Goal: Task Accomplishment & Management: Use online tool/utility

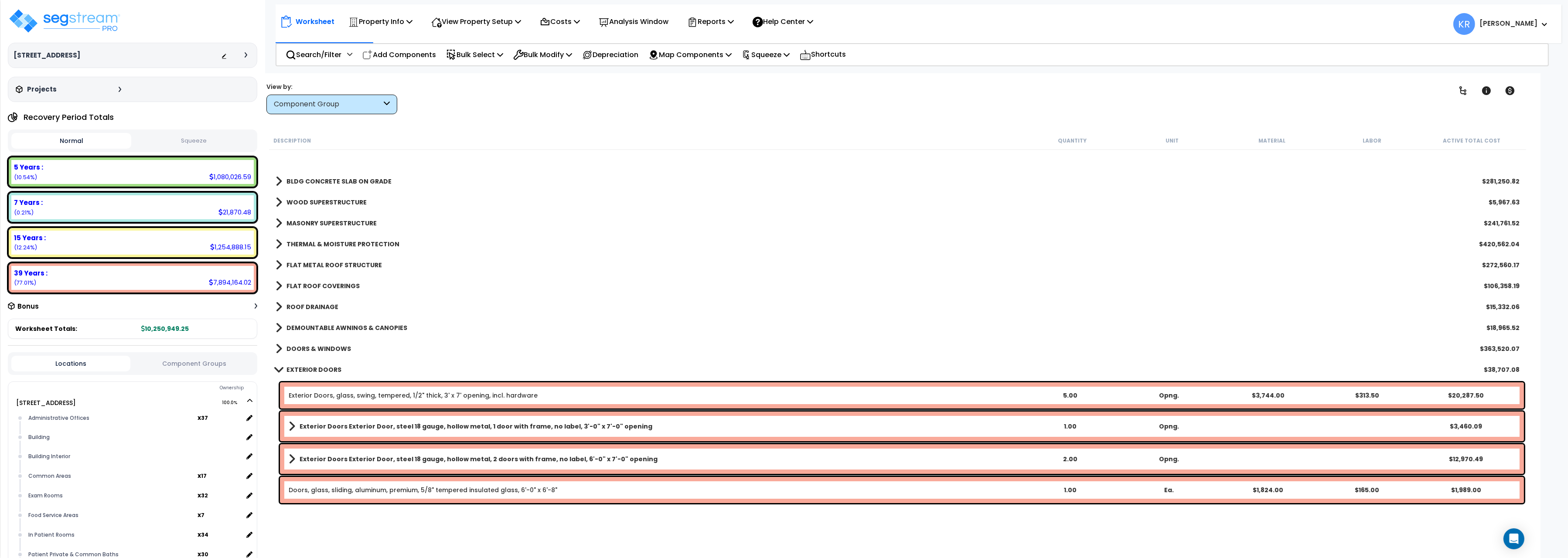
scroll to position [146, 0]
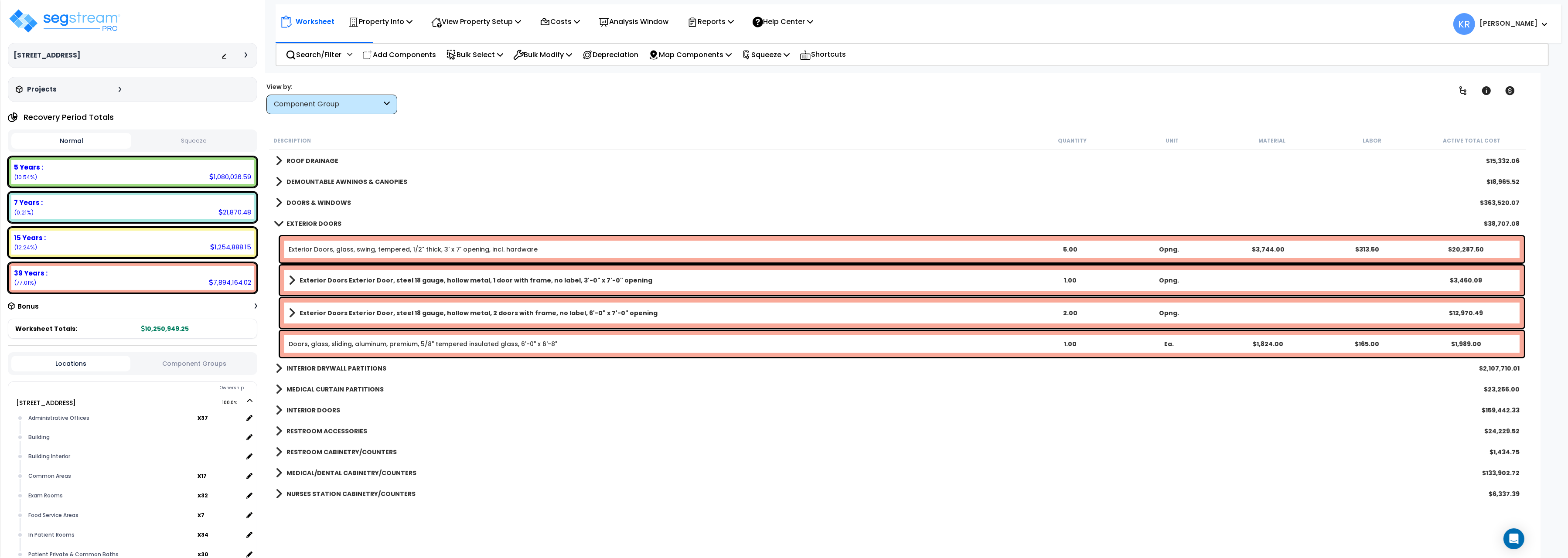
click at [289, 221] on b "EXTERIOR DOORS" at bounding box center [314, 223] width 55 height 9
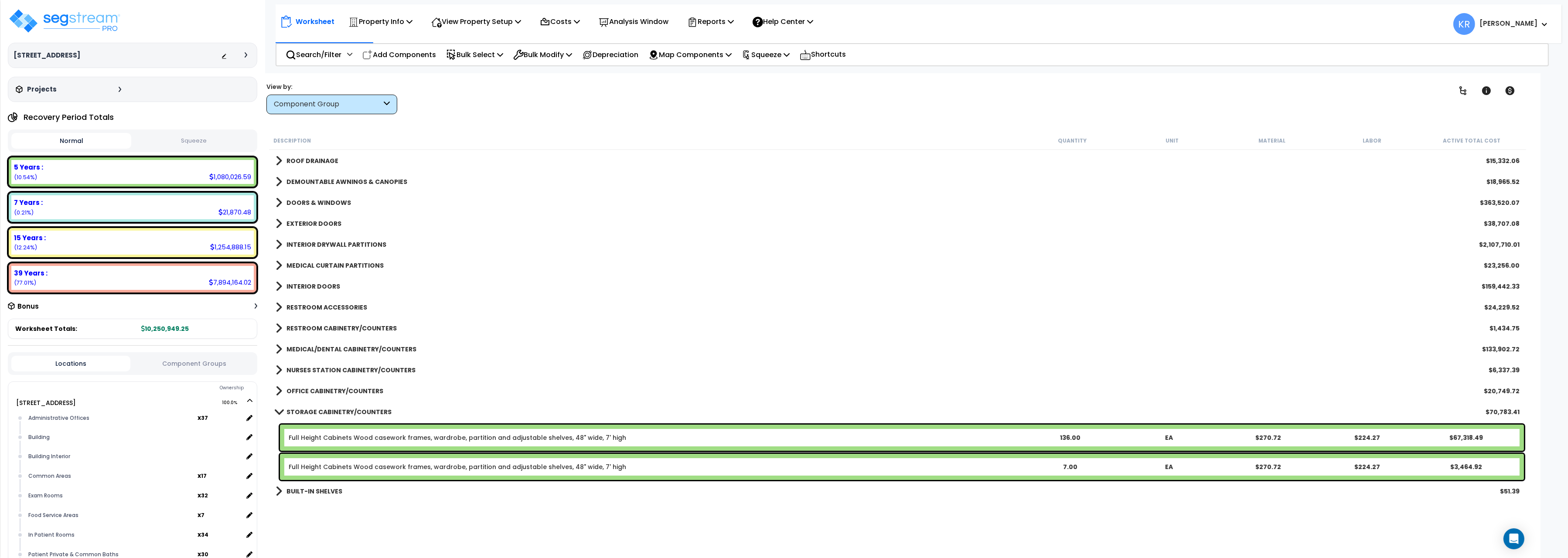
click at [287, 242] on b "INTERIOR DRYWALL PARTITIONS" at bounding box center [337, 245] width 100 height 9
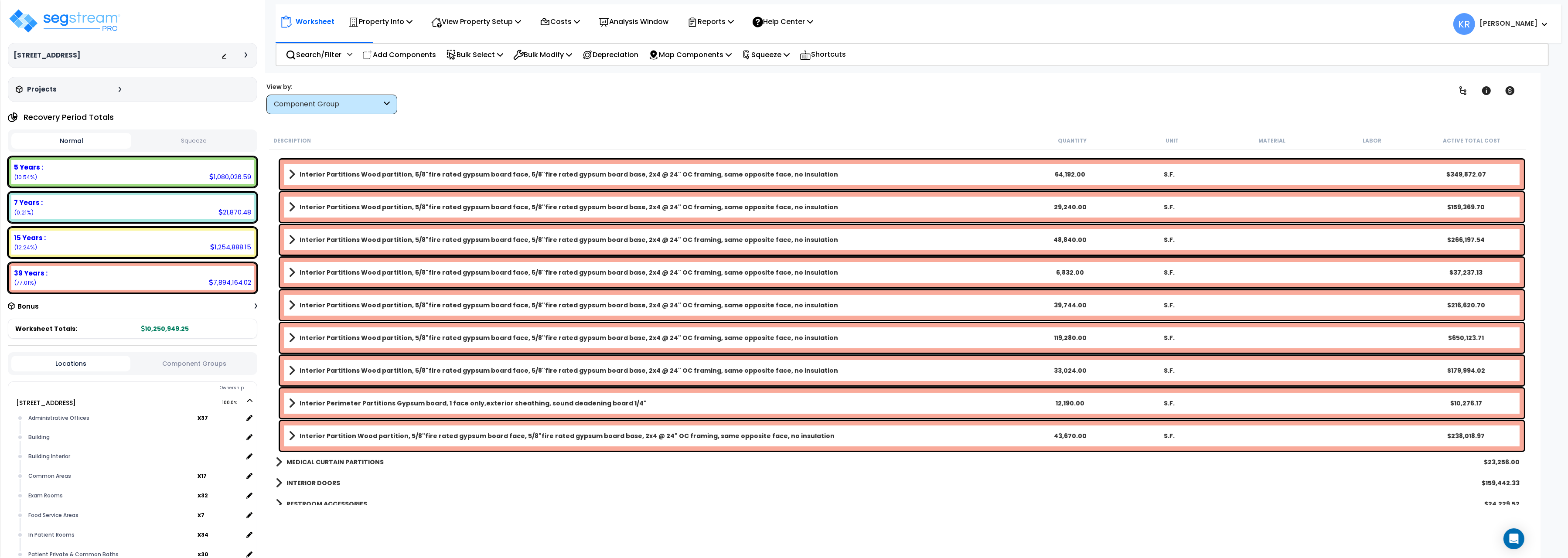
scroll to position [195, 0]
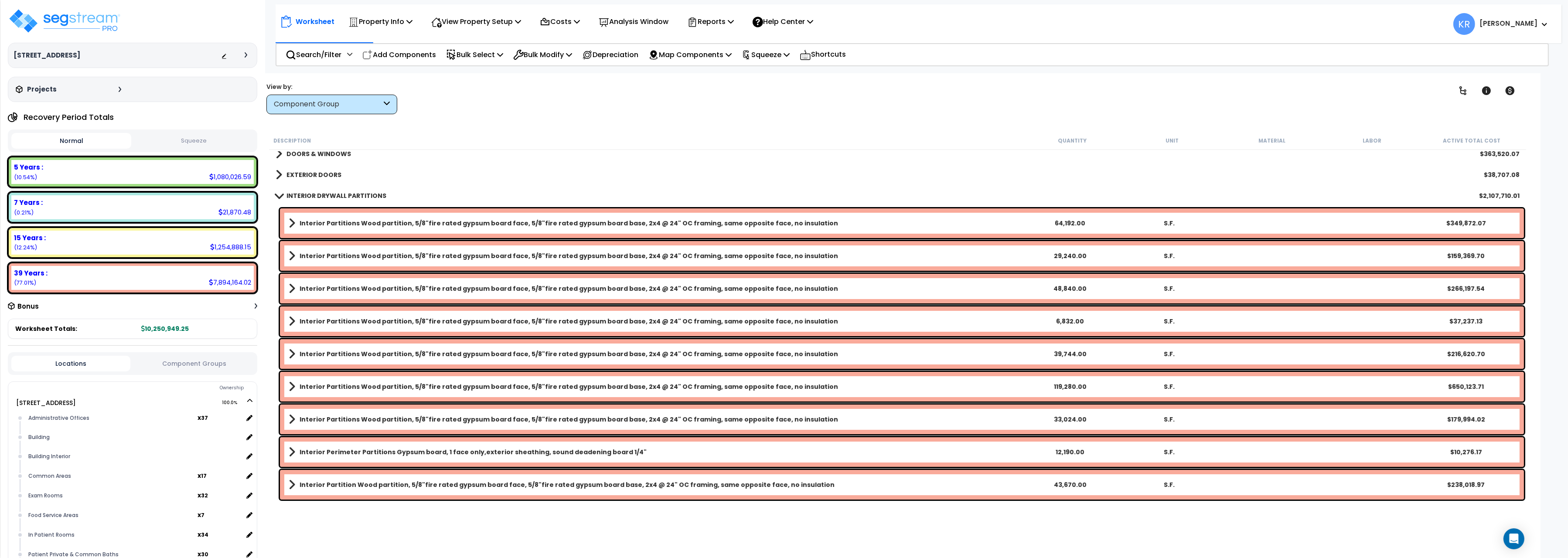
click at [292, 192] on b "INTERIOR DRYWALL PARTITIONS" at bounding box center [337, 195] width 100 height 9
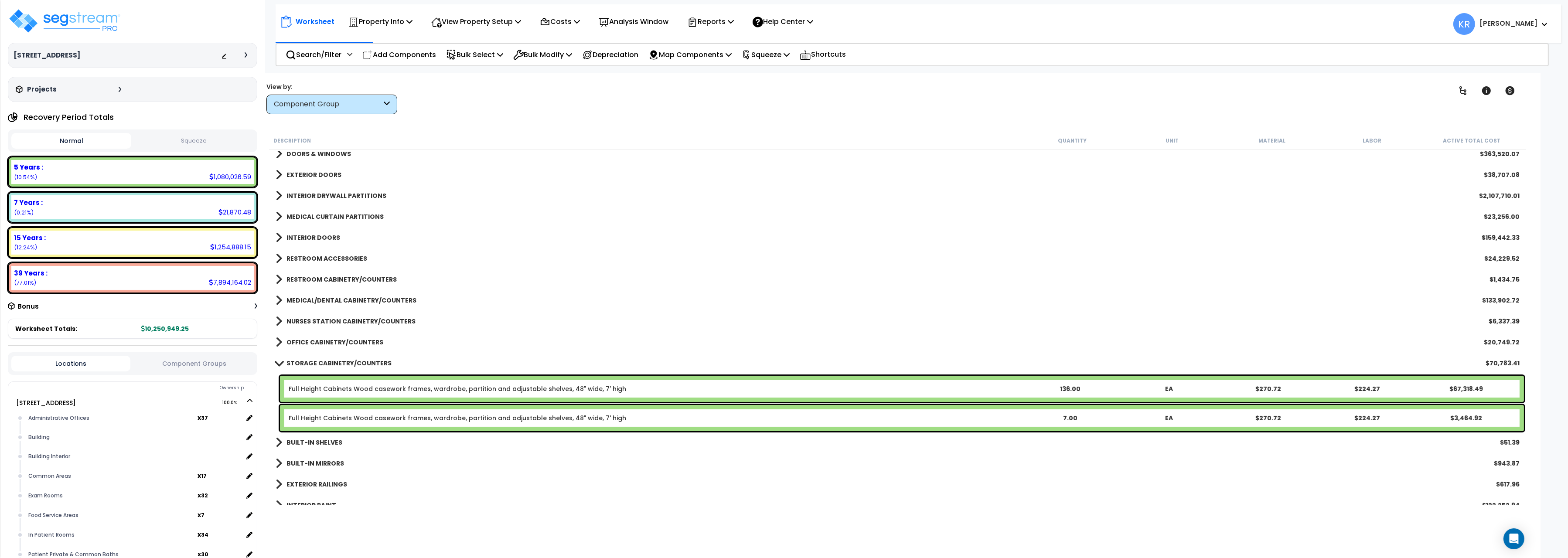
click at [293, 215] on b "MEDICAL CURTAIN PARTITIONS" at bounding box center [335, 217] width 97 height 9
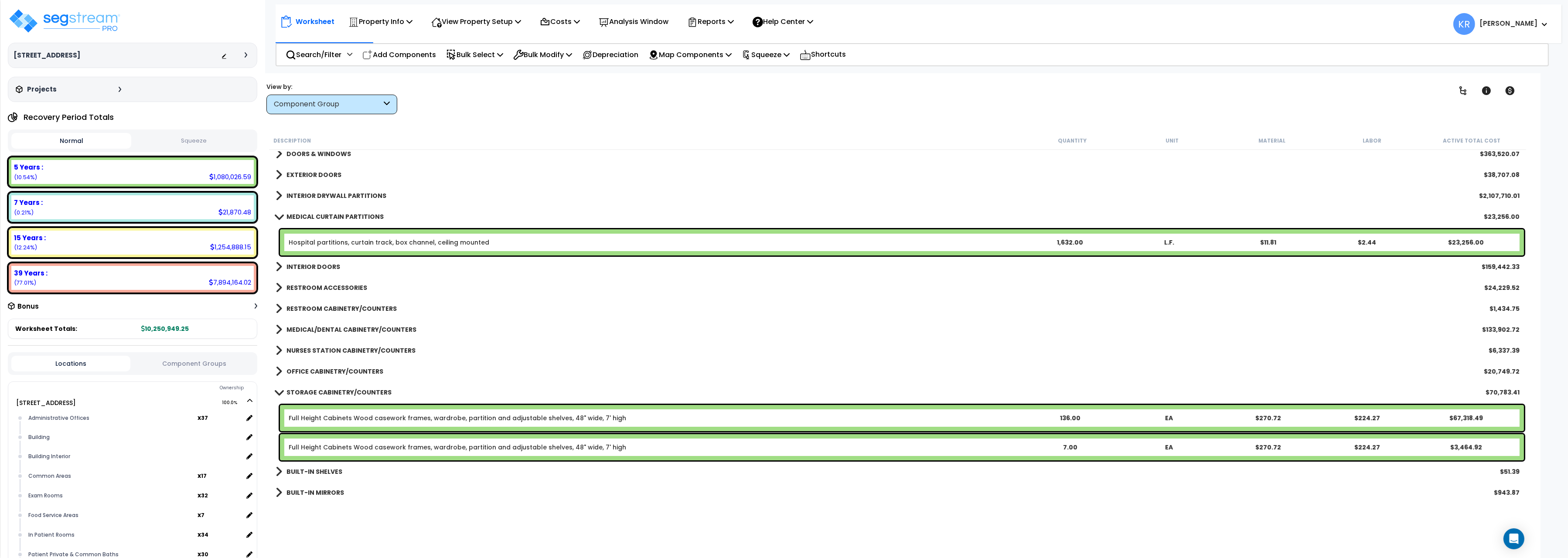
click at [293, 215] on b "MEDICAL CURTAIN PARTITIONS" at bounding box center [335, 217] width 97 height 9
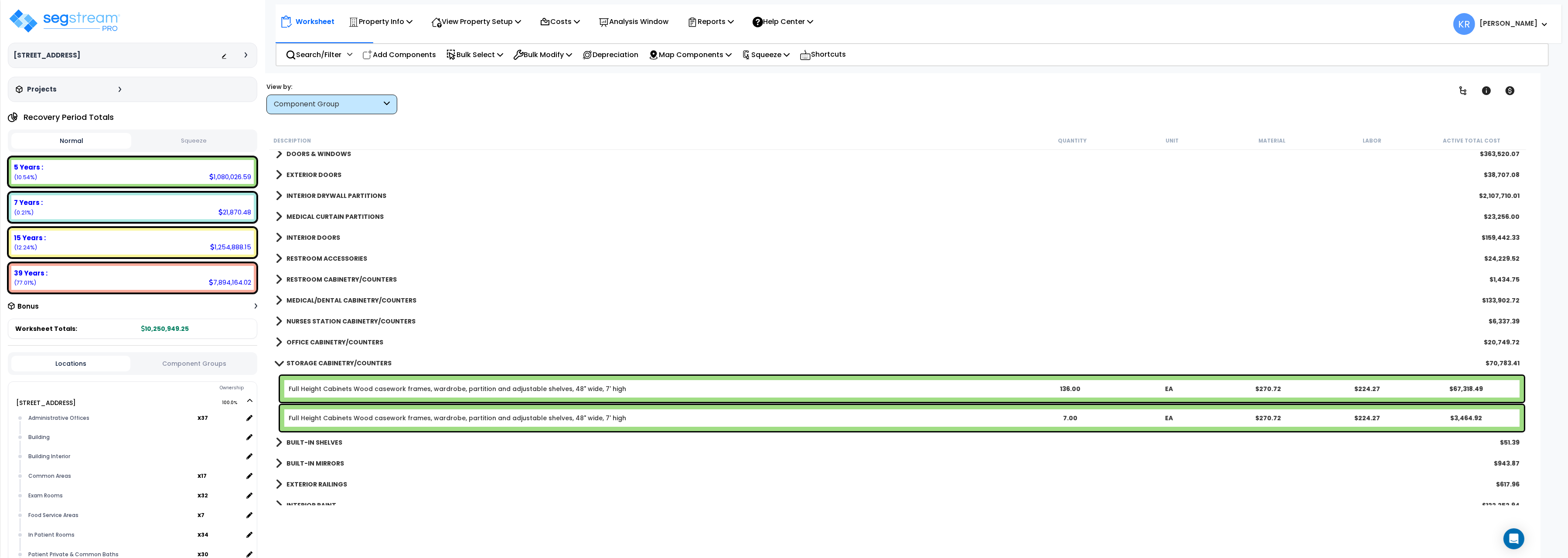
click at [294, 230] on div "INTERIOR DOORS $159,442.33" at bounding box center [898, 237] width 1253 height 21
click at [296, 232] on link "INTERIOR DOORS" at bounding box center [308, 237] width 65 height 12
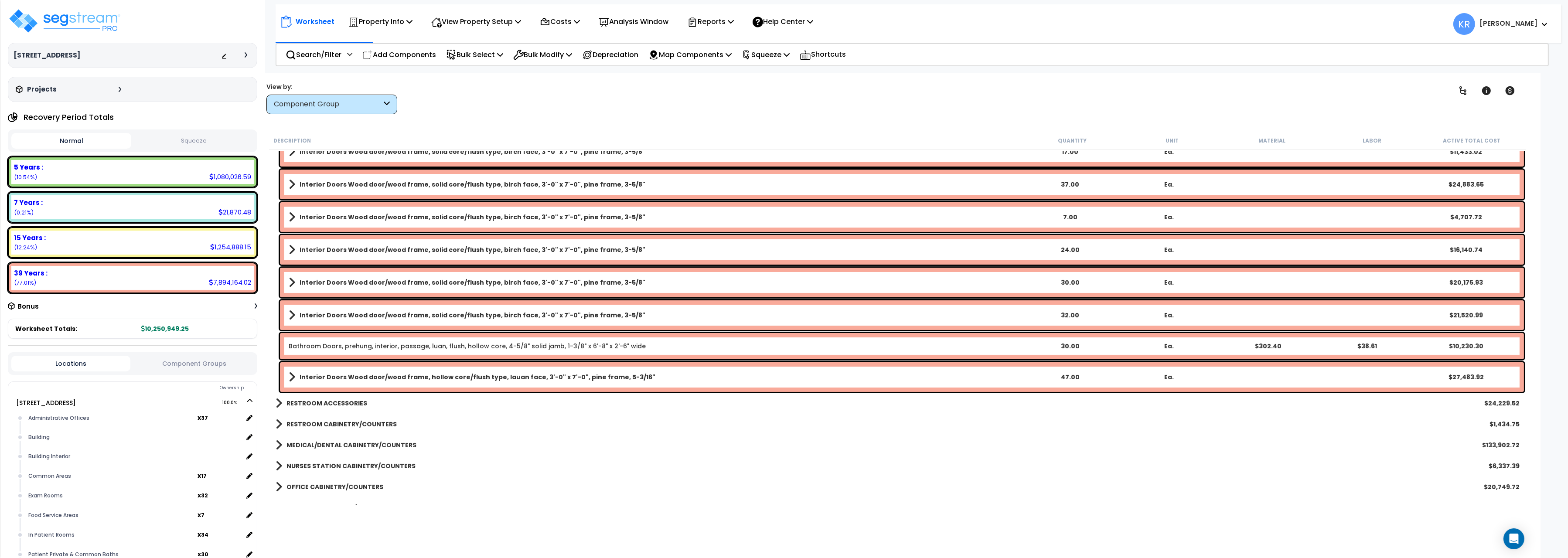
scroll to position [243, 0]
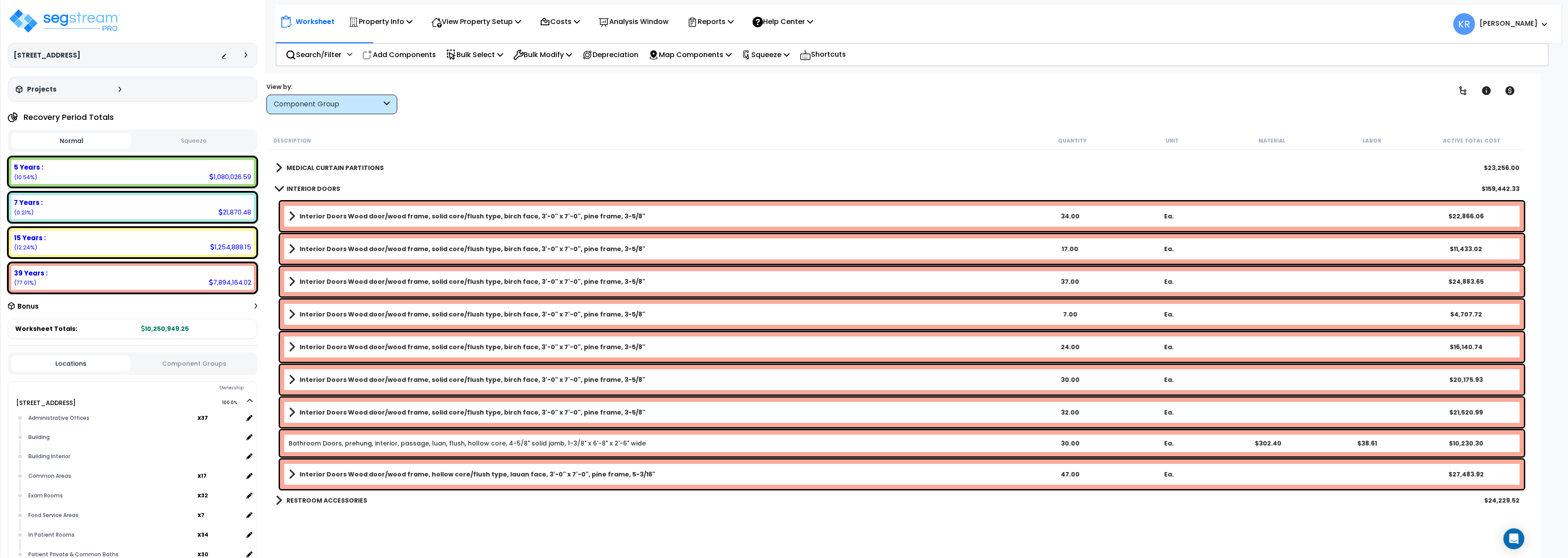
click at [293, 185] on b "INTERIOR DOORS" at bounding box center [313, 189] width 54 height 9
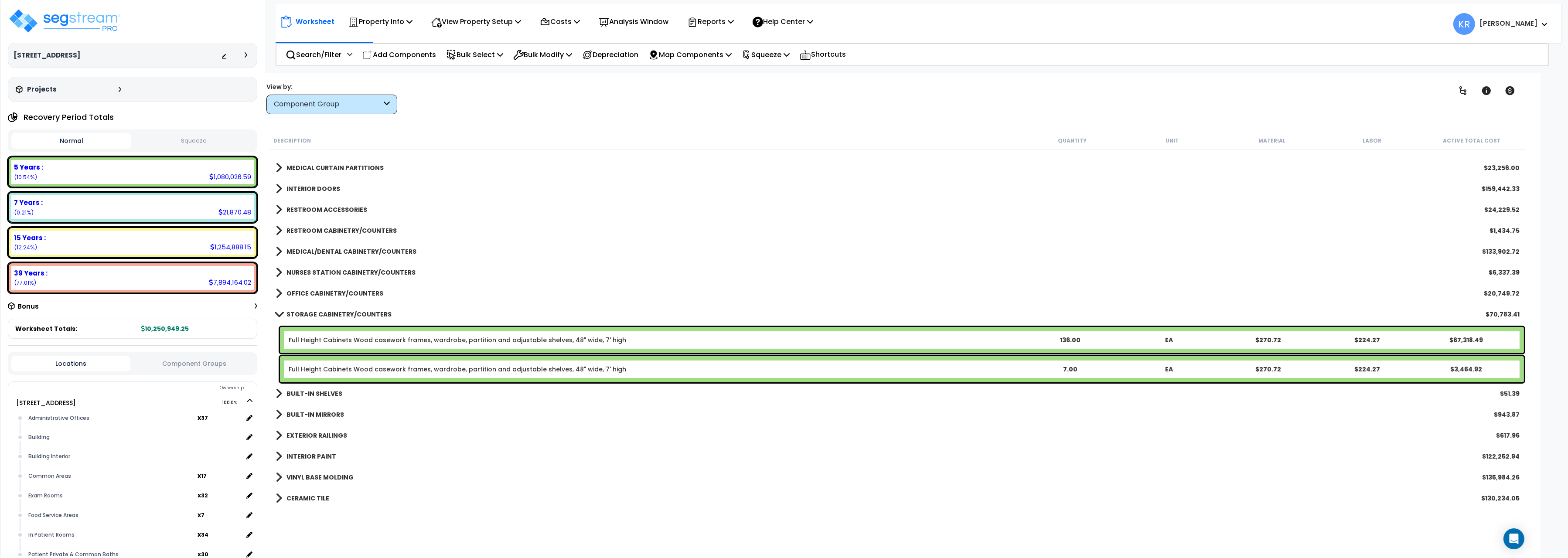
click at [298, 209] on b "RESTROOM ACCESSORIES" at bounding box center [327, 209] width 81 height 9
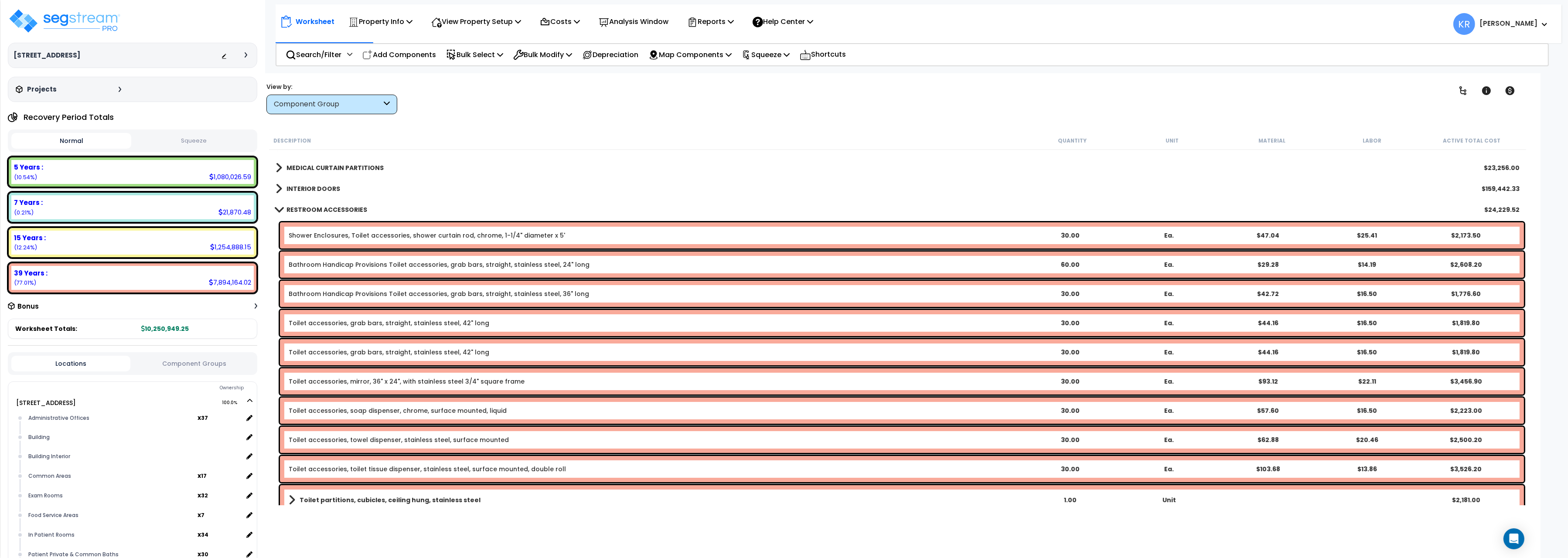
click at [299, 206] on b "RESTROOM ACCESSORIES" at bounding box center [327, 209] width 81 height 9
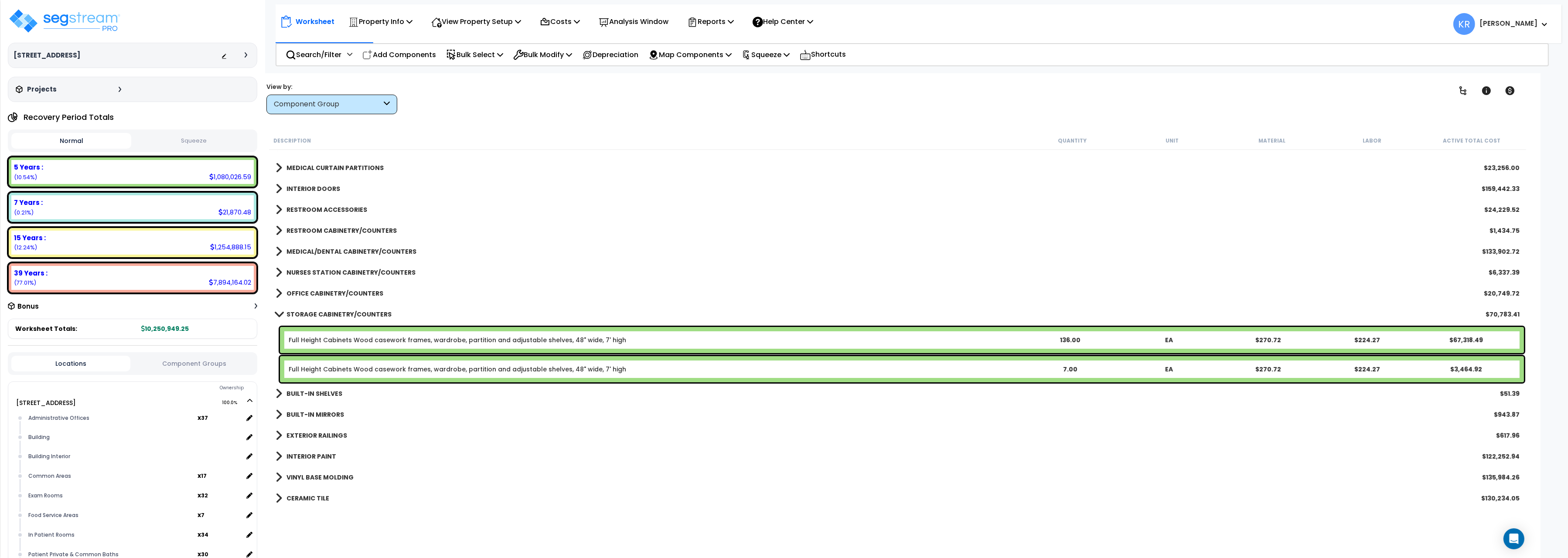
click at [301, 227] on b "RESTROOM CABINETRY/COUNTERS" at bounding box center [341, 231] width 110 height 9
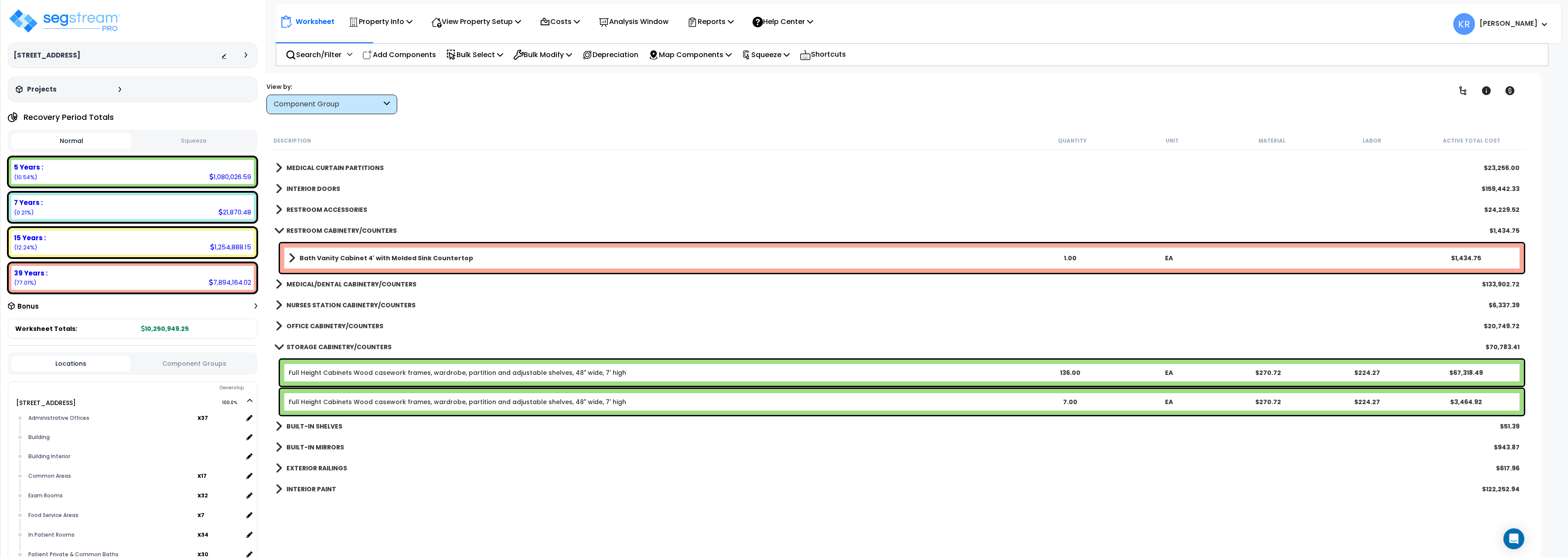
click at [302, 227] on b "RESTROOM CABINETRY/COUNTERS" at bounding box center [341, 231] width 110 height 9
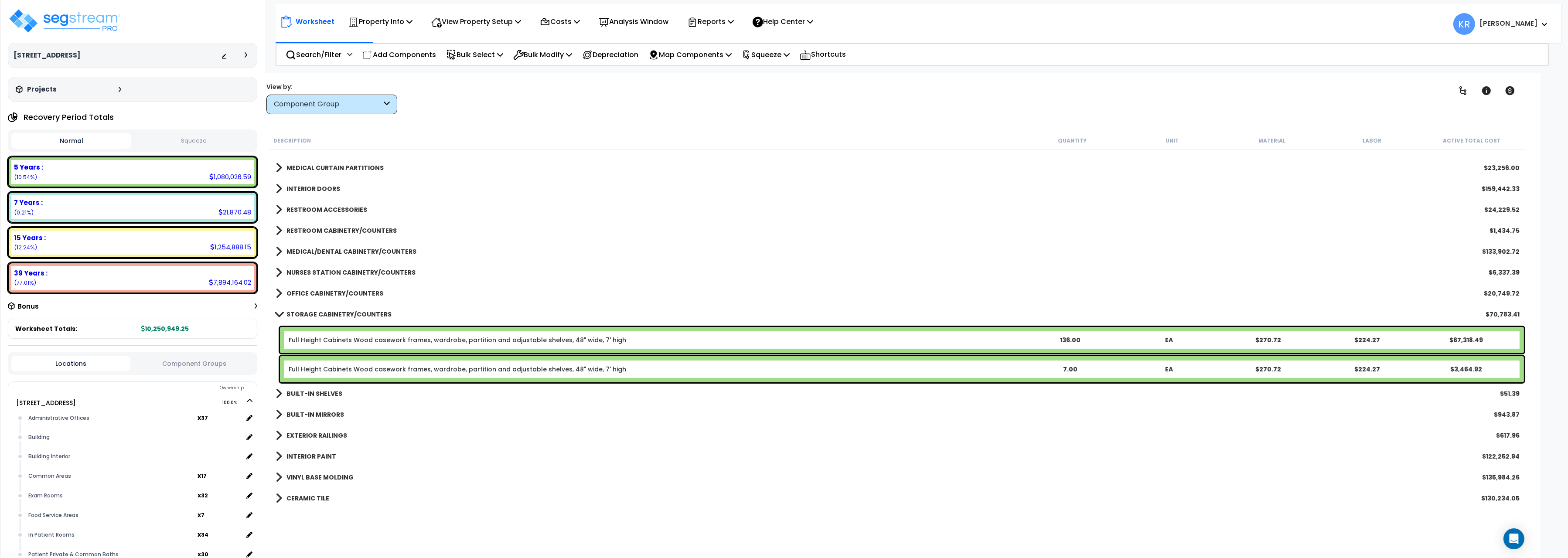
click at [300, 253] on b "MEDICAL/DENTAL CABINETRY/COUNTERS" at bounding box center [351, 251] width 130 height 9
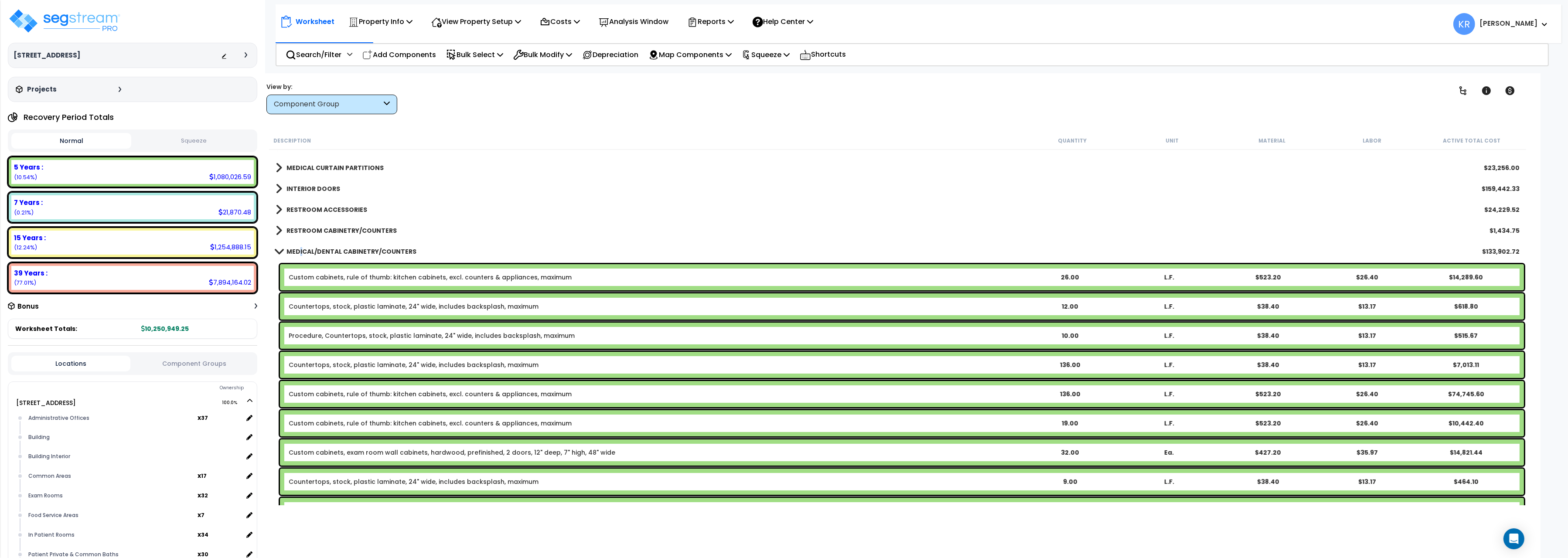
click at [301, 249] on b "MEDICAL/DENTAL CABINETRY/COUNTERS" at bounding box center [351, 251] width 130 height 9
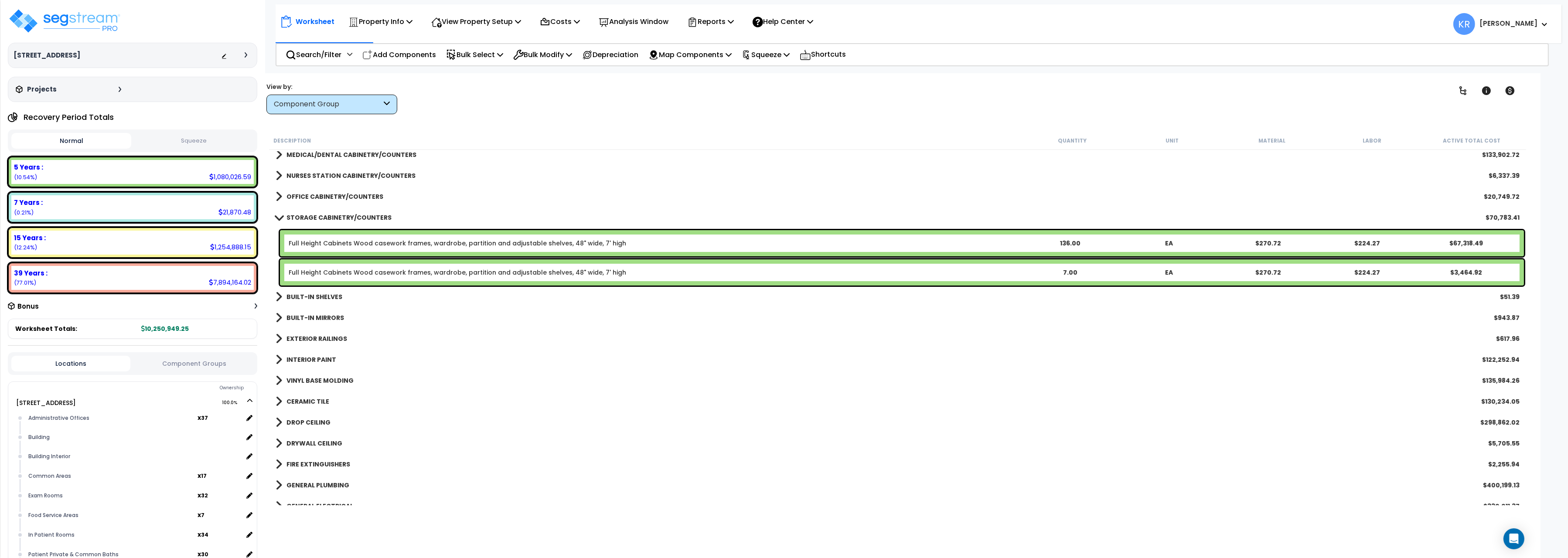
scroll to position [341, 0]
click at [289, 213] on b "STORAGE CABINETRY/COUNTERS" at bounding box center [339, 217] width 105 height 9
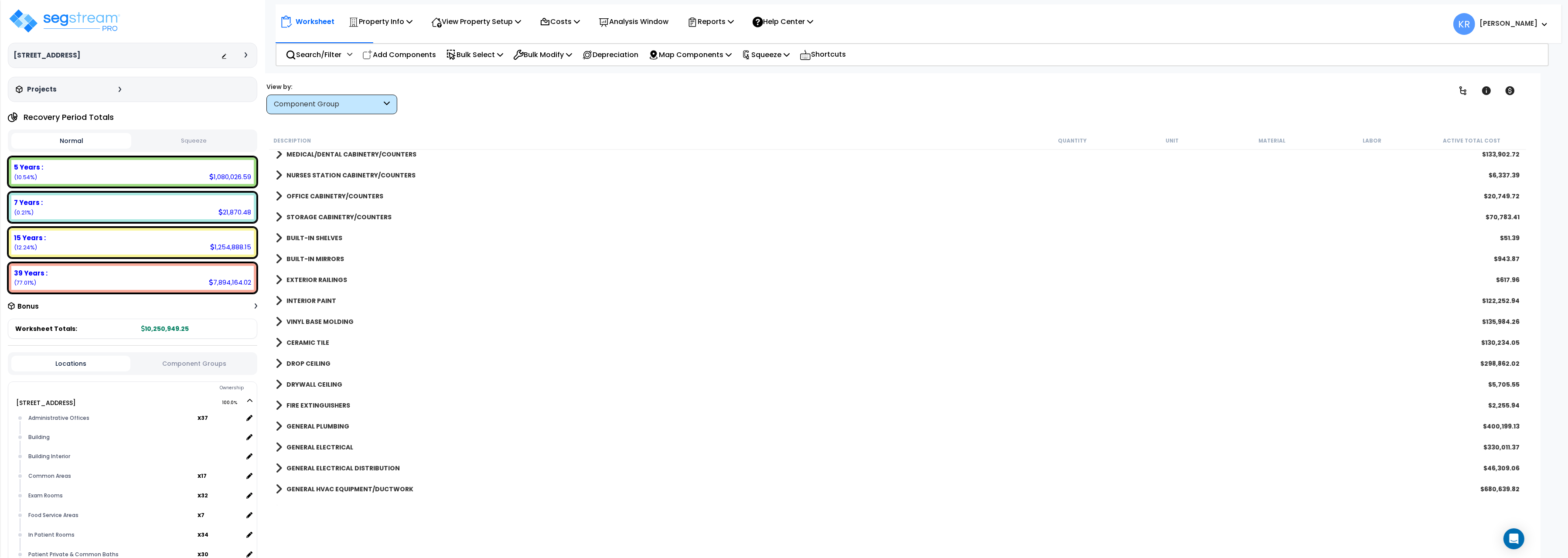
click at [310, 237] on b "BUILT-IN SHELVES" at bounding box center [315, 238] width 56 height 9
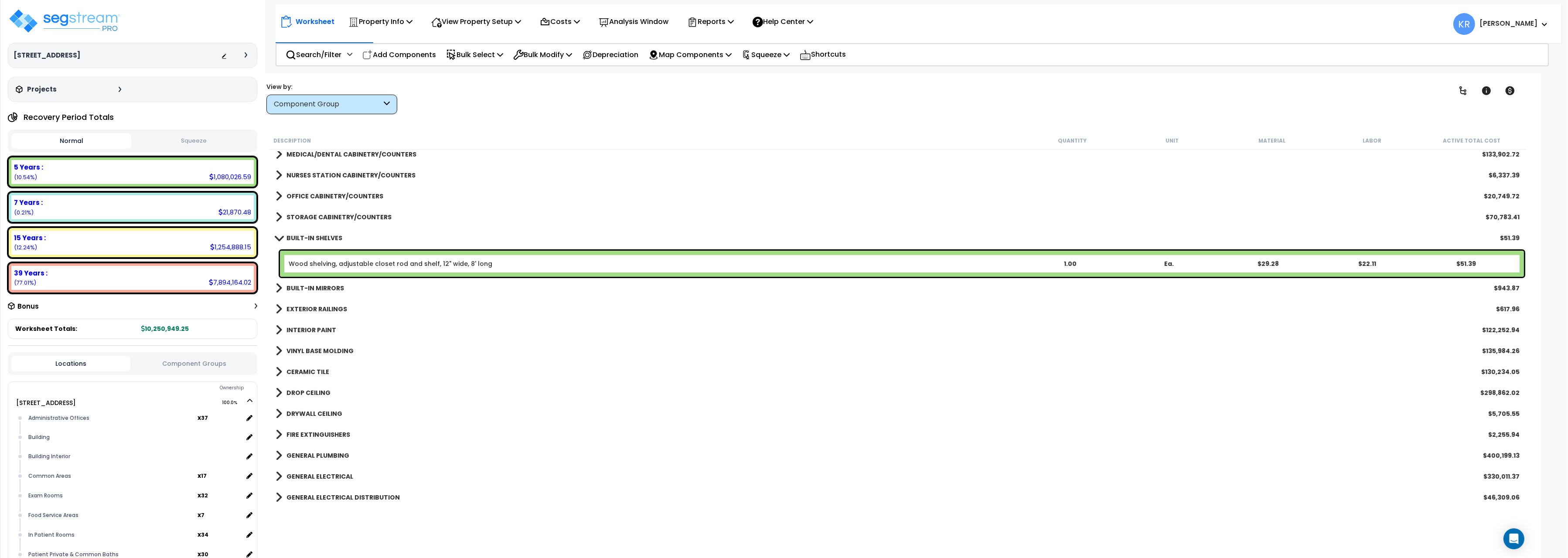
click at [316, 231] on div "BUILT-IN SHELVES $51.39" at bounding box center [898, 238] width 1253 height 21
click at [314, 240] on b "BUILT-IN SHELVES" at bounding box center [315, 238] width 56 height 9
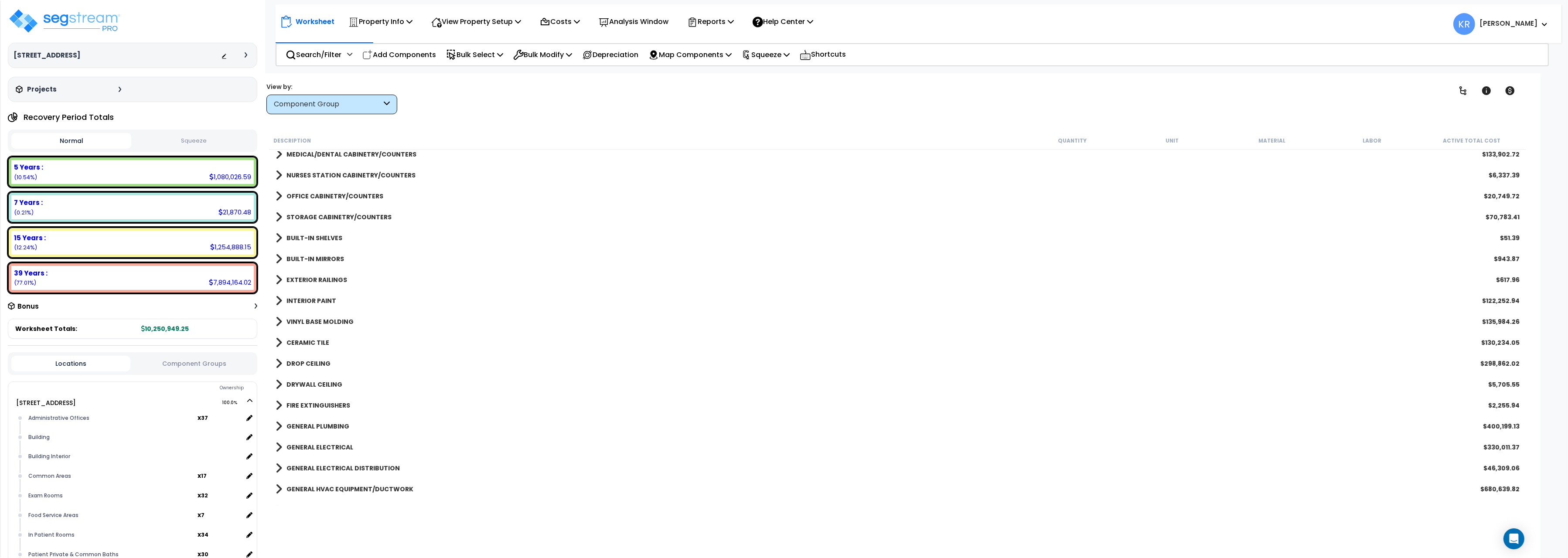
click at [310, 260] on b "BUILT-IN MIRRORS" at bounding box center [315, 259] width 58 height 9
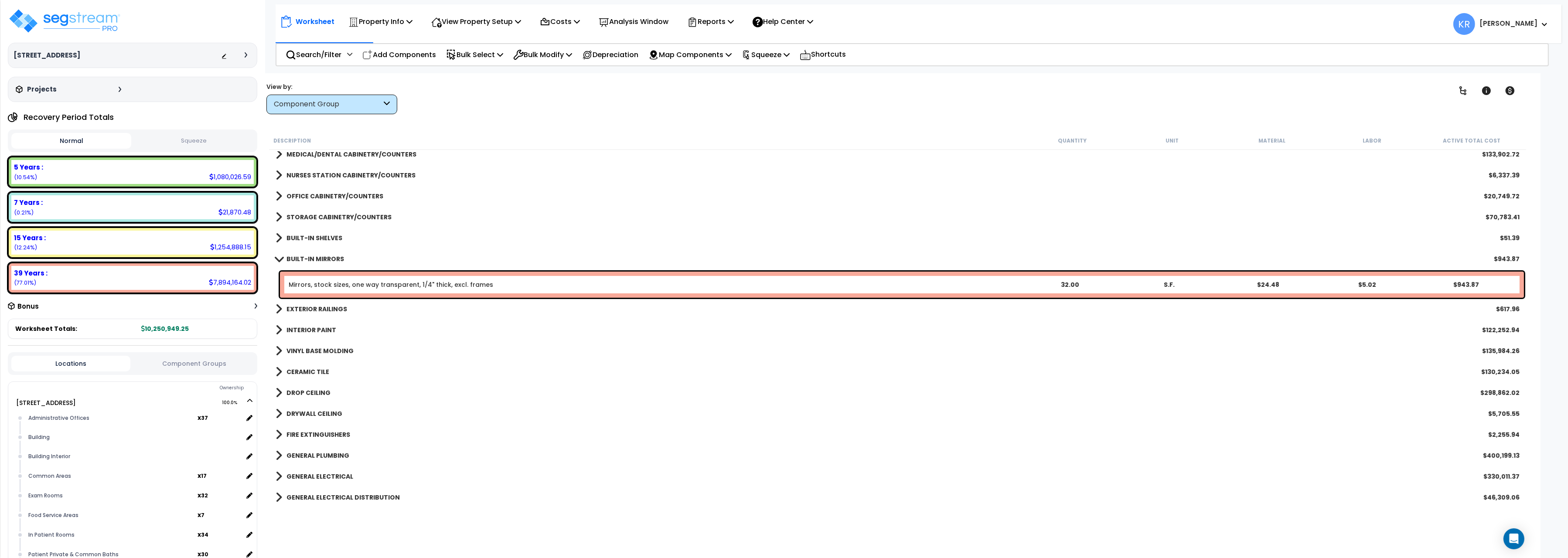
click at [310, 260] on b "BUILT-IN MIRRORS" at bounding box center [315, 259] width 58 height 9
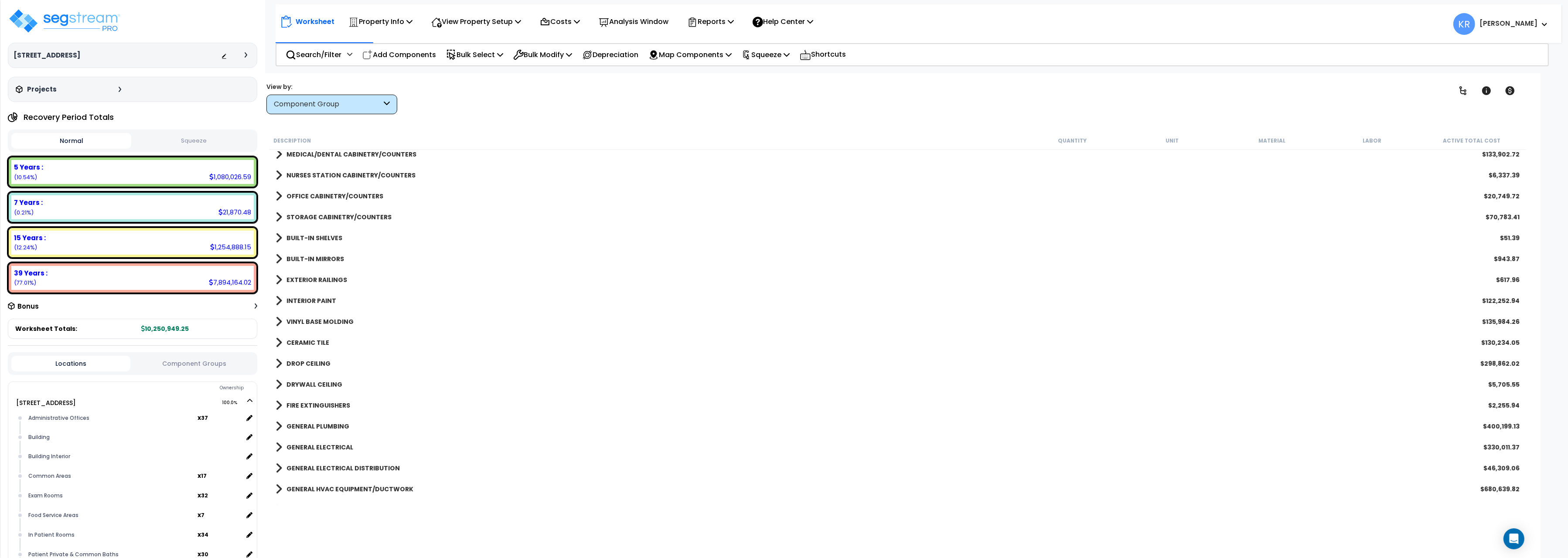
click at [307, 274] on link "EXTERIOR RAILINGS" at bounding box center [311, 280] width 71 height 12
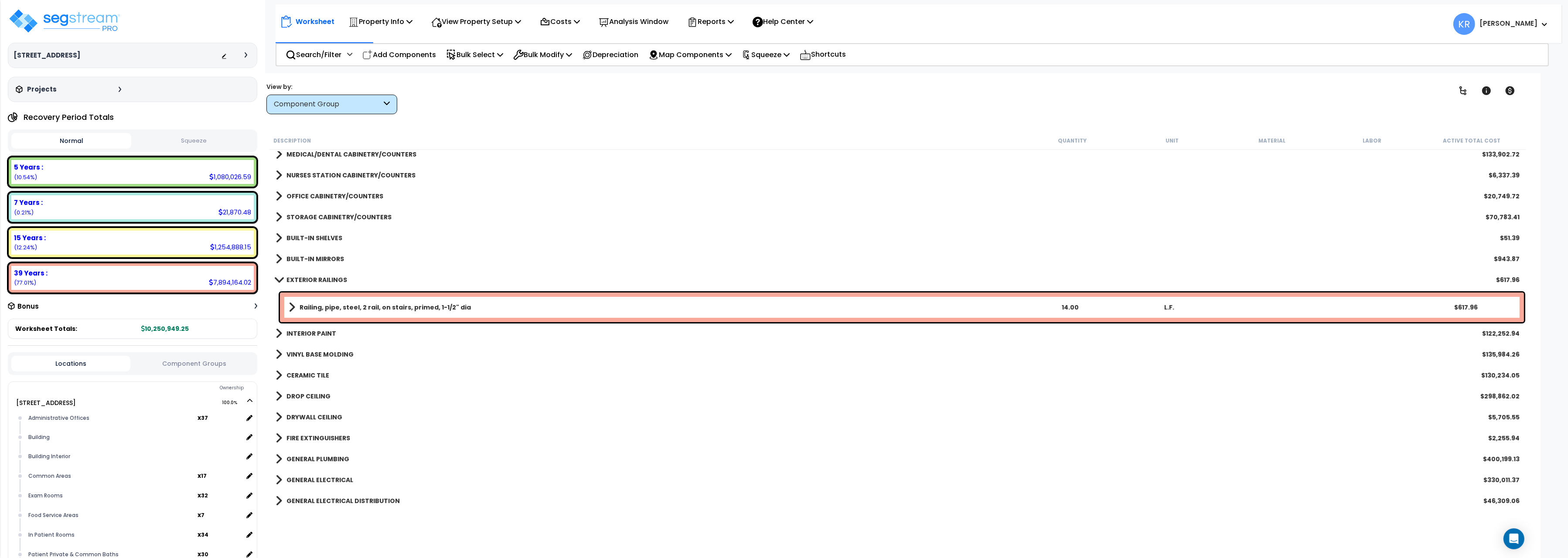
click at [307, 274] on link "EXTERIOR RAILINGS" at bounding box center [311, 280] width 71 height 12
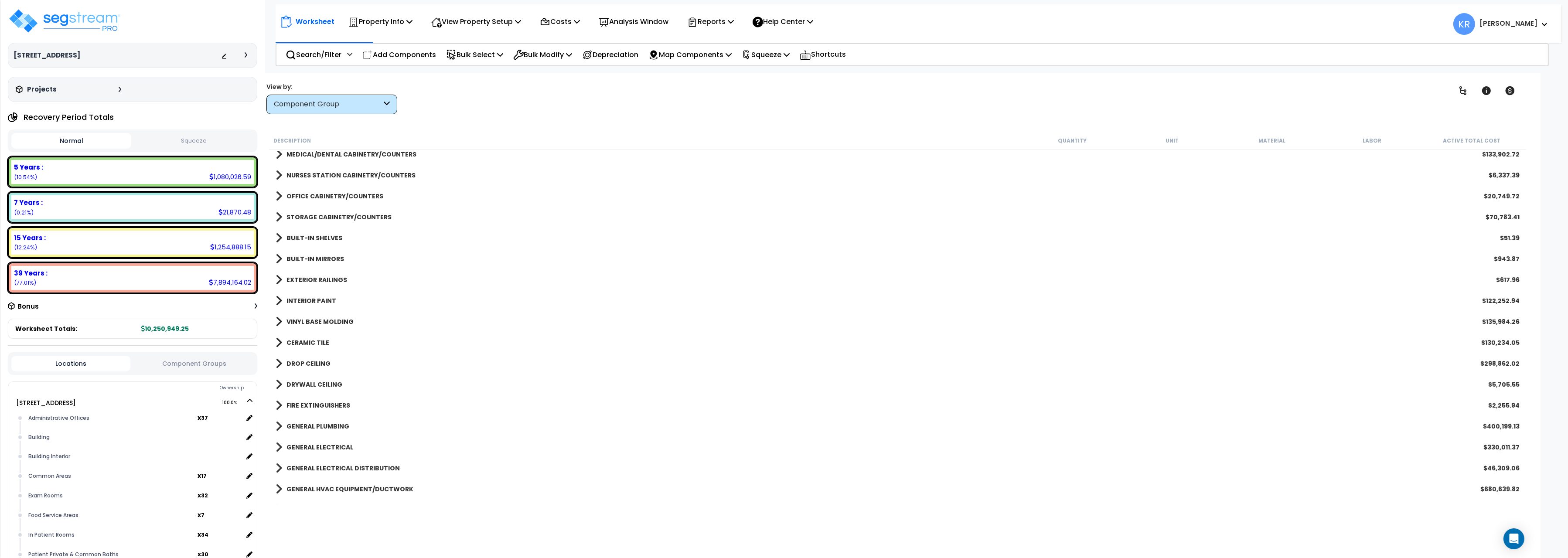
click at [304, 295] on link "INTERIOR PAINT" at bounding box center [306, 301] width 61 height 12
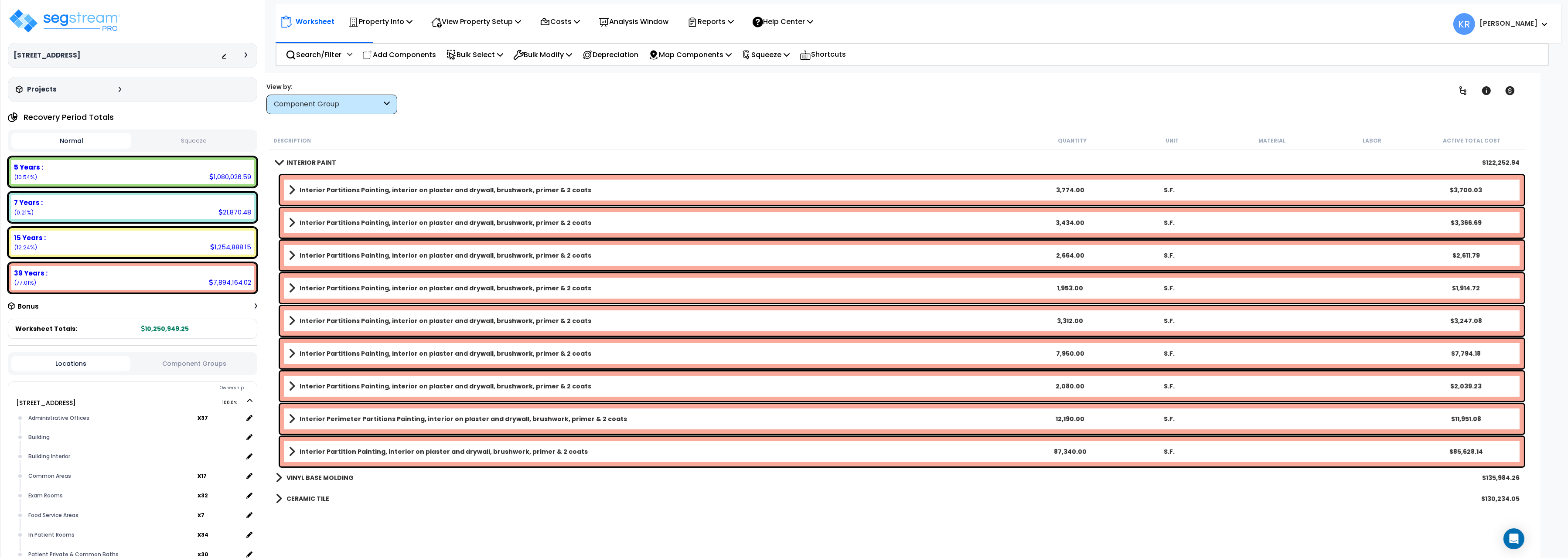
scroll to position [487, 0]
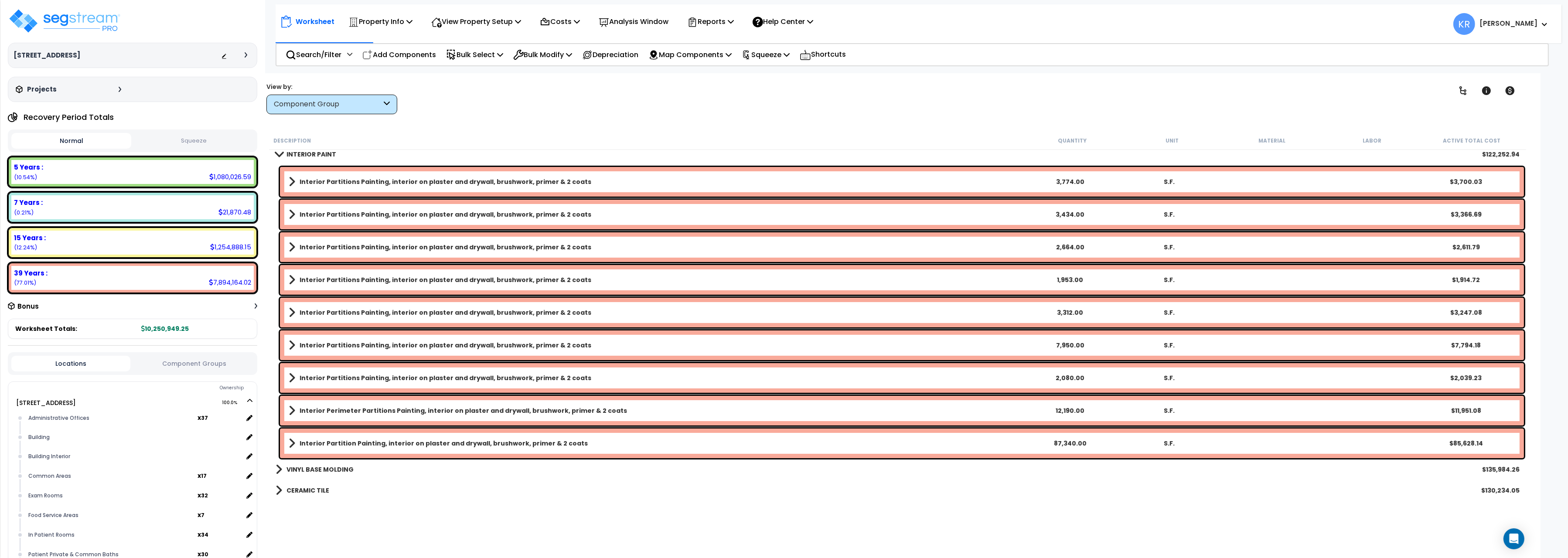
click at [290, 150] on b "INTERIOR PAINT" at bounding box center [312, 154] width 50 height 9
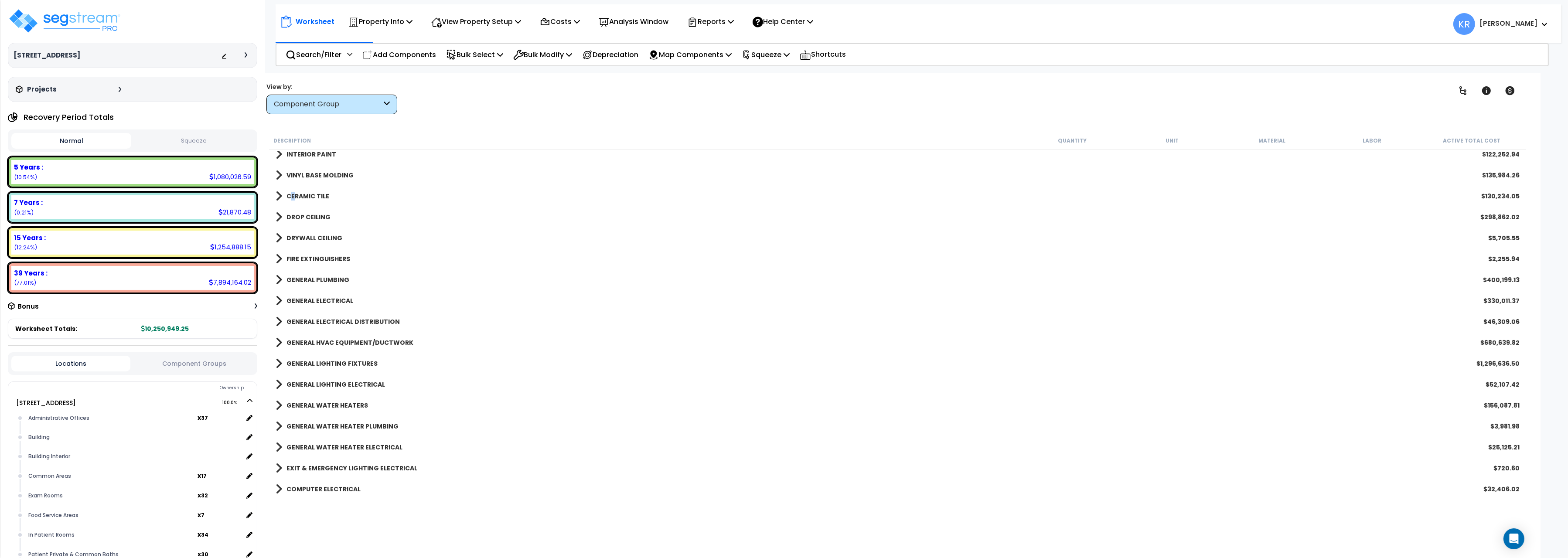
click at [293, 193] on b "CERAMIC TILE" at bounding box center [308, 196] width 43 height 9
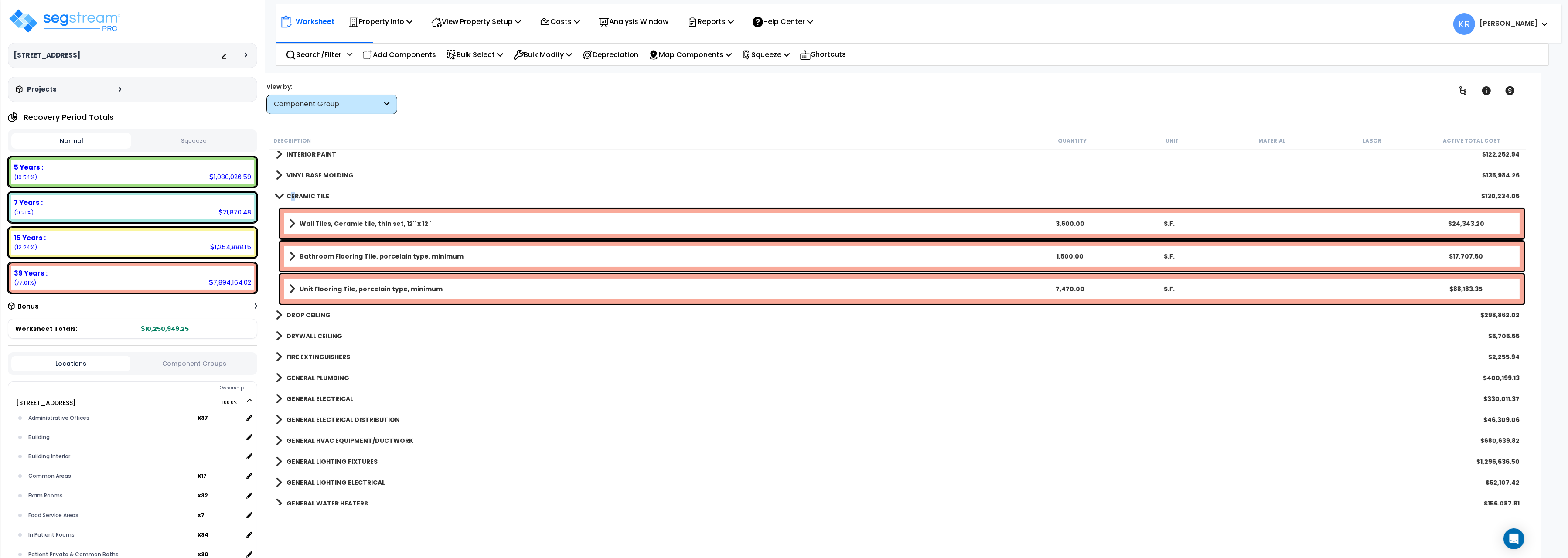
click at [295, 193] on b "CERAMIC TILE" at bounding box center [308, 196] width 43 height 9
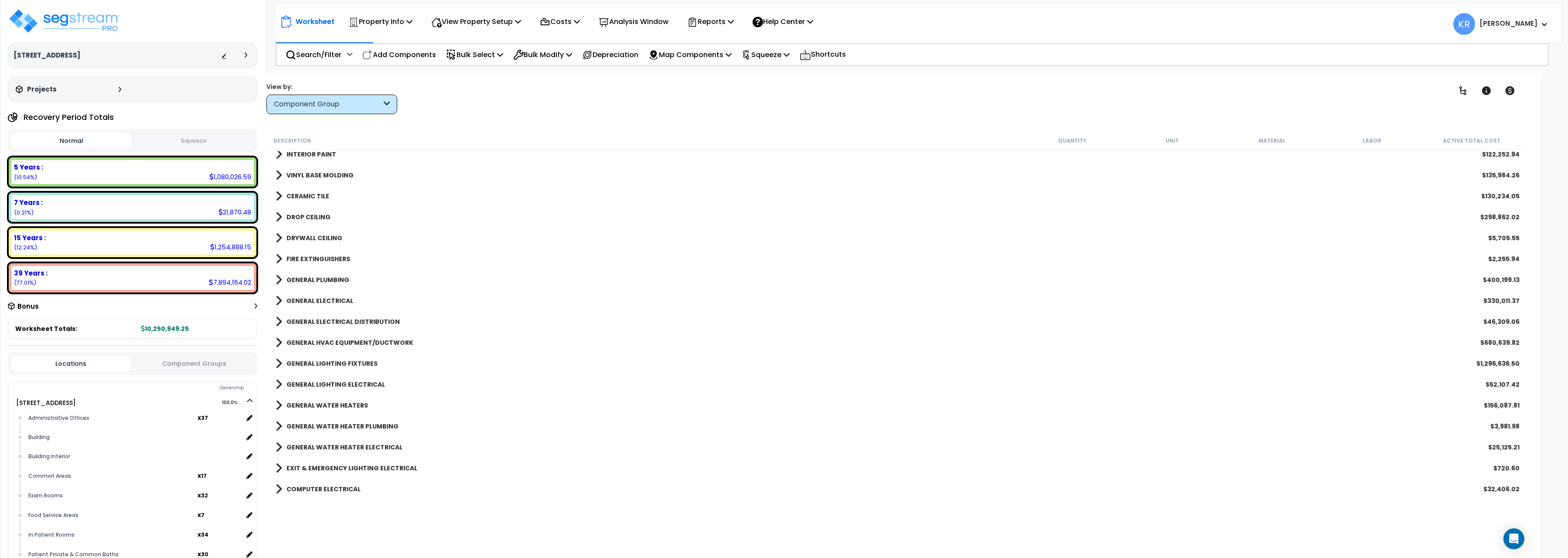
click at [295, 212] on link "DROP CEILING" at bounding box center [303, 217] width 55 height 12
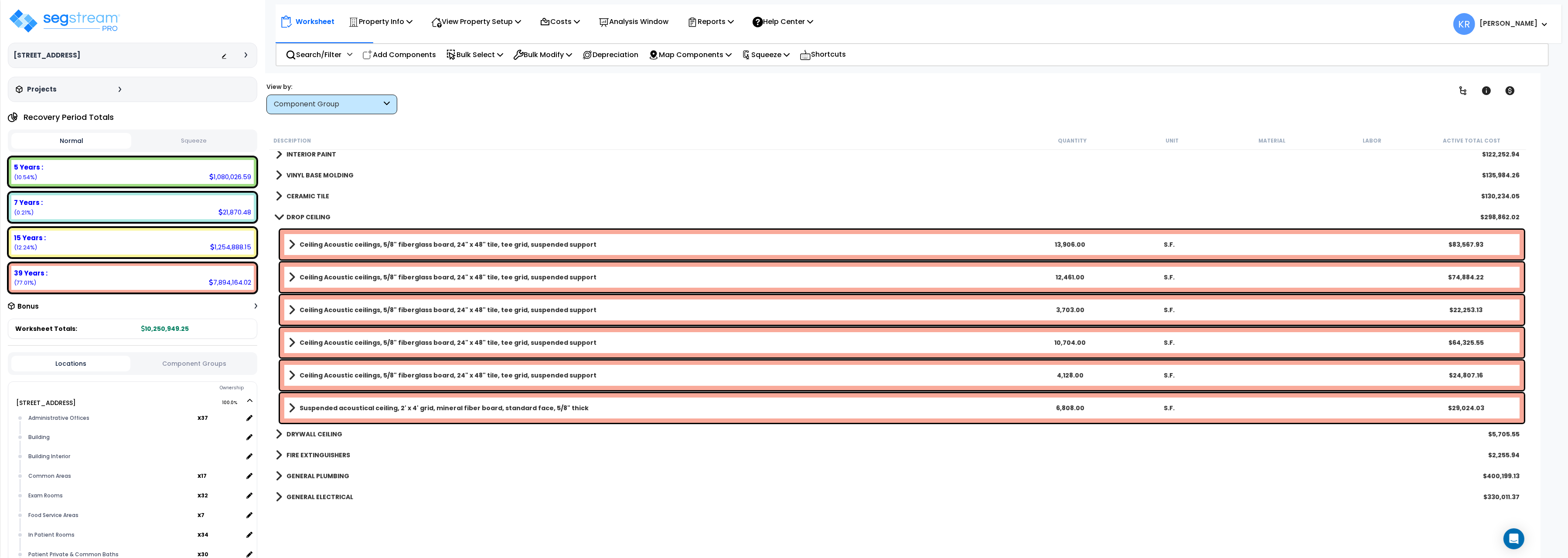
click at [295, 212] on link "DROP CEILING" at bounding box center [303, 217] width 55 height 12
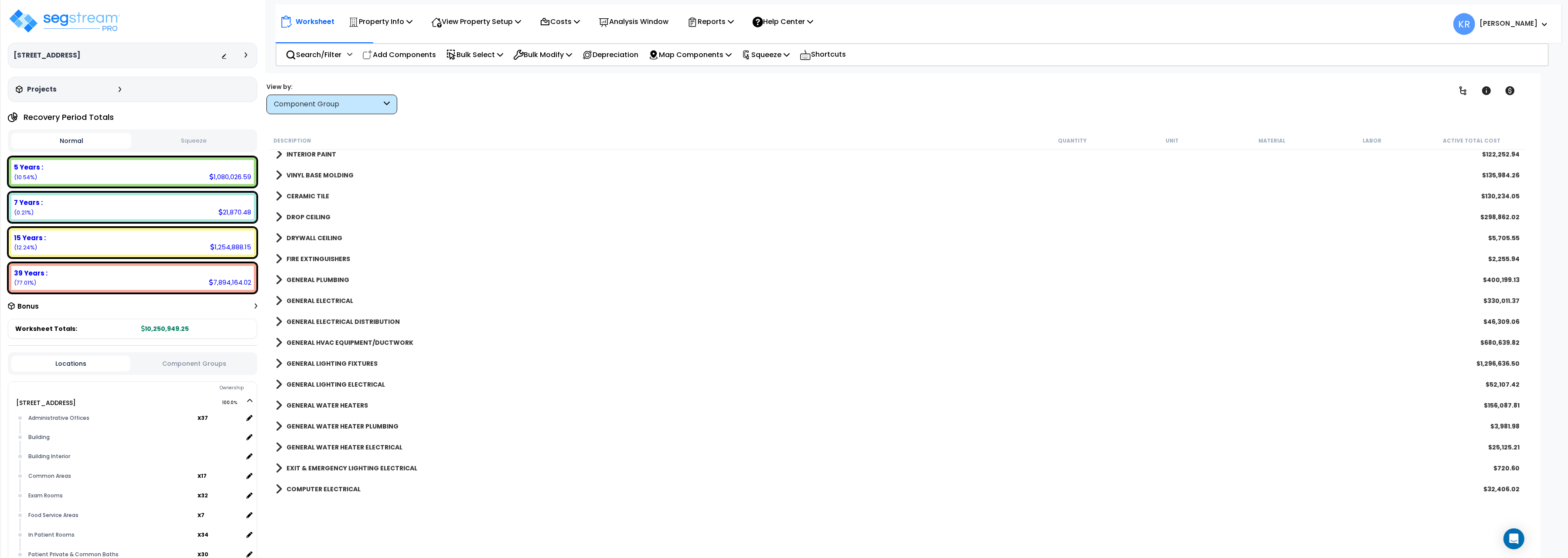
click at [287, 231] on div "DRYWALL CEILING $5,705.55" at bounding box center [898, 238] width 1253 height 21
click at [289, 235] on b "DRYWALL CEILING" at bounding box center [315, 238] width 56 height 9
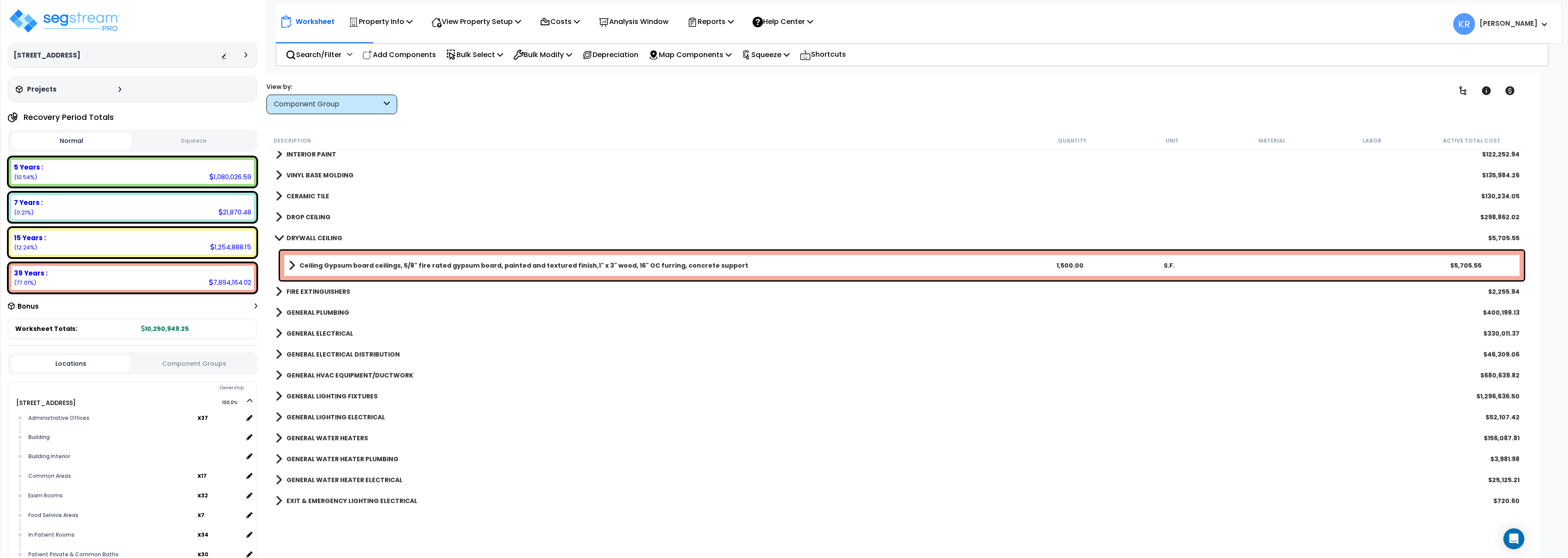
click at [289, 235] on b "DRYWALL CEILING" at bounding box center [315, 238] width 56 height 9
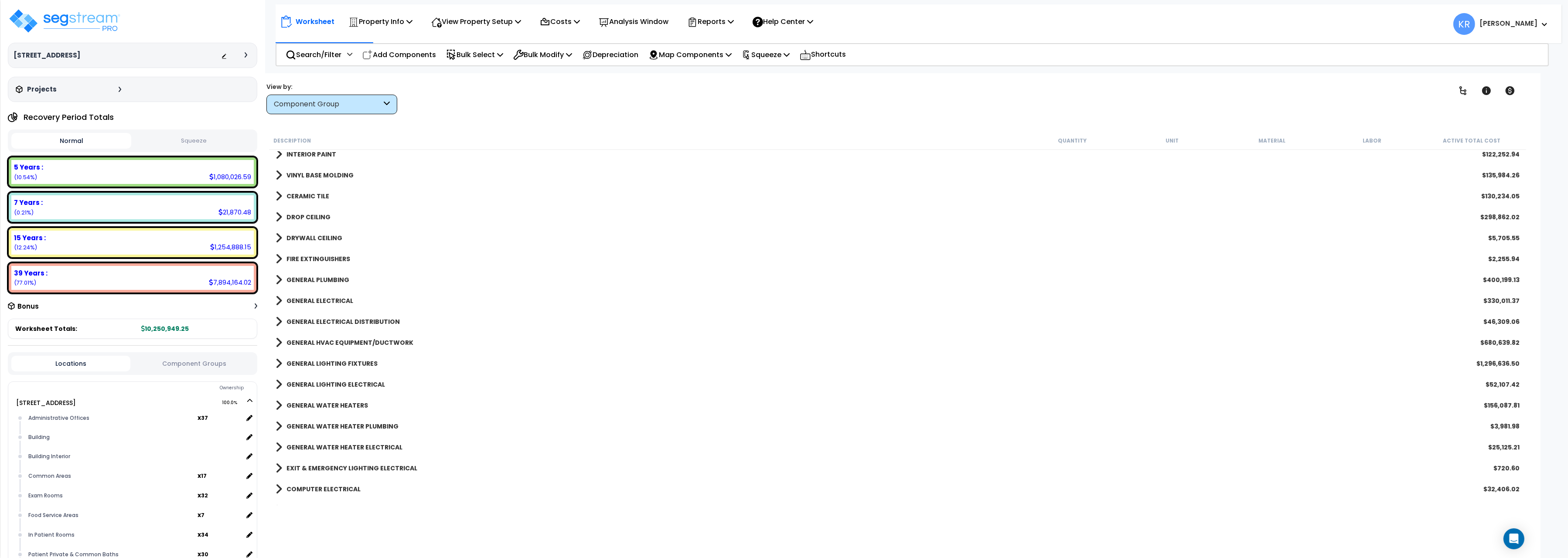
click at [294, 256] on b "FIRE EXTINGUISHERS" at bounding box center [318, 259] width 64 height 9
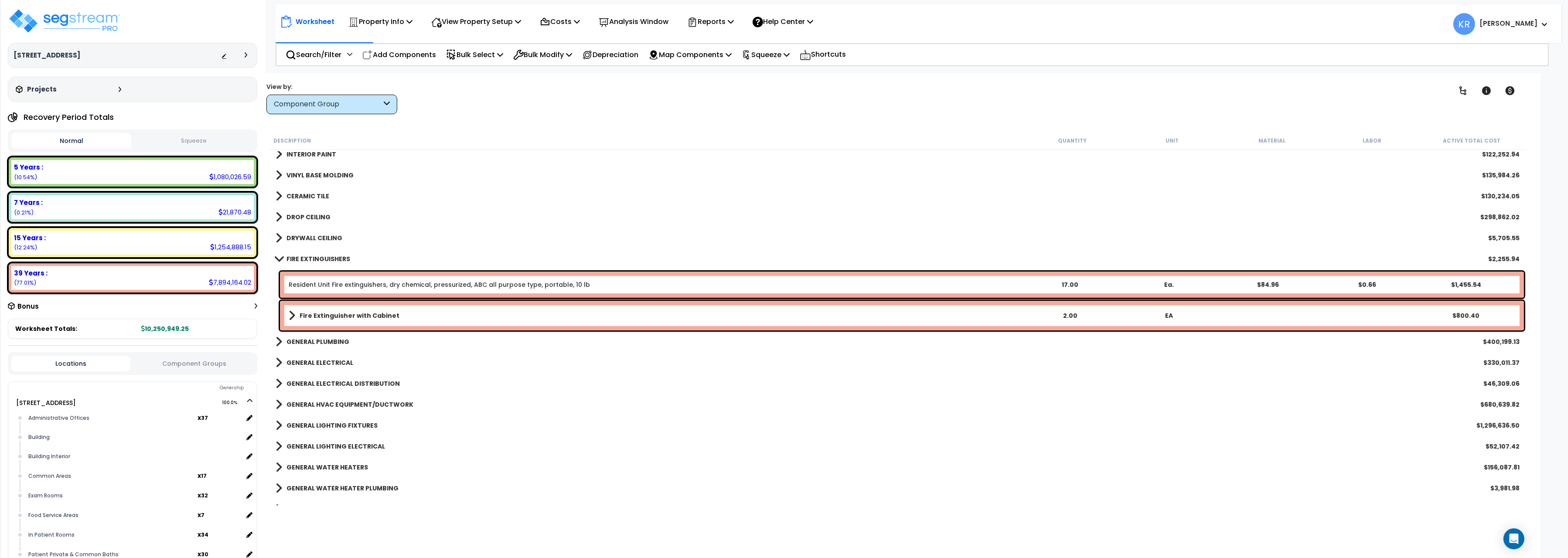
click at [294, 256] on b "FIRE EXTINGUISHERS" at bounding box center [318, 259] width 64 height 9
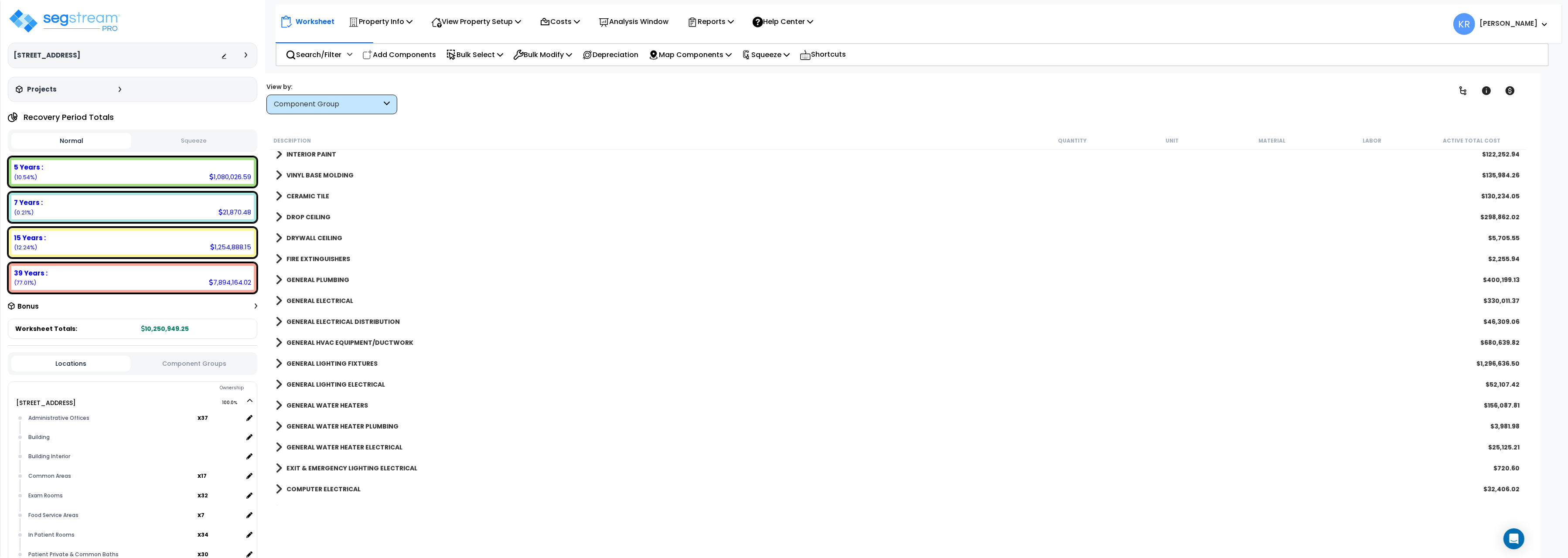
click at [291, 281] on b "GENERAL PLUMBING" at bounding box center [318, 280] width 63 height 9
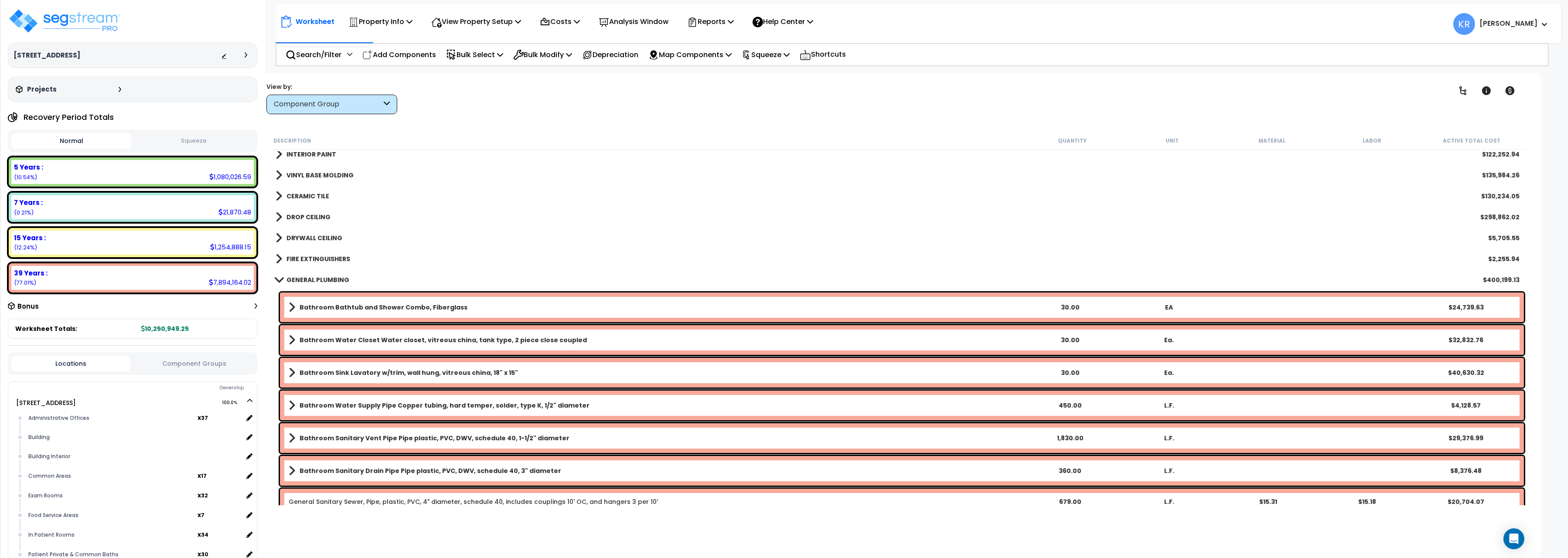
click at [298, 274] on div "GENERAL PLUMBING $400,199.13" at bounding box center [898, 280] width 1253 height 21
click at [301, 256] on b "FIRE EXTINGUISHERS" at bounding box center [318, 259] width 64 height 9
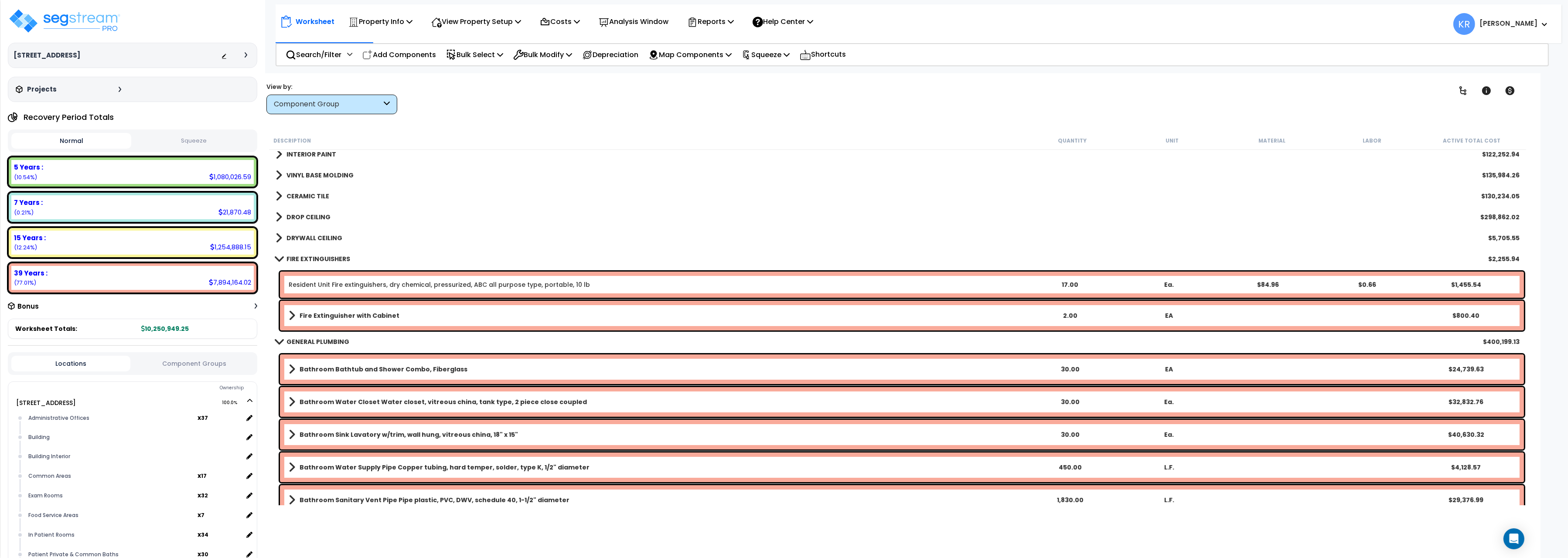
click at [285, 259] on link "FIRE EXTINGUISHERS" at bounding box center [313, 259] width 74 height 12
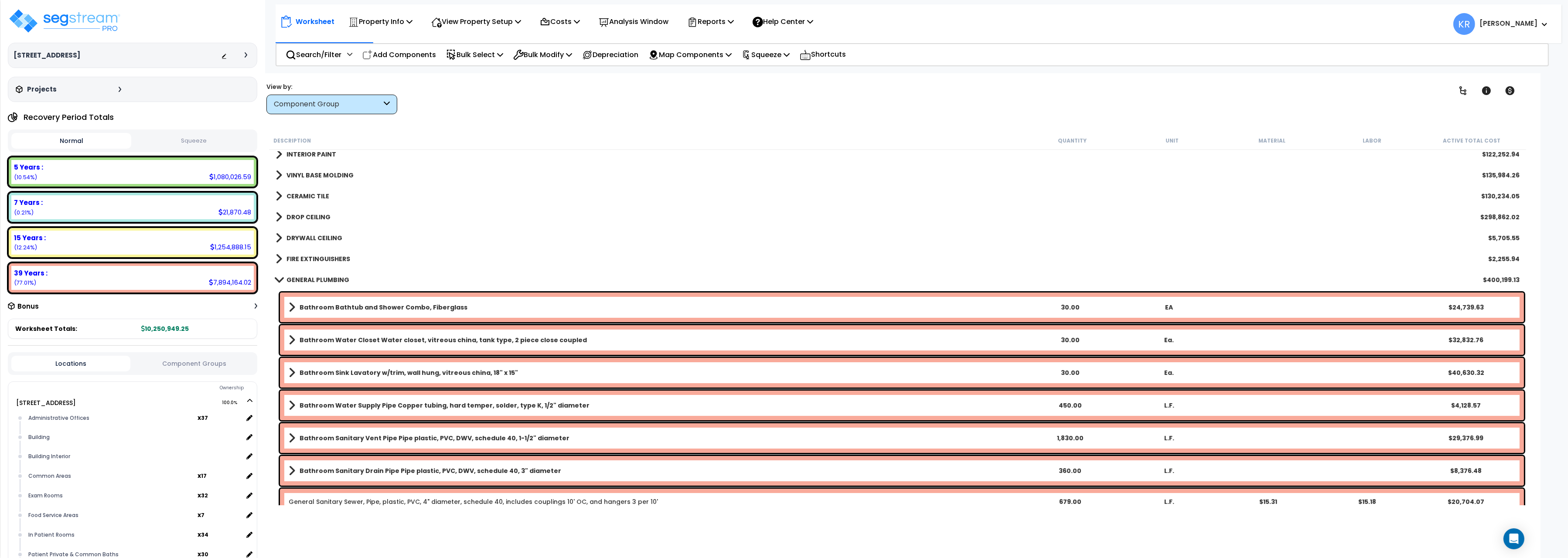
click at [285, 279] on link "GENERAL PLUMBING" at bounding box center [312, 280] width 74 height 12
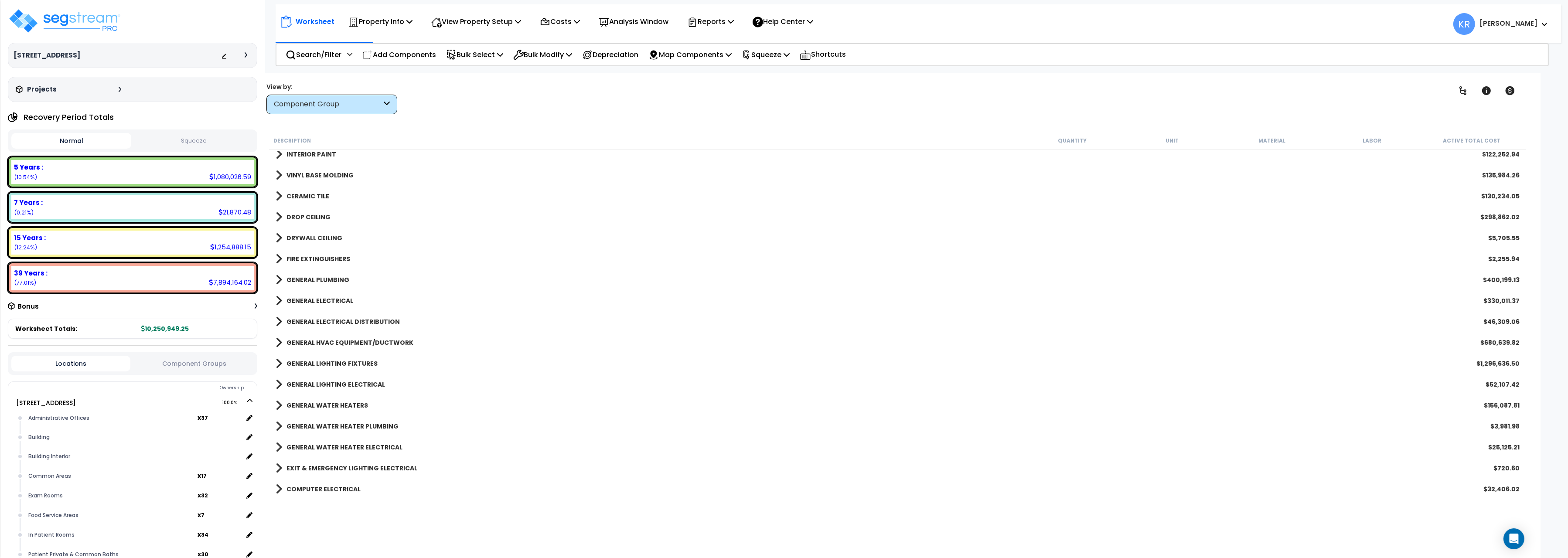
click at [299, 299] on b "GENERAL ELECTRICAL" at bounding box center [320, 301] width 67 height 9
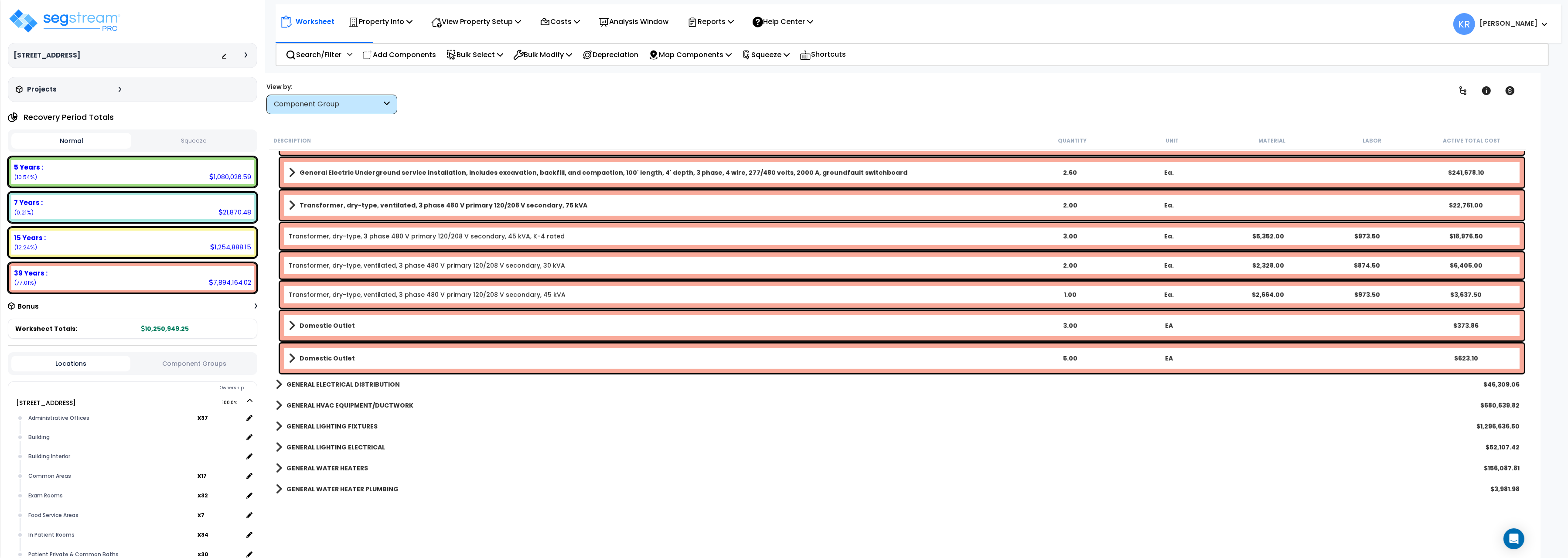
scroll to position [926, 0]
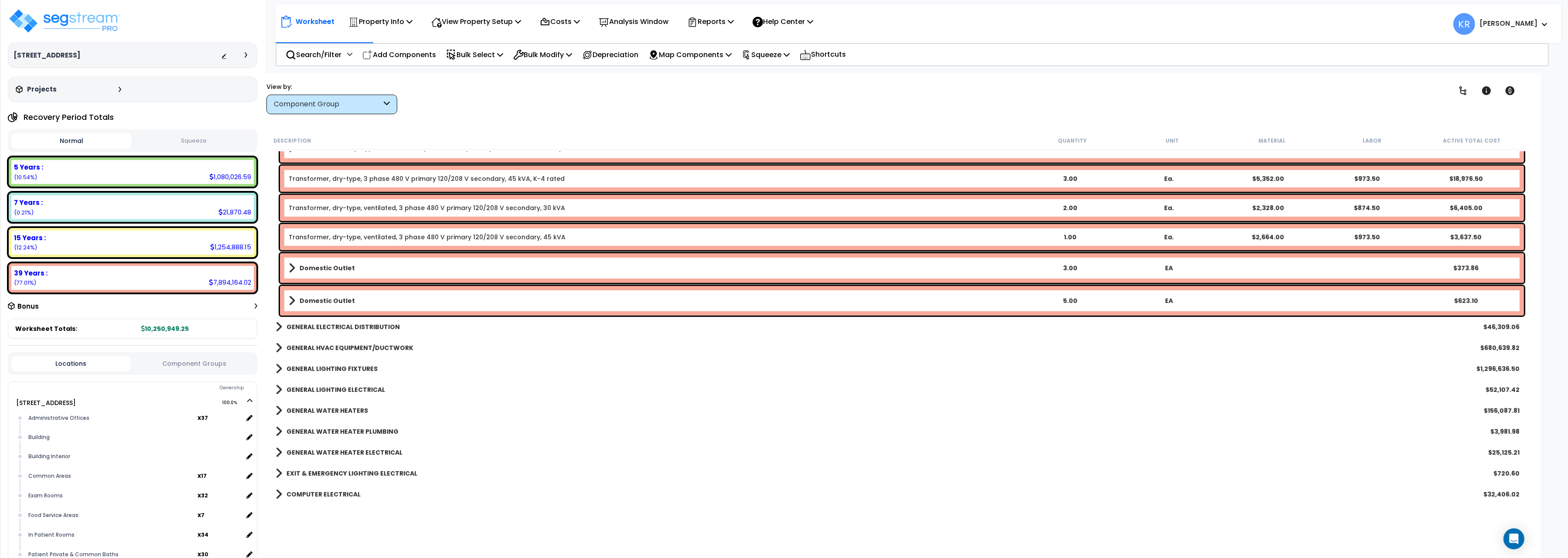
click at [314, 329] on b "GENERAL ELECTRICAL DISTRIBUTION" at bounding box center [343, 327] width 113 height 9
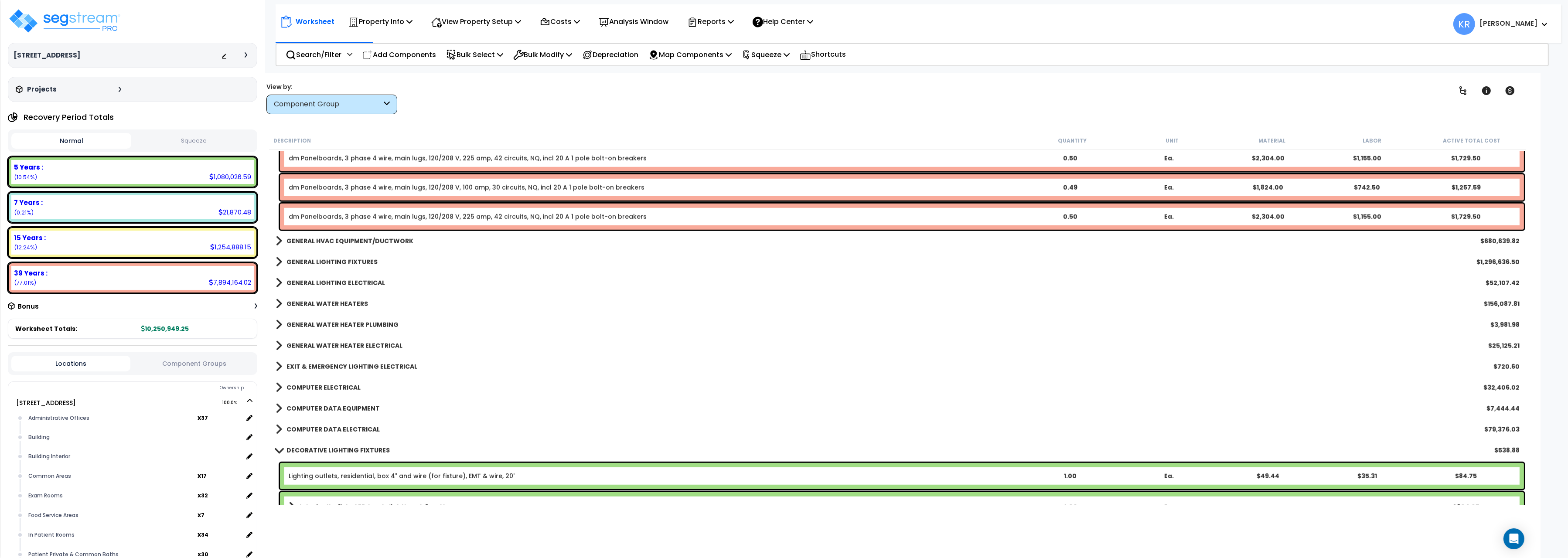
scroll to position [1706, 0]
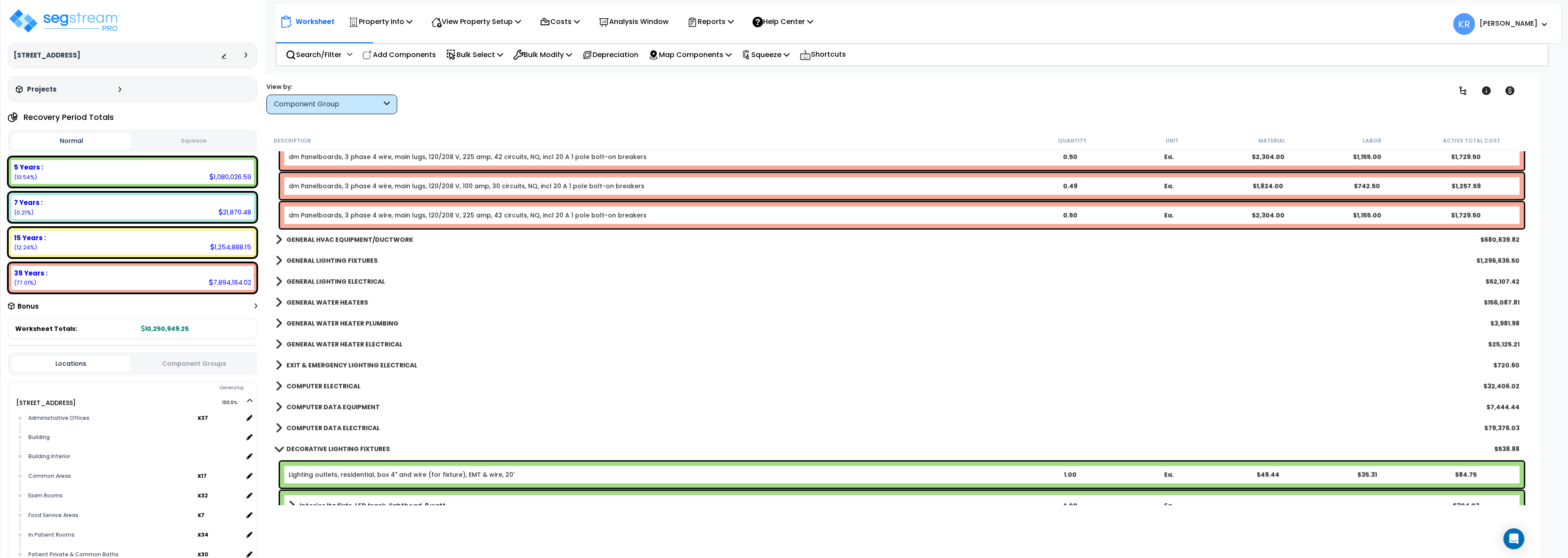
click at [313, 239] on b "GENERAL HVAC EQUIPMENT/DUCTWORK" at bounding box center [350, 240] width 127 height 9
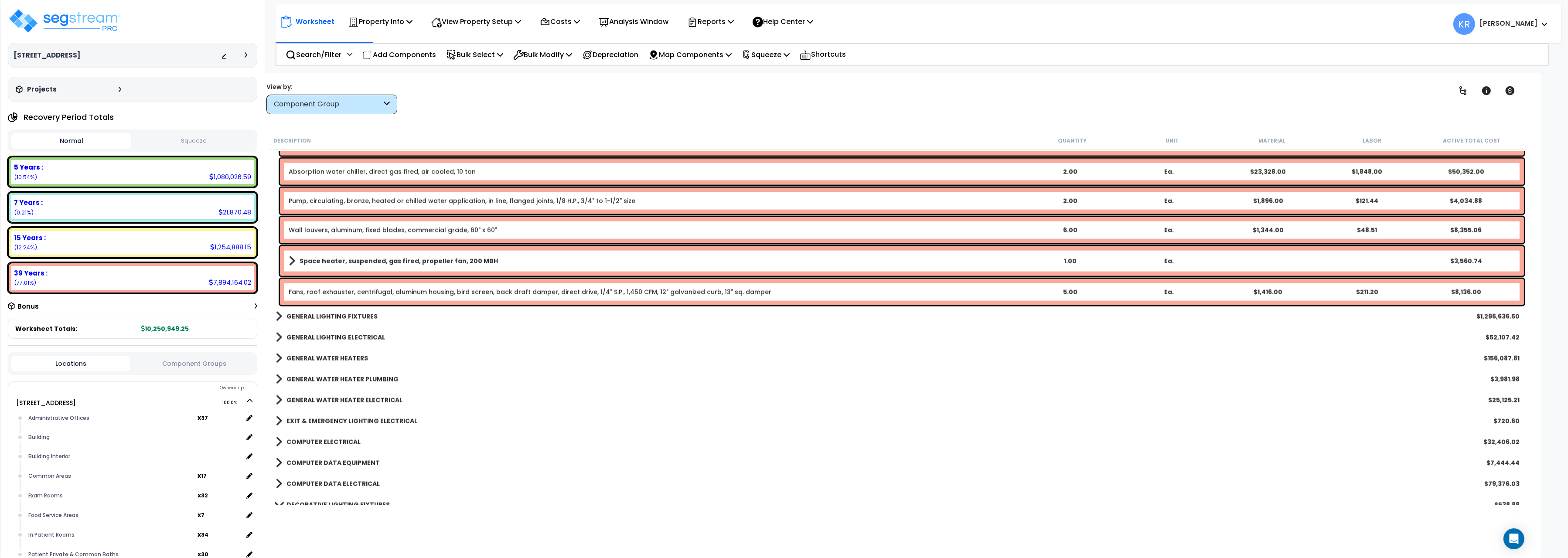
scroll to position [2729, 0]
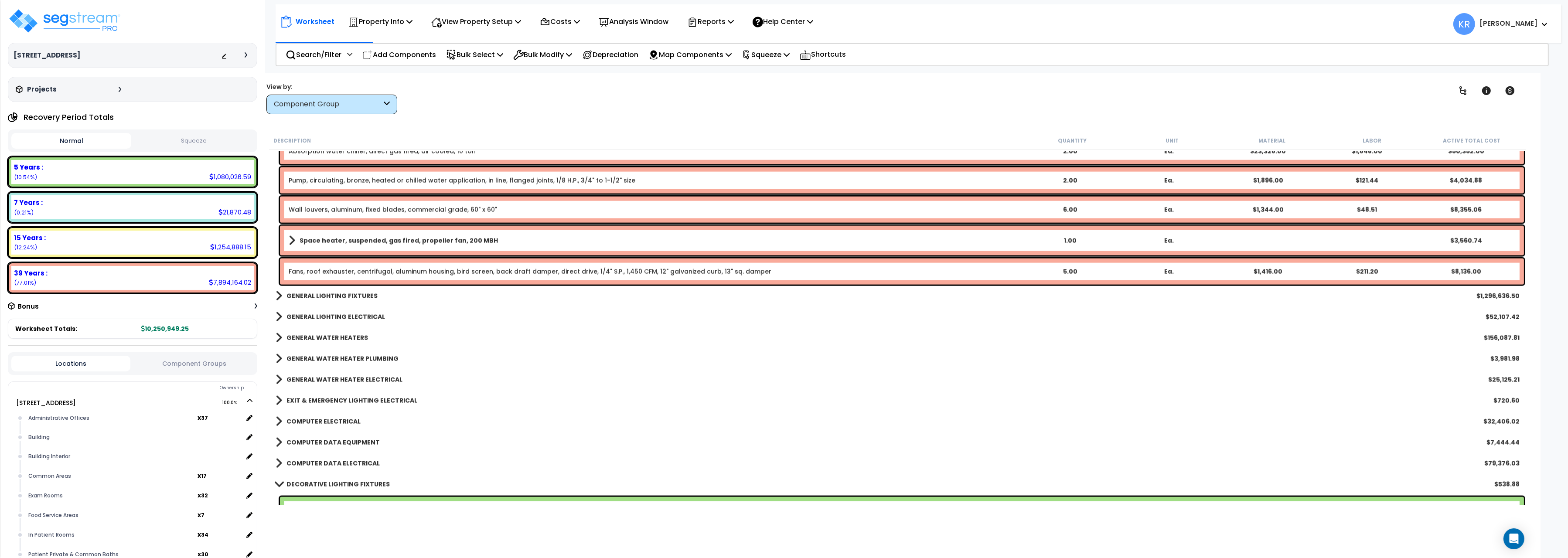
click at [326, 295] on b "GENERAL LIGHTING FIXTURES" at bounding box center [332, 296] width 91 height 9
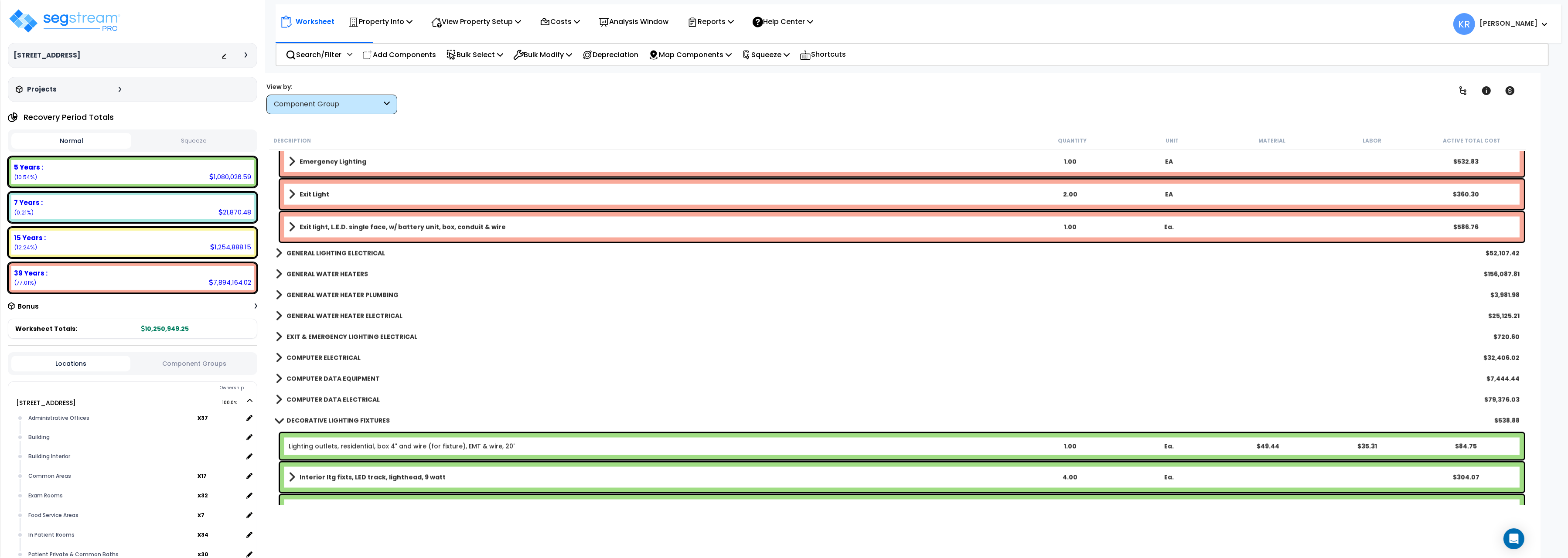
scroll to position [3216, 0]
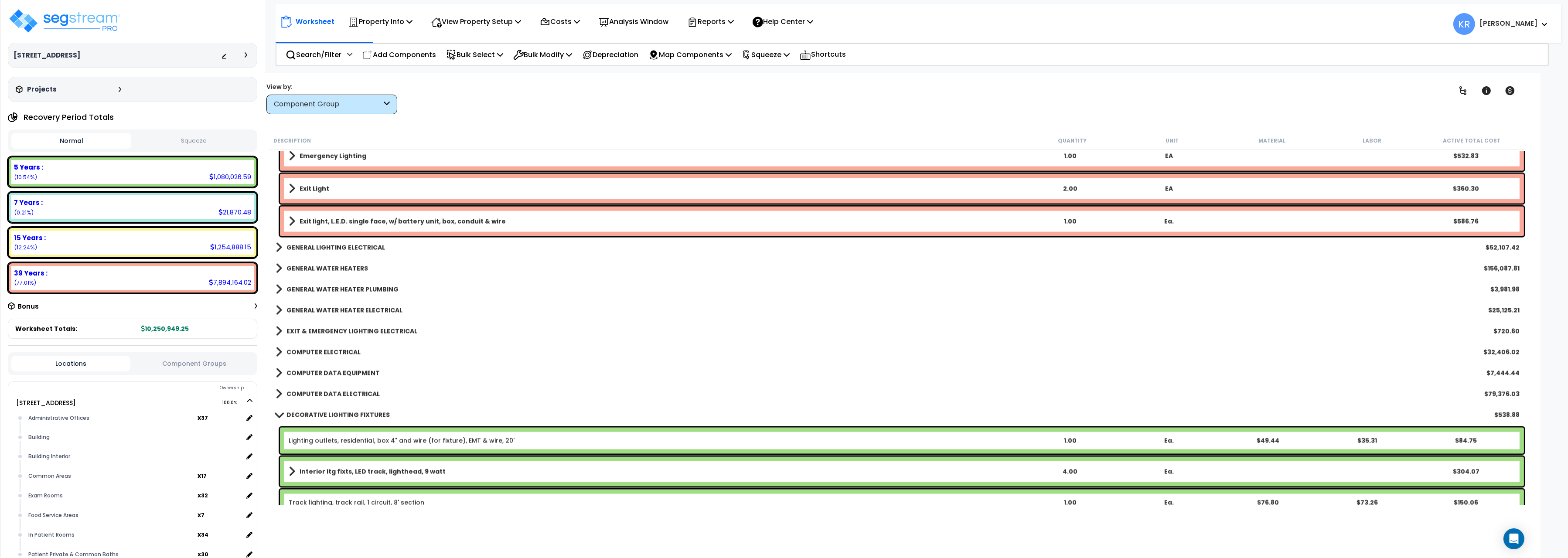
click at [326, 244] on b "GENERAL LIGHTING ELECTRICAL" at bounding box center [336, 248] width 99 height 9
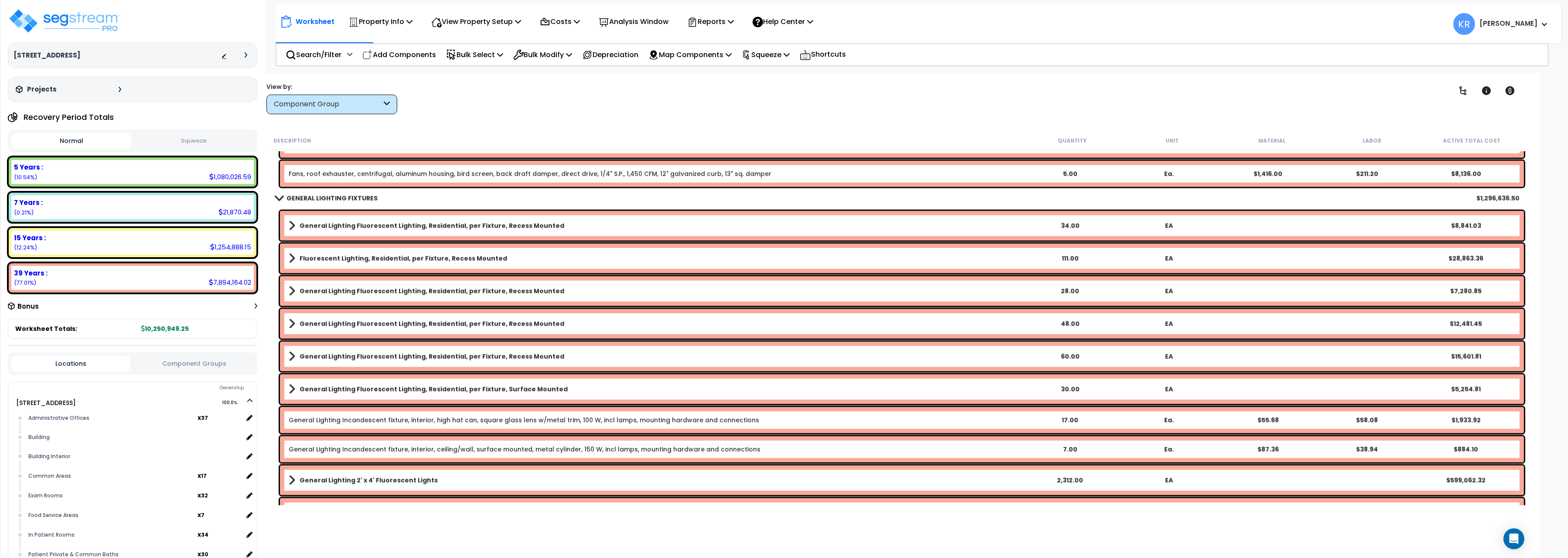
scroll to position [2778, 0]
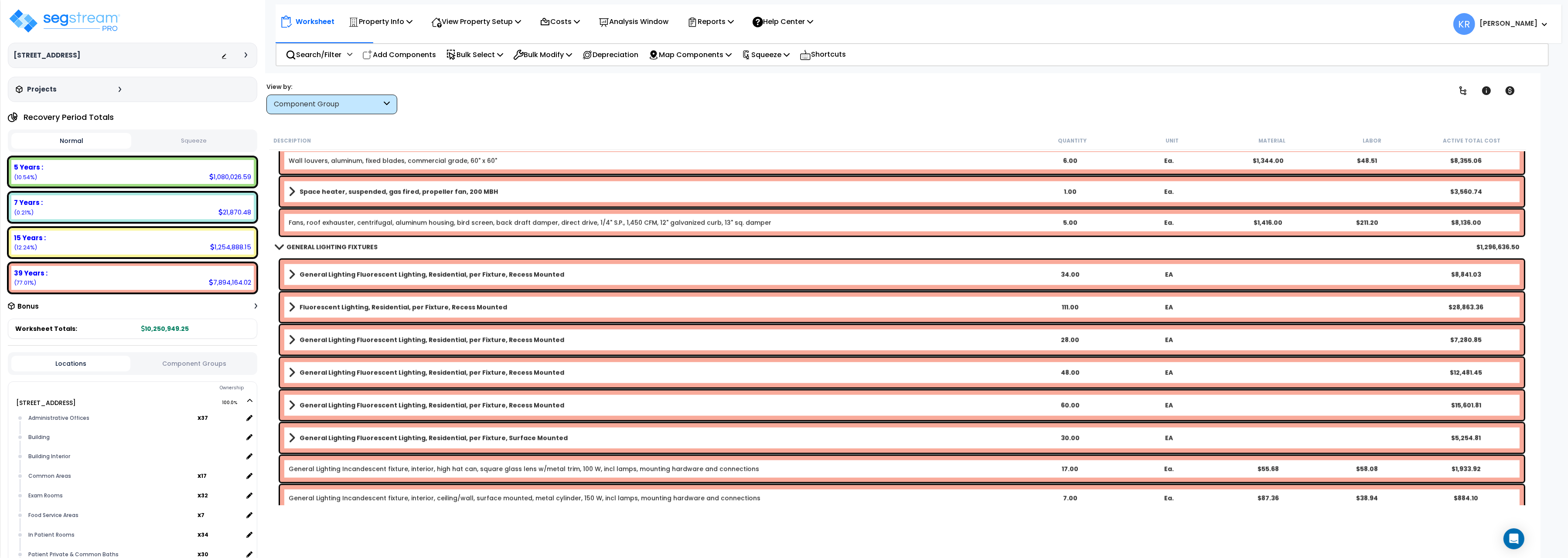
click at [326, 272] on b "General Lighting Fluorescent Lighting, Residential, per Fixture, Recess Mounted" at bounding box center [432, 274] width 265 height 9
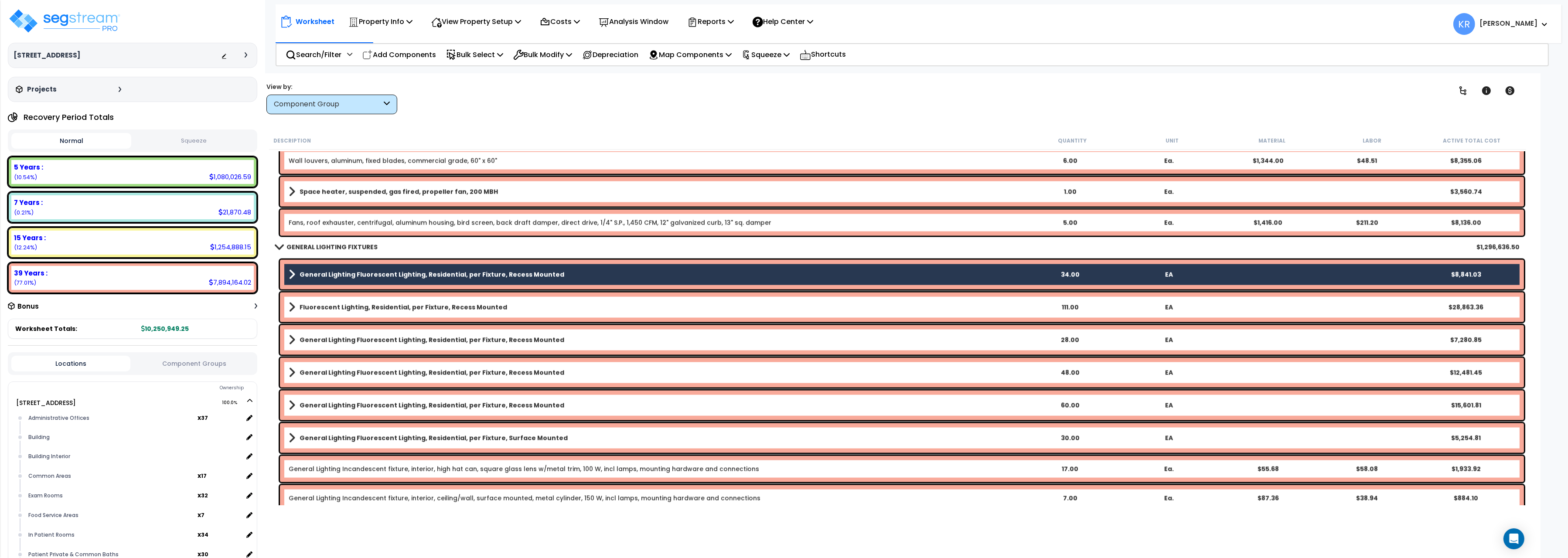
click at [333, 306] on b "Fluorescent Lighting, Residential, per Fixture, Recess Mounted" at bounding box center [403, 307] width 208 height 9
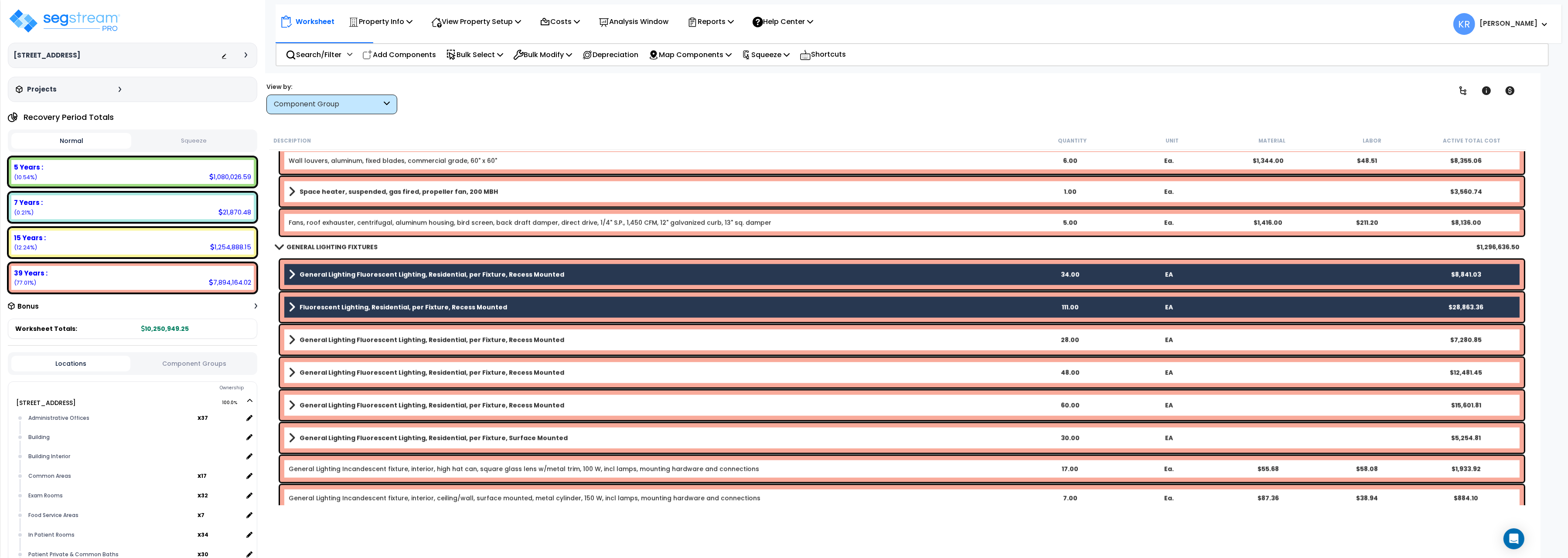
click at [339, 340] on b "General Lighting Fluorescent Lighting, Residential, per Fixture, Recess Mounted" at bounding box center [432, 340] width 265 height 9
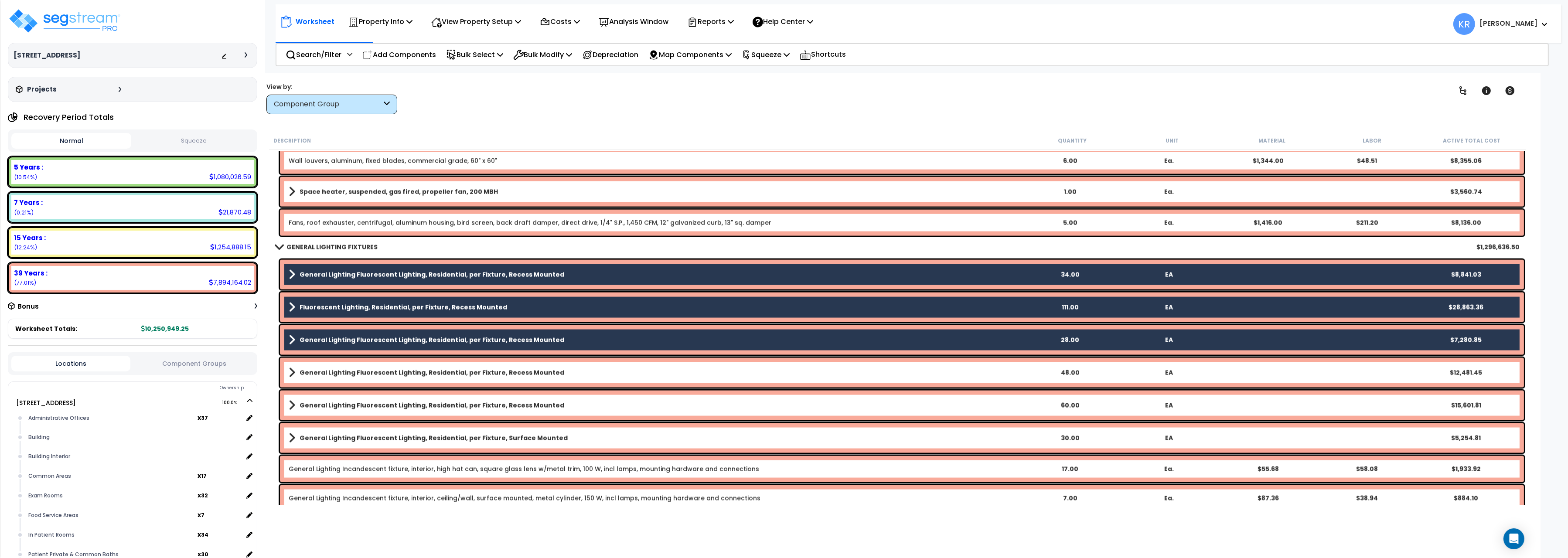
click at [336, 379] on div "General Lighting Fluorescent Lighting, Residential, per Fixture, Recess Mounted…" at bounding box center [902, 372] width 1244 height 30
click at [333, 410] on link "General Lighting Fluorescent Lighting, Residential, per Fixture, Recess Mounted" at bounding box center [654, 405] width 732 height 12
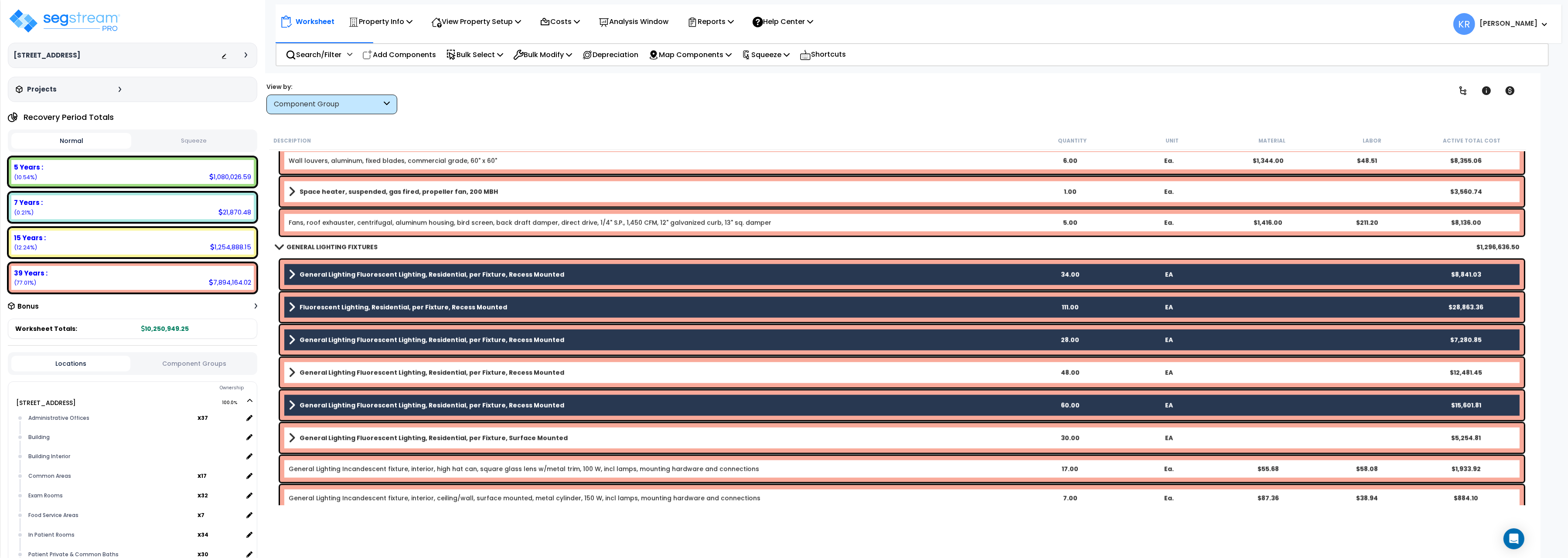
click at [333, 379] on div "General Lighting Fluorescent Lighting, Residential, per Fixture, Recess Mounted…" at bounding box center [902, 372] width 1244 height 30
click at [339, 365] on div "General Lighting Fluorescent Lighting, Residential, per Fixture, Recess Mounted…" at bounding box center [902, 372] width 1244 height 30
click at [339, 369] on b "General Lighting Fluorescent Lighting, Residential, per Fixture, Recess Mounted" at bounding box center [432, 372] width 265 height 9
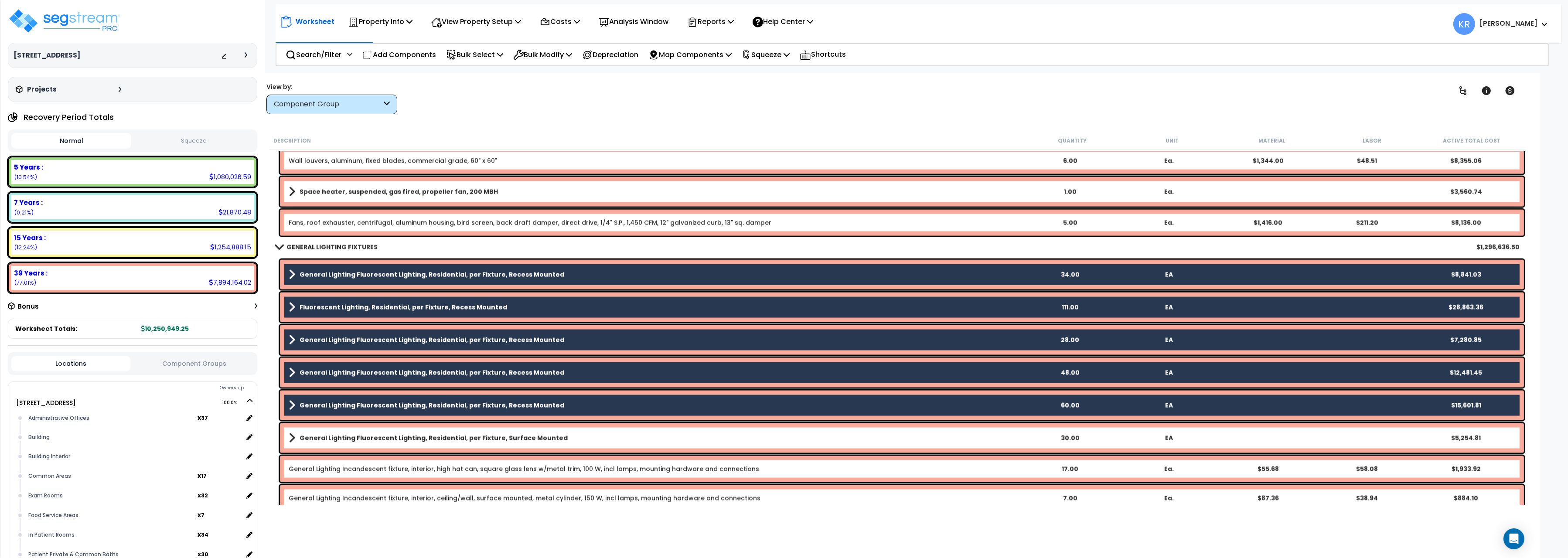
click at [329, 442] on link "General Lighting Fluorescent Lighting, Residential, per Fixture, Surface Mounted" at bounding box center [654, 438] width 732 height 12
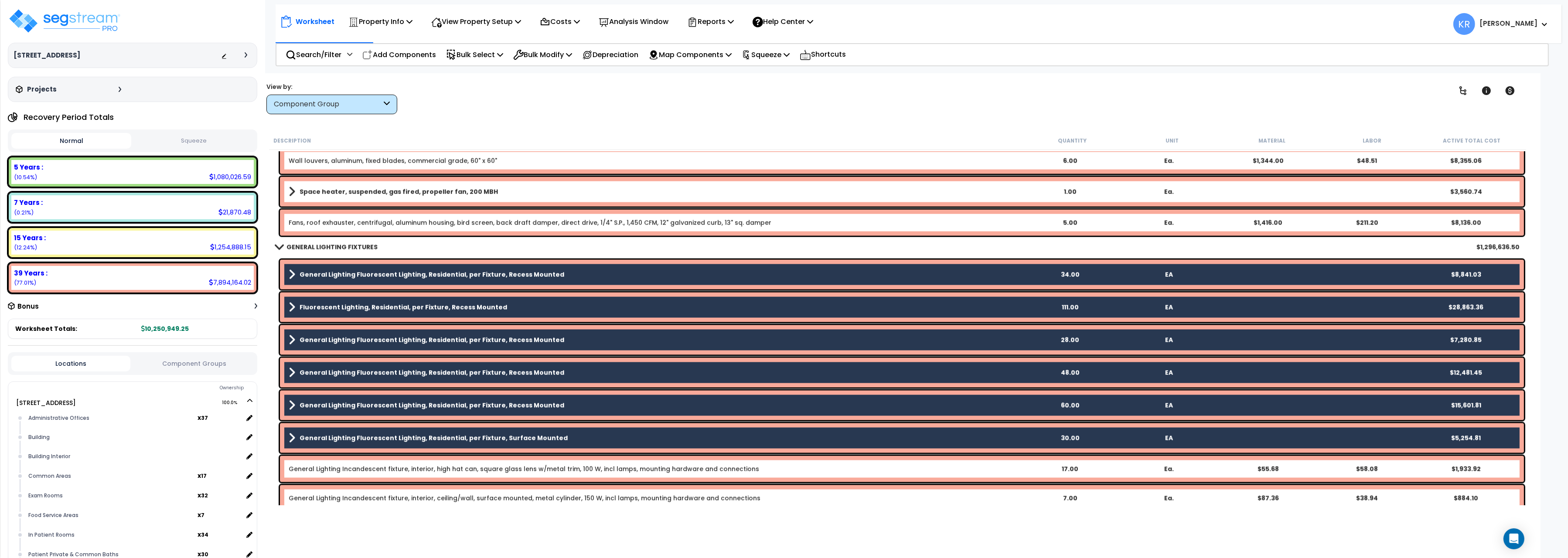
click at [326, 470] on link "General Lighting Incandescent fixture, interior, high hat can, square glass len…" at bounding box center [523, 469] width 471 height 9
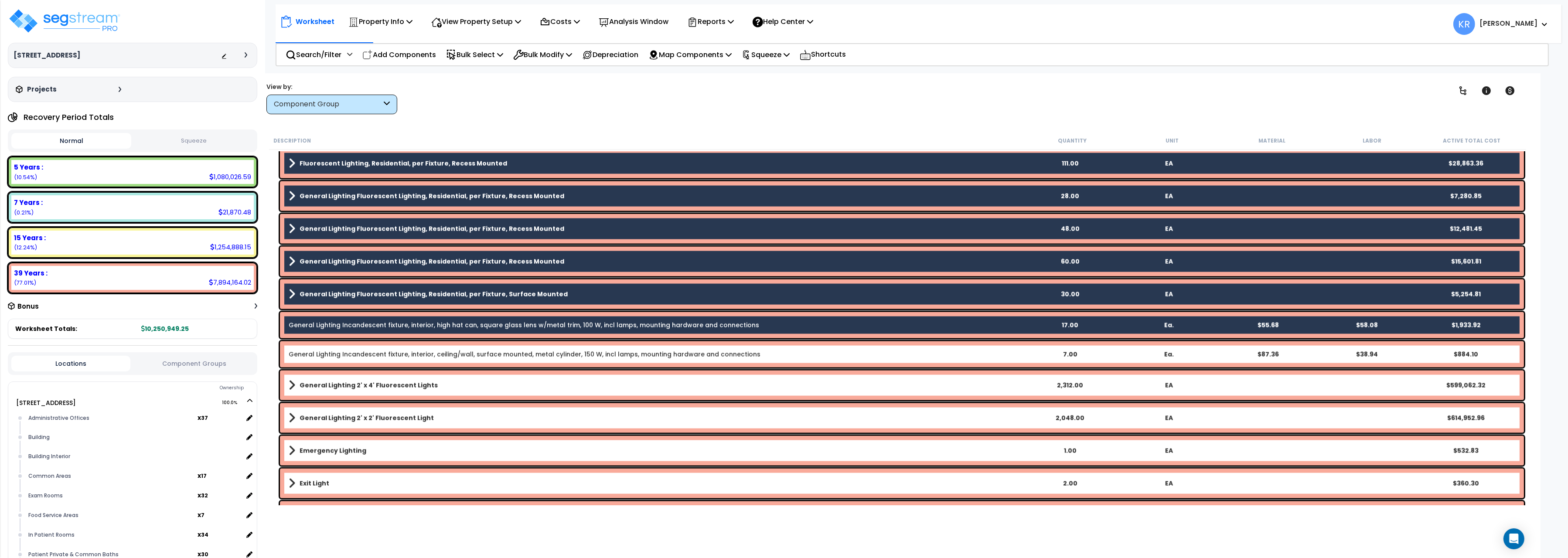
scroll to position [2924, 0]
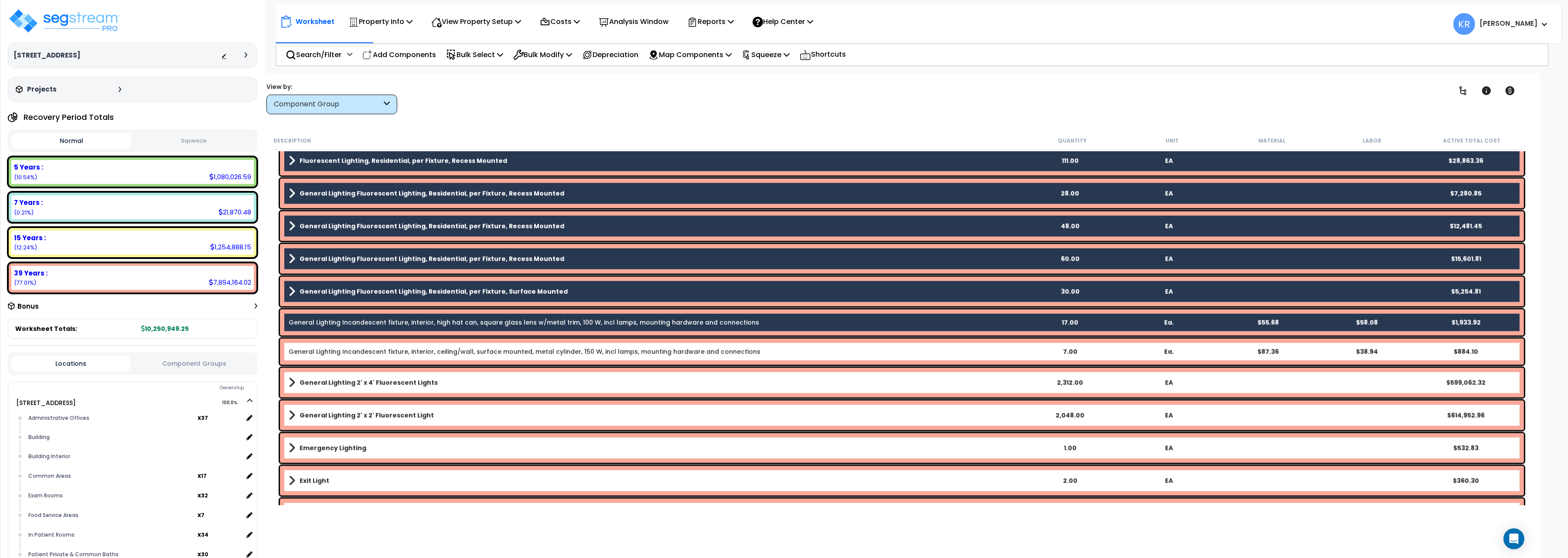
click at [393, 354] on link "General Lighting Incandescent fixture, interior, ceiling/wall, surface mounted,…" at bounding box center [524, 352] width 472 height 9
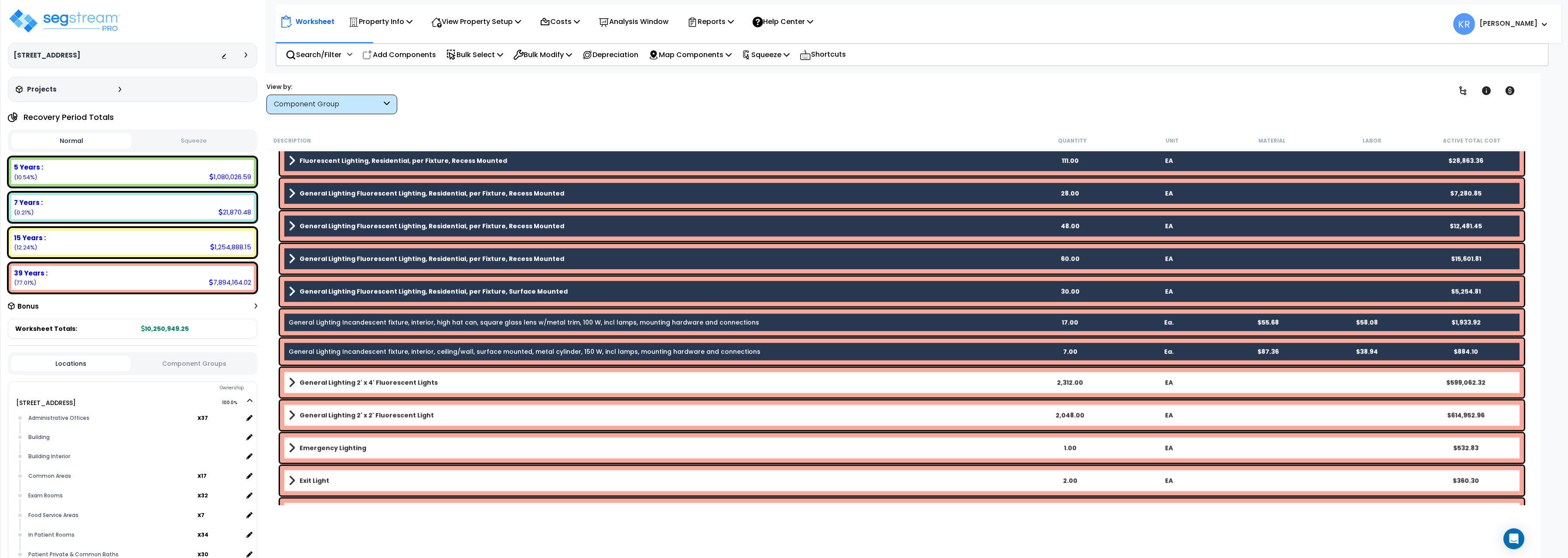
click at [374, 383] on b "General Lighting 2' x 4' Fluorescent Lights" at bounding box center [368, 383] width 138 height 9
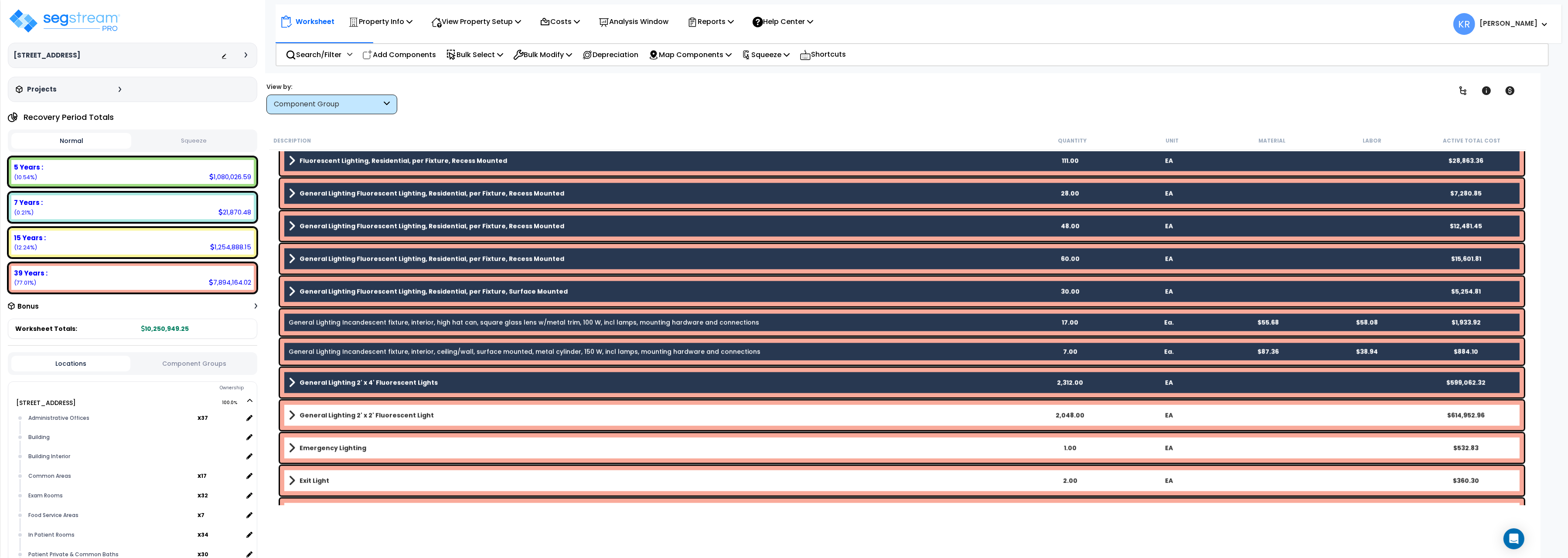
click at [359, 414] on b "General Lighting 2' x 2' Fluorescent Light" at bounding box center [366, 416] width 135 height 9
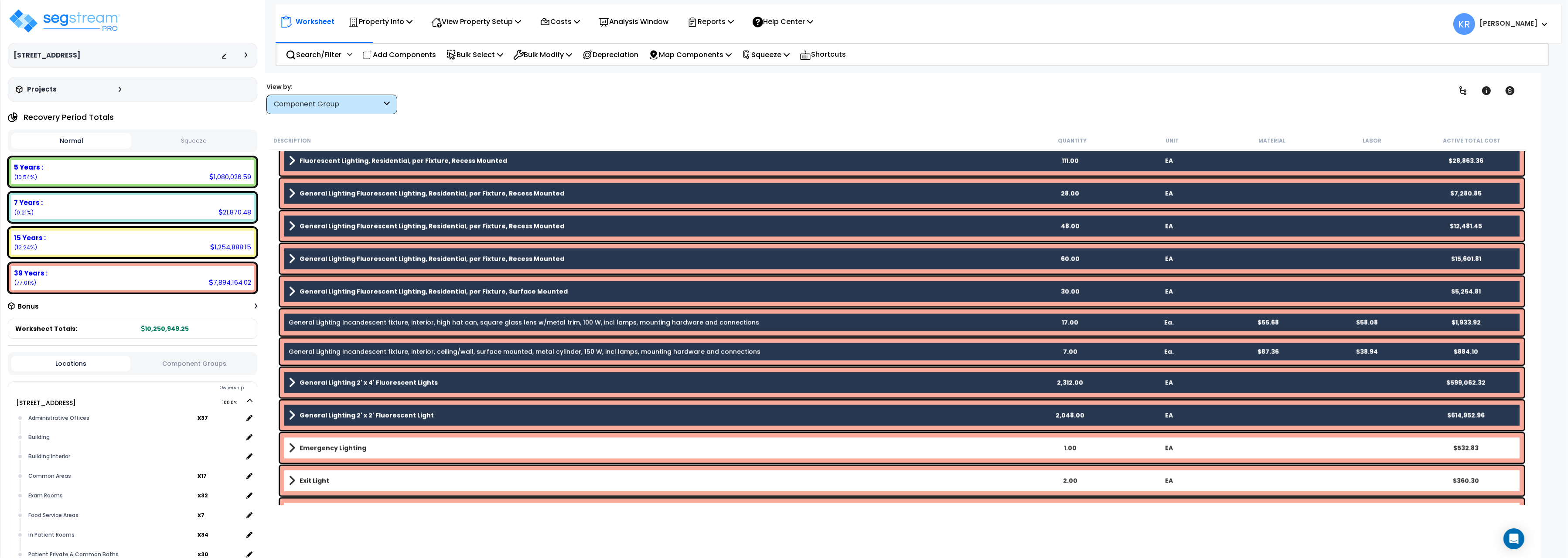
click at [334, 444] on b "Emergency Lighting" at bounding box center [333, 448] width 67 height 9
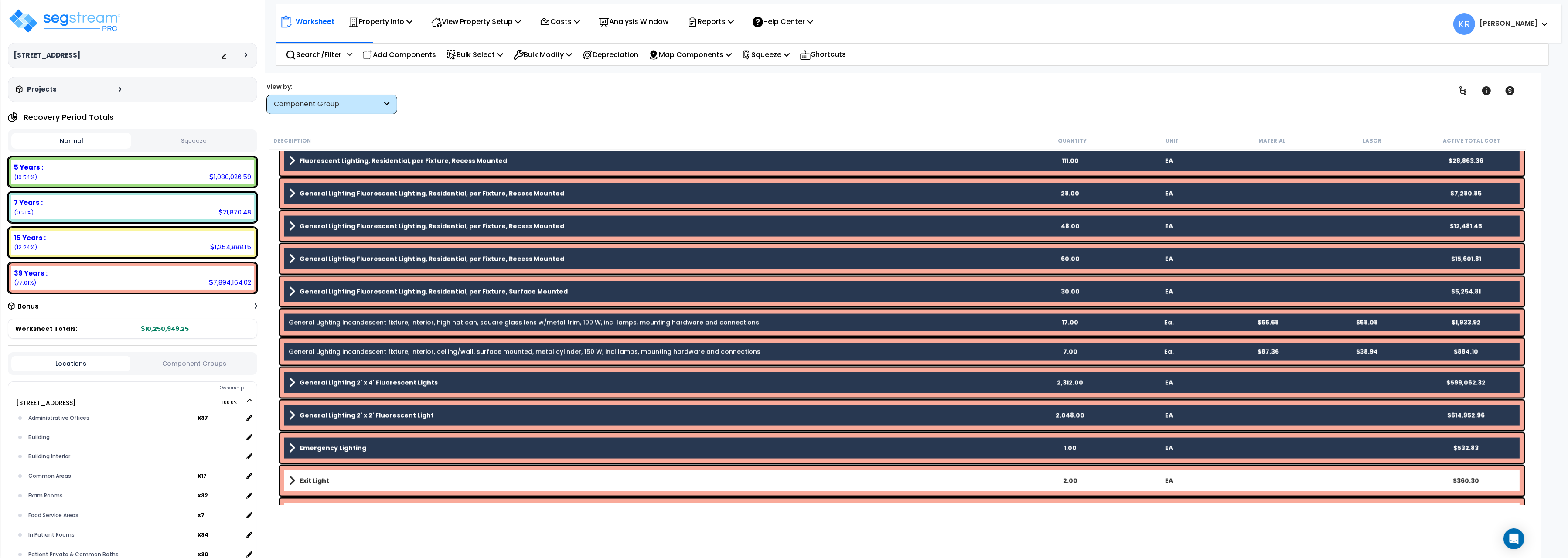
click at [324, 472] on div "Exit Light 2.00 EA $360.30" at bounding box center [902, 481] width 1244 height 30
click at [321, 493] on div "Exit Light 2.00 EA $360.30" at bounding box center [897, 481] width 1257 height 34
click at [304, 480] on b "Exit Light" at bounding box center [314, 481] width 30 height 9
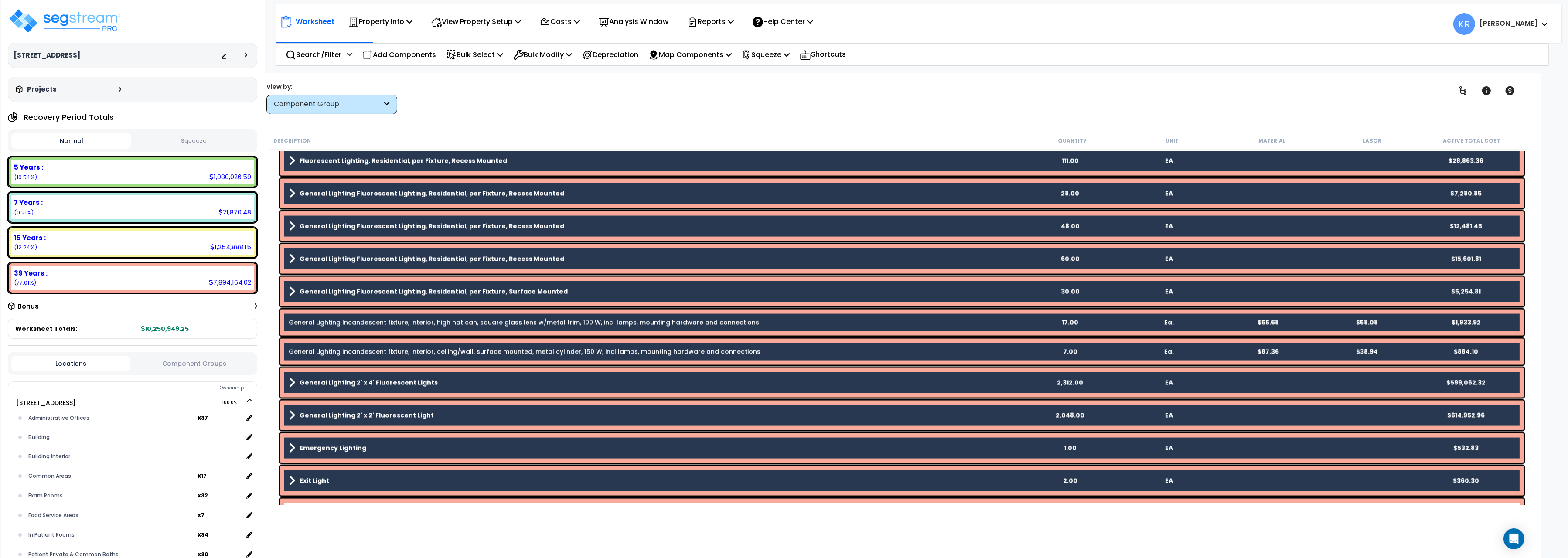
scroll to position [3070, 0]
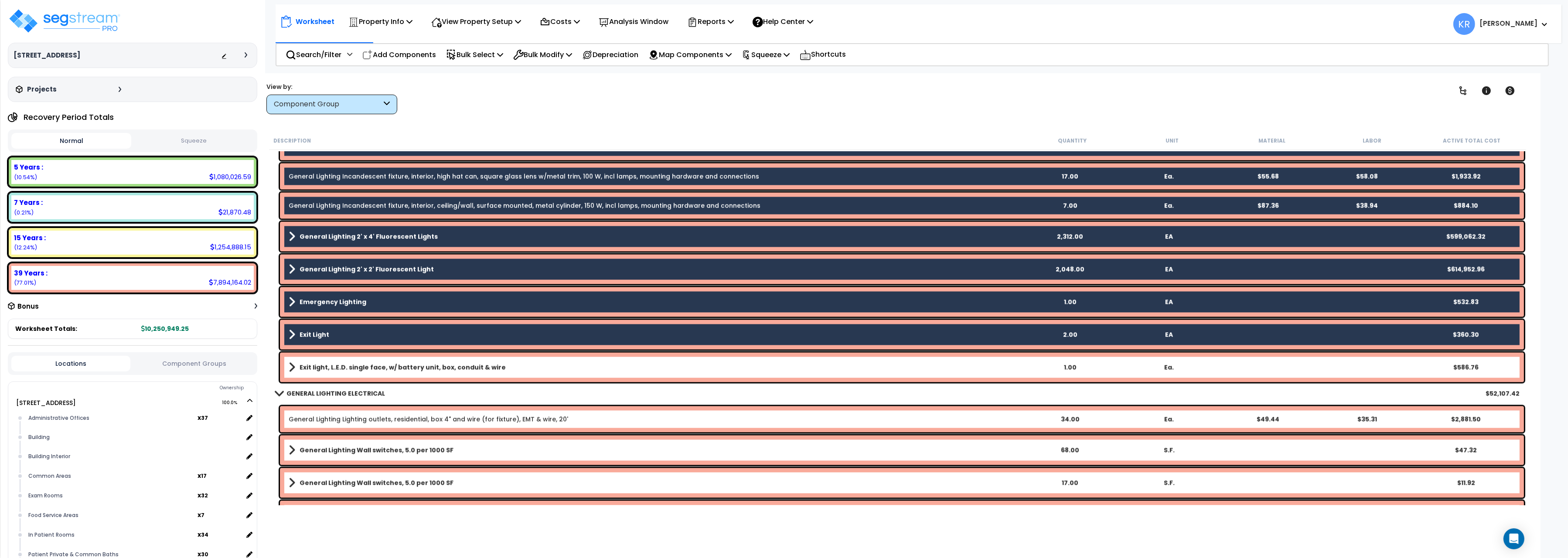
click at [346, 366] on b "Exit light, L.E.D. single face, w/ battery unit, box, conduit & wire" at bounding box center [402, 368] width 206 height 9
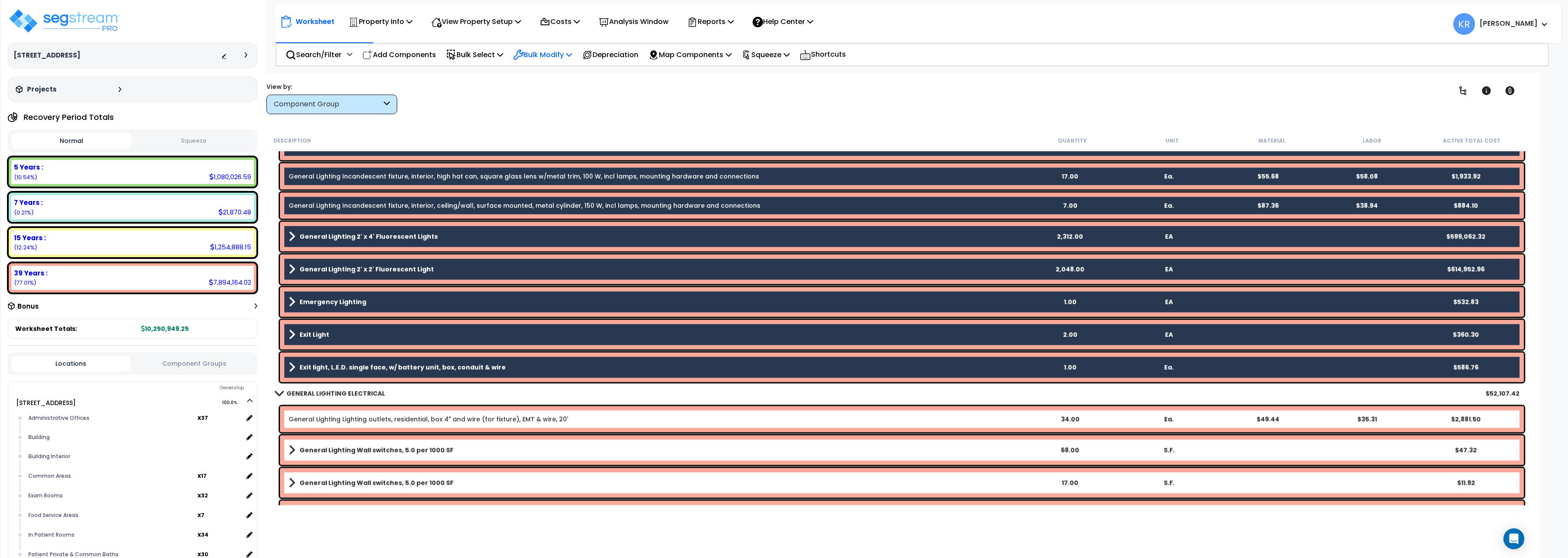
click at [548, 54] on p "Bulk Modify" at bounding box center [542, 54] width 59 height 12
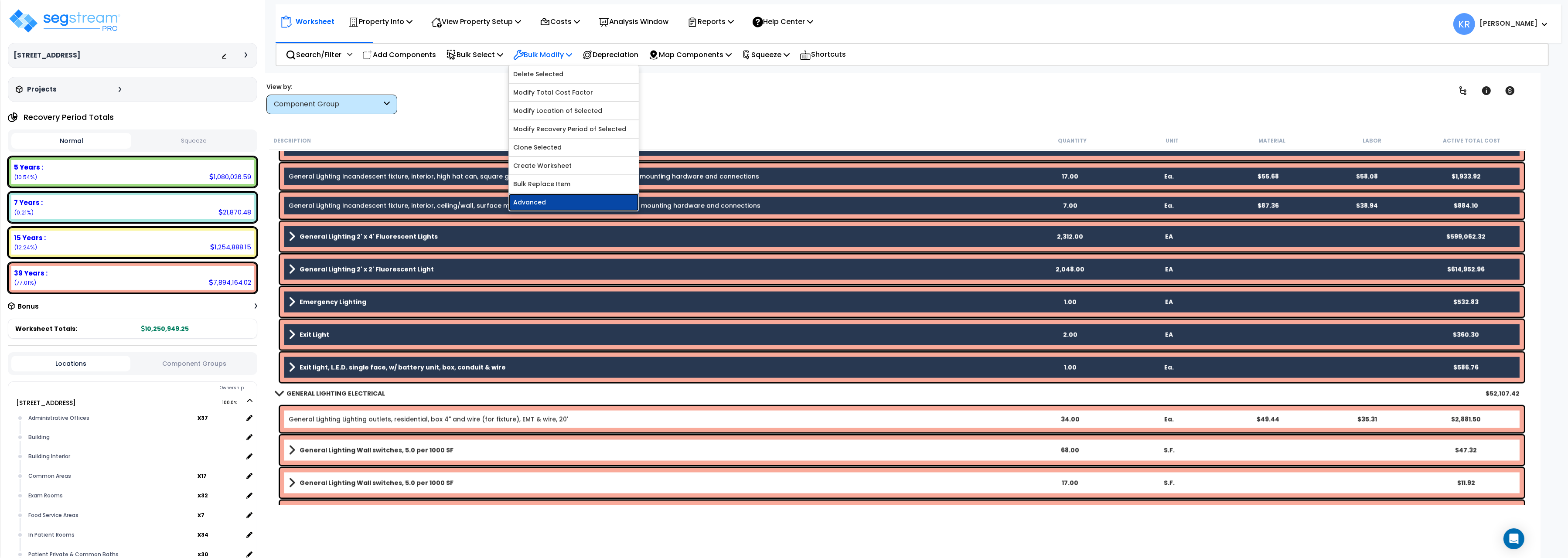
click at [533, 204] on link "Advanced" at bounding box center [573, 202] width 130 height 18
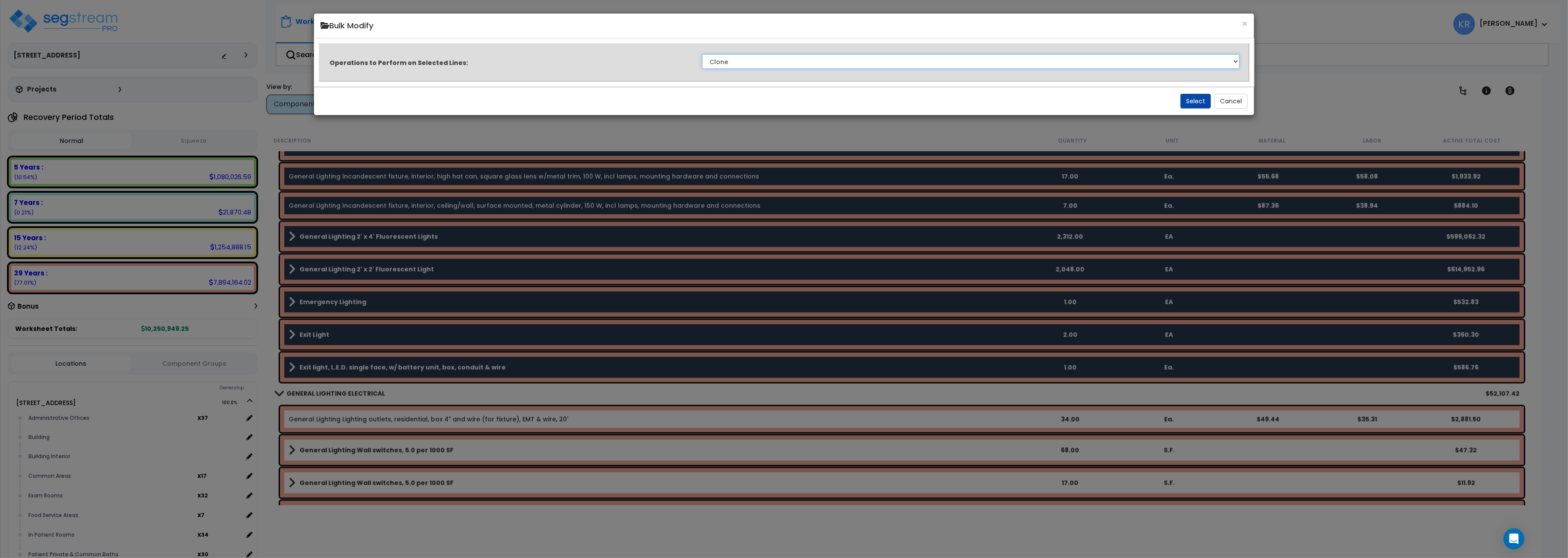
click at [702, 54] on select "Clone Delete Delete Zero Quantities Modify Component Group Modify Cost Sources …" at bounding box center [970, 61] width 537 height 15
select select "modifyAssetClass"
click option "Modify Component Group" at bounding box center [0, 0] width 0 height 0
drag, startPoint x: 1180, startPoint y: 102, endPoint x: 1188, endPoint y: 103, distance: 8.1
click at [1184, 103] on div "Select Cancel" at bounding box center [784, 101] width 940 height 29
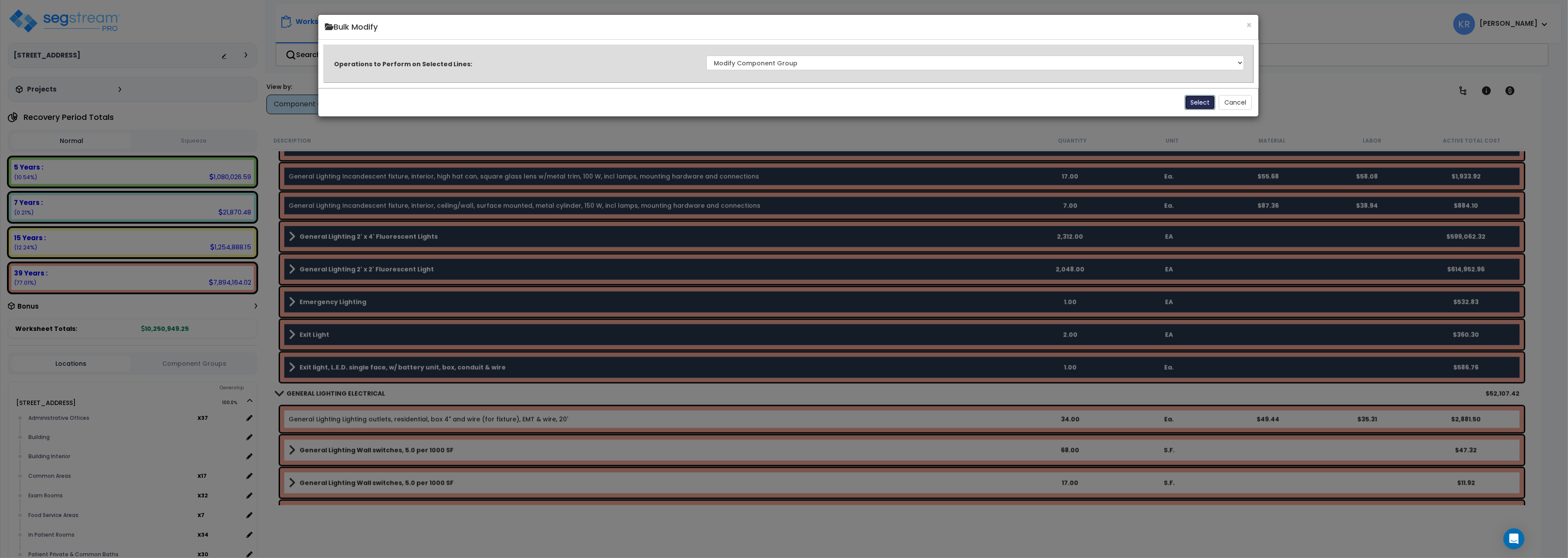
click at [1197, 103] on button "Select" at bounding box center [1200, 102] width 30 height 15
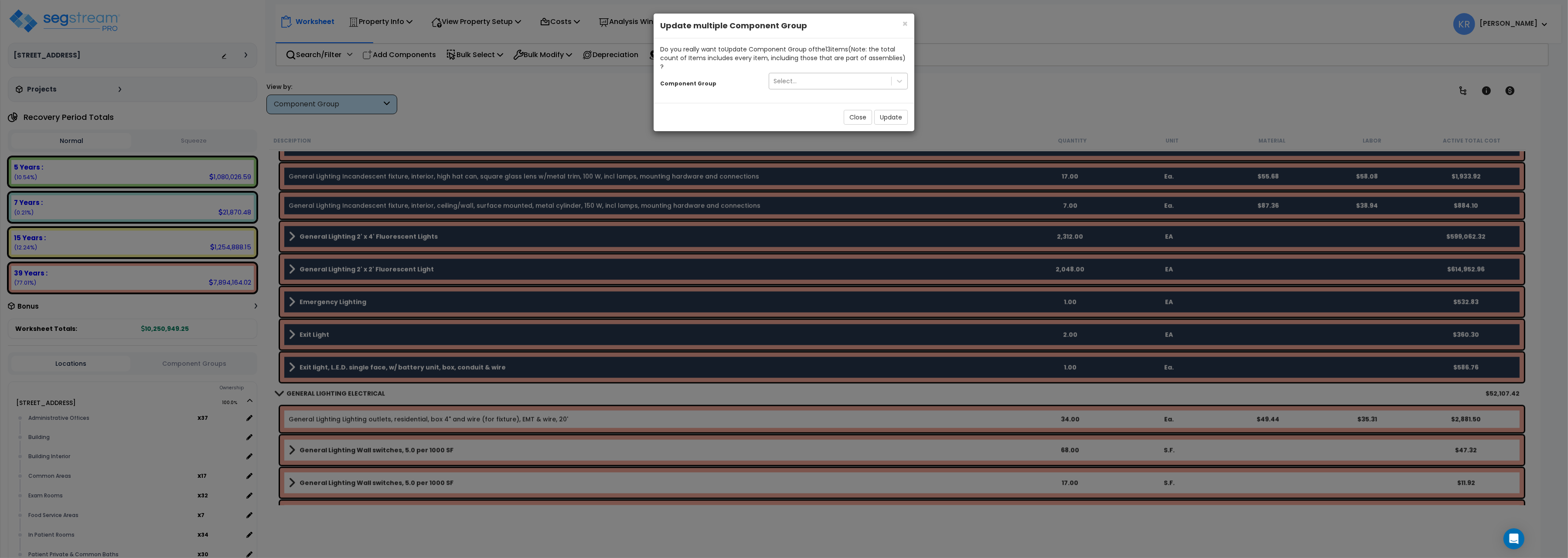
click at [789, 73] on div "Select..." at bounding box center [838, 81] width 139 height 16
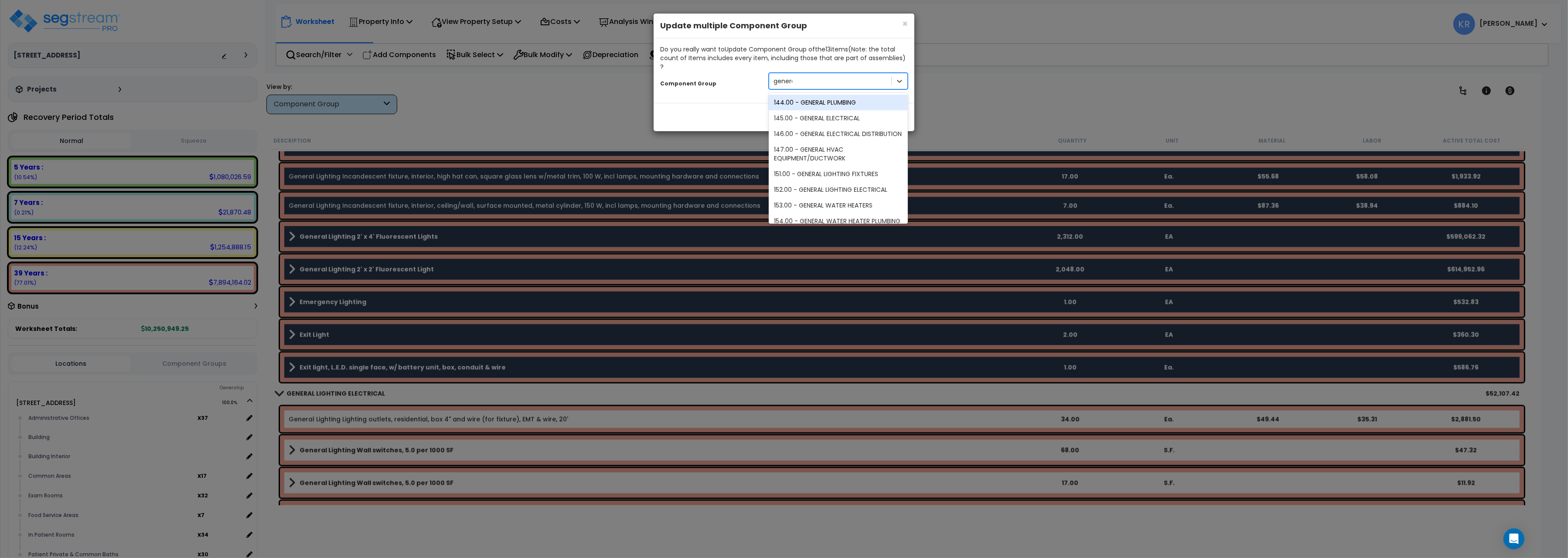
type input "general"
click at [852, 182] on div "152.00 - GENERAL LIGHTING ELECTRICAL" at bounding box center [838, 190] width 139 height 16
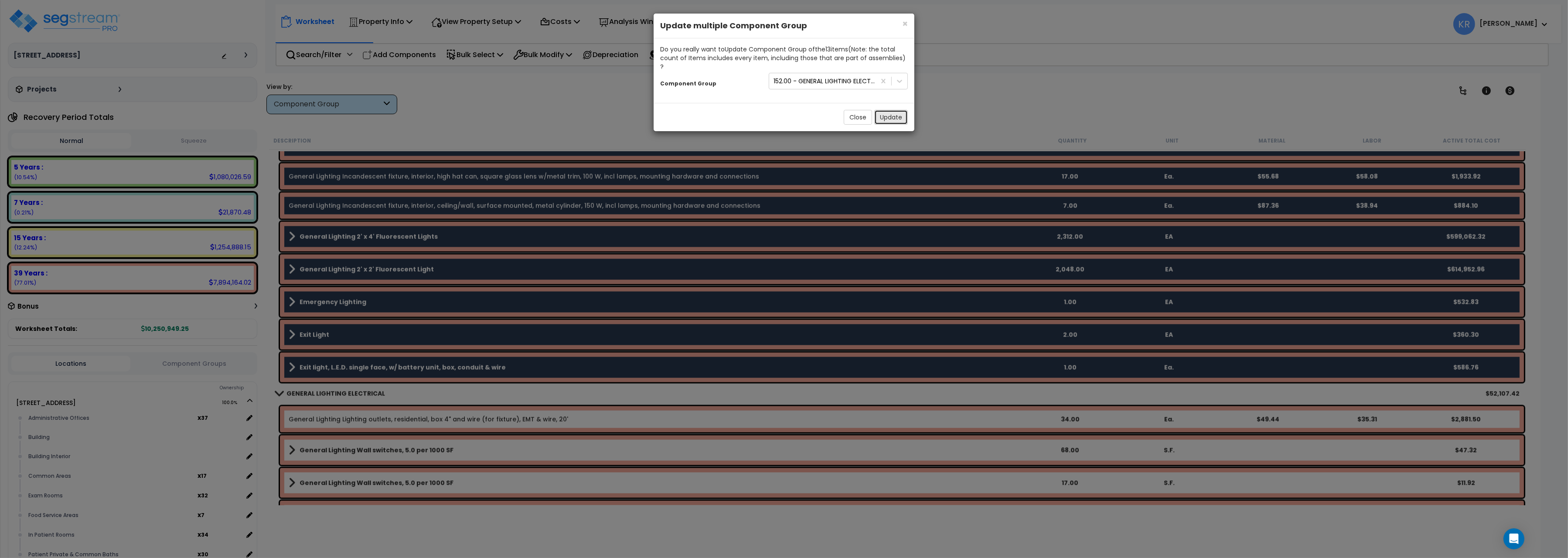
click at [889, 110] on button "Update" at bounding box center [891, 117] width 33 height 15
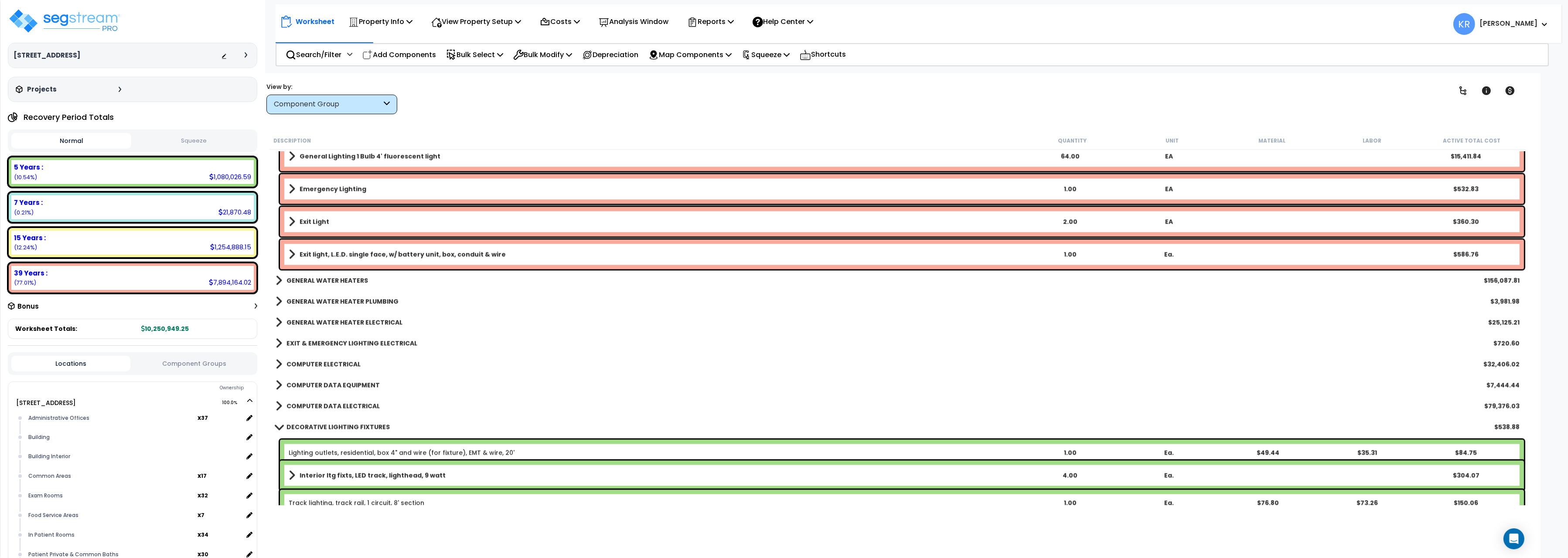
scroll to position [3606, 0]
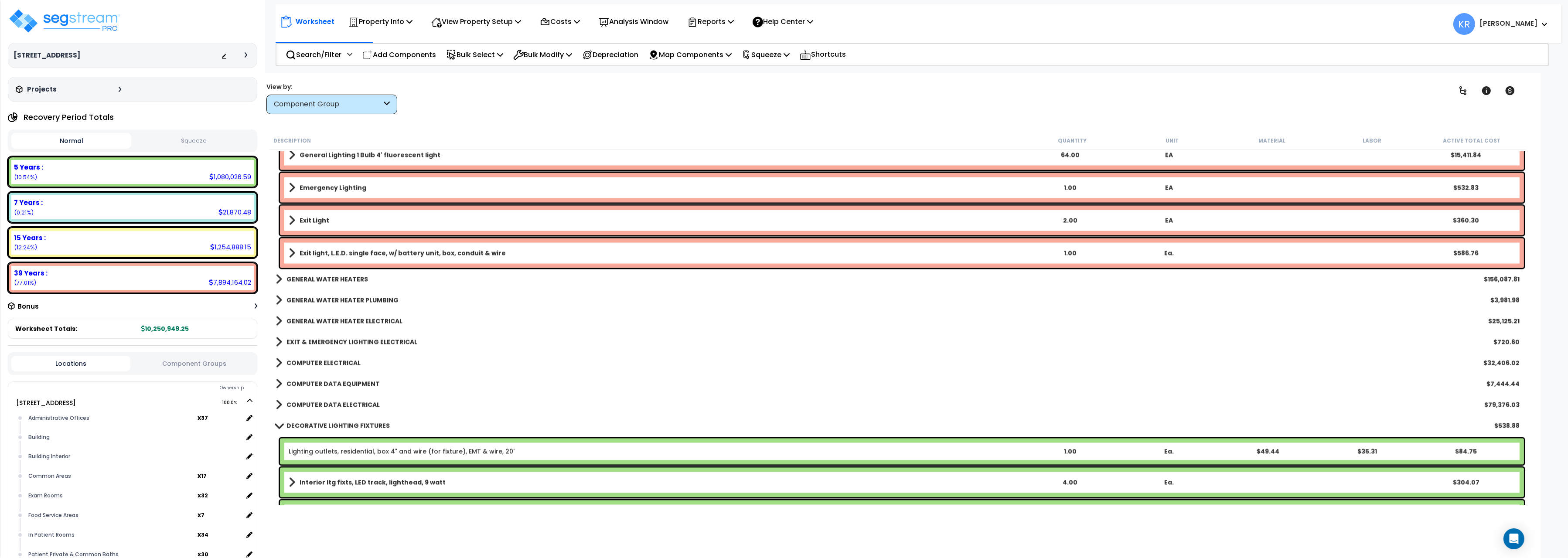
click at [333, 276] on b "GENERAL WATER HEATERS" at bounding box center [327, 279] width 82 height 9
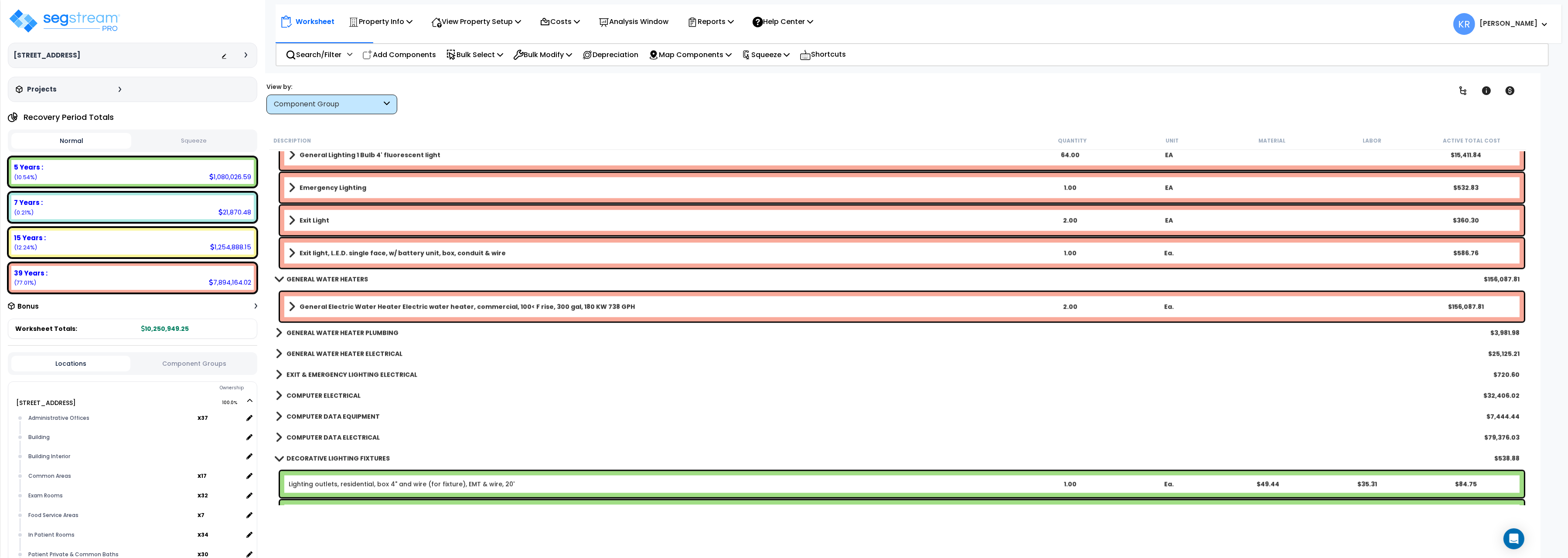
click at [295, 280] on b "GENERAL WATER HEATERS" at bounding box center [327, 279] width 82 height 9
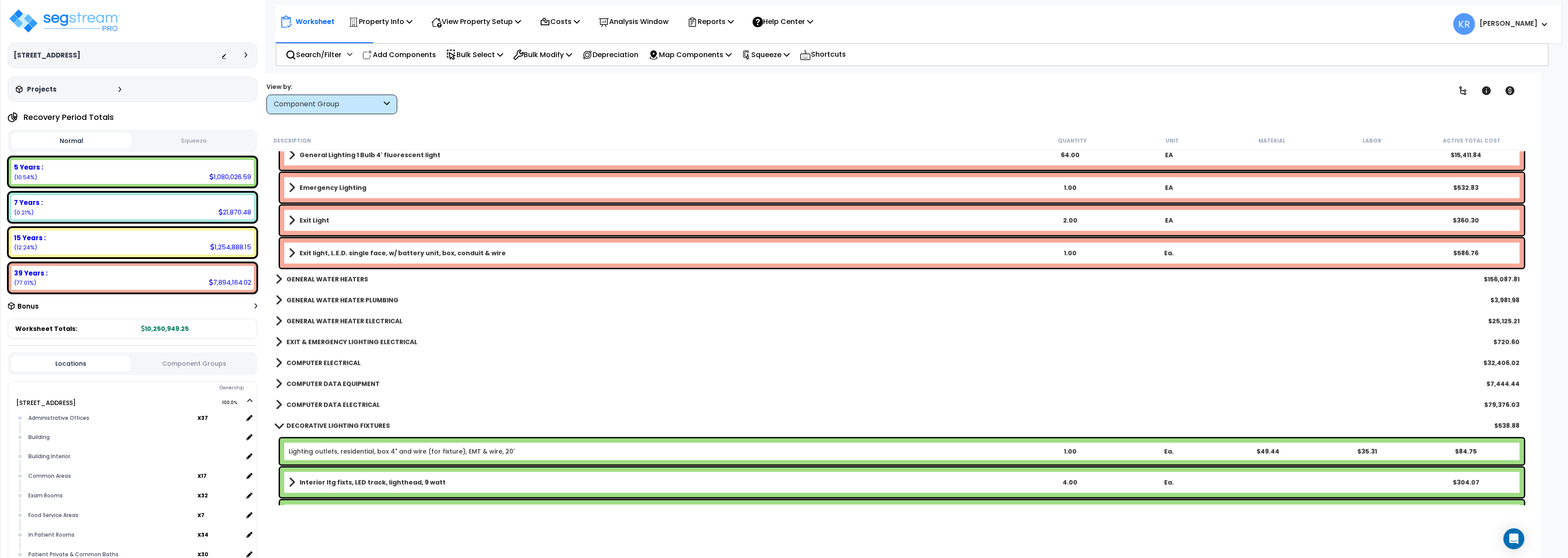
click at [304, 293] on div "GENERAL WATER HEATER PLUMBING $3,981.98" at bounding box center [898, 300] width 1253 height 21
click at [303, 298] on b "GENERAL WATER HEATER PLUMBING" at bounding box center [343, 300] width 112 height 9
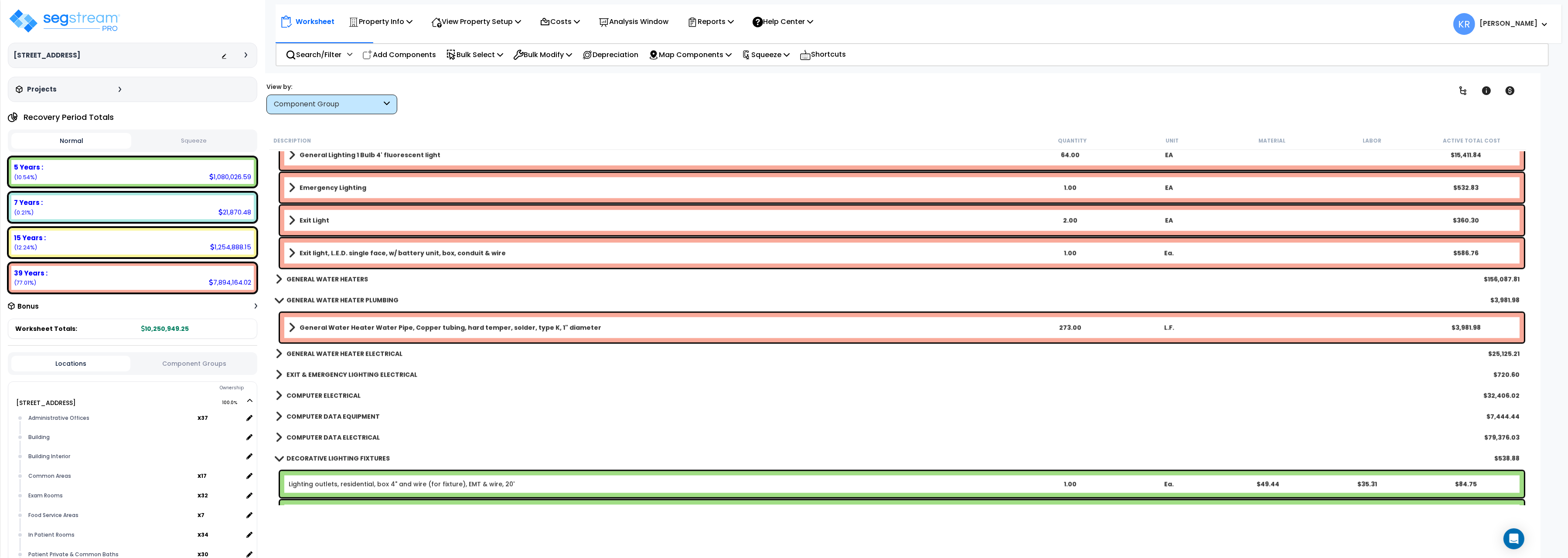
click at [303, 298] on b "GENERAL WATER HEATER PLUMBING" at bounding box center [343, 300] width 112 height 9
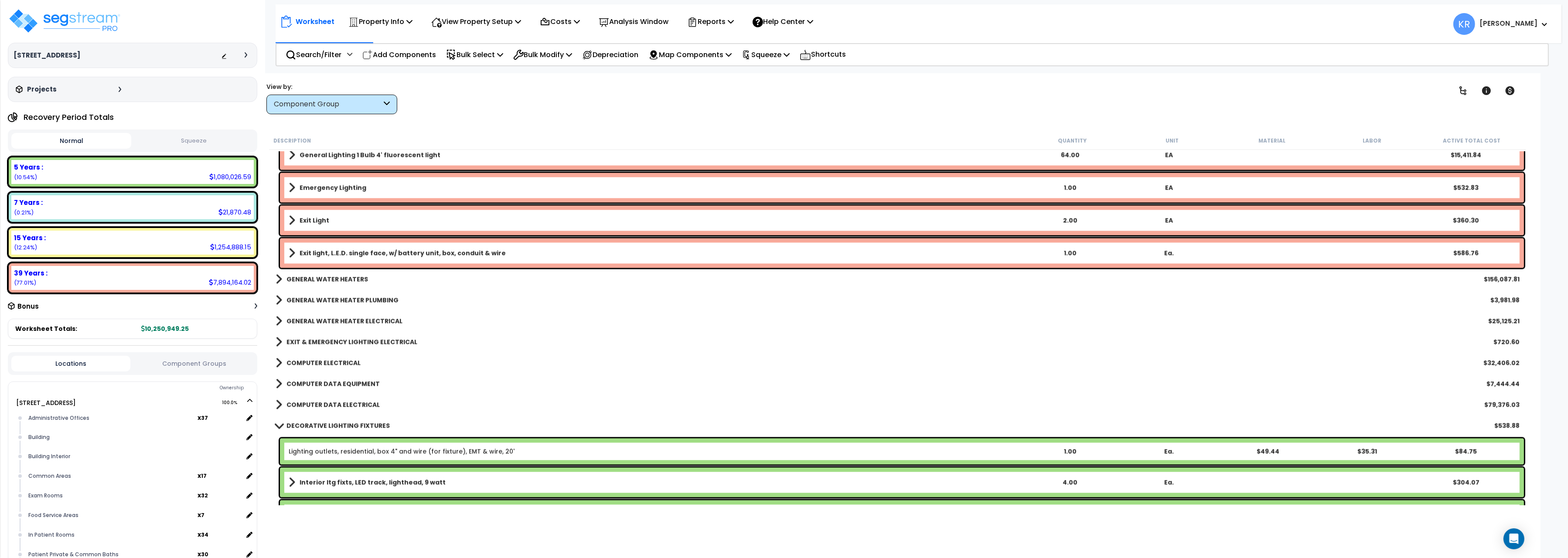
click at [304, 341] on b "EXIT & EMERGENCY LIGHTING ELECTRICAL" at bounding box center [352, 341] width 131 height 9
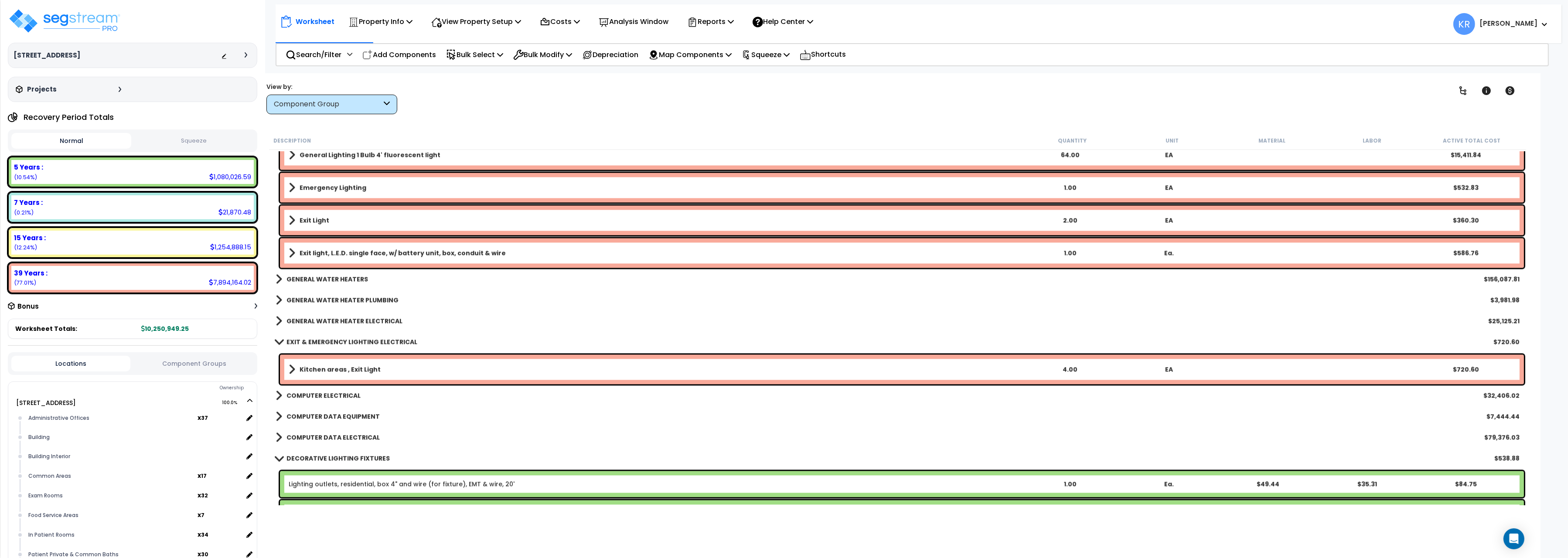
click at [304, 340] on b "EXIT & EMERGENCY LIGHTING ELECTRICAL" at bounding box center [352, 341] width 131 height 9
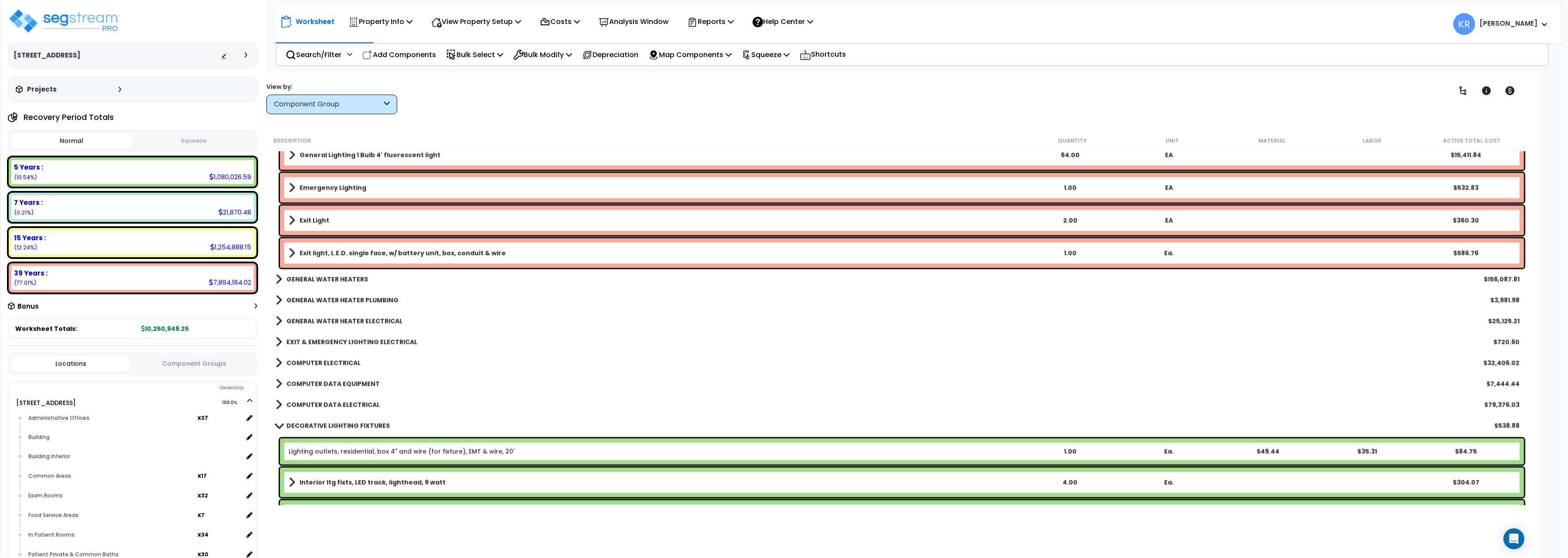
click at [304, 340] on b "EXIT & EMERGENCY LIGHTING ELECTRICAL" at bounding box center [352, 341] width 131 height 9
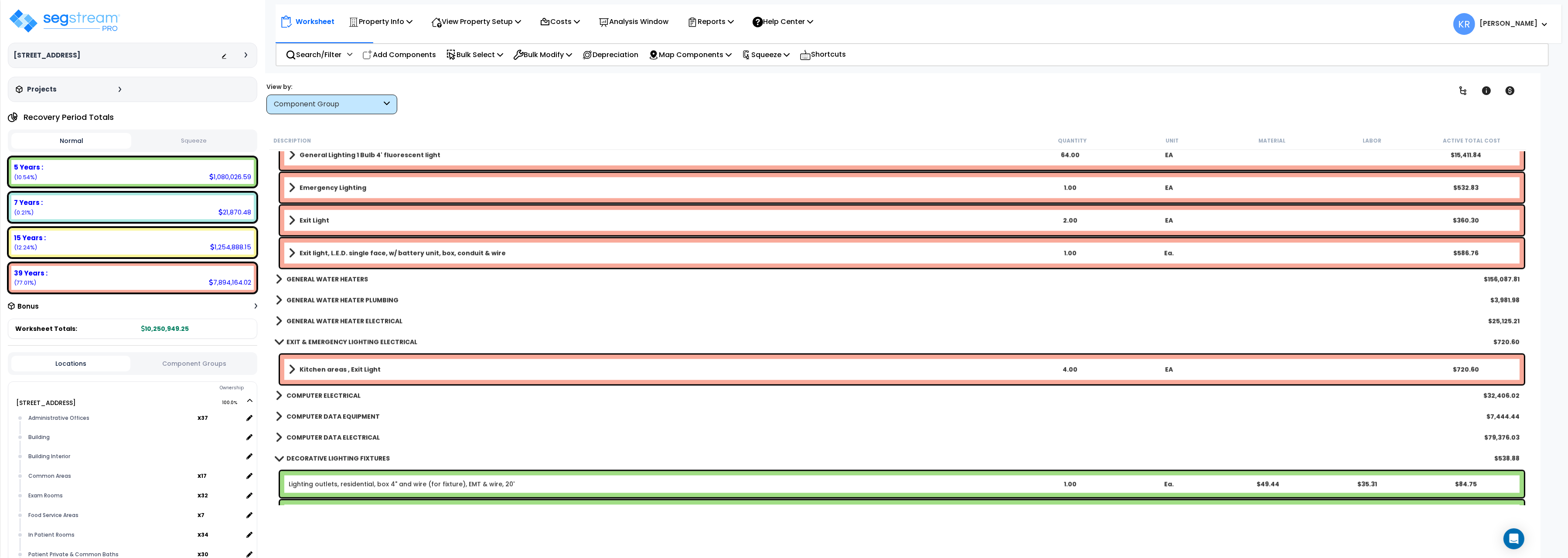
click at [306, 371] on b "Kitchen areas , Exit Light" at bounding box center [340, 369] width 81 height 9
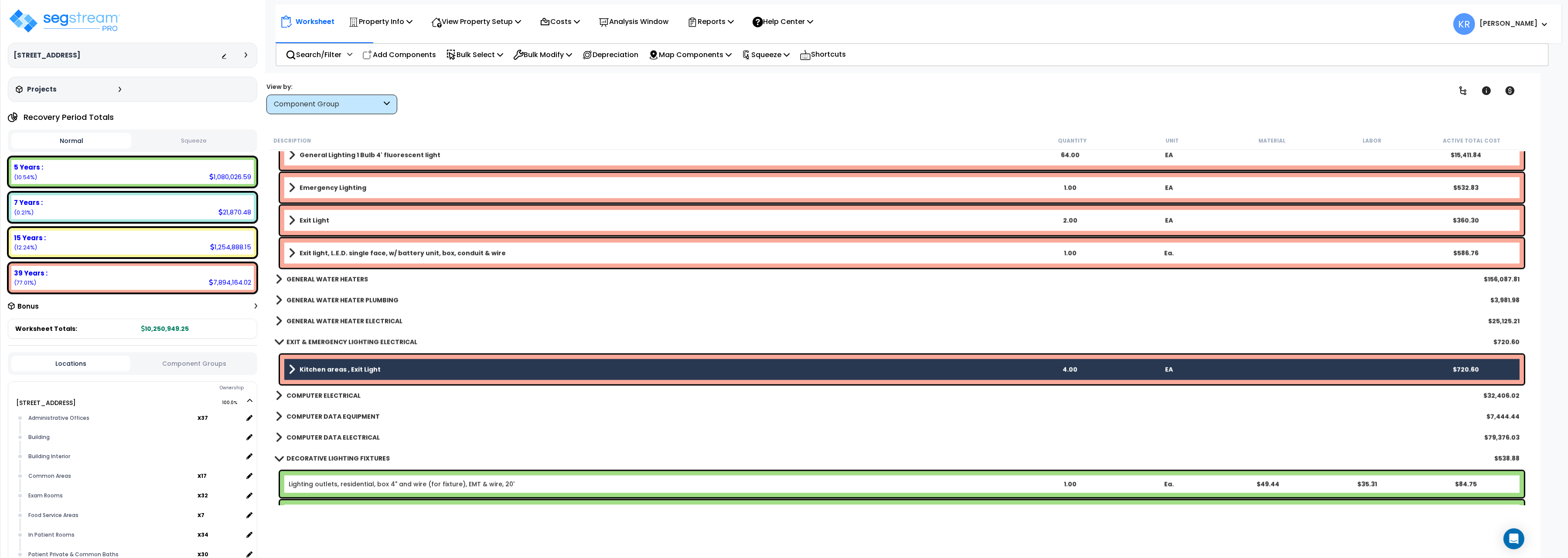
click at [295, 366] on link "Kitchen areas , Exit Light" at bounding box center [654, 369] width 732 height 12
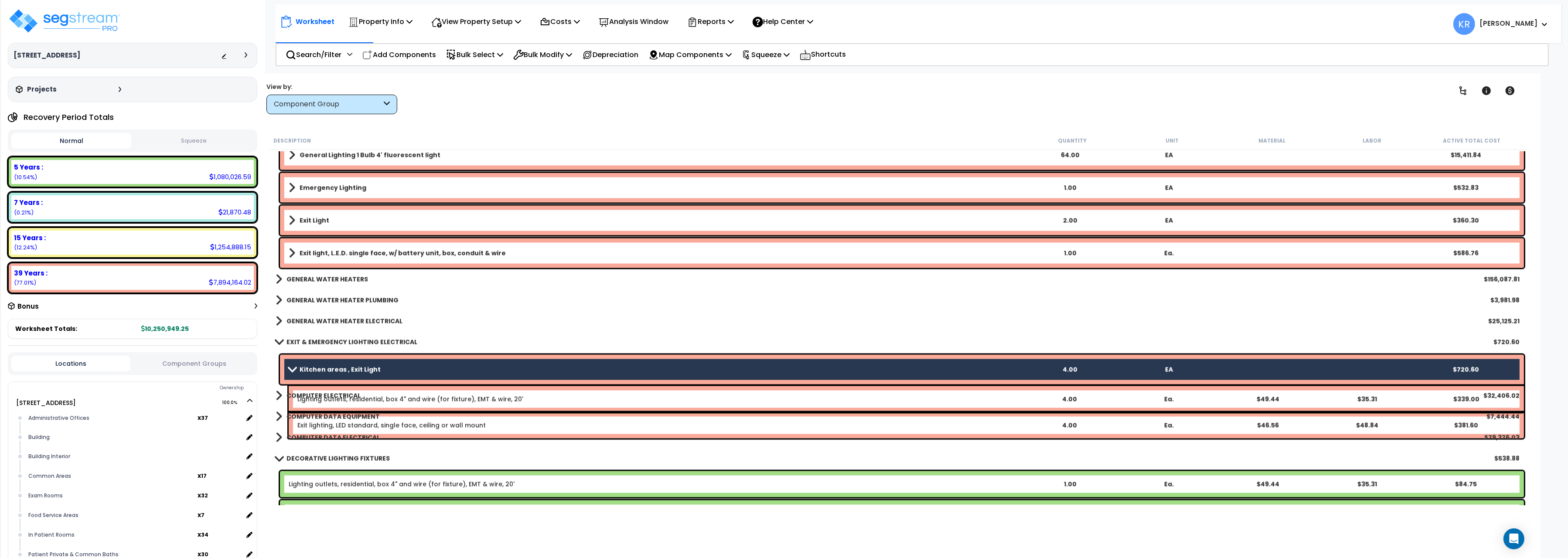
click at [295, 366] on span at bounding box center [292, 369] width 12 height 7
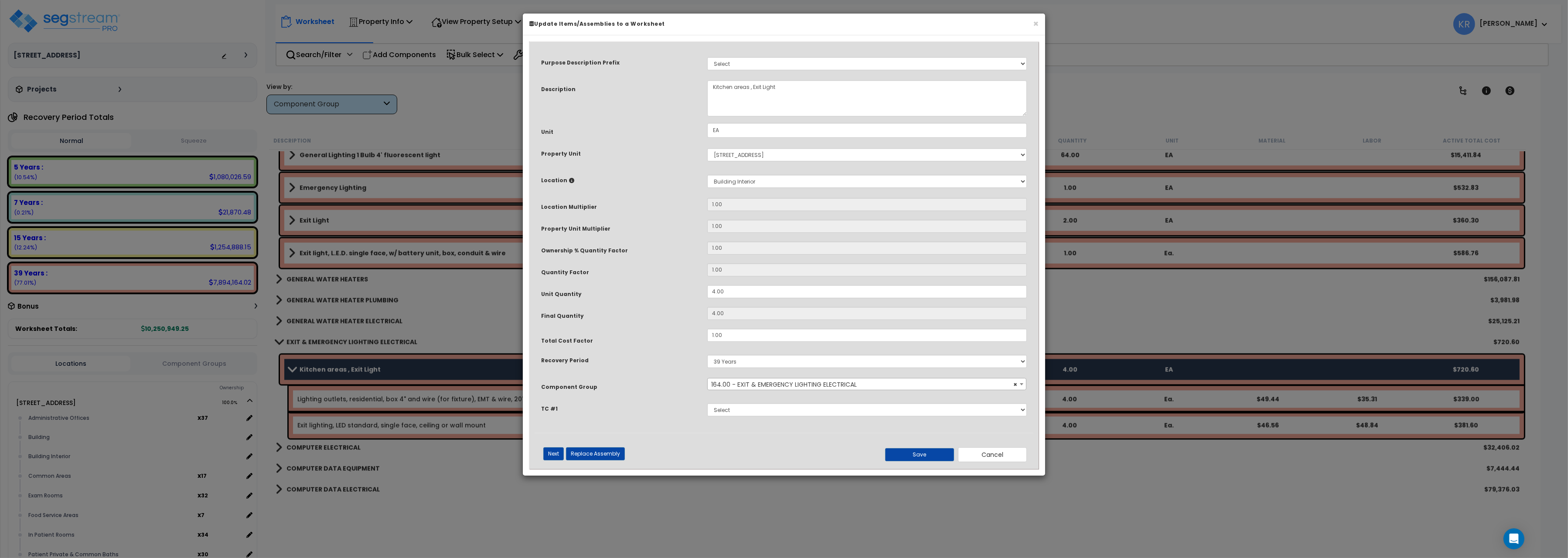
click at [760, 385] on span "× 164.00 - EXIT & EMERGENCY LIGHTING ELECTRICAL" at bounding box center [867, 385] width 318 height 12
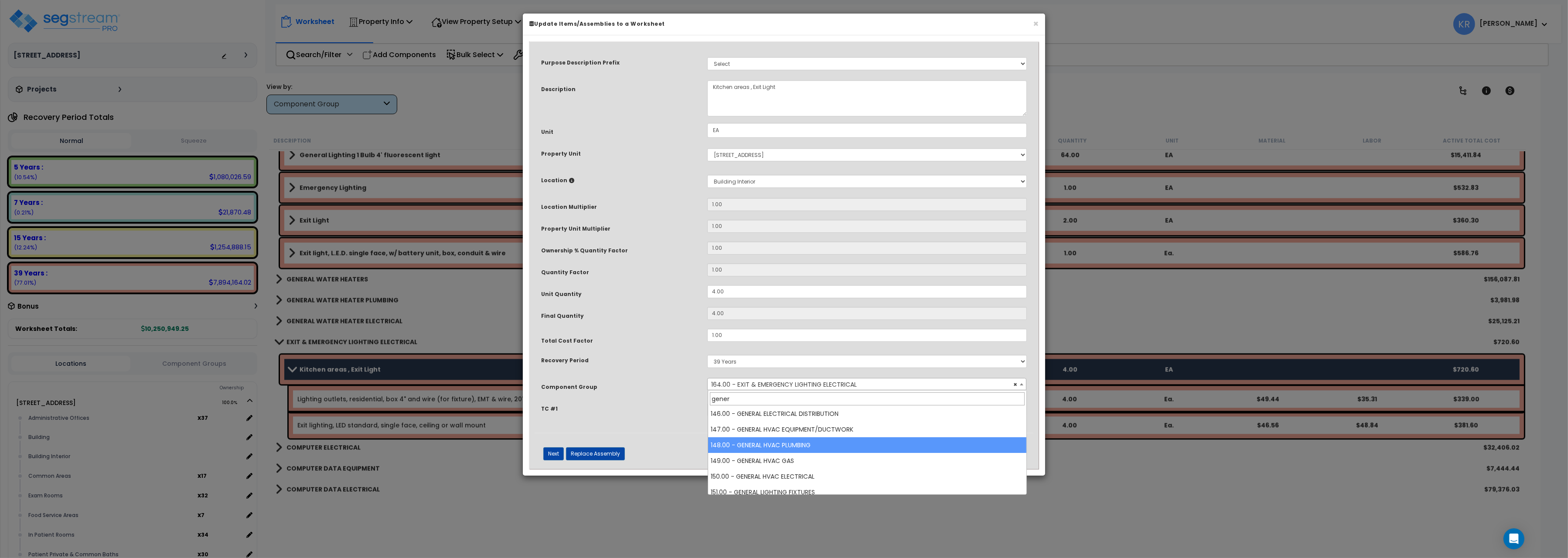
scroll to position [97, 0]
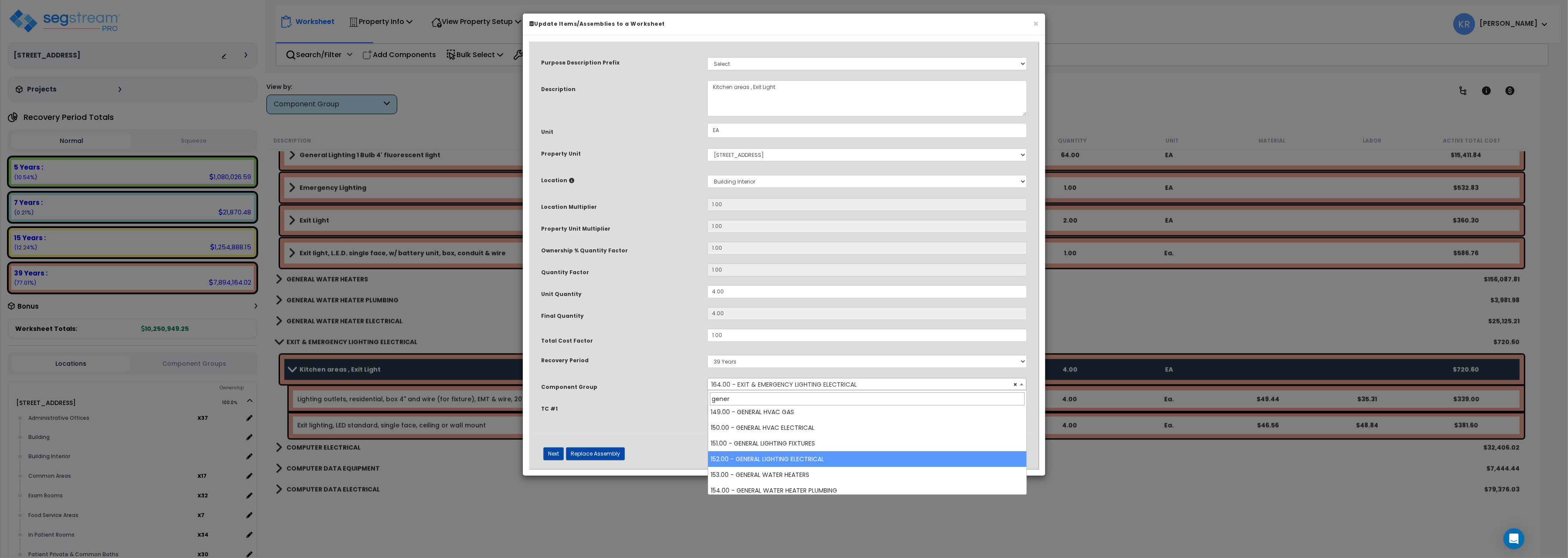
type input "gener"
select select "56962"
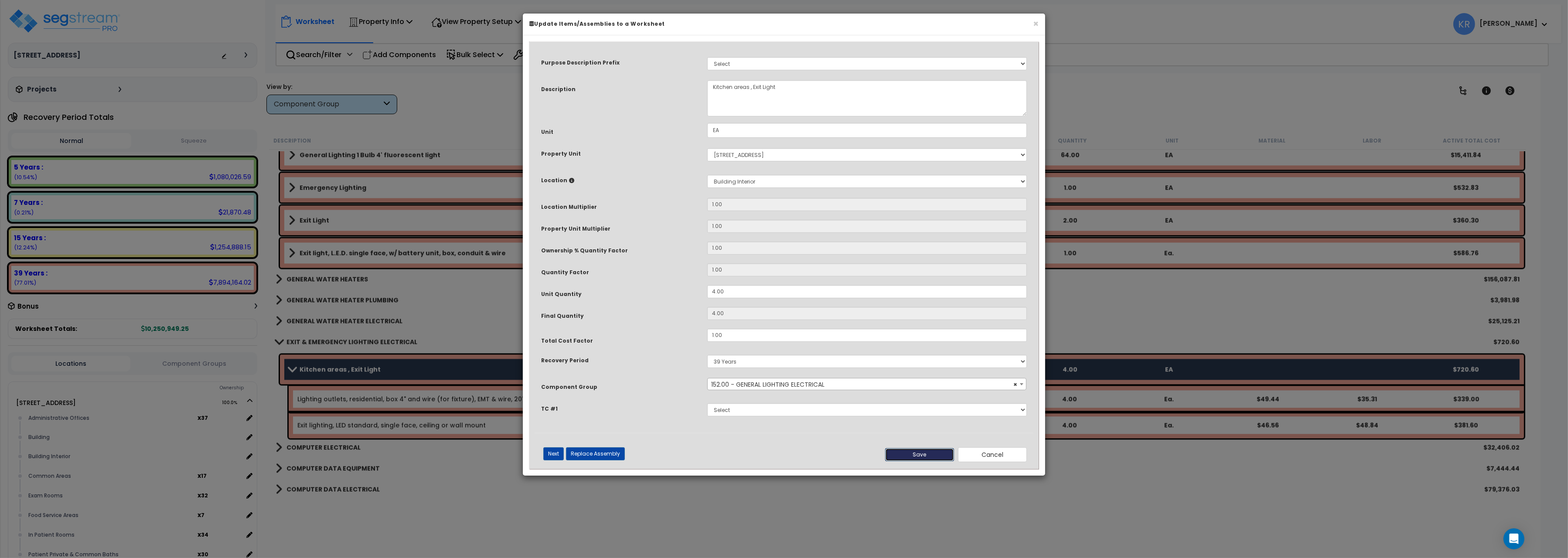
click at [914, 457] on button "Save" at bounding box center [919, 454] width 69 height 13
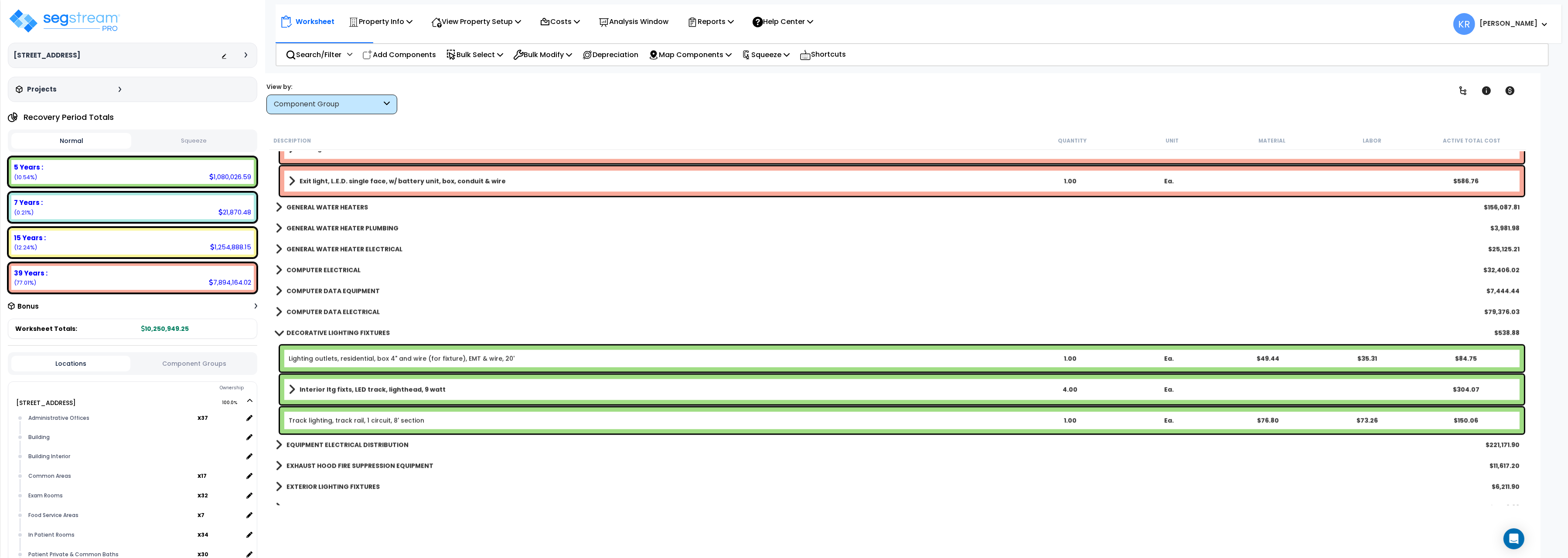
scroll to position [3752, 0]
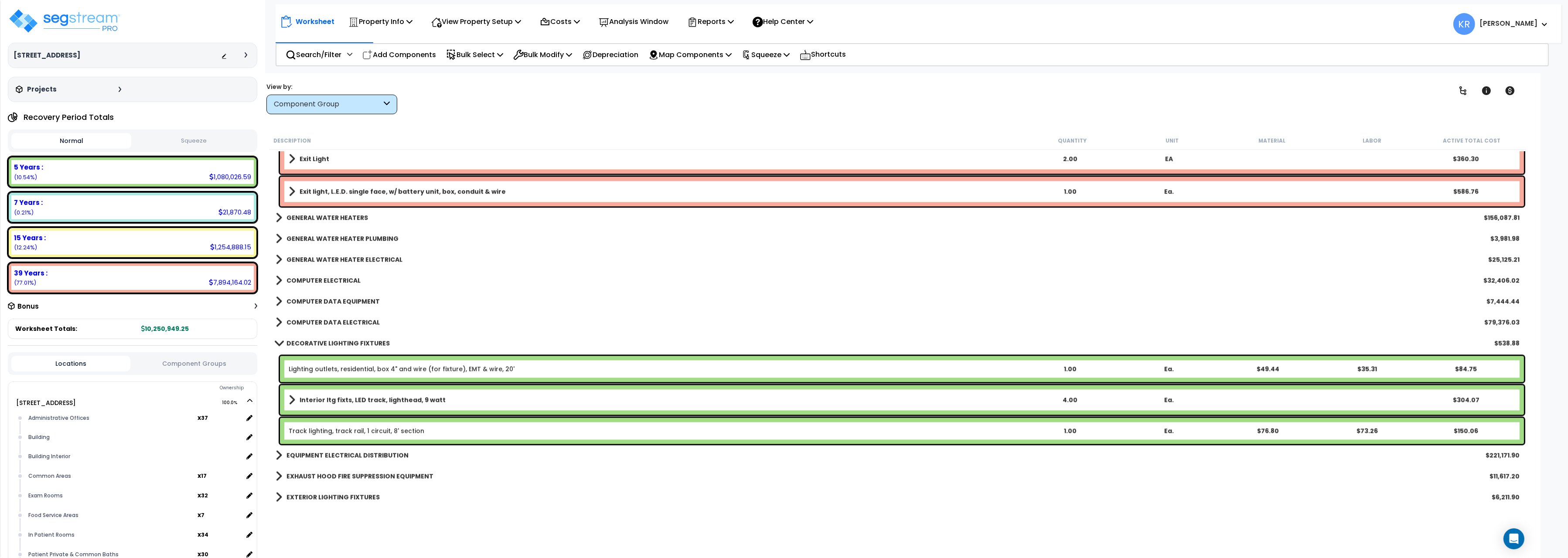
click at [304, 298] on b "COMPUTER DATA EQUIPMENT" at bounding box center [333, 301] width 93 height 9
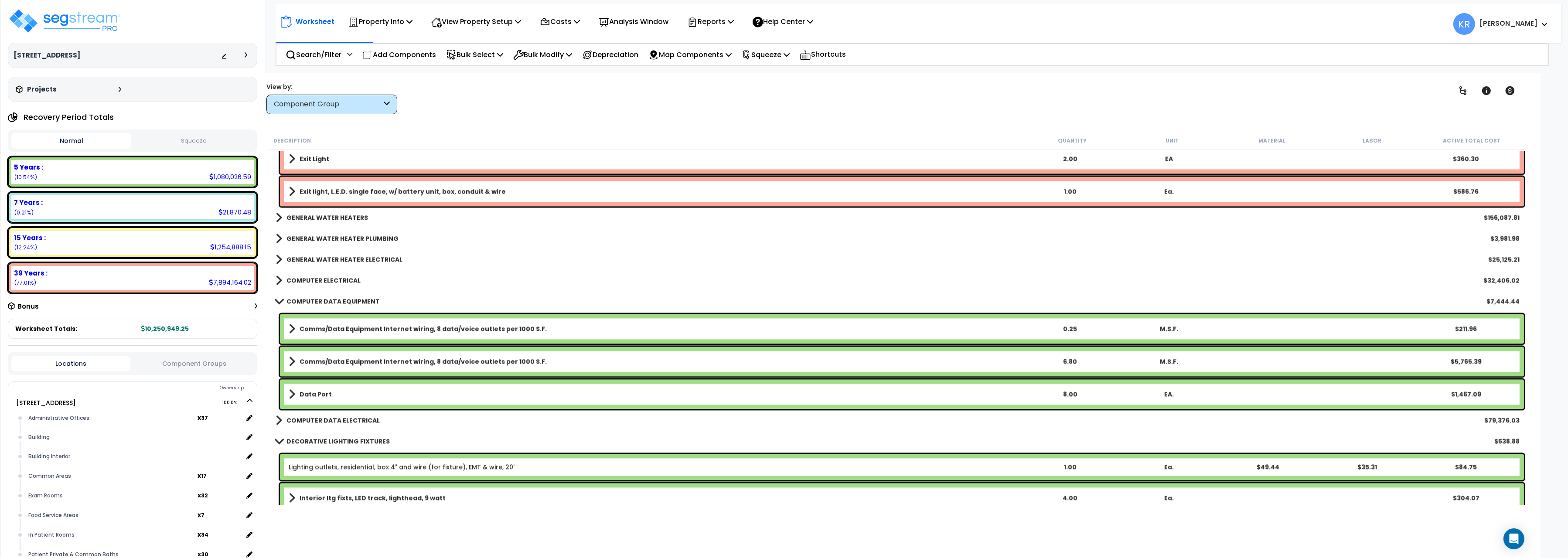
click at [304, 298] on b "COMPUTER DATA EQUIPMENT" at bounding box center [333, 301] width 93 height 9
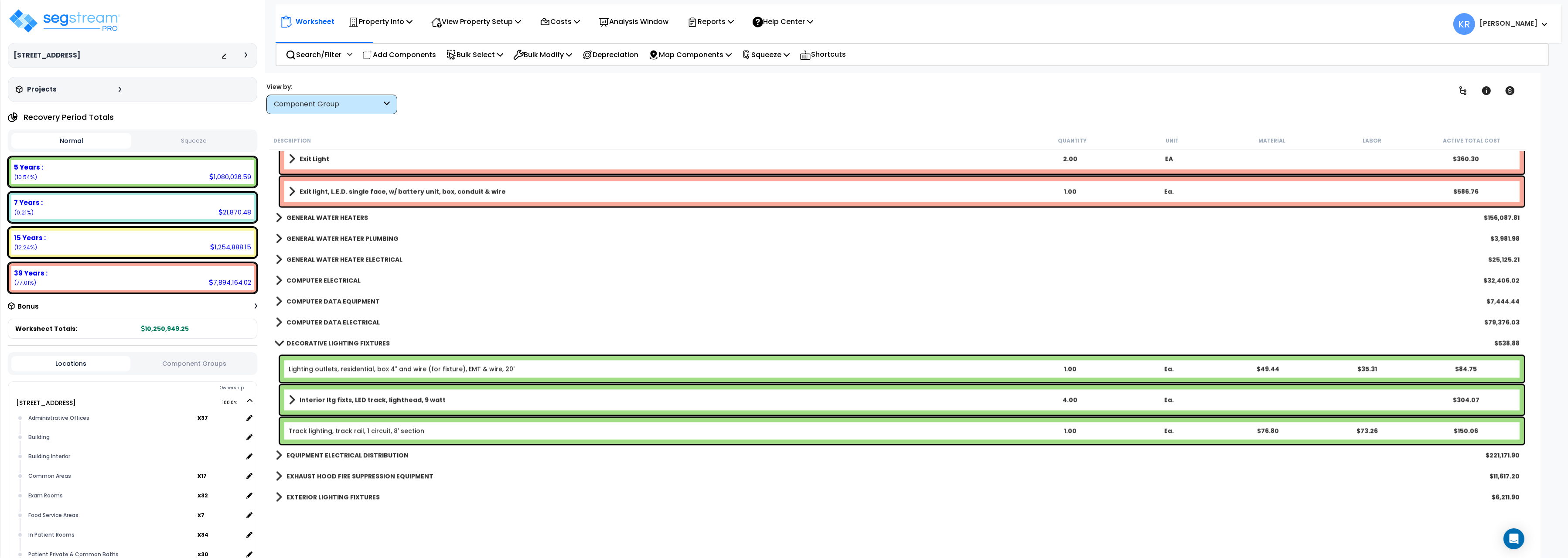
click at [304, 298] on b "COMPUTER DATA EQUIPMENT" at bounding box center [333, 301] width 93 height 9
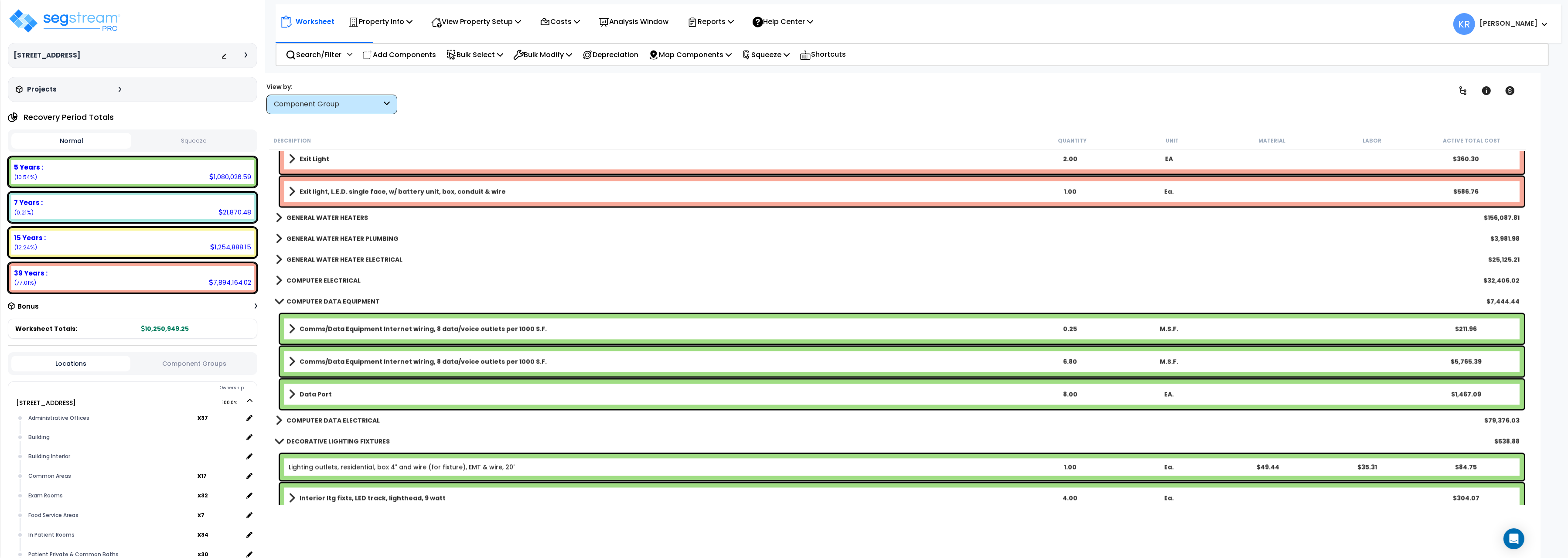
click at [307, 330] on b "Comms/Data Equipment Internet wiring, 8 data/voice outlets per 1000 S.F." at bounding box center [423, 329] width 247 height 9
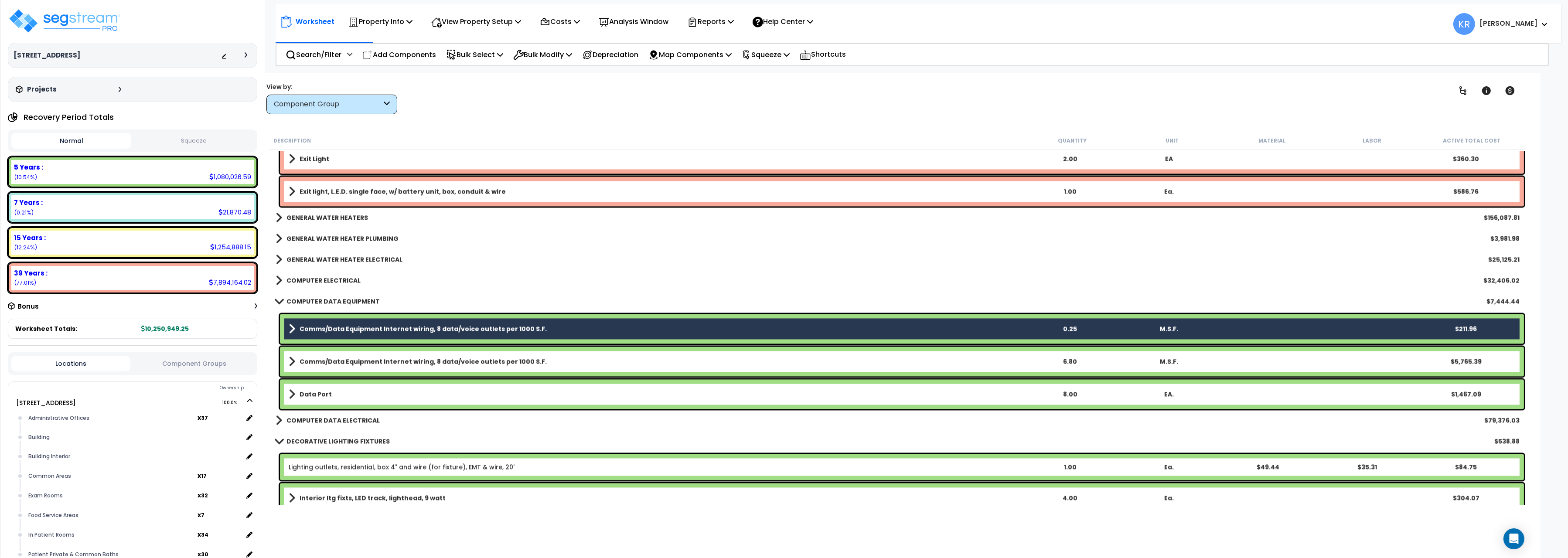
click at [306, 366] on link "Comms/Data Equipment Internet wiring, 8 data/voice outlets per 1000 S.F." at bounding box center [654, 361] width 732 height 12
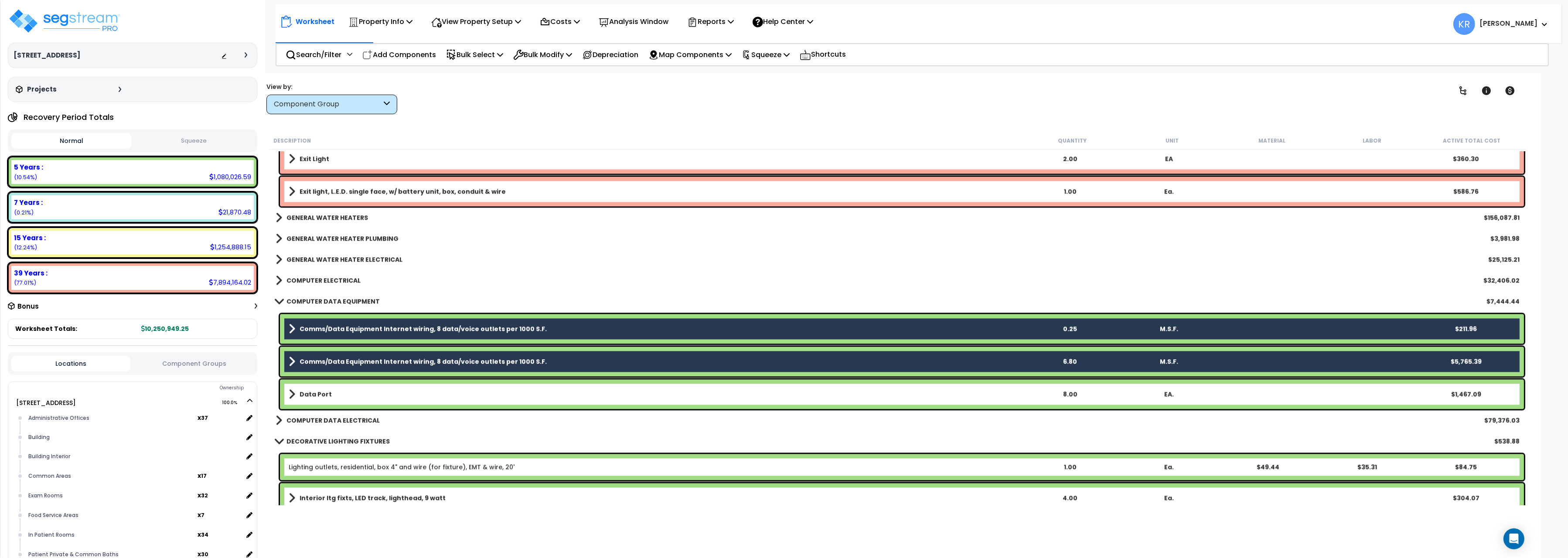
click at [301, 389] on b "Data Port" at bounding box center [315, 394] width 32 height 9
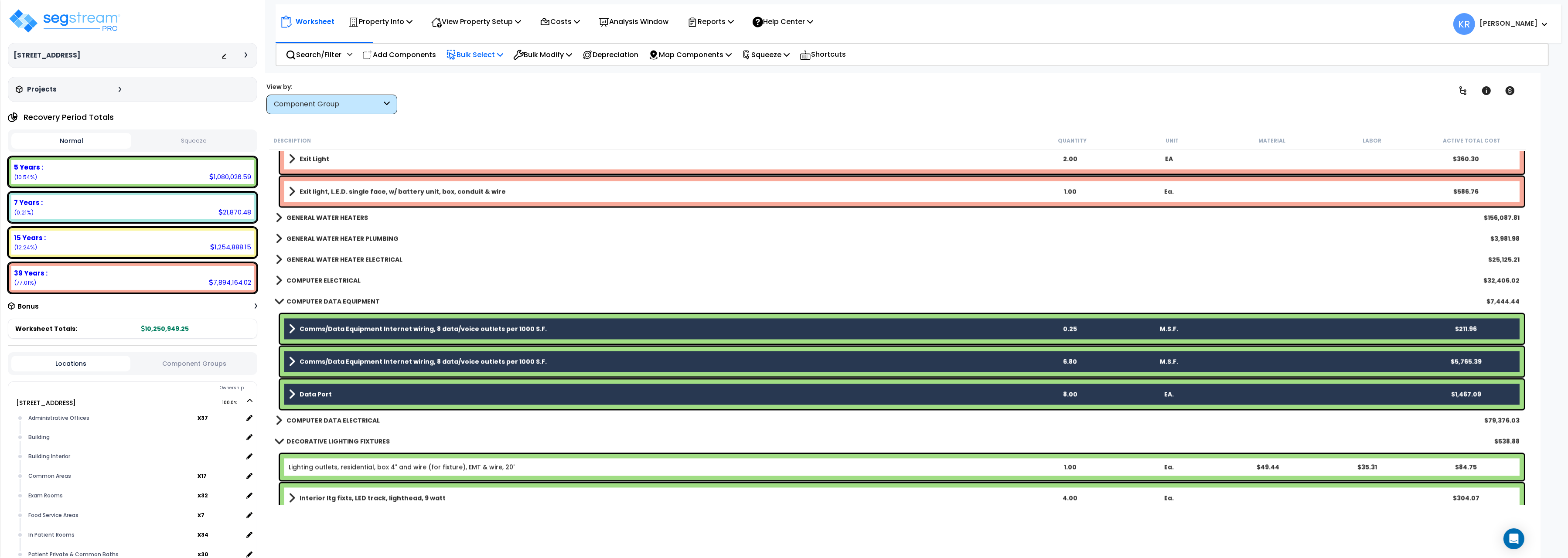
click at [483, 59] on p "Bulk Select" at bounding box center [475, 54] width 57 height 12
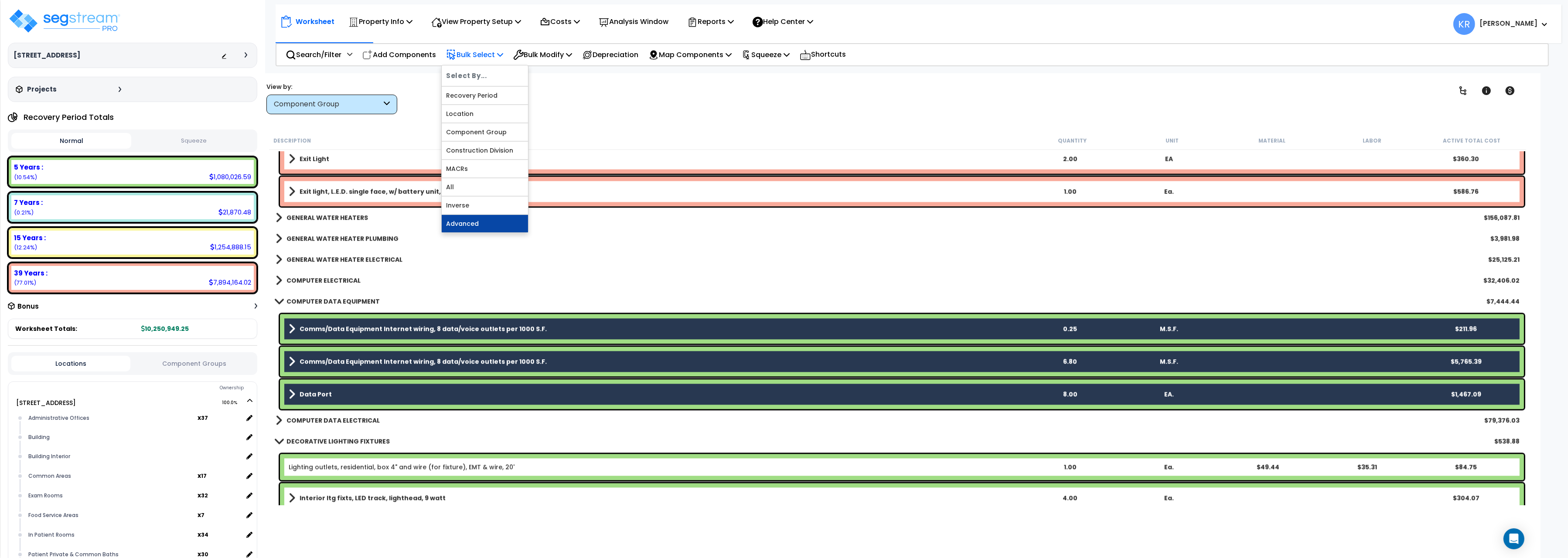
click at [466, 225] on link "Advanced" at bounding box center [485, 223] width 86 height 18
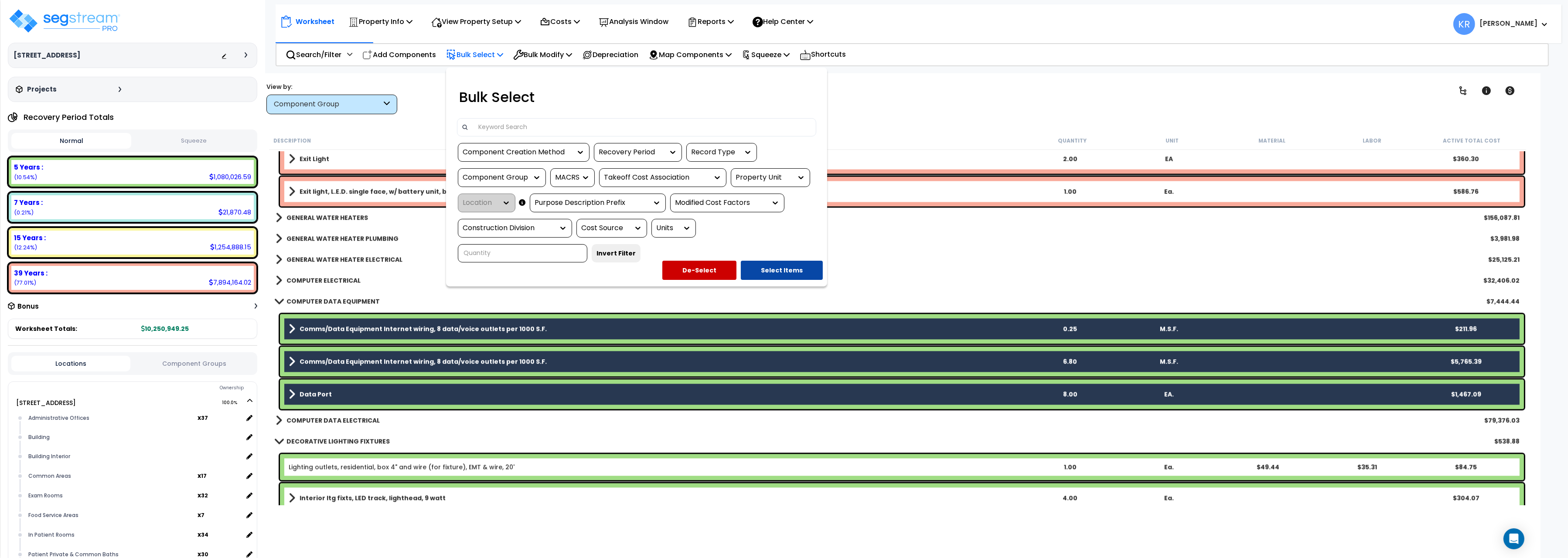
click at [897, 243] on div at bounding box center [784, 279] width 1568 height 558
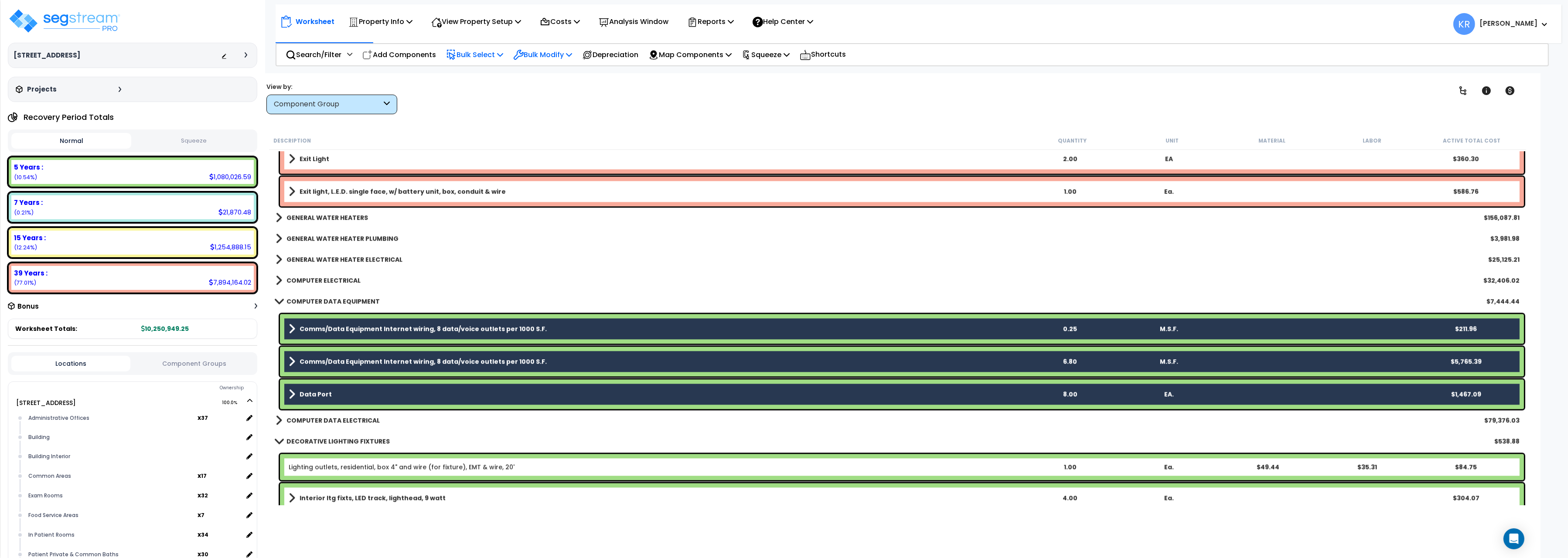
click at [550, 48] on div "Bulk Modify" at bounding box center [542, 55] width 59 height 21
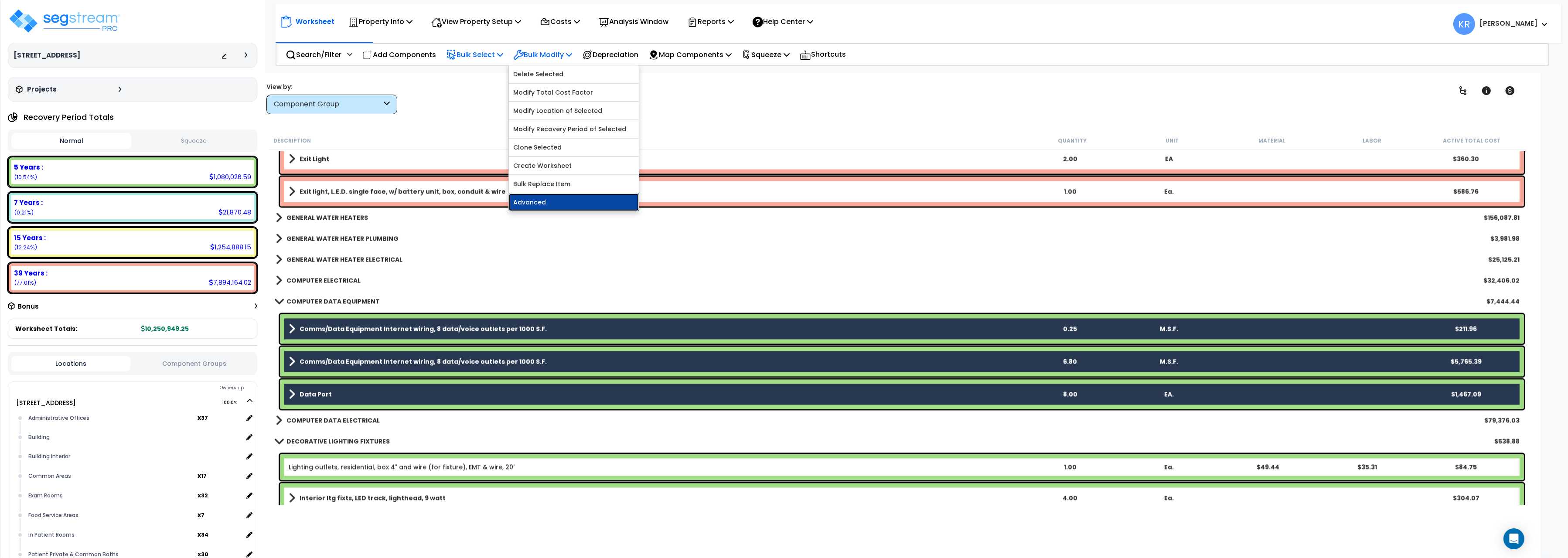
click at [542, 206] on link "Advanced" at bounding box center [573, 202] width 130 height 18
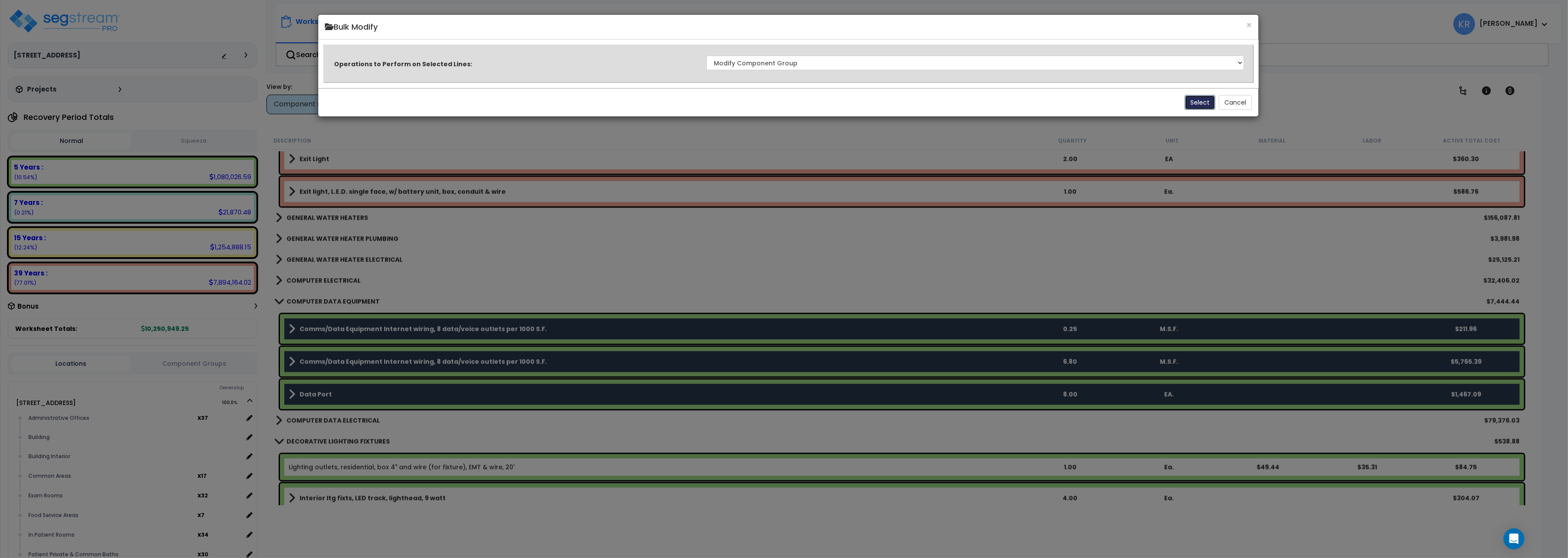
click at [1194, 104] on button "Select" at bounding box center [1200, 102] width 30 height 15
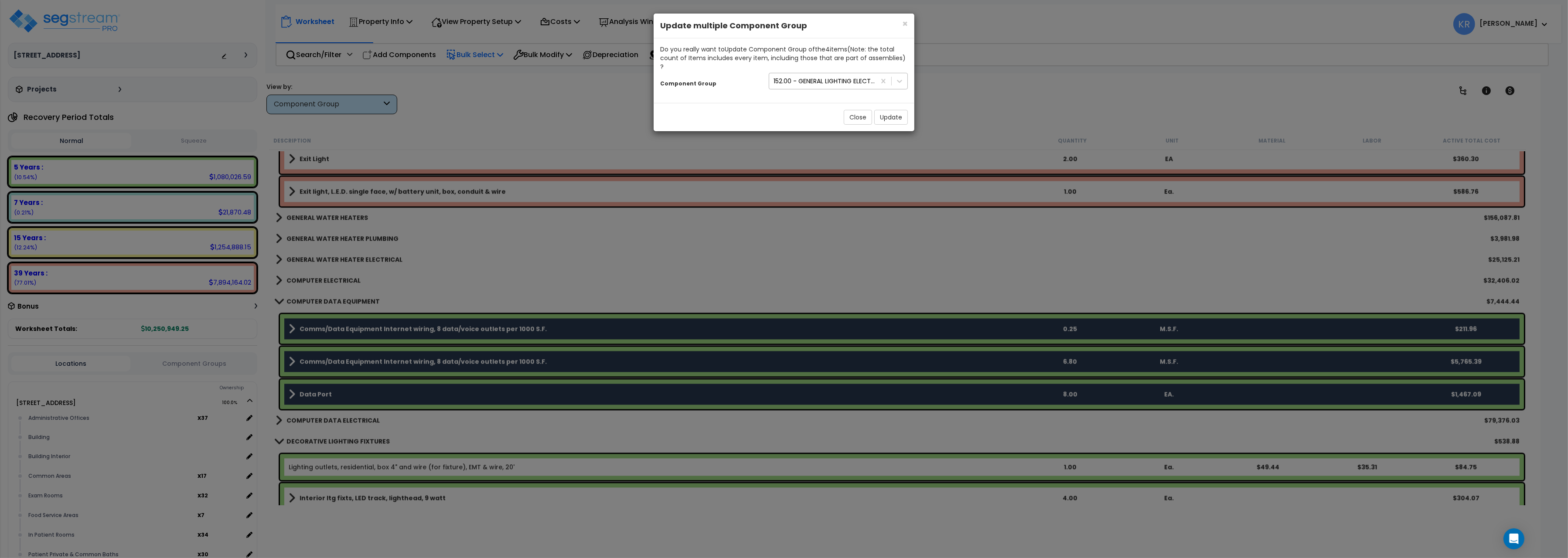
click at [795, 77] on div "152.00 - GENERAL LIGHTING ELECTRICAL" at bounding box center [825, 81] width 103 height 9
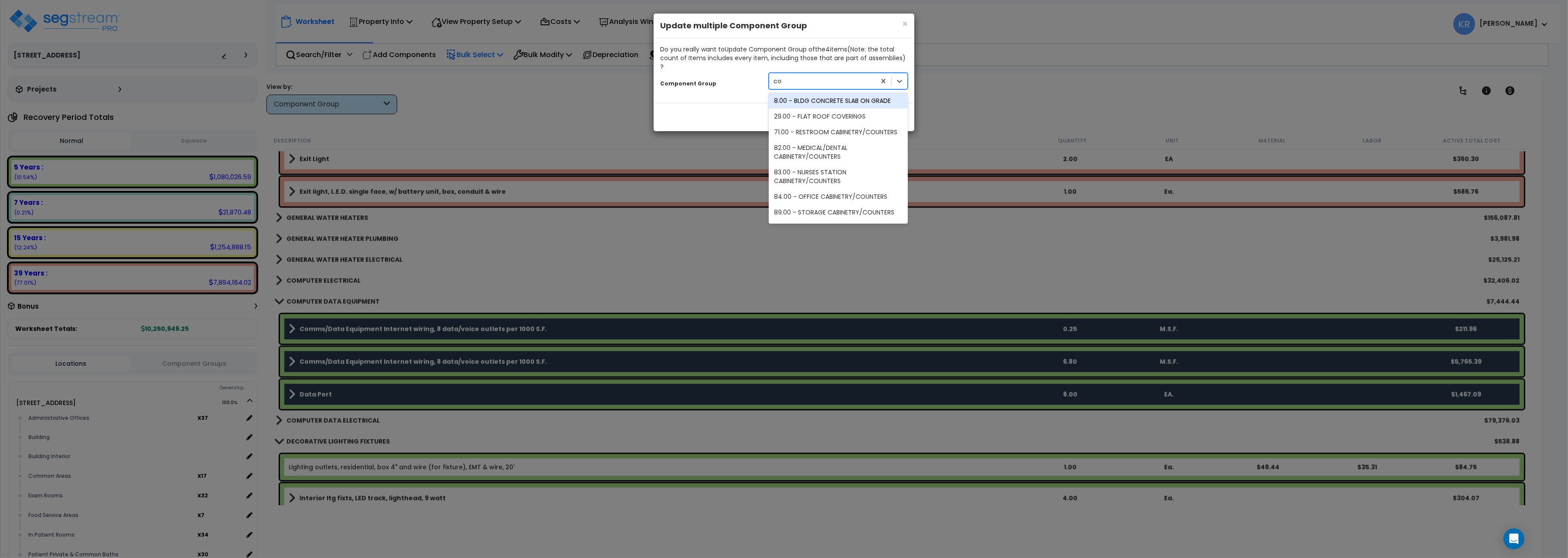
scroll to position [0, 0]
type input "computer"
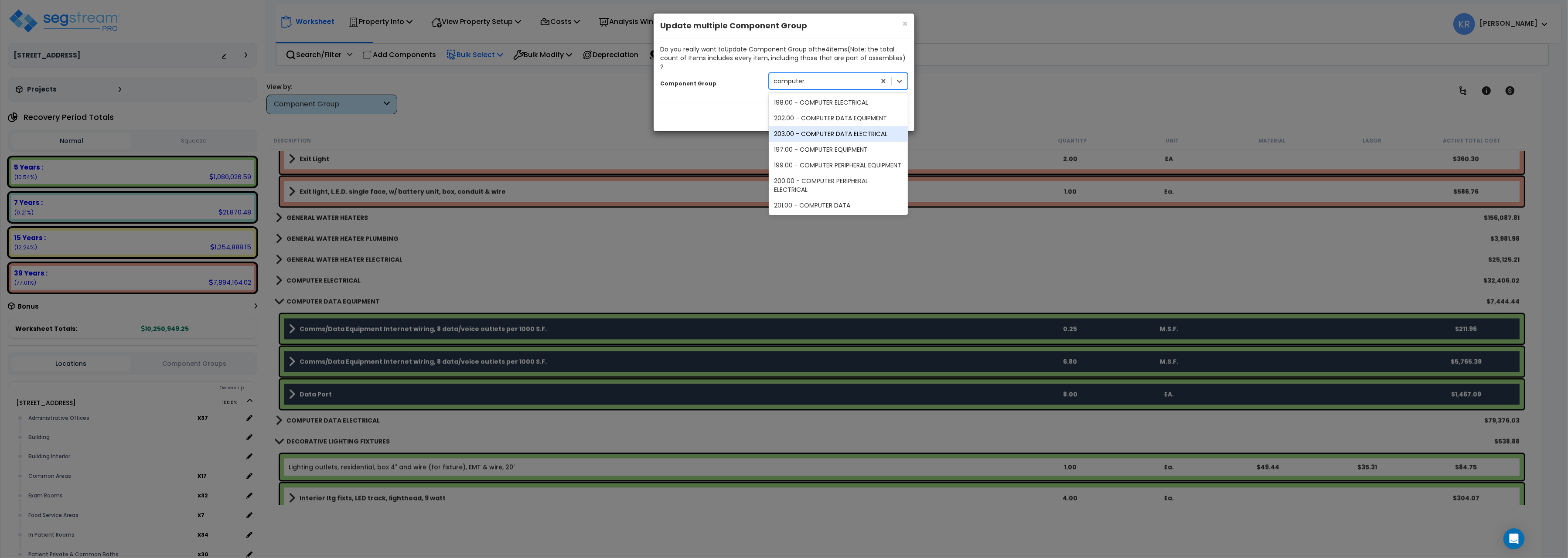
click at [856, 126] on div "203.00 - COMPUTER DATA ELECTRICAL" at bounding box center [838, 134] width 139 height 16
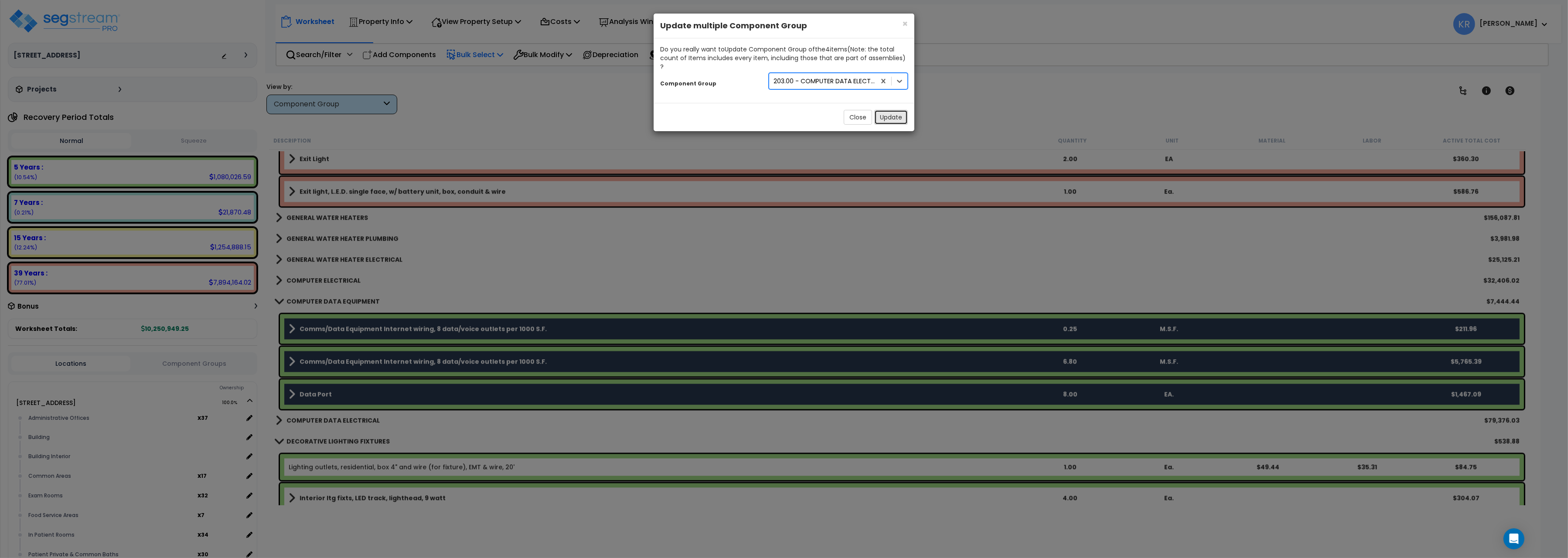
click at [887, 110] on button "Update" at bounding box center [891, 117] width 33 height 15
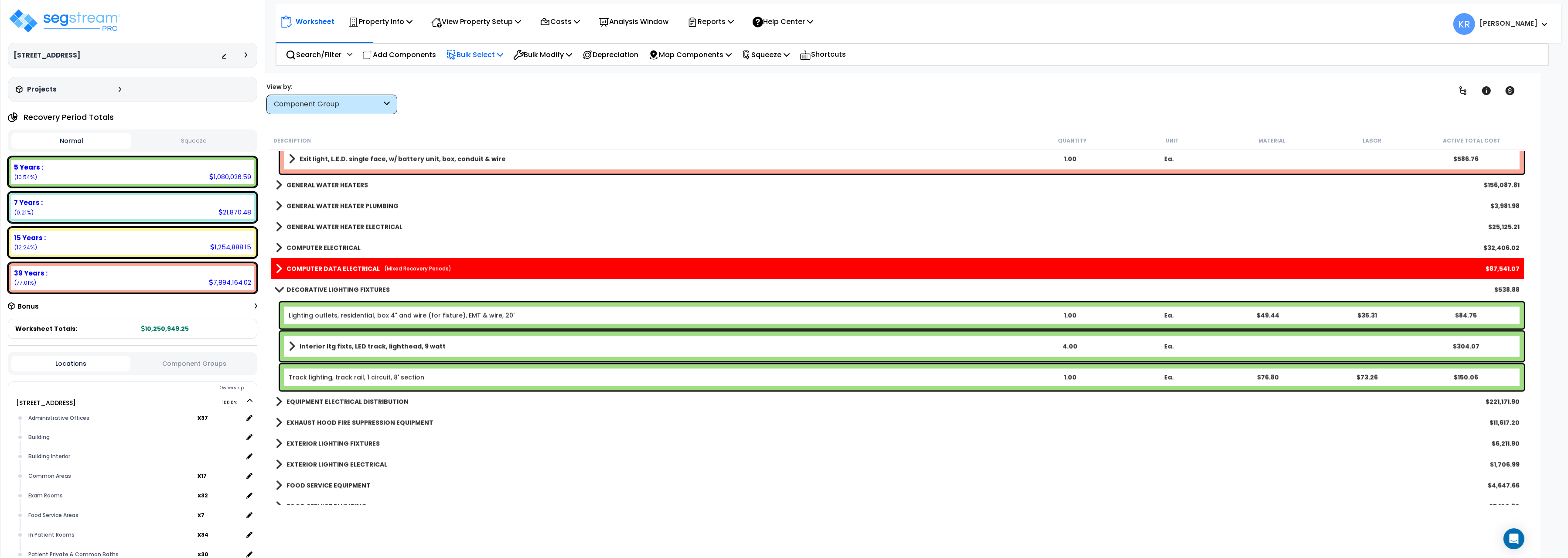
click at [337, 262] on div "COMPUTER DATA ELECTRICAL (Mixed Recovery Periods) $87,541.07" at bounding box center [898, 268] width 1253 height 21
click at [279, 265] on span at bounding box center [279, 268] width 7 height 12
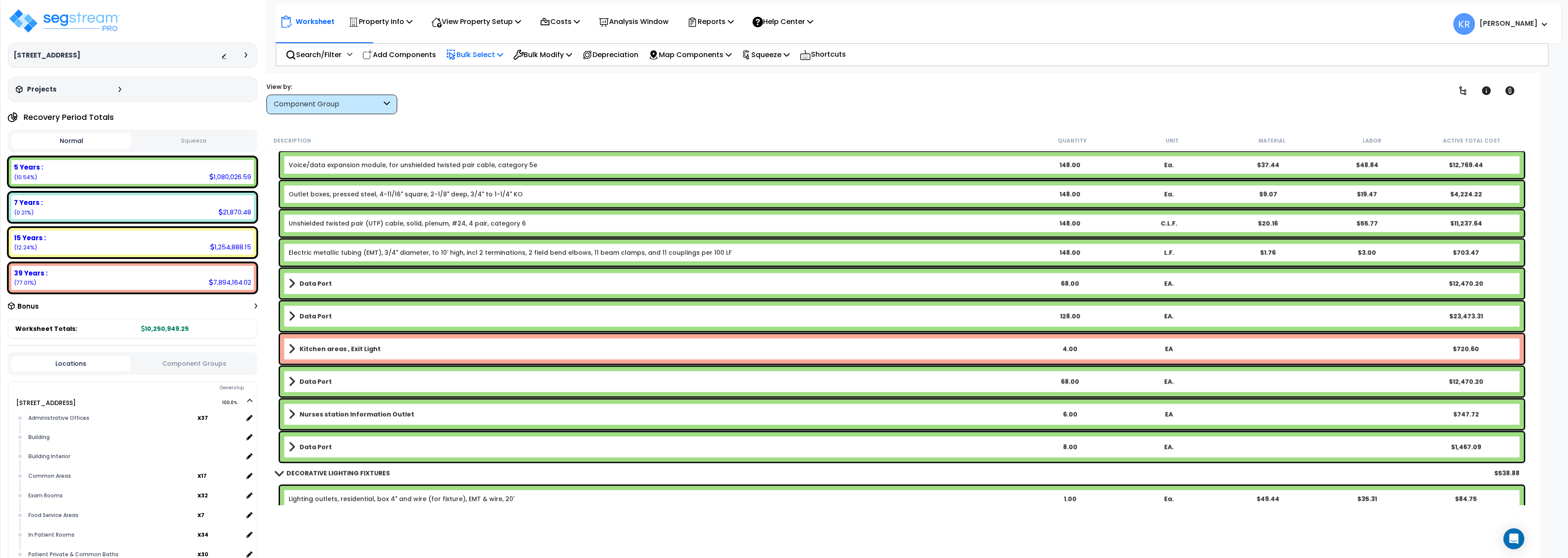
scroll to position [4093, 0]
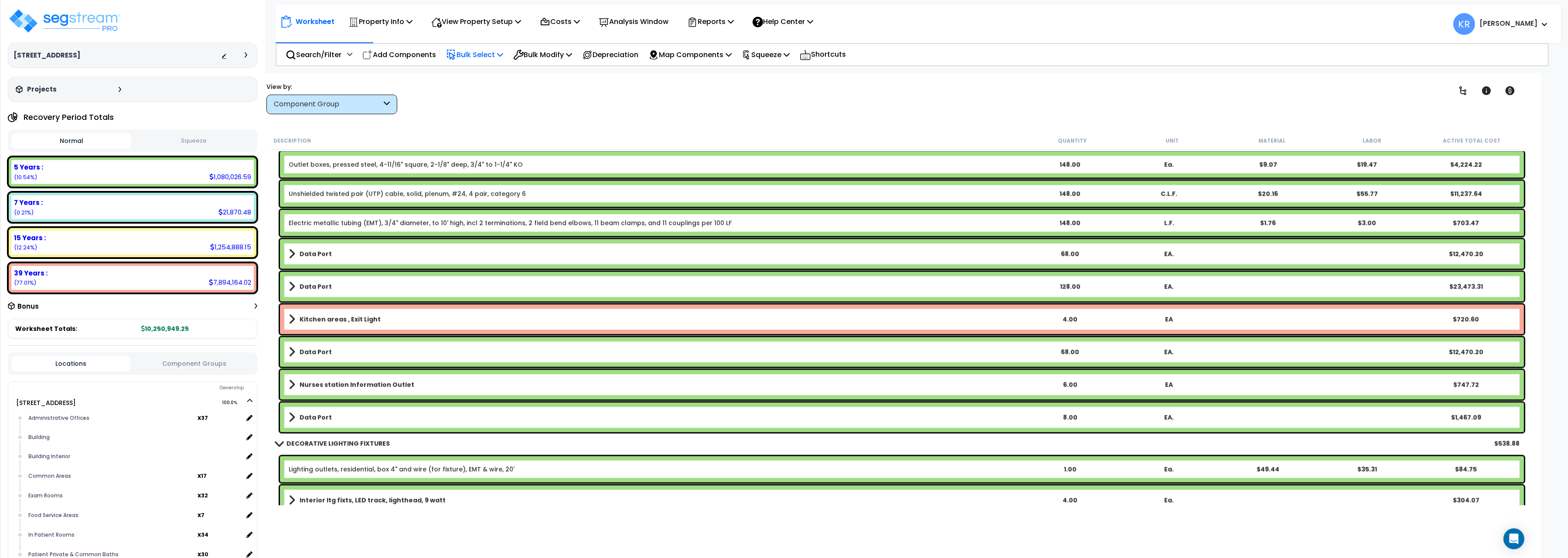
click at [414, 319] on link "Kitchen areas , Exit Light" at bounding box center [654, 319] width 732 height 12
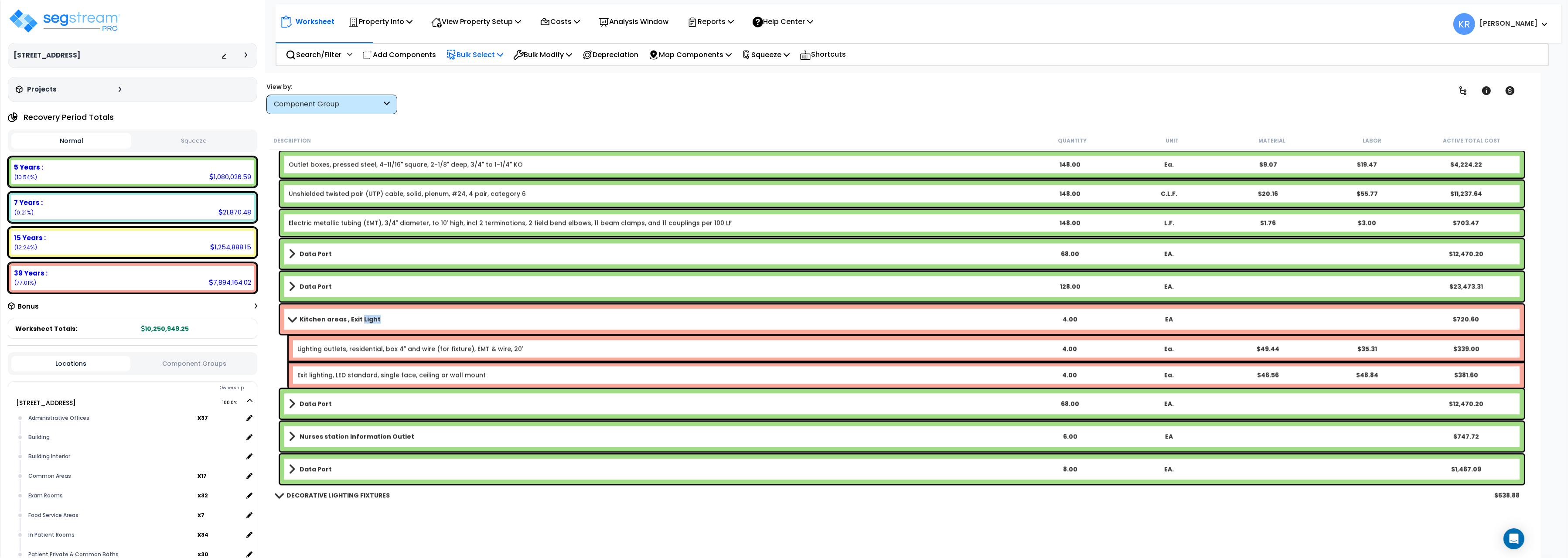
click at [414, 319] on link "Kitchen areas , Exit Light" at bounding box center [654, 319] width 732 height 12
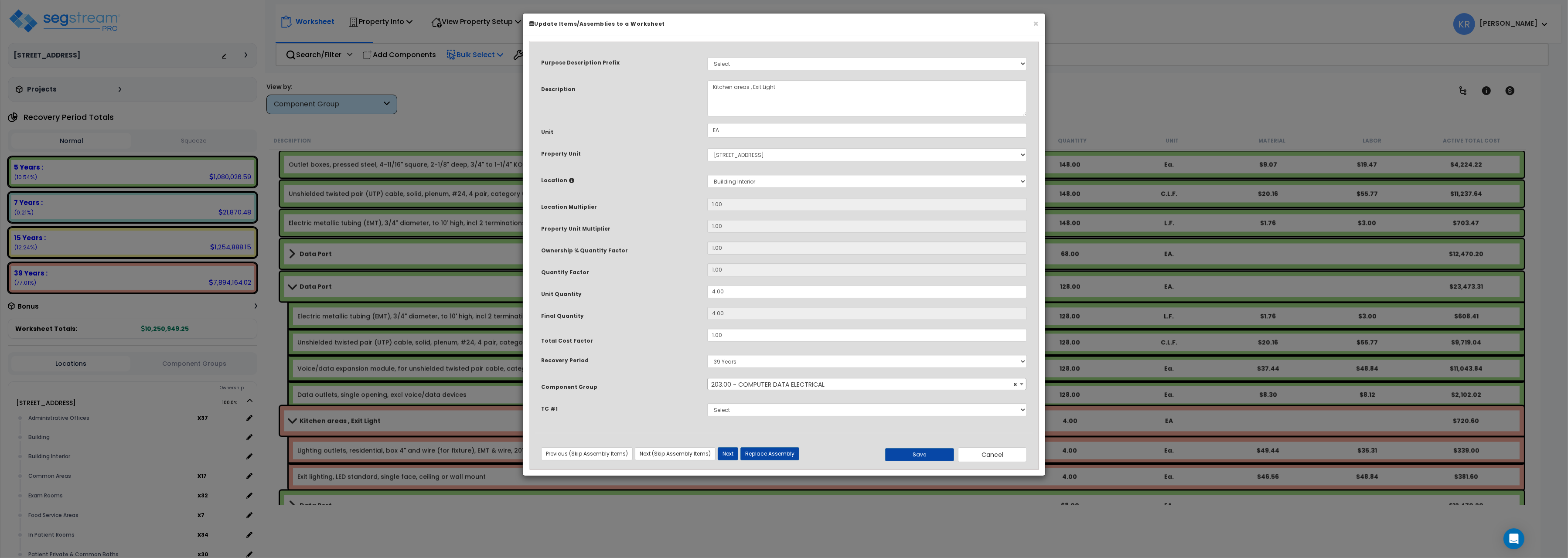
click at [740, 385] on span "× 203.00 - COMPUTER DATA ELECTRICAL" at bounding box center [867, 385] width 318 height 12
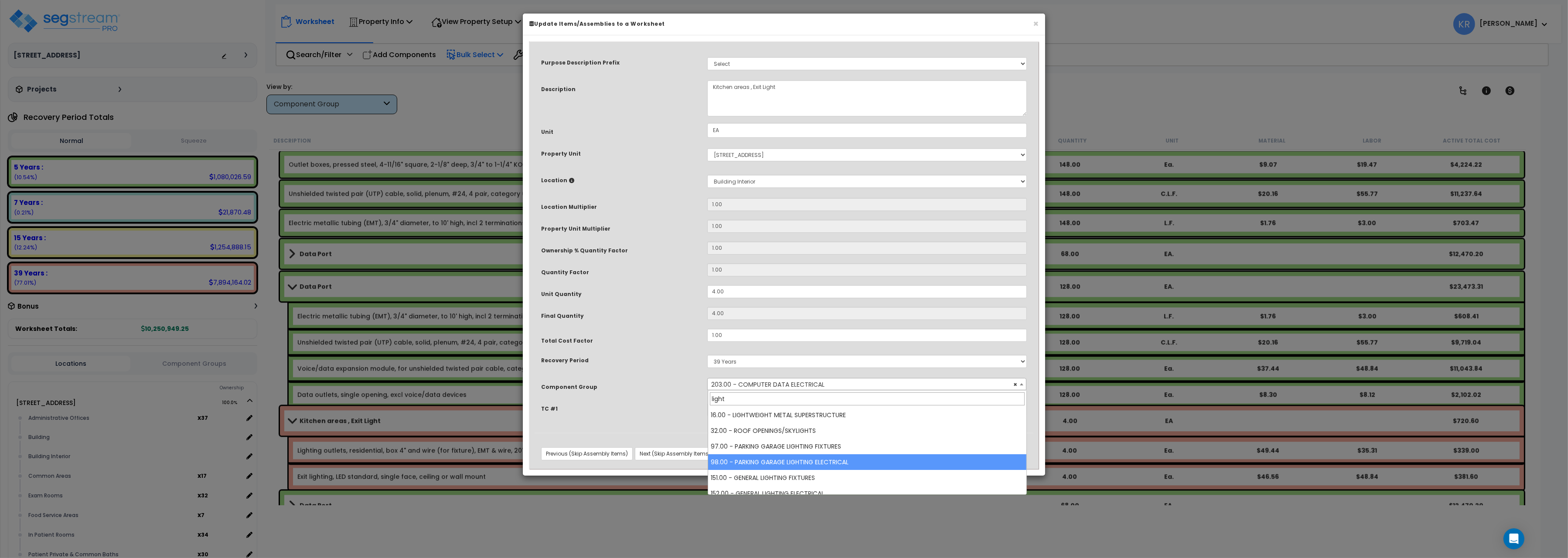
scroll to position [49, 0]
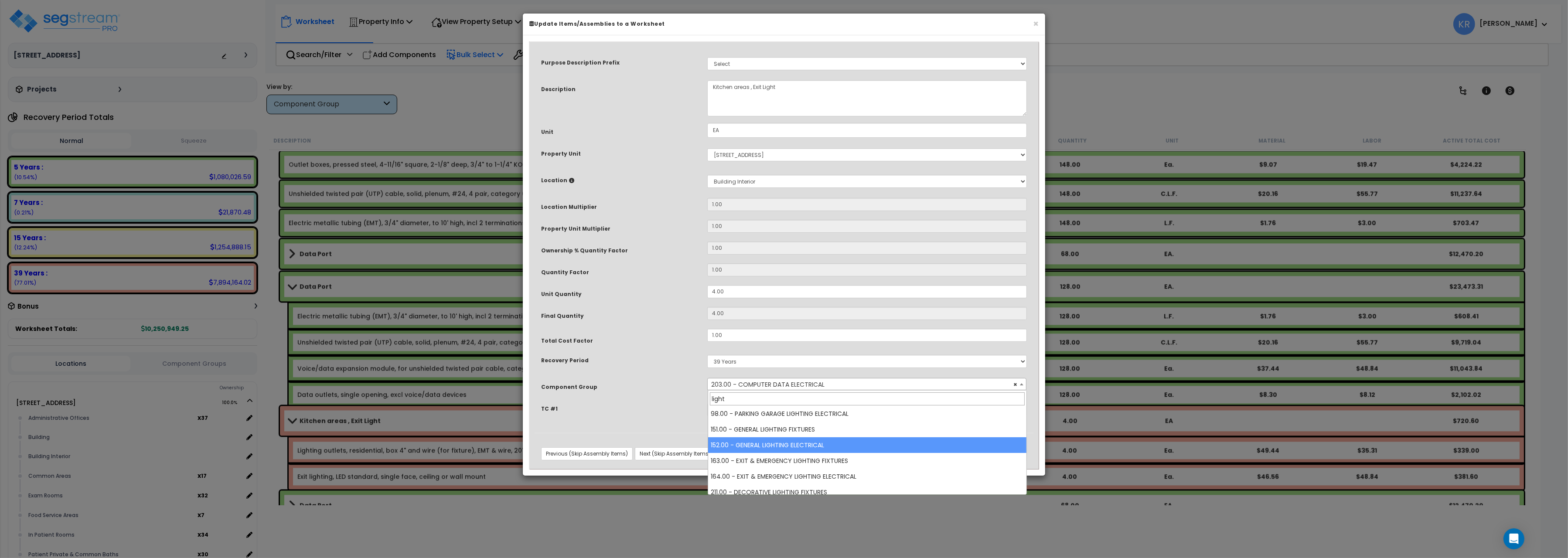
type input "light"
select select "56962"
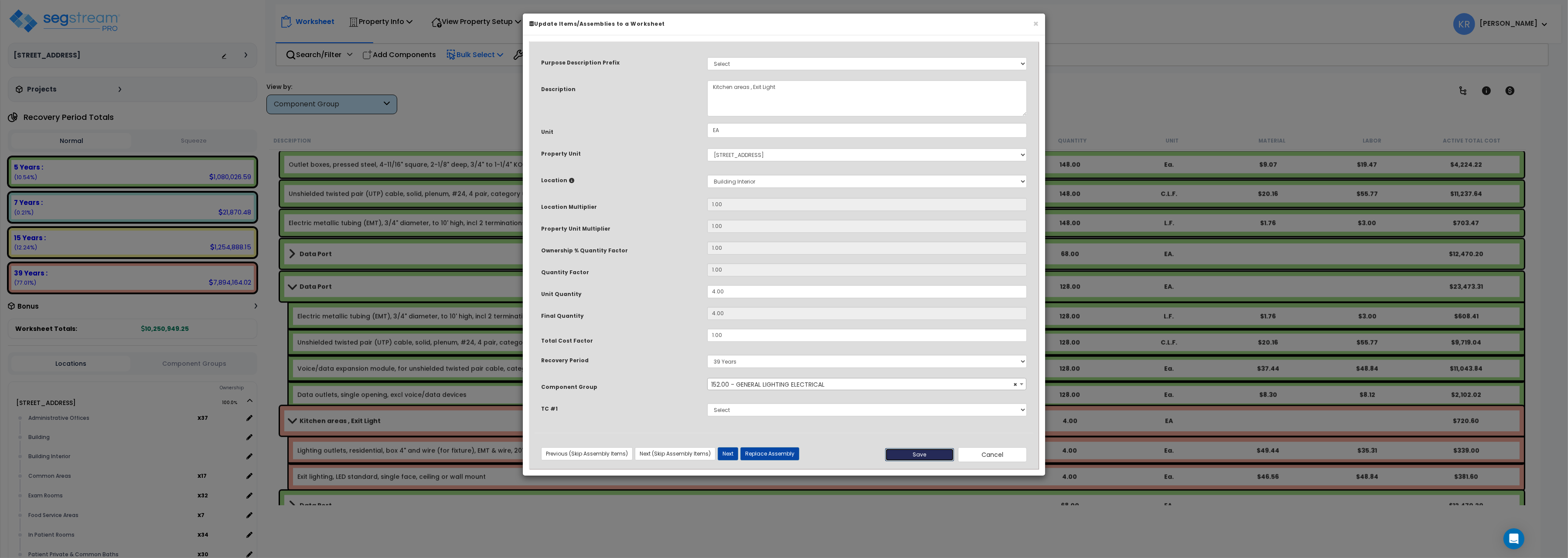
click at [907, 454] on button "Save" at bounding box center [919, 454] width 69 height 13
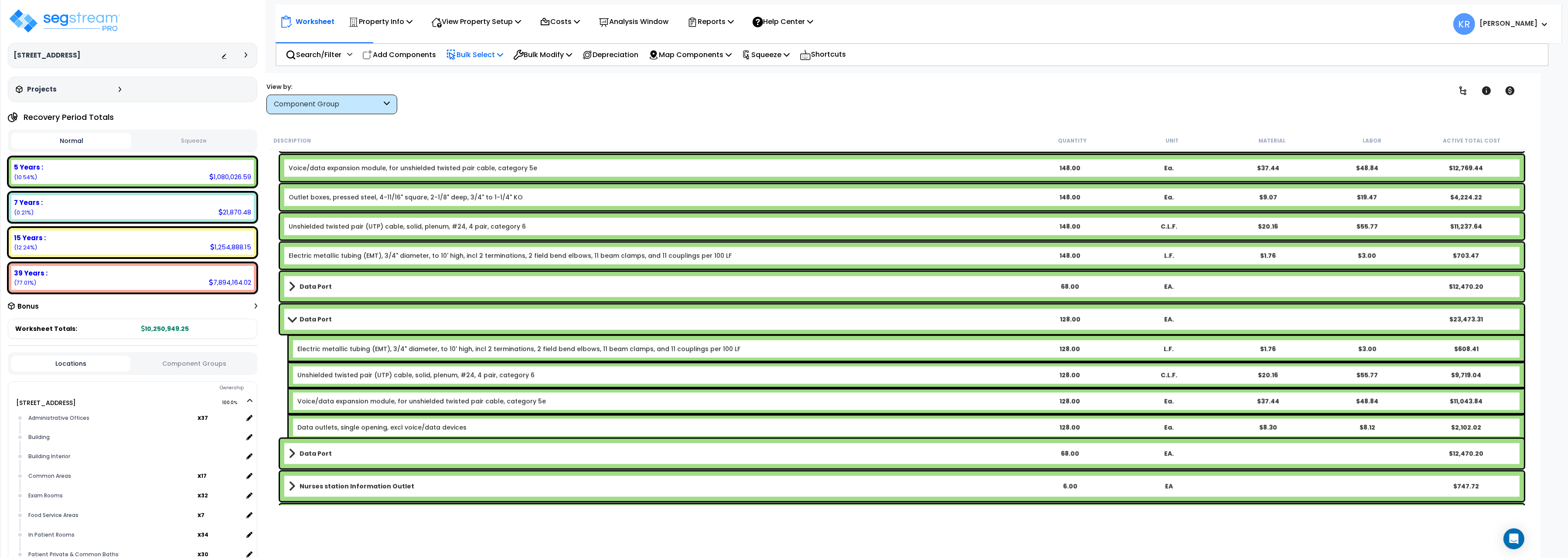
click at [320, 321] on b "Data Port" at bounding box center [315, 319] width 32 height 9
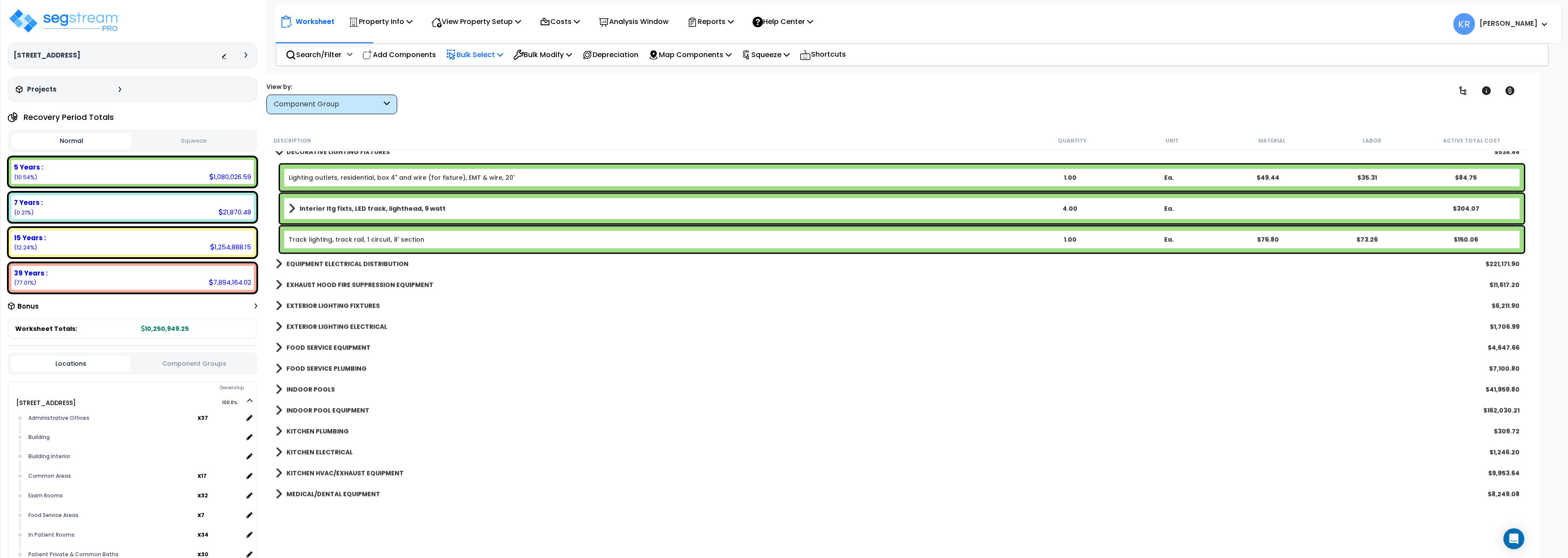
scroll to position [4386, 0]
click at [360, 264] on b "EQUIPMENT ELECTRICAL DISTRIBUTION" at bounding box center [348, 263] width 122 height 9
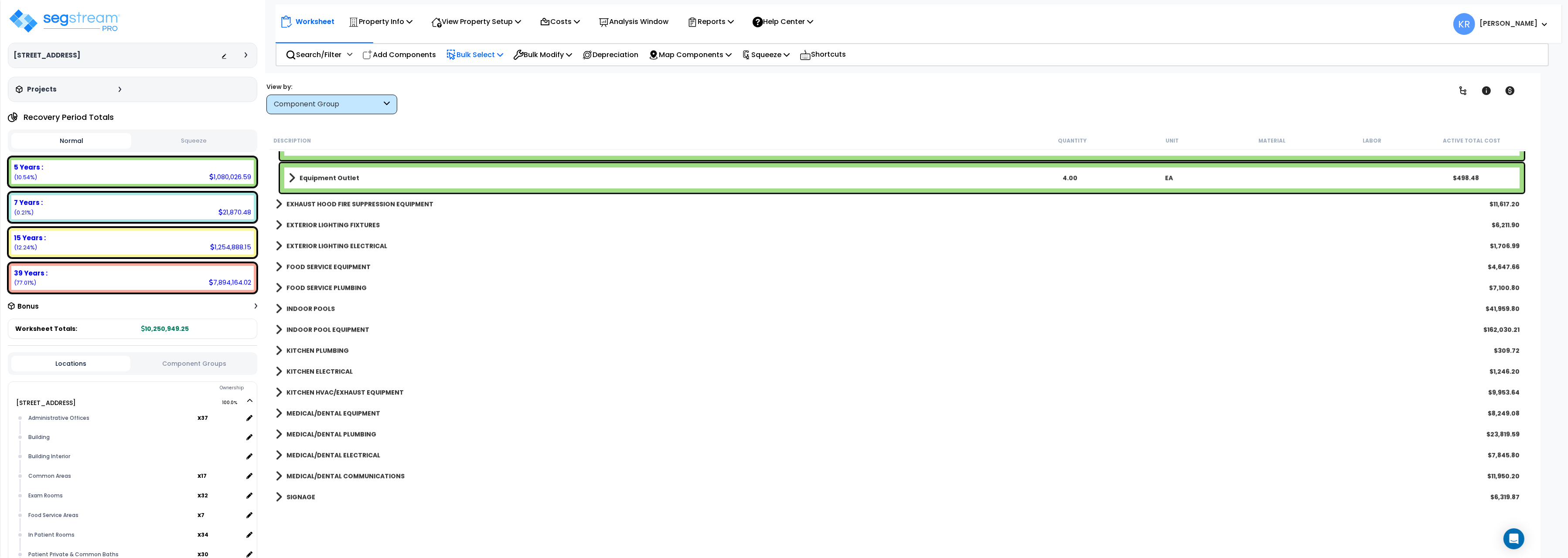
scroll to position [5263, 0]
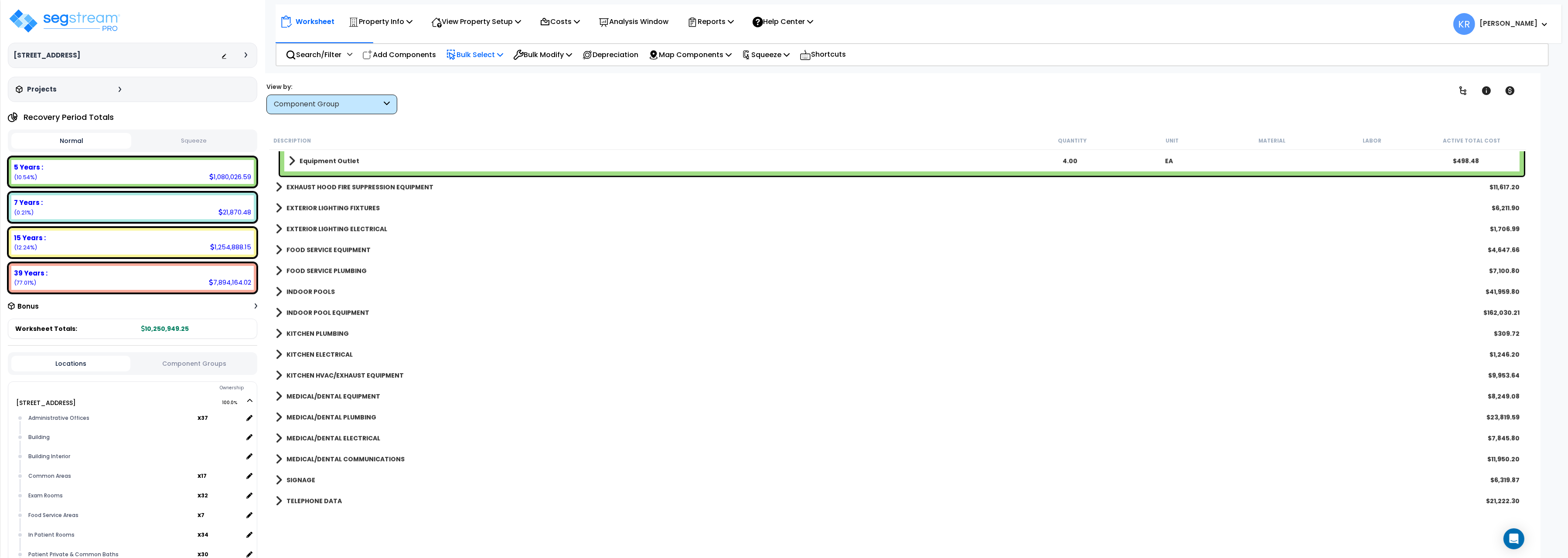
click at [410, 186] on b "EXHAUST HOOD FIRE SUPPRESSION EQUIPMENT" at bounding box center [360, 187] width 147 height 9
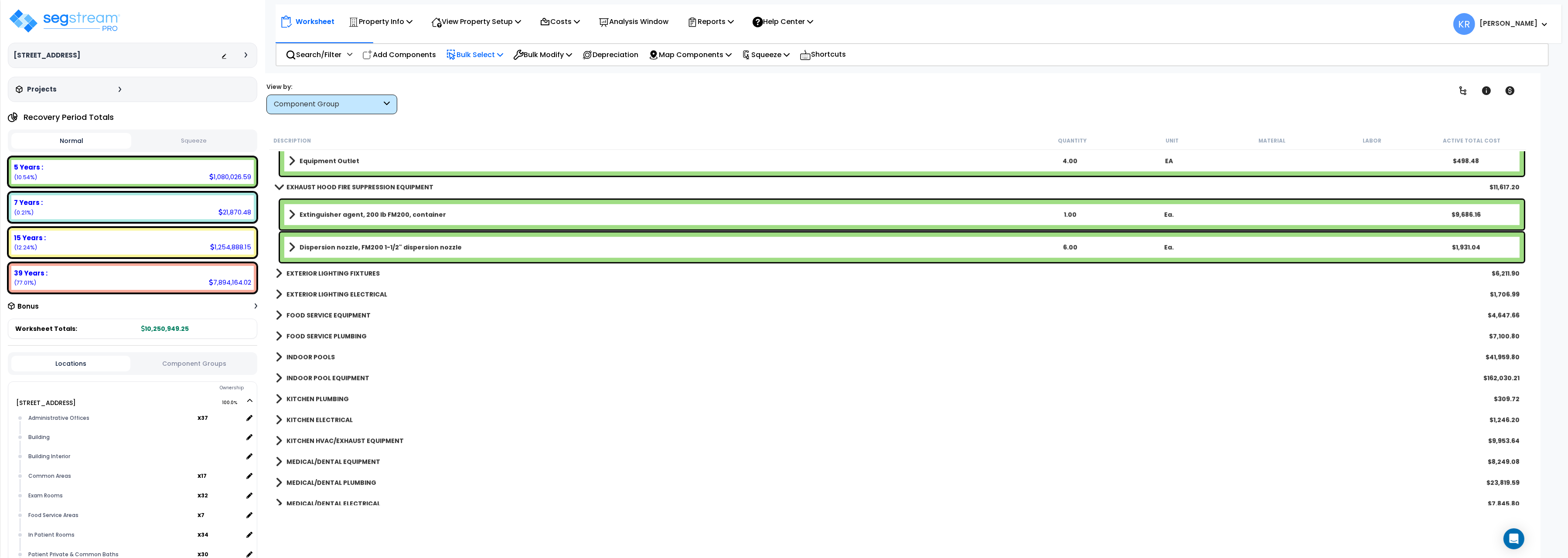
click at [410, 186] on b "EXHAUST HOOD FIRE SUPPRESSION EQUIPMENT" at bounding box center [360, 187] width 147 height 9
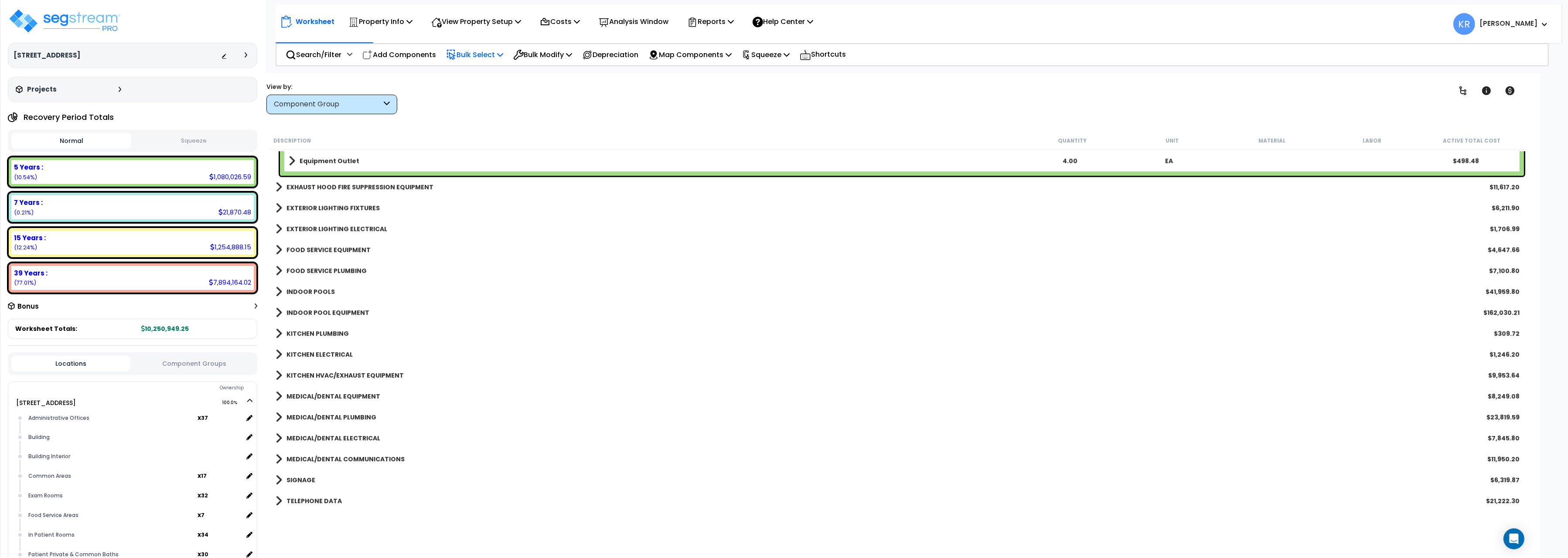
click at [368, 208] on b "EXTERIOR LIGHTING FIXTURES" at bounding box center [333, 208] width 93 height 9
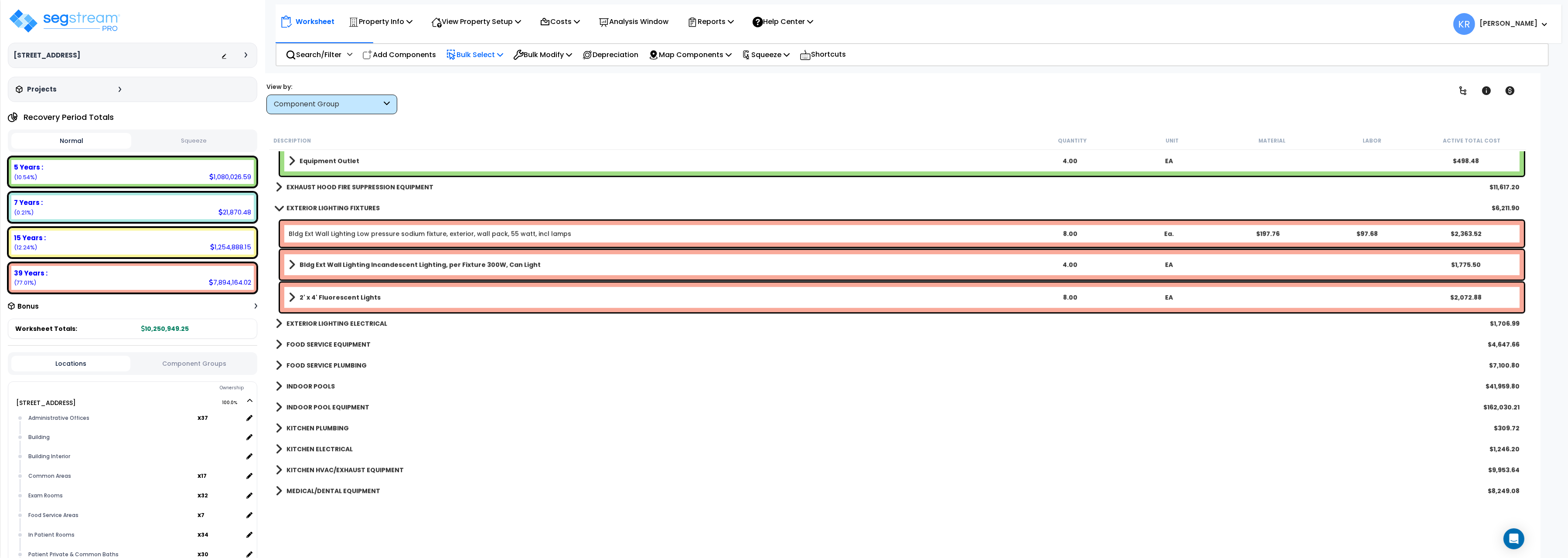
click at [368, 208] on b "EXTERIOR LIGHTING FIXTURES" at bounding box center [333, 208] width 93 height 9
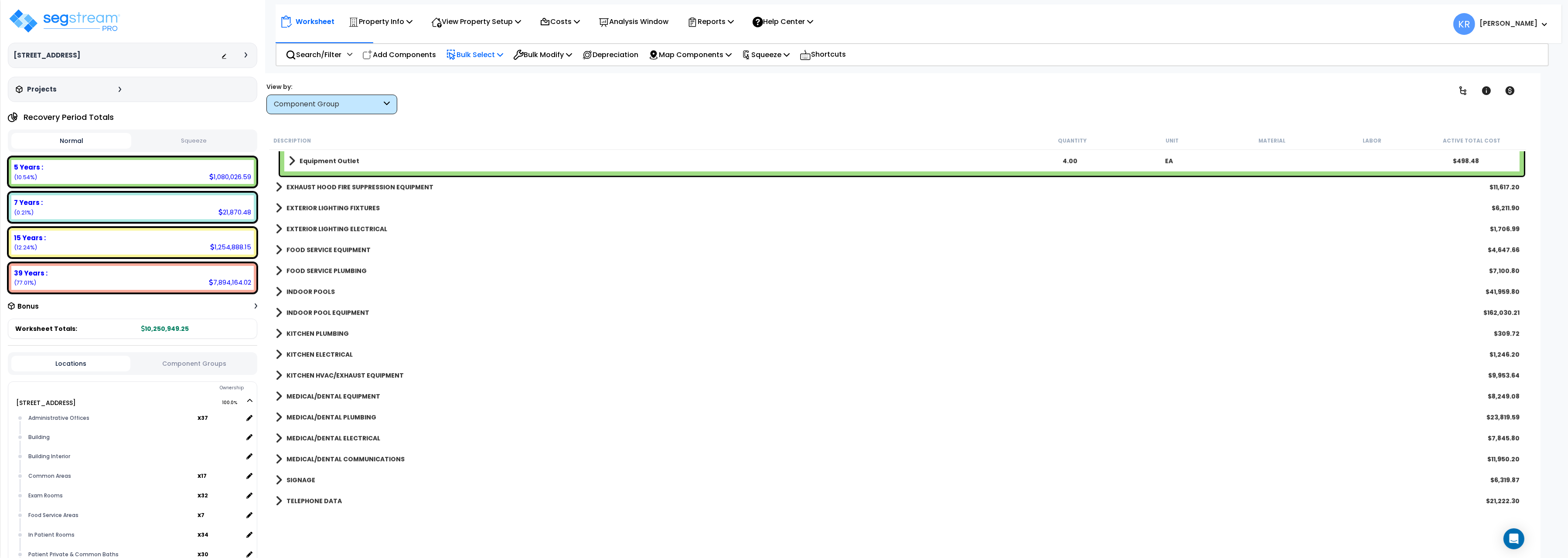
click at [356, 231] on b "EXTERIOR LIGHTING ELECTRICAL" at bounding box center [337, 229] width 100 height 9
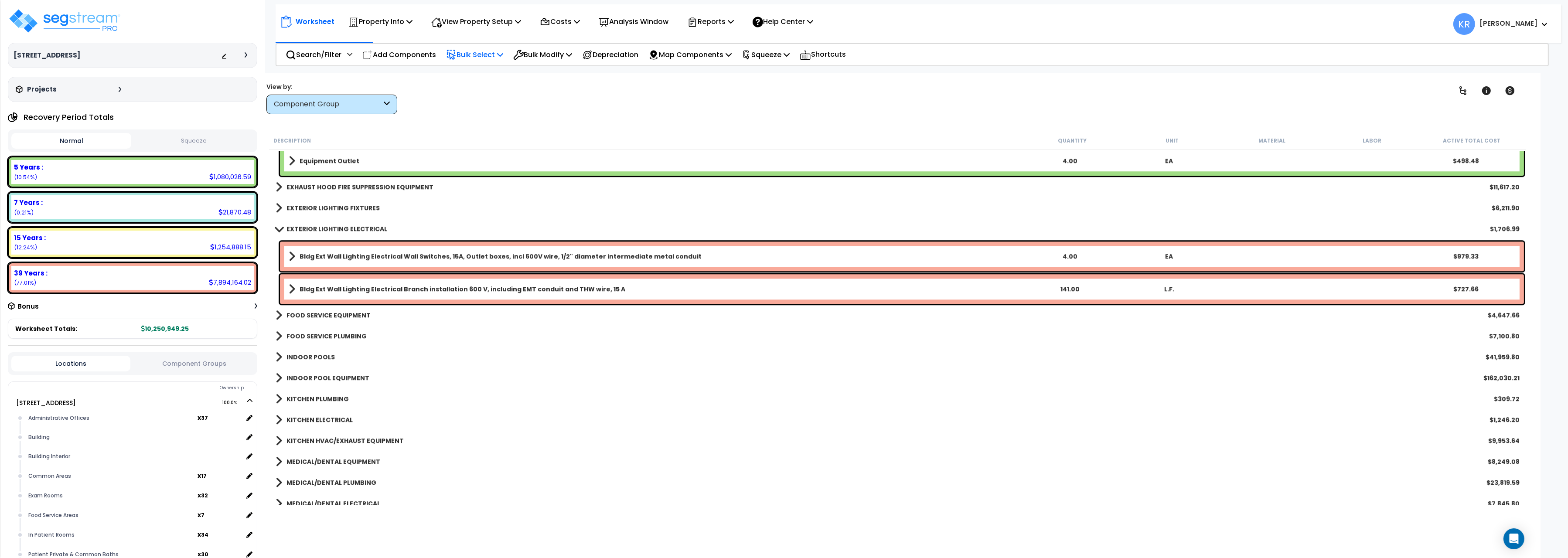
click at [356, 231] on b "EXTERIOR LIGHTING ELECTRICAL" at bounding box center [337, 229] width 100 height 9
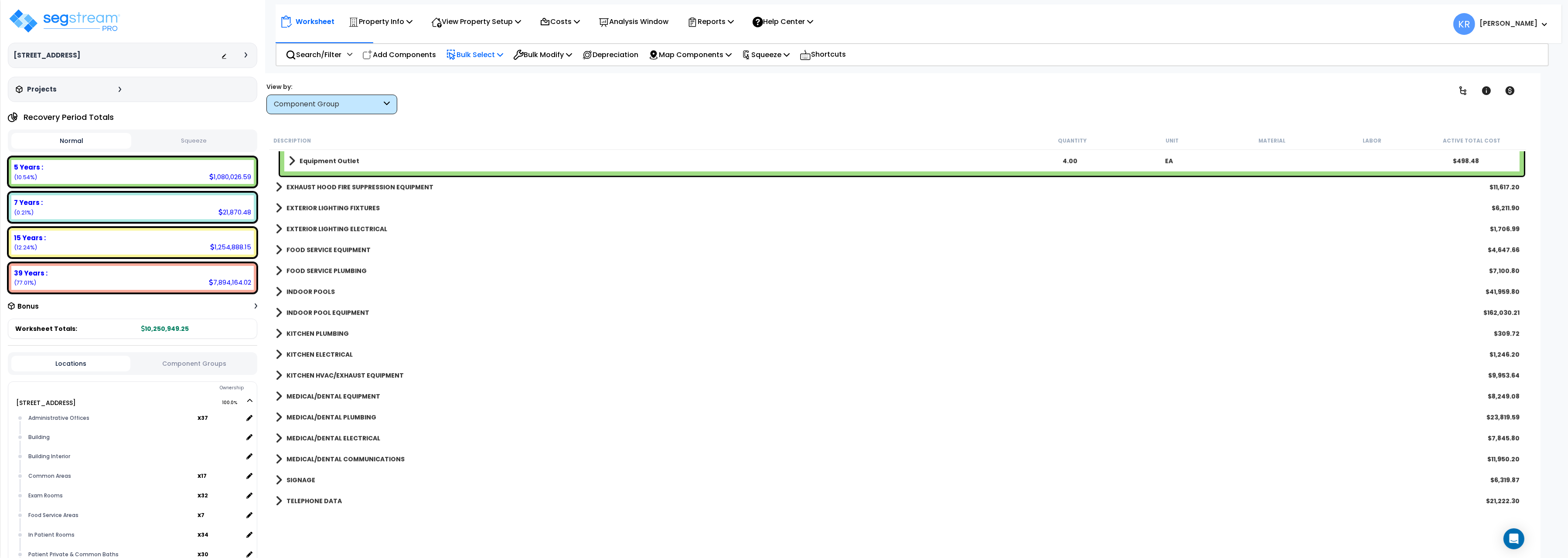
click at [360, 203] on link "EXTERIOR LIGHTING FIXTURES" at bounding box center [327, 208] width 104 height 12
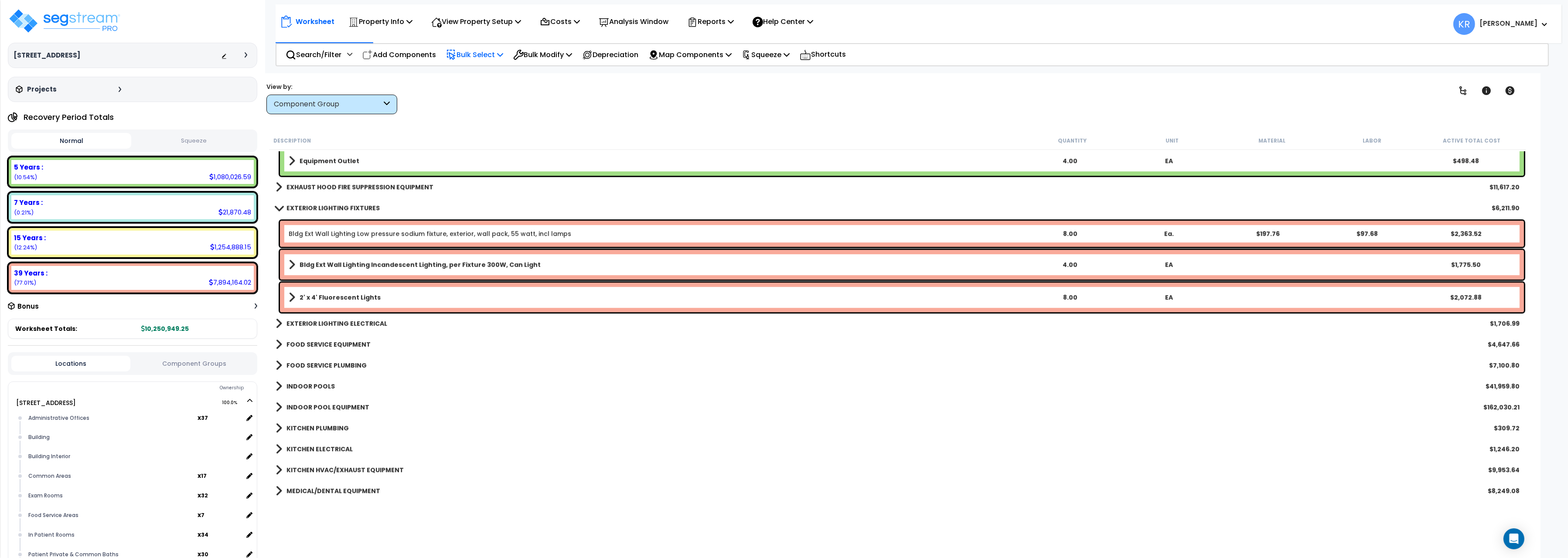
click at [353, 233] on link "Bldg Ext Wall Lighting Low pressure sodium fixture, exterior, wall pack, 55 wat…" at bounding box center [430, 234] width 282 height 9
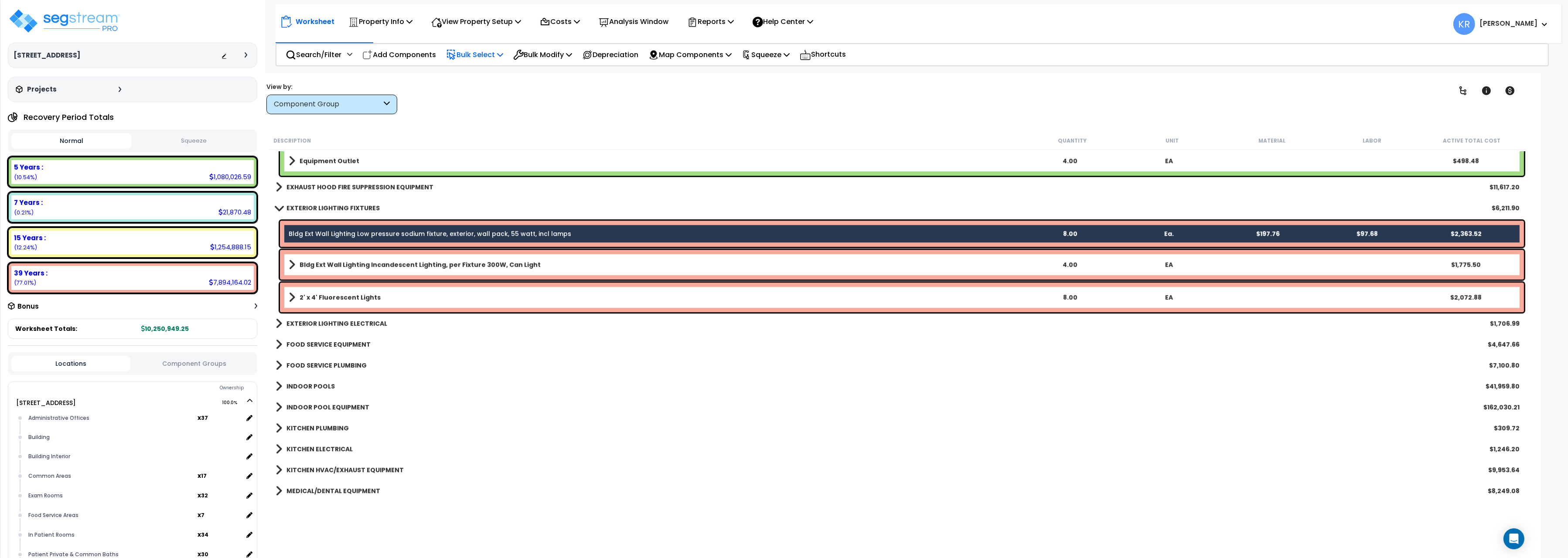
click at [340, 262] on b "Bldg Ext Wall Lighting Incandescent Lighting, per Fixture 300W, Can Light" at bounding box center [420, 265] width 241 height 9
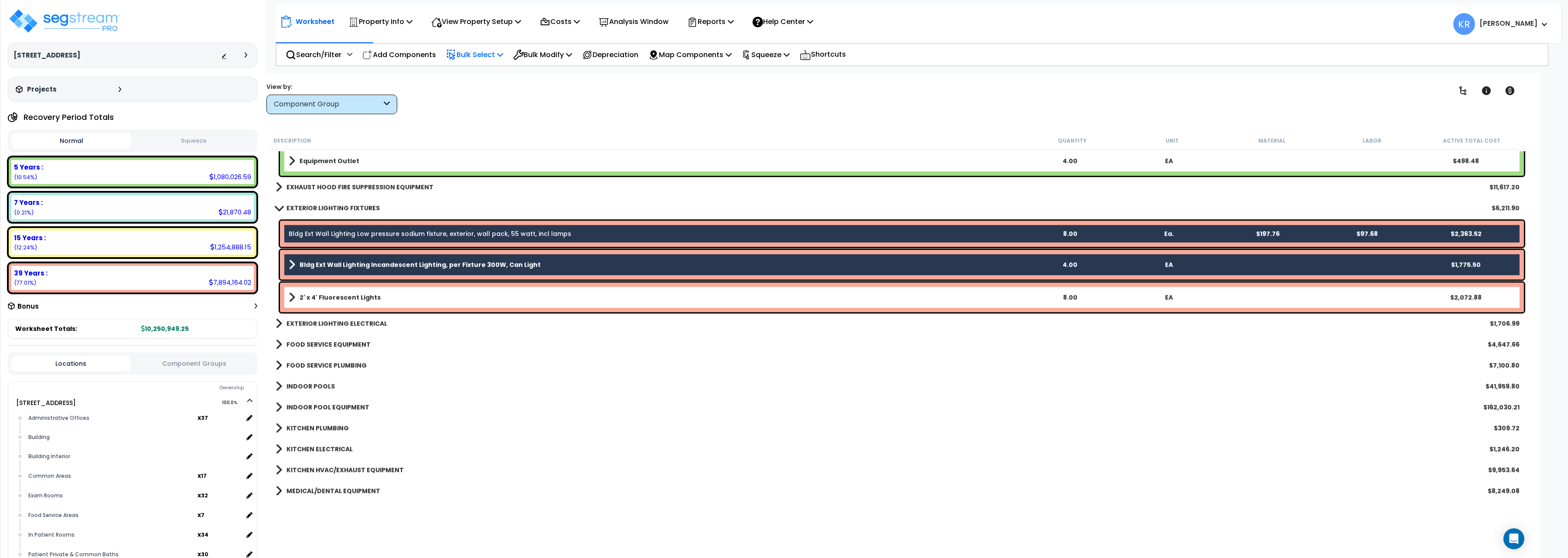
click at [340, 294] on b "2' x 4' Fluorescent Lights" at bounding box center [340, 297] width 81 height 9
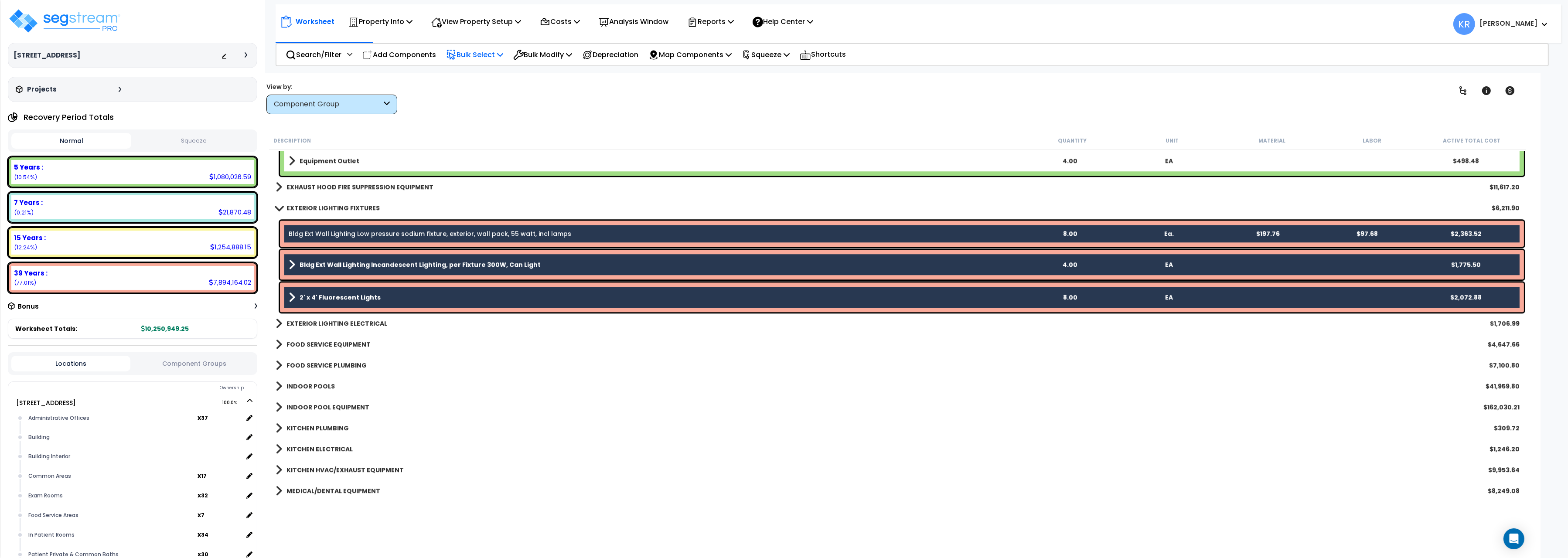
click at [486, 51] on p "Bulk Select" at bounding box center [475, 54] width 57 height 12
click at [480, 225] on link "Advanced" at bounding box center [485, 223] width 86 height 18
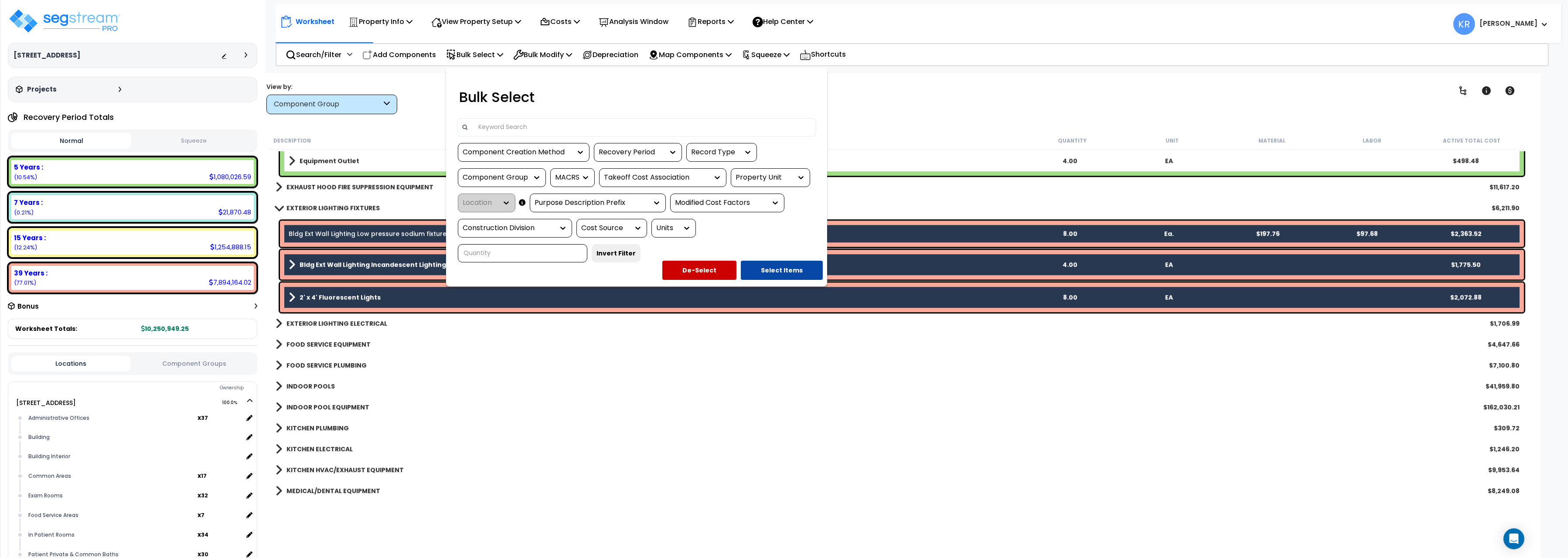
click at [914, 103] on div at bounding box center [784, 279] width 1568 height 558
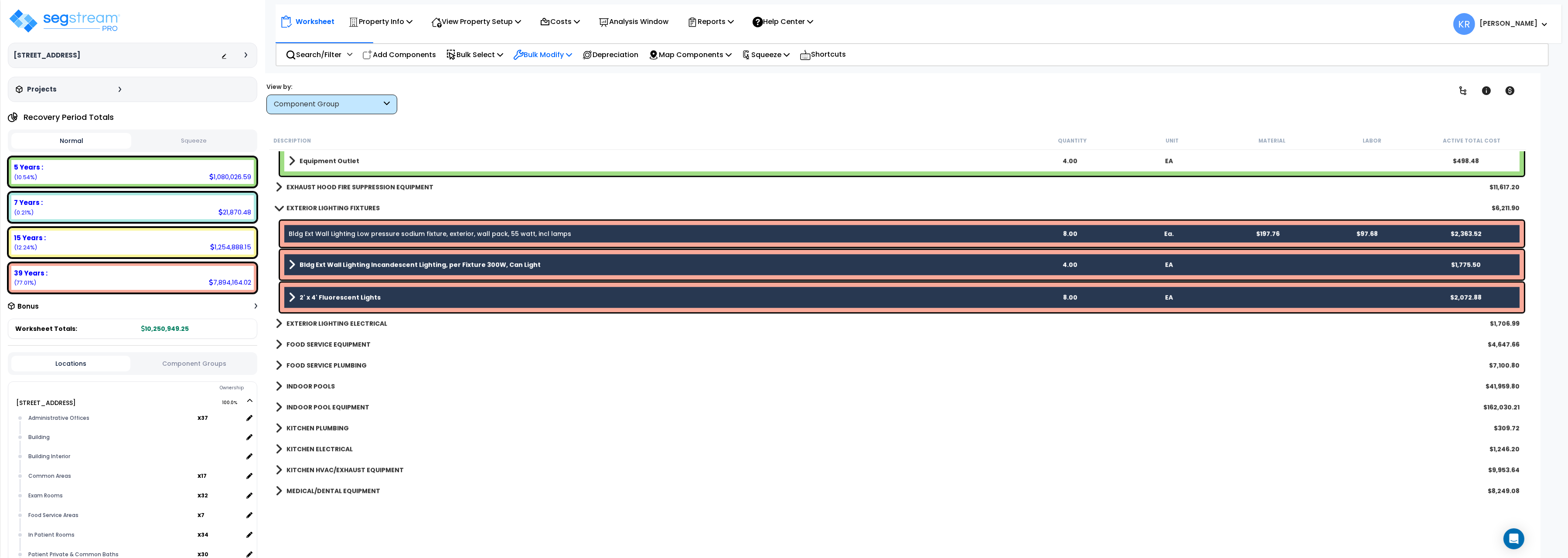
click at [562, 50] on p "Bulk Modify" at bounding box center [542, 54] width 59 height 12
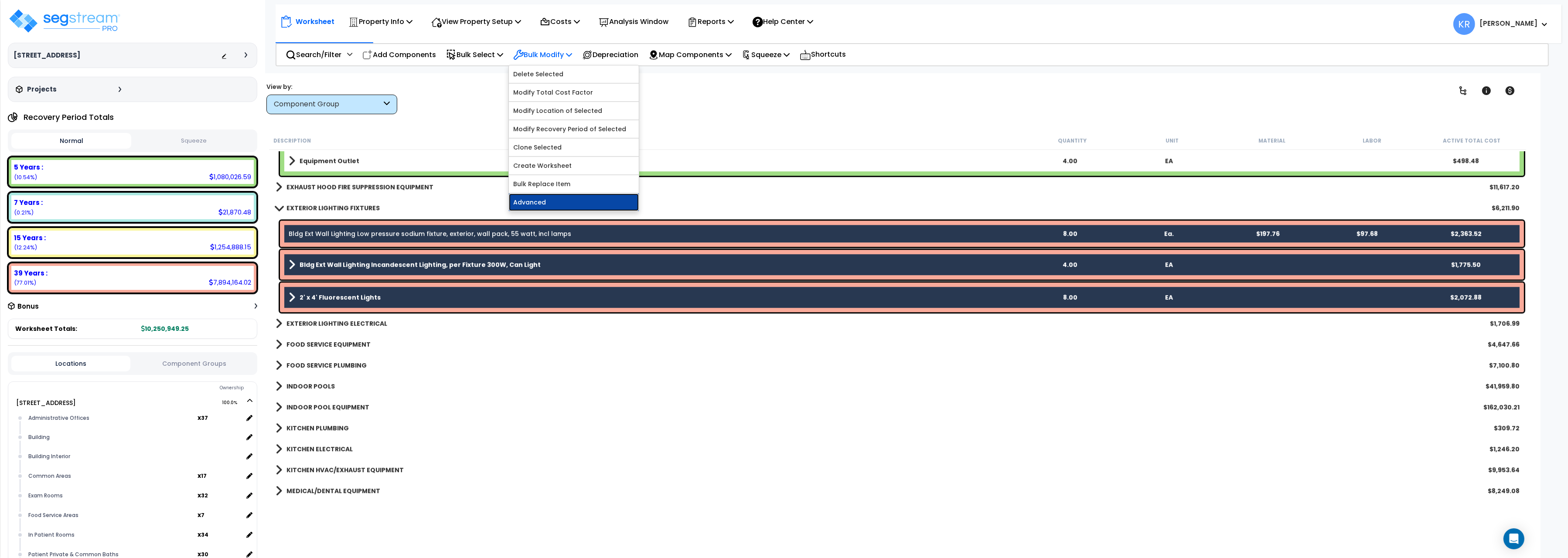
click at [573, 206] on link "Advanced" at bounding box center [573, 202] width 130 height 18
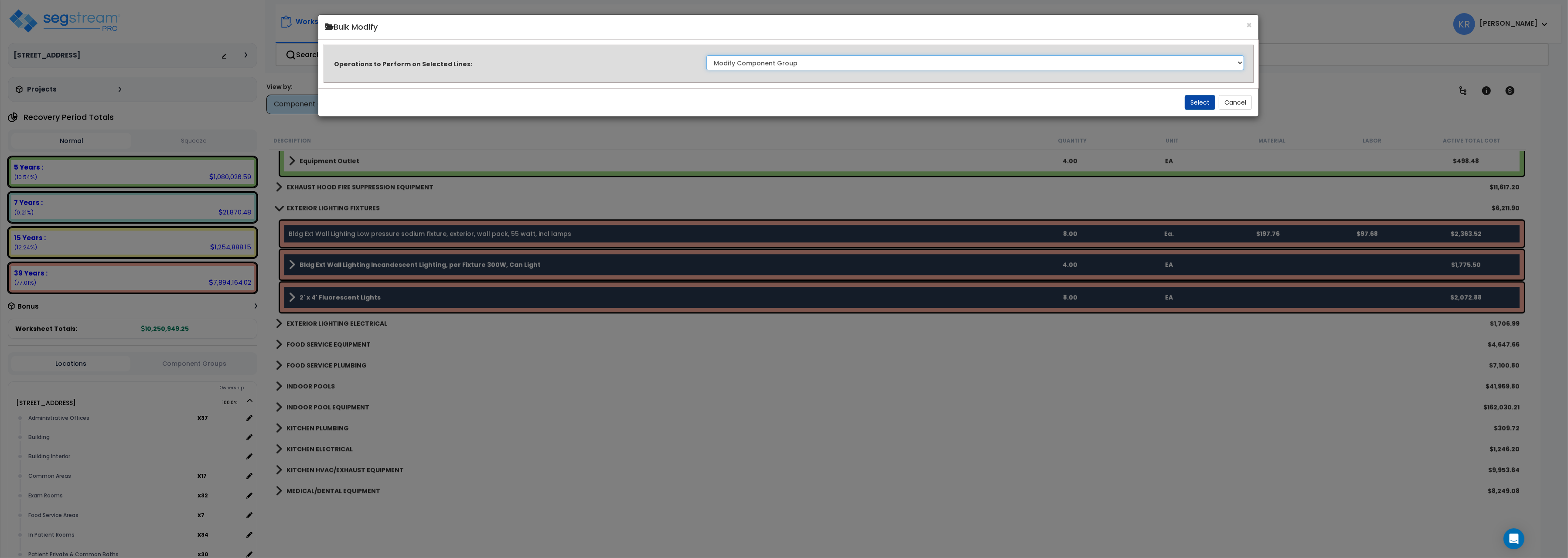
click at [706, 55] on select "Clone Delete Delete Zero Quantities Modify Component Group Modify Cost Sources …" at bounding box center [975, 63] width 537 height 15
click option "Modify Component Group" at bounding box center [0, 0] width 0 height 0
click at [1200, 108] on button "Select" at bounding box center [1200, 102] width 30 height 15
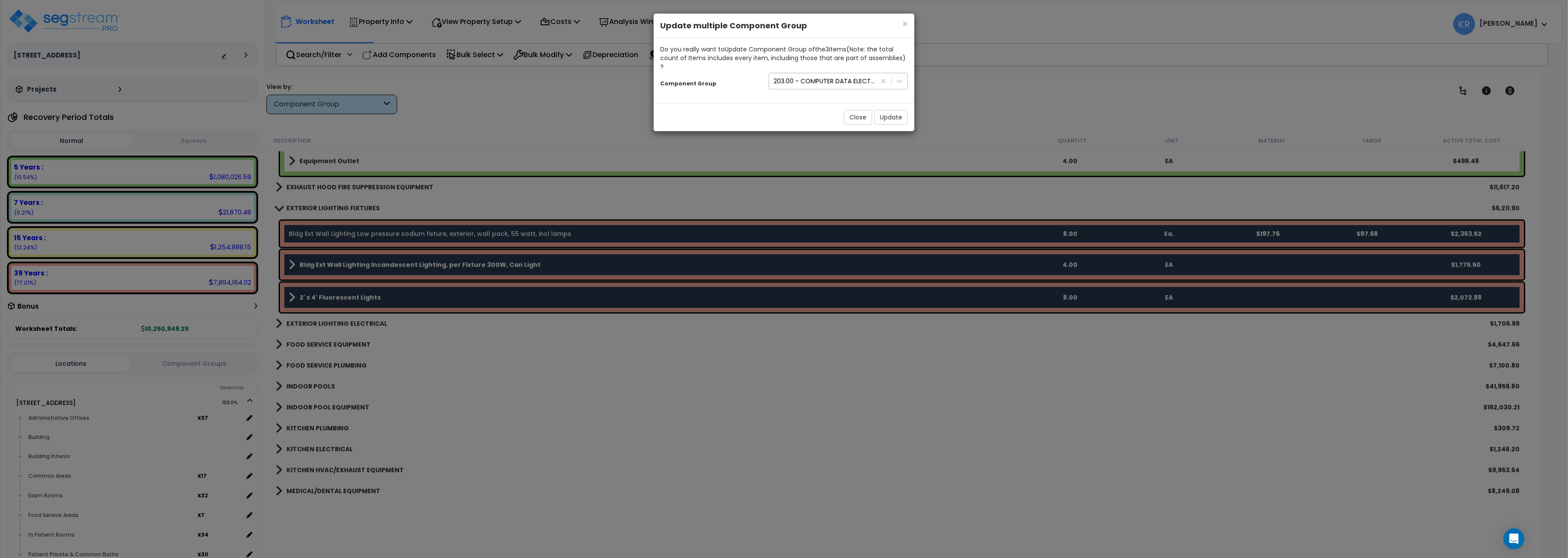
click at [823, 77] on div "203.00 - COMPUTER DATA ELECTRICAL" at bounding box center [825, 81] width 103 height 9
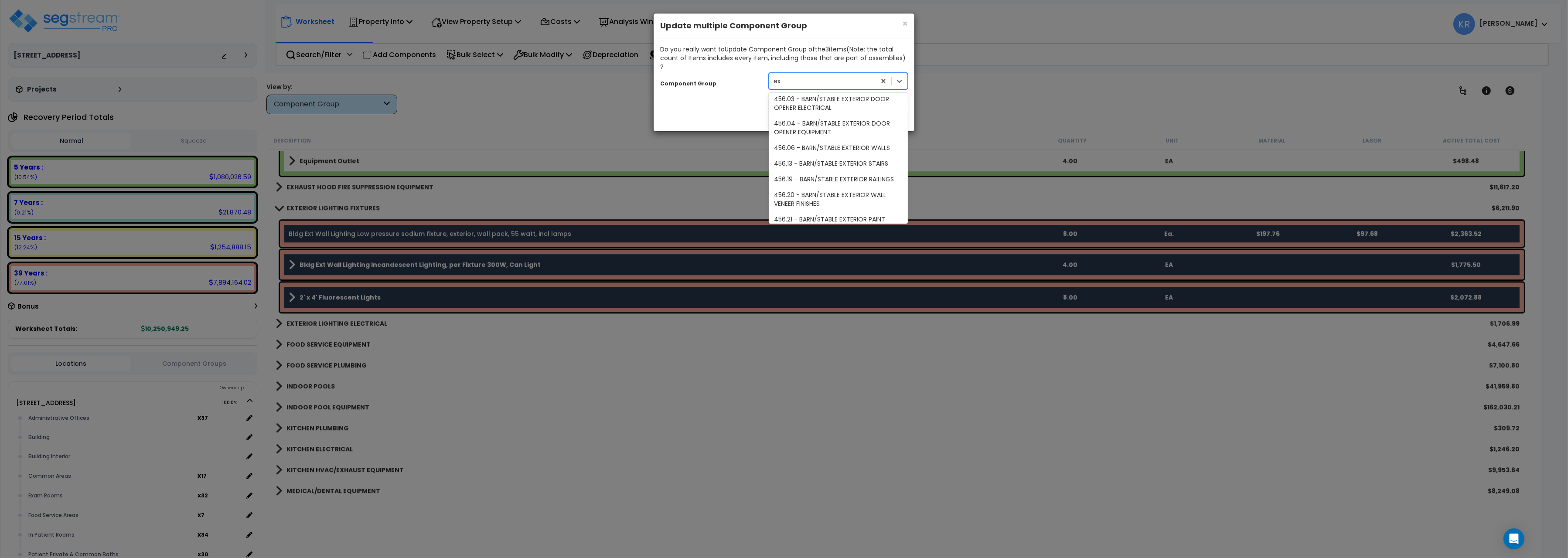
scroll to position [0, 0]
type input "exterior"
click at [869, 142] on div "233.00 - EXTERIOR LIGHTING ELECTRICAL" at bounding box center [838, 150] width 139 height 16
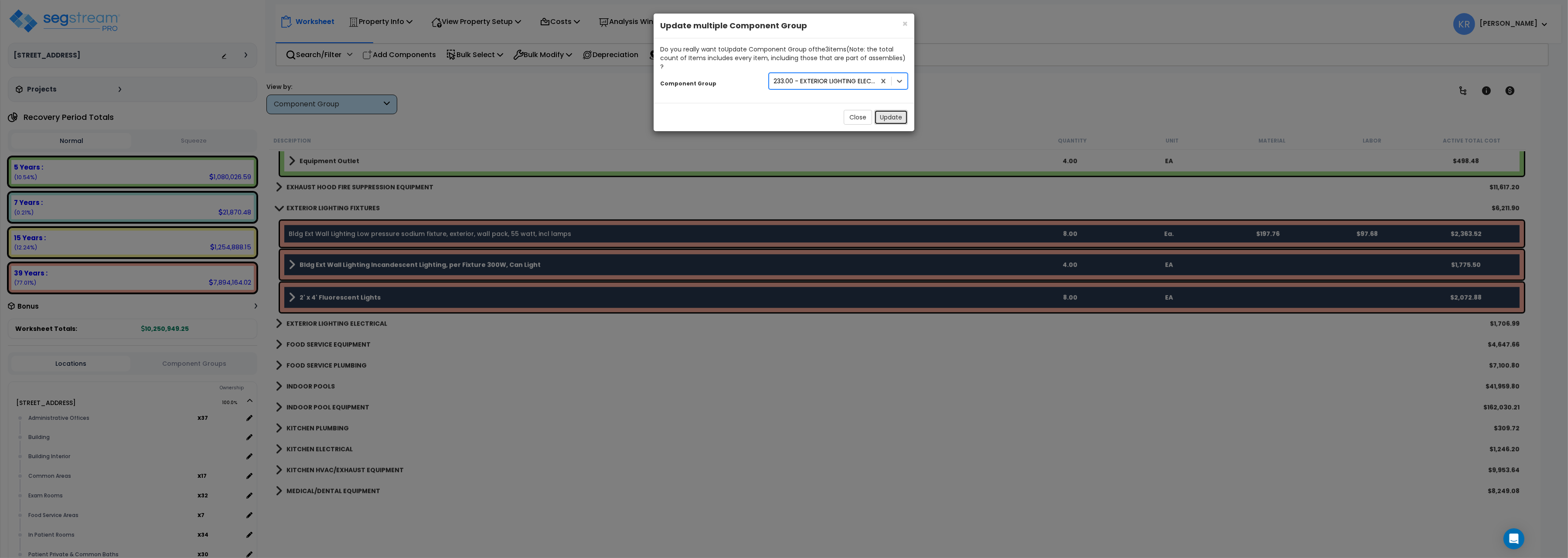
click at [887, 114] on button "Update" at bounding box center [891, 117] width 33 height 15
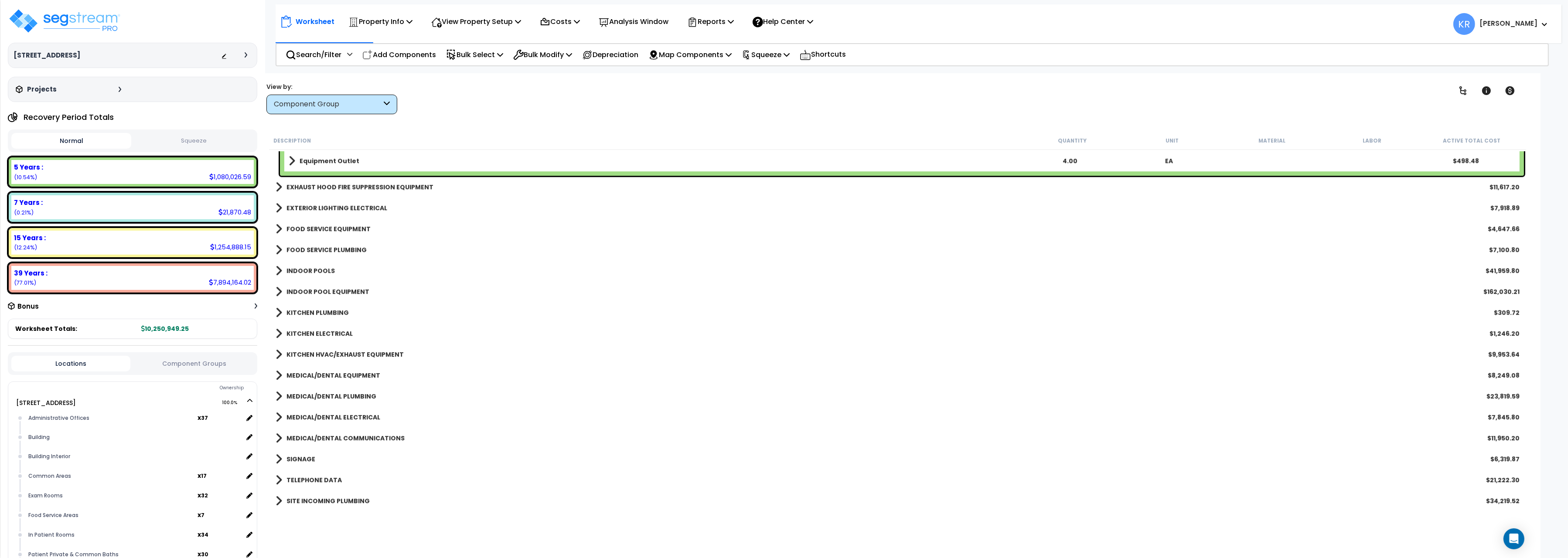
click at [319, 229] on b "FOOD SERVICE EQUIPMENT" at bounding box center [329, 229] width 84 height 9
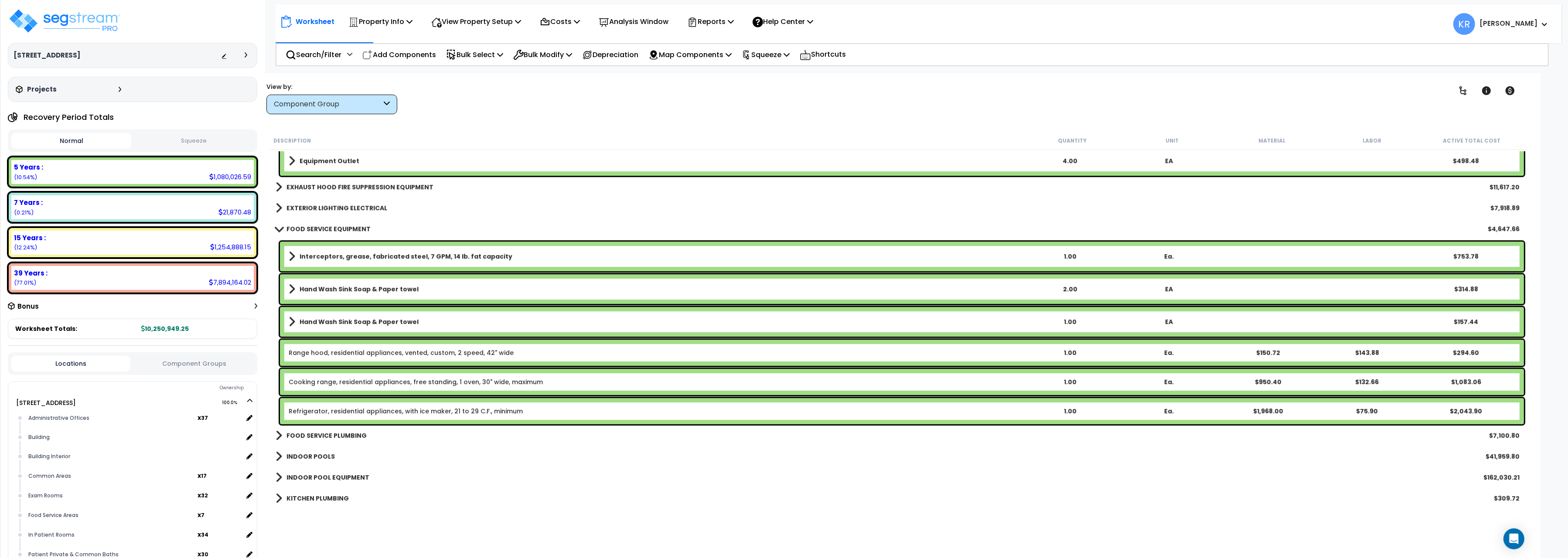
click at [319, 227] on b "FOOD SERVICE EQUIPMENT" at bounding box center [329, 229] width 84 height 9
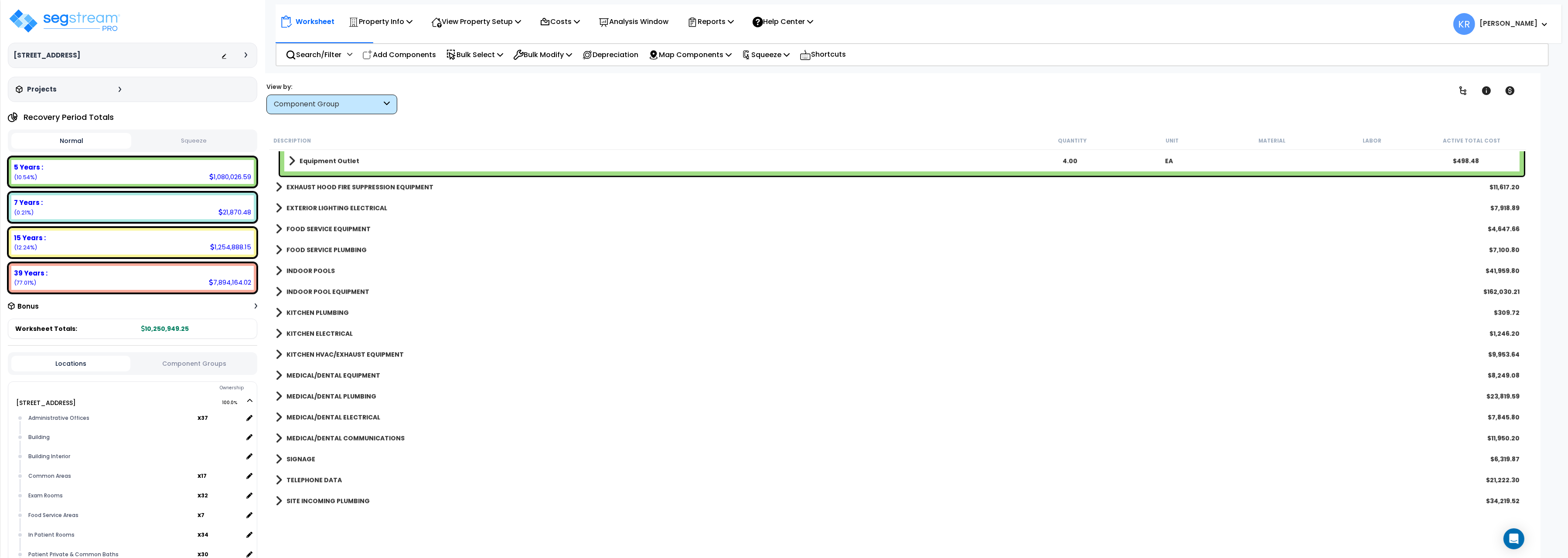
click at [317, 241] on div "FOOD SERVICE PLUMBING $7,100.80" at bounding box center [898, 249] width 1253 height 21
click at [316, 248] on b "FOOD SERVICE PLUMBING" at bounding box center [327, 249] width 80 height 9
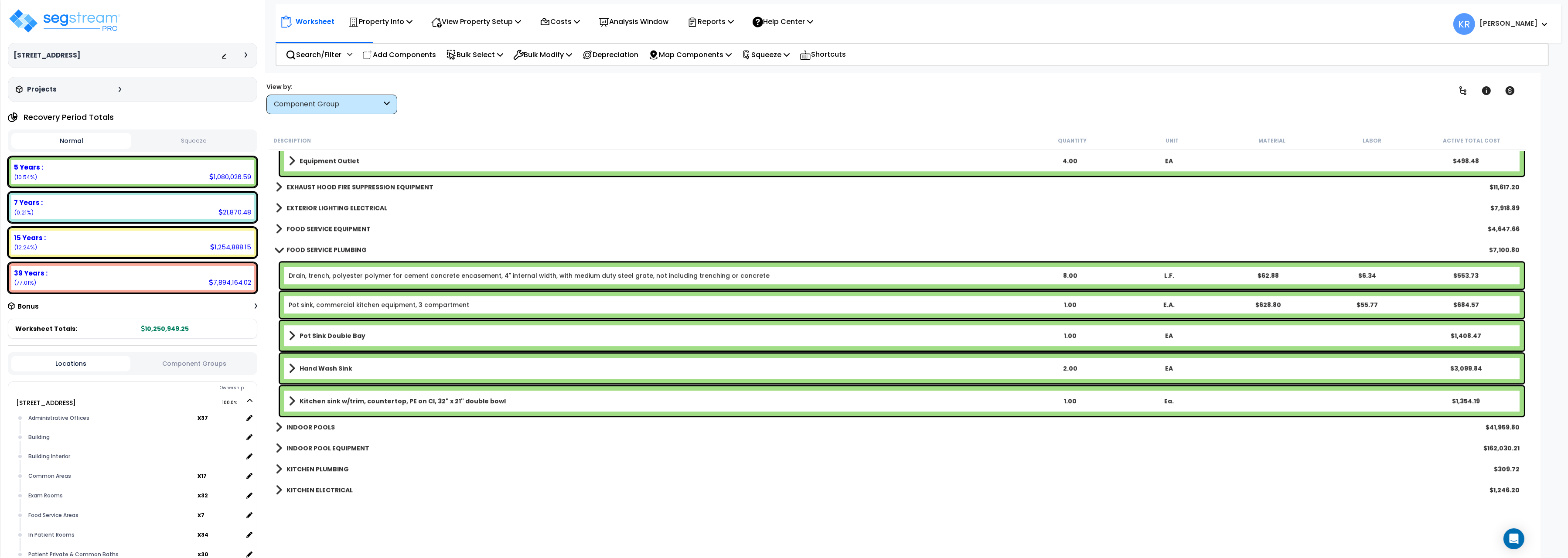
click at [321, 223] on link "FOOD SERVICE EQUIPMENT" at bounding box center [323, 229] width 95 height 12
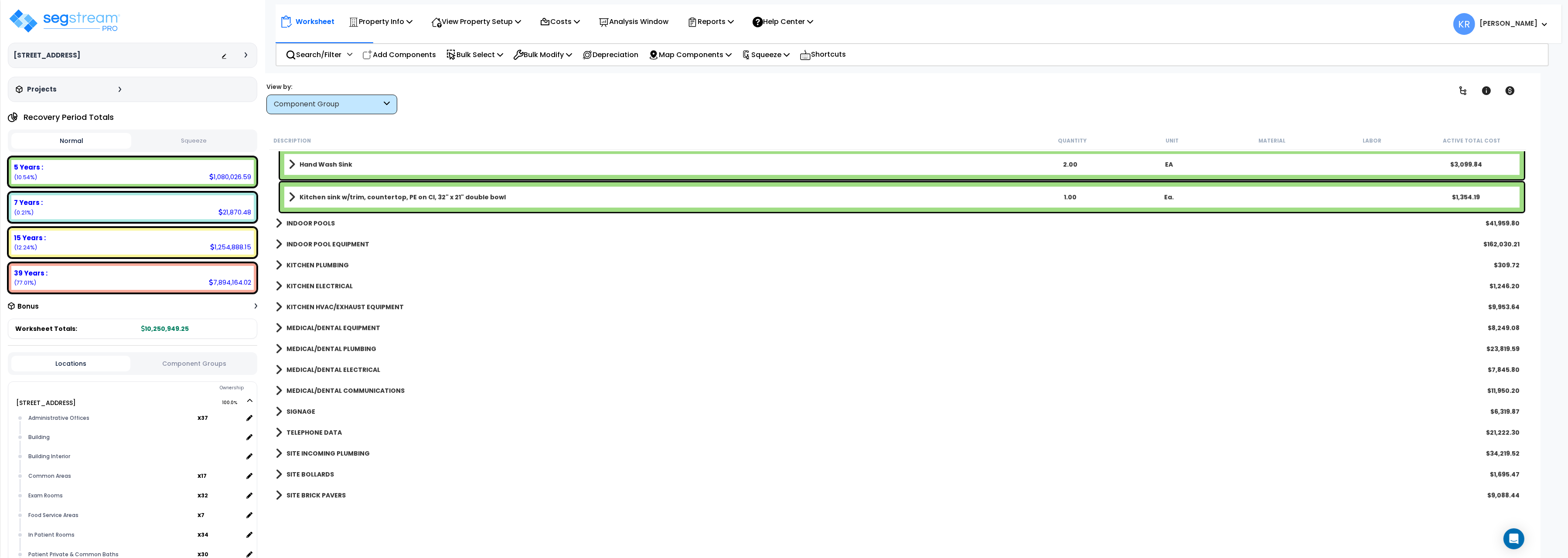
scroll to position [5702, 0]
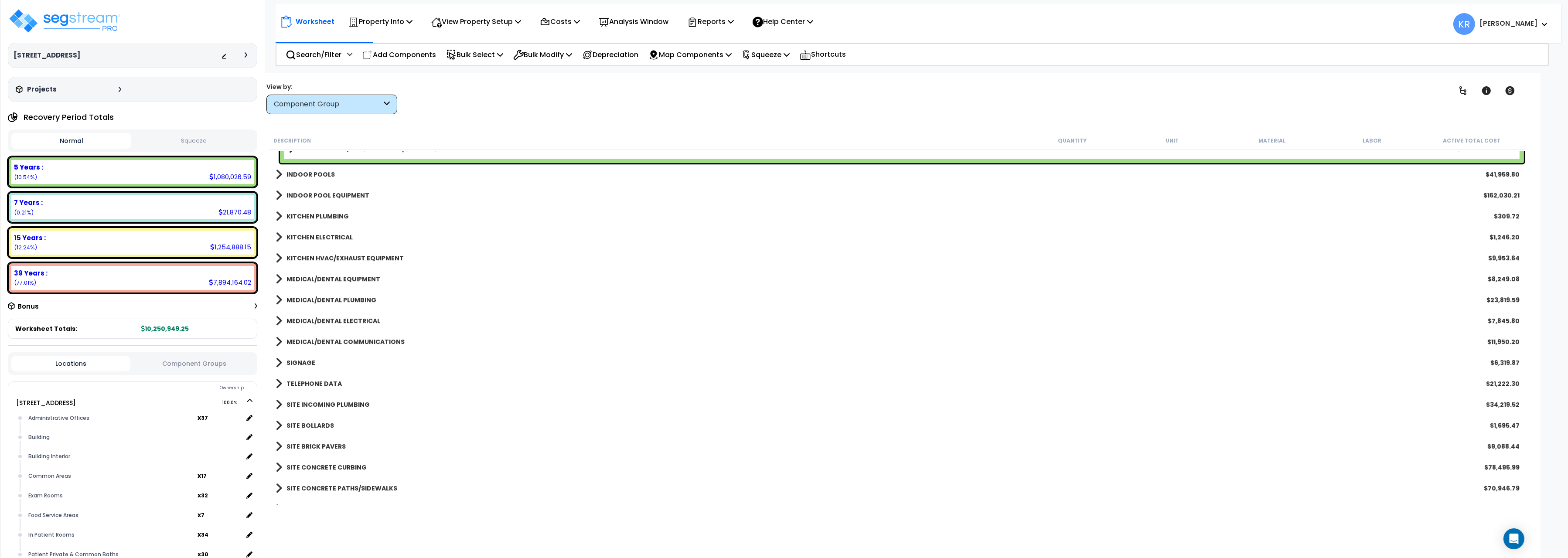
click at [334, 219] on b "KITCHEN PLUMBING" at bounding box center [318, 216] width 62 height 9
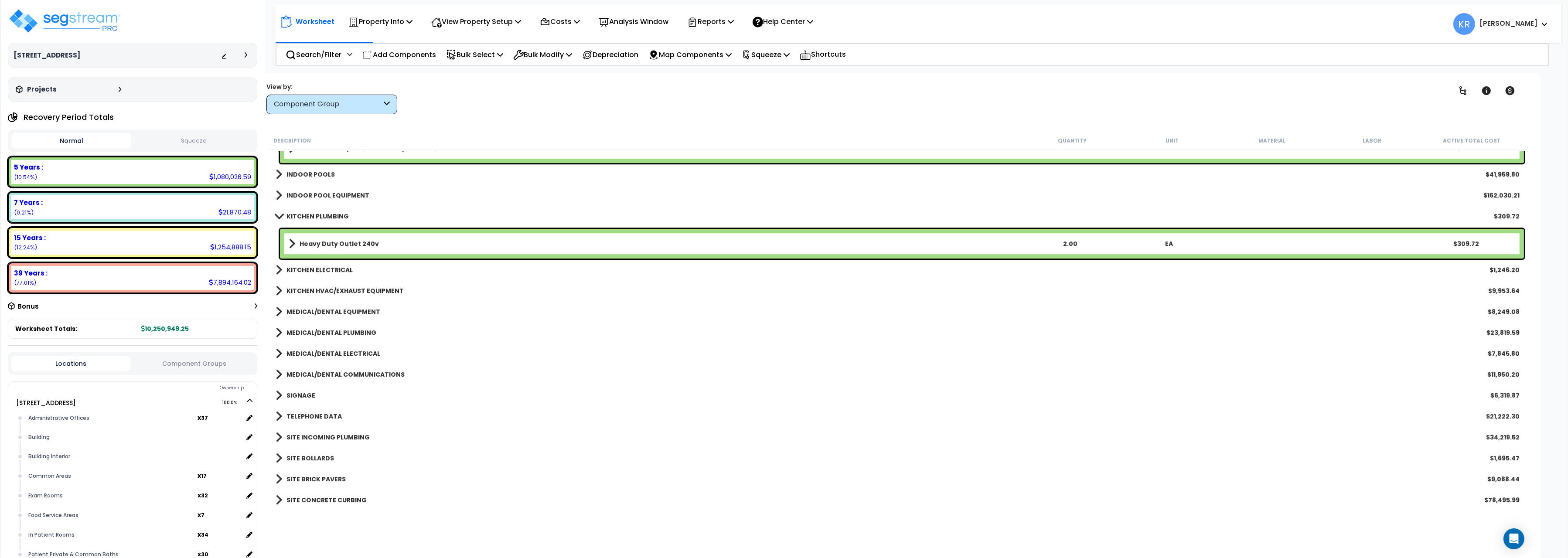
click at [335, 216] on b "KITCHEN PLUMBING" at bounding box center [318, 216] width 62 height 9
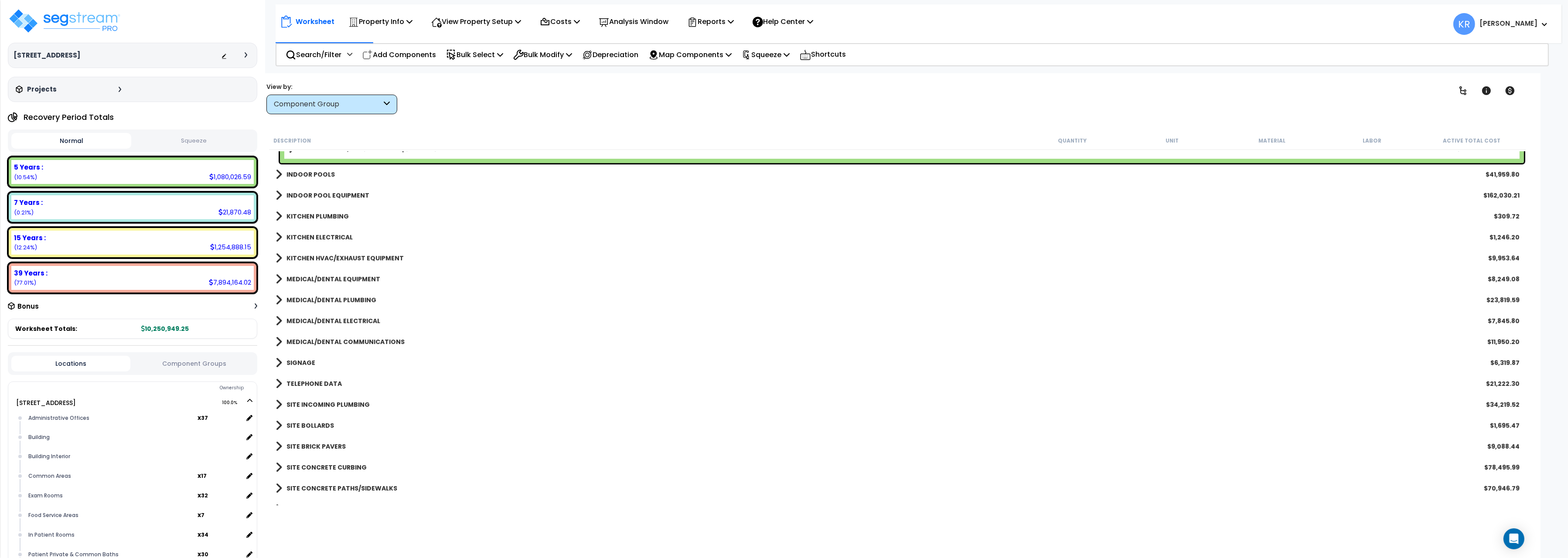
click at [335, 216] on b "KITCHEN PLUMBING" at bounding box center [318, 216] width 62 height 9
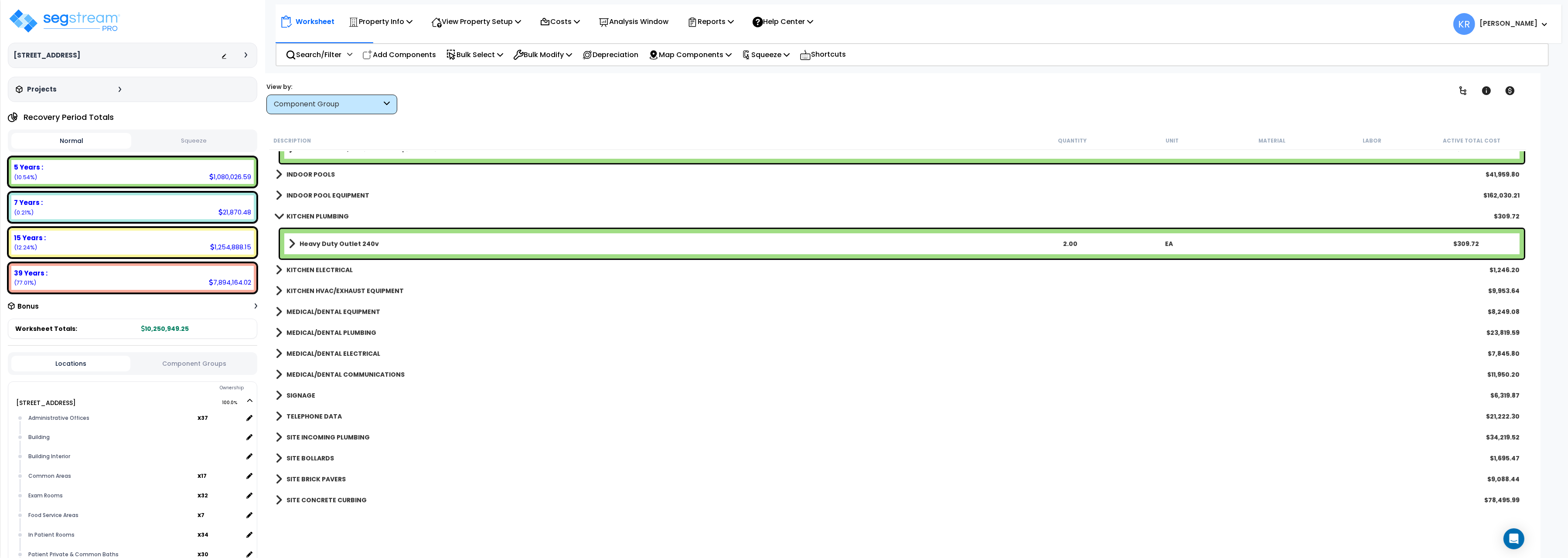
click at [327, 243] on b "Heavy Duty Outlet 240v" at bounding box center [339, 243] width 79 height 9
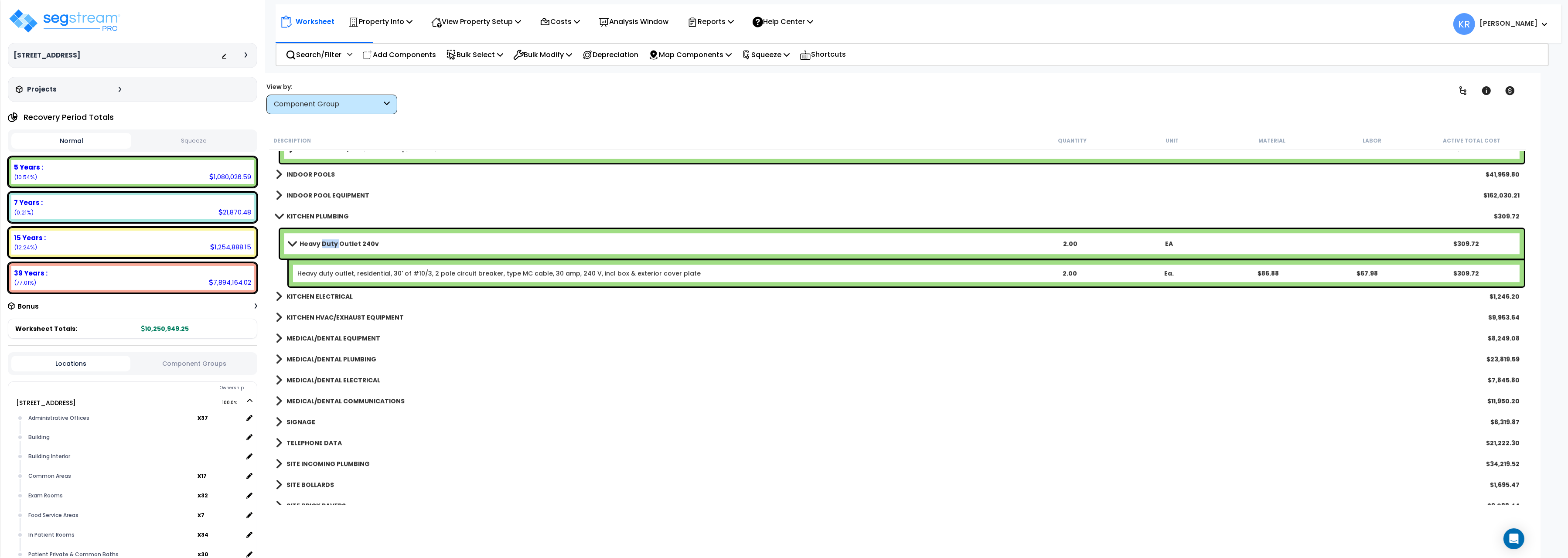
click at [327, 243] on b "Heavy Duty Outlet 240v" at bounding box center [339, 243] width 79 height 9
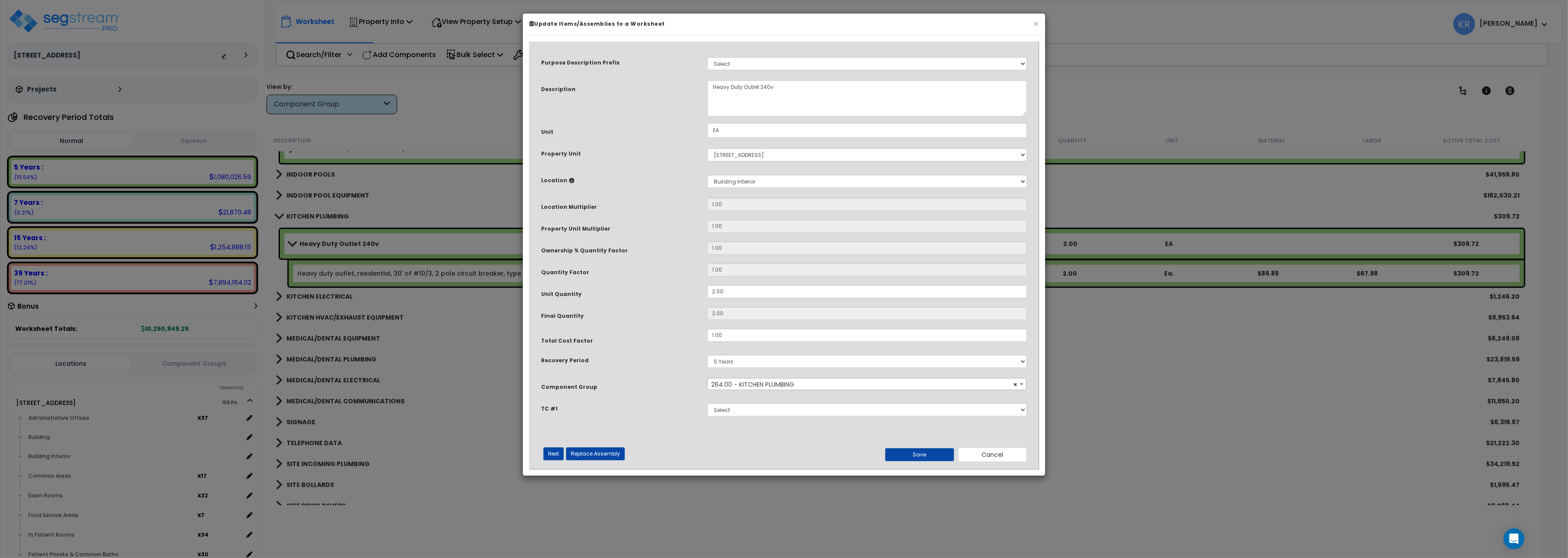
click at [754, 382] on span "× 264.00 - KITCHEN PLUMBING" at bounding box center [867, 385] width 318 height 12
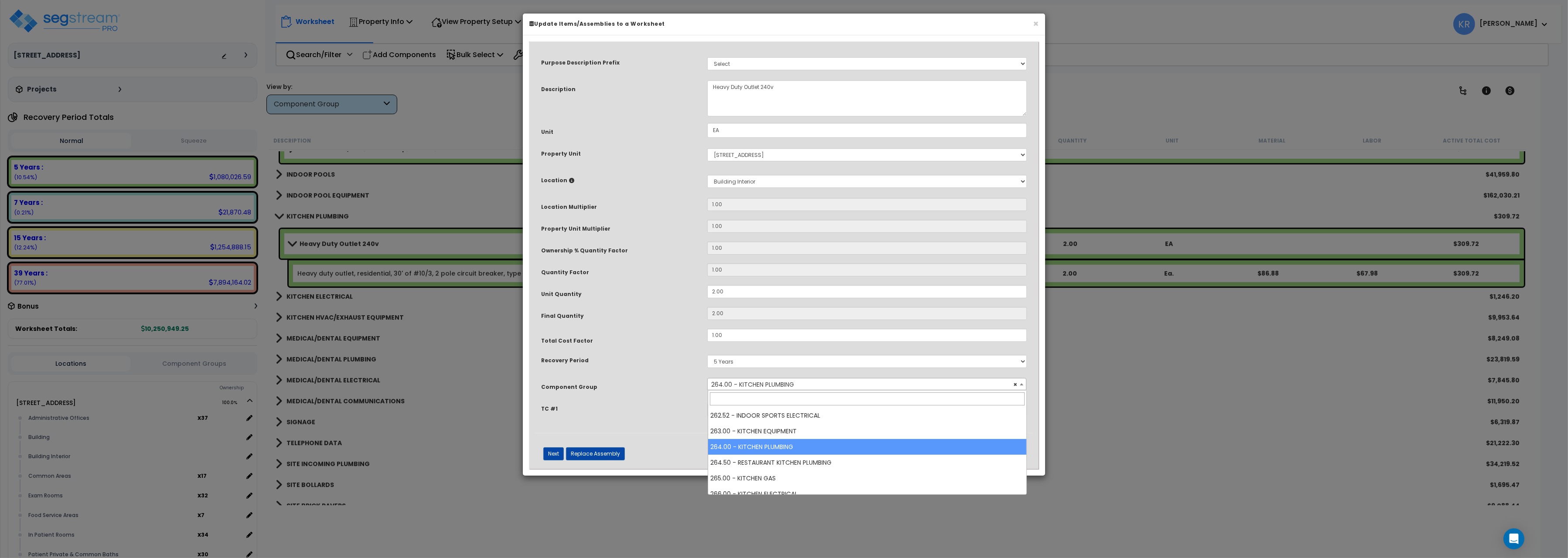
scroll to position [4379, 0]
select select "56819"
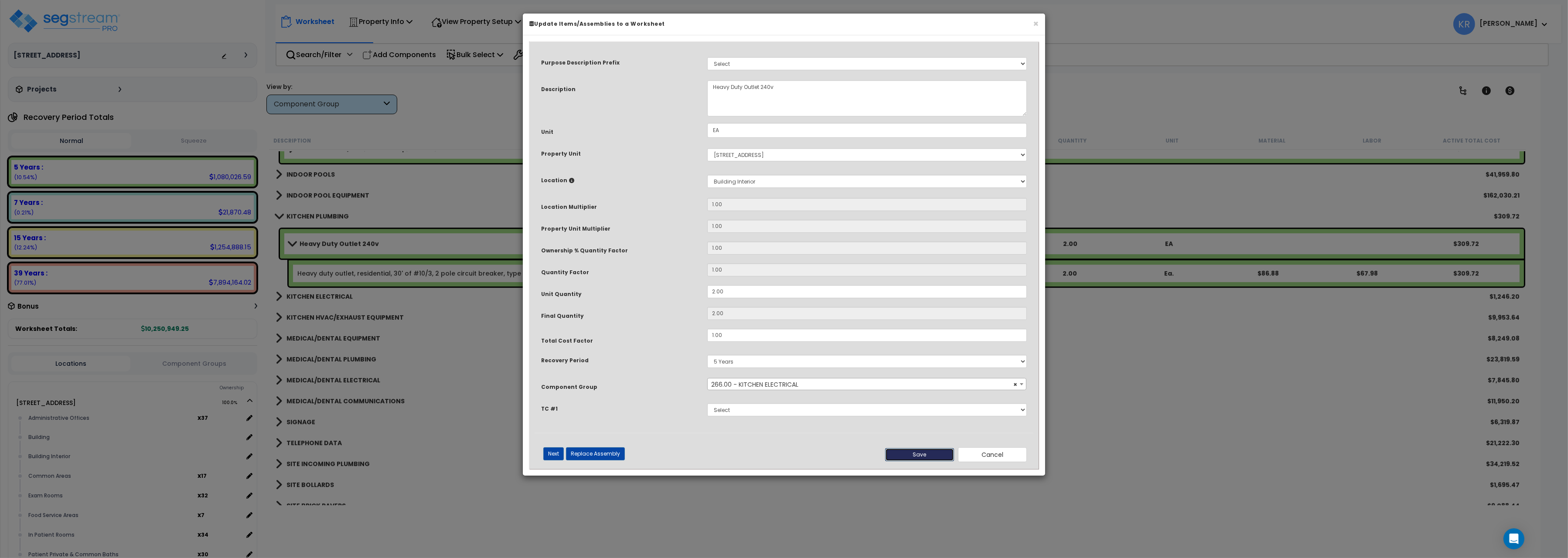
click at [922, 456] on button "Save" at bounding box center [919, 454] width 69 height 13
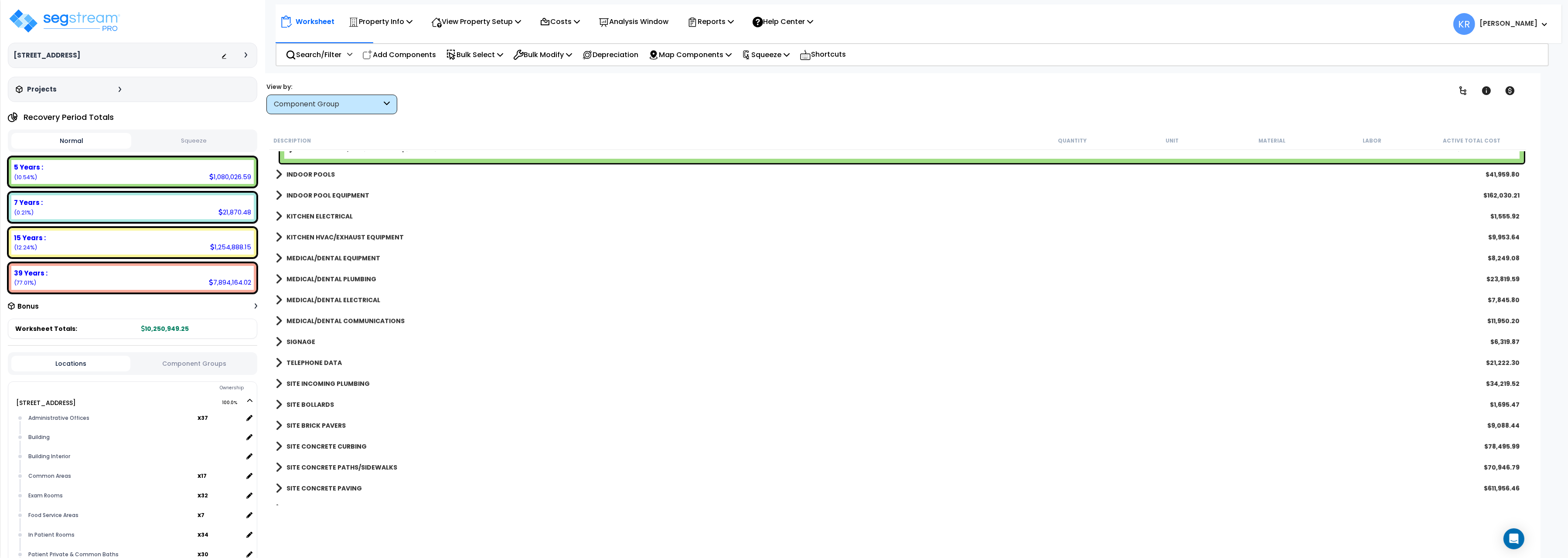
click at [307, 217] on b "KITCHEN ELECTRICAL" at bounding box center [320, 216] width 66 height 9
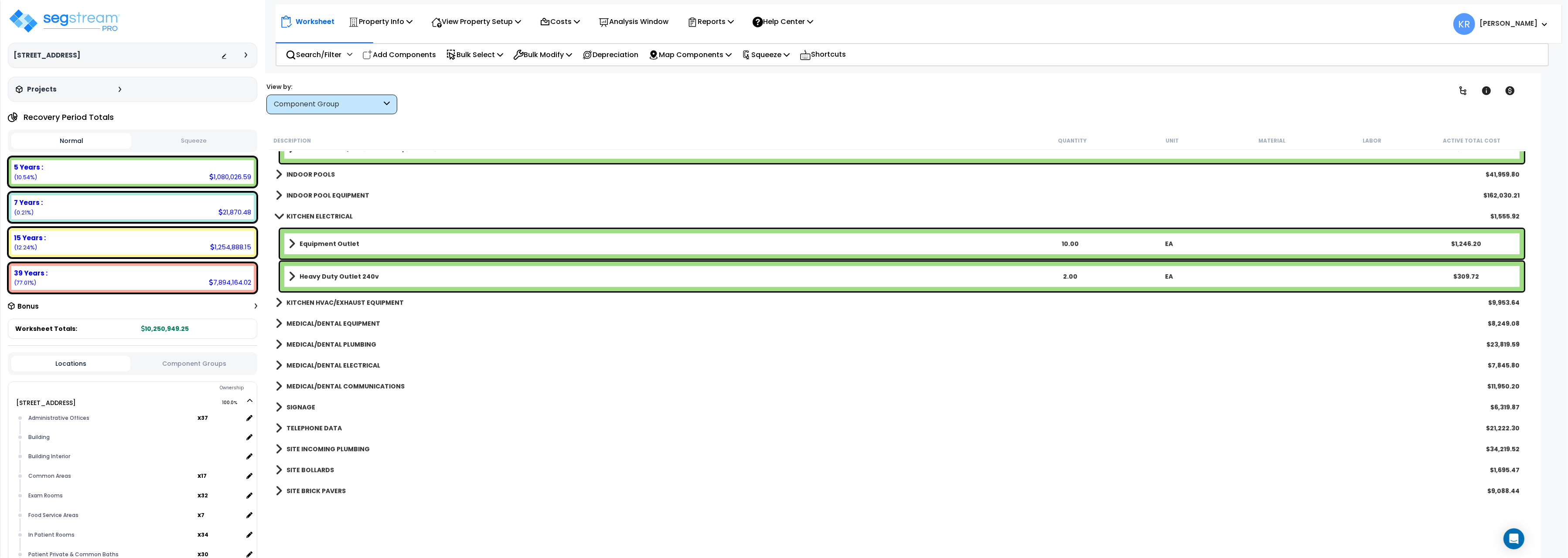
click at [307, 216] on b "KITCHEN ELECTRICAL" at bounding box center [320, 216] width 66 height 9
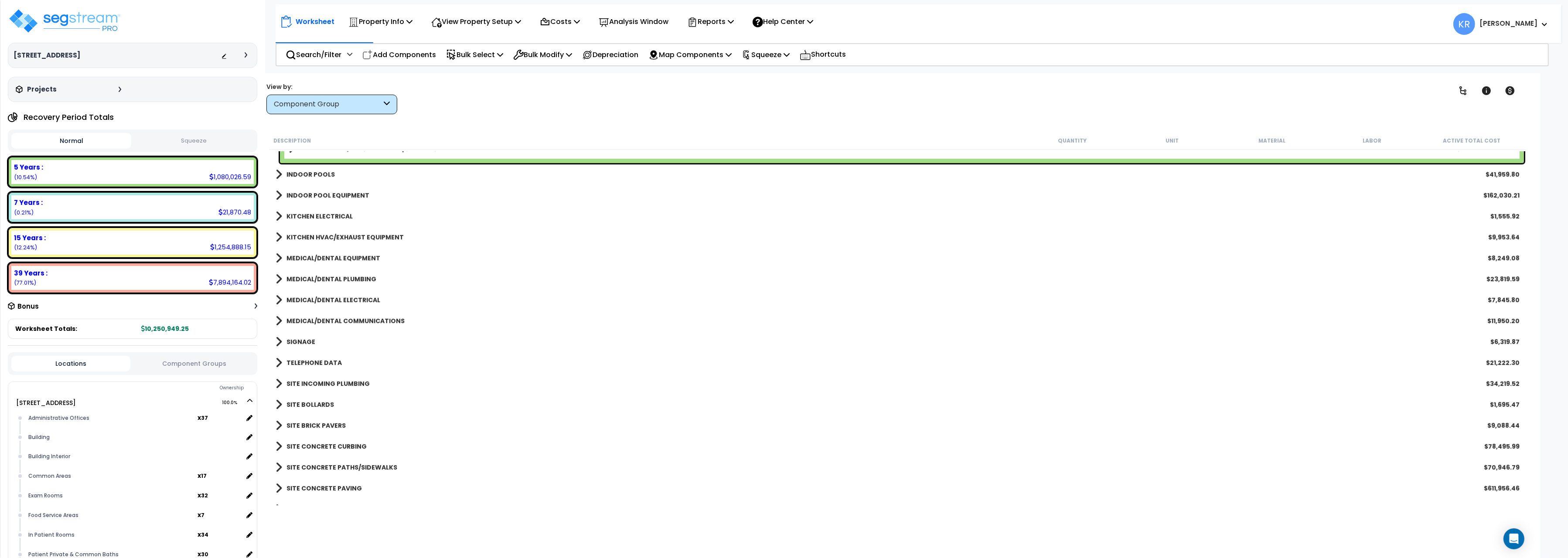
click at [308, 233] on b "KITCHEN HVAC/EXHAUST EQUIPMENT" at bounding box center [345, 237] width 117 height 9
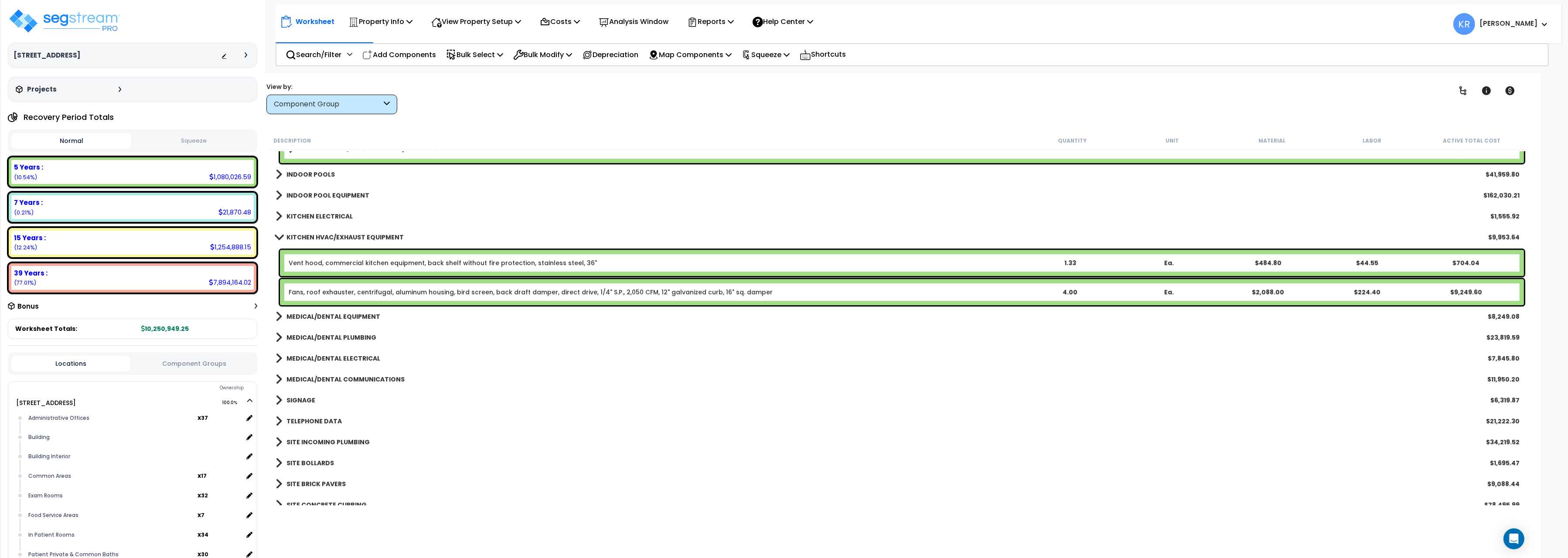
click at [308, 233] on b "KITCHEN HVAC/EXHAUST EQUIPMENT" at bounding box center [345, 237] width 117 height 9
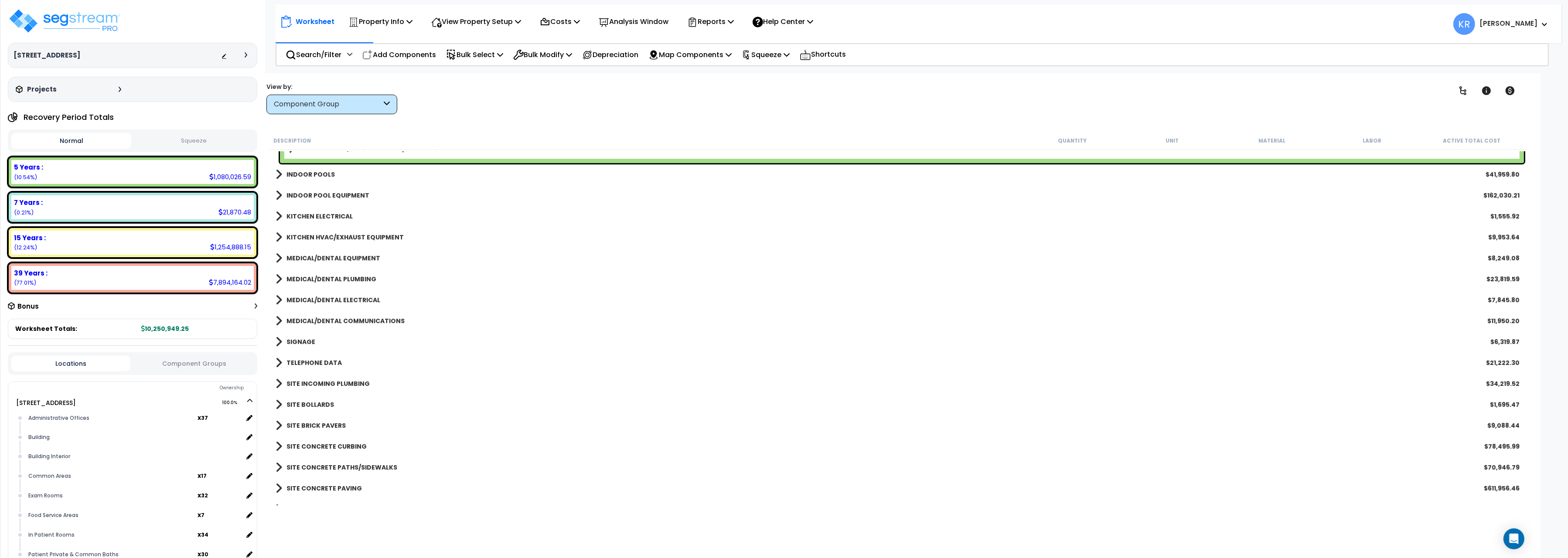
click at [308, 256] on b "MEDICAL/DENTAL EQUIPMENT" at bounding box center [334, 258] width 94 height 9
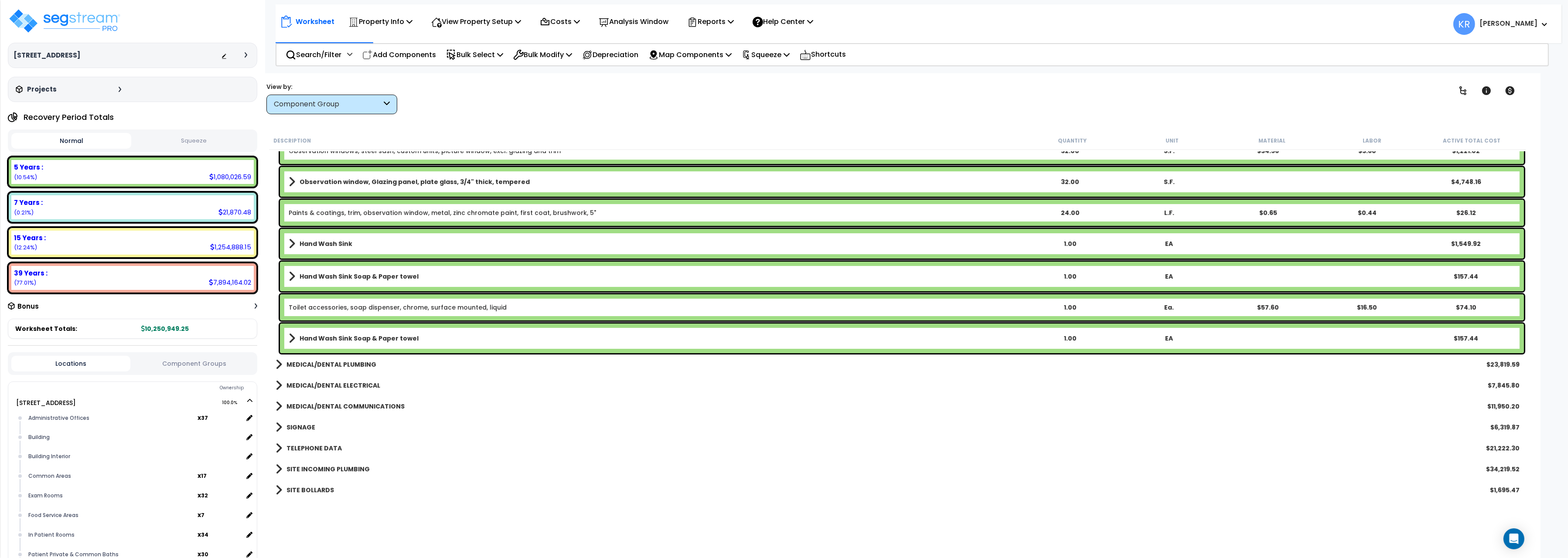
scroll to position [5848, 0]
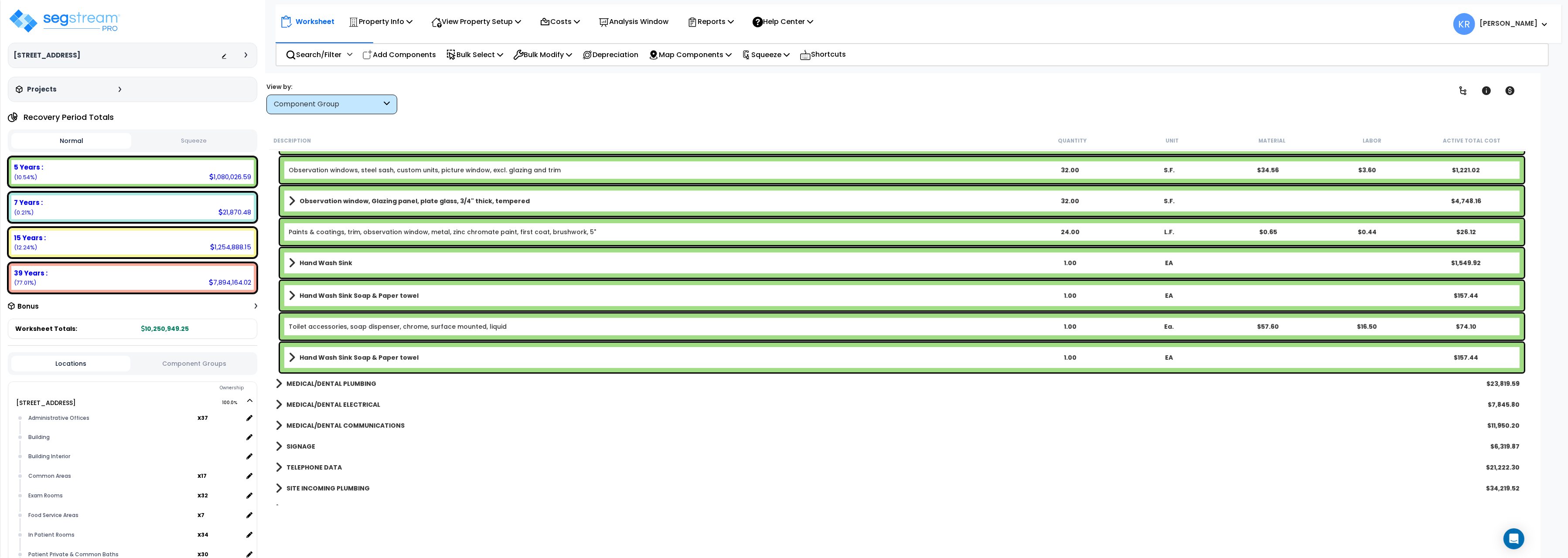
click at [318, 261] on b "Hand Wash Sink" at bounding box center [326, 263] width 53 height 9
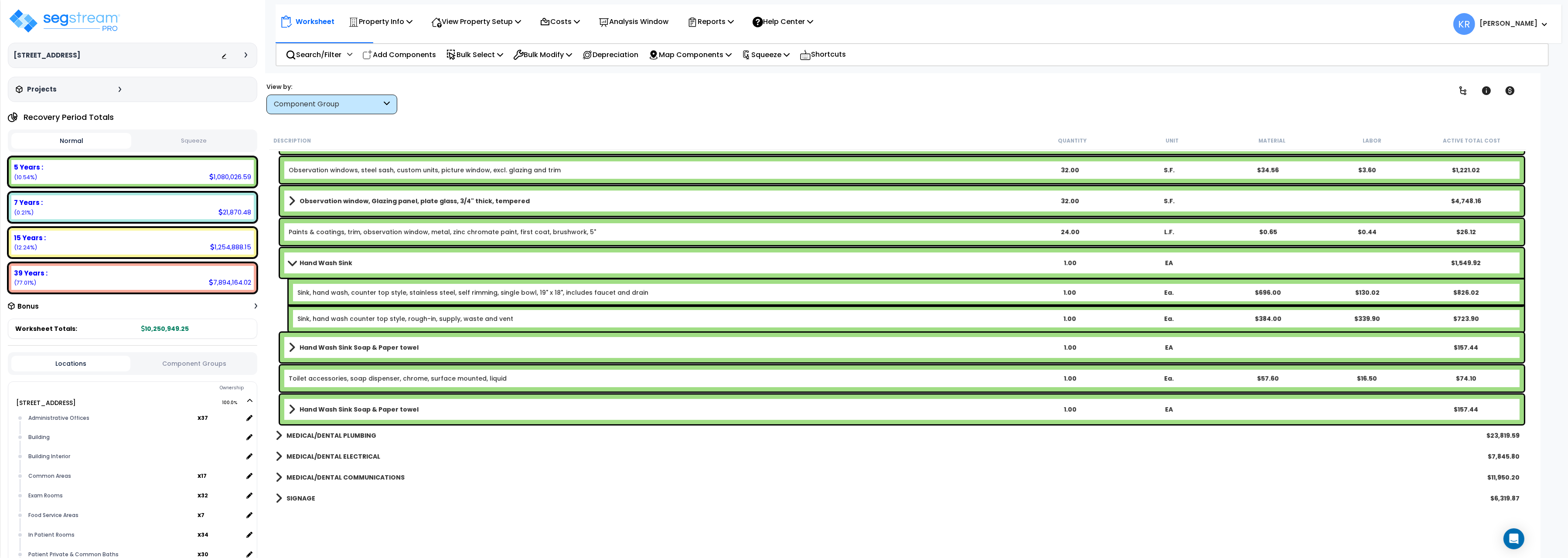
click at [318, 261] on b "Hand Wash Sink" at bounding box center [326, 263] width 53 height 9
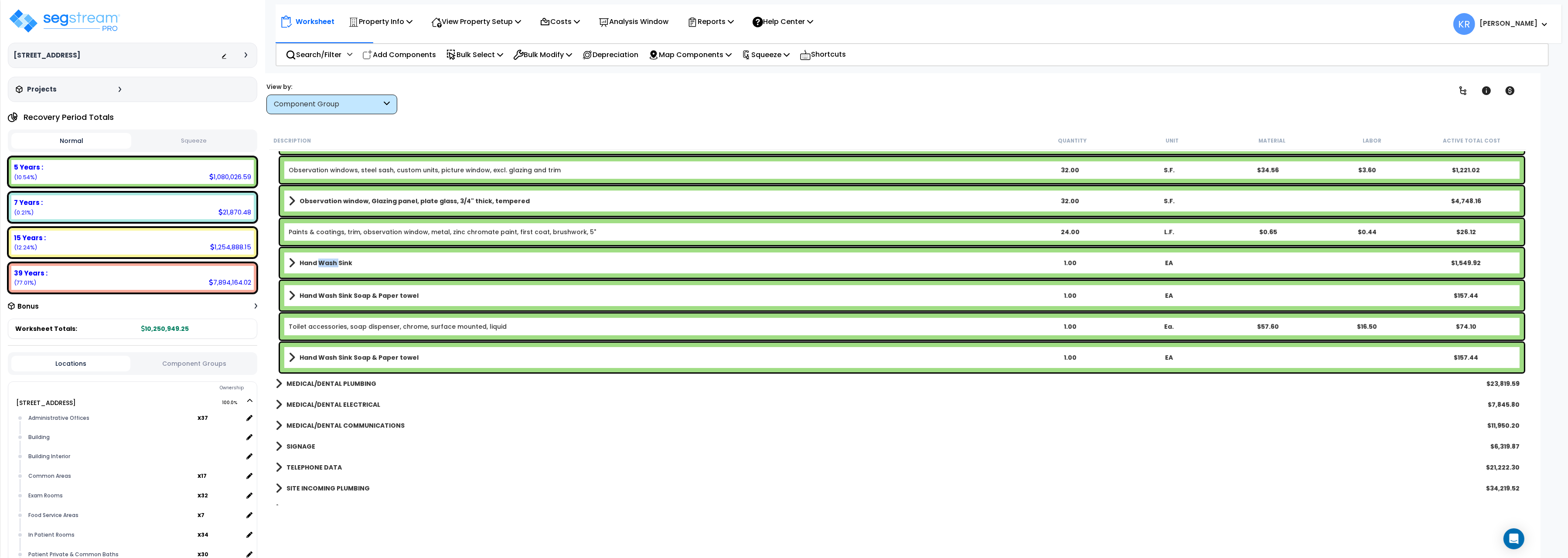
click at [318, 261] on b "Hand Wash Sink" at bounding box center [326, 263] width 53 height 9
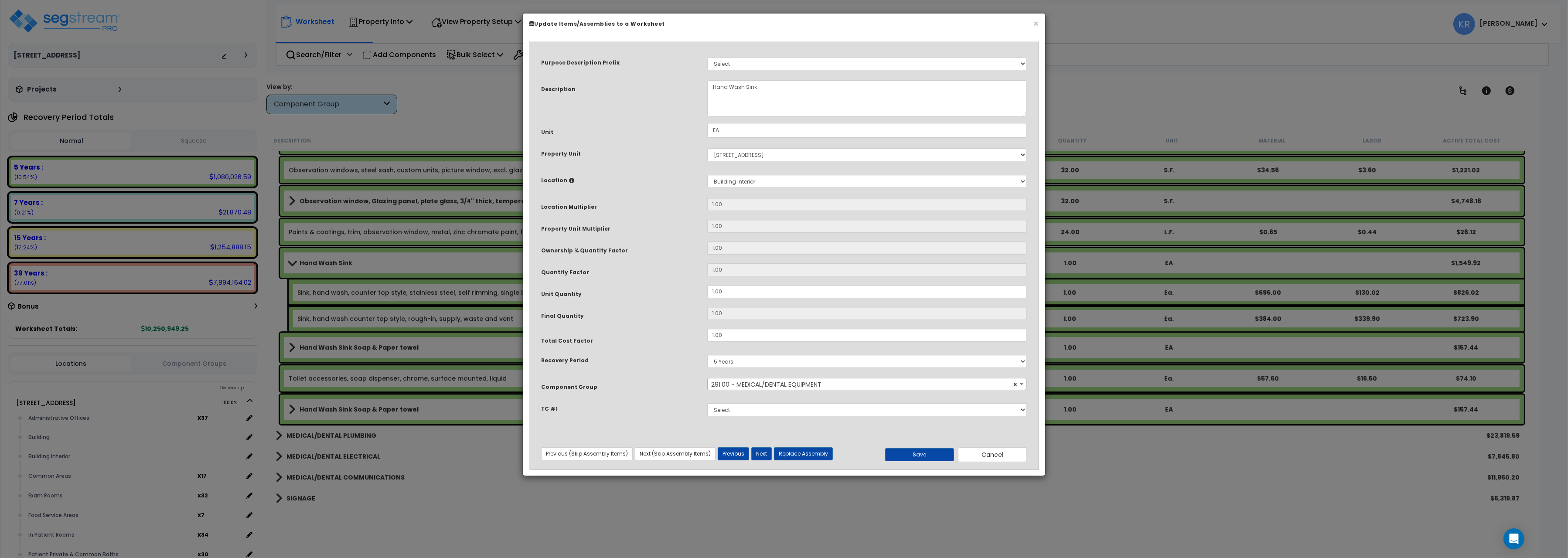
click at [779, 385] on span "× 291.00 - MEDICAL/DENTAL EQUIPMENT" at bounding box center [867, 385] width 318 height 12
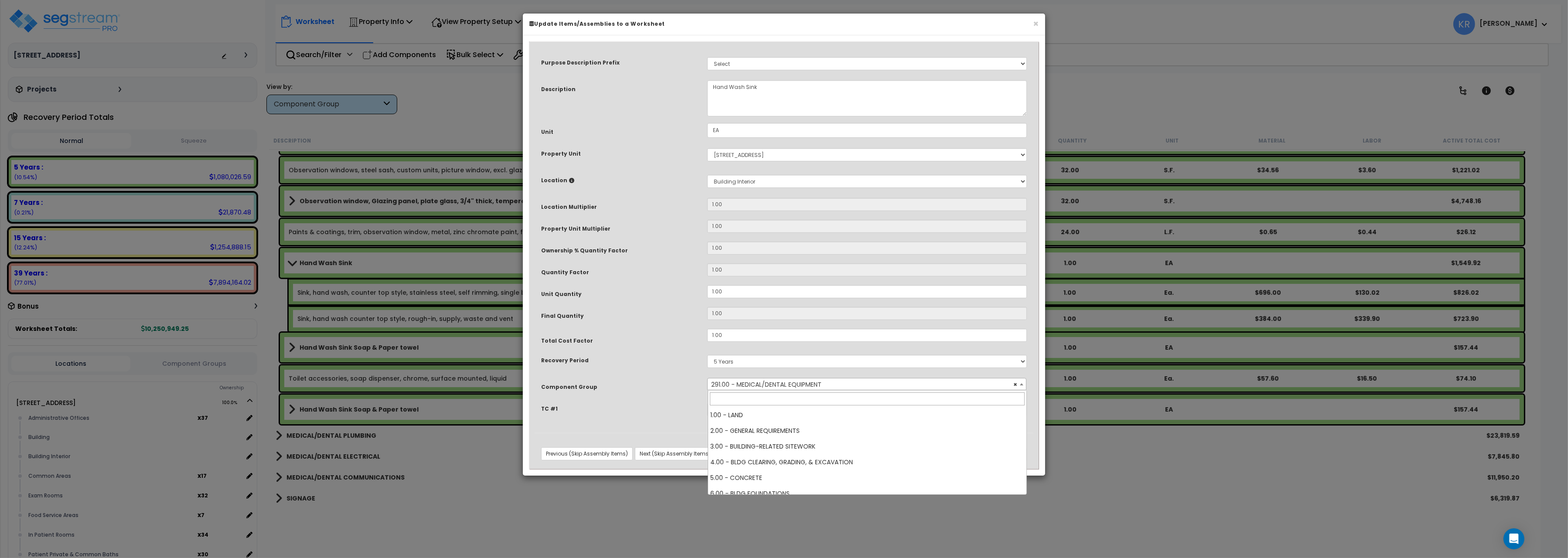
scroll to position [4770, 0]
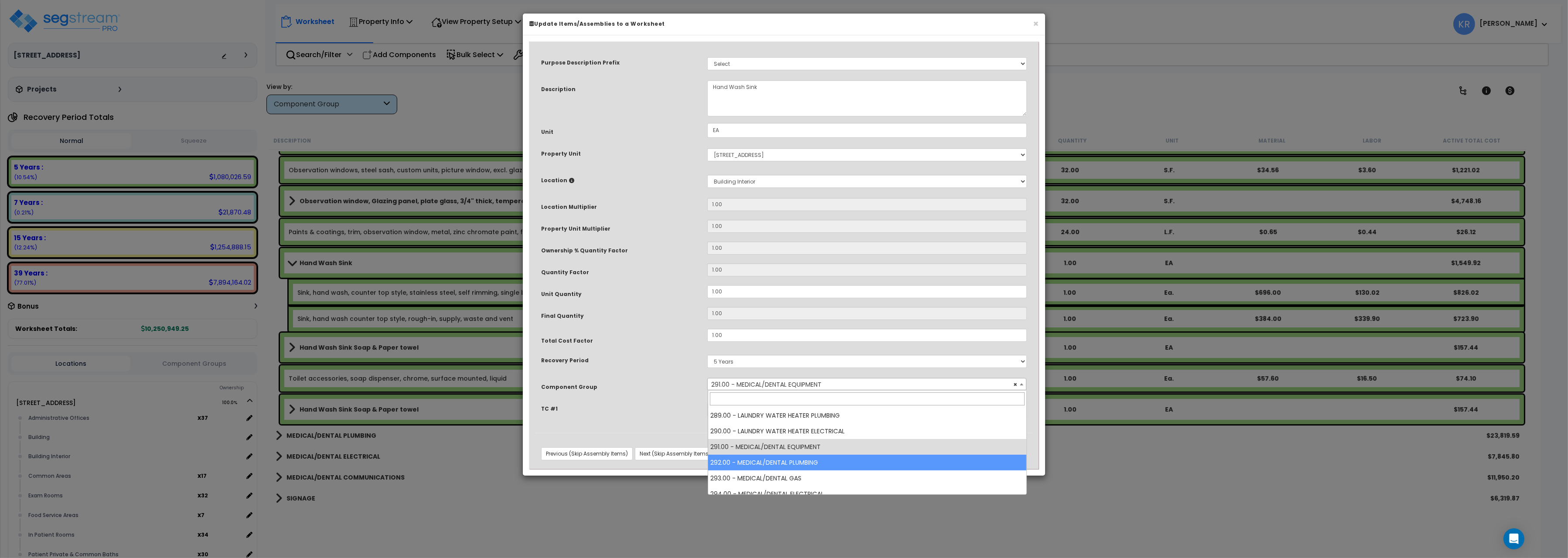
select select "57086"
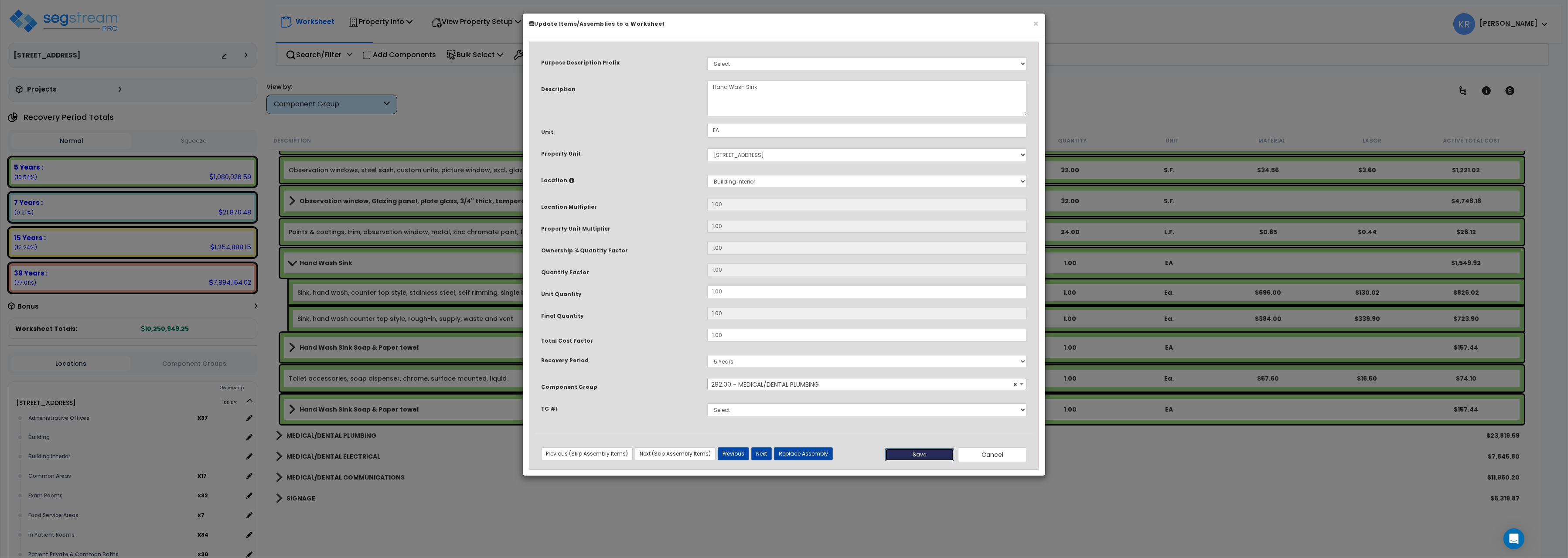
click at [908, 453] on button "Save" at bounding box center [919, 454] width 69 height 13
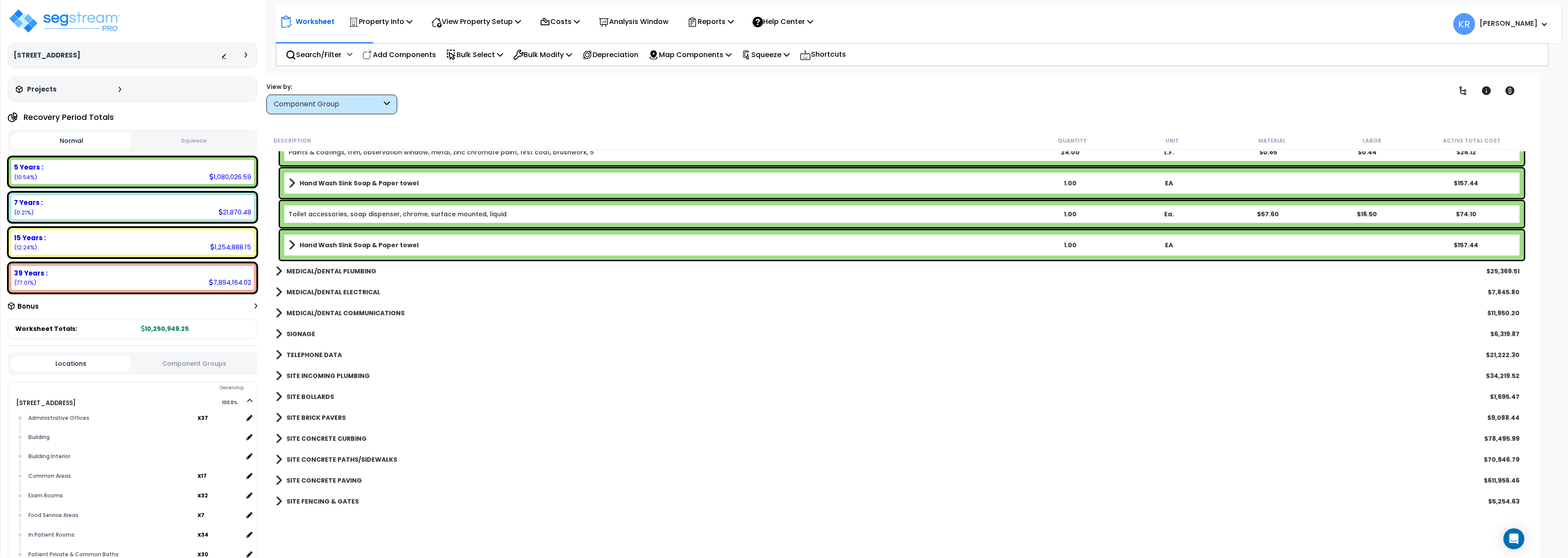
scroll to position [5945, 0]
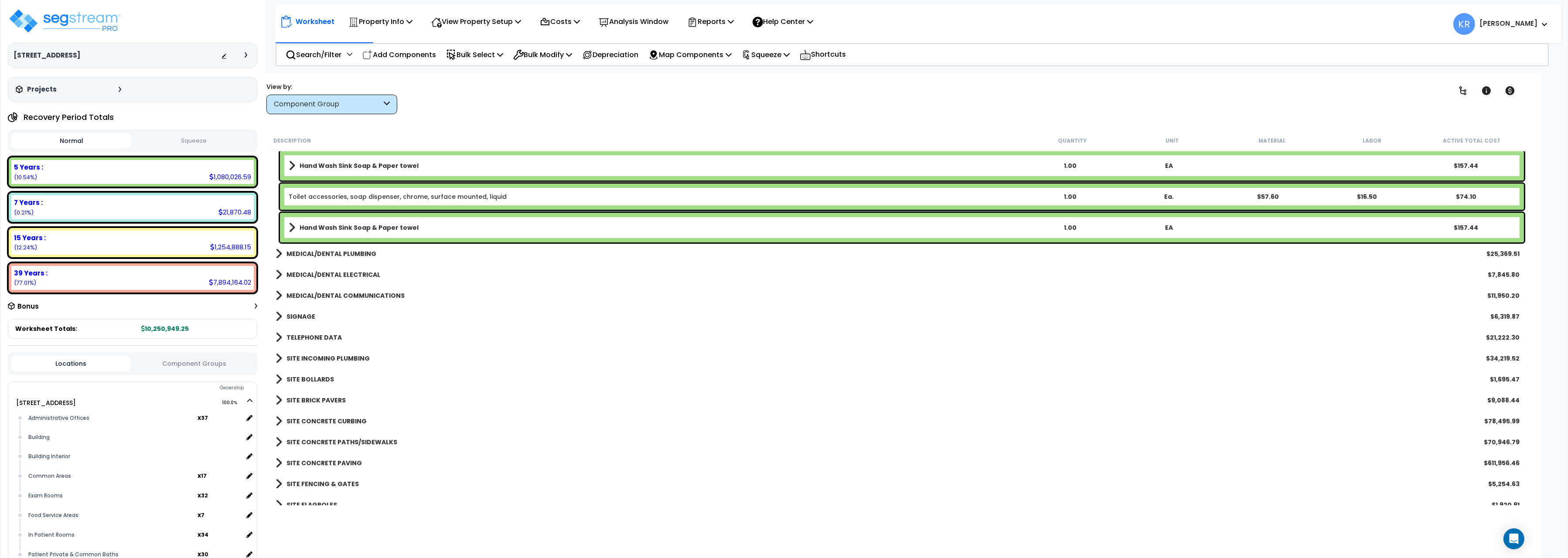
click at [314, 274] on b "MEDICAL/DENTAL ELECTRICAL" at bounding box center [334, 274] width 94 height 9
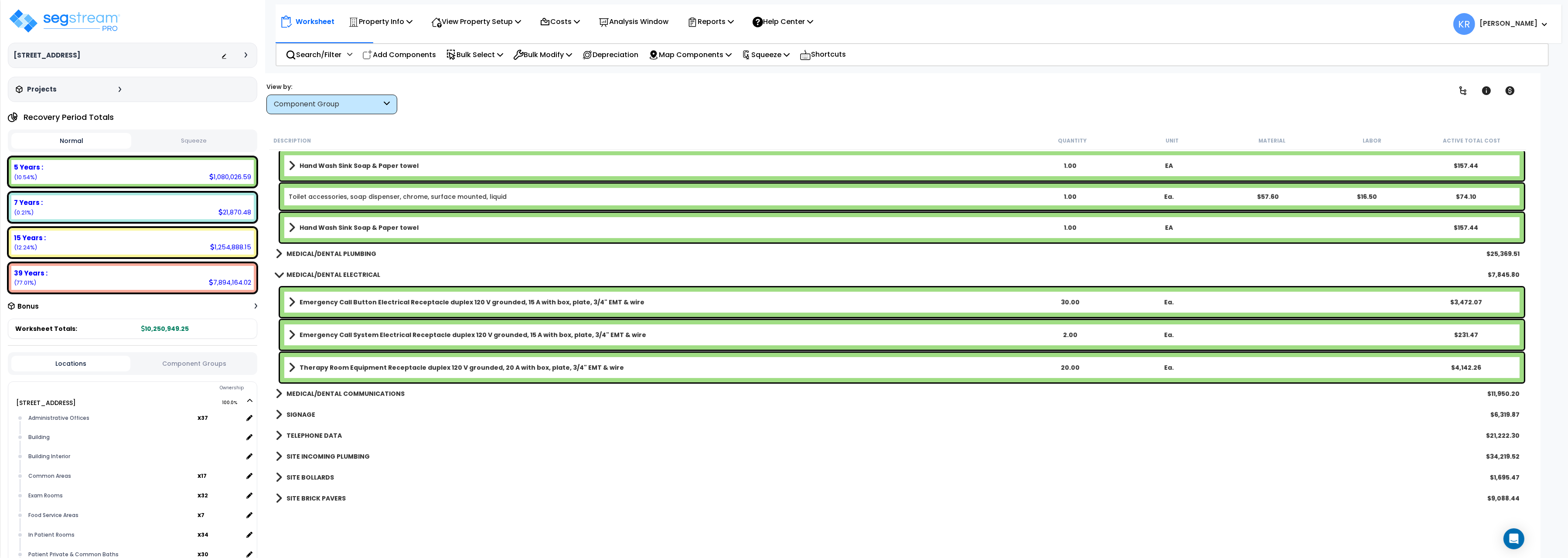
click at [314, 274] on b "MEDICAL/DENTAL ELECTRICAL" at bounding box center [334, 274] width 94 height 9
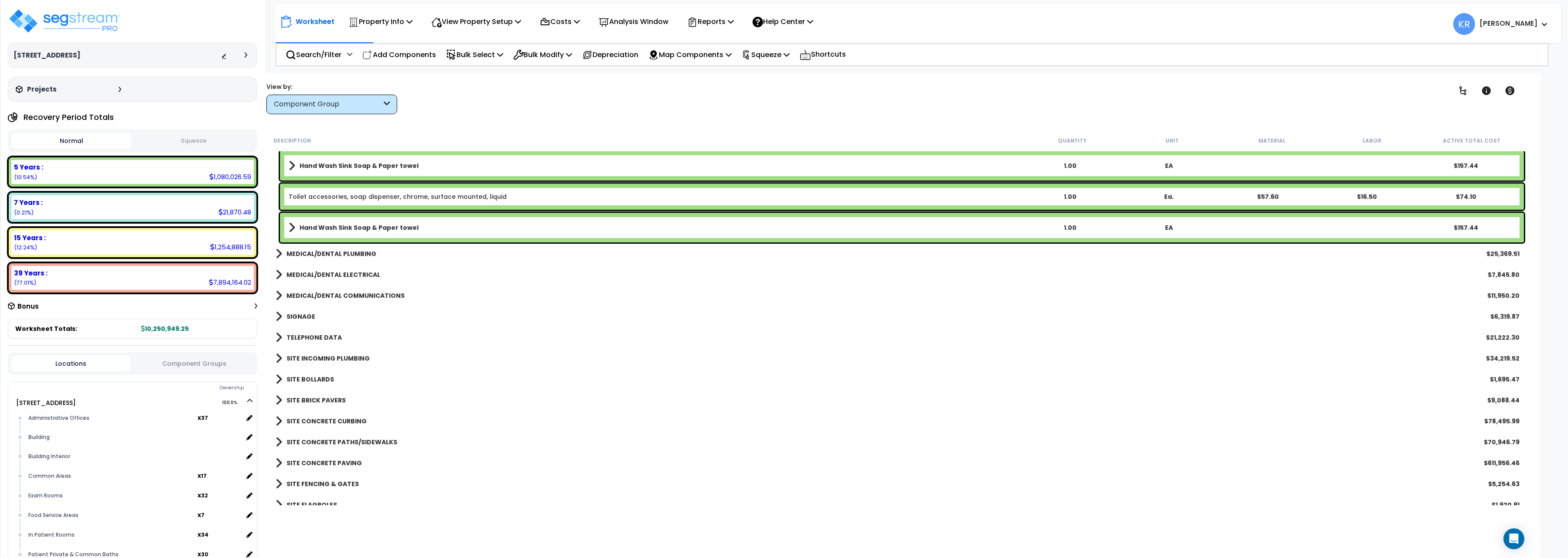
click at [314, 293] on b "MEDICAL/DENTAL COMMUNICATIONS" at bounding box center [346, 296] width 118 height 9
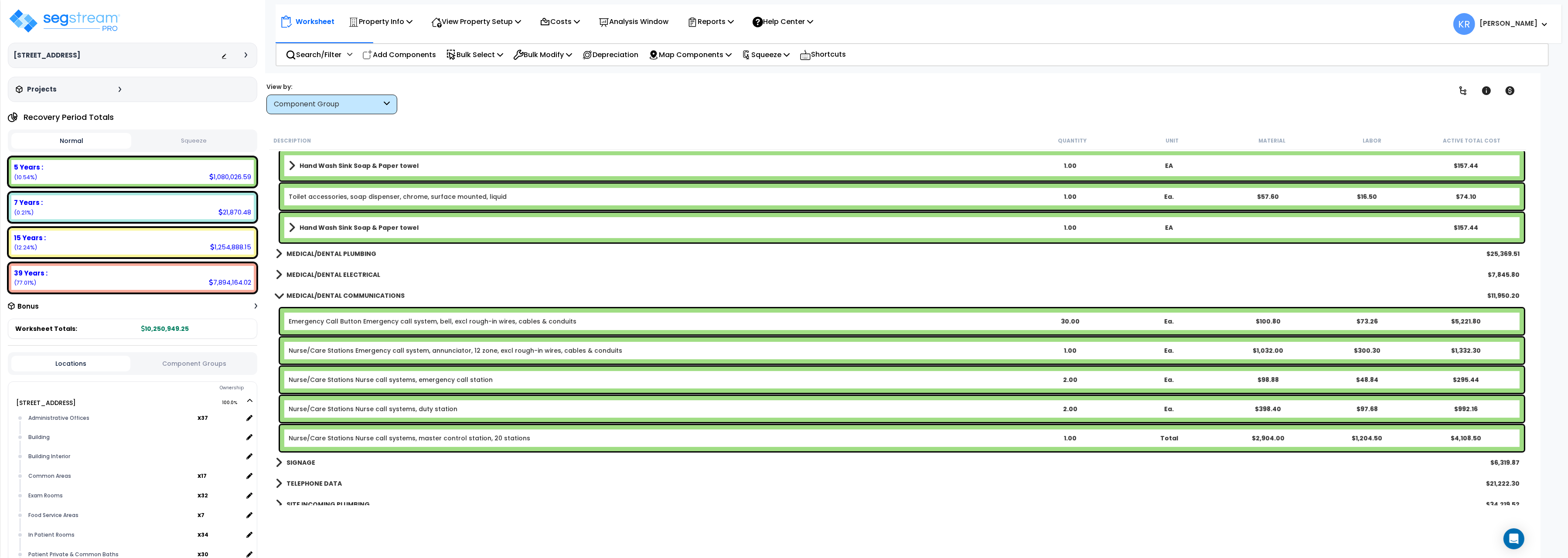
click at [346, 273] on b "MEDICAL/DENTAL ELECTRICAL" at bounding box center [334, 274] width 94 height 9
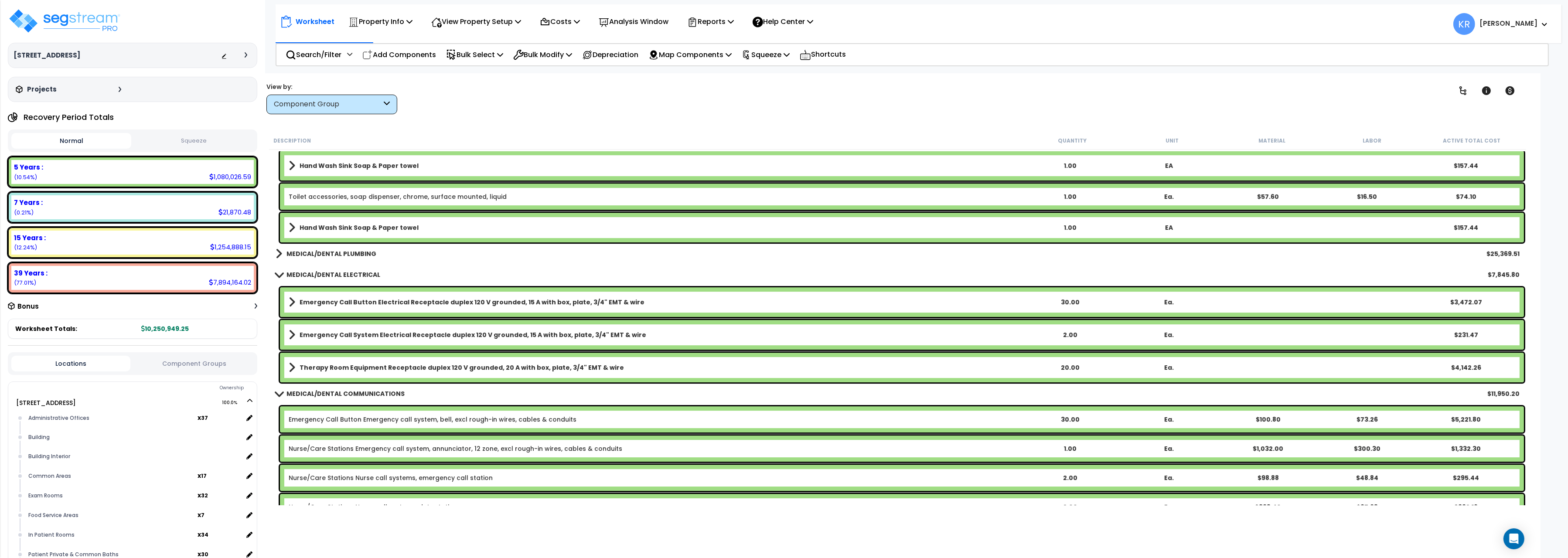
click at [342, 304] on b "Emergency Call Button Electrical Receptacle duplex 120 V grounded, 15 A with bo…" at bounding box center [472, 302] width 345 height 9
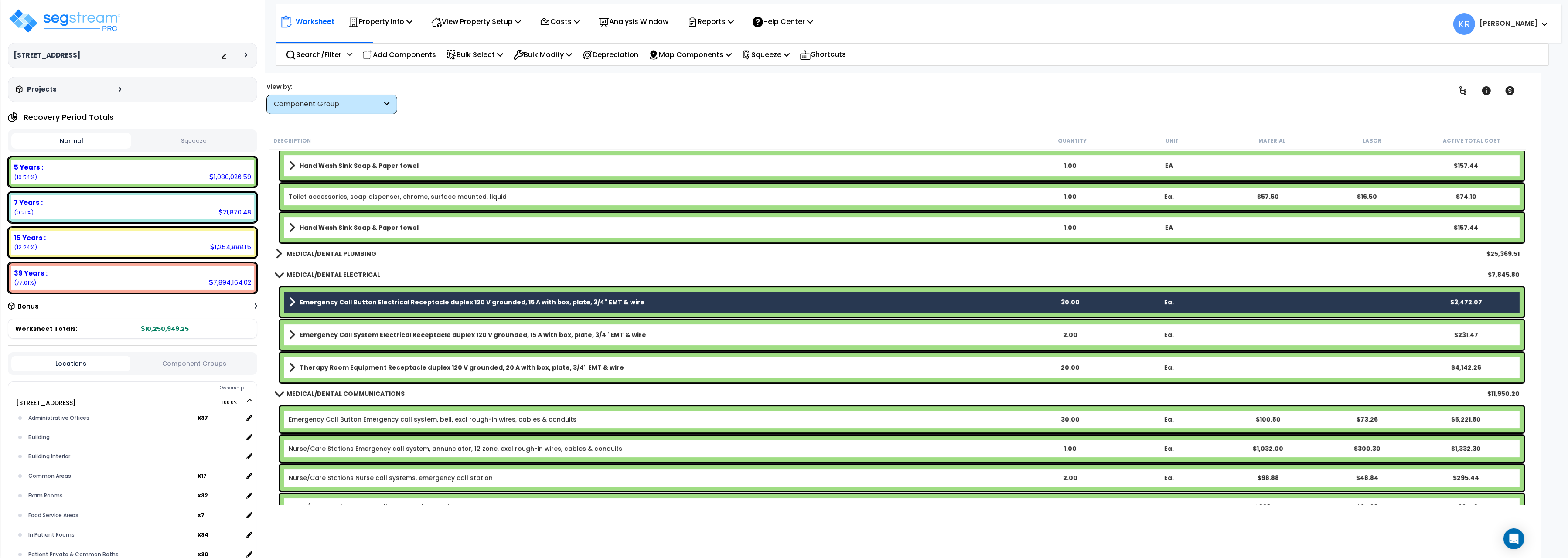
click at [337, 330] on b "Emergency Call System Electrical Receptacle duplex 120 V grounded, 15 A with bo…" at bounding box center [472, 335] width 346 height 9
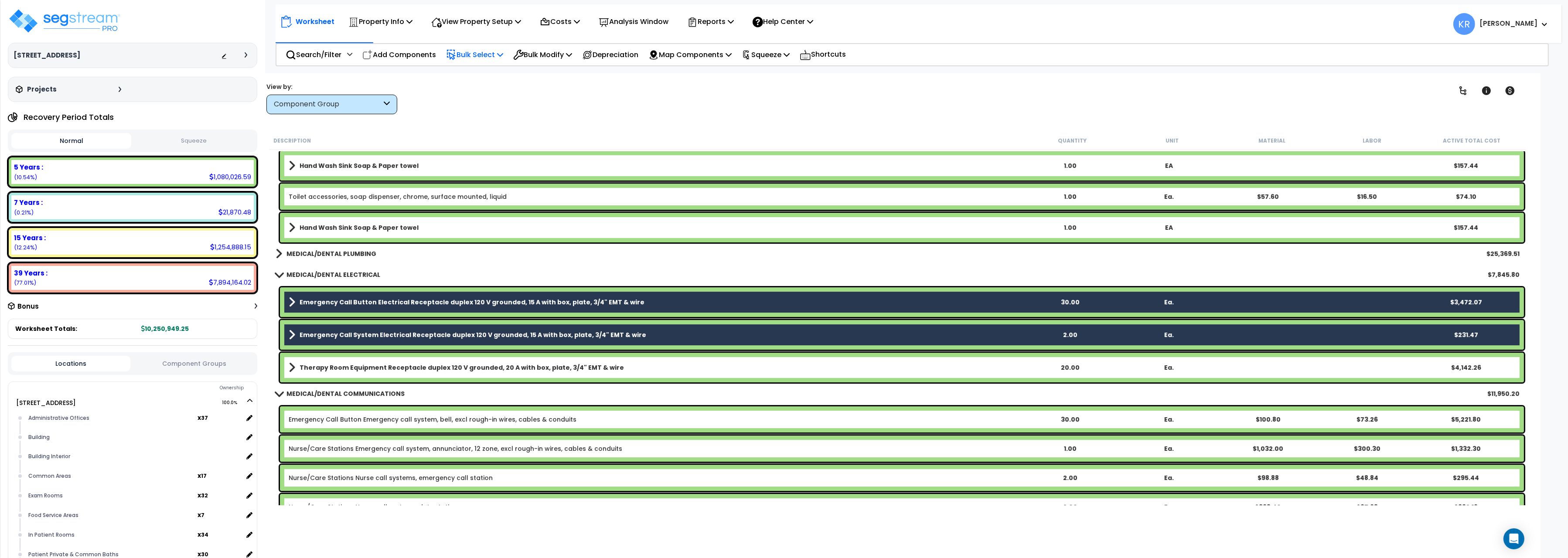
click at [490, 60] on p "Bulk Select" at bounding box center [475, 54] width 57 height 12
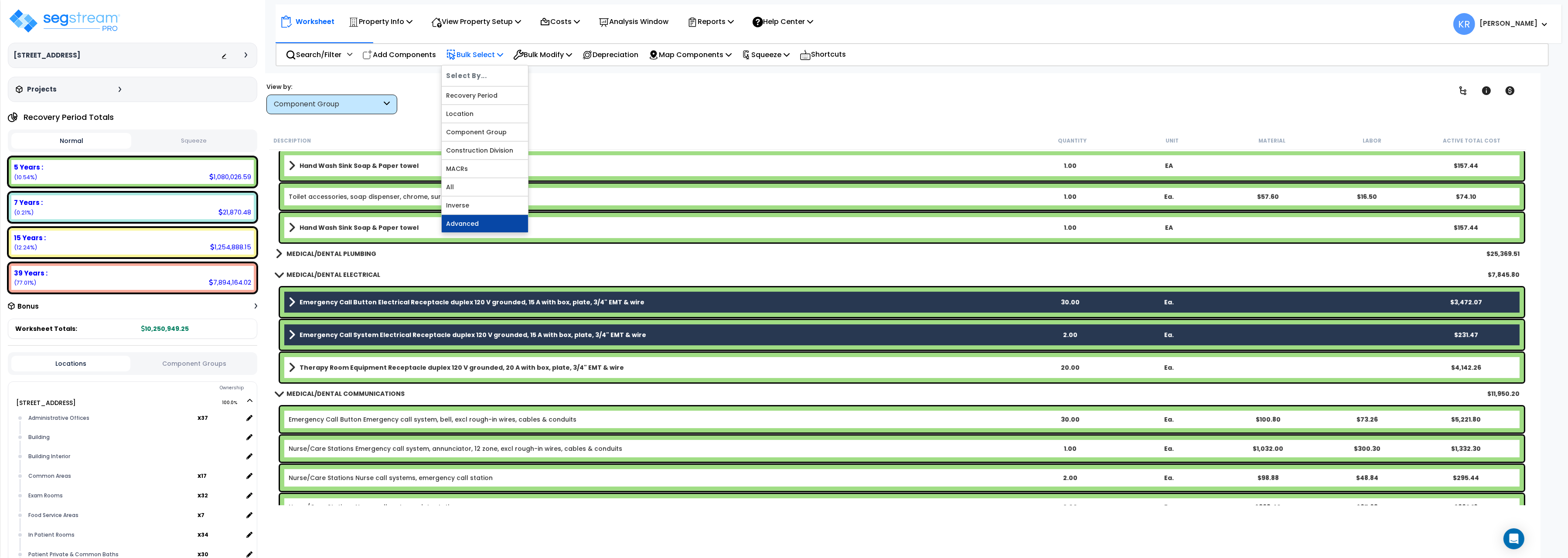
click at [463, 229] on link "Advanced" at bounding box center [485, 223] width 86 height 18
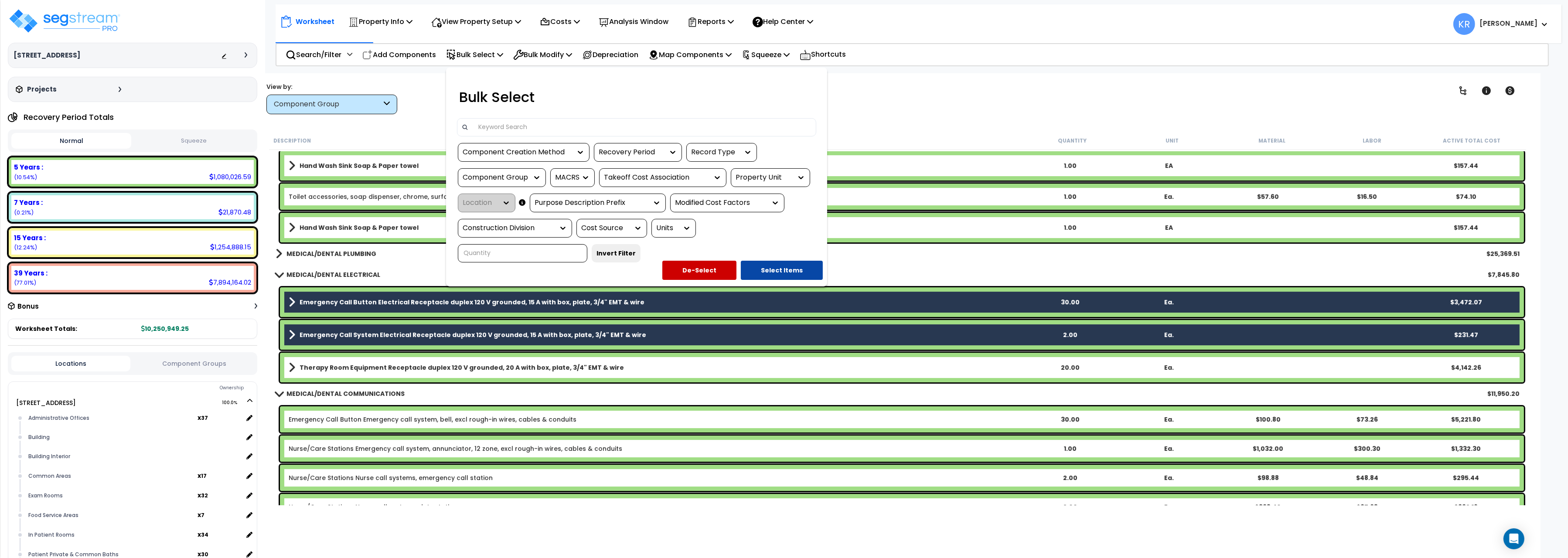
click at [909, 89] on div at bounding box center [784, 279] width 1568 height 558
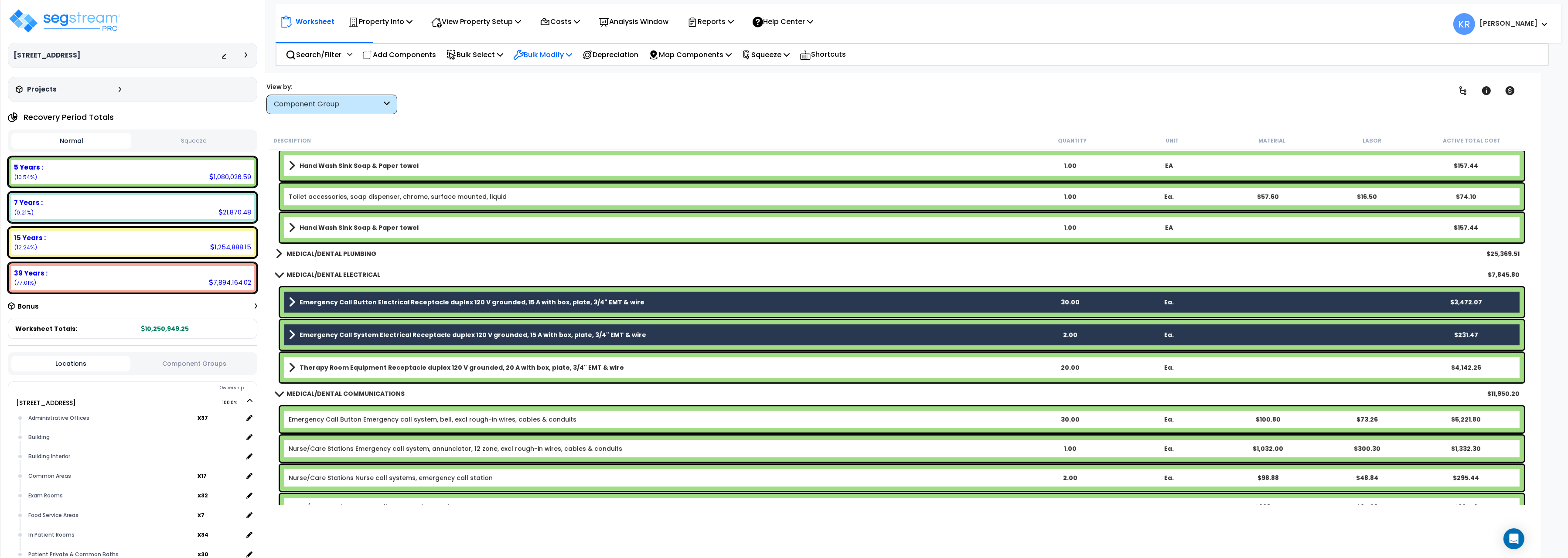
click at [550, 47] on div "Bulk Modify" at bounding box center [542, 55] width 59 height 21
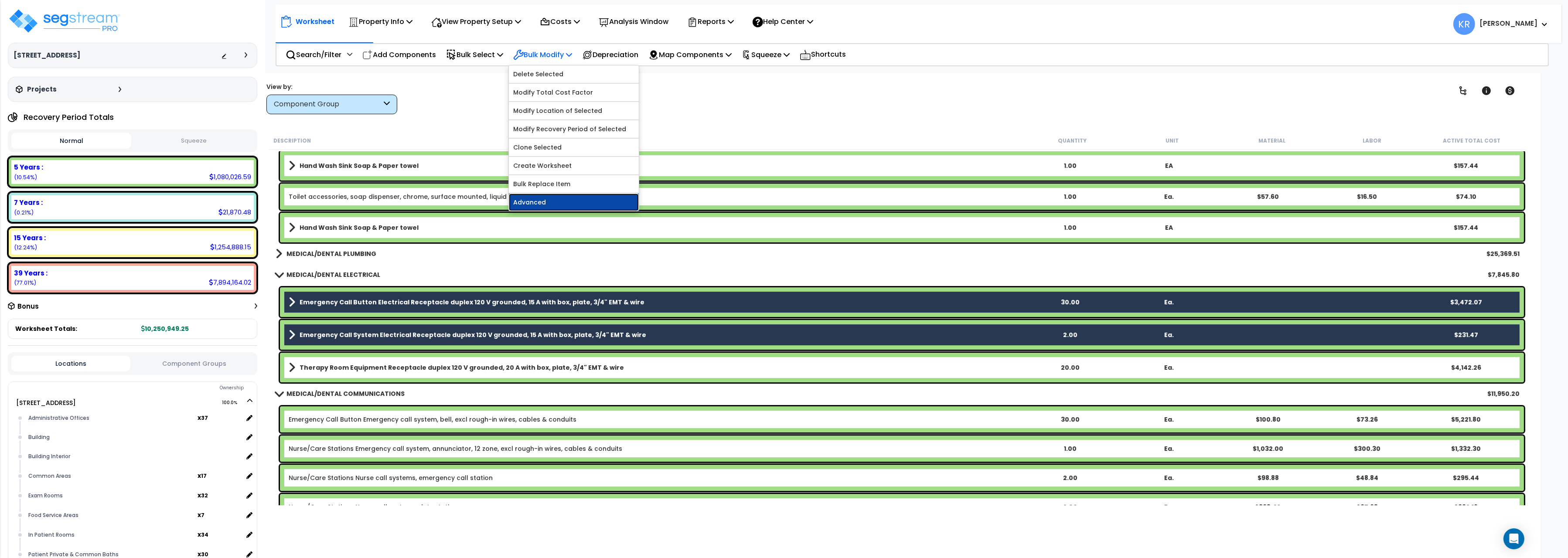
click at [556, 201] on link "Advanced" at bounding box center [573, 202] width 130 height 18
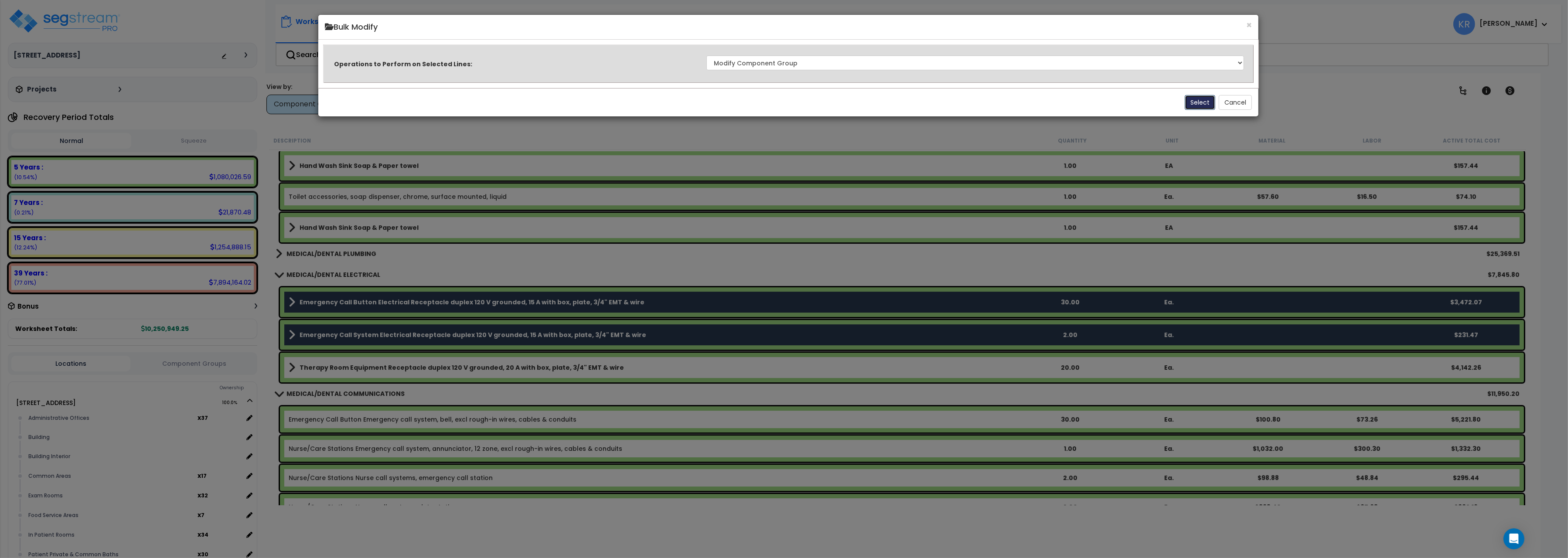
click at [1195, 101] on button "Select" at bounding box center [1200, 102] width 30 height 15
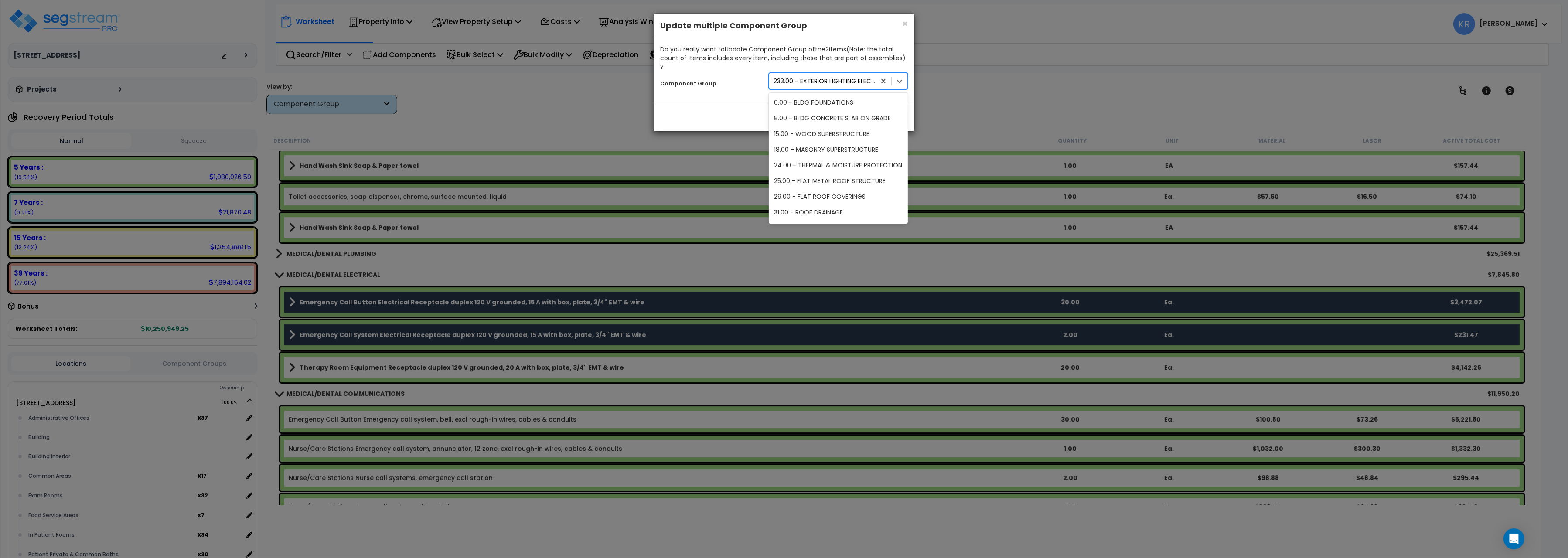
click at [835, 77] on div "233.00 - EXTERIOR LIGHTING ELECTRICAL" at bounding box center [825, 81] width 103 height 9
type input "medical"
click at [824, 185] on div "295.00 - MEDICAL/DENTAL COMMUNICATIONS" at bounding box center [838, 194] width 139 height 24
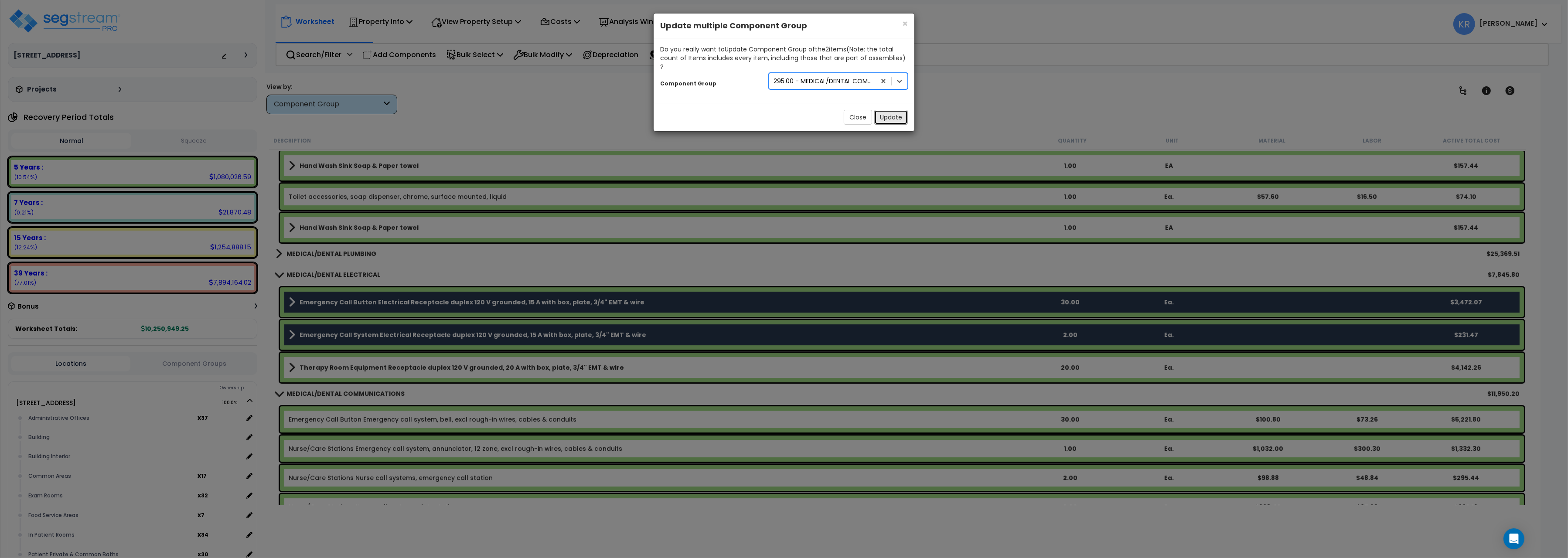
click at [886, 110] on button "Update" at bounding box center [891, 117] width 33 height 15
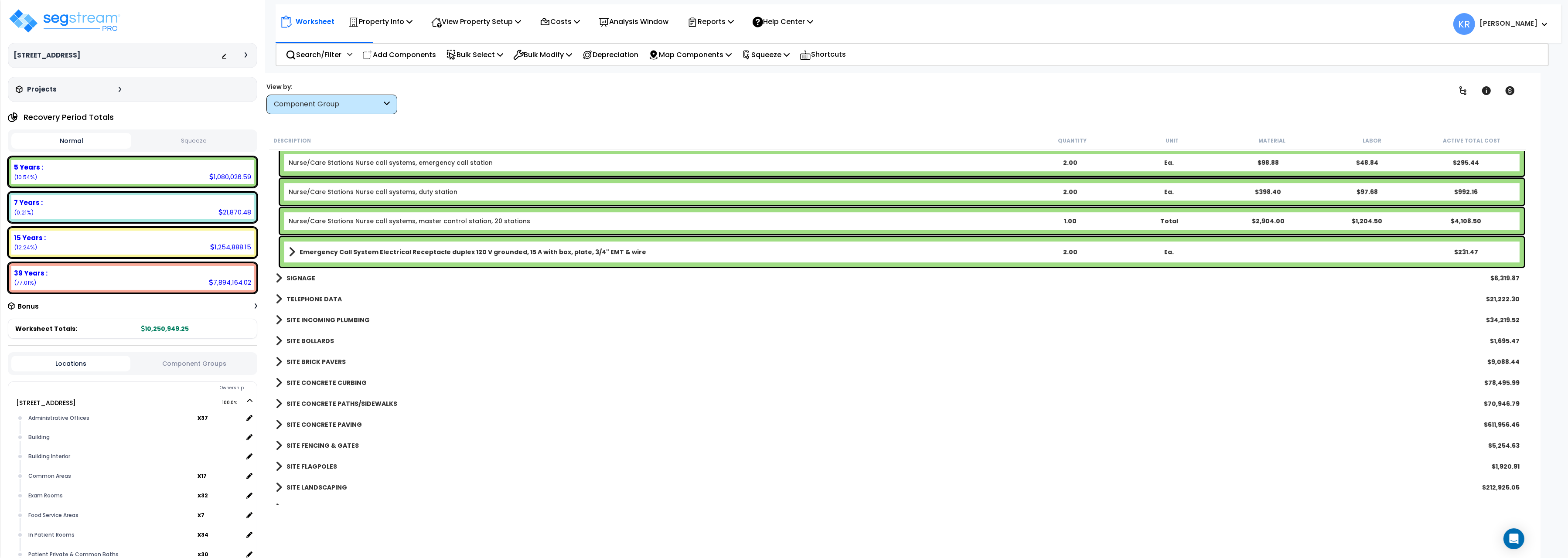
scroll to position [6238, 0]
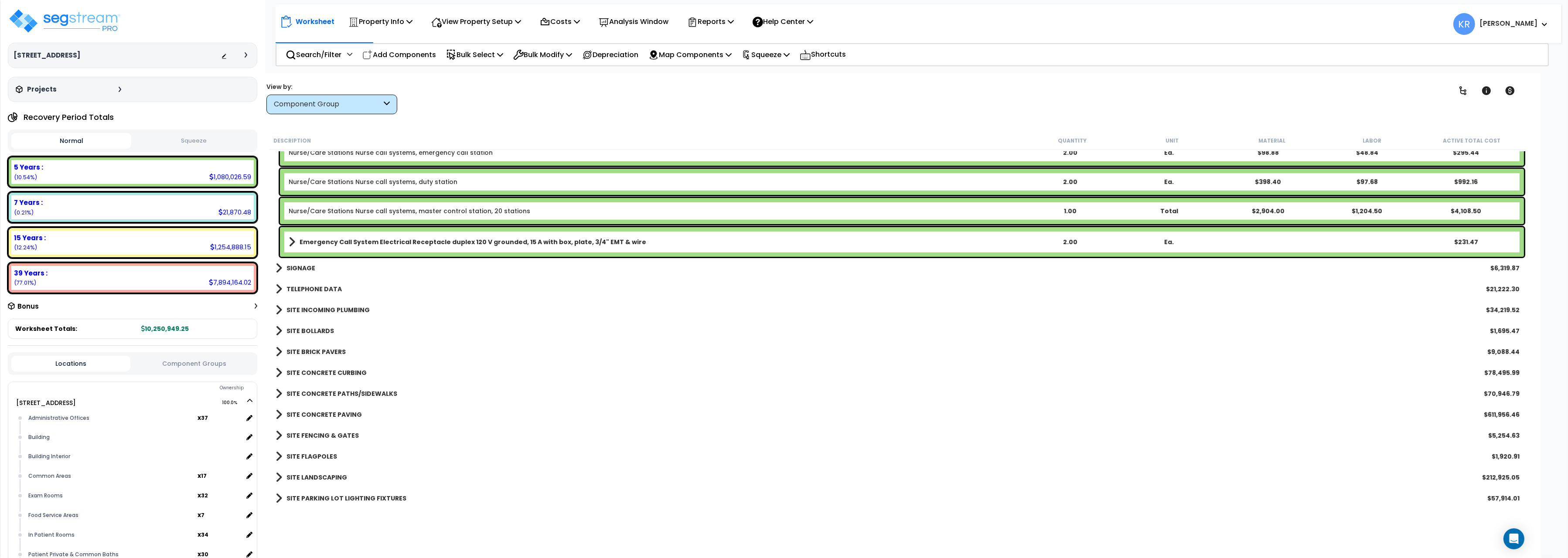
click at [304, 263] on b "SIGNAGE" at bounding box center [301, 268] width 29 height 9
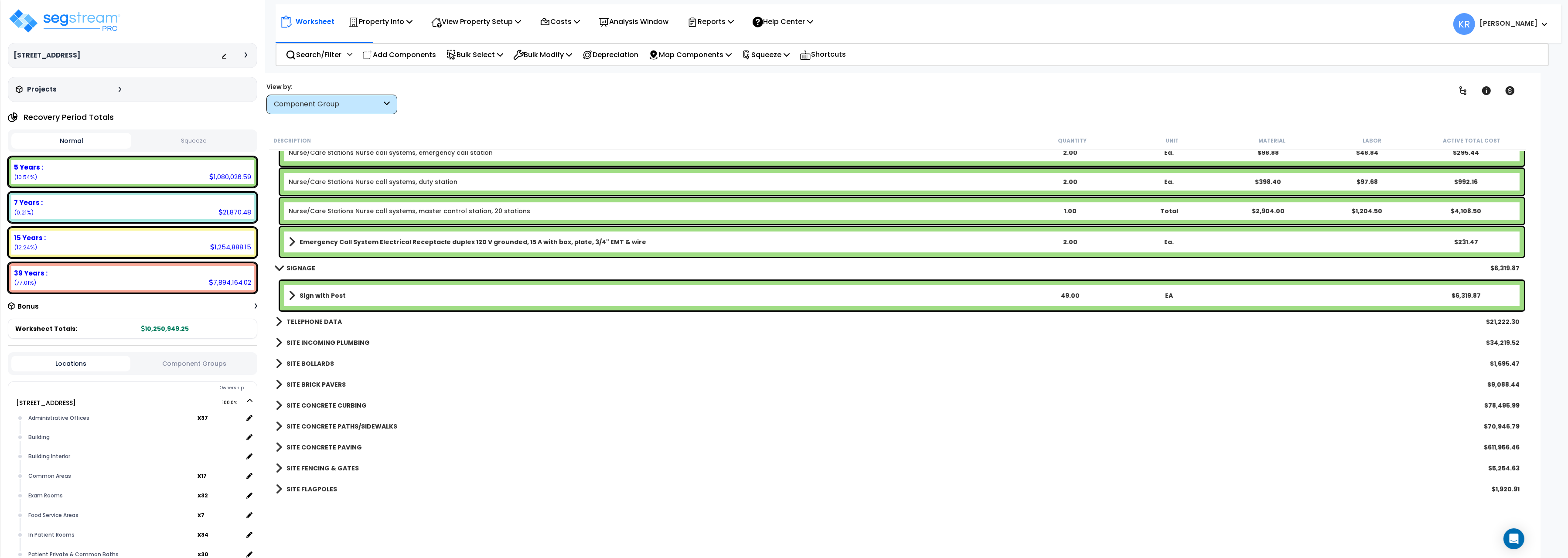
click at [304, 263] on b "SIGNAGE" at bounding box center [301, 268] width 29 height 9
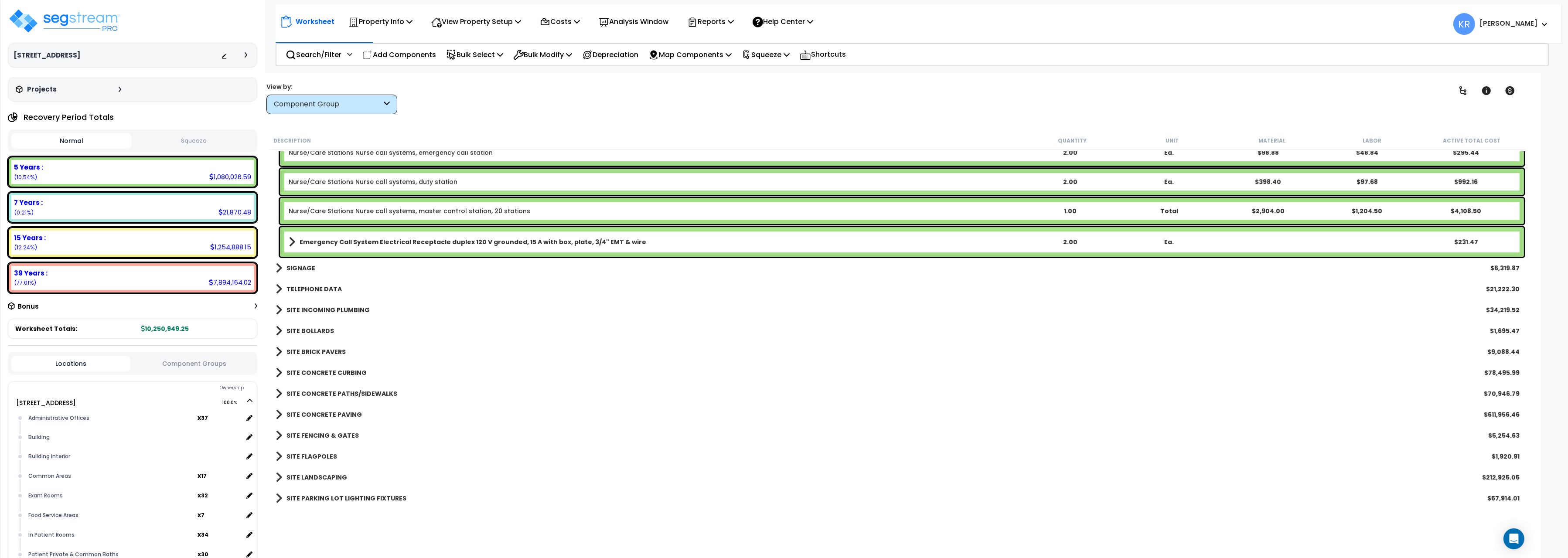
click at [305, 290] on b "TELEPHONE DATA" at bounding box center [314, 289] width 55 height 9
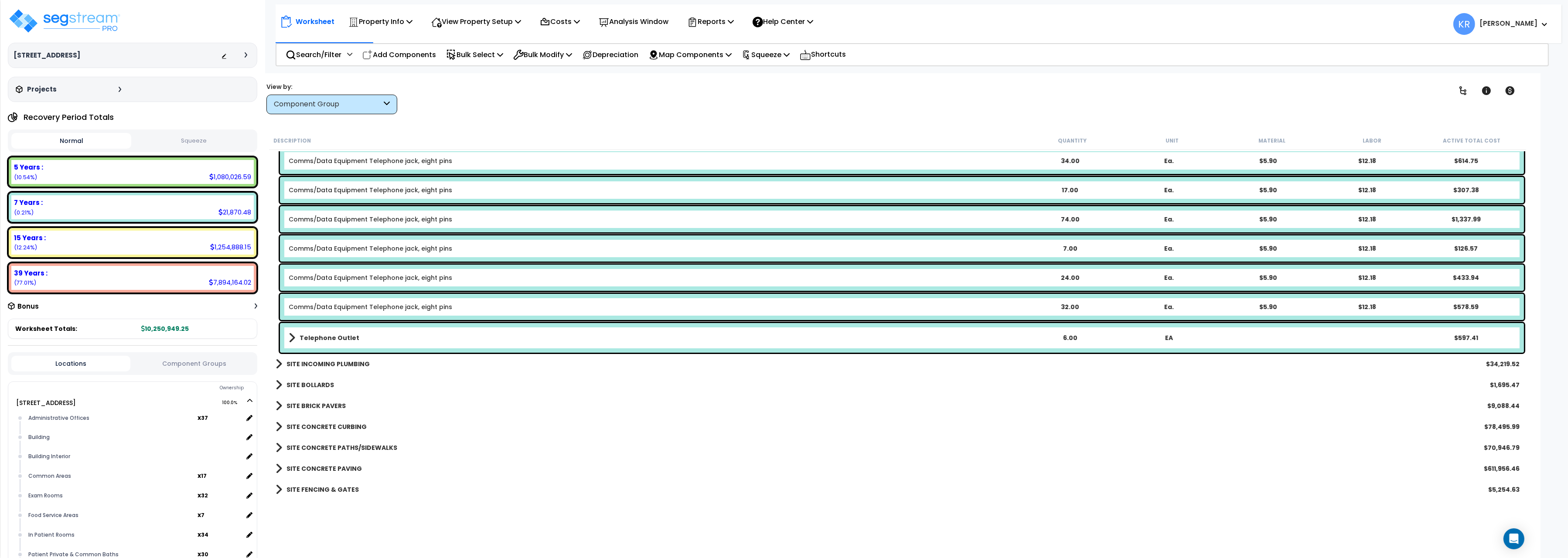
scroll to position [6774, 0]
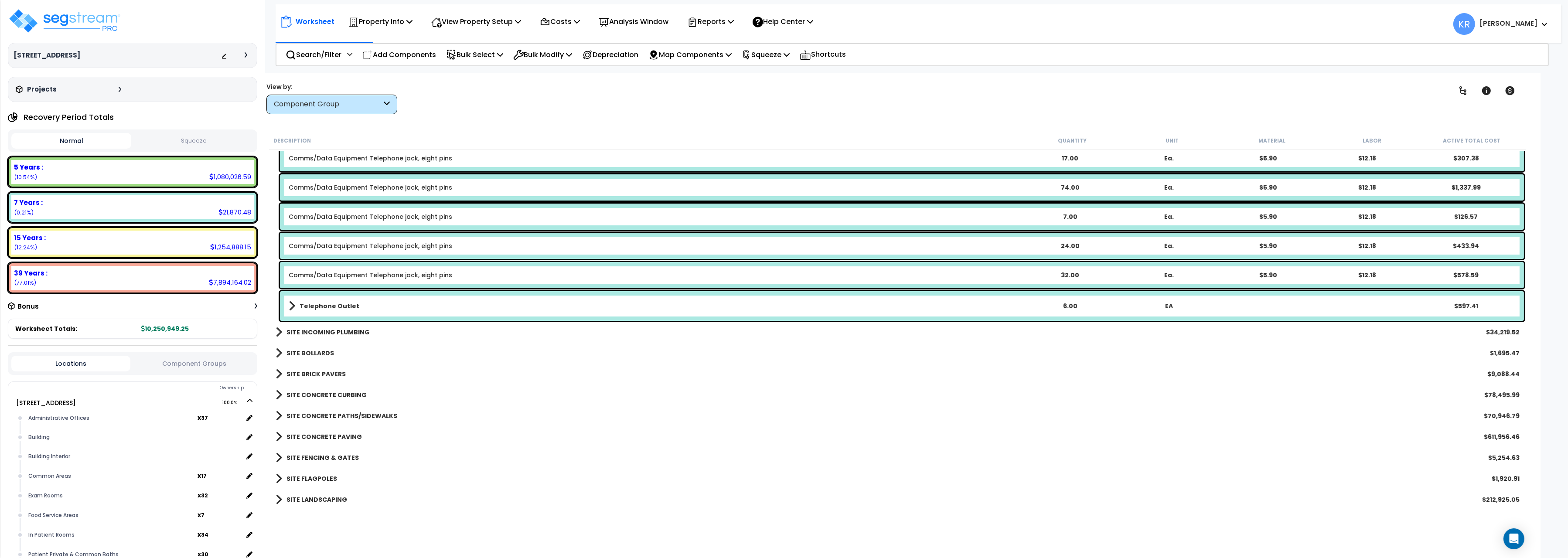
click at [329, 332] on b "SITE INCOMING PLUMBING" at bounding box center [328, 332] width 83 height 9
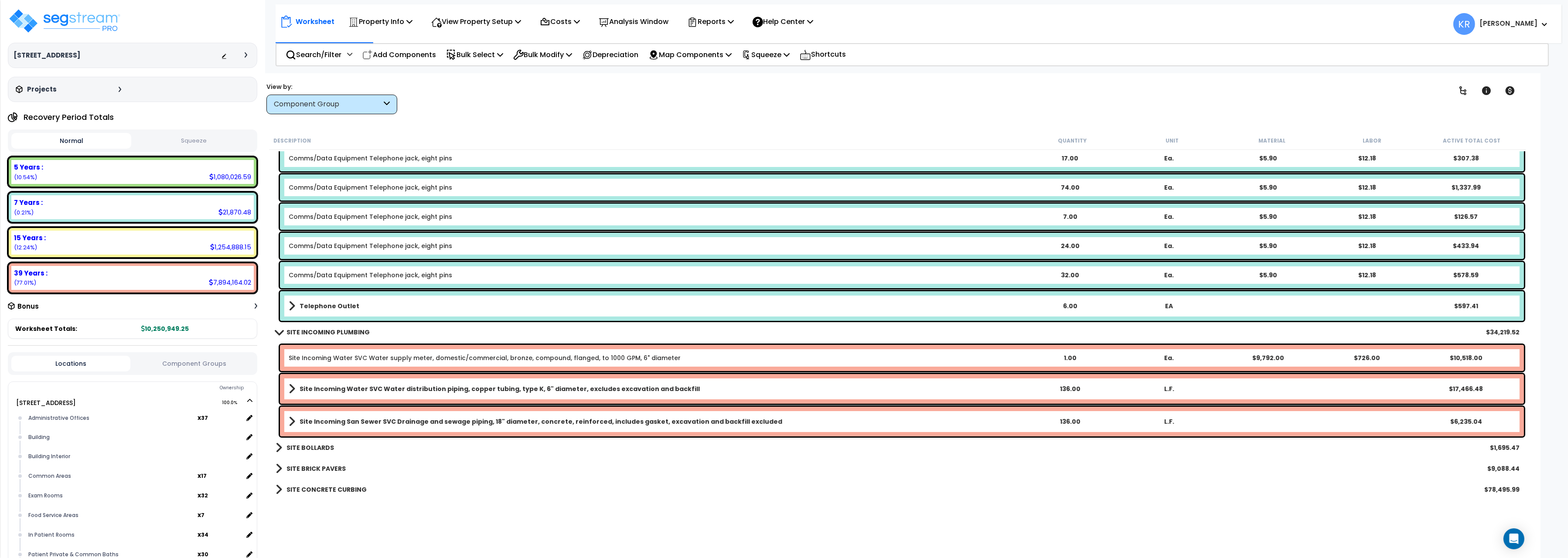
click at [330, 333] on b "SITE INCOMING PLUMBING" at bounding box center [328, 332] width 83 height 9
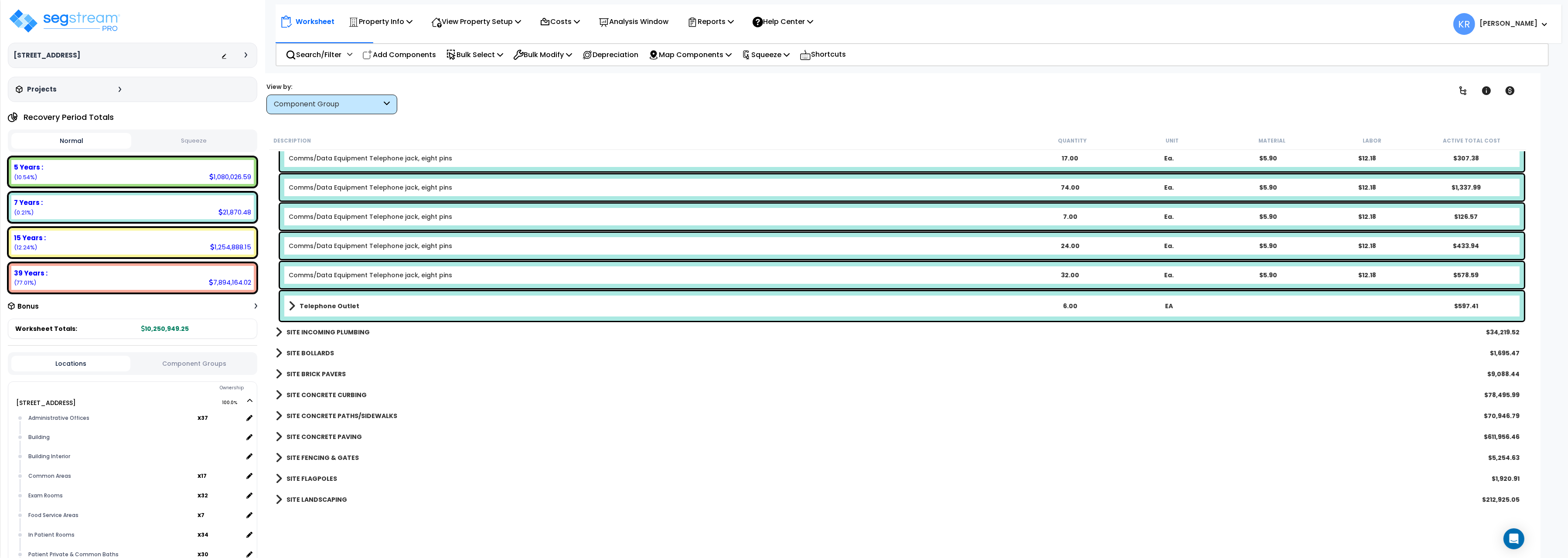
click at [320, 349] on b "SITE BOLLARDS" at bounding box center [310, 353] width 47 height 9
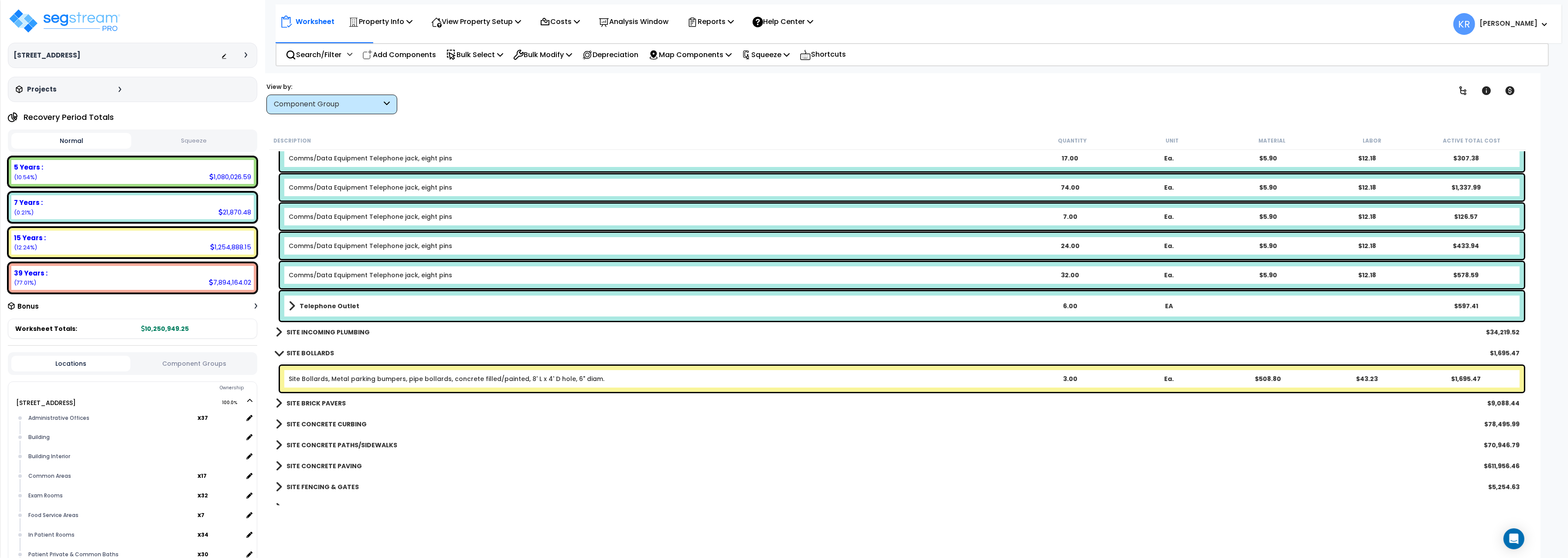
click at [320, 349] on b "SITE BOLLARDS" at bounding box center [310, 353] width 47 height 9
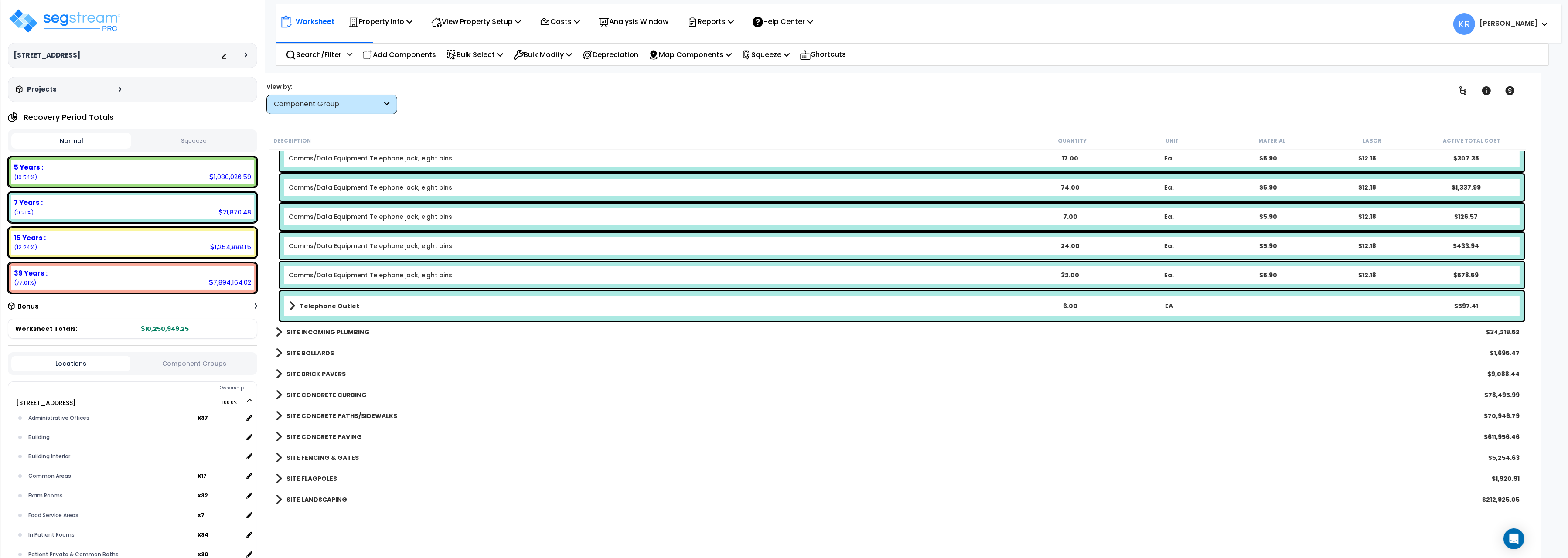
click at [309, 374] on b "SITE BRICK PAVERS" at bounding box center [316, 374] width 59 height 9
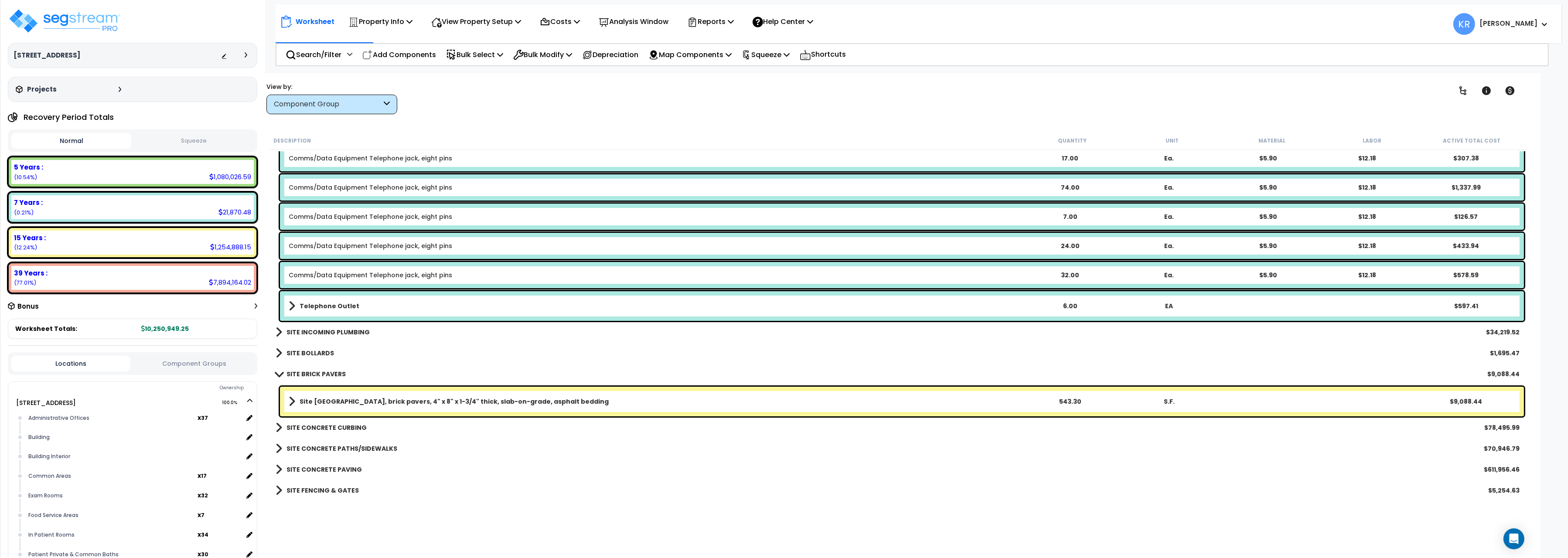
click at [310, 373] on b "SITE BRICK PAVERS" at bounding box center [316, 374] width 59 height 9
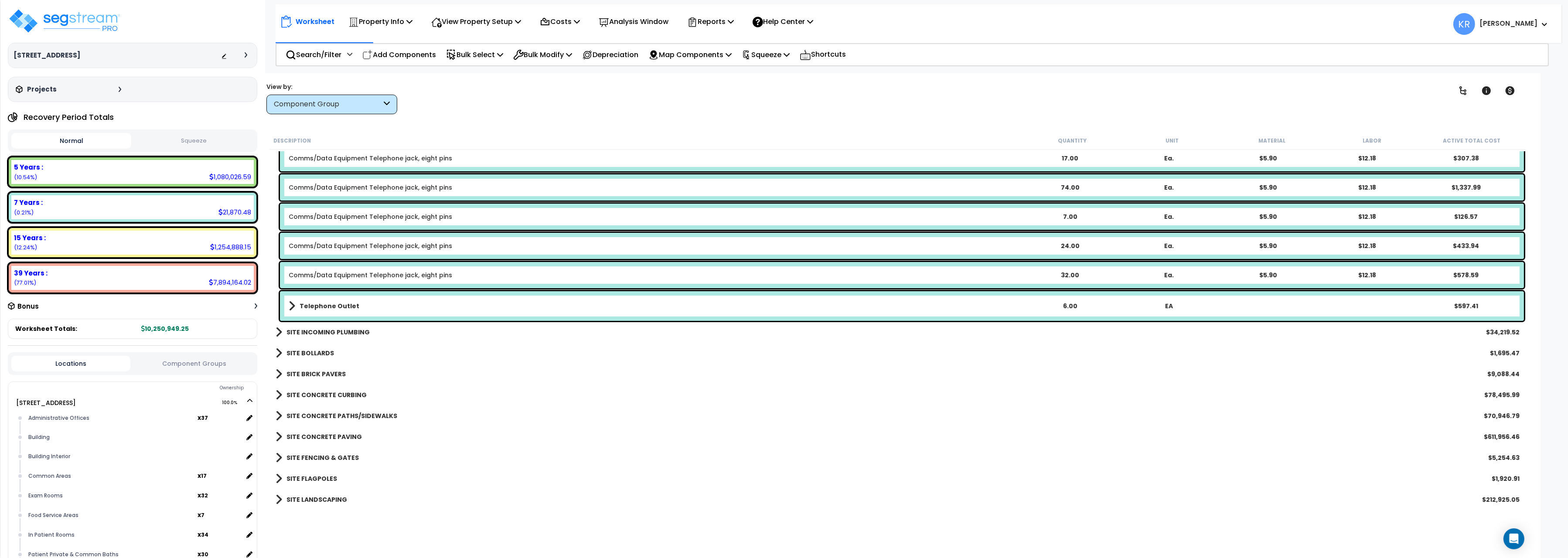
click at [319, 391] on link "SITE CONCRETE CURBING" at bounding box center [321, 395] width 91 height 12
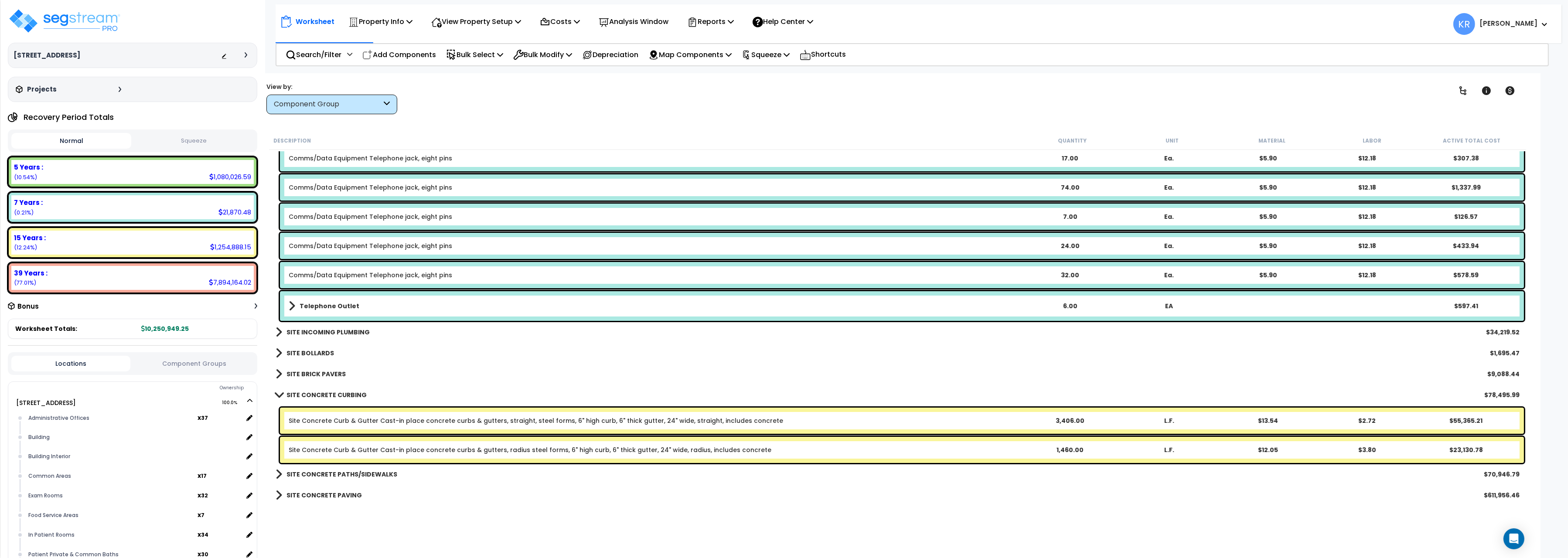
click at [319, 391] on link "SITE CONCRETE CURBING" at bounding box center [321, 395] width 91 height 12
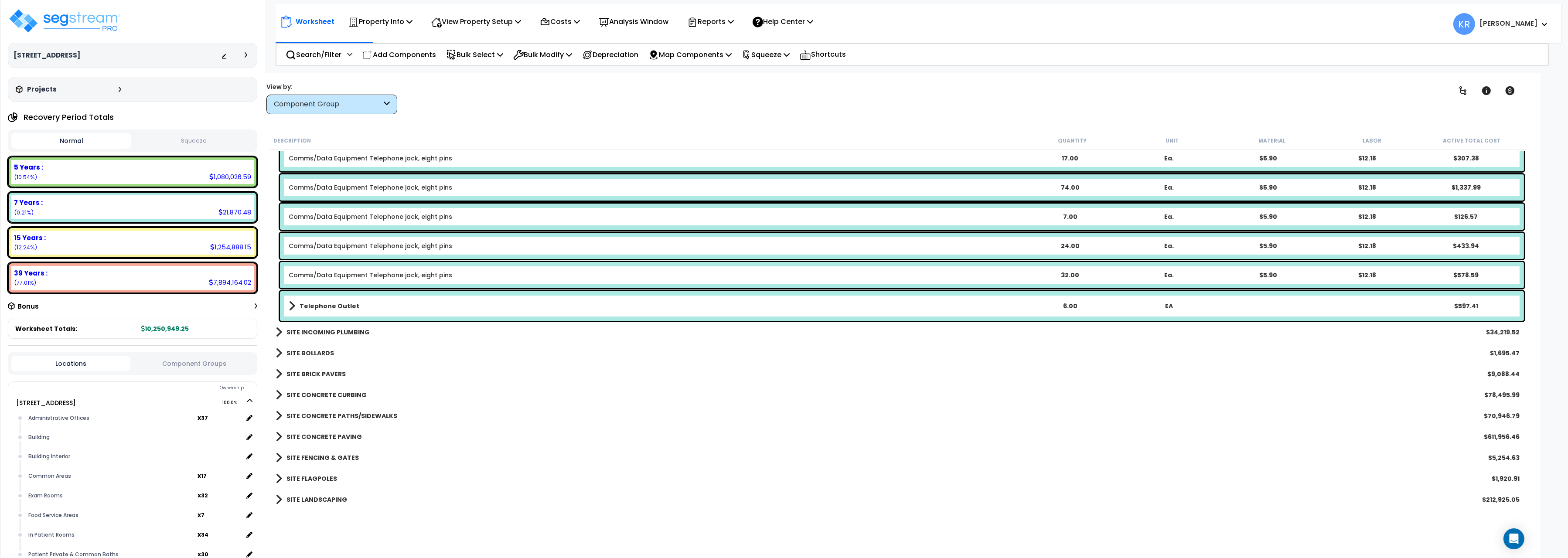
click at [334, 419] on b "SITE CONCRETE PATHS/SIDEWALKS" at bounding box center [342, 416] width 111 height 9
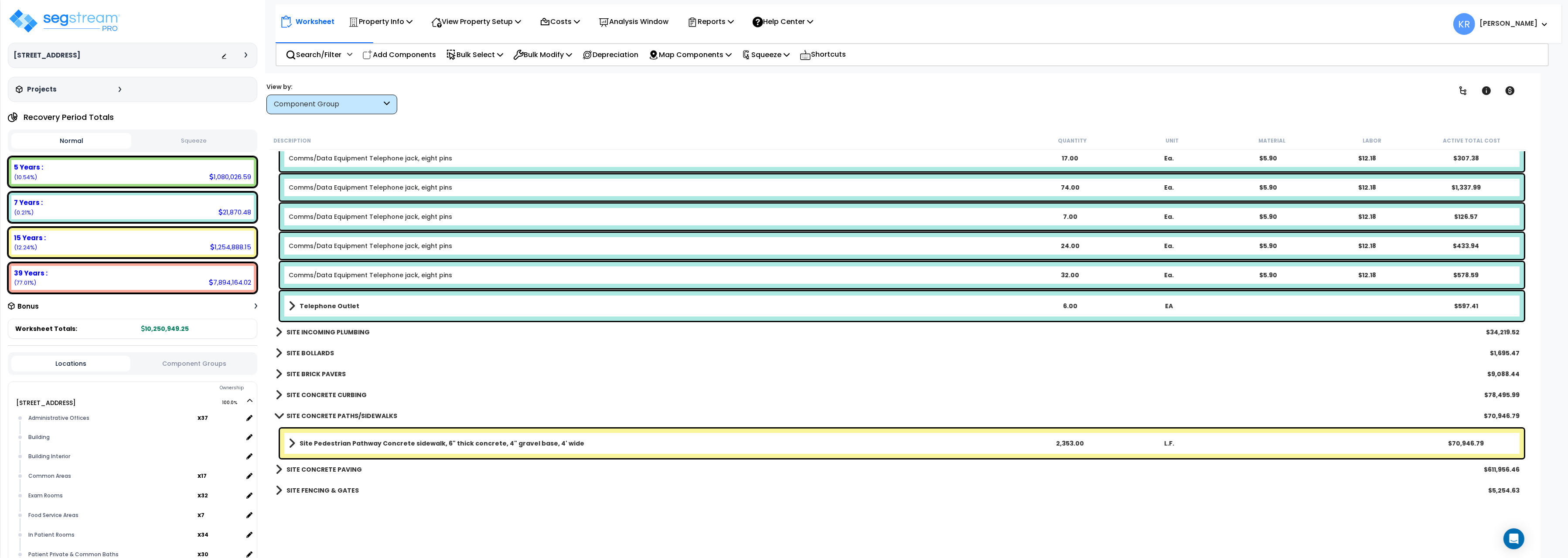
click at [335, 418] on b "SITE CONCRETE PATHS/SIDEWALKS" at bounding box center [342, 416] width 111 height 9
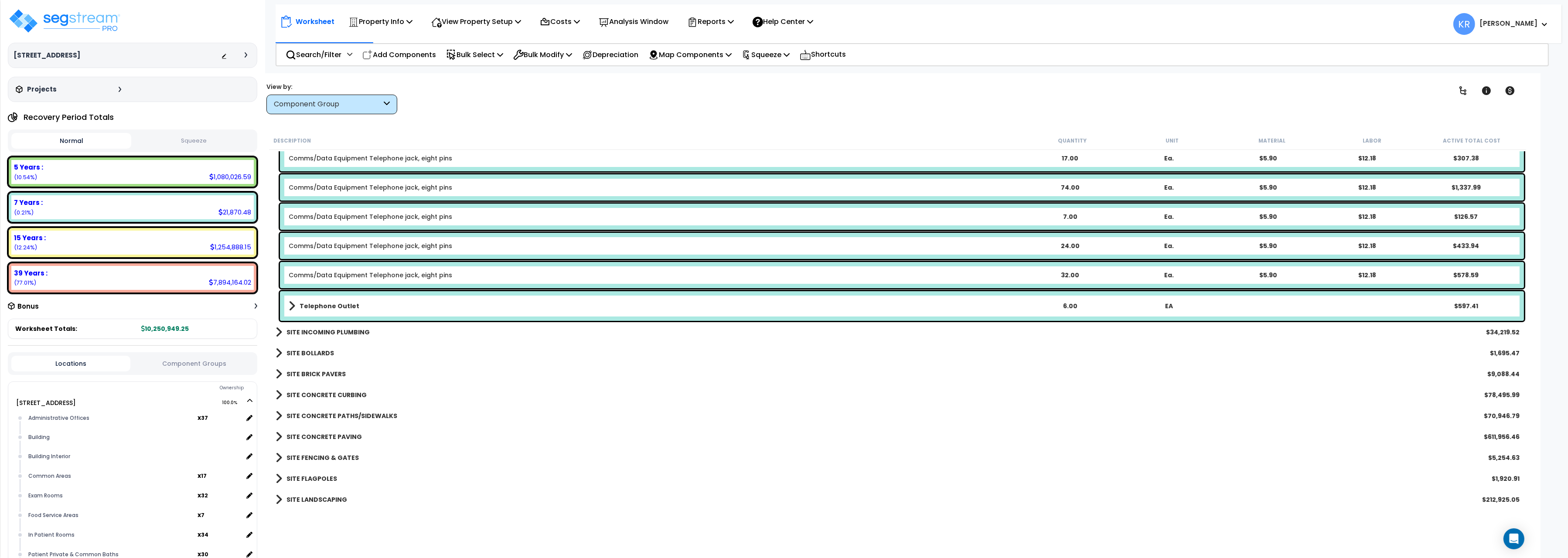
click at [339, 436] on b "SITE CONCRETE PAVING" at bounding box center [324, 437] width 75 height 9
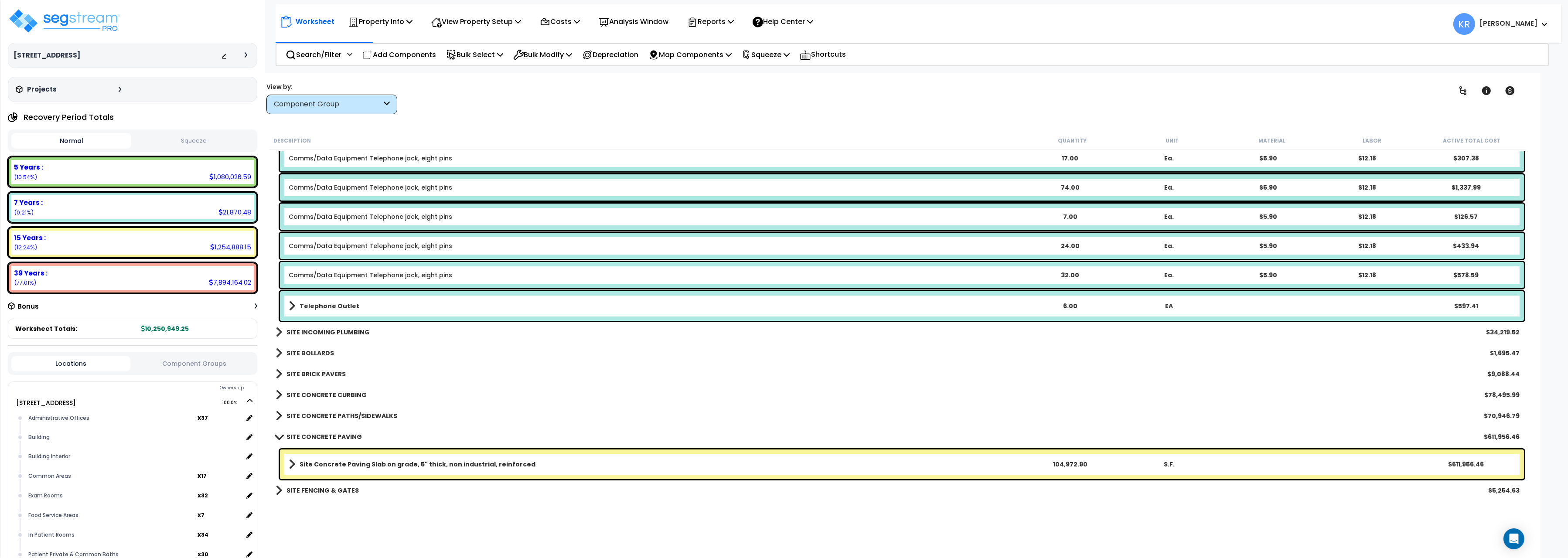
click at [339, 436] on b "SITE CONCRETE PAVING" at bounding box center [324, 437] width 75 height 9
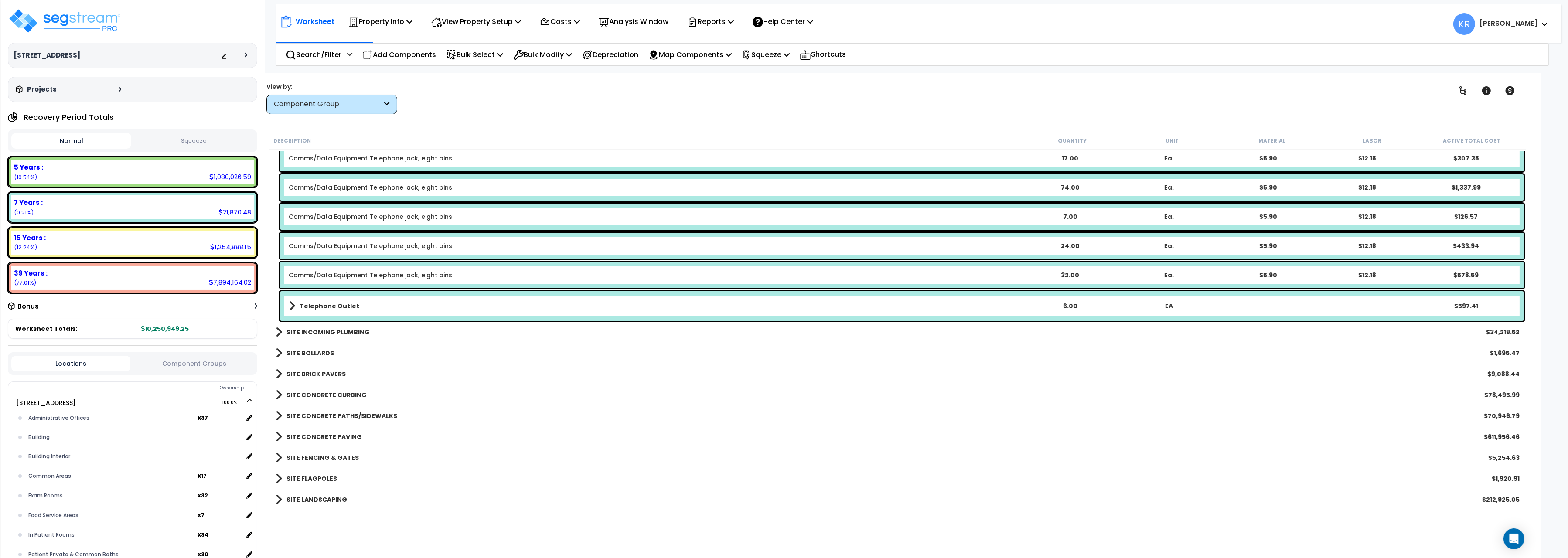
click at [331, 460] on b "SITE FENCING & GATES" at bounding box center [323, 458] width 72 height 9
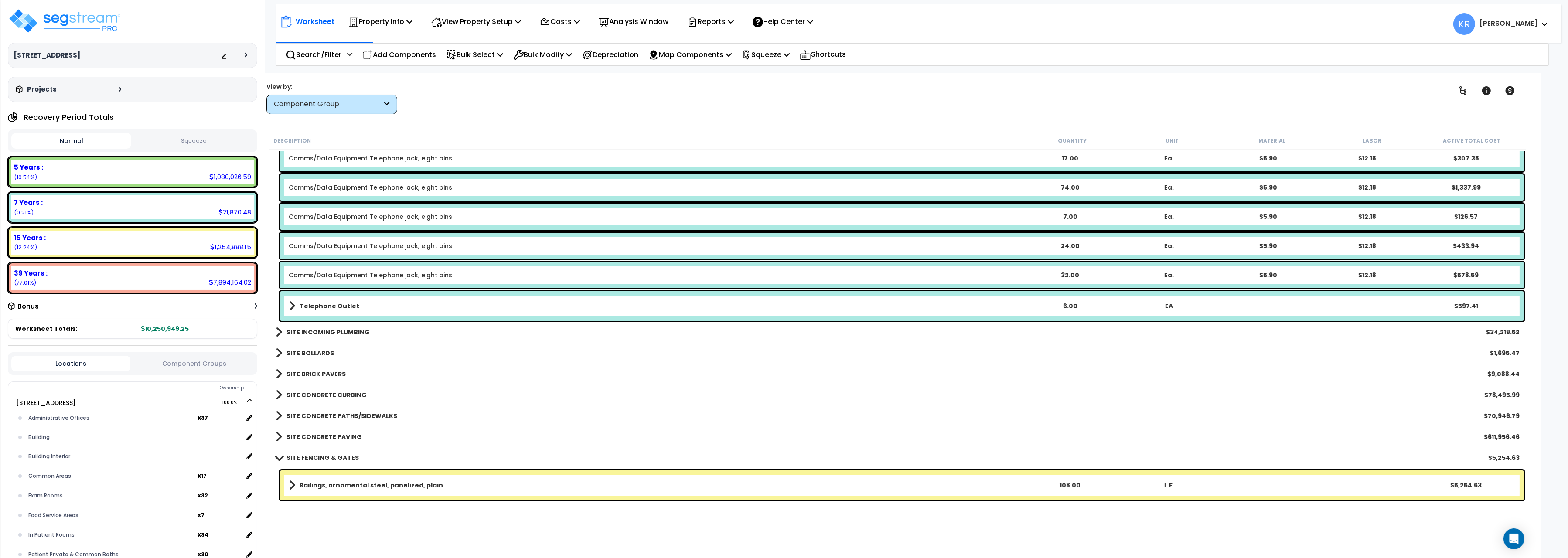
click at [331, 459] on b "SITE FENCING & GATES" at bounding box center [323, 458] width 72 height 9
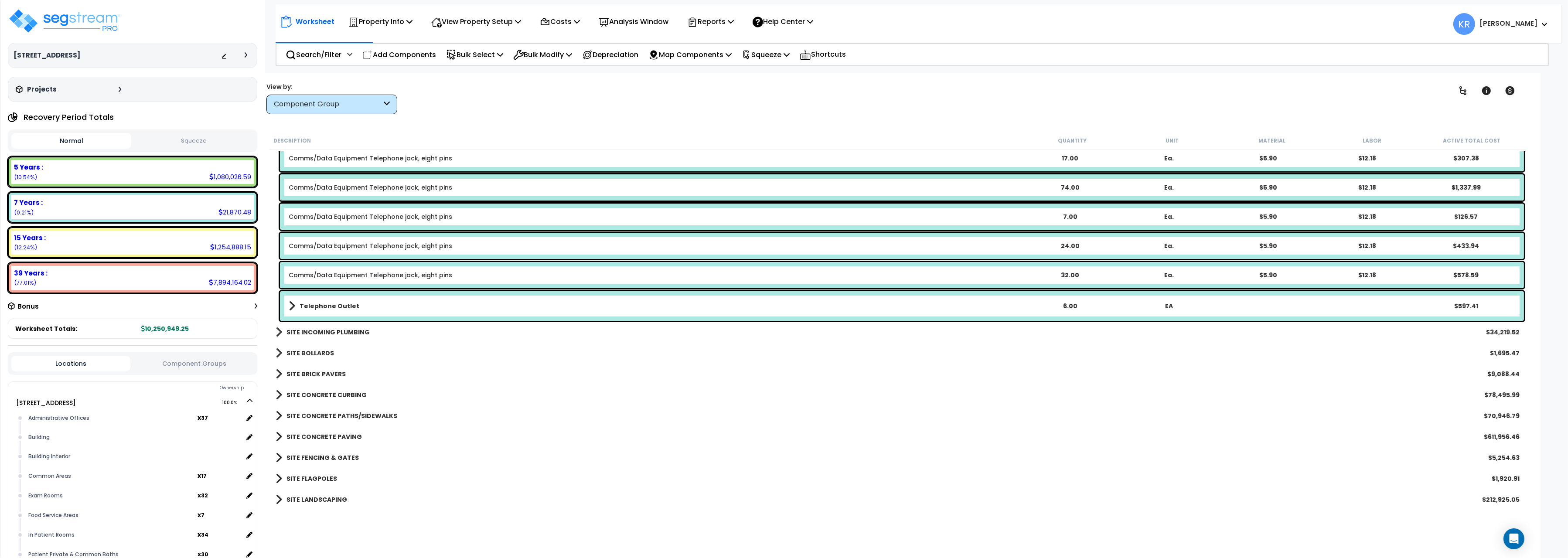
click at [318, 473] on link "SITE FLAGPOLES" at bounding box center [306, 479] width 61 height 12
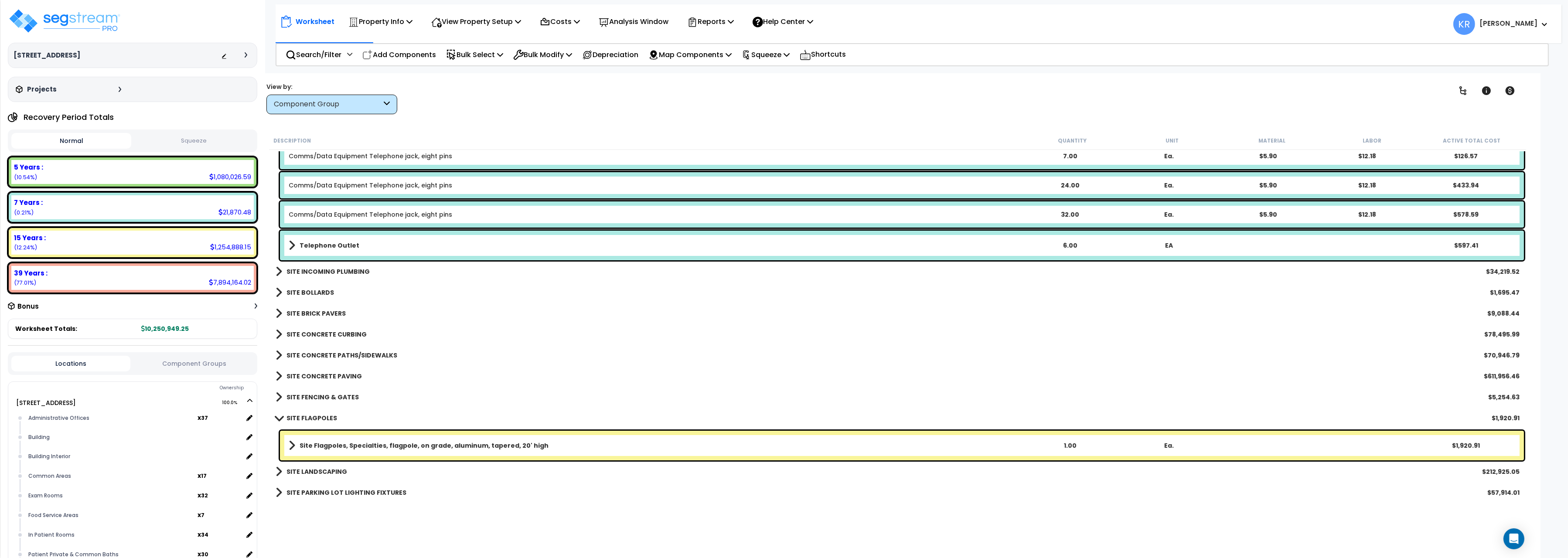
scroll to position [6871, 0]
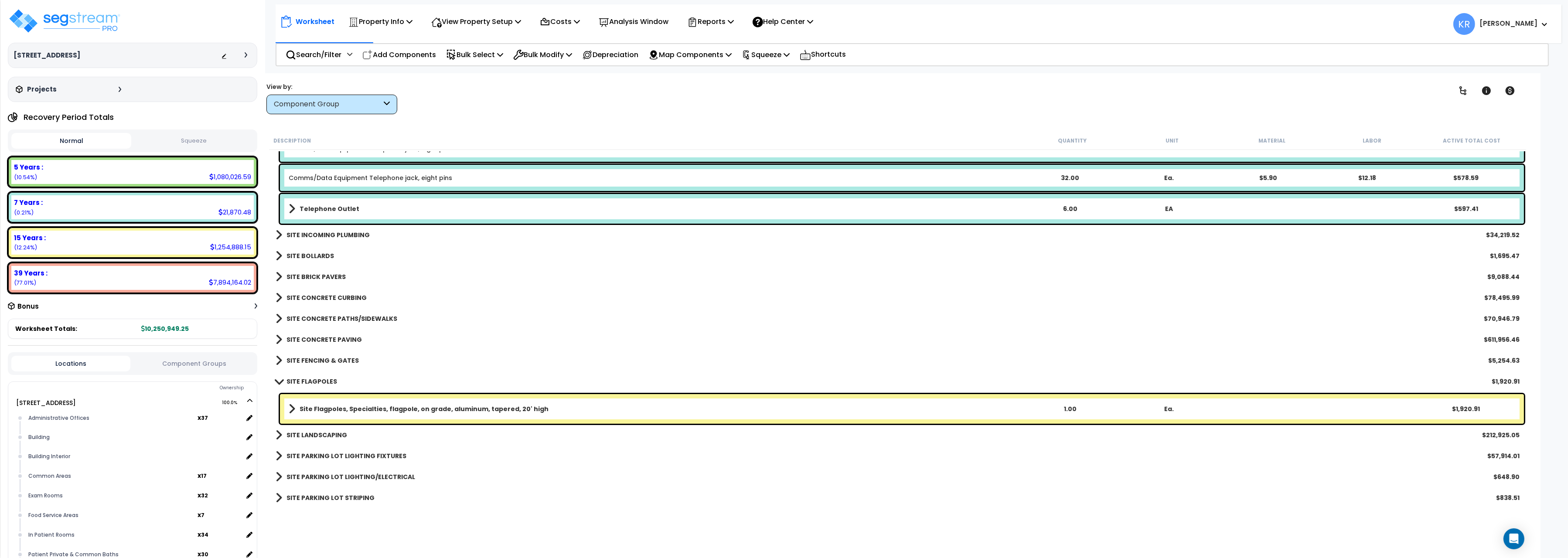
click at [317, 382] on b "SITE FLAGPOLES" at bounding box center [312, 382] width 51 height 9
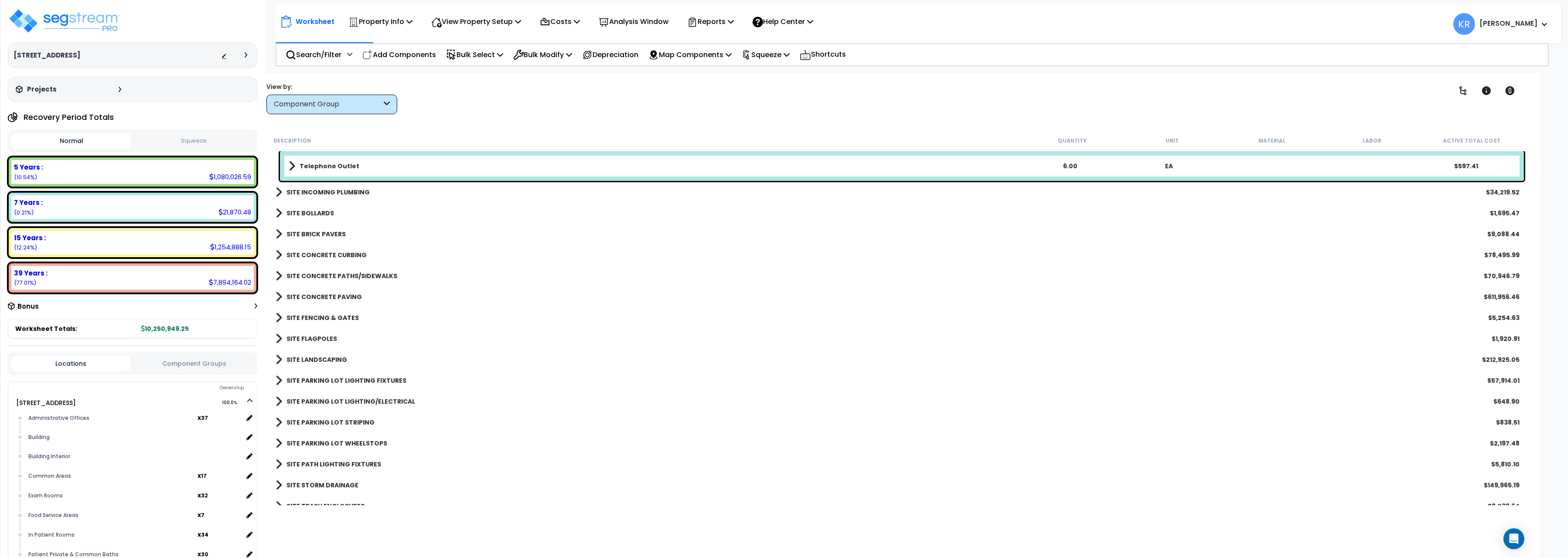
scroll to position [6945, 0]
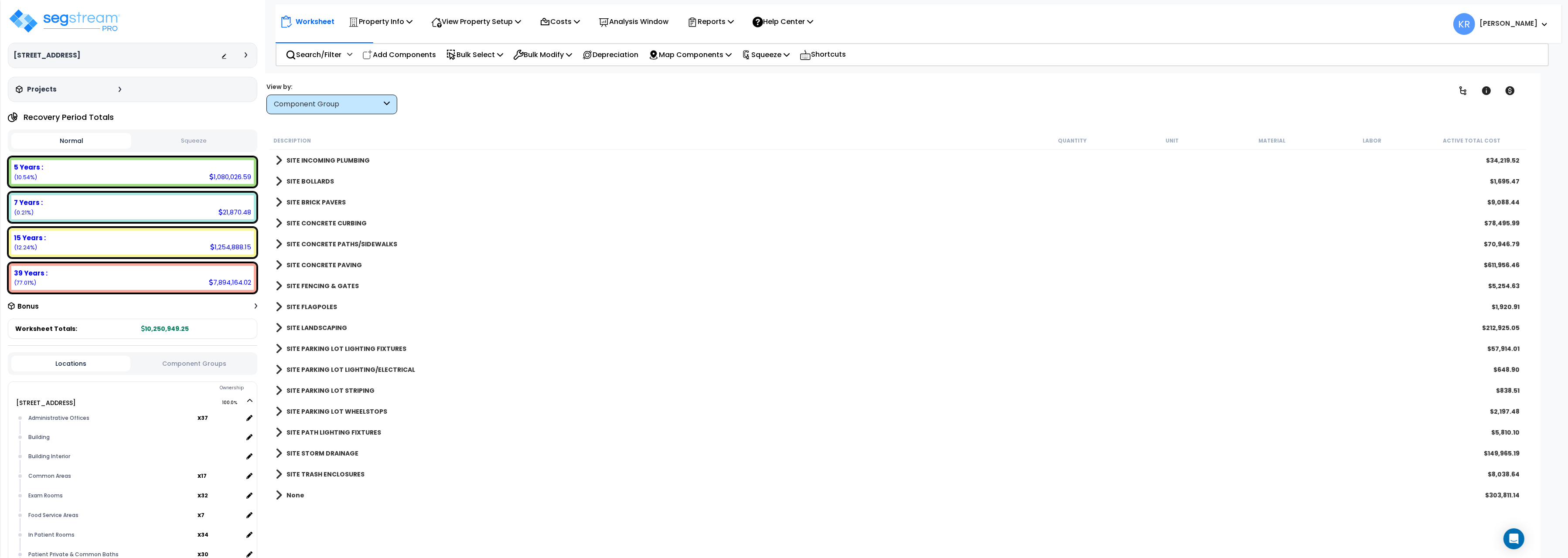
click at [327, 327] on b "SITE LANDSCAPING" at bounding box center [317, 328] width 61 height 9
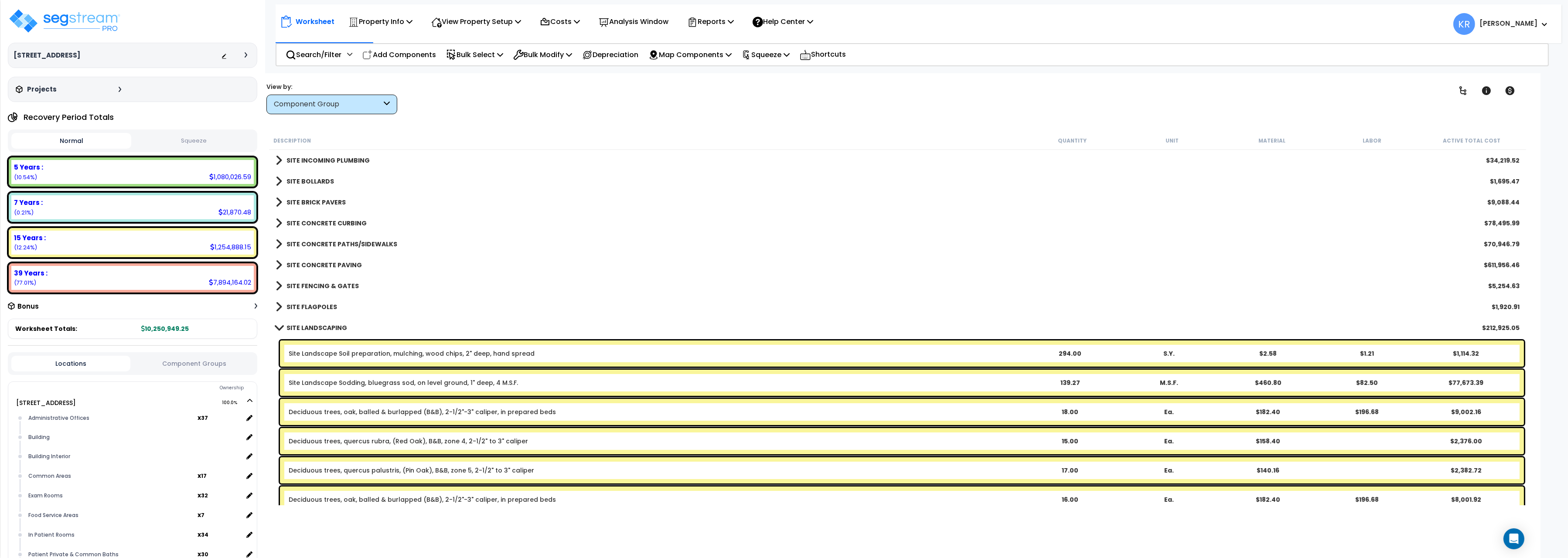
click at [327, 326] on b "SITE LANDSCAPING" at bounding box center [317, 328] width 61 height 9
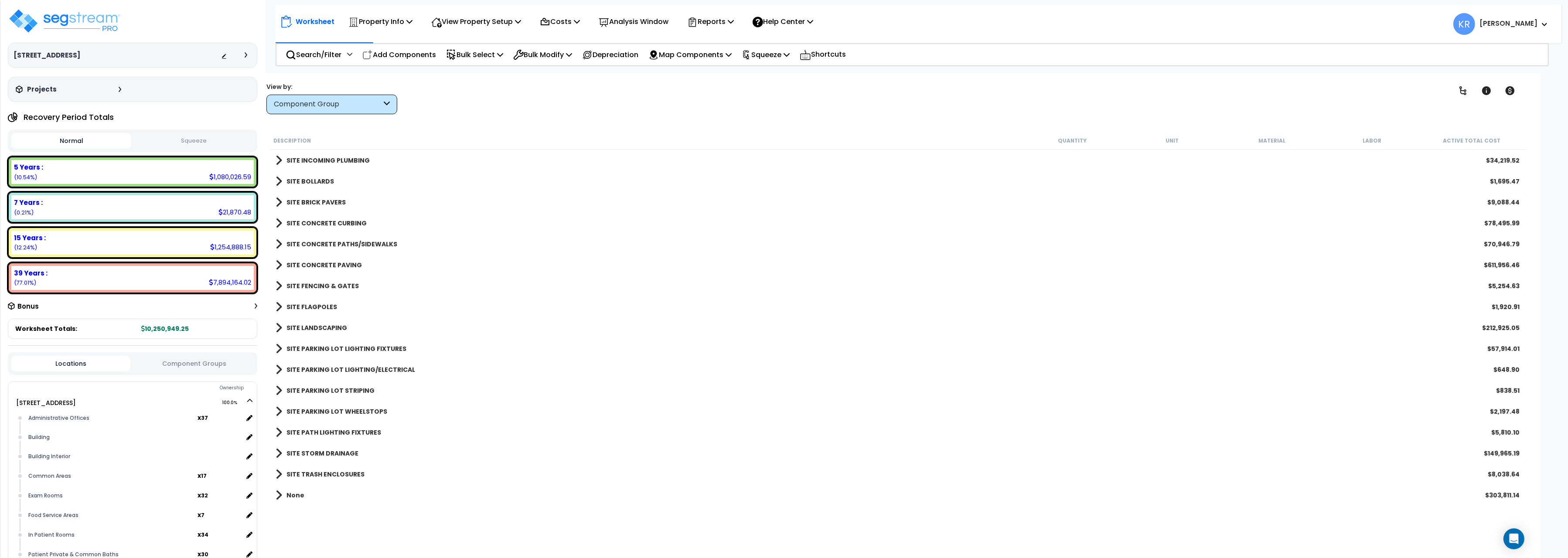
click at [327, 344] on link "SITE PARKING LOT LIGHTING FIXTURES" at bounding box center [341, 349] width 131 height 12
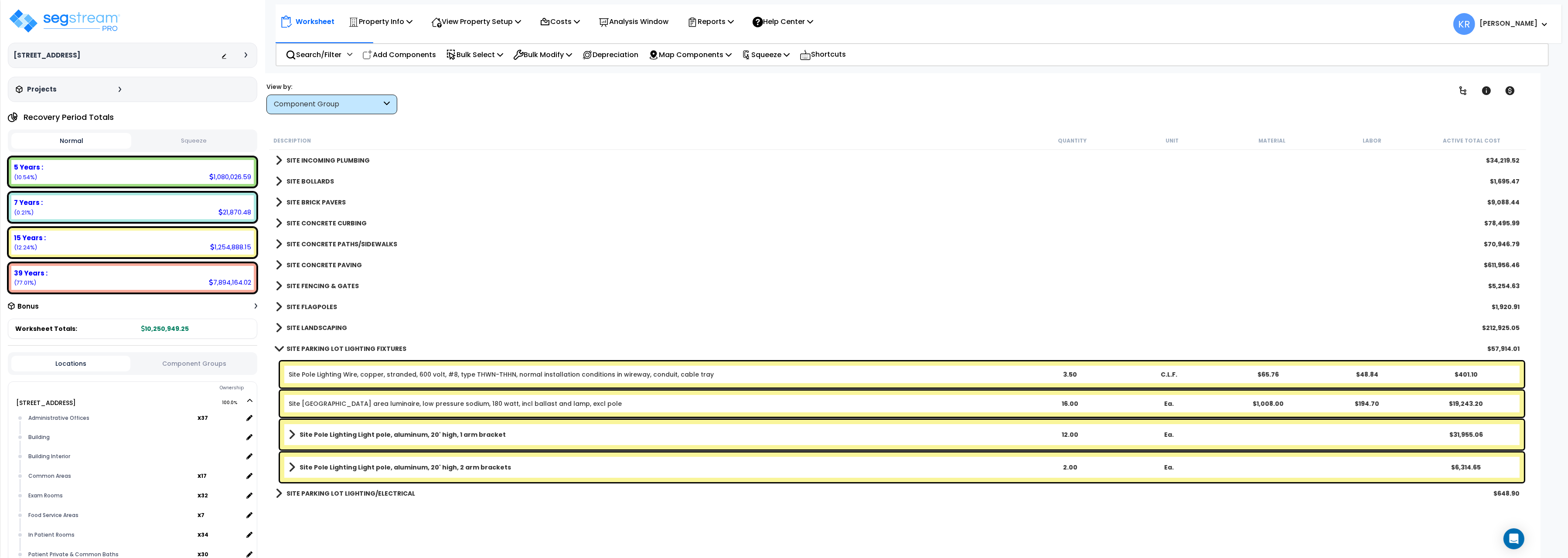
click at [327, 344] on link "SITE PARKING LOT LIGHTING FIXTURES" at bounding box center [341, 349] width 131 height 12
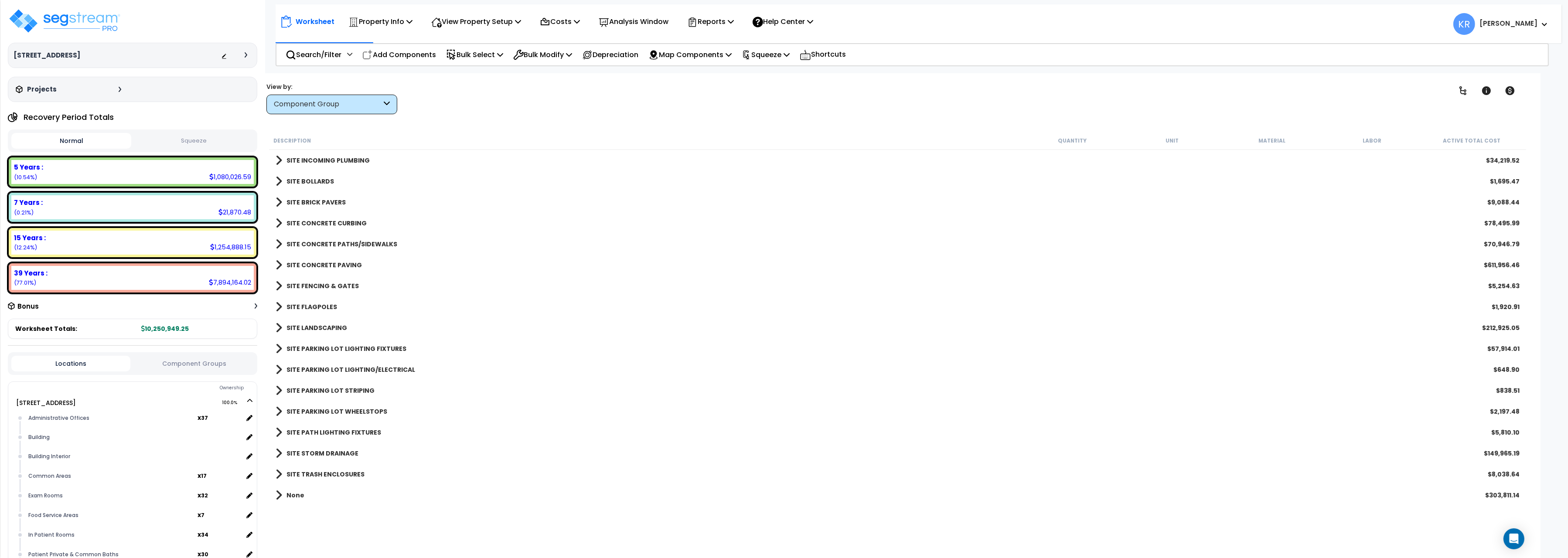
click at [323, 366] on b "SITE PARKING LOT LIGHTING/ELECTRICAL" at bounding box center [351, 369] width 128 height 9
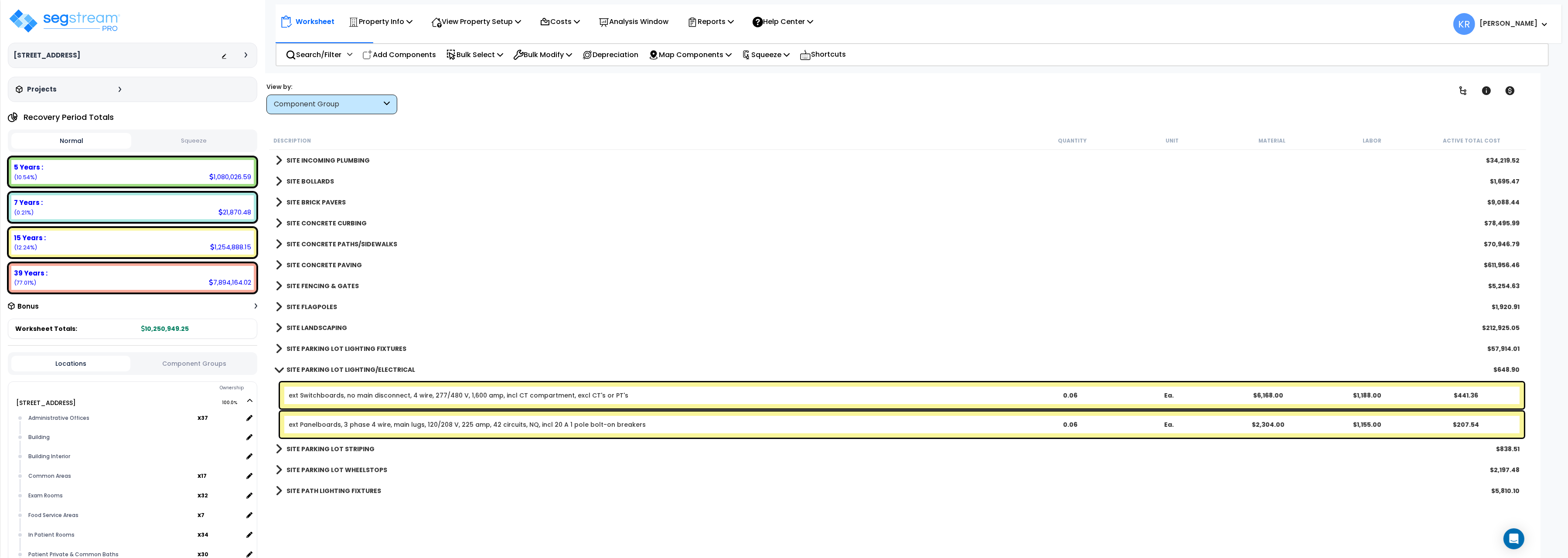
click at [336, 338] on div "SITE LANDSCAPING $212,925.05" at bounding box center [898, 328] width 1253 height 21
click at [333, 342] on div "SITE PARKING LOT LIGHTING FIXTURES $57,914.01" at bounding box center [898, 349] width 1253 height 21
click at [329, 347] on b "SITE PARKING LOT LIGHTING FIXTURES" at bounding box center [346, 349] width 120 height 9
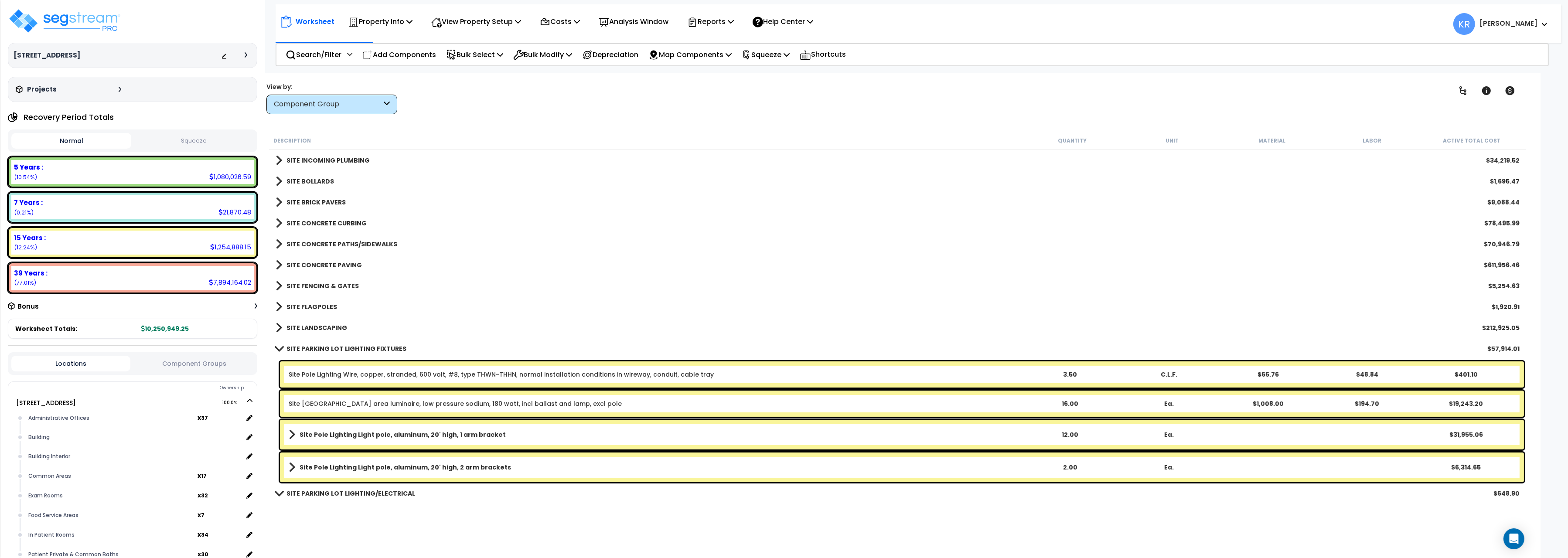
click at [330, 377] on link "Site Pole Lighting Wire, copper, stranded, 600 volt, #8, type THWN-THHN, normal…" at bounding box center [501, 374] width 425 height 9
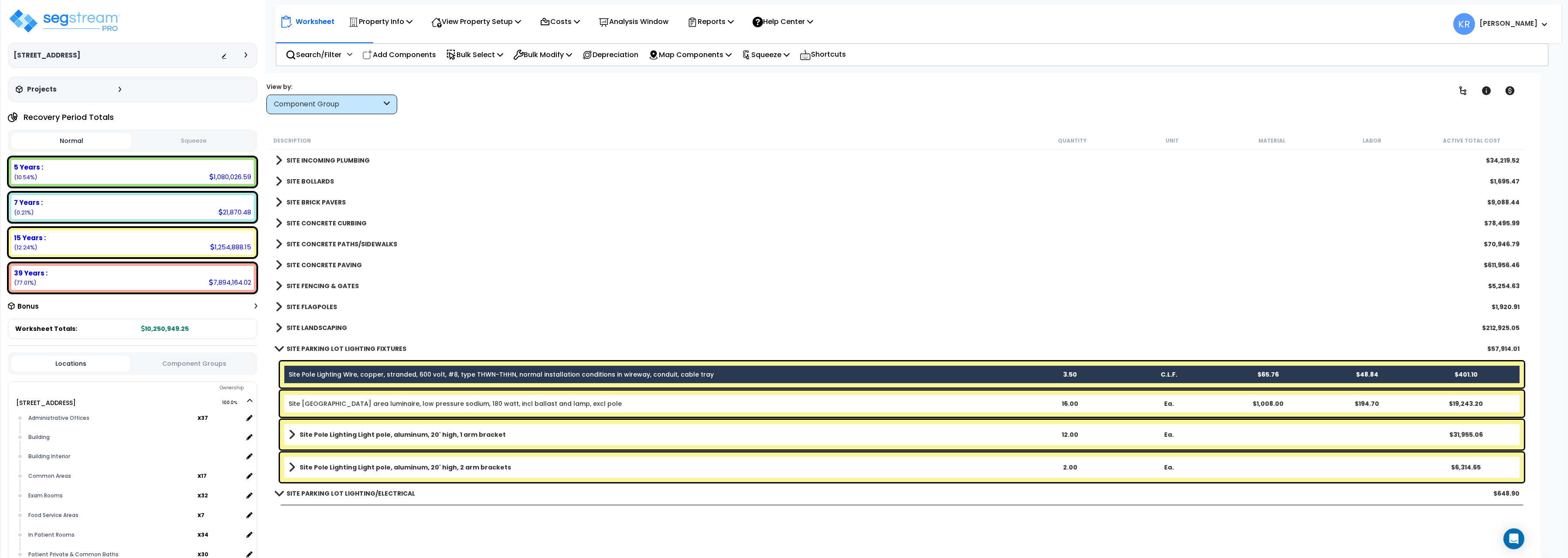
click at [326, 401] on link "Site Pole Lighting Roadway area luminaire, low pressure sodium, 180 watt, incl …" at bounding box center [455, 403] width 333 height 9
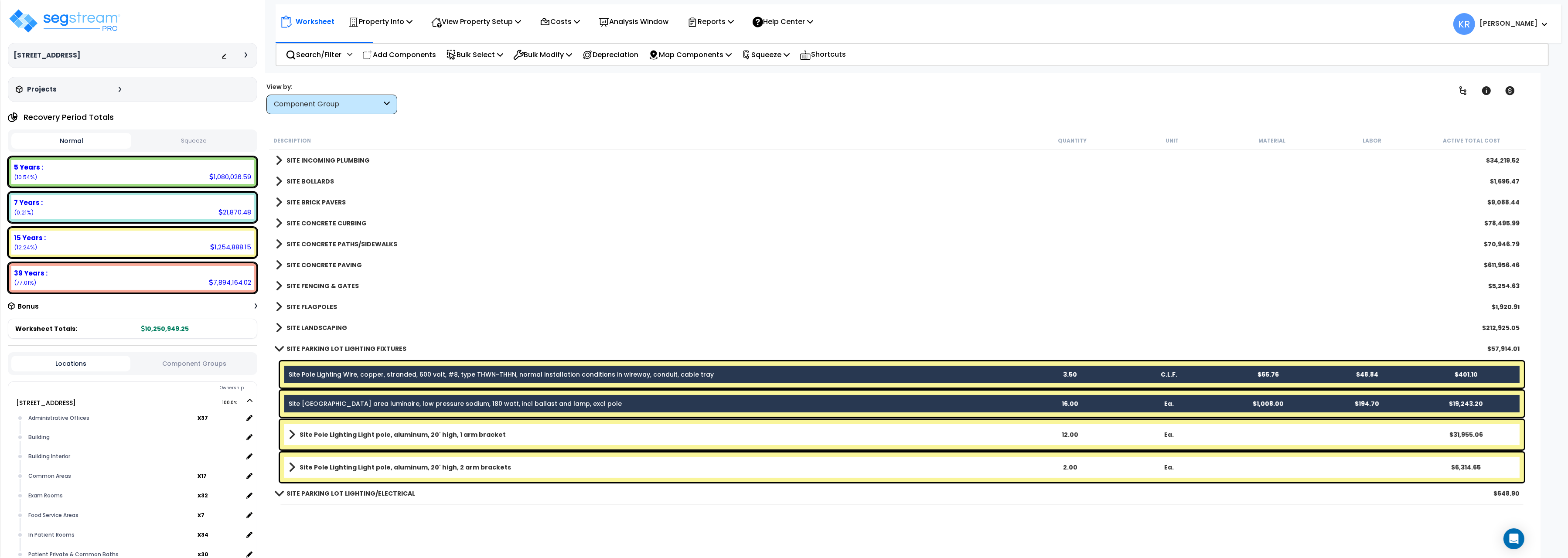
click at [322, 433] on b "Site Pole Lighting Light pole, aluminum, 20' high, 1 arm bracket" at bounding box center [402, 434] width 206 height 9
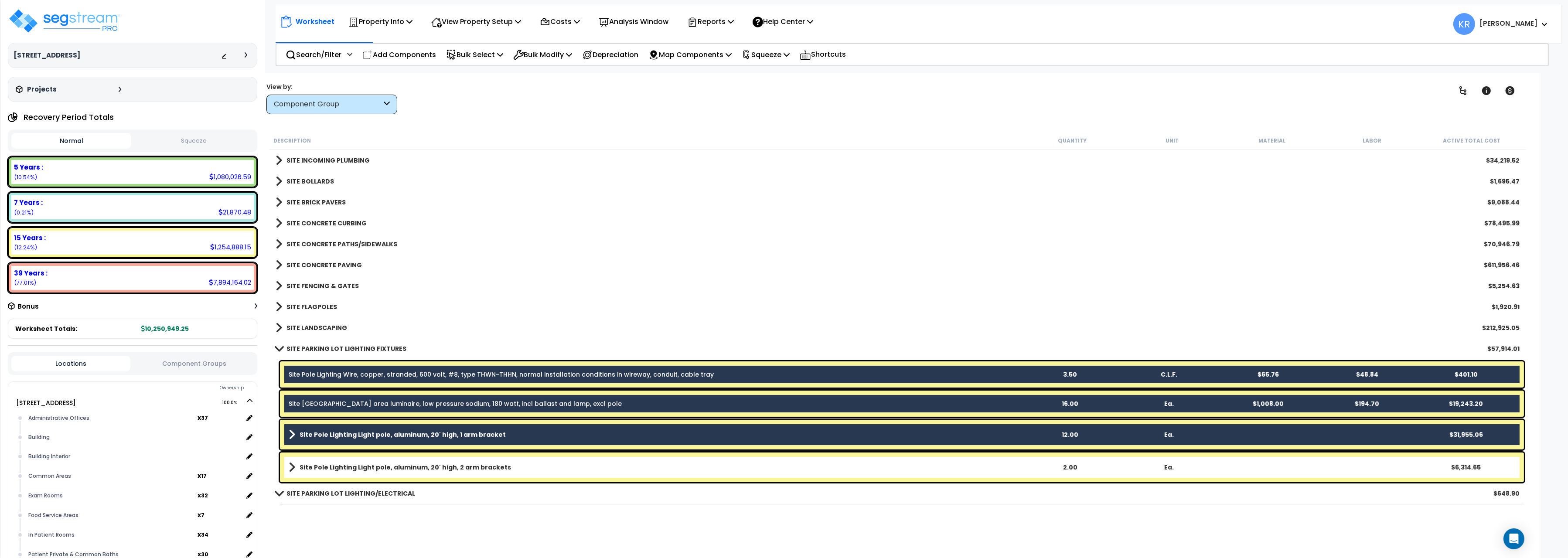
click at [313, 466] on b "Site Pole Lighting Light pole, aluminum, 20' high, 2 arm brackets" at bounding box center [405, 467] width 211 height 9
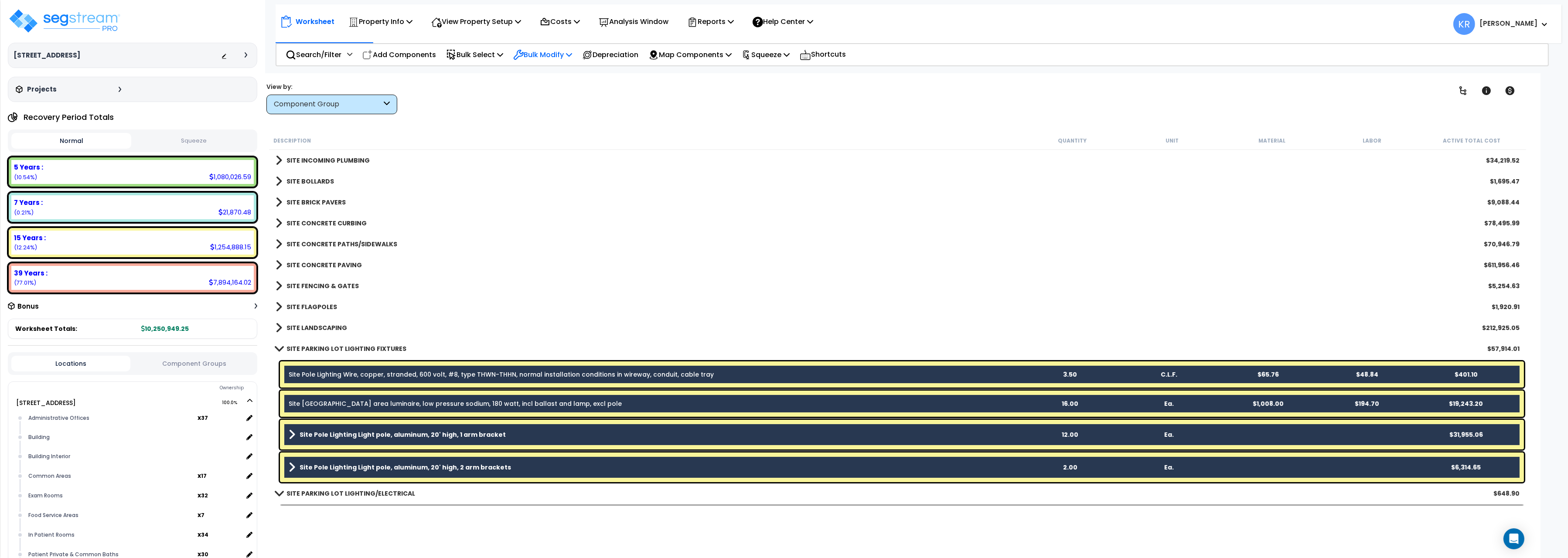
click at [542, 46] on div "Bulk Modify" at bounding box center [542, 55] width 59 height 21
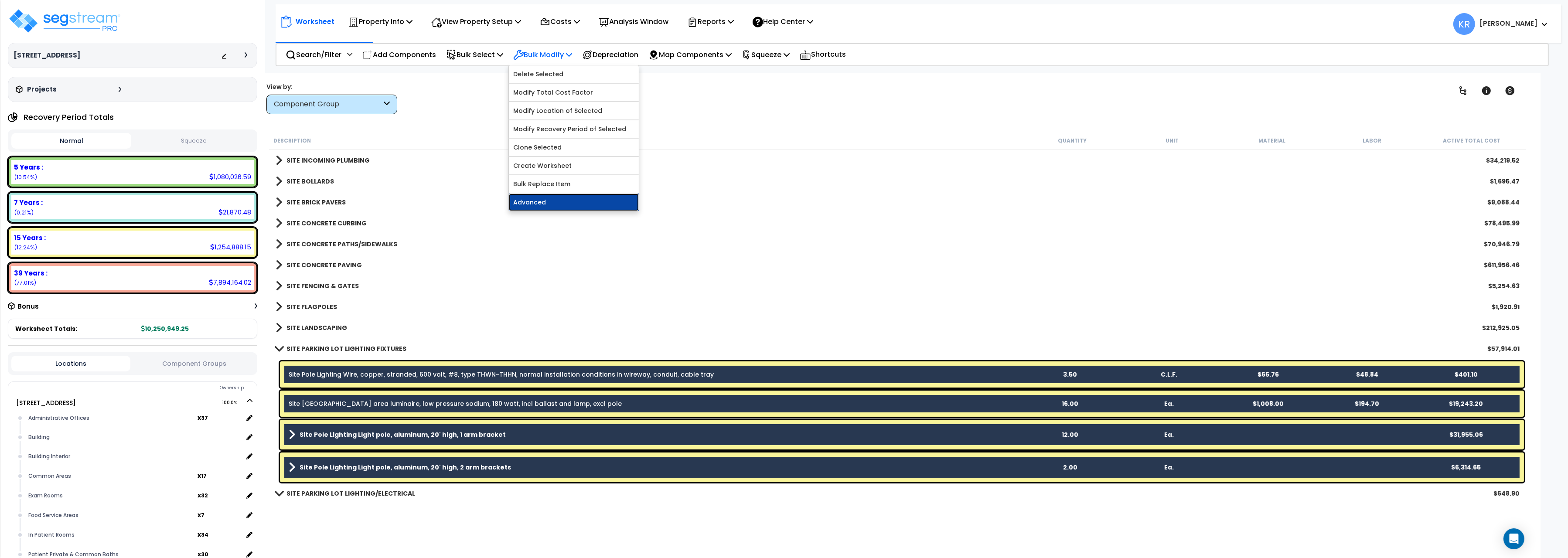
click at [539, 211] on link "Advanced" at bounding box center [573, 202] width 130 height 18
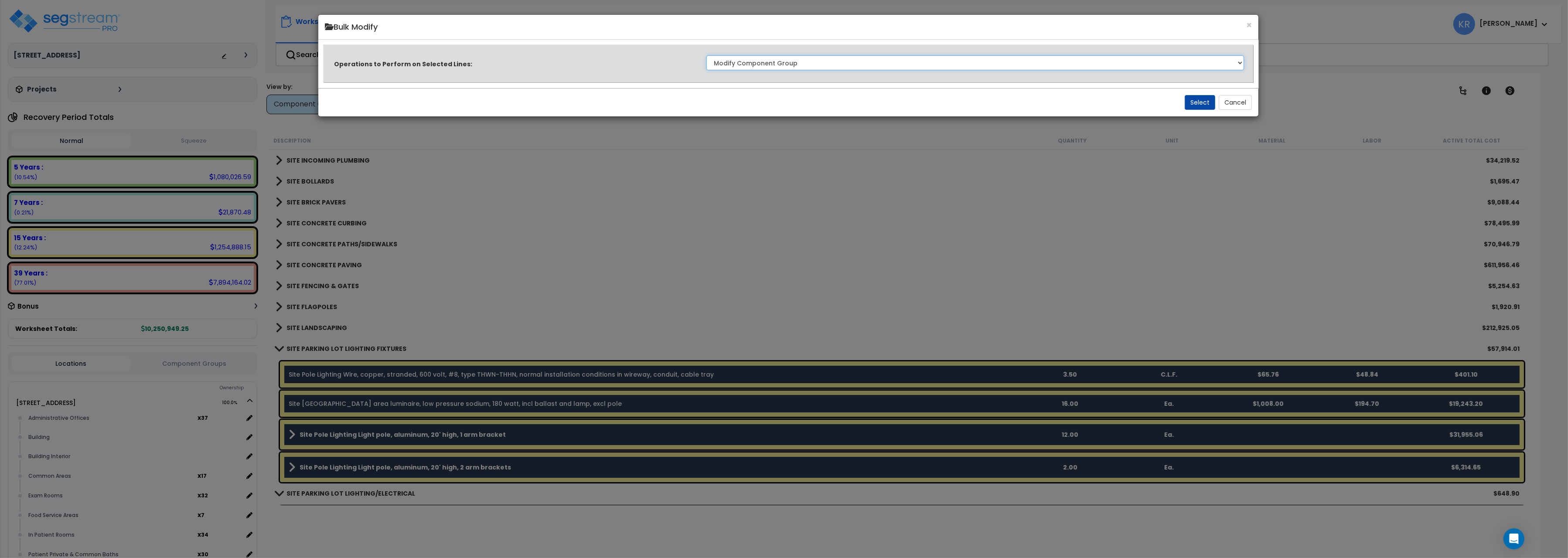
click at [706, 55] on select "Clone Delete Delete Zero Quantities Modify Component Group Modify Cost Sources …" at bounding box center [975, 63] width 537 height 15
click at [822, 61] on select "Clone Delete Delete Zero Quantities Modify Component Group Modify Cost Sources …" at bounding box center [975, 63] width 537 height 15
click at [1191, 102] on button "Select" at bounding box center [1200, 102] width 30 height 15
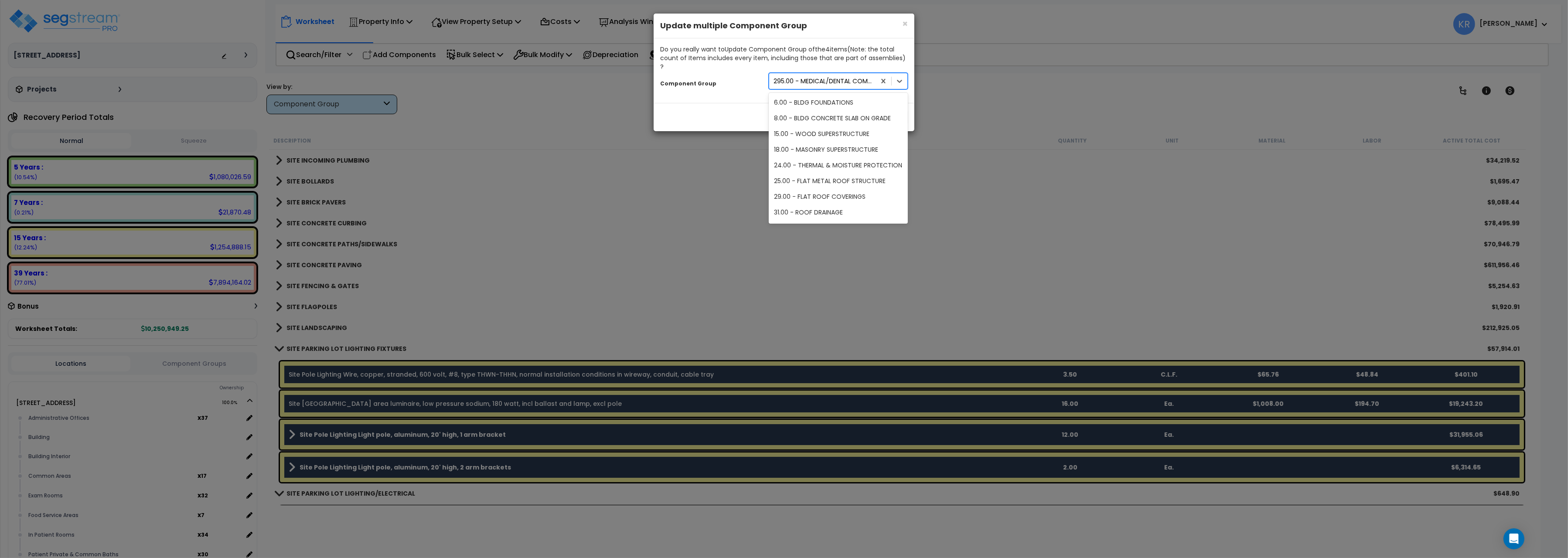
click at [805, 77] on div "295.00 - MEDICAL/DENTAL COMMUNICATIONS" at bounding box center [825, 81] width 103 height 9
type input "site p"
click at [852, 122] on div "422.00 - SITE PARKING LOT LIGHTING/ELECTRICAL" at bounding box center [838, 131] width 139 height 24
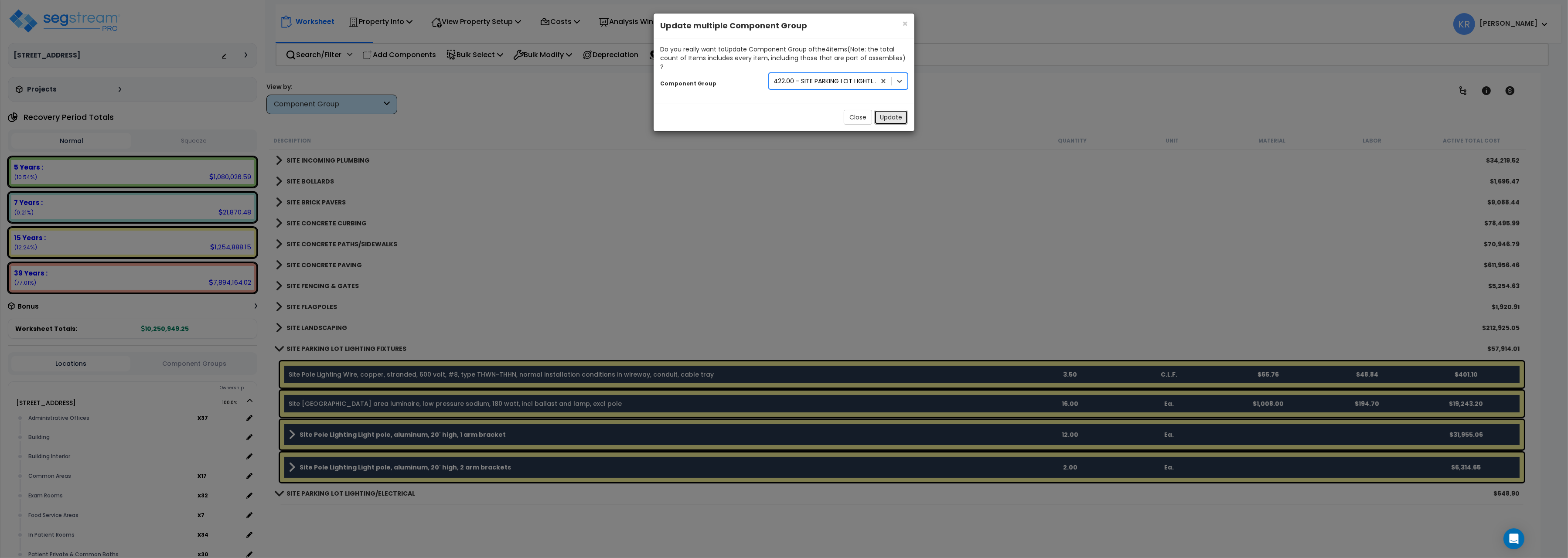
click at [897, 110] on button "Update" at bounding box center [891, 117] width 33 height 15
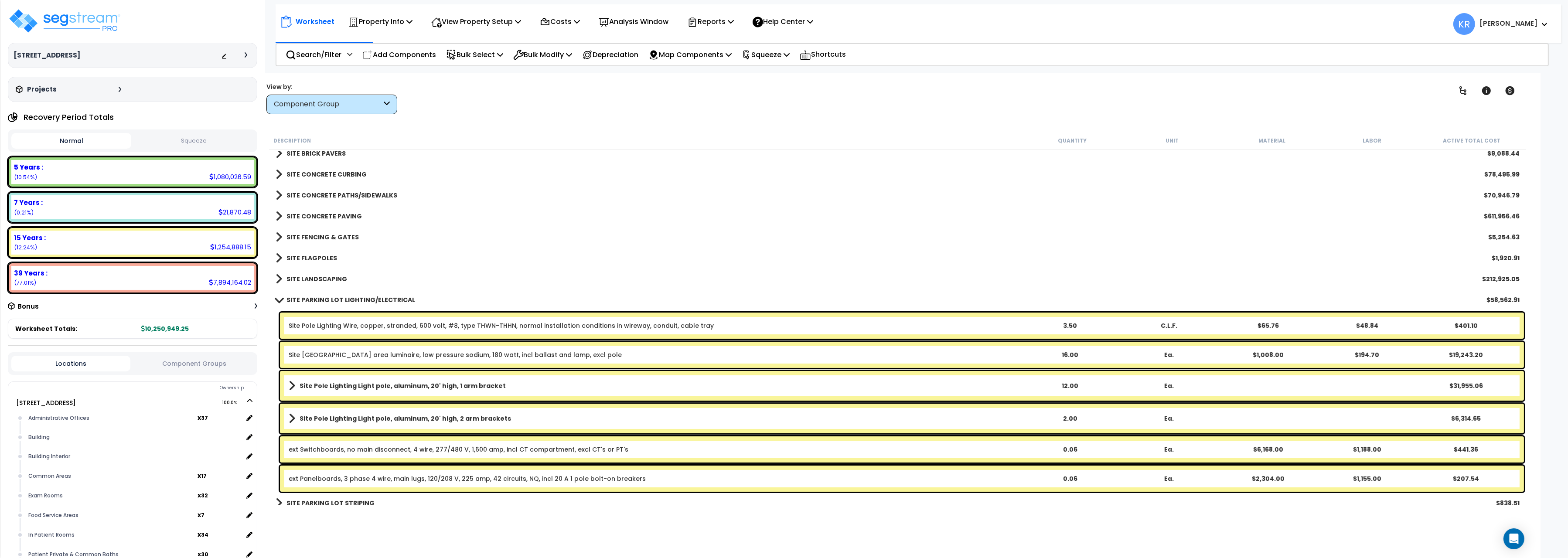
click at [284, 298] on span at bounding box center [279, 299] width 12 height 7
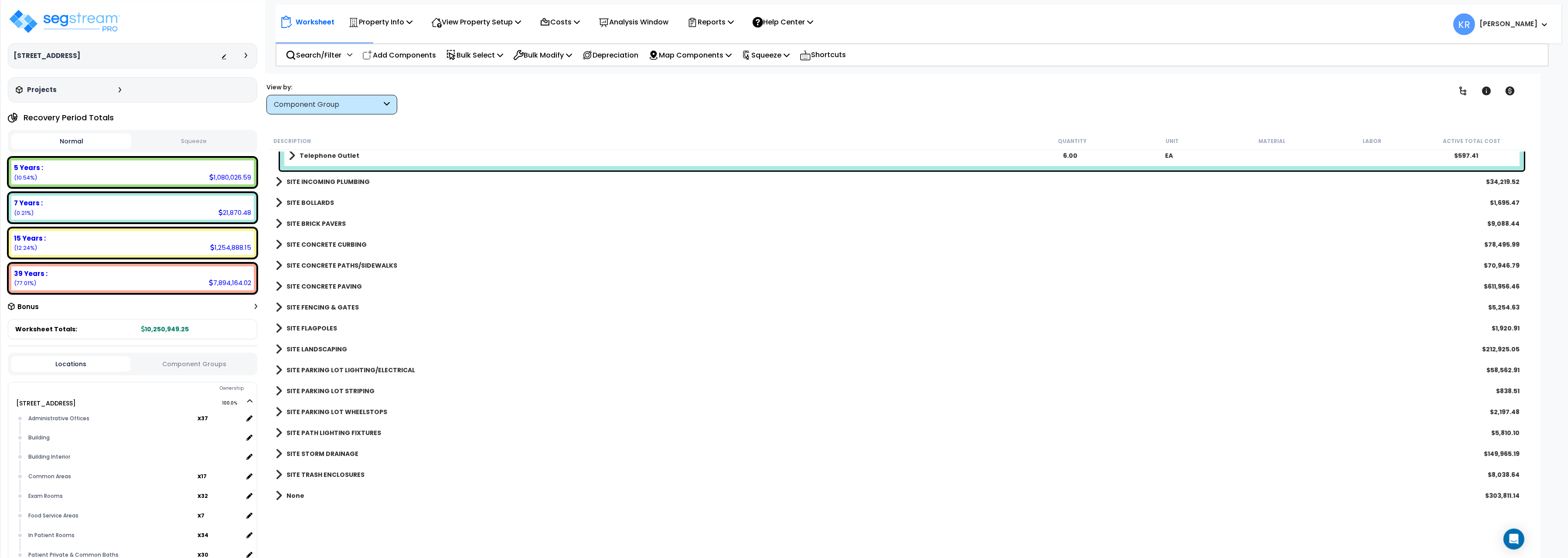
scroll to position [38, 0]
click at [313, 453] on b "SITE STORM DRAINAGE" at bounding box center [323, 453] width 72 height 9
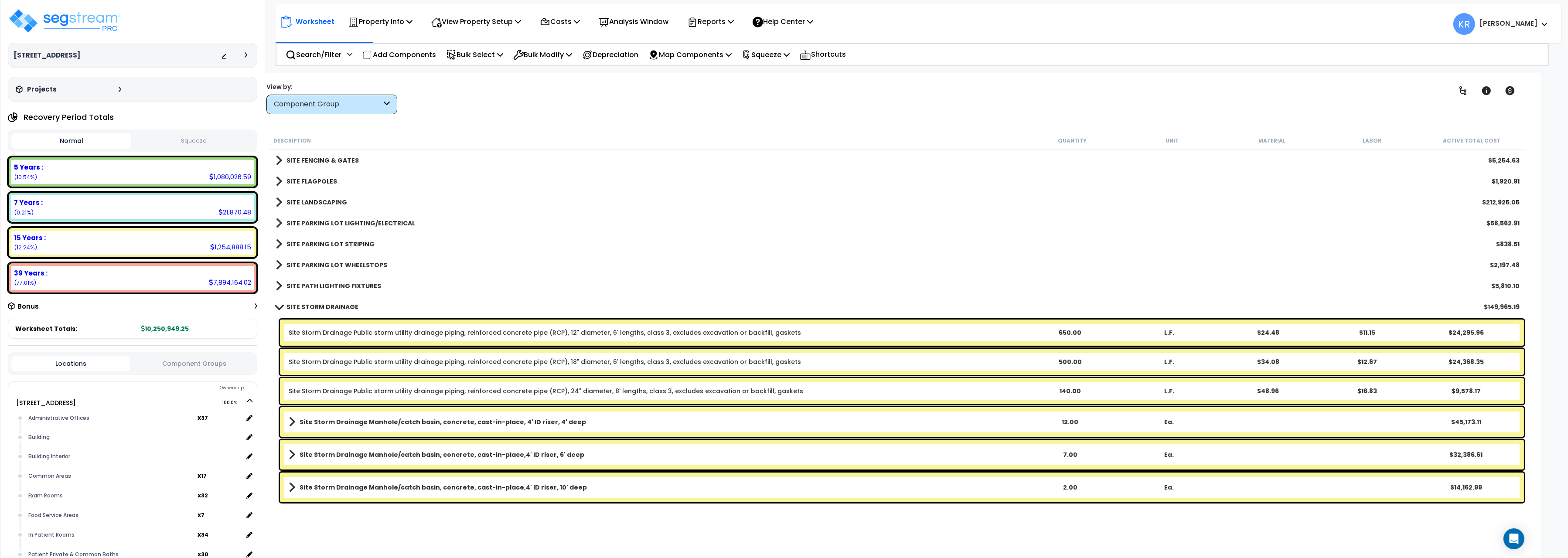
scroll to position [7110, 0]
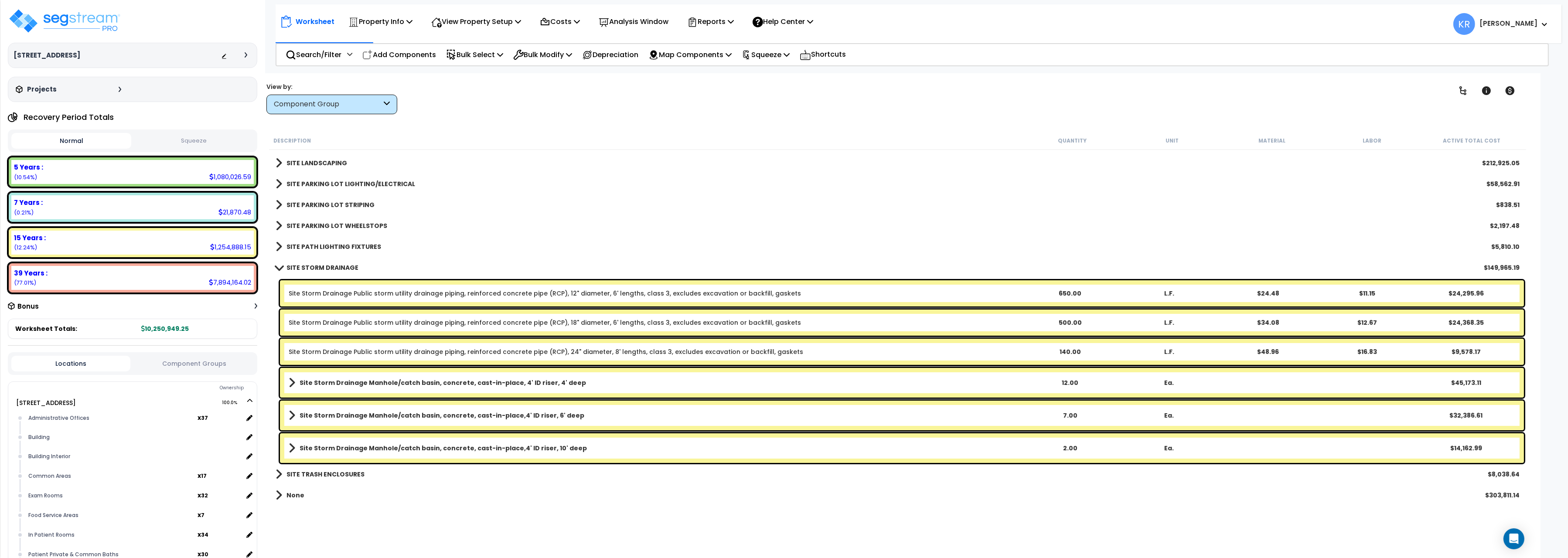
click at [282, 265] on span at bounding box center [279, 267] width 12 height 7
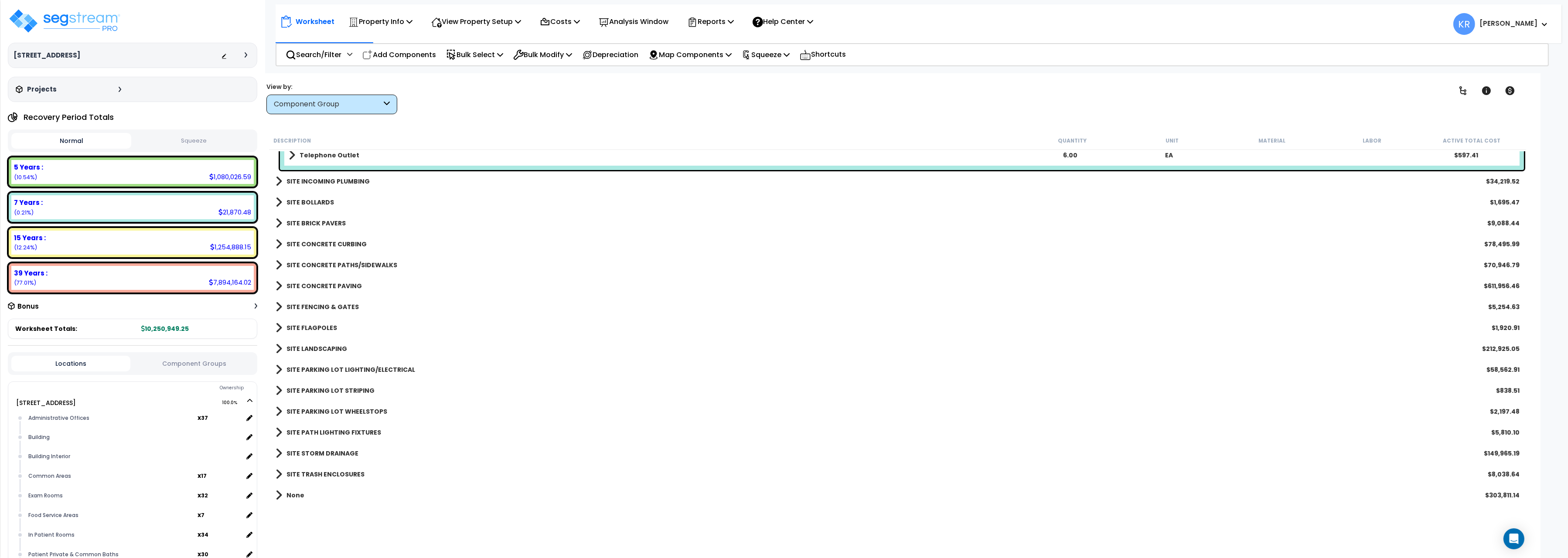
click at [320, 469] on link "SITE TRASH ENCLOSURES" at bounding box center [320, 474] width 89 height 12
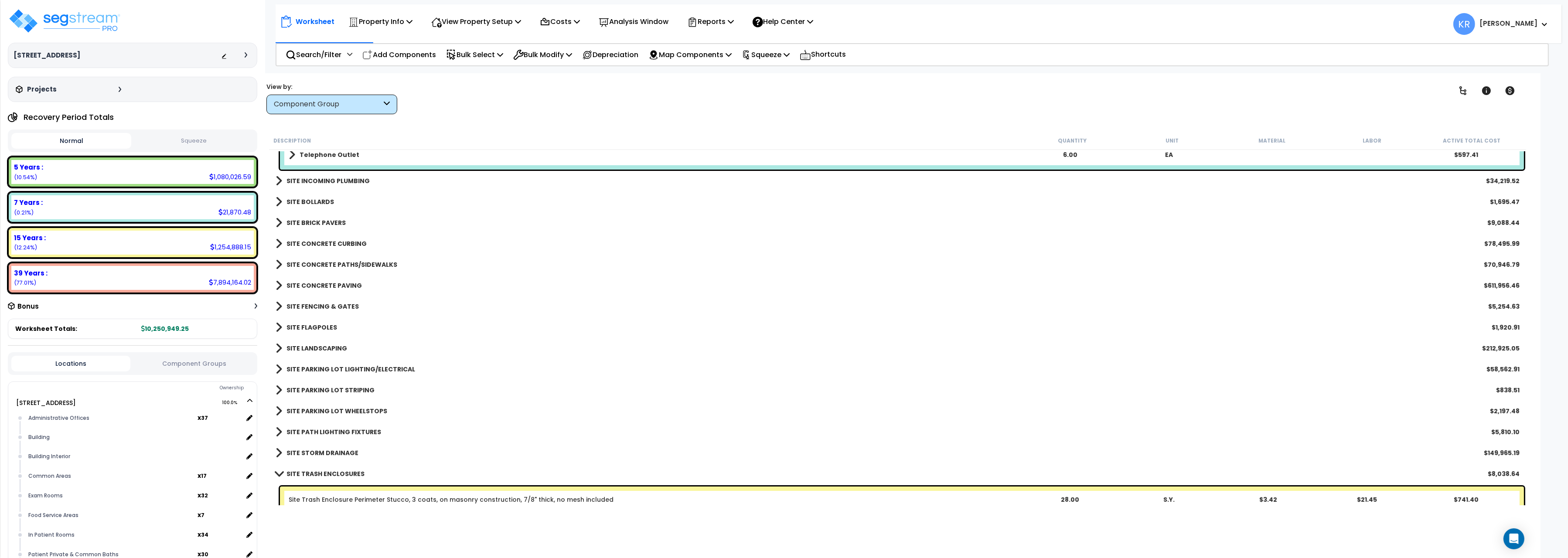
scroll to position [7110, 0]
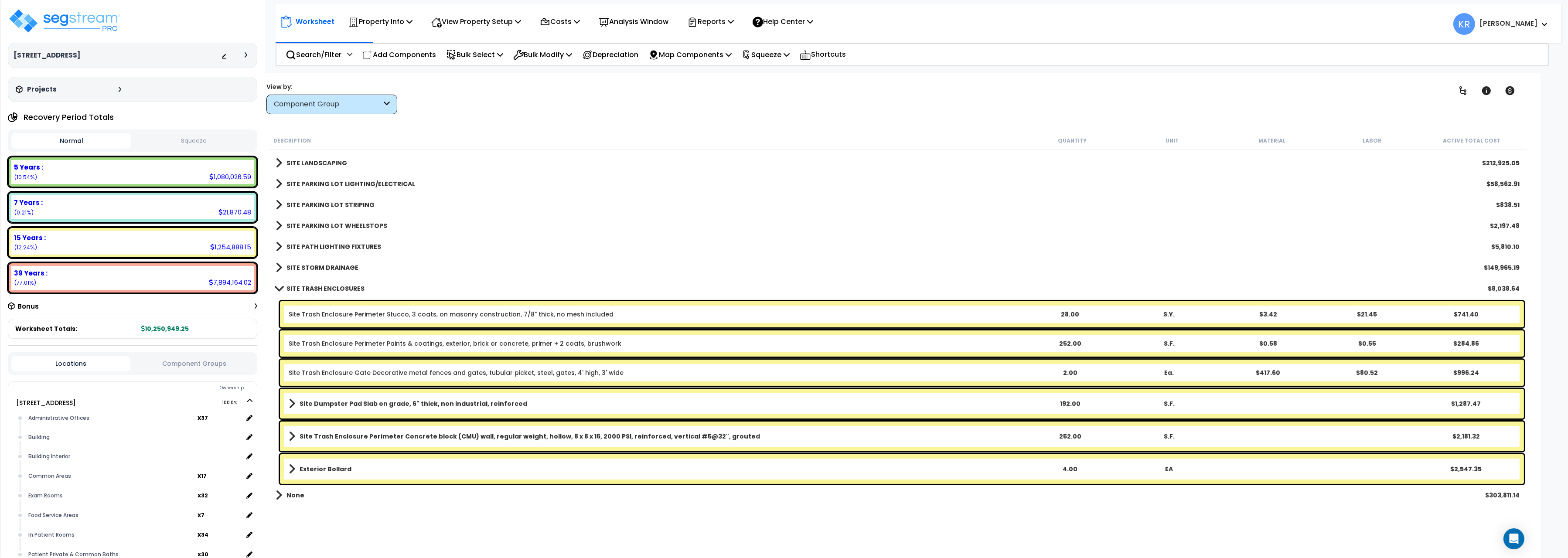
click at [653, 145] on div "Description" at bounding box center [648, 141] width 749 height 9
click at [771, 58] on p "Squeeze" at bounding box center [766, 54] width 48 height 12
click at [776, 78] on link "Squeeze" at bounding box center [780, 74] width 86 height 18
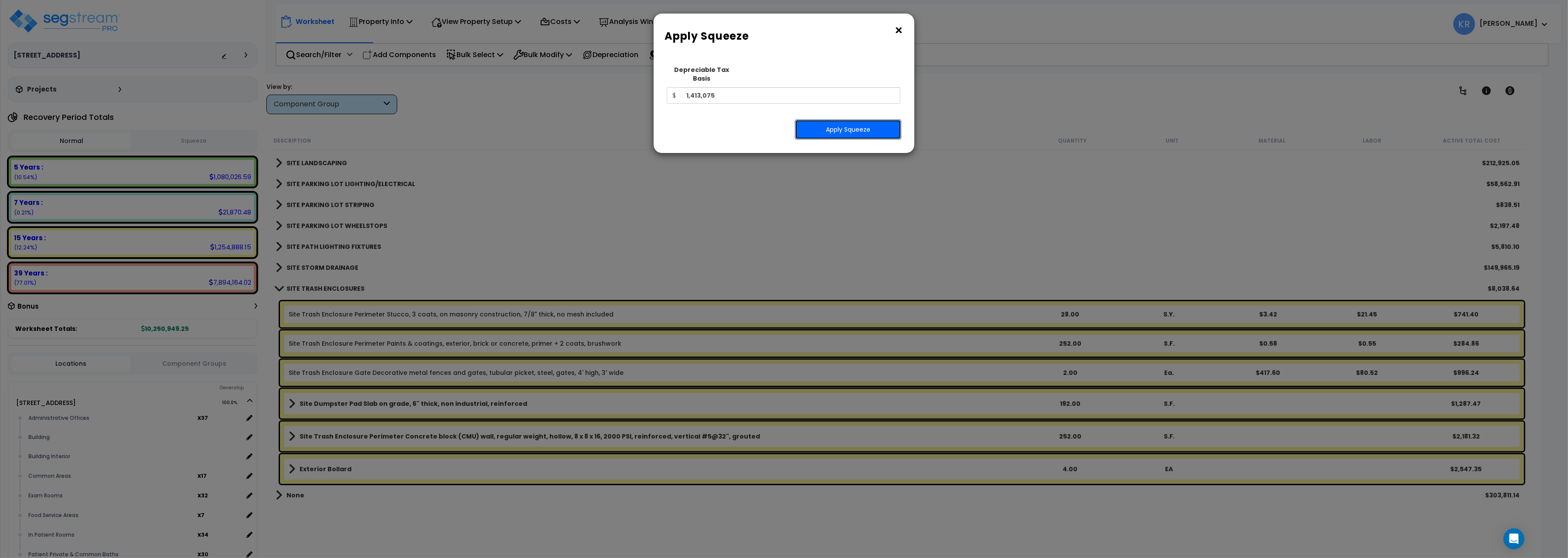
click at [855, 119] on button "Apply Squeeze" at bounding box center [848, 129] width 107 height 20
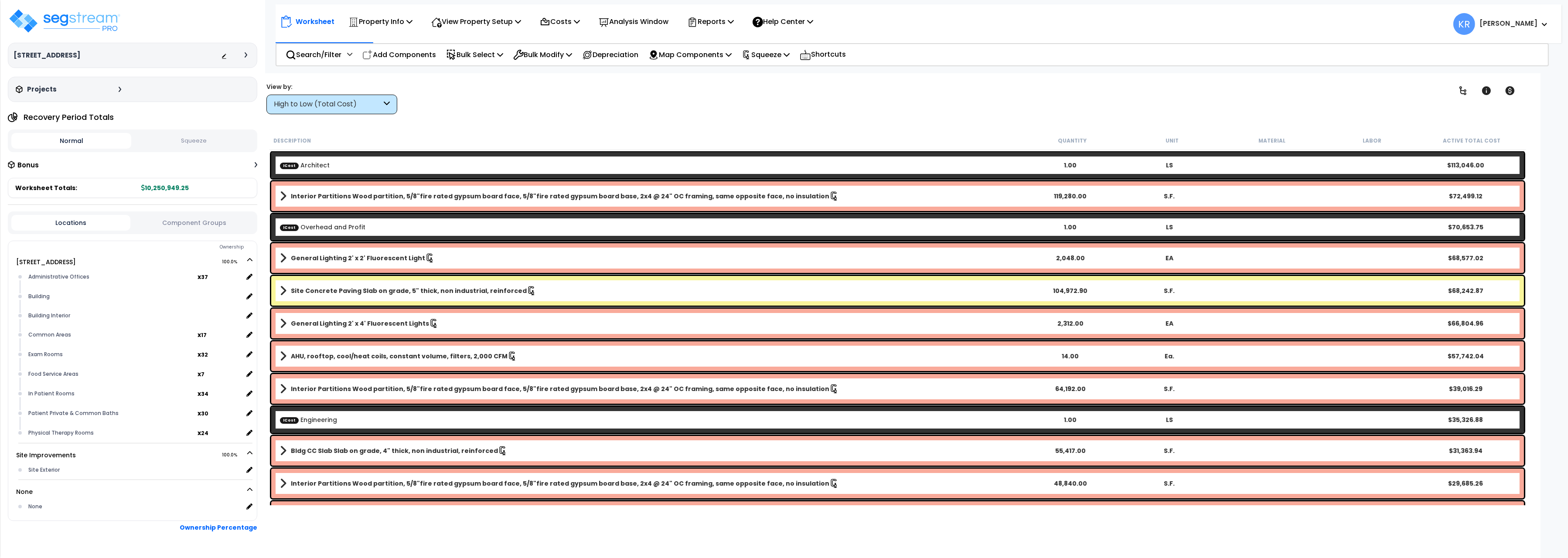
scroll to position [38, 0]
click at [202, 140] on button "Squeeze" at bounding box center [193, 141] width 120 height 15
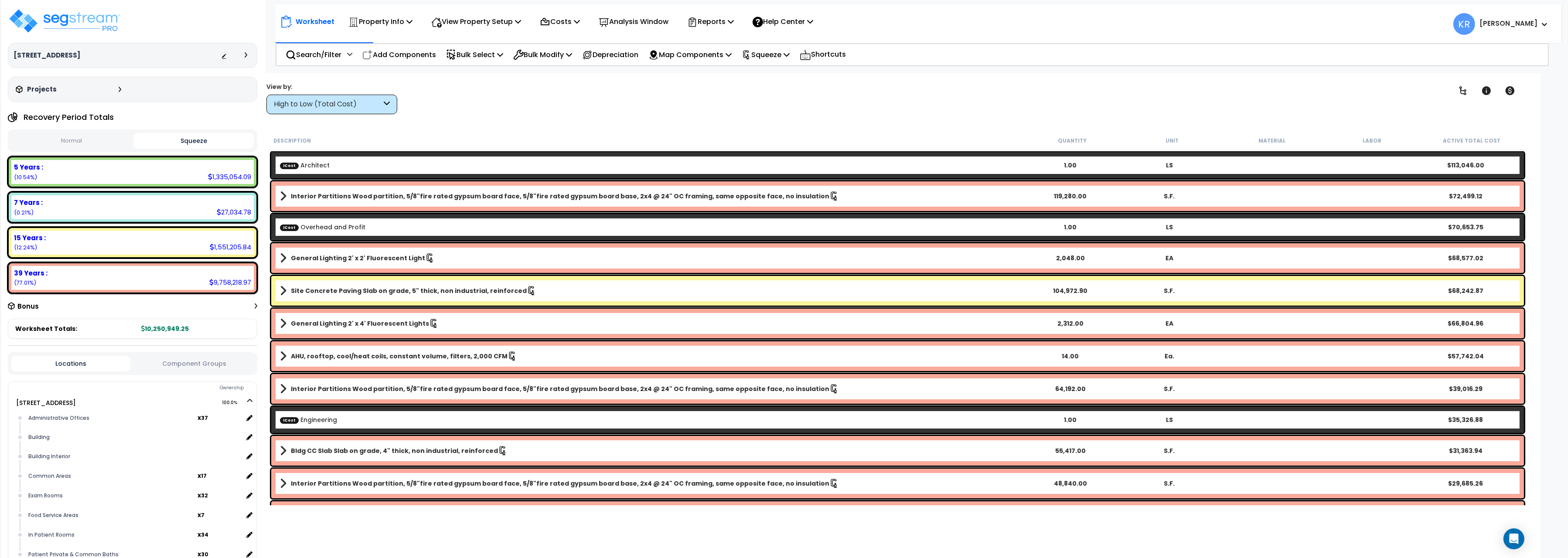
click at [346, 103] on div "High to Low (Total Cost)" at bounding box center [327, 104] width 108 height 10
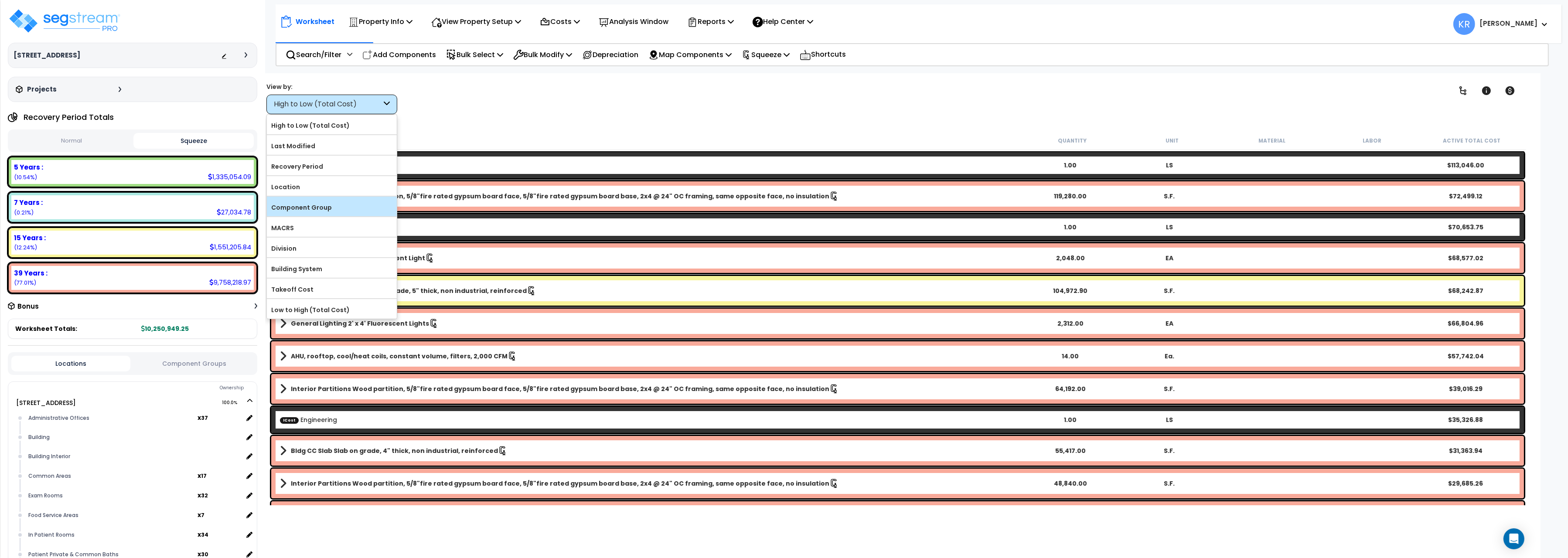
click at [306, 211] on label "Component Group" at bounding box center [331, 207] width 130 height 13
click at [0, 0] on input "Component Group" at bounding box center [0, 0] width 0 height 0
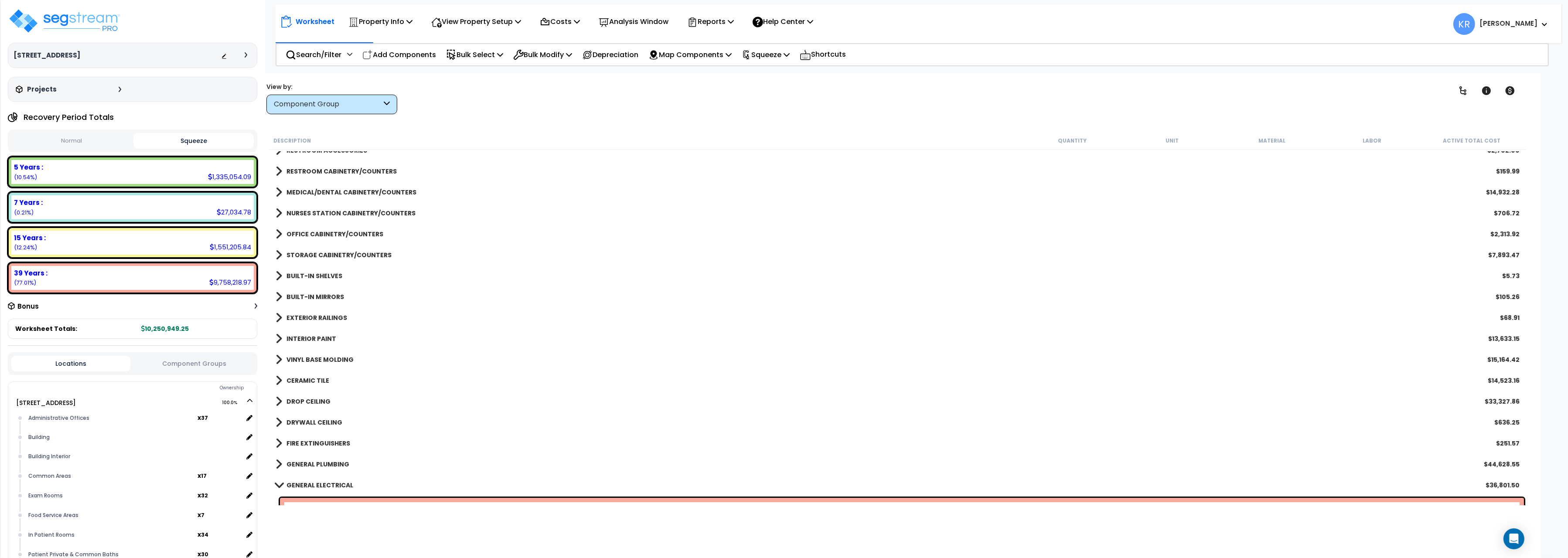
scroll to position [439, 0]
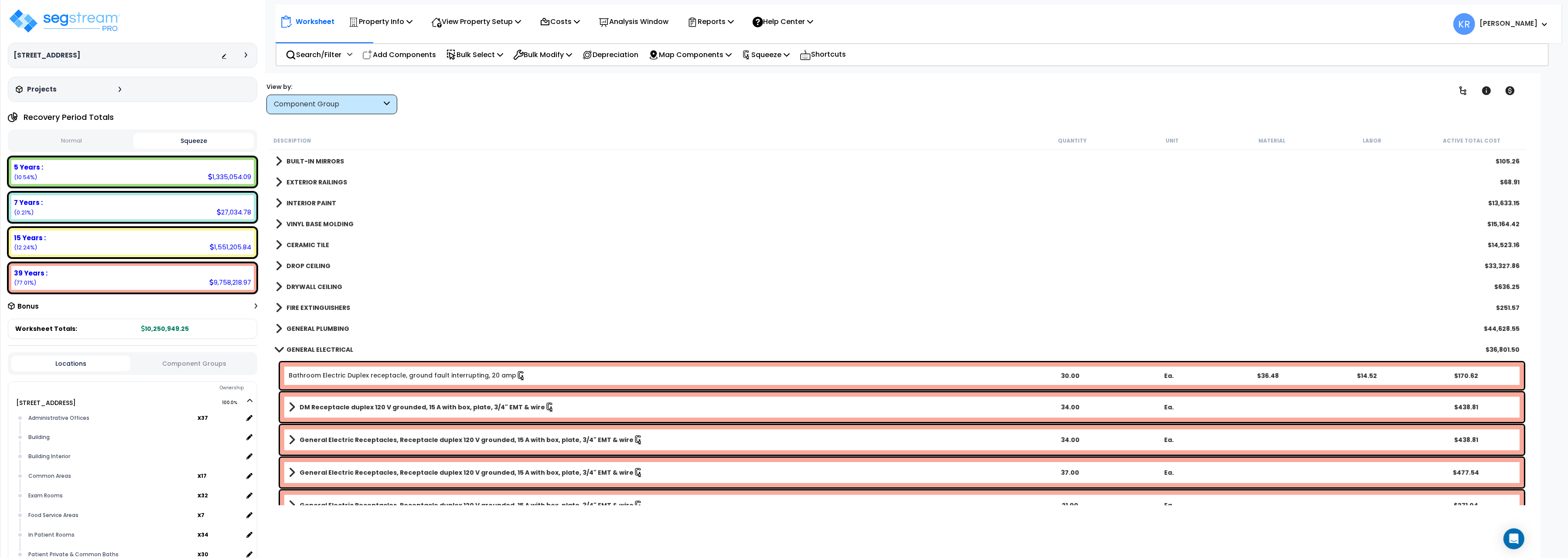
click at [74, 136] on div "Normal Squeeze" at bounding box center [133, 141] width 250 height 23
click at [72, 141] on button "Normal" at bounding box center [71, 141] width 120 height 15
click at [198, 143] on button "Squeeze" at bounding box center [193, 141] width 120 height 15
click at [679, 202] on div "INTERIOR PAINT $13,633.15" at bounding box center [898, 203] width 1253 height 21
click at [715, 20] on p "Reports" at bounding box center [710, 21] width 47 height 12
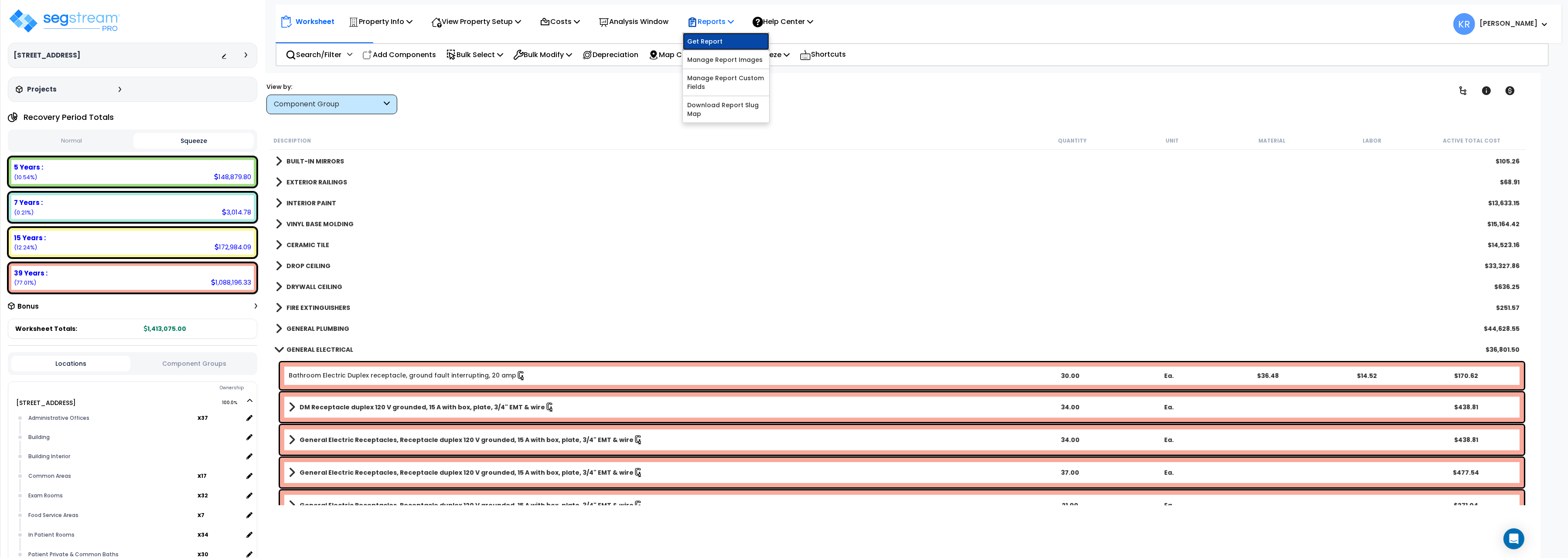
click at [714, 39] on link "Get Report" at bounding box center [726, 41] width 86 height 18
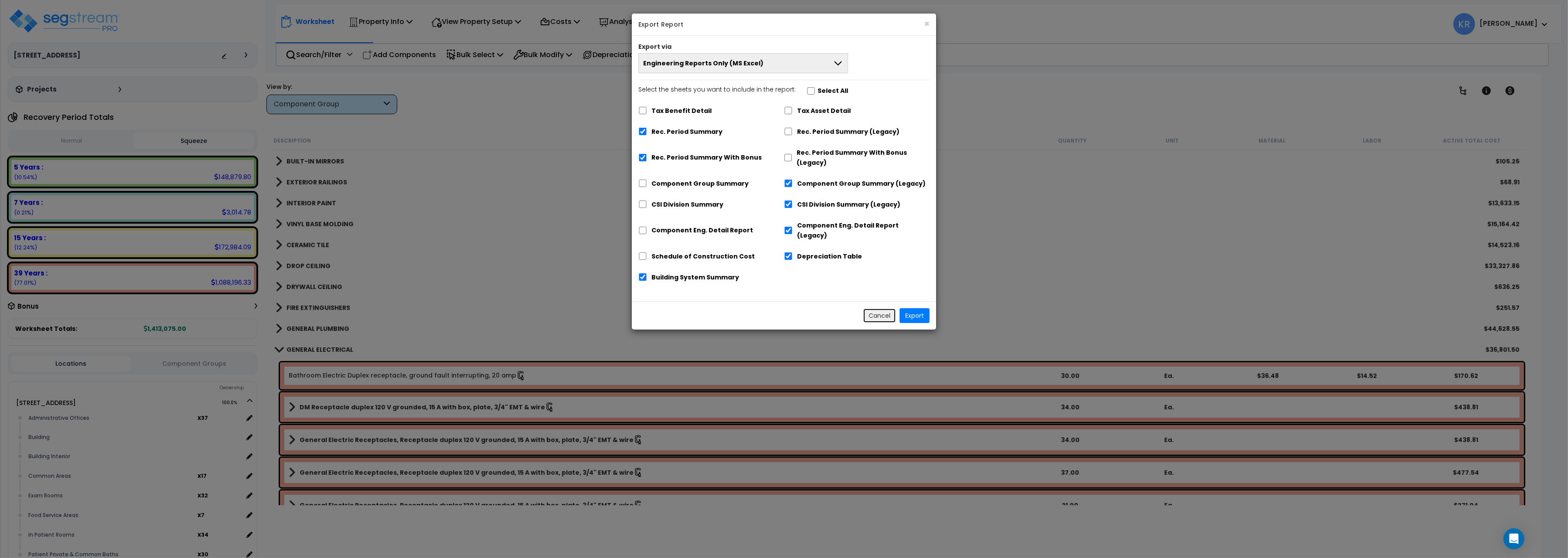
click at [883, 308] on button "Cancel" at bounding box center [880, 315] width 33 height 15
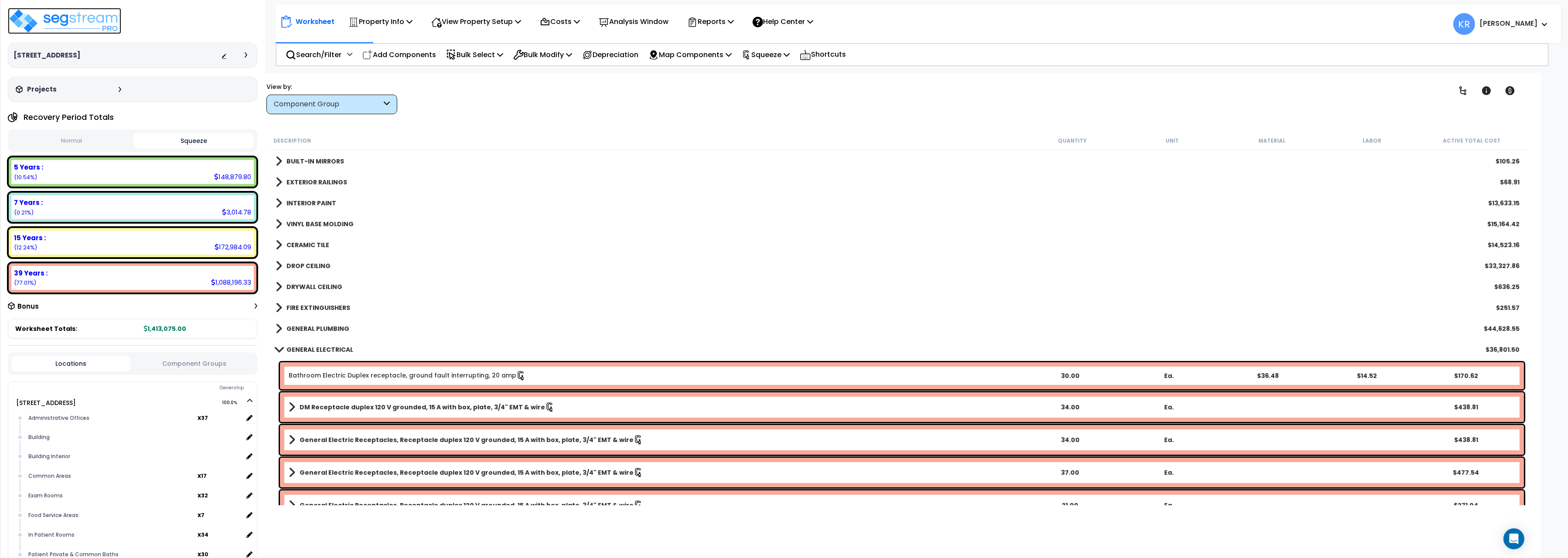
click at [61, 23] on img at bounding box center [65, 21] width 113 height 26
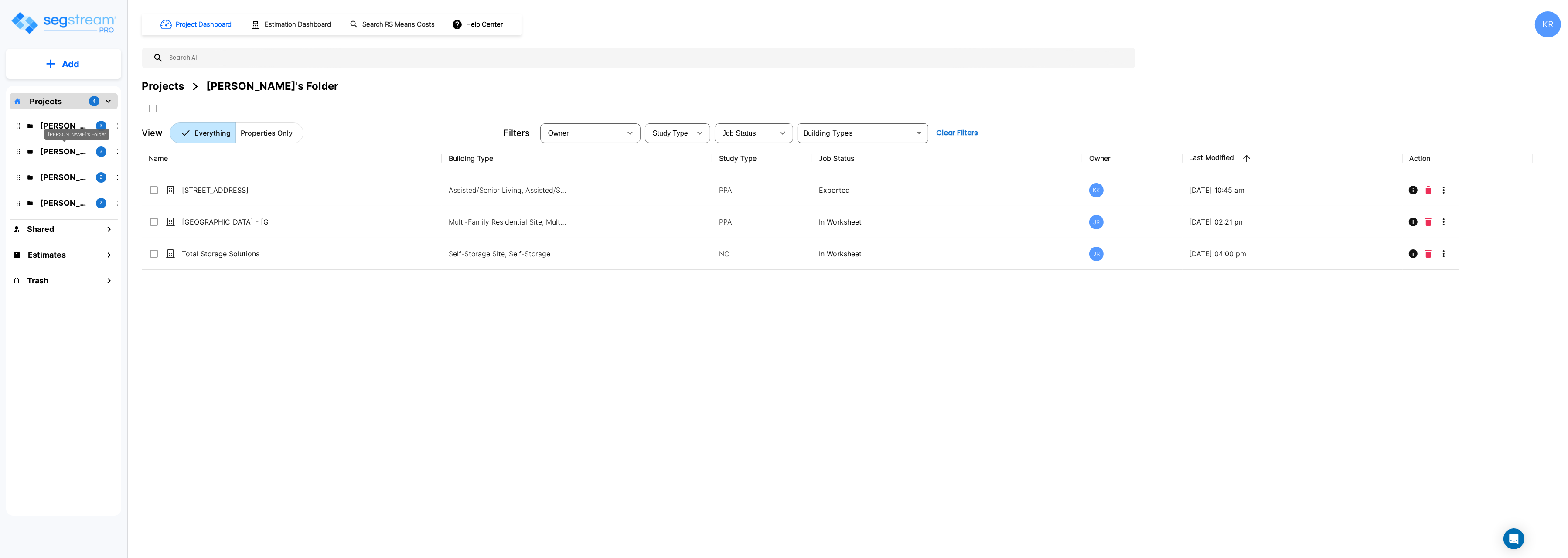
click at [45, 153] on p "[PERSON_NAME]'s Folder" at bounding box center [65, 151] width 49 height 12
click at [35, 176] on div "[PERSON_NAME]'s Folder (Finalized Reports) 9" at bounding box center [70, 177] width 107 height 12
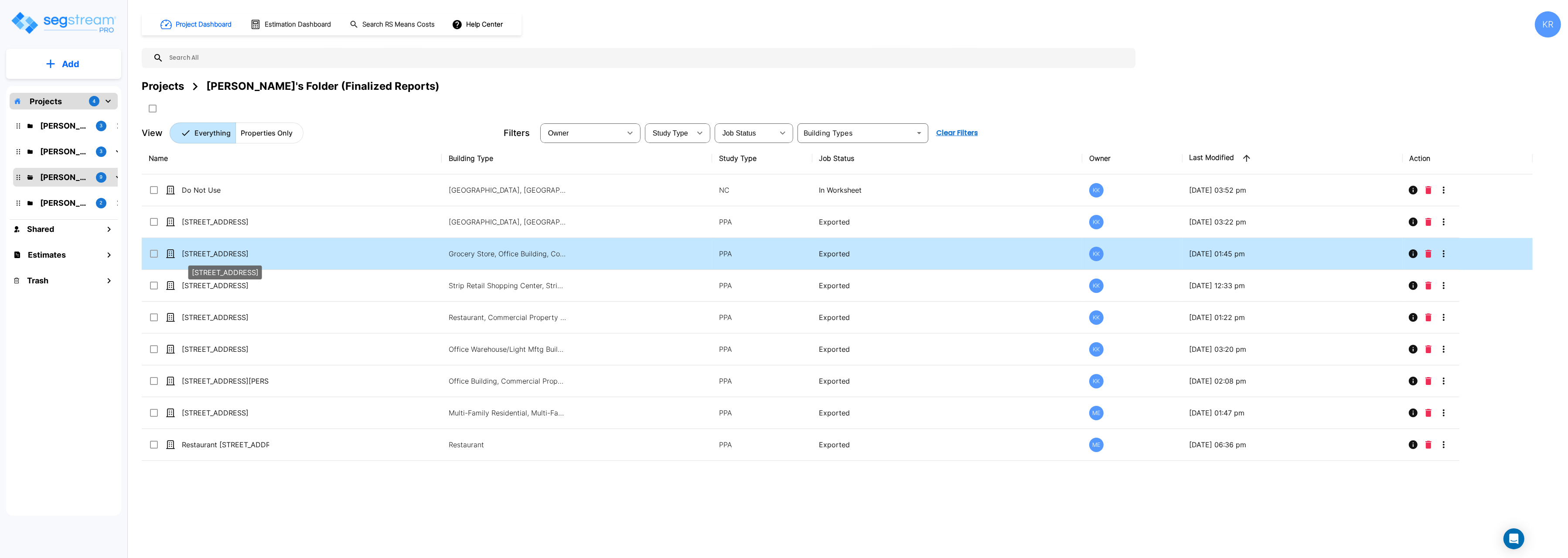
click at [188, 257] on p "[STREET_ADDRESS]" at bounding box center [225, 253] width 87 height 10
checkbox input "true"
click at [188, 257] on p "[STREET_ADDRESS]" at bounding box center [225, 253] width 87 height 10
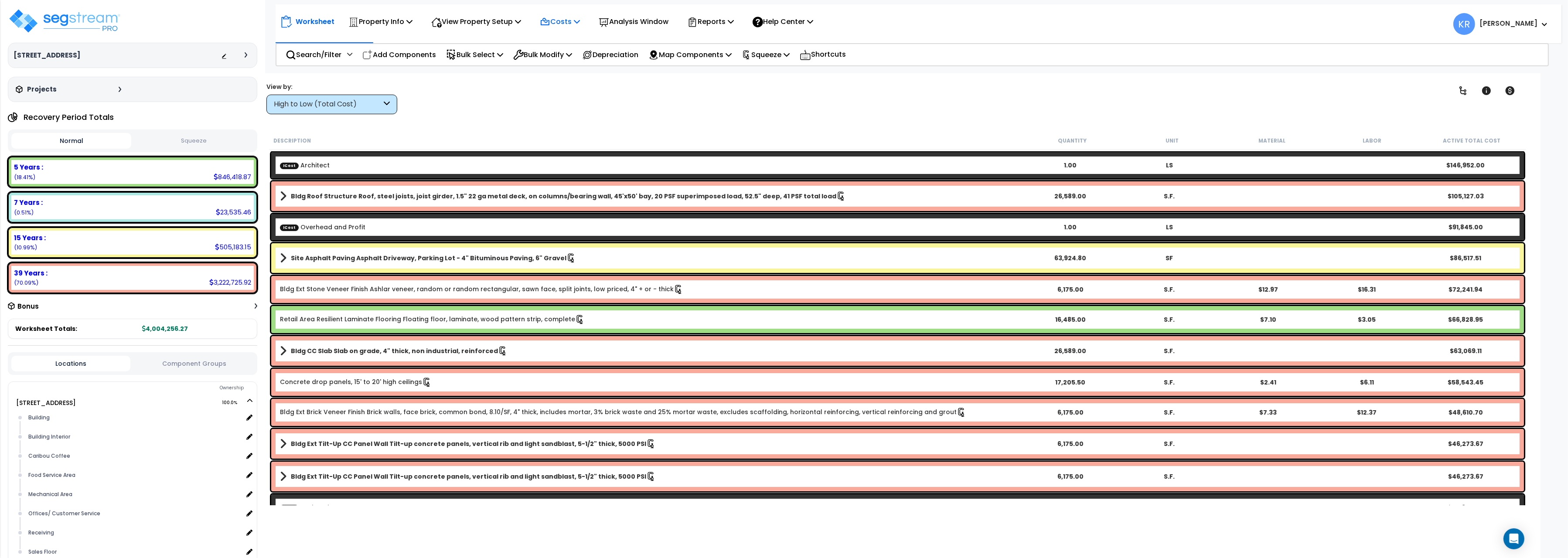
click at [556, 25] on p "Costs" at bounding box center [560, 21] width 40 height 12
click at [562, 41] on link "Indirect Costs" at bounding box center [579, 41] width 86 height 18
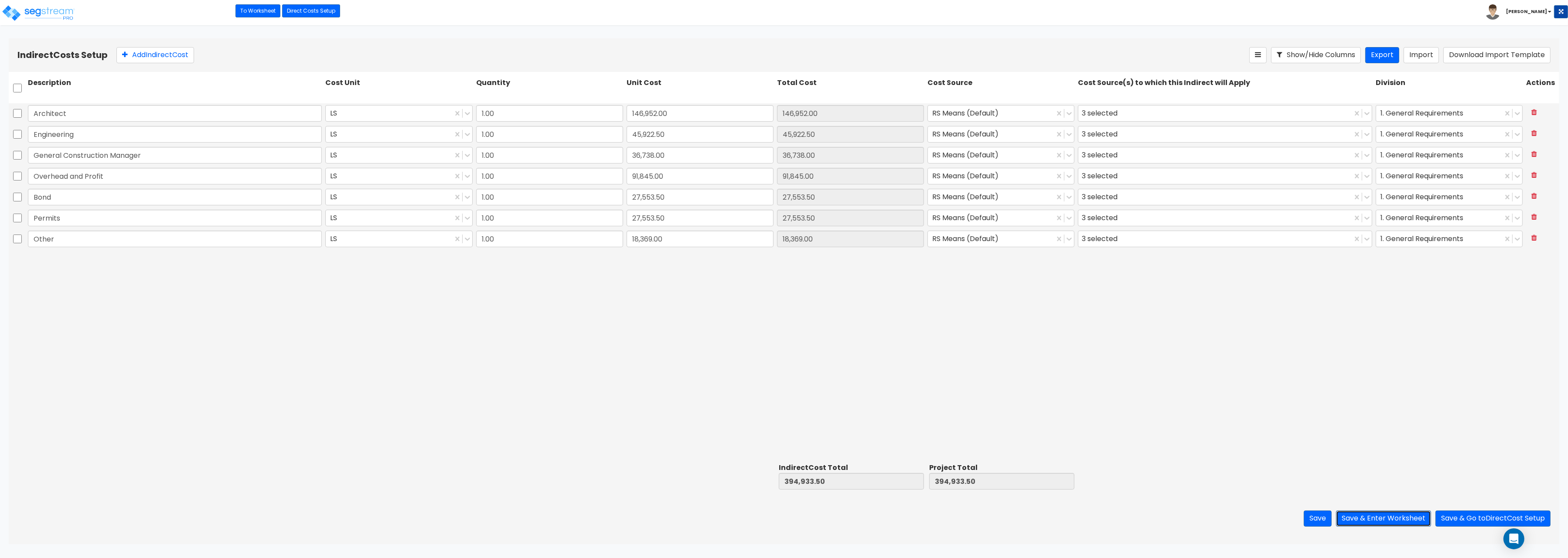
click at [1388, 520] on button "Save & Enter Worksheet" at bounding box center [1384, 518] width 95 height 16
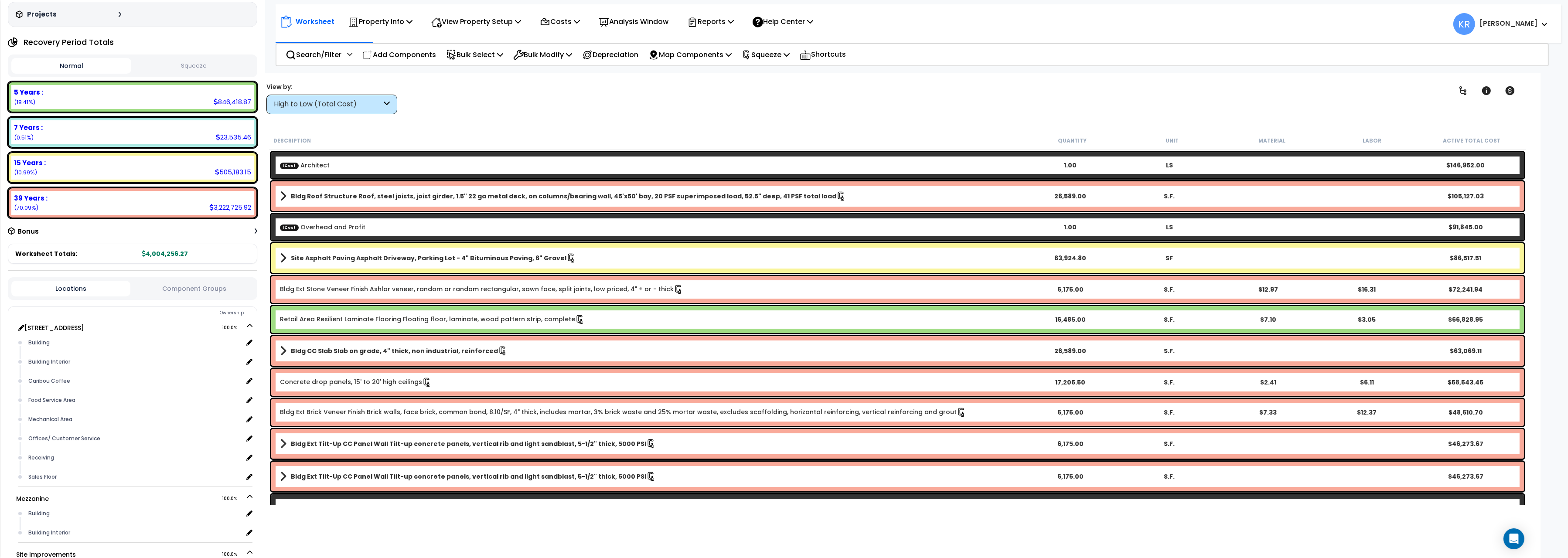
scroll to position [146, 0]
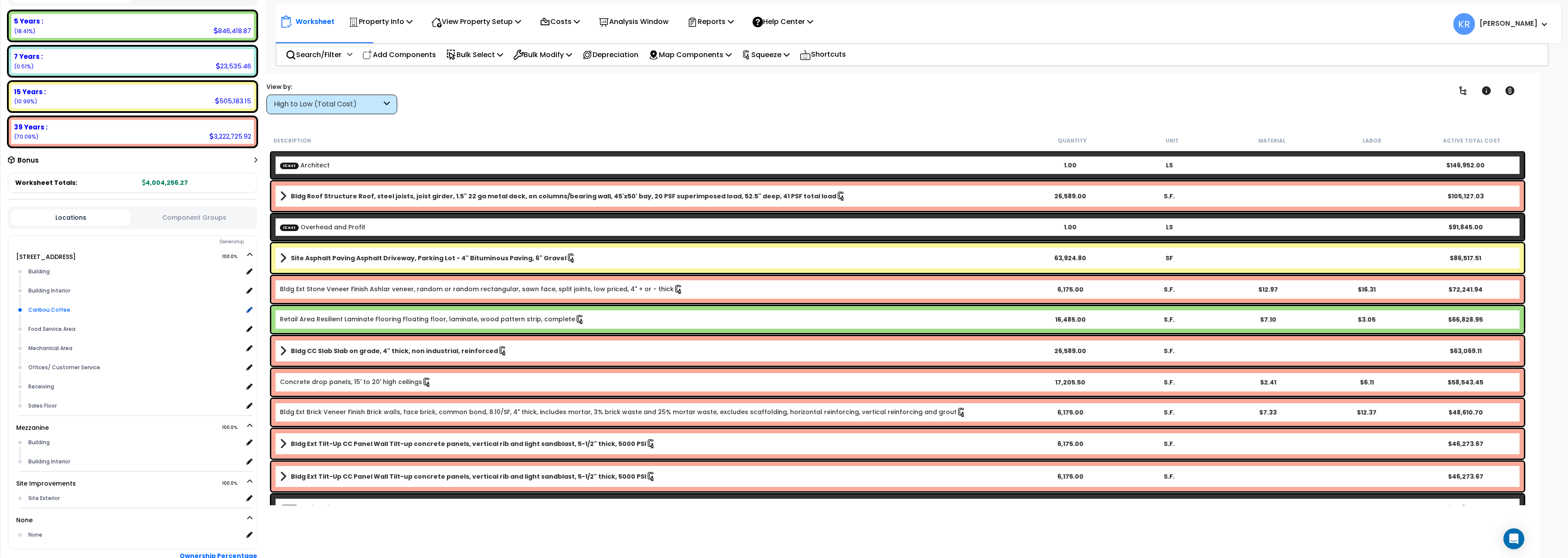
click at [43, 308] on div "Caribou Coffee" at bounding box center [135, 310] width 217 height 10
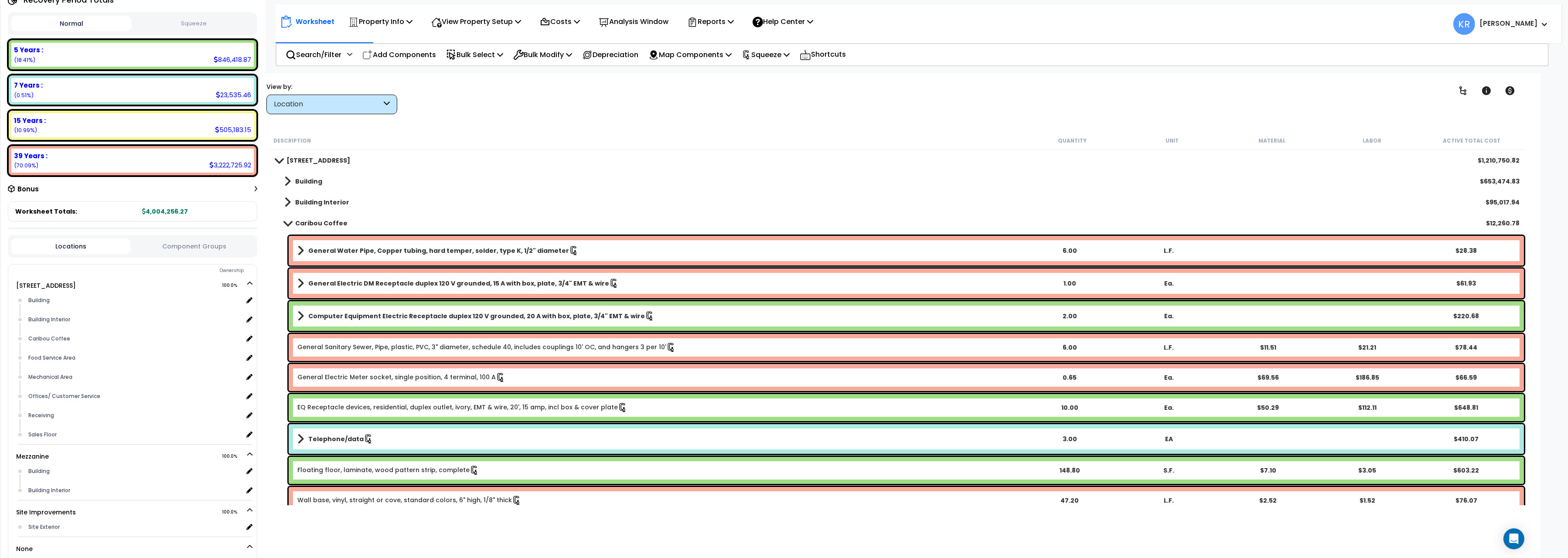
scroll to position [97, 0]
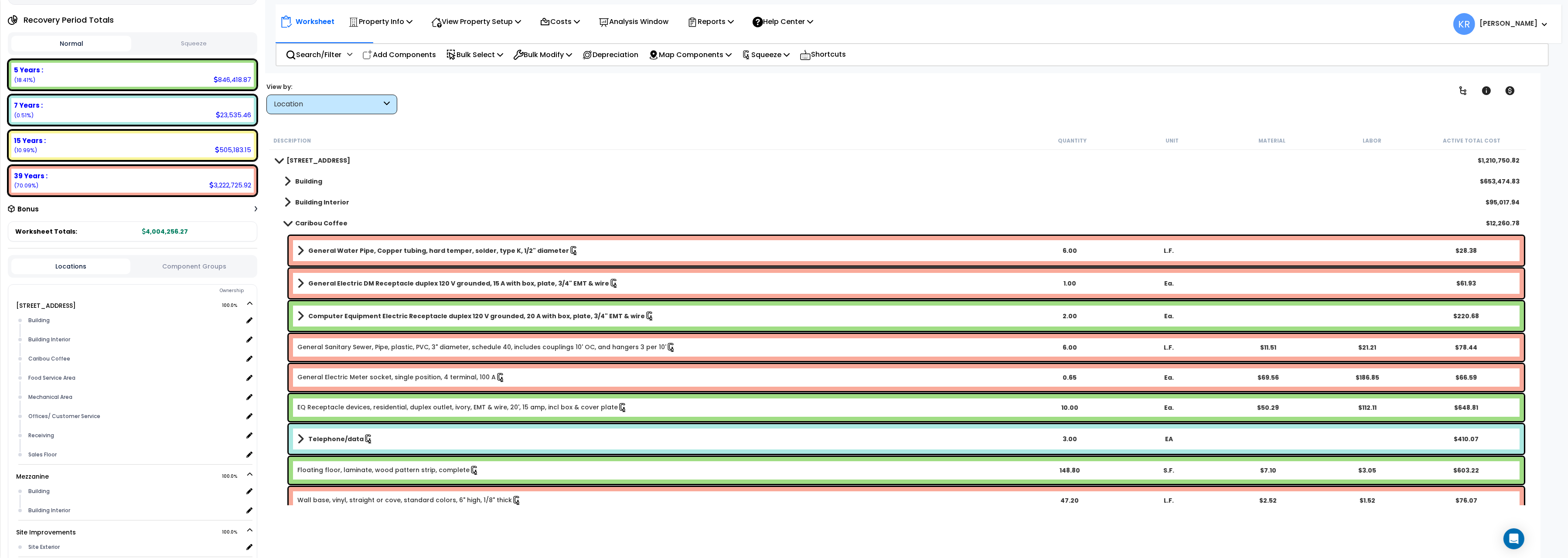
click at [188, 50] on button "Squeeze" at bounding box center [193, 43] width 120 height 15
click at [301, 220] on b "Caribou Coffee" at bounding box center [321, 223] width 52 height 9
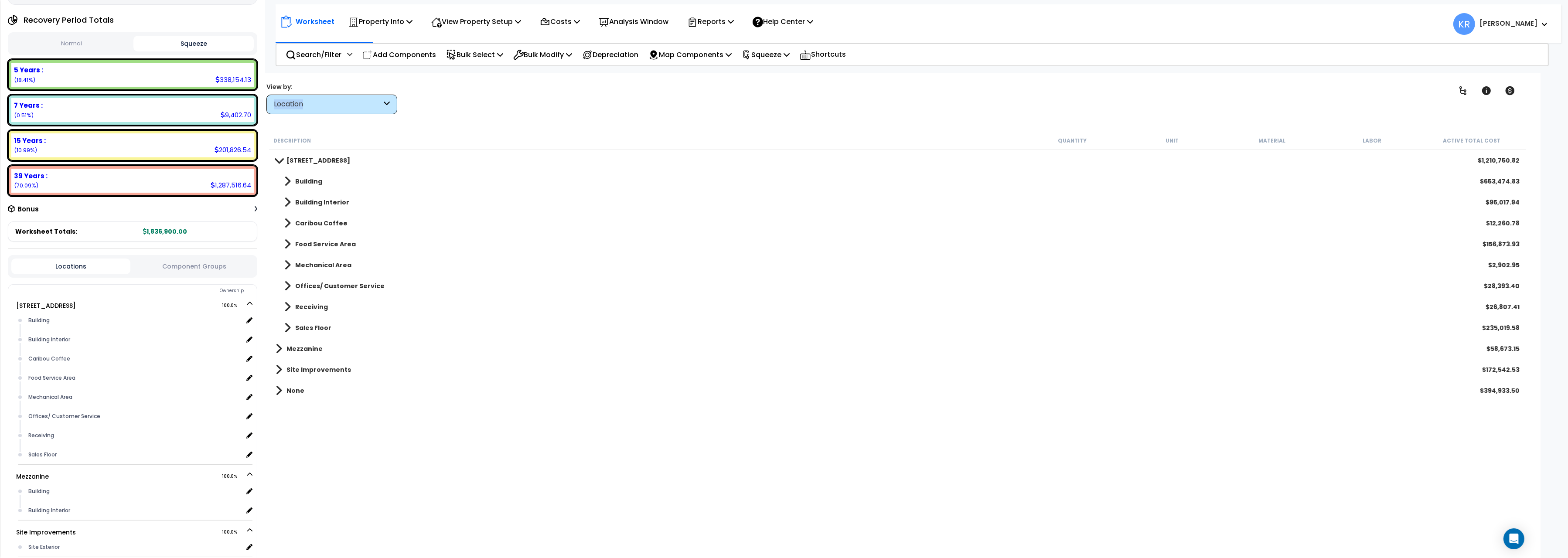
click at [342, 93] on div "View by: Location High to Low (Total Cost)" at bounding box center [332, 98] width 131 height 32
click at [338, 103] on div "Location" at bounding box center [327, 104] width 108 height 10
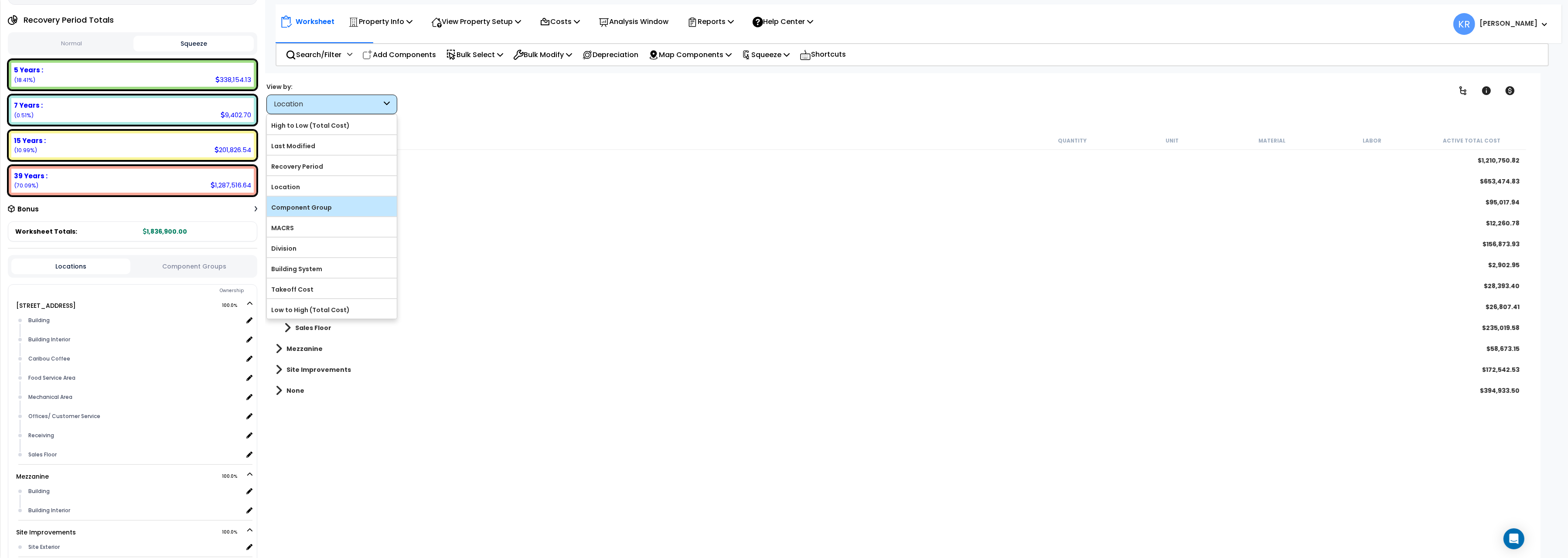
click at [316, 201] on div "Component Group" at bounding box center [331, 206] width 130 height 19
click at [313, 209] on label "Component Group" at bounding box center [331, 207] width 130 height 13
click at [0, 0] on input "Component Group" at bounding box center [0, 0] width 0 height 0
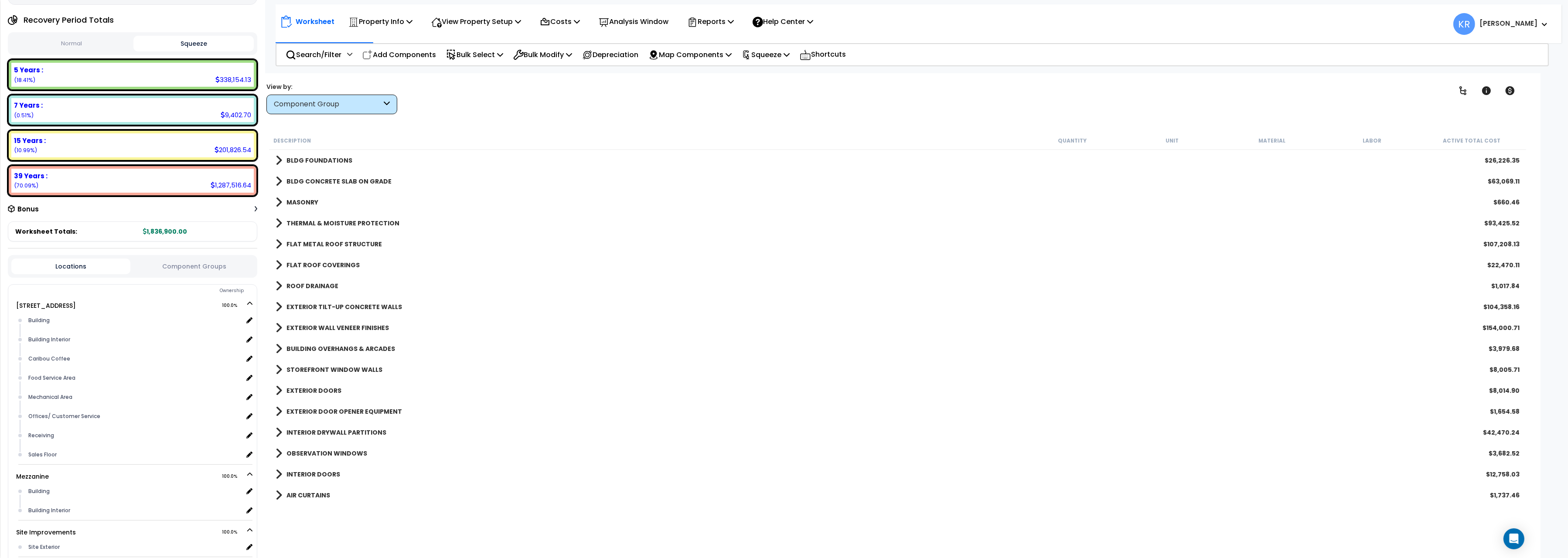
click at [321, 159] on b "BLDG FOUNDATIONS" at bounding box center [320, 160] width 66 height 9
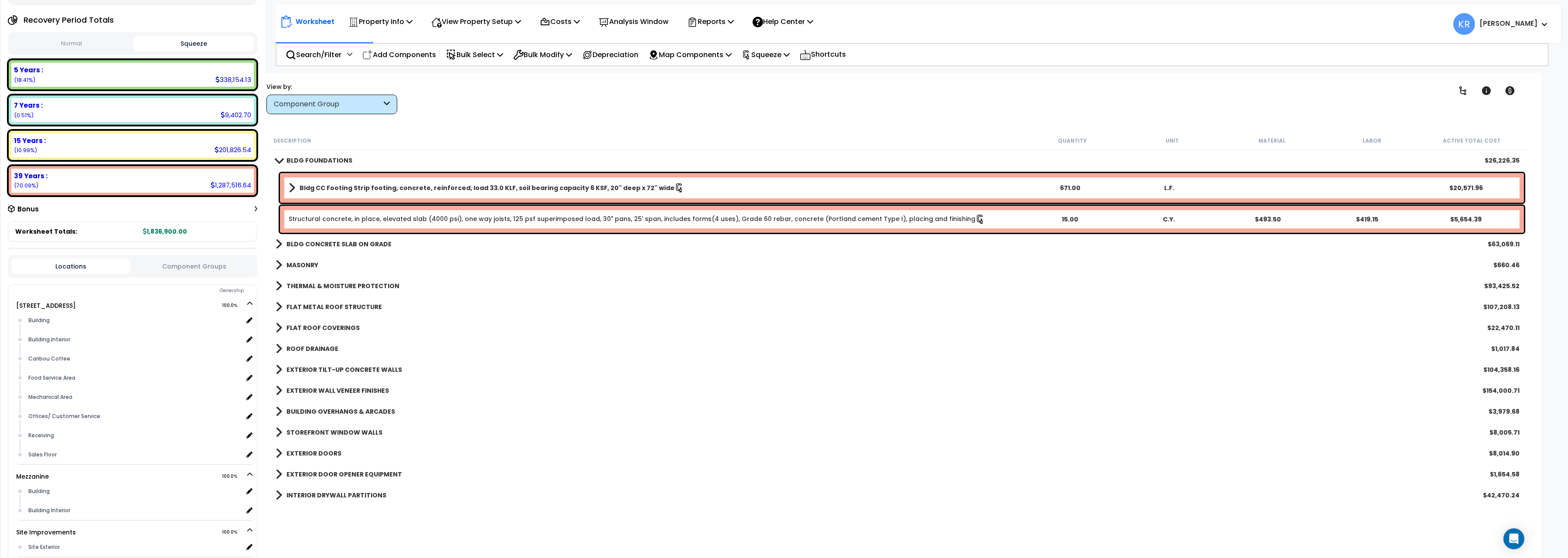
click at [321, 159] on b "BLDG FOUNDATIONS" at bounding box center [320, 160] width 66 height 9
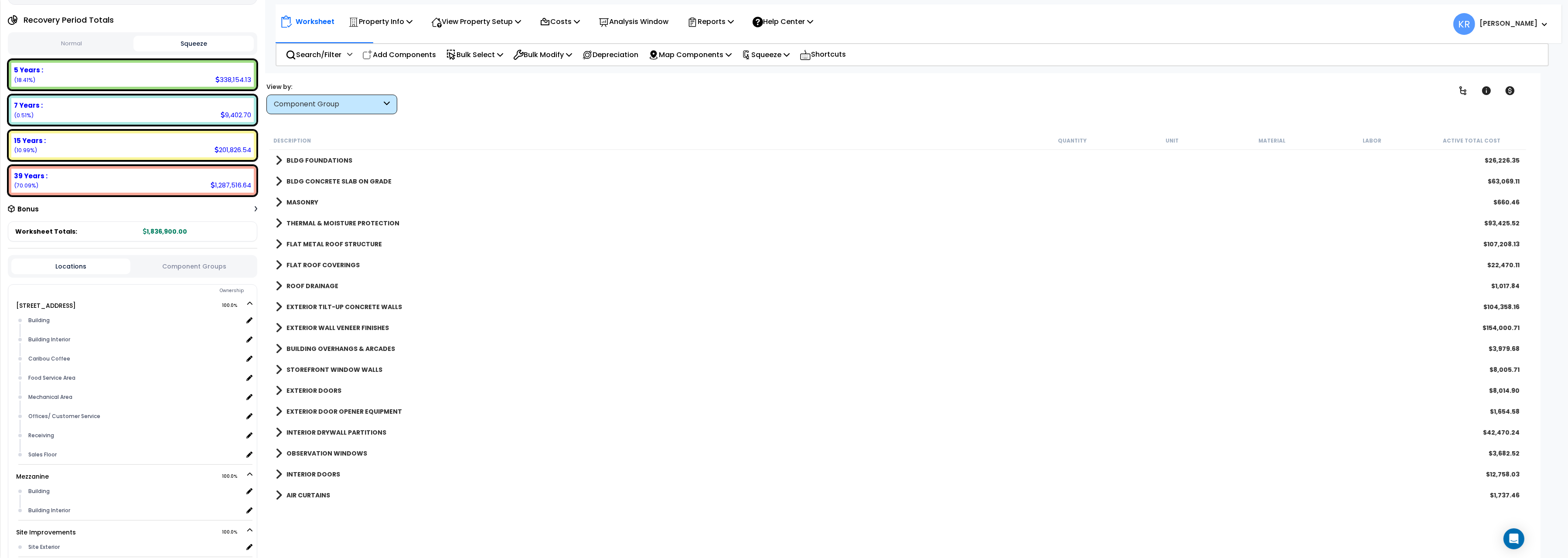
click at [321, 177] on link "BLDG CONCRETE SLAB ON GRADE" at bounding box center [334, 181] width 116 height 12
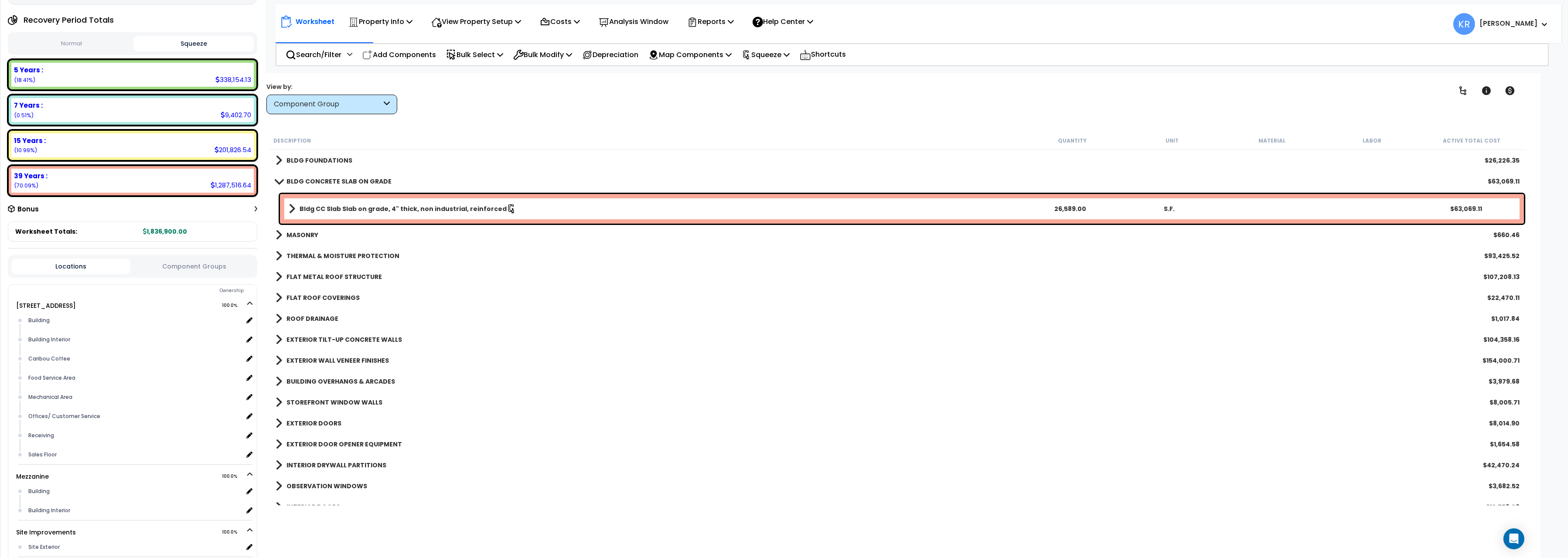
click at [323, 173] on div "BLDG CONCRETE SLAB ON GRADE $63,069.11" at bounding box center [898, 181] width 1253 height 21
click at [316, 181] on b "BLDG CONCRETE SLAB ON GRADE" at bounding box center [339, 181] width 105 height 9
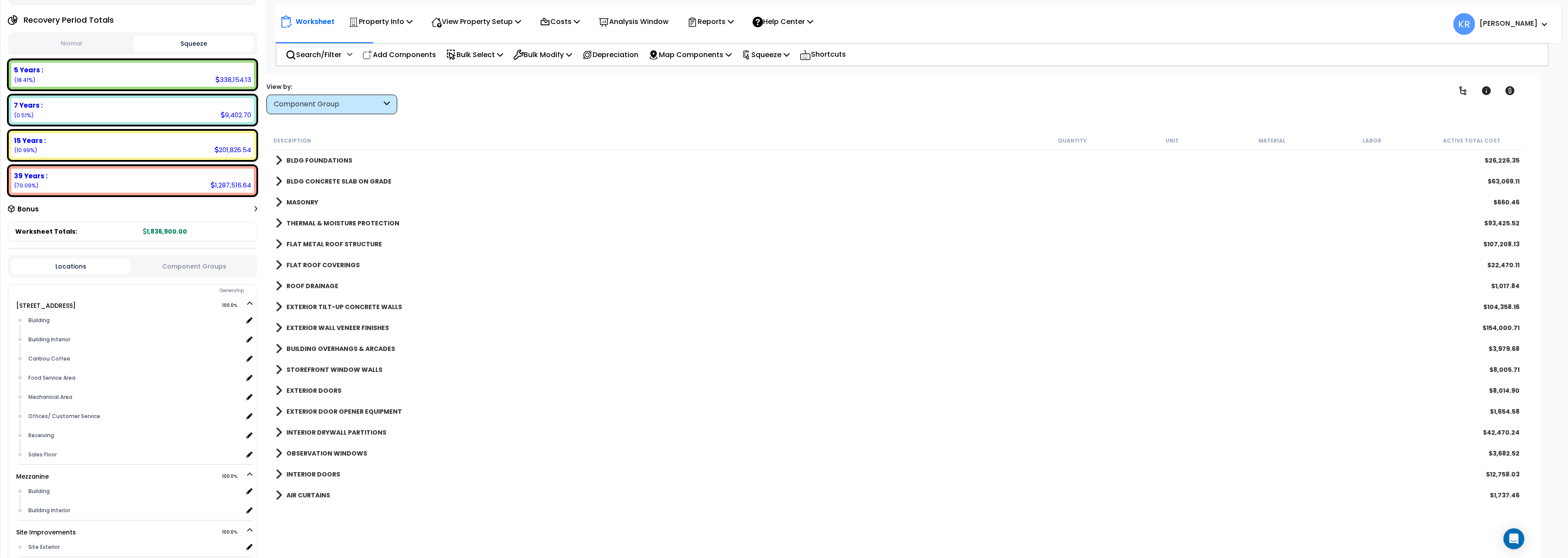
click at [306, 202] on b "MASONRY" at bounding box center [303, 202] width 32 height 9
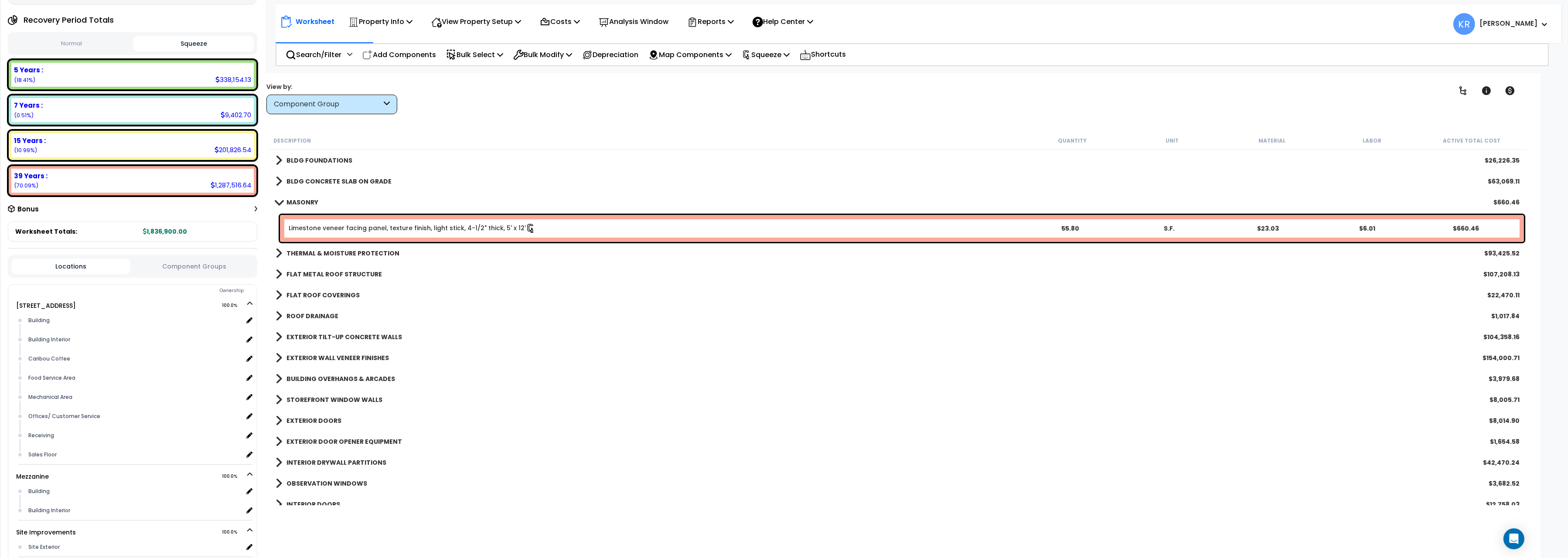
click at [303, 203] on b "MASONRY" at bounding box center [303, 202] width 32 height 9
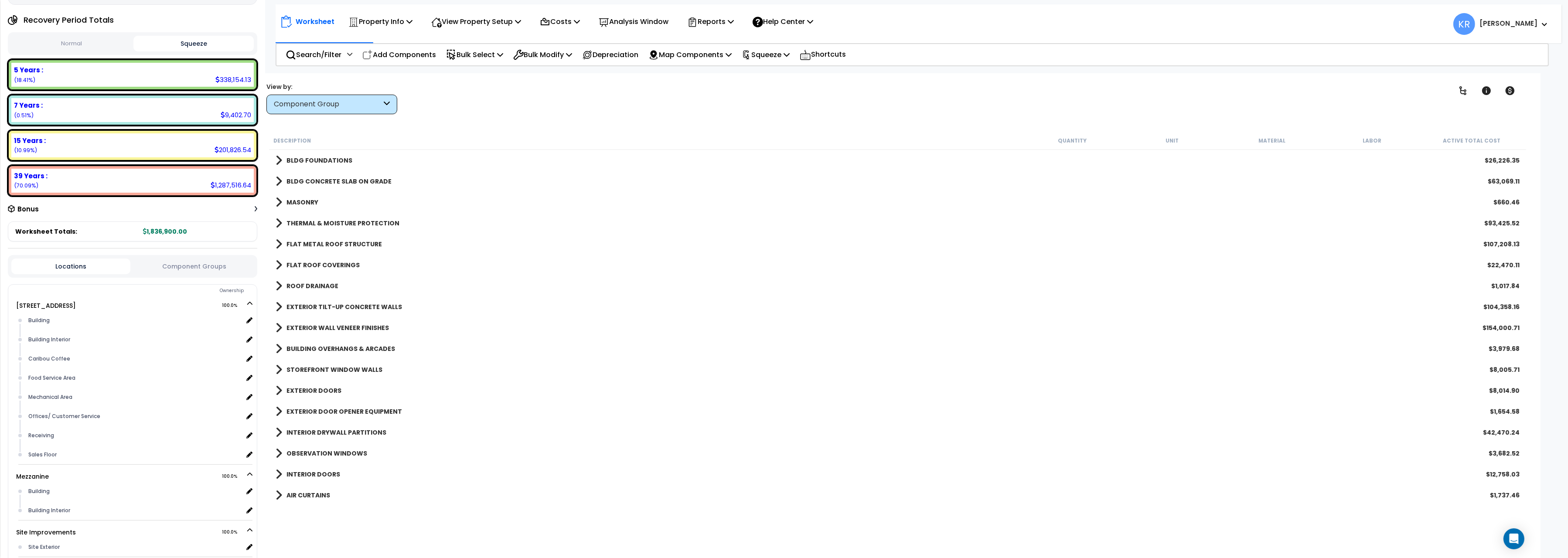
click at [303, 202] on b "MASONRY" at bounding box center [303, 202] width 32 height 9
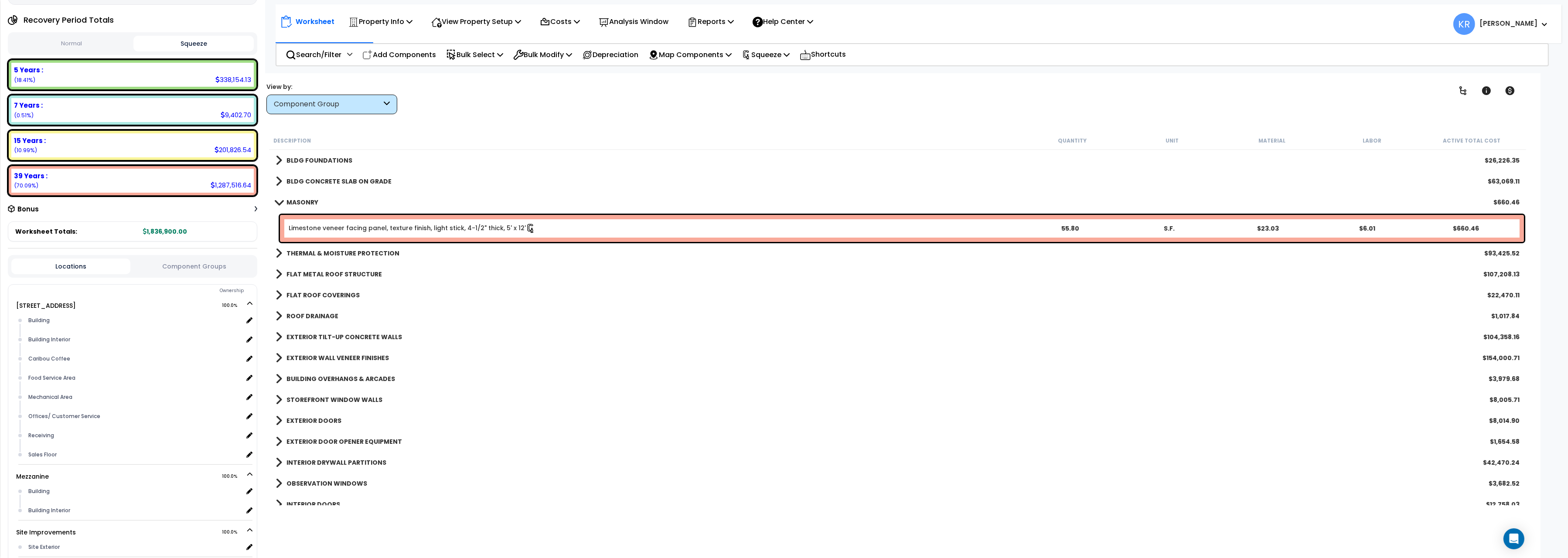
click at [314, 248] on link "THERMAL & MOISTURE PROTECTION" at bounding box center [337, 253] width 124 height 12
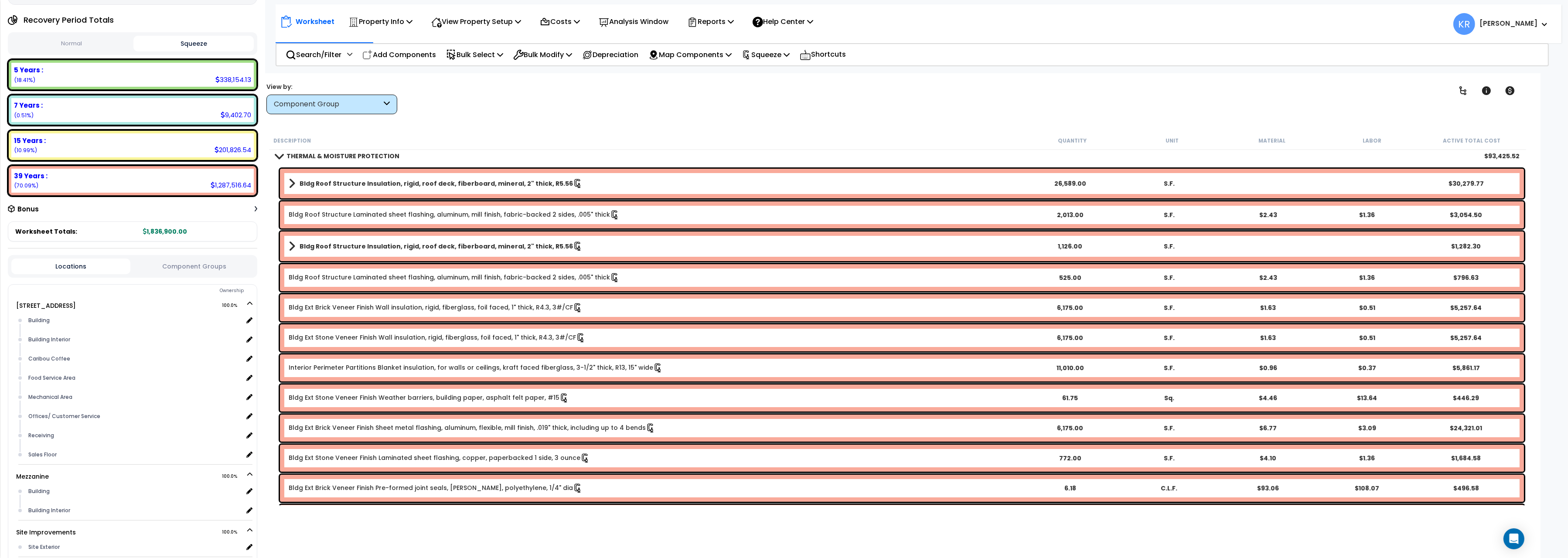
scroll to position [49, 0]
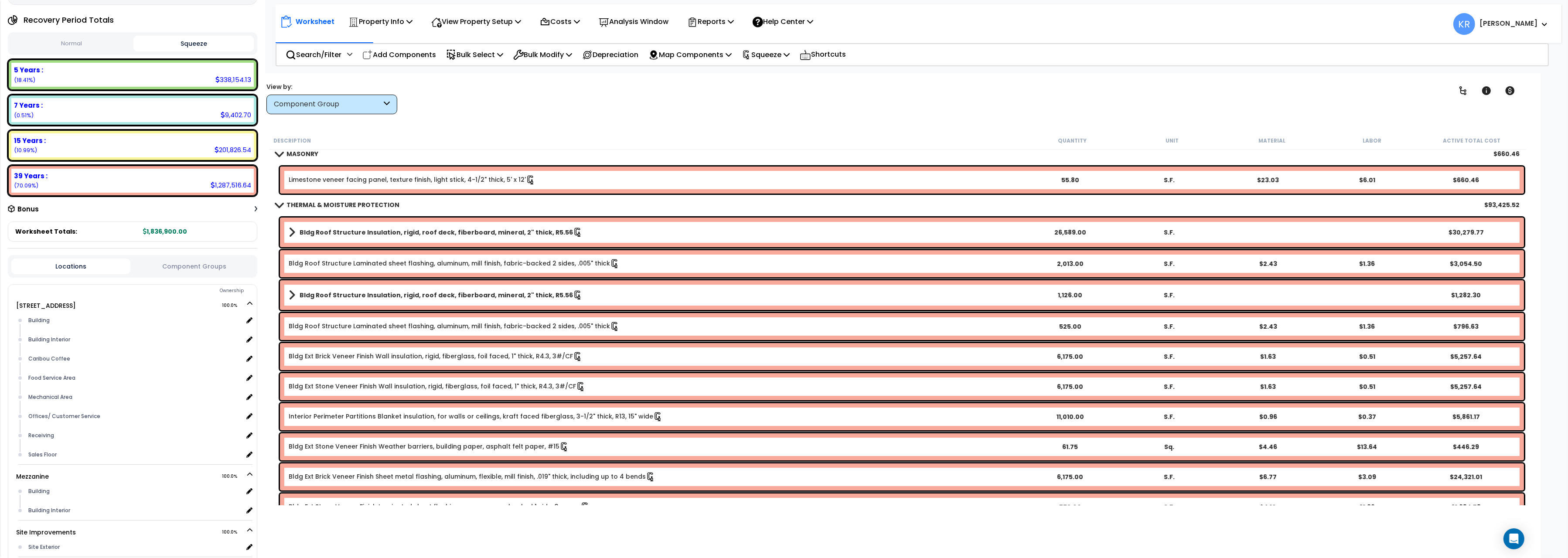
click at [494, 179] on link "Limestone veneer facing panel, texture finish, light stick, 4-1/2" thick, 5' x …" at bounding box center [411, 180] width 247 height 9
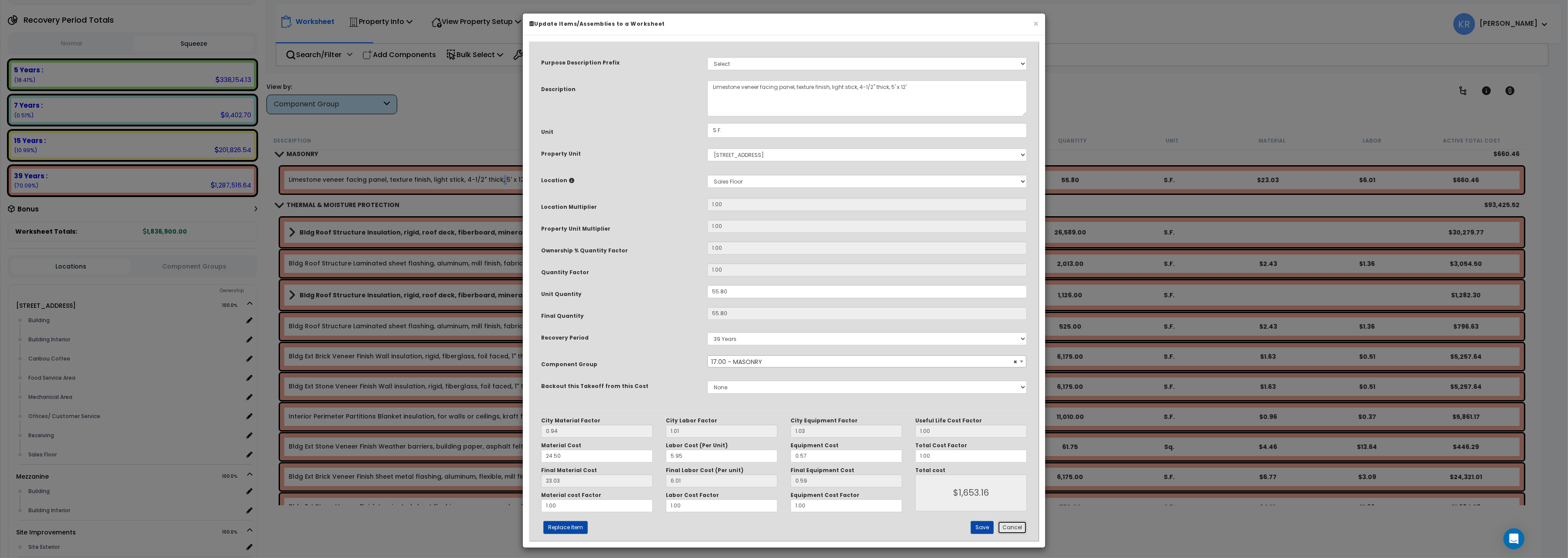
click at [1010, 534] on button "Cancel" at bounding box center [1012, 527] width 29 height 13
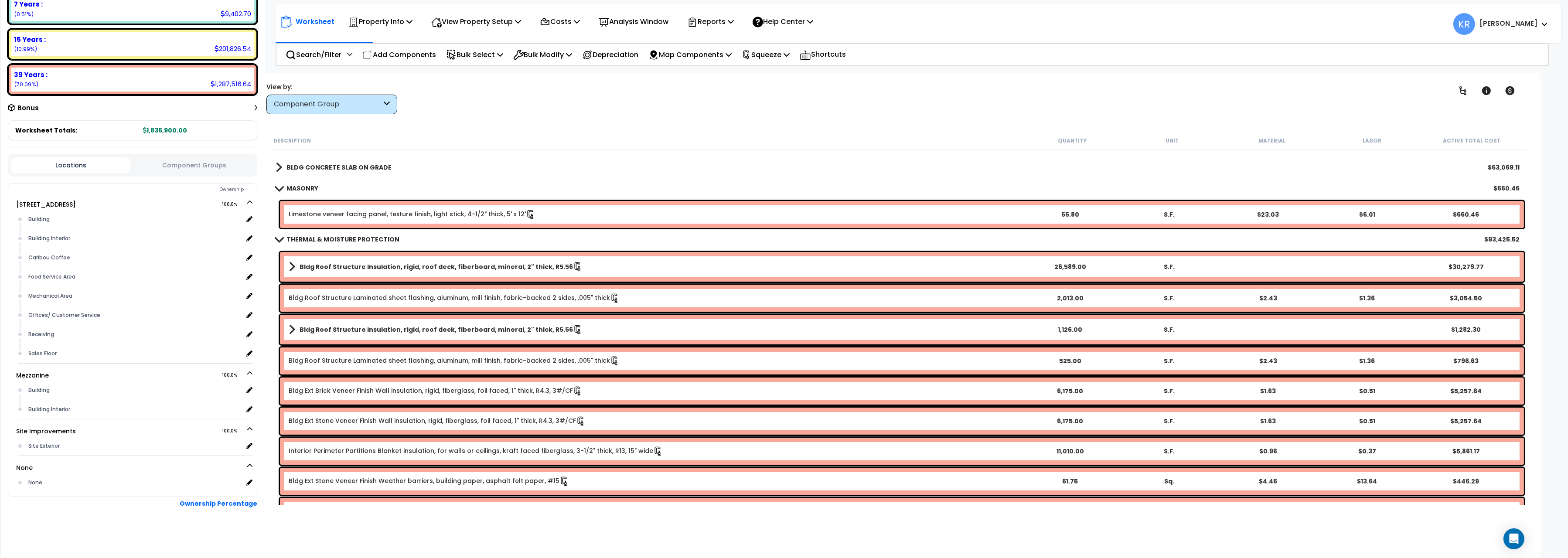
scroll to position [0, 0]
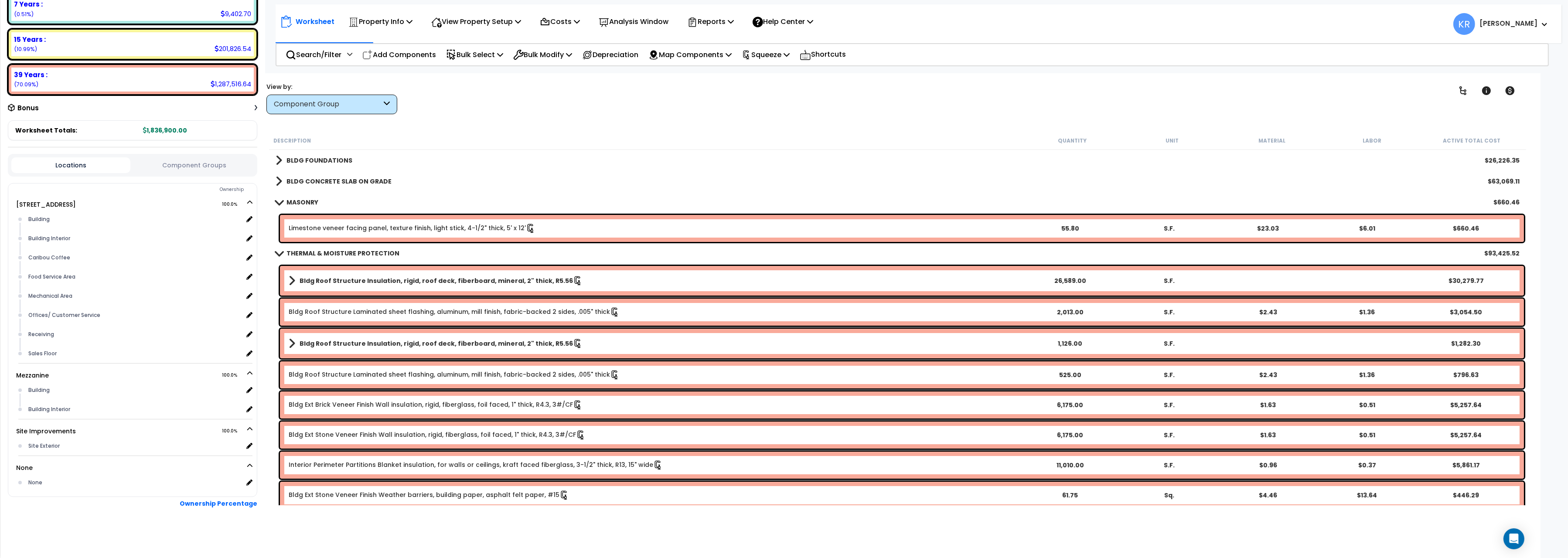
click at [284, 245] on div "THERMAL & MOISTURE PROTECTION $93,425.52" at bounding box center [898, 253] width 1253 height 21
click at [282, 254] on span at bounding box center [279, 253] width 12 height 7
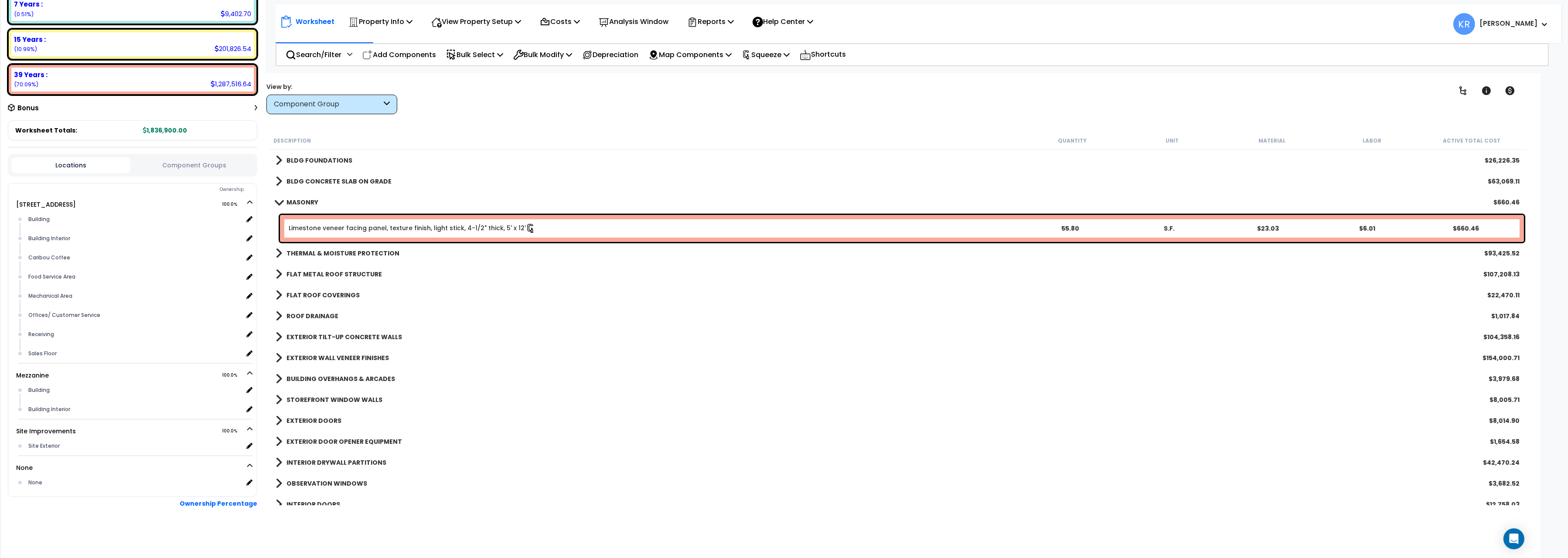
click at [294, 197] on link "MASONRY" at bounding box center [297, 202] width 43 height 12
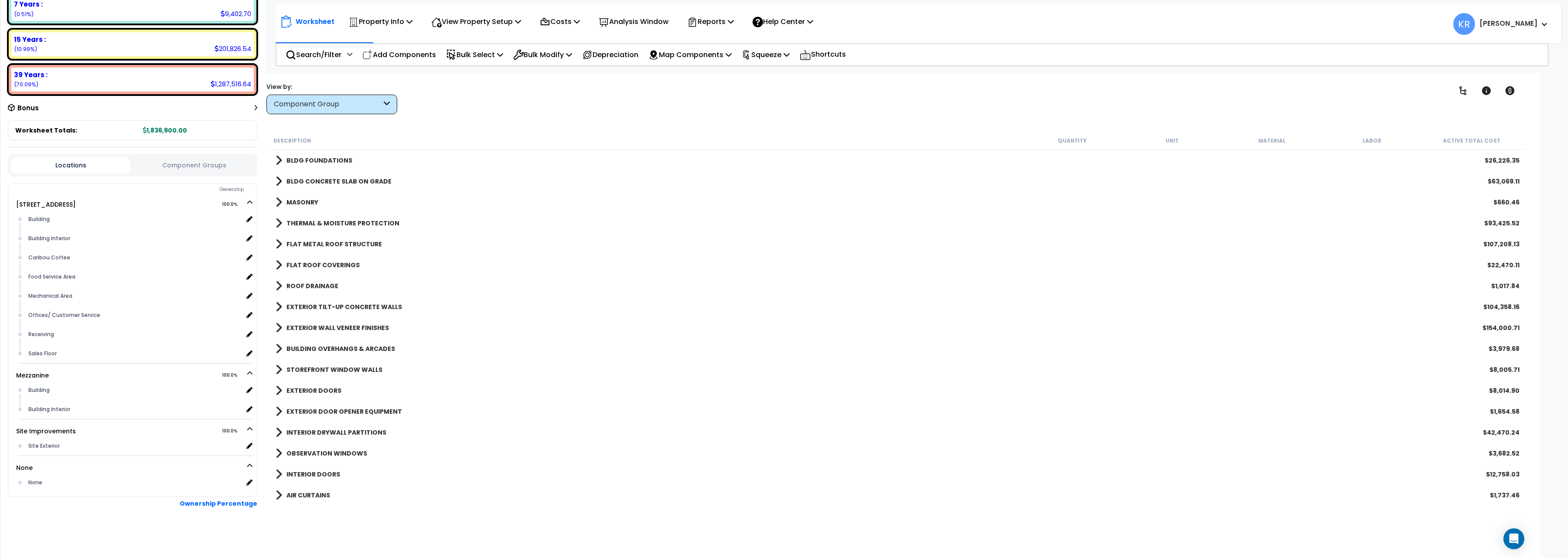
click at [322, 105] on div "Component Group" at bounding box center [327, 104] width 108 height 10
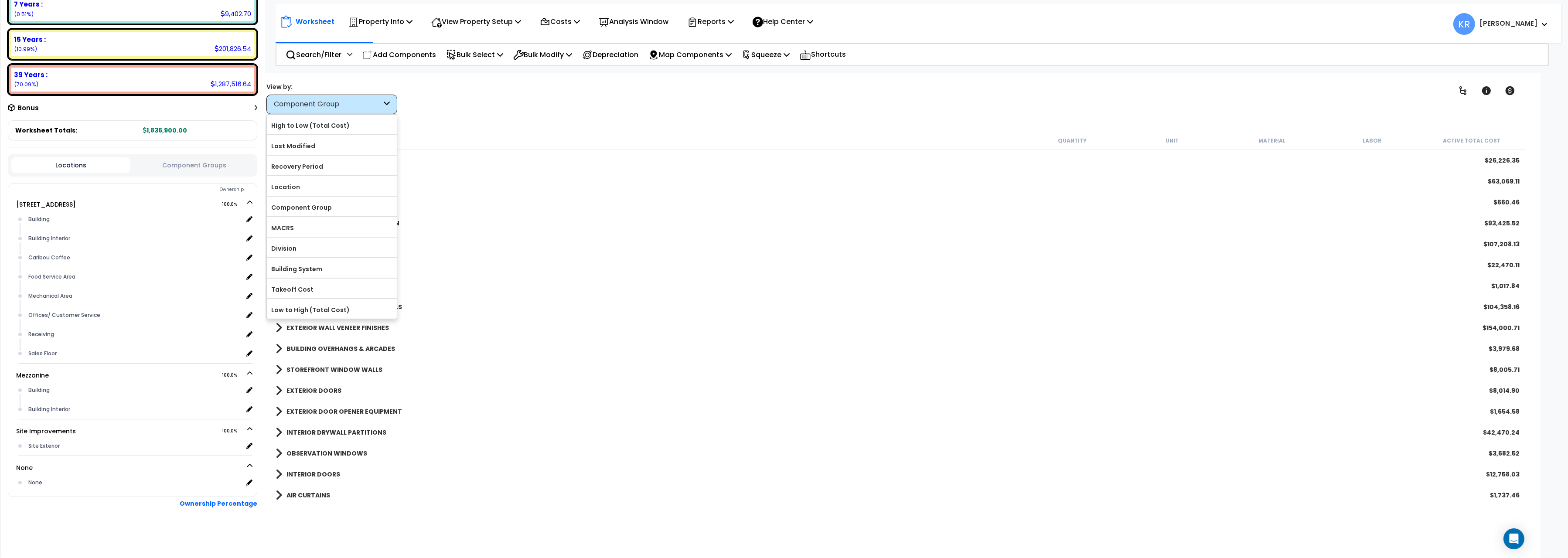
click at [322, 105] on div "Component Group" at bounding box center [327, 104] width 108 height 10
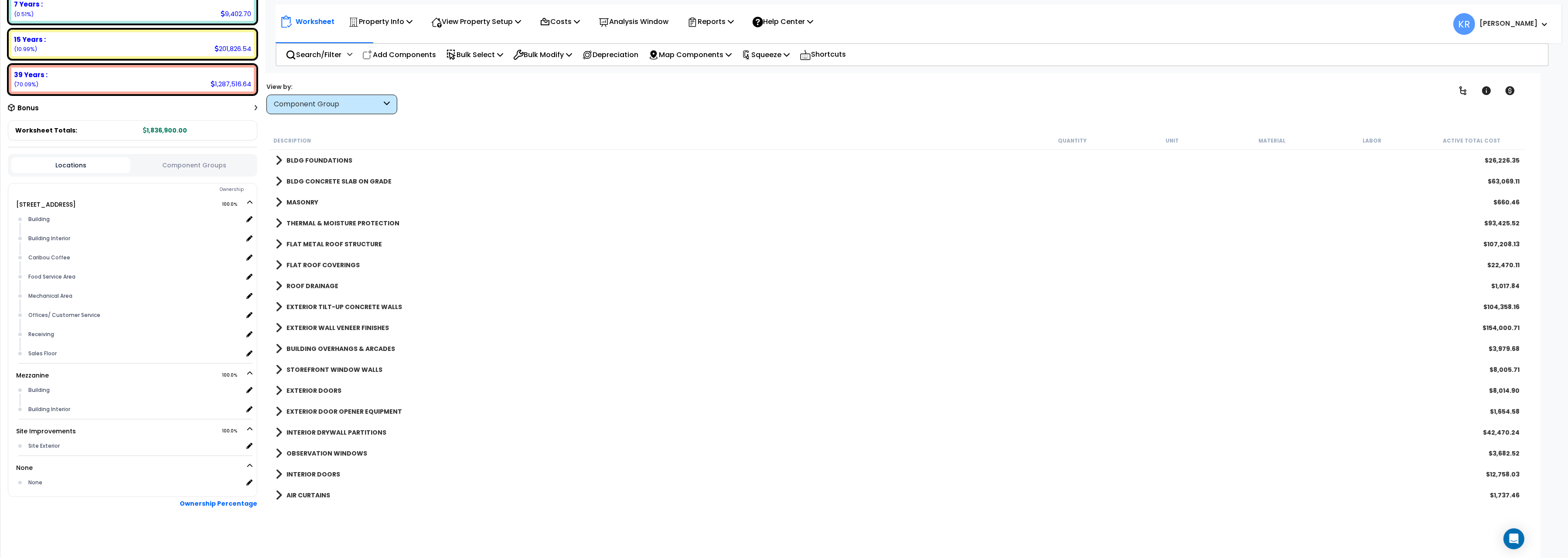
click at [315, 161] on b "BLDG FOUNDATIONS" at bounding box center [320, 160] width 66 height 9
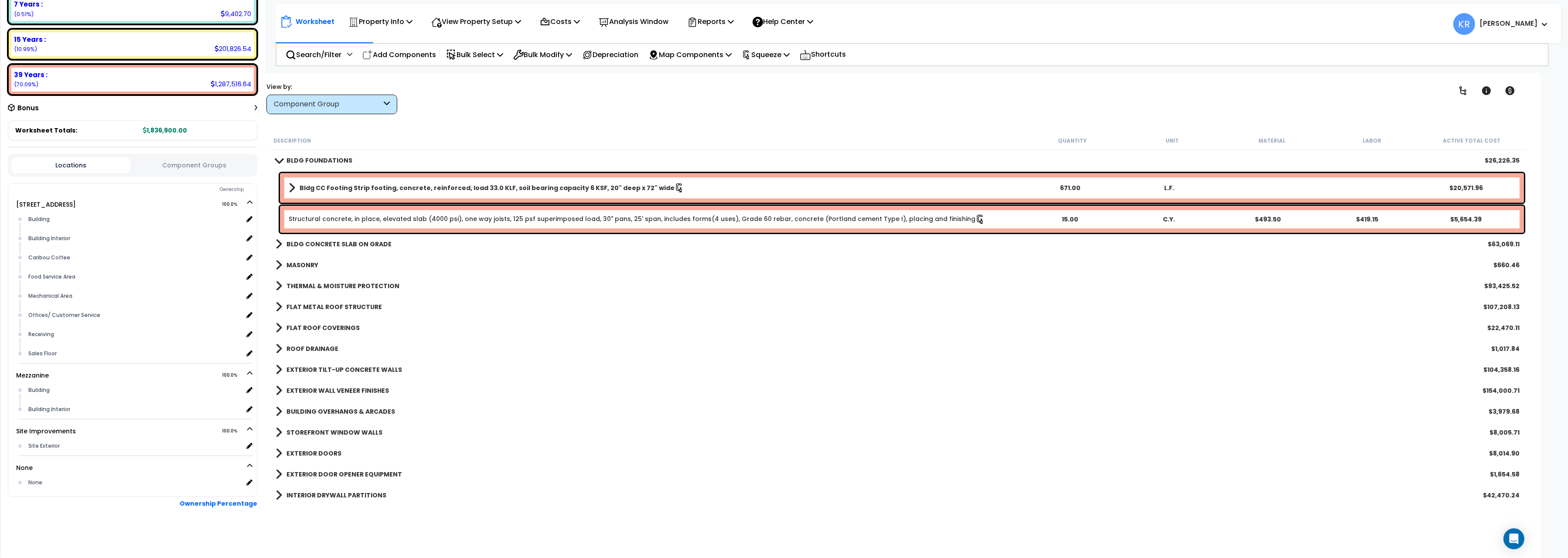
click at [322, 158] on b "BLDG FOUNDATIONS" at bounding box center [320, 160] width 66 height 9
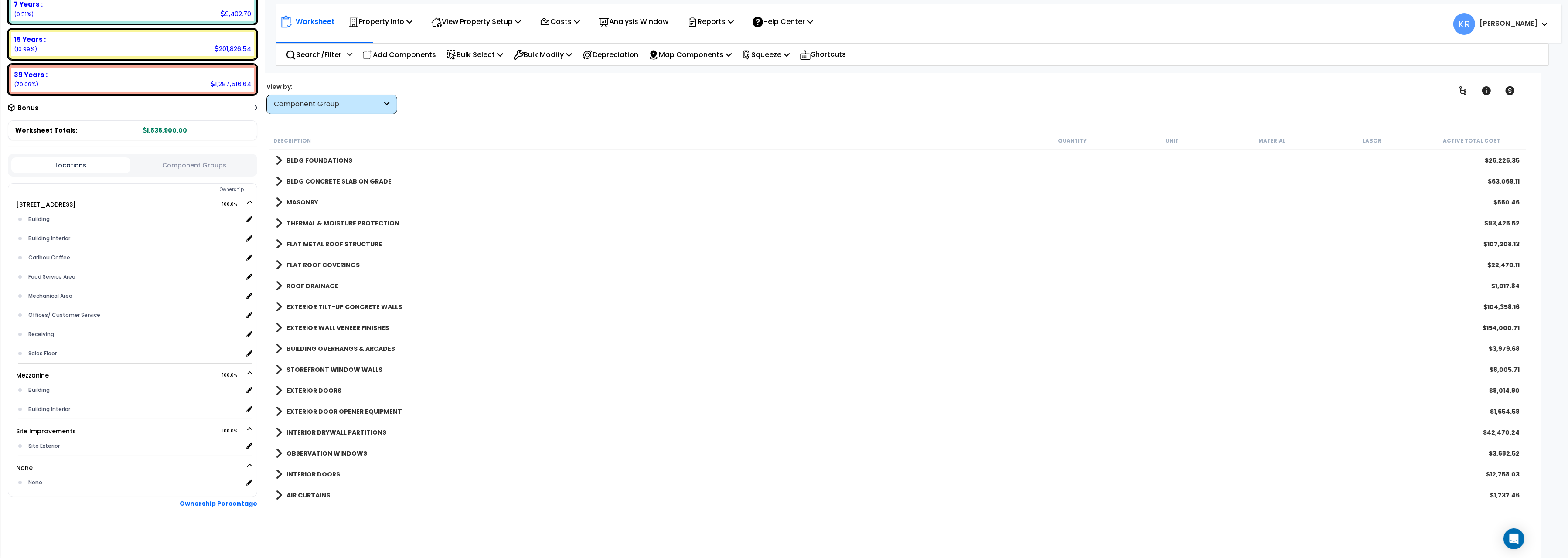
click at [313, 179] on b "BLDG CONCRETE SLAB ON GRADE" at bounding box center [339, 181] width 105 height 9
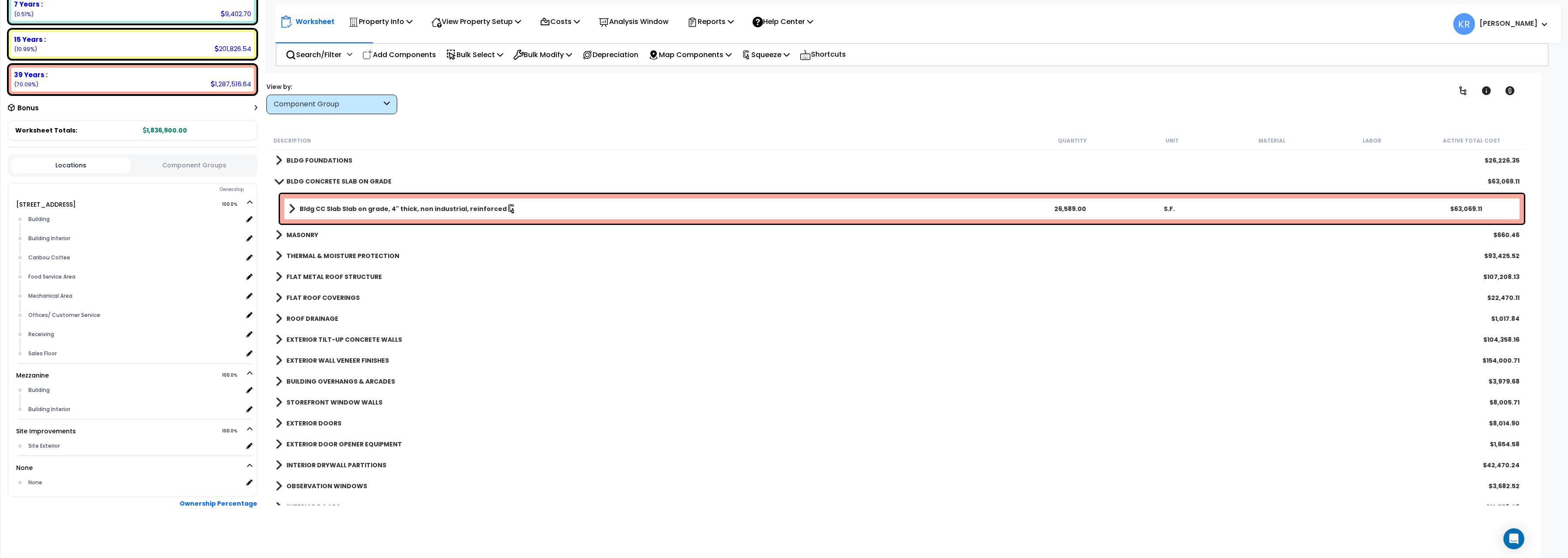
click at [313, 179] on b "BLDG CONCRETE SLAB ON GRADE" at bounding box center [339, 181] width 105 height 9
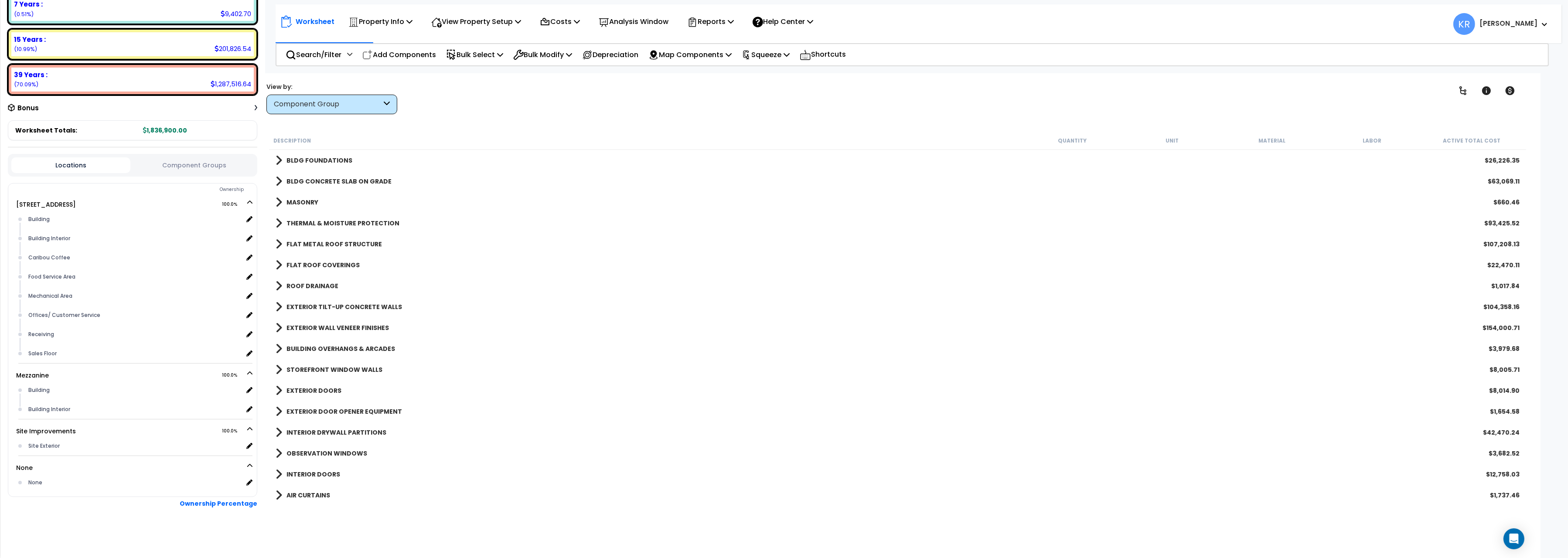
click at [295, 201] on b "MASONRY" at bounding box center [303, 202] width 32 height 9
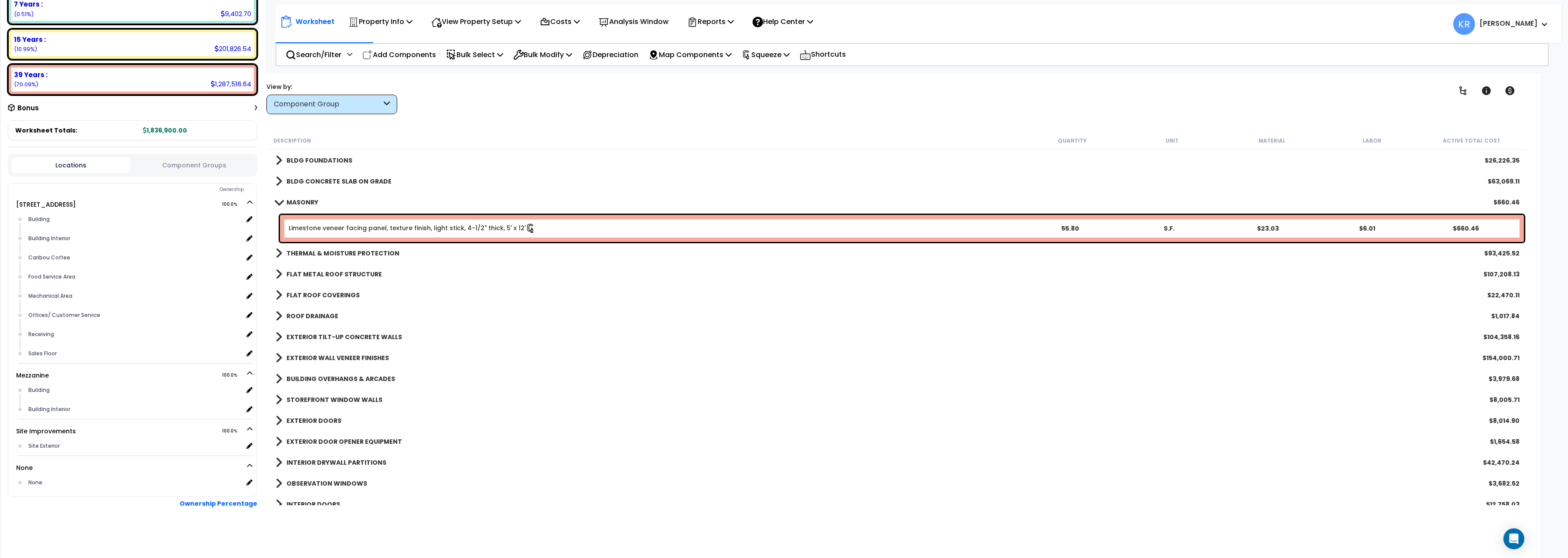
click at [302, 202] on b "MASONRY" at bounding box center [303, 202] width 32 height 9
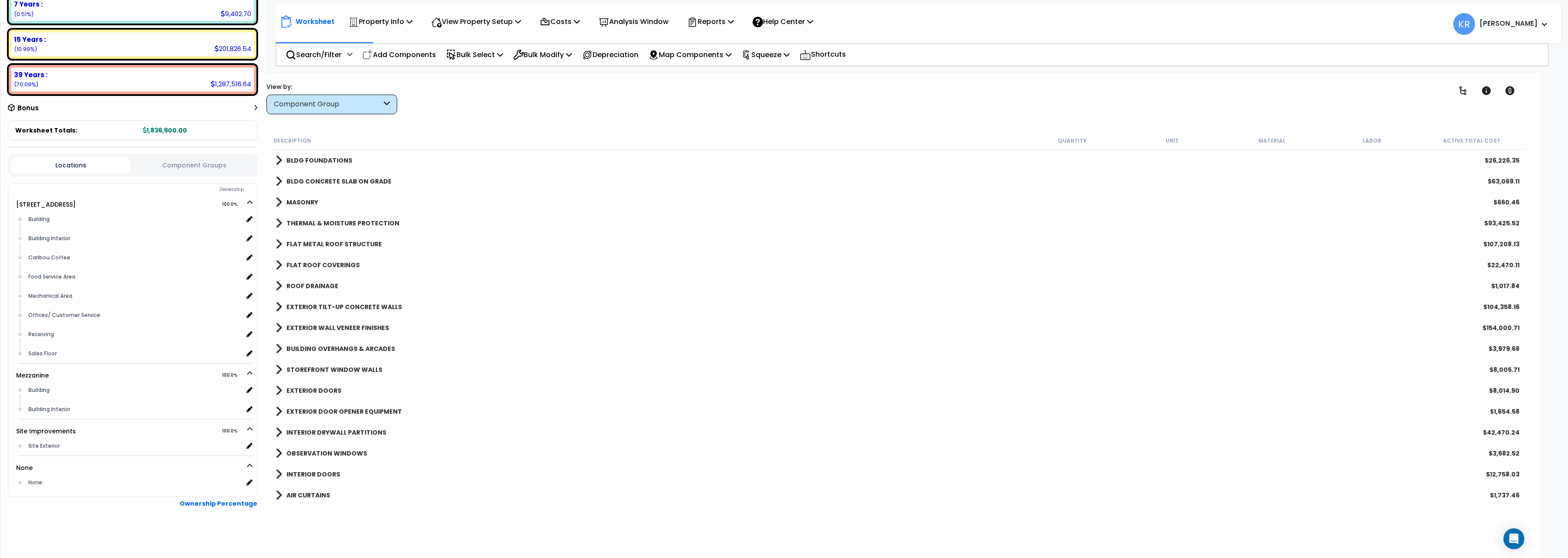
click at [303, 225] on b "THERMAL & MOISTURE PROTECTION" at bounding box center [343, 223] width 113 height 9
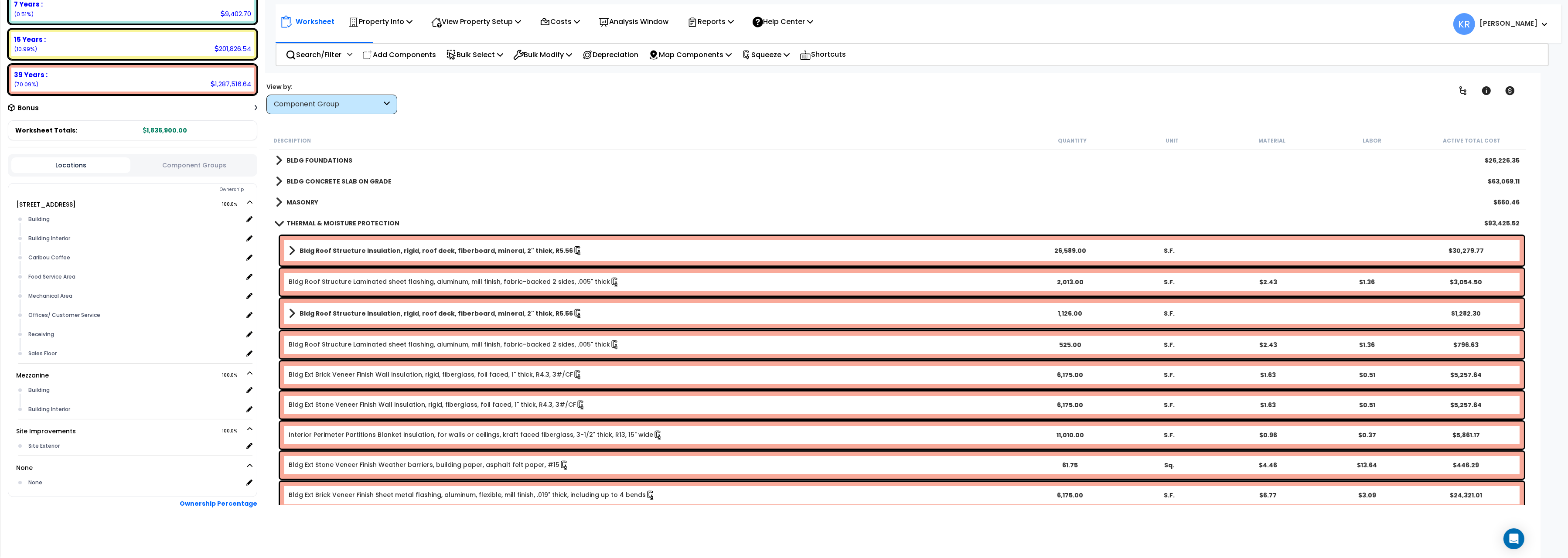
click at [327, 221] on b "THERMAL & MOISTURE PROTECTION" at bounding box center [343, 223] width 113 height 9
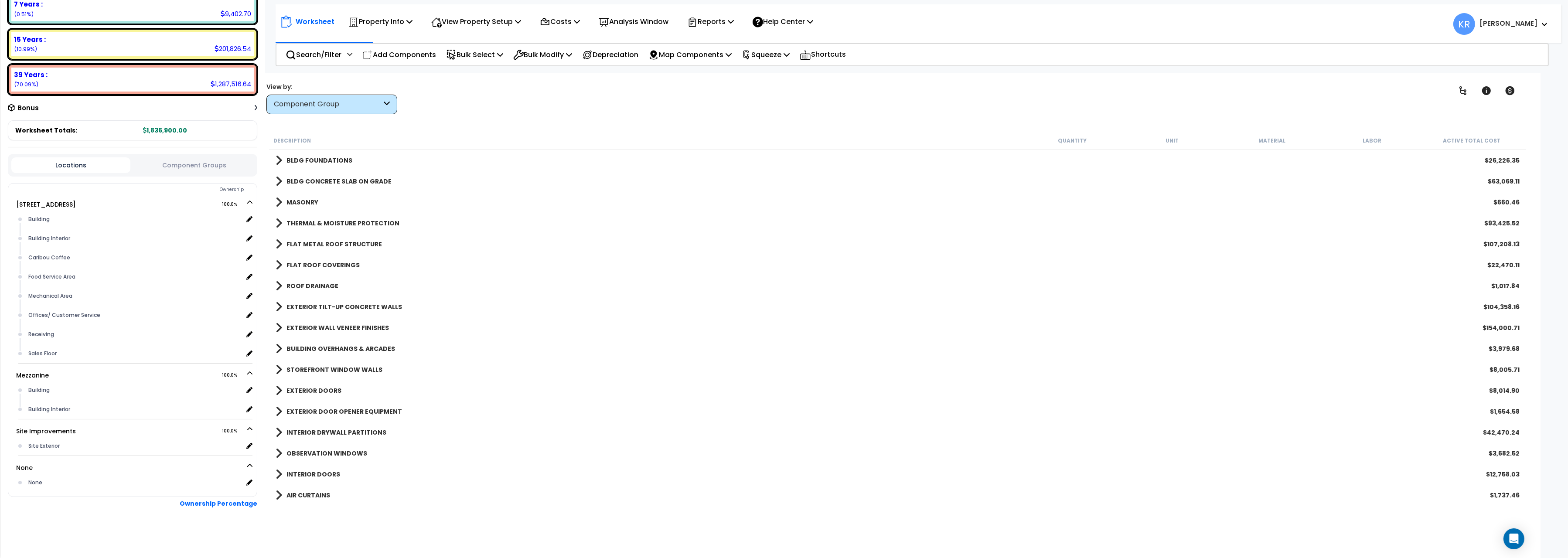
click at [333, 240] on b "FLAT METAL ROOF STRUCTURE" at bounding box center [334, 244] width 96 height 9
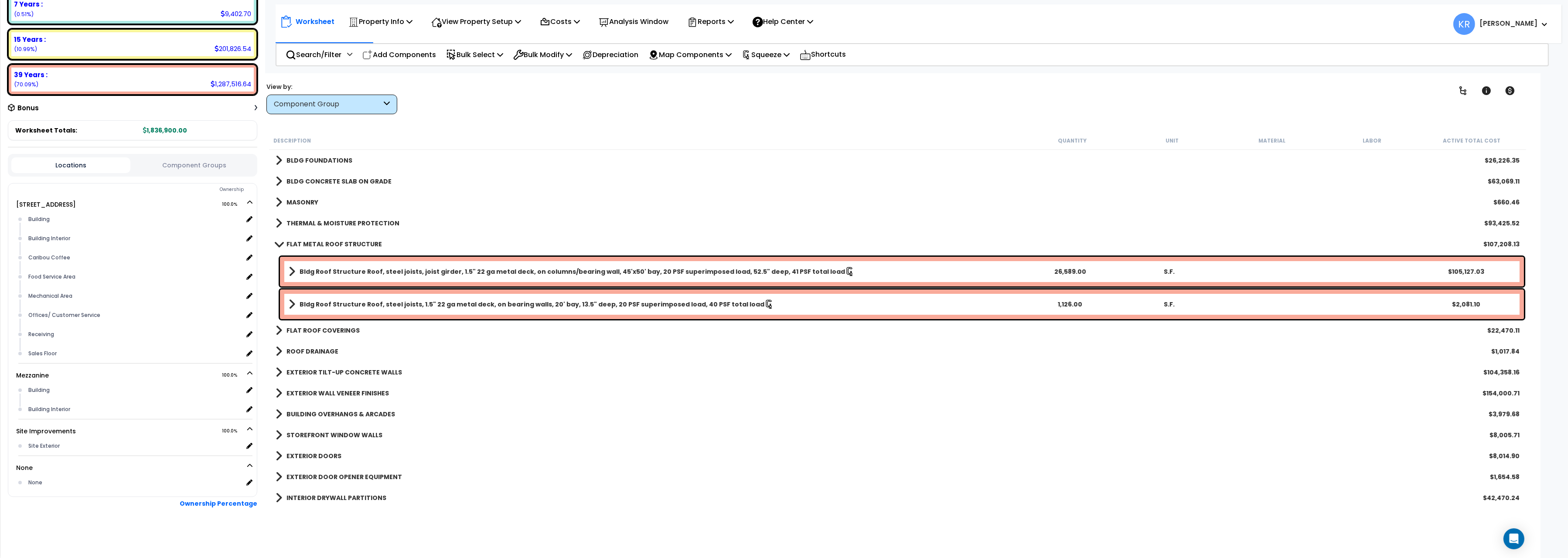
click at [318, 243] on b "FLAT METAL ROOF STRUCTURE" at bounding box center [334, 244] width 96 height 9
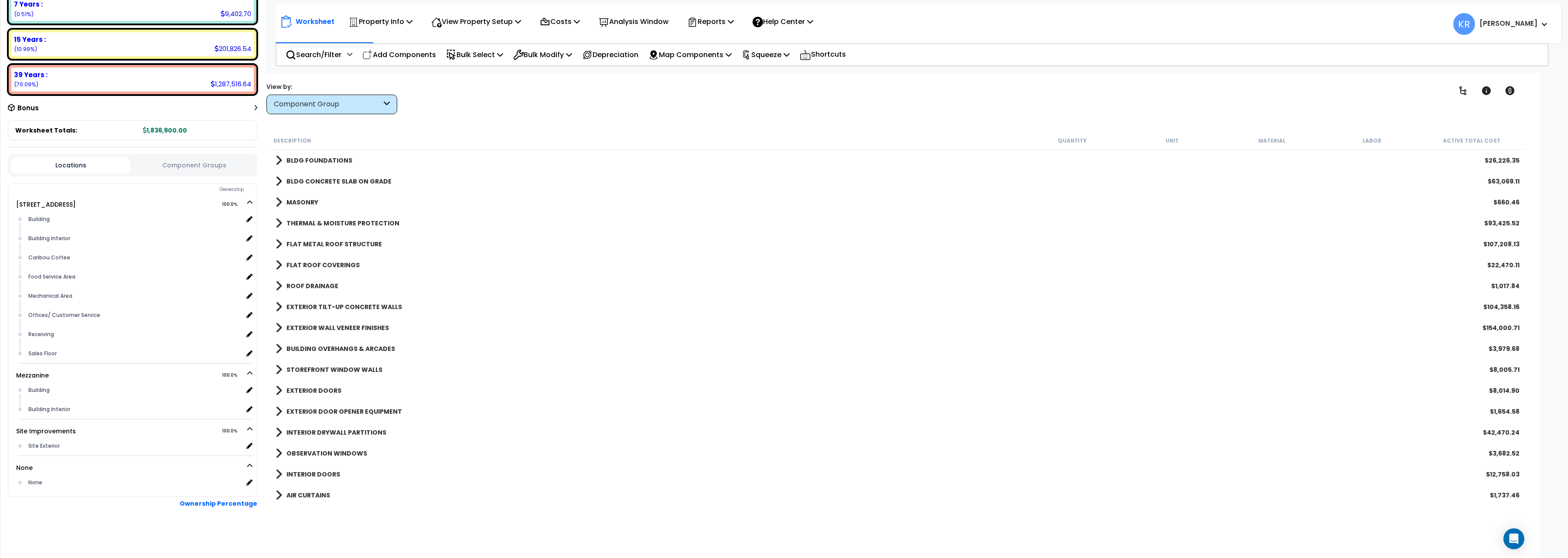
click at [314, 264] on b "FLAT ROOF COVERINGS" at bounding box center [323, 265] width 73 height 9
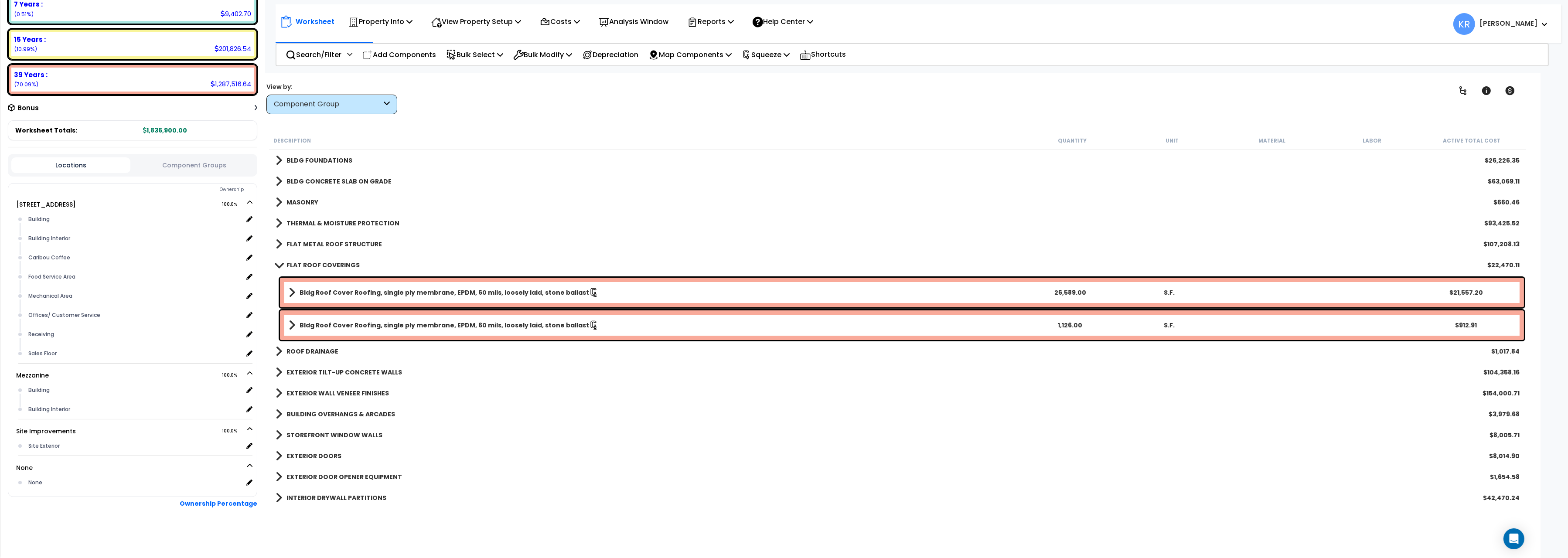
click at [314, 263] on b "FLAT ROOF COVERINGS" at bounding box center [323, 265] width 73 height 9
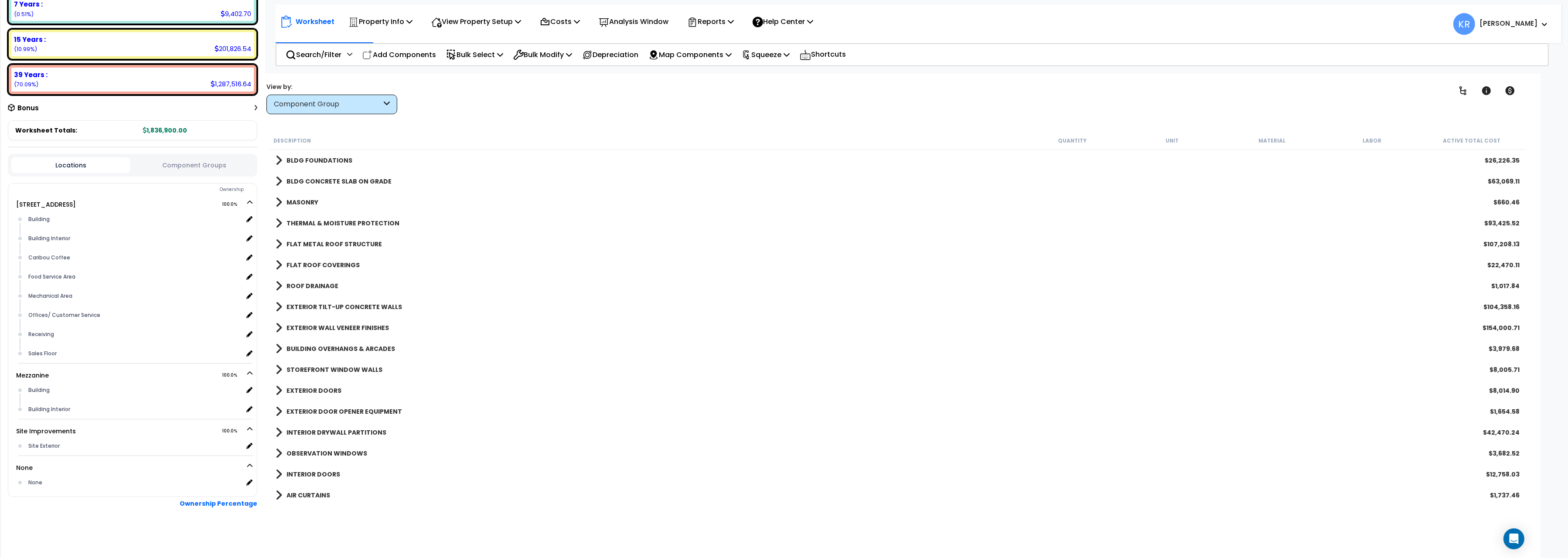
click at [318, 216] on div "THERMAL & MOISTURE PROTECTION $93,425.52" at bounding box center [898, 223] width 1253 height 21
click at [315, 225] on b "THERMAL & MOISTURE PROTECTION" at bounding box center [343, 223] width 113 height 9
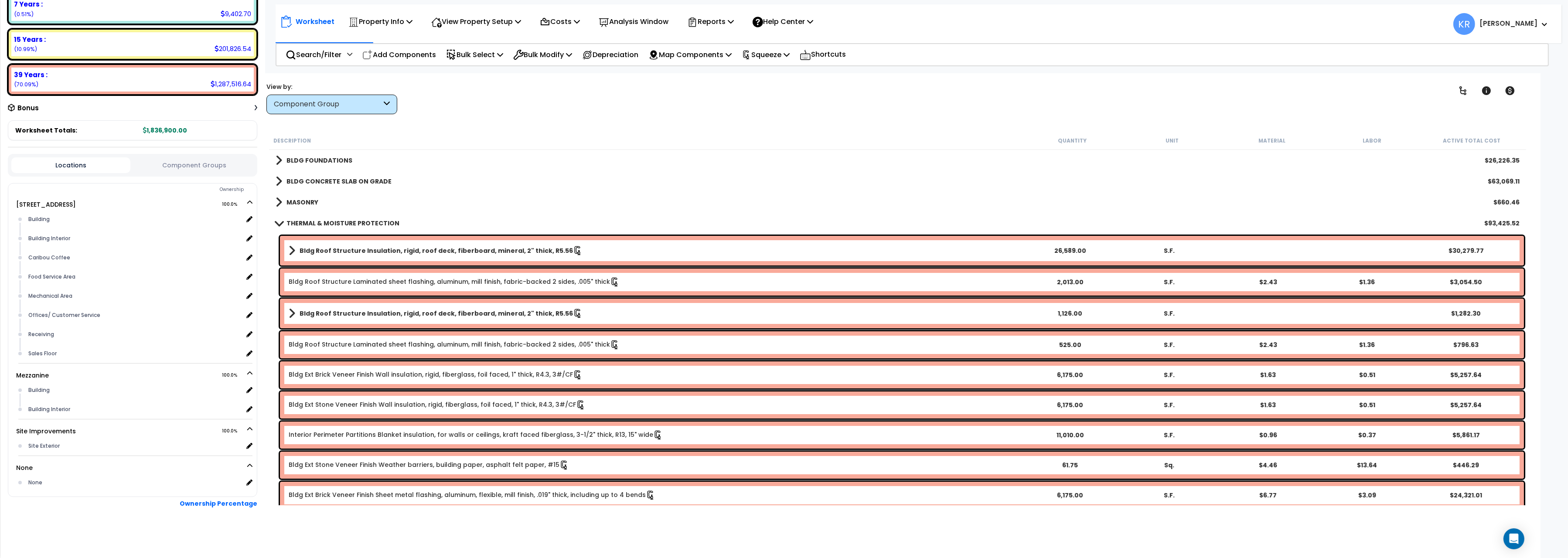
click at [315, 225] on b "THERMAL & MOISTURE PROTECTION" at bounding box center [343, 223] width 113 height 9
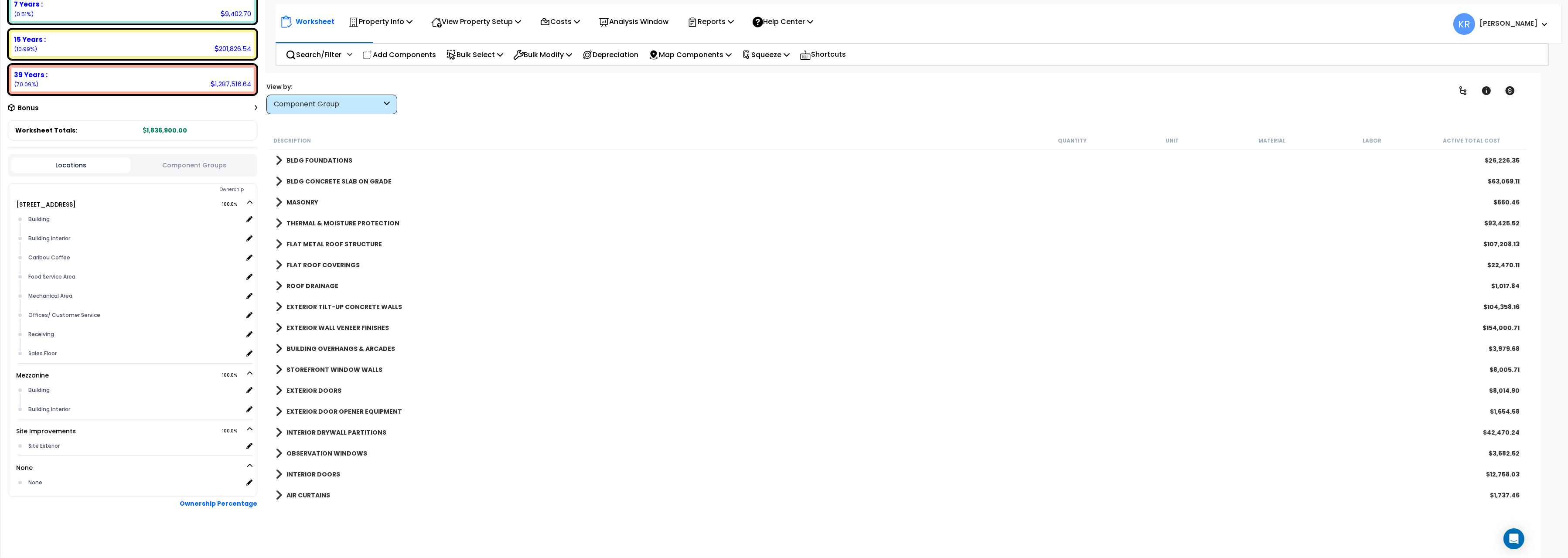
click at [305, 259] on link "FLAT ROOF COVERINGS" at bounding box center [318, 265] width 84 height 12
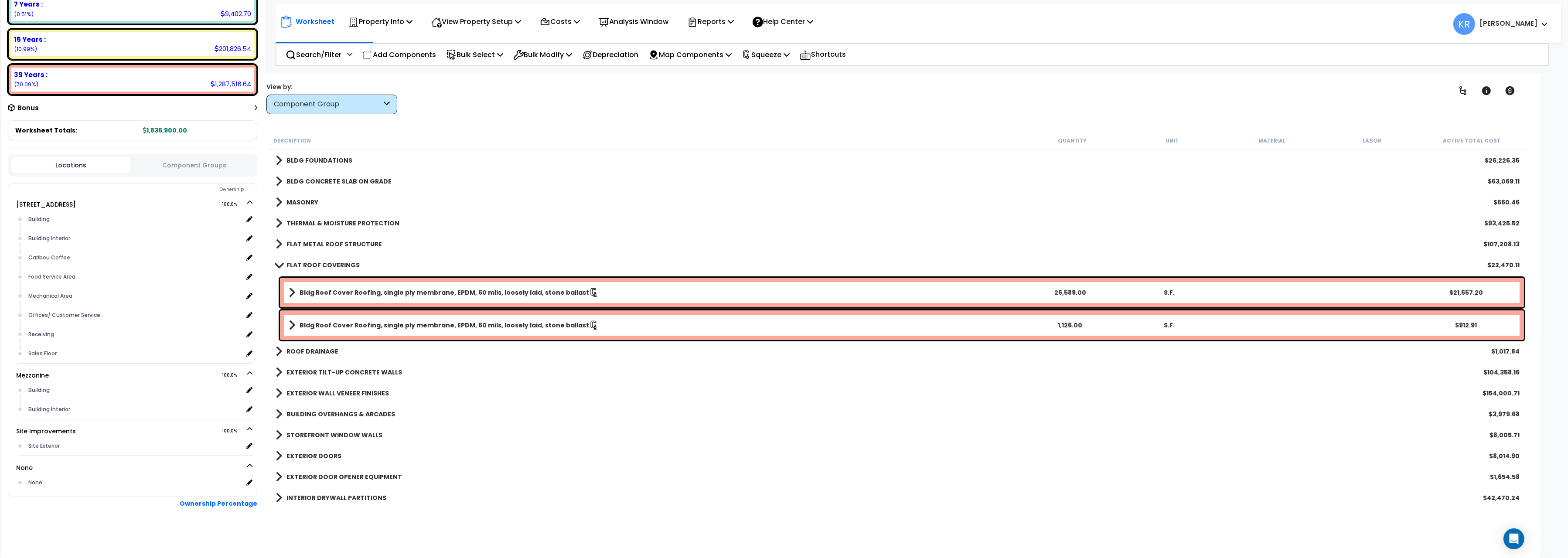
click at [305, 261] on b "FLAT ROOF COVERINGS" at bounding box center [323, 265] width 73 height 9
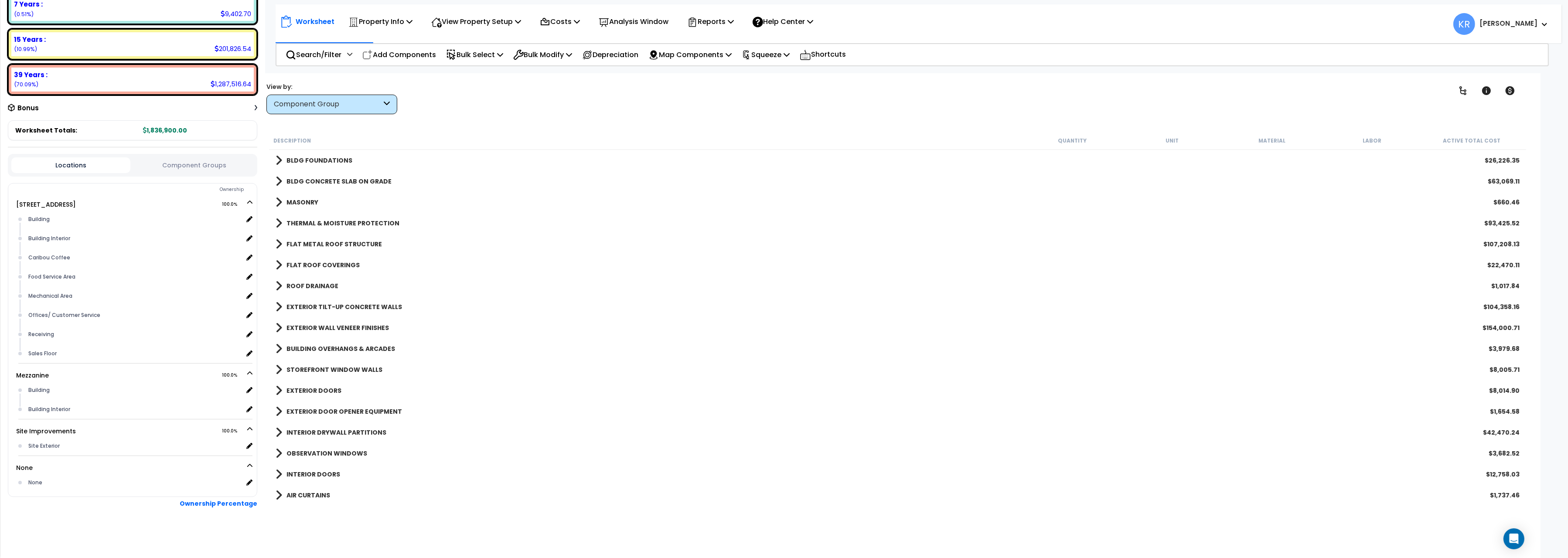
click at [301, 281] on link "ROOF DRAINAGE" at bounding box center [307, 286] width 63 height 12
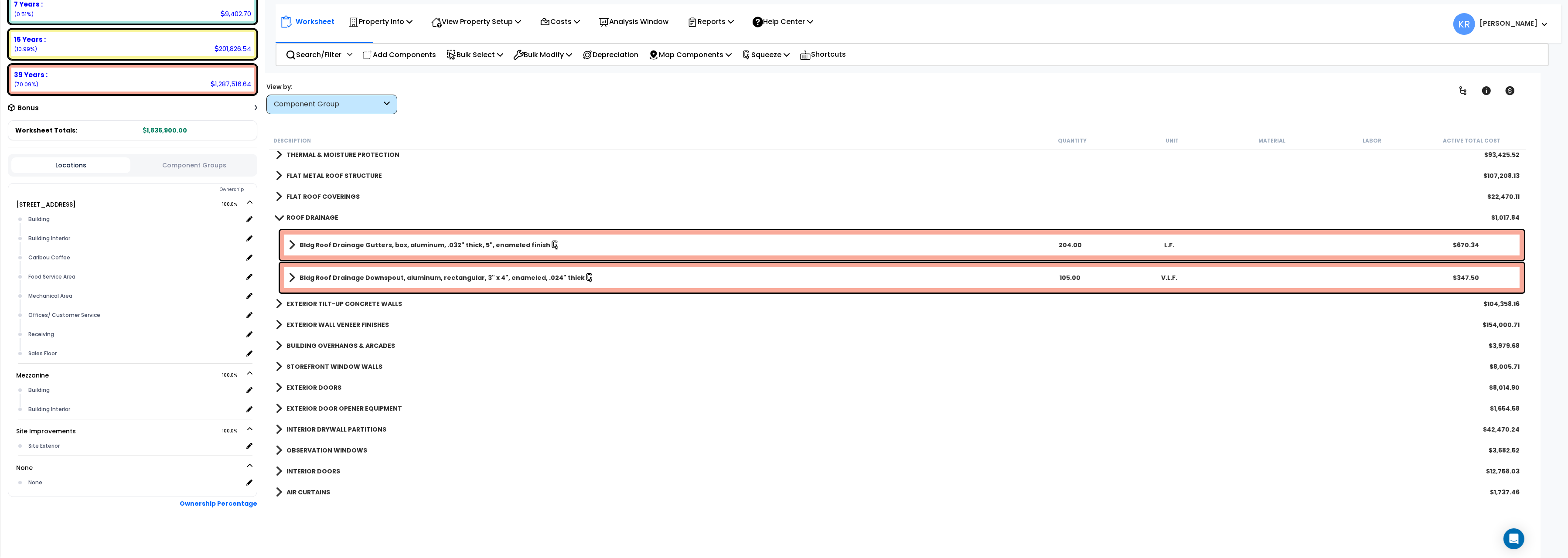
scroll to position [49, 0]
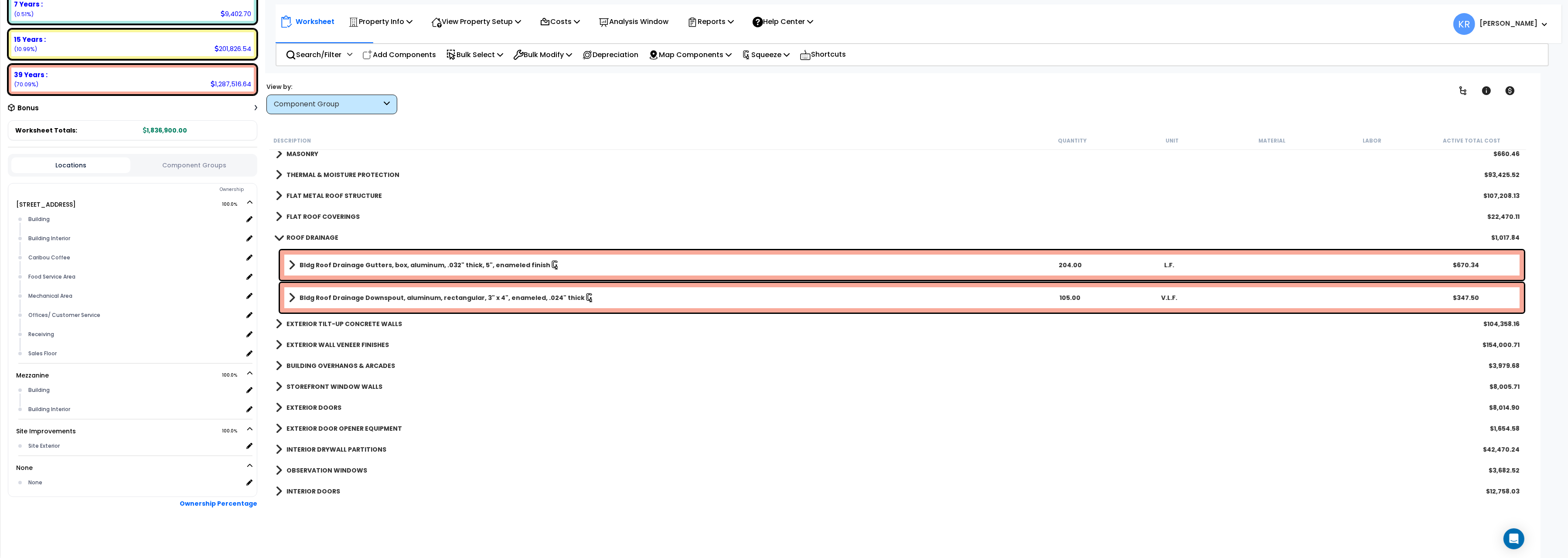
click at [296, 229] on div "ROOF DRAINAGE $1,017.84" at bounding box center [898, 237] width 1253 height 21
click at [291, 239] on b "ROOF DRAINAGE" at bounding box center [312, 237] width 52 height 9
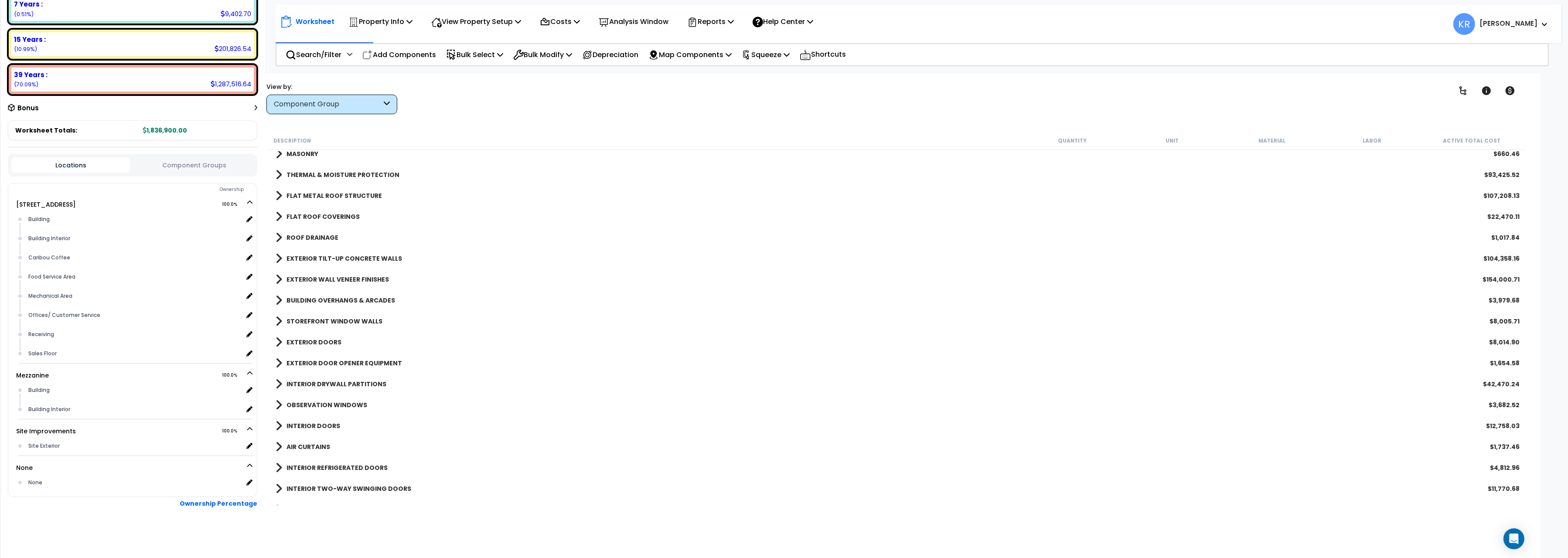
click at [296, 260] on b "EXTERIOR TILT-UP CONCRETE WALLS" at bounding box center [345, 259] width 116 height 9
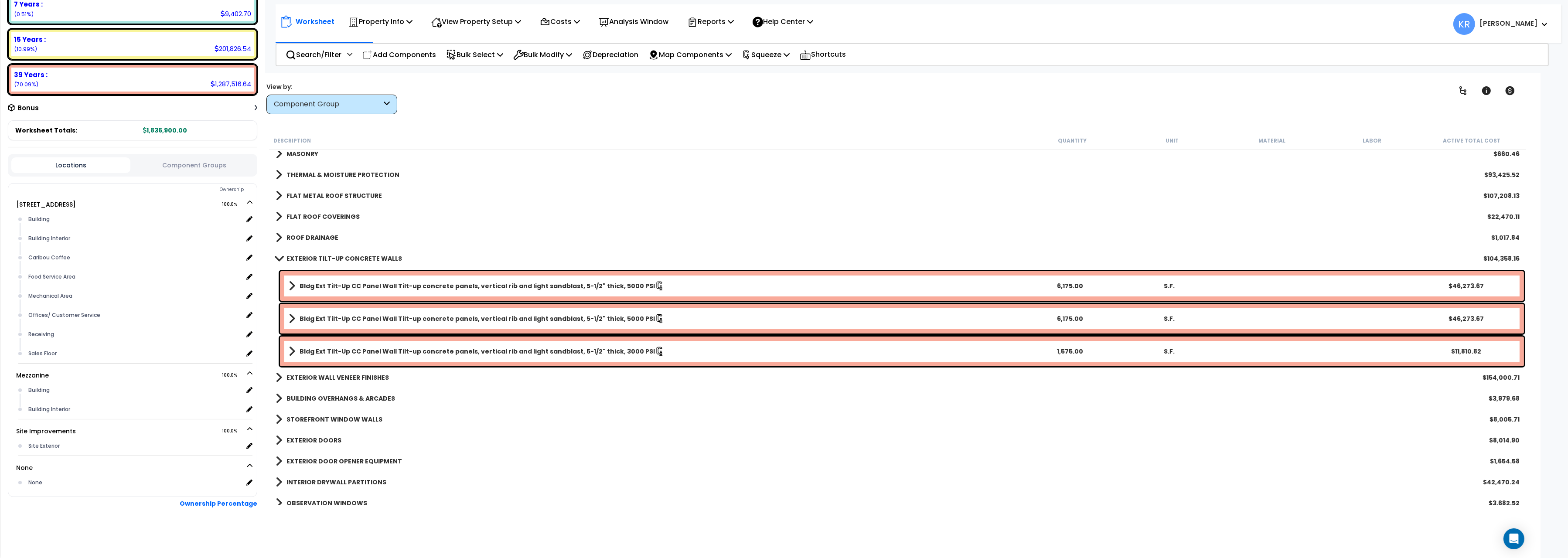
scroll to position [97, 0]
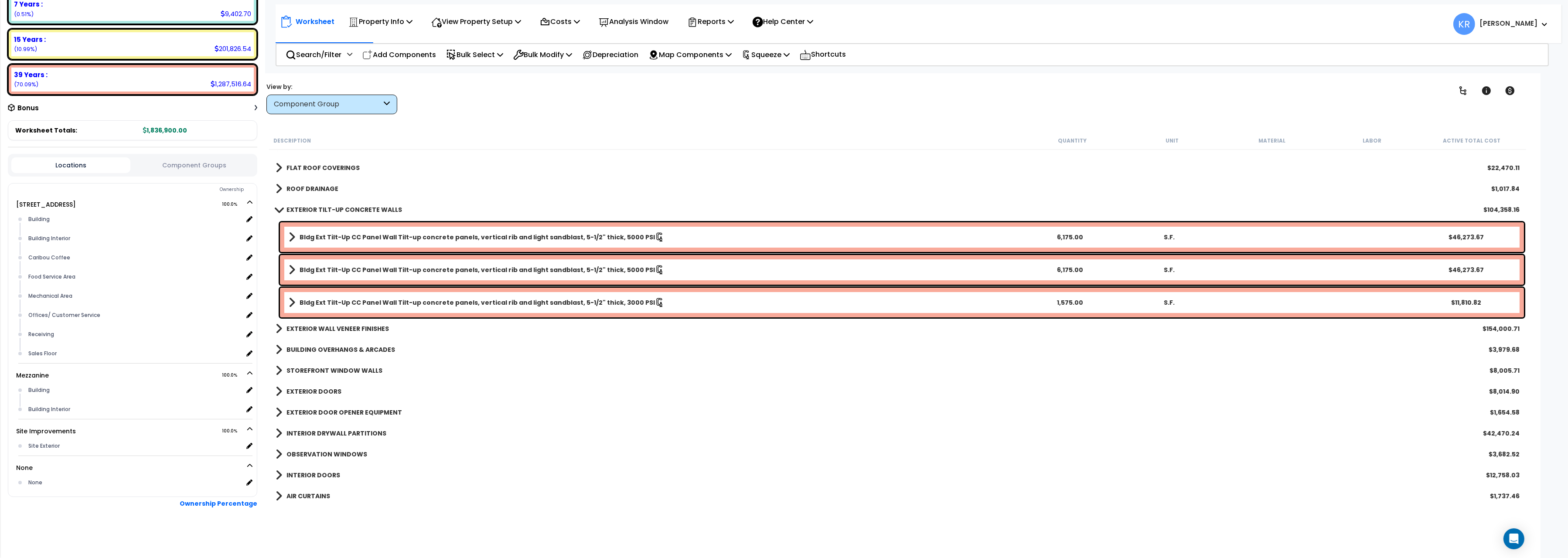
click at [302, 209] on b "EXTERIOR TILT-UP CONCRETE WALLS" at bounding box center [345, 209] width 116 height 9
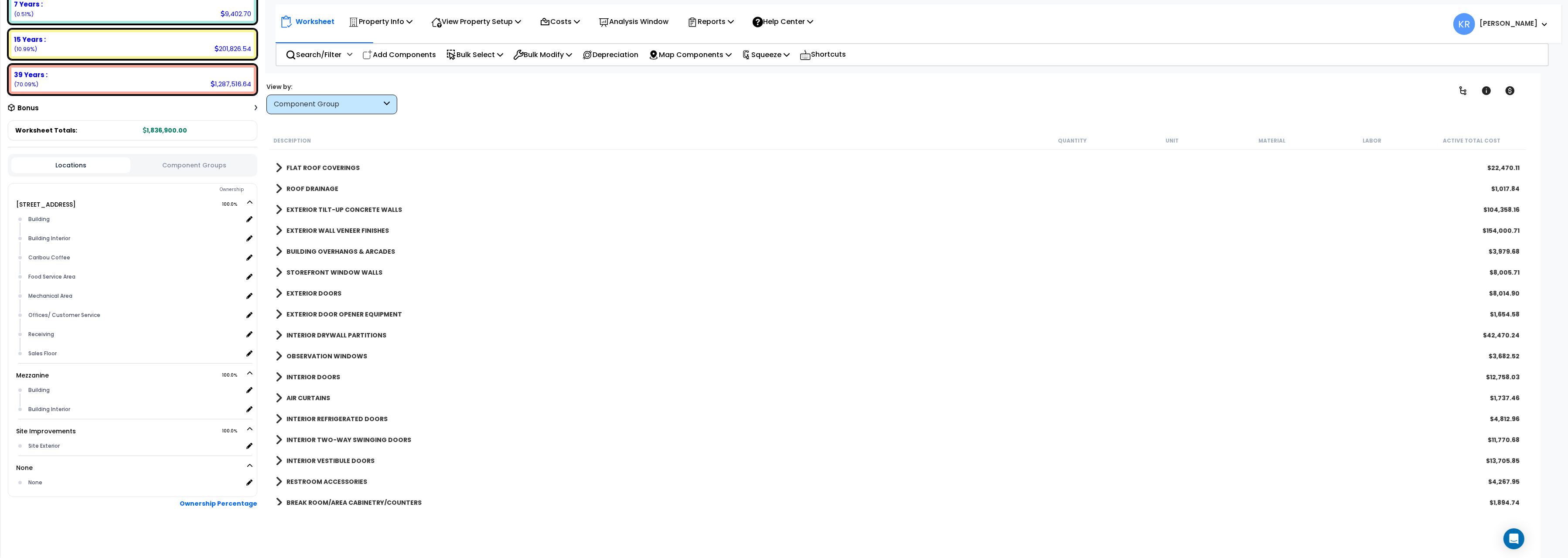
click at [302, 209] on b "EXTERIOR TILT-UP CONCRETE WALLS" at bounding box center [345, 209] width 116 height 9
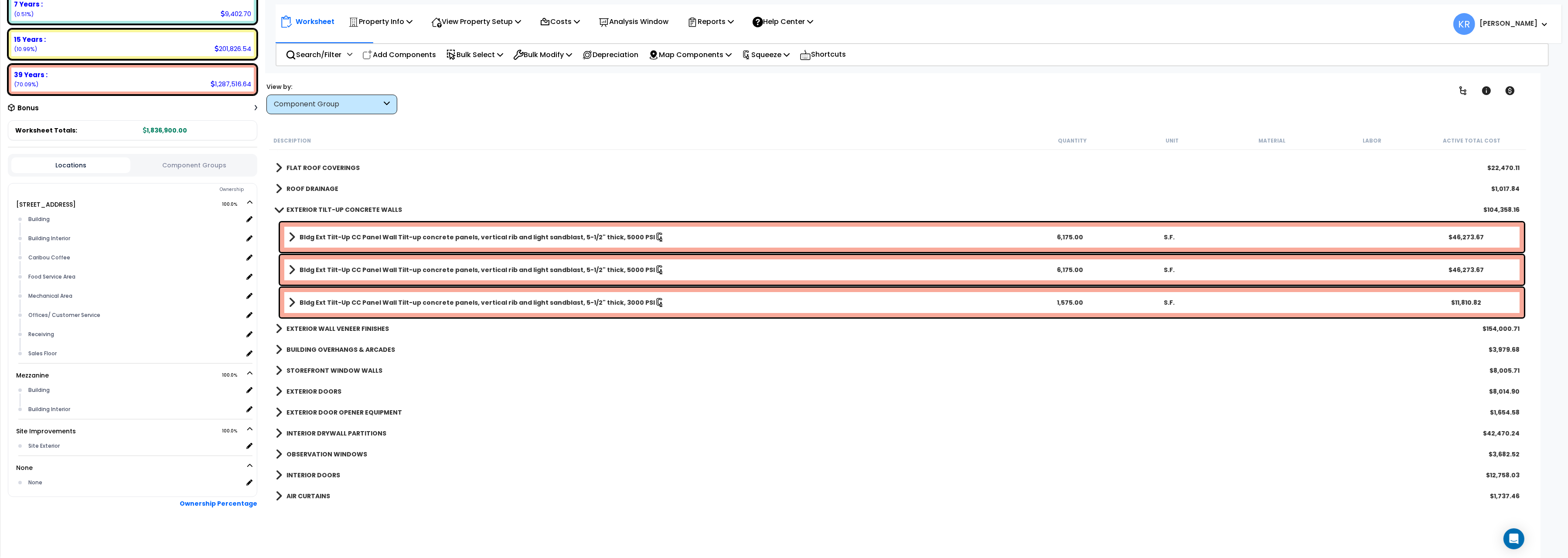
click at [302, 209] on b "EXTERIOR TILT-UP CONCRETE WALLS" at bounding box center [345, 209] width 116 height 9
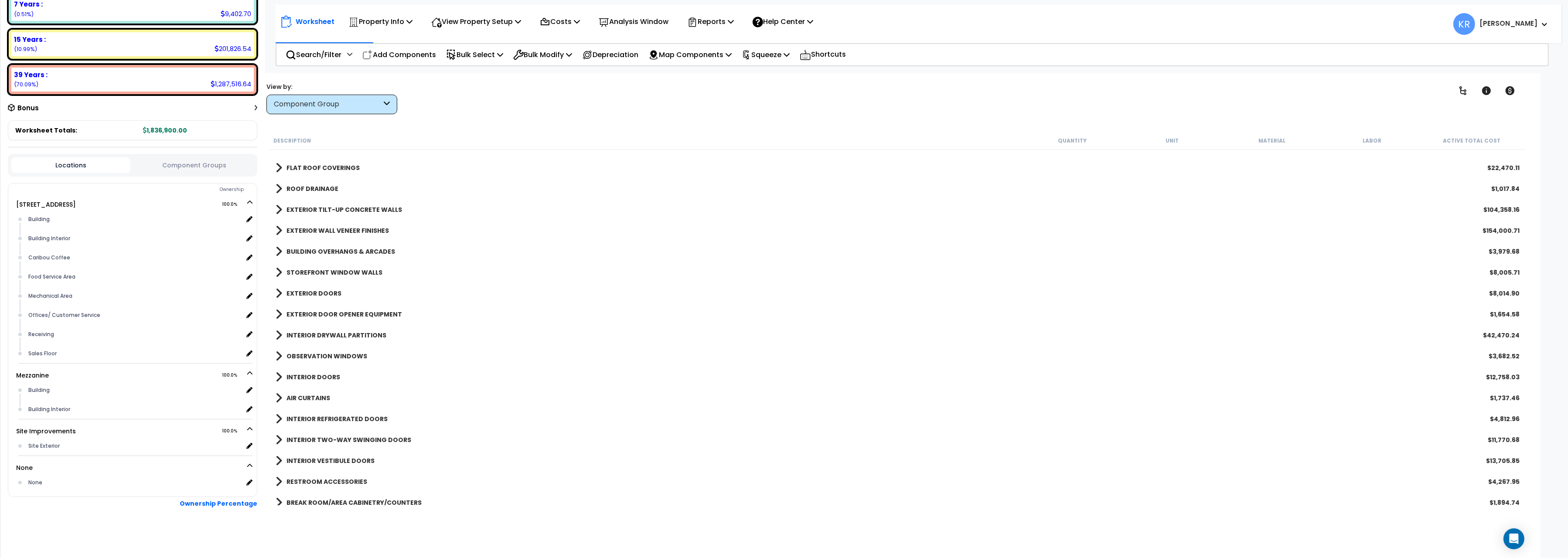
click at [307, 228] on b "EXTERIOR WALL VENEER FINISHES" at bounding box center [338, 231] width 102 height 9
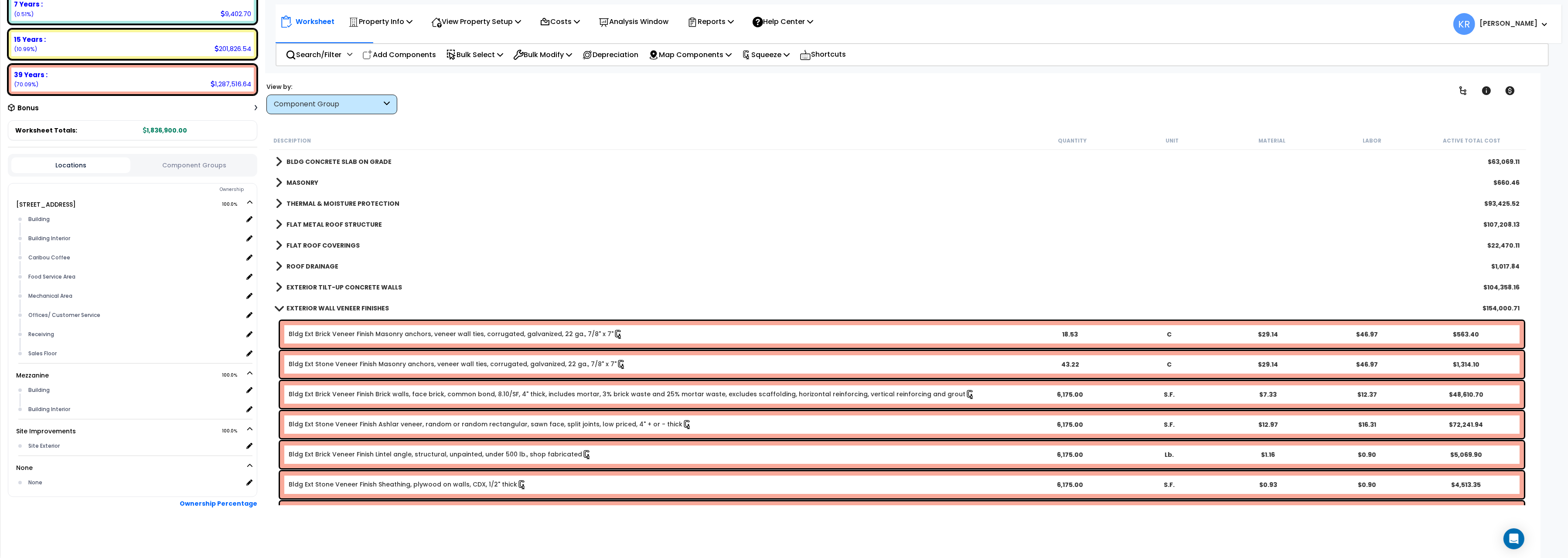
scroll to position [0, 0]
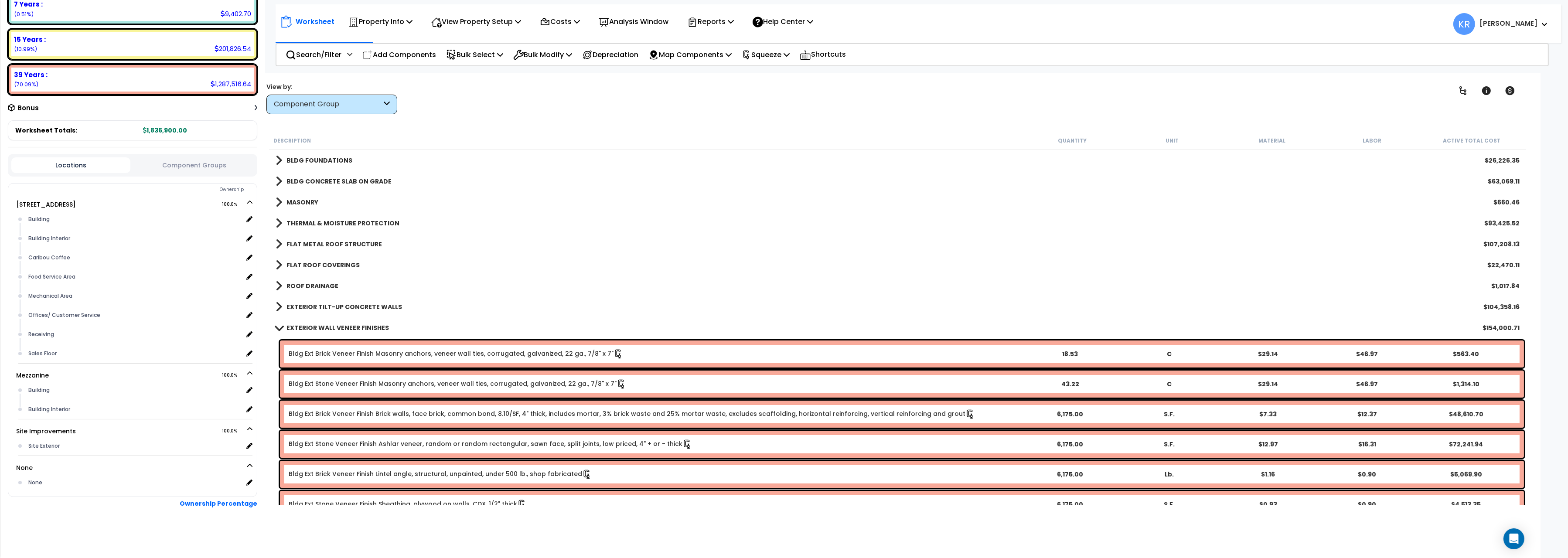
click at [313, 222] on b "THERMAL & MOISTURE PROTECTION" at bounding box center [343, 223] width 113 height 9
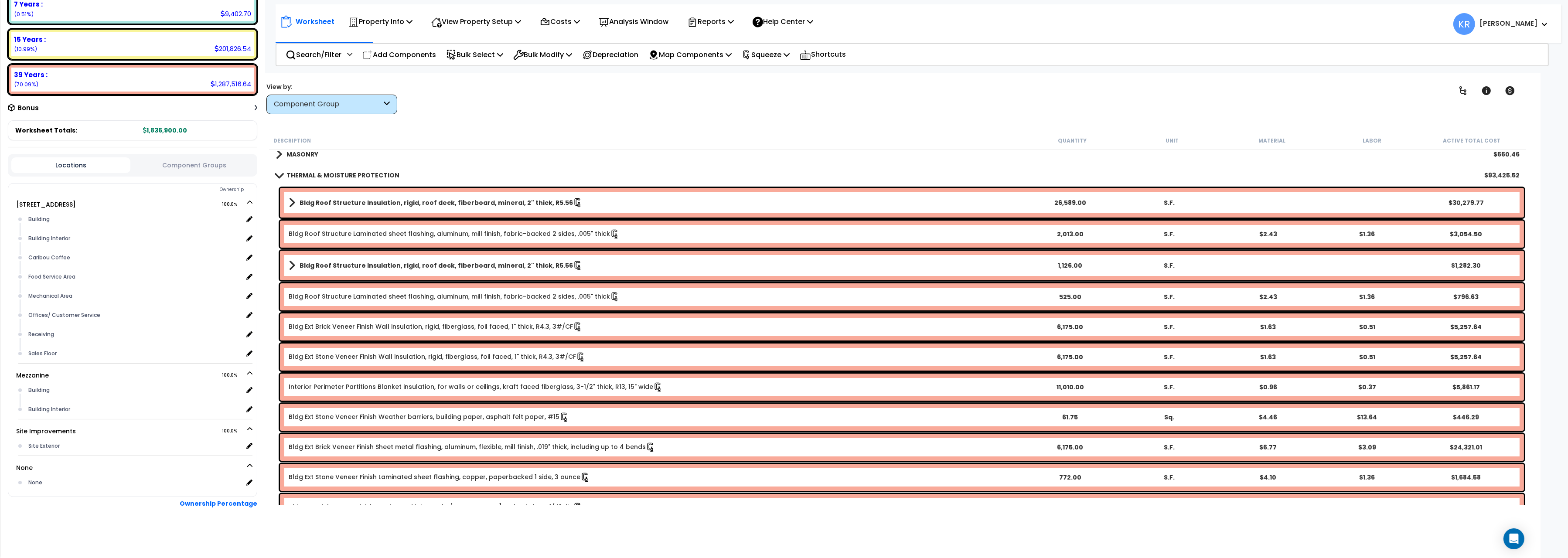
scroll to position [49, 0]
click at [298, 357] on link "Bldg Ext Stone Veneer Finish Wall insulation, rigid, fiberglass, foil faced, 1"…" at bounding box center [437, 356] width 297 height 9
click at [307, 353] on link "Bldg Ext Stone Veneer Finish Wall insulation, rigid, fiberglass, foil faced, 1"…" at bounding box center [437, 356] width 297 height 9
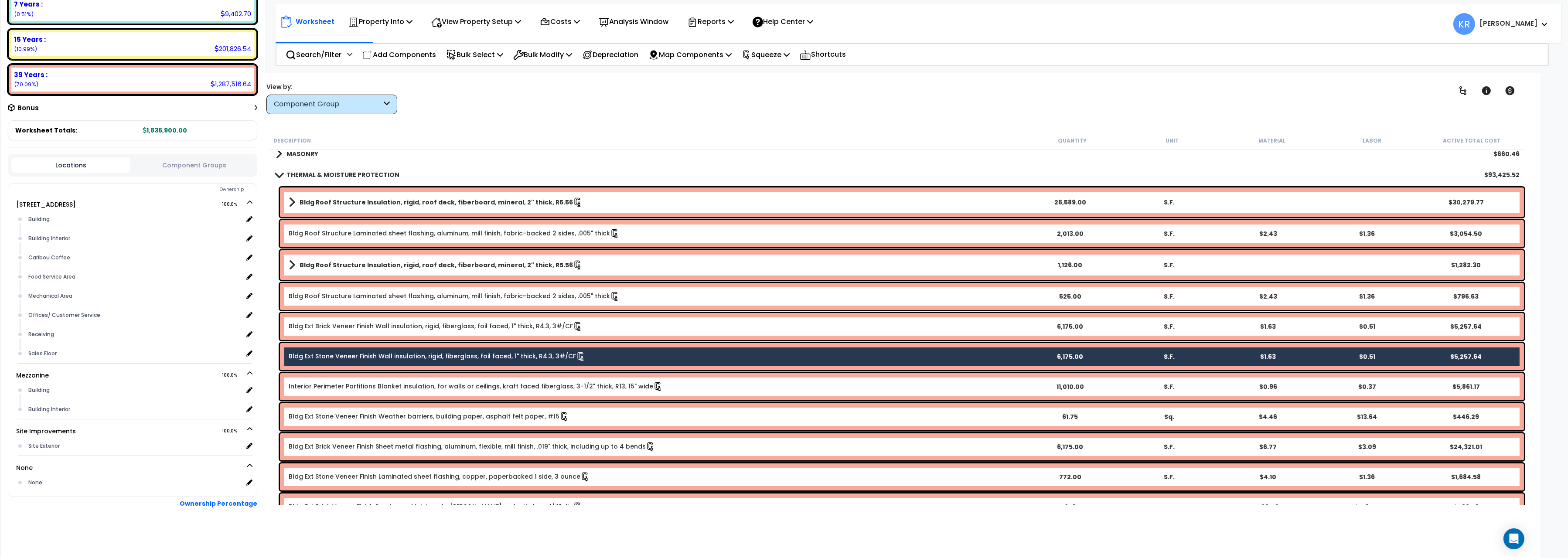
click at [308, 414] on link "Bldg Ext Stone Veneer Finish Weather barriers, building paper, asphalt felt pap…" at bounding box center [429, 416] width 281 height 9
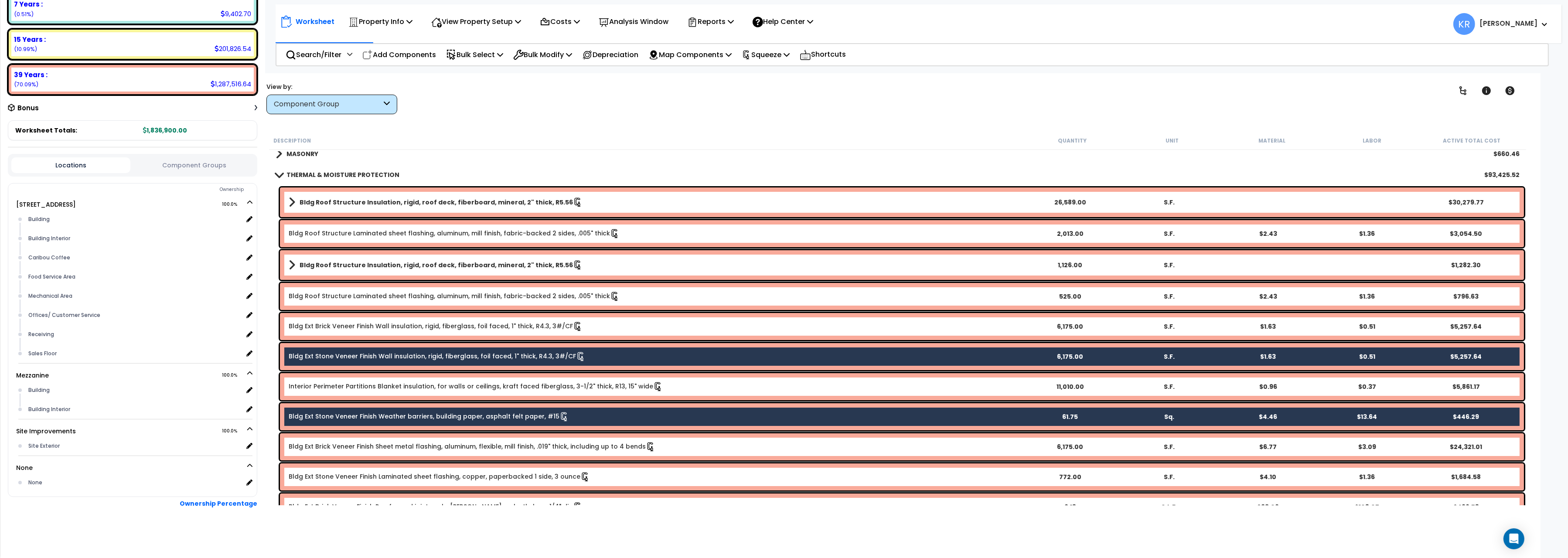
click at [314, 445] on link "Bldg Ext Brick Veneer Finish Sheet metal flashing, aluminum, flexible, mill fin…" at bounding box center [472, 446] width 366 height 9
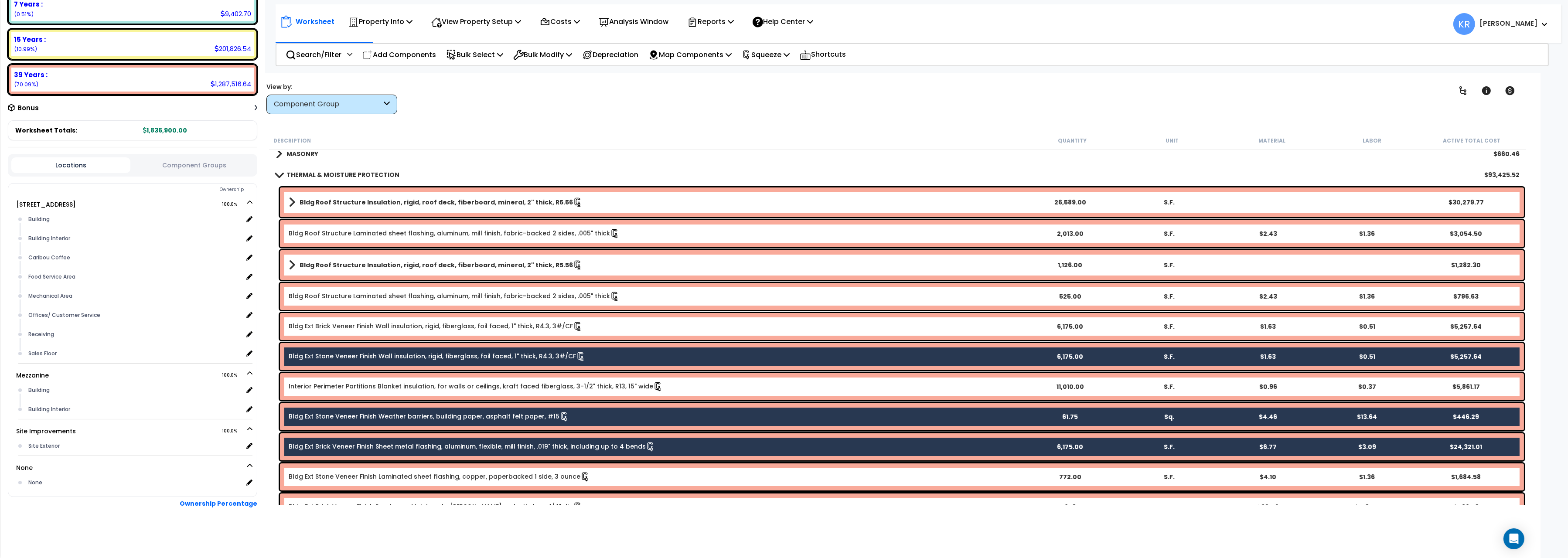
click at [319, 471] on div "Bldg Ext Stone Veneer Finish Laminated sheet flashing, copper, paperbacked 1 si…" at bounding box center [902, 476] width 1244 height 27
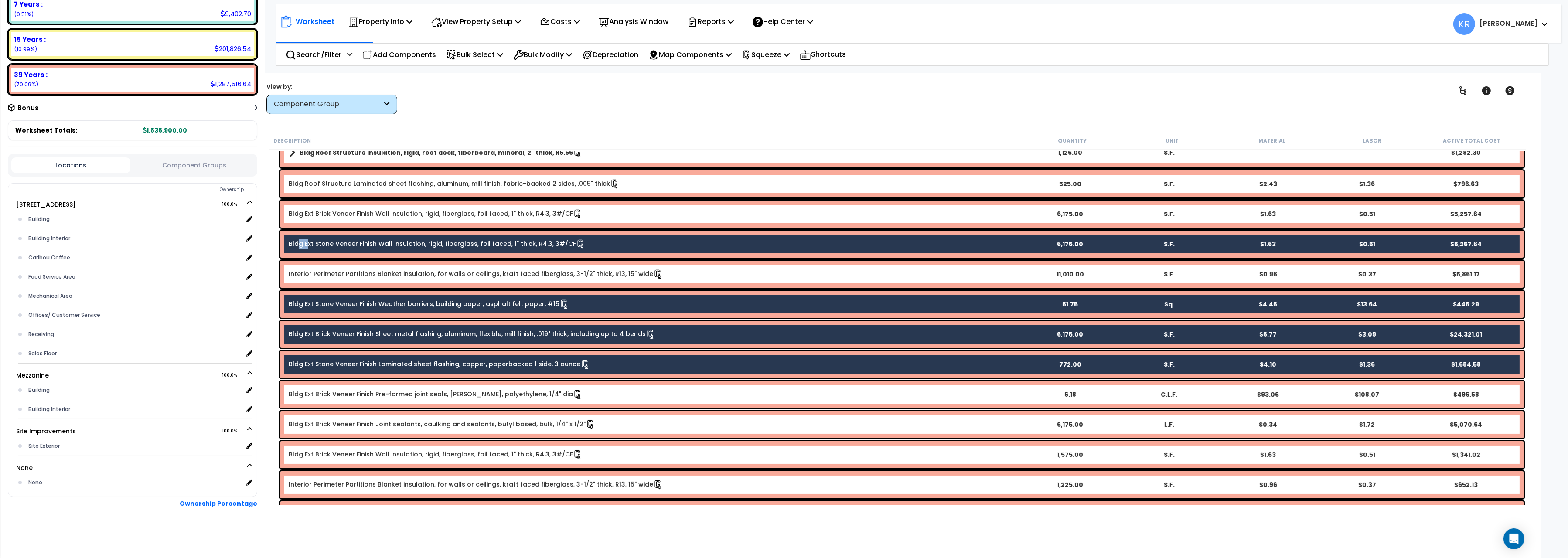
scroll to position [146, 0]
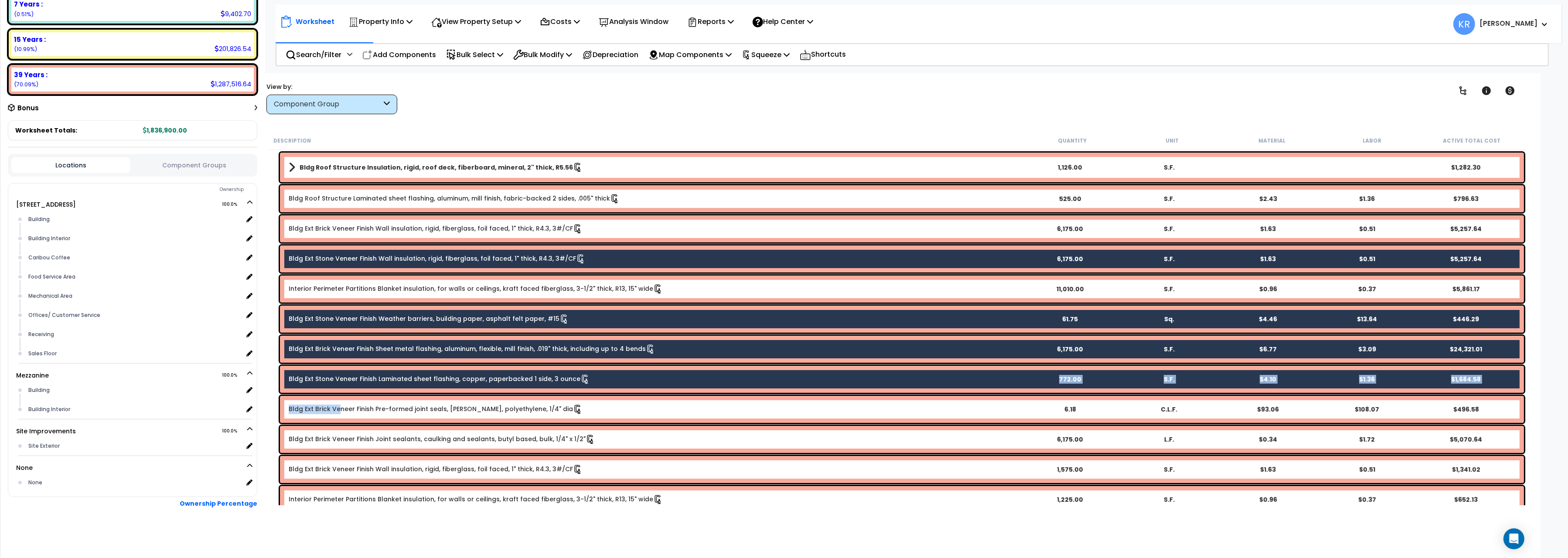
click at [338, 411] on link "Bldg Ext Brick Veneer Finish Pre-formed joint seals, backer rod, polyethylene, …" at bounding box center [435, 409] width 294 height 9
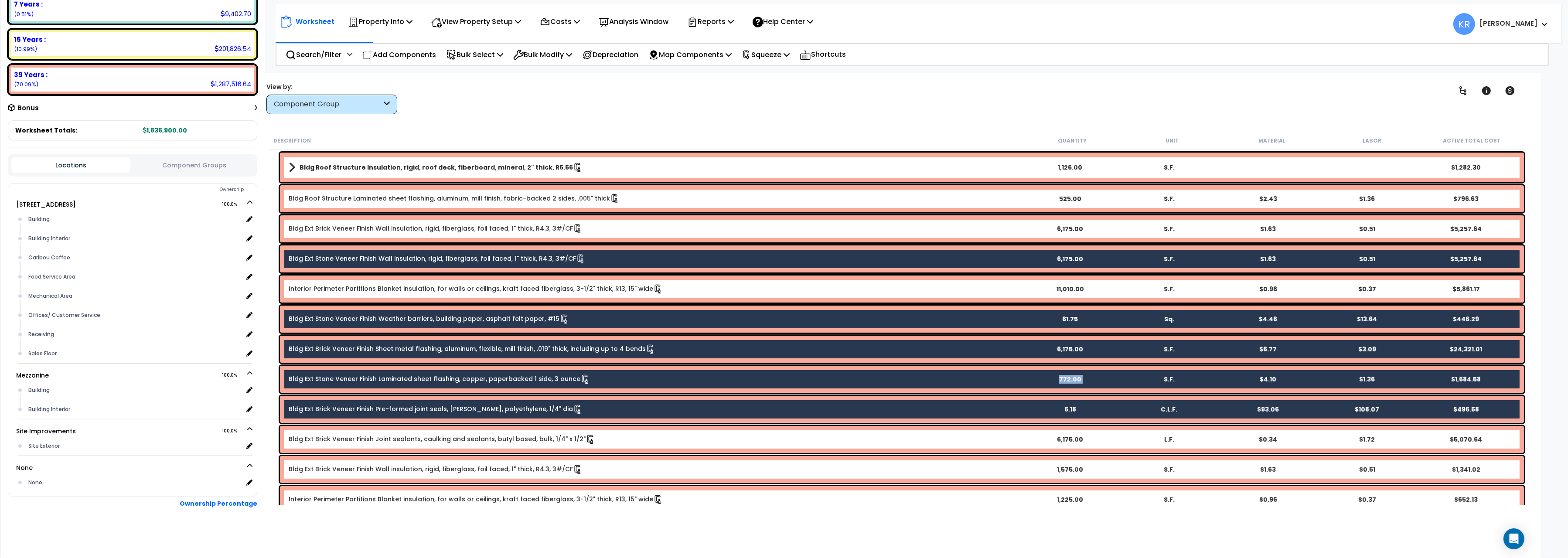
click at [340, 435] on link "Bldg Ext Brick Veneer Finish Joint sealants, caulking and sealants, butyl based…" at bounding box center [442, 439] width 307 height 9
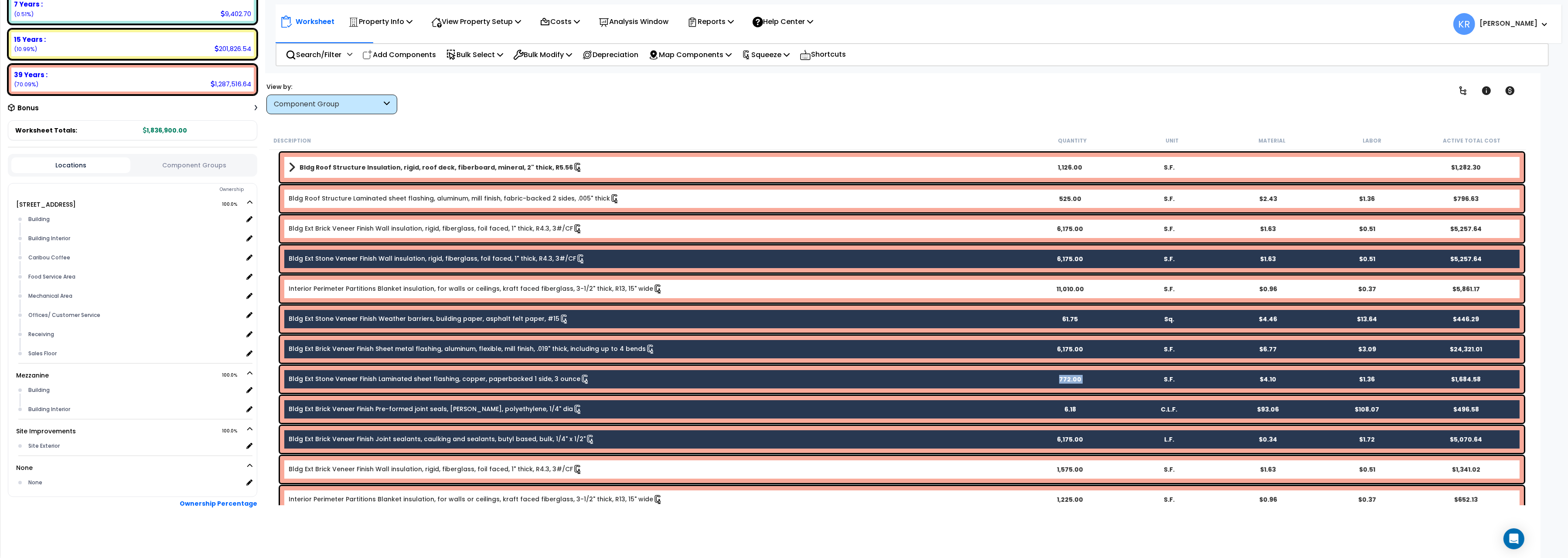
click at [346, 437] on link "Bldg Ext Brick Veneer Finish Joint sealants, caulking and sealants, butyl based…" at bounding box center [442, 439] width 307 height 9
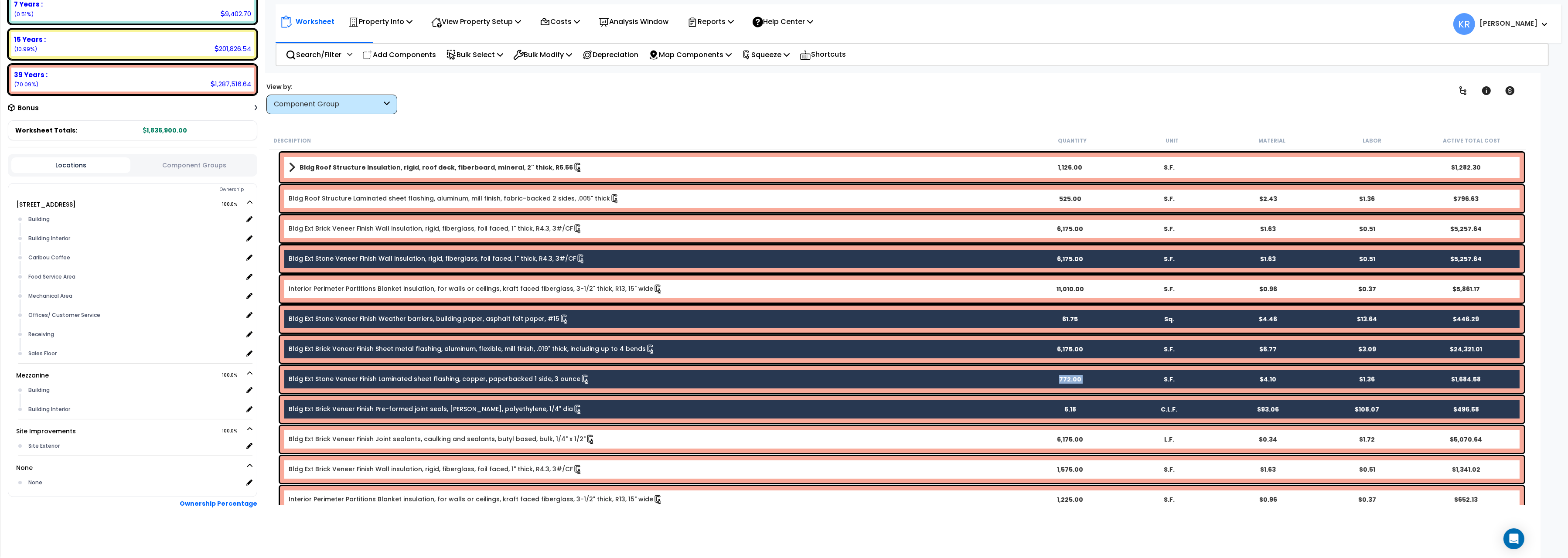
click at [346, 437] on link "Bldg Ext Brick Veneer Finish Joint sealants, caulking and sealants, butyl based…" at bounding box center [442, 439] width 307 height 9
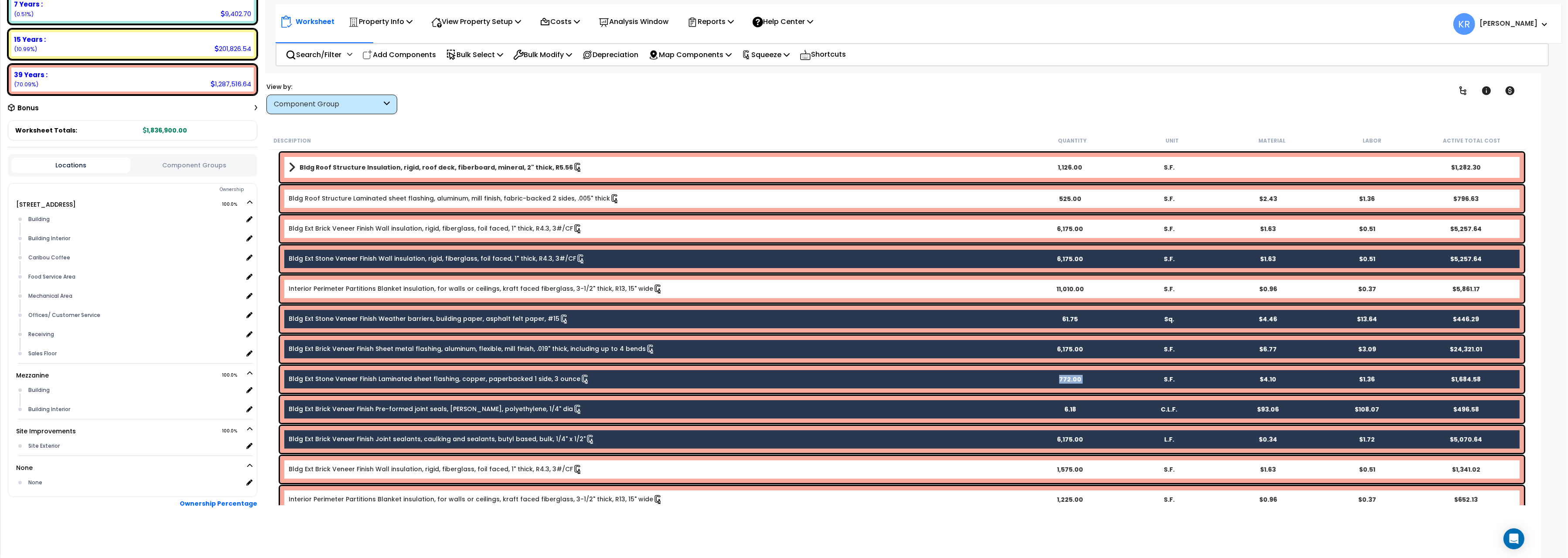
click at [343, 467] on link "Bldg Ext Brick Veneer Finish Wall insulation, rigid, fiberglass, foil faced, 1"…" at bounding box center [435, 469] width 294 height 9
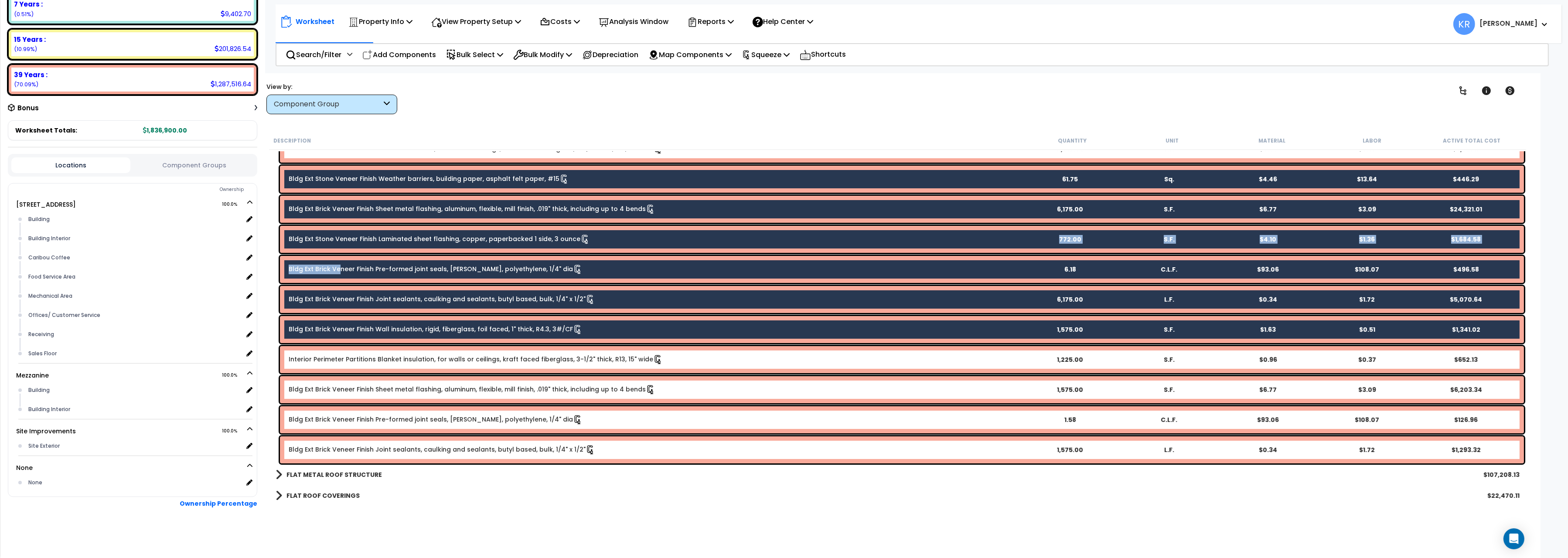
scroll to position [292, 0]
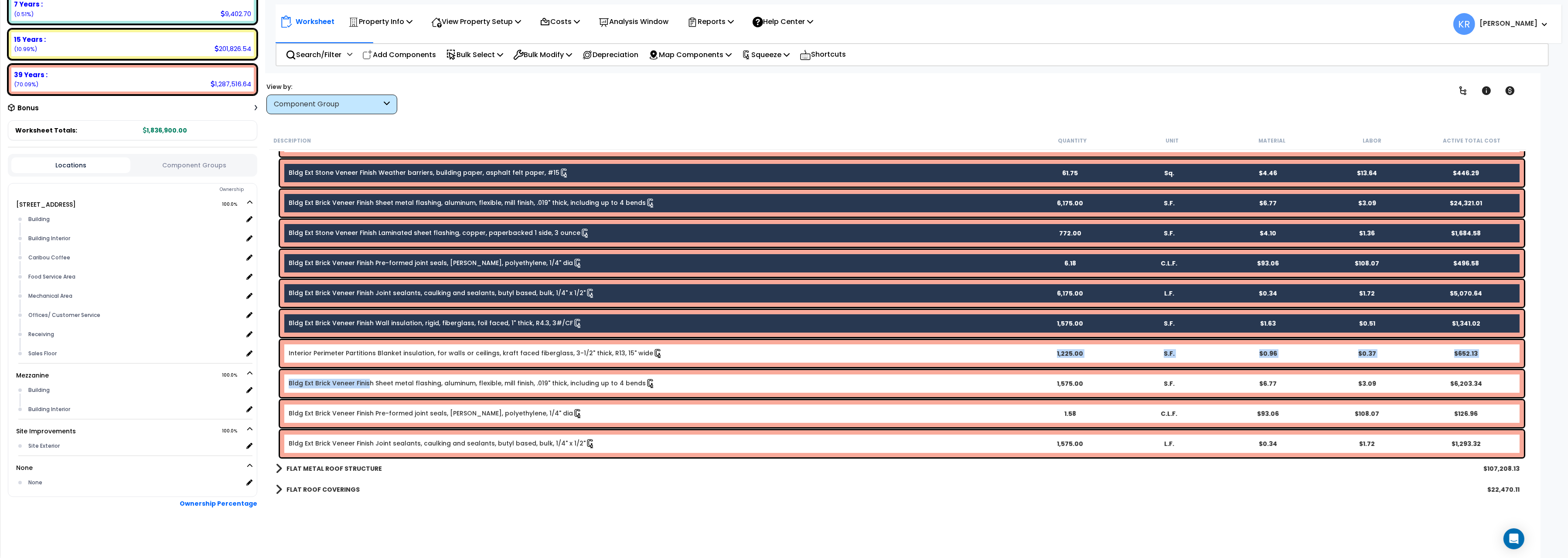
click at [368, 385] on link "Bldg Ext Brick Veneer Finish Sheet metal flashing, aluminum, flexible, mill fin…" at bounding box center [472, 383] width 366 height 9
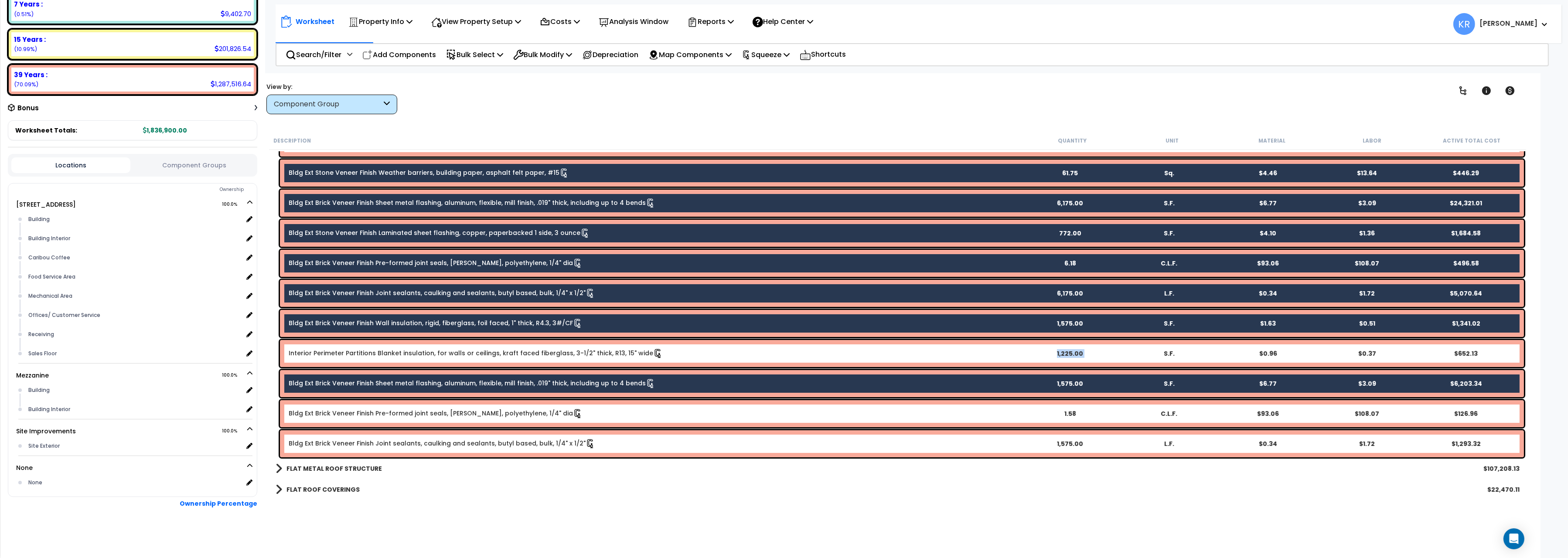
click at [365, 413] on link "Bldg Ext Brick Veneer Finish Pre-formed joint seals, backer rod, polyethylene, …" at bounding box center [435, 413] width 294 height 9
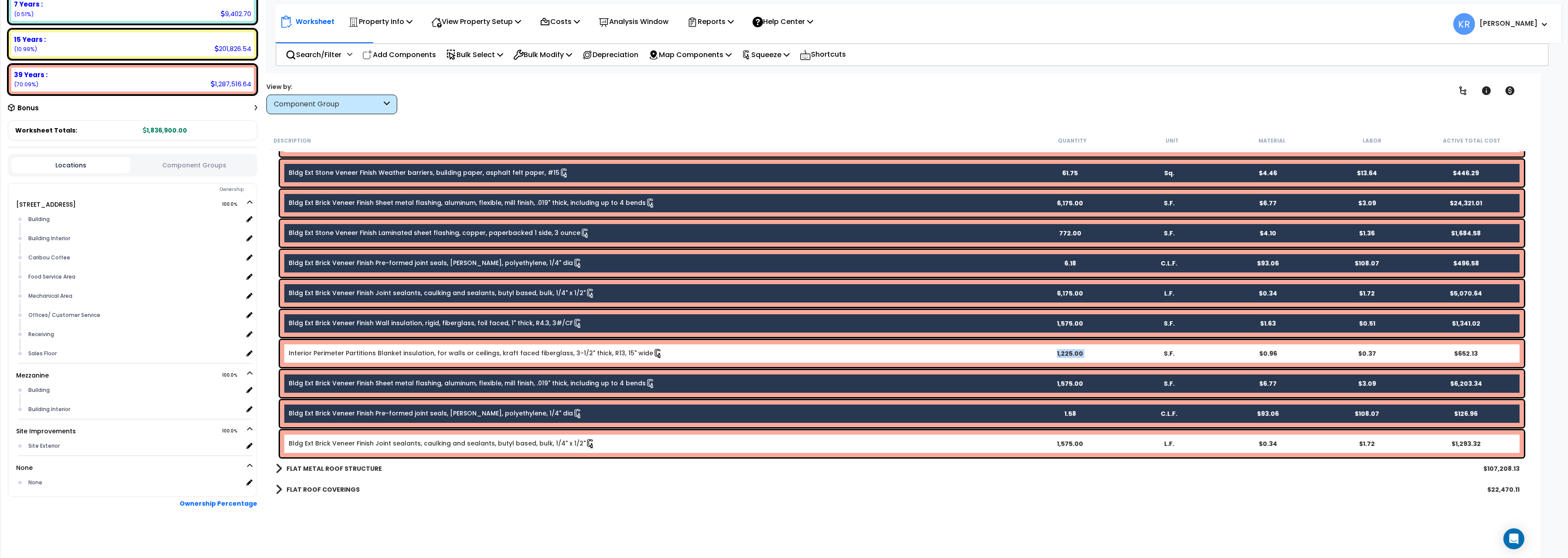
click at [366, 447] on div "Bldg Ext Brick Veneer Finish Joint sealants, caulking and sealants, butyl based…" at bounding box center [654, 444] width 732 height 10
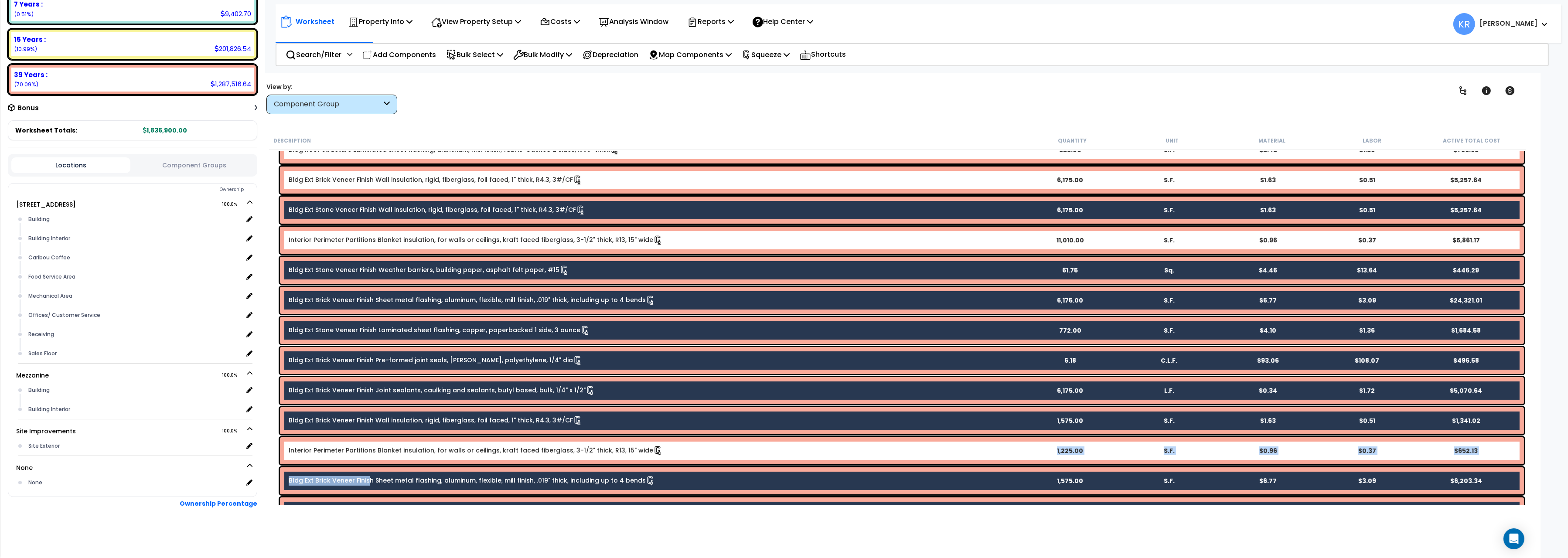
scroll to position [97, 0]
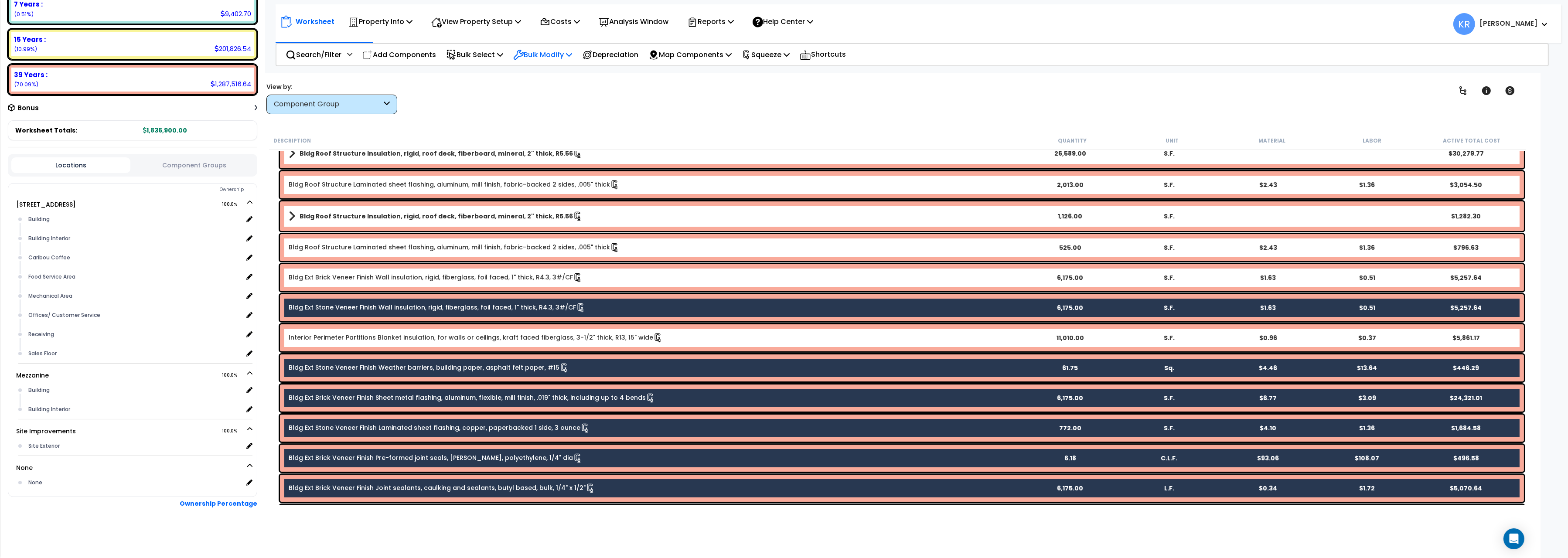
click at [535, 49] on p "Bulk Modify" at bounding box center [542, 54] width 59 height 12
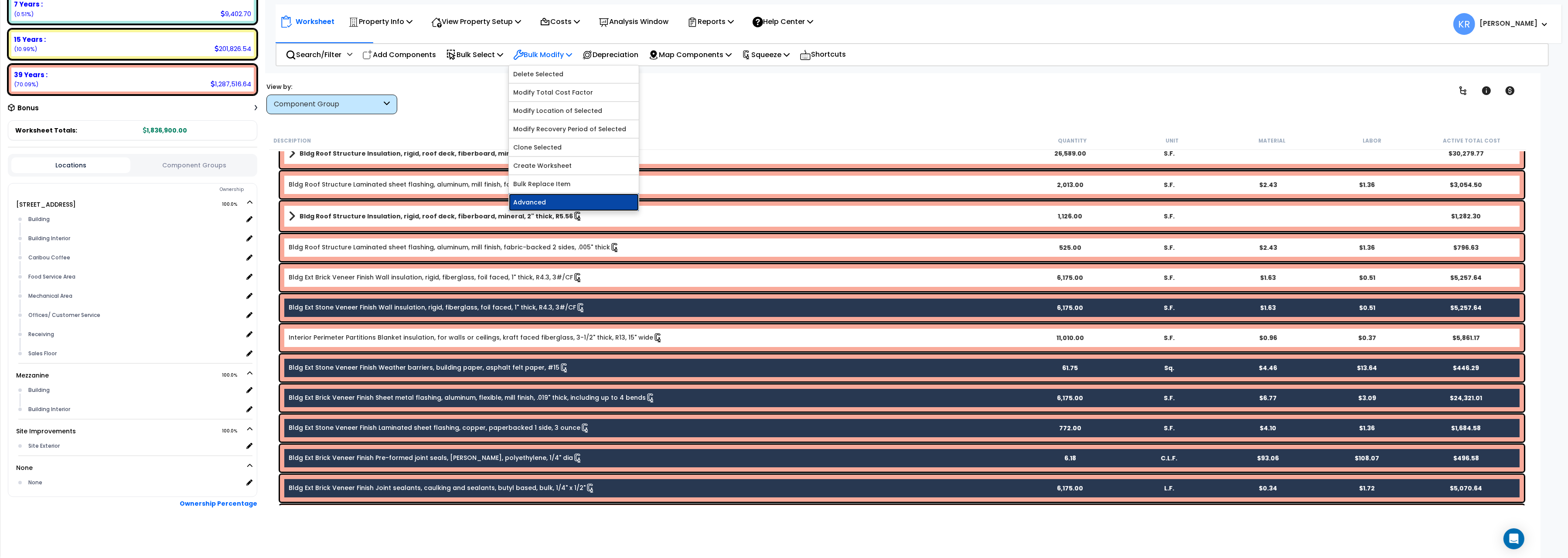
click at [538, 206] on link "Advanced" at bounding box center [573, 202] width 130 height 18
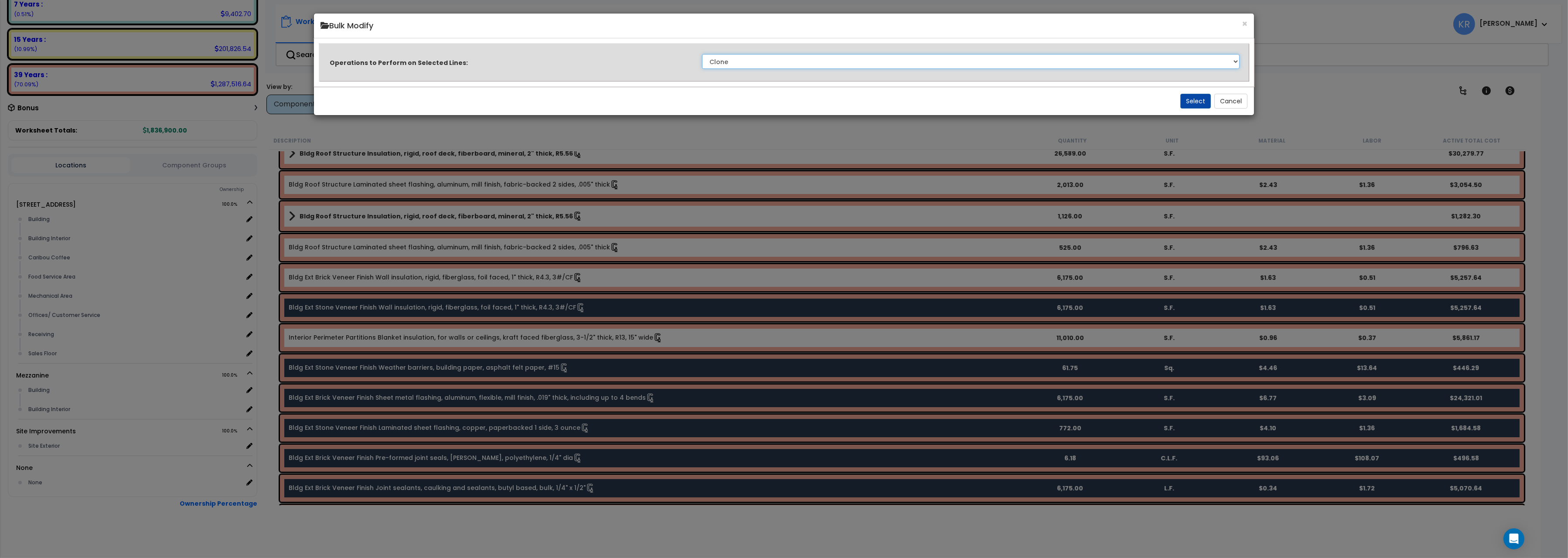
click at [702, 54] on select "Clone Delete Delete Zero Quantities Modify Component Group Modify Cost Sources …" at bounding box center [970, 61] width 537 height 15
select select "modifyAssetClass"
click option "Modify Component Group" at bounding box center [0, 0] width 0 height 0
click at [1195, 101] on button "Select" at bounding box center [1195, 101] width 30 height 15
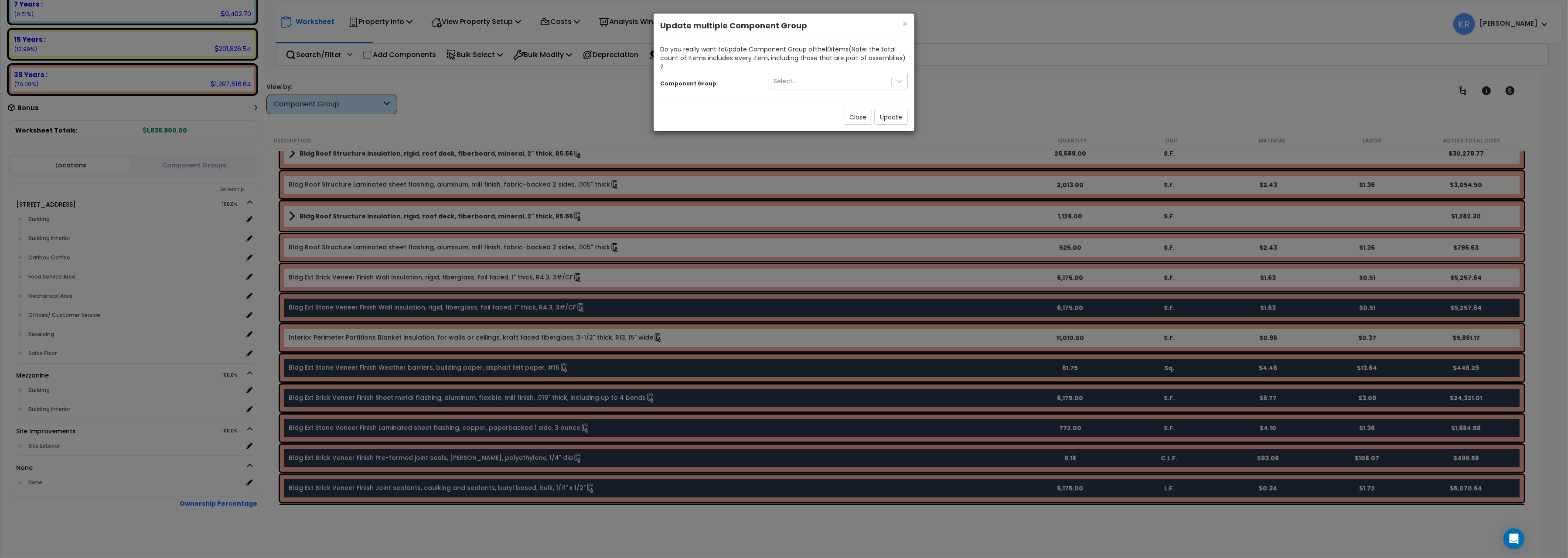
click at [788, 77] on div "Select..." at bounding box center [785, 81] width 23 height 9
click at [848, 110] on button "Close" at bounding box center [858, 117] width 29 height 15
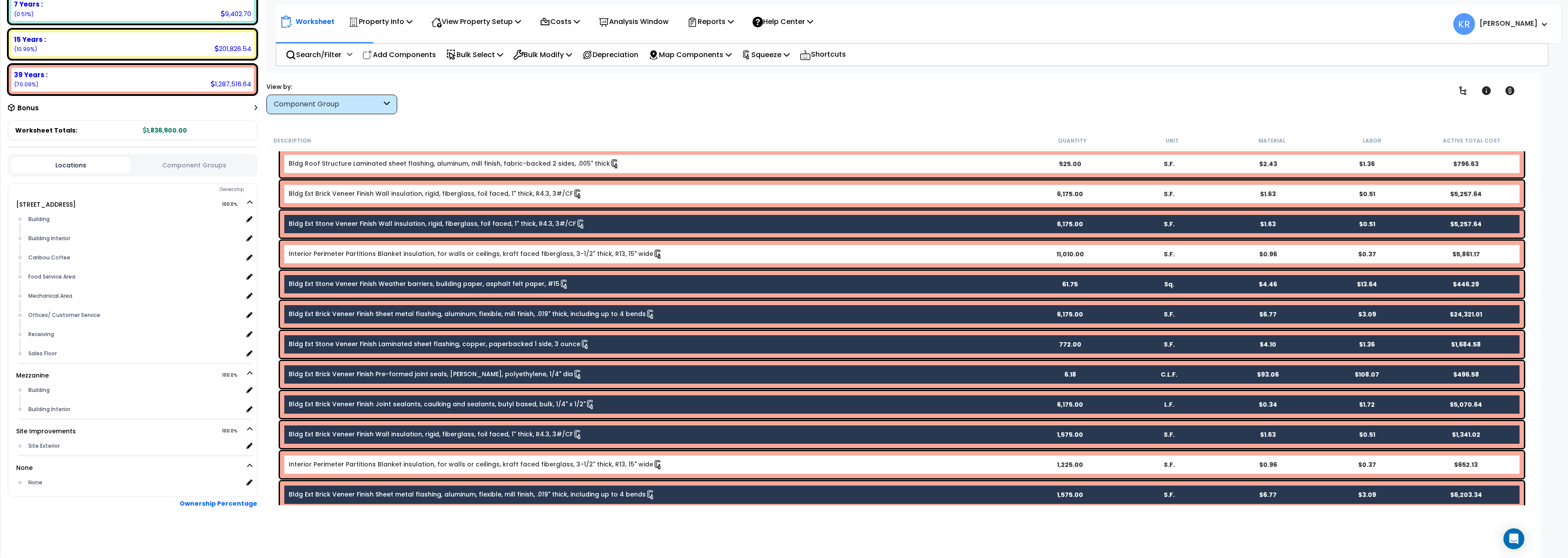
scroll to position [195, 0]
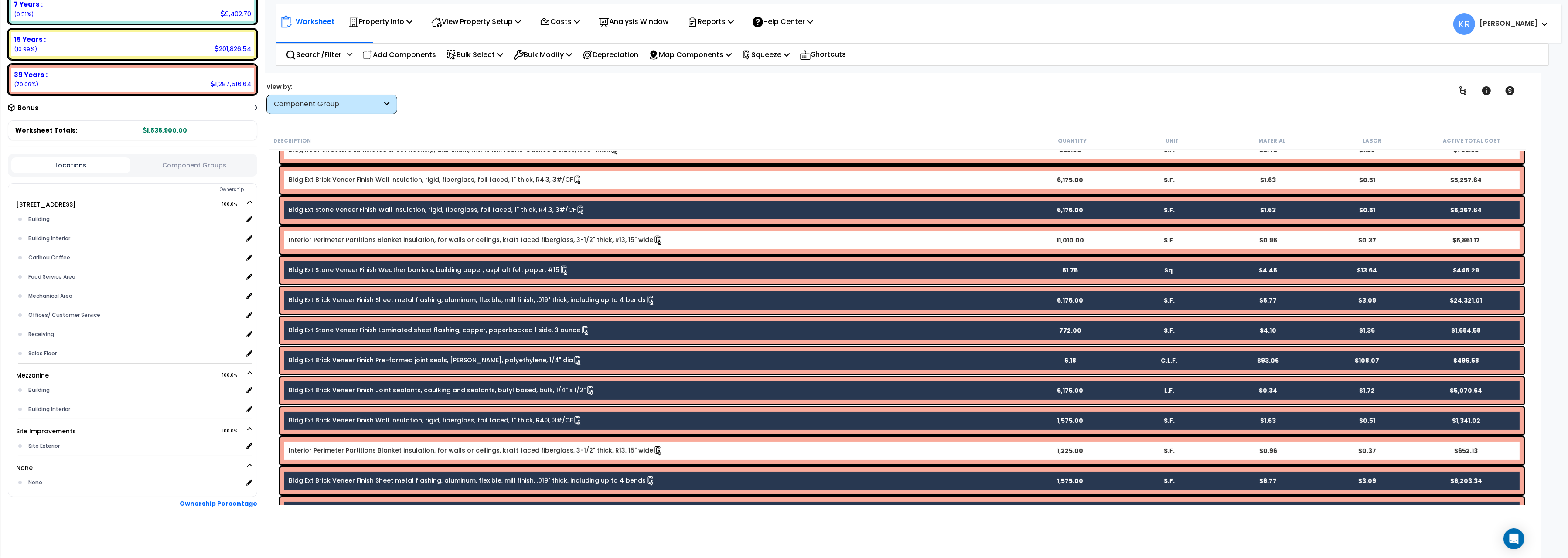
click at [558, 111] on div "Clear Filters" at bounding box center [928, 98] width 1015 height 32
click at [467, 365] on div "Bldg Ext Brick Veneer Finish Pre-formed joint seals, backer rod, polyethylene, …" at bounding box center [902, 360] width 1244 height 27
click at [466, 204] on div "Bldg Ext Stone Veneer Finish Wall insulation, rigid, fiberglass, foil faced, 1"…" at bounding box center [902, 210] width 1244 height 27
click at [471, 103] on div "Clear Filters" at bounding box center [928, 98] width 1015 height 32
click at [556, 97] on div "Clear Filters" at bounding box center [928, 98] width 1015 height 32
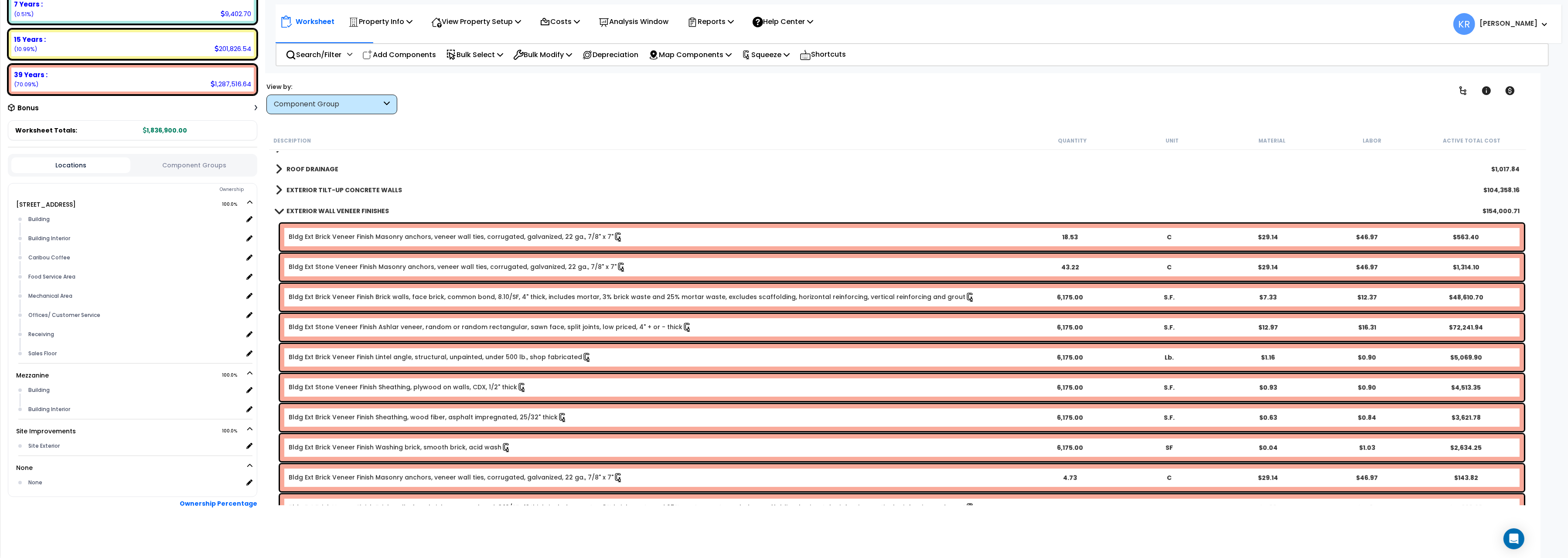
scroll to position [682, 0]
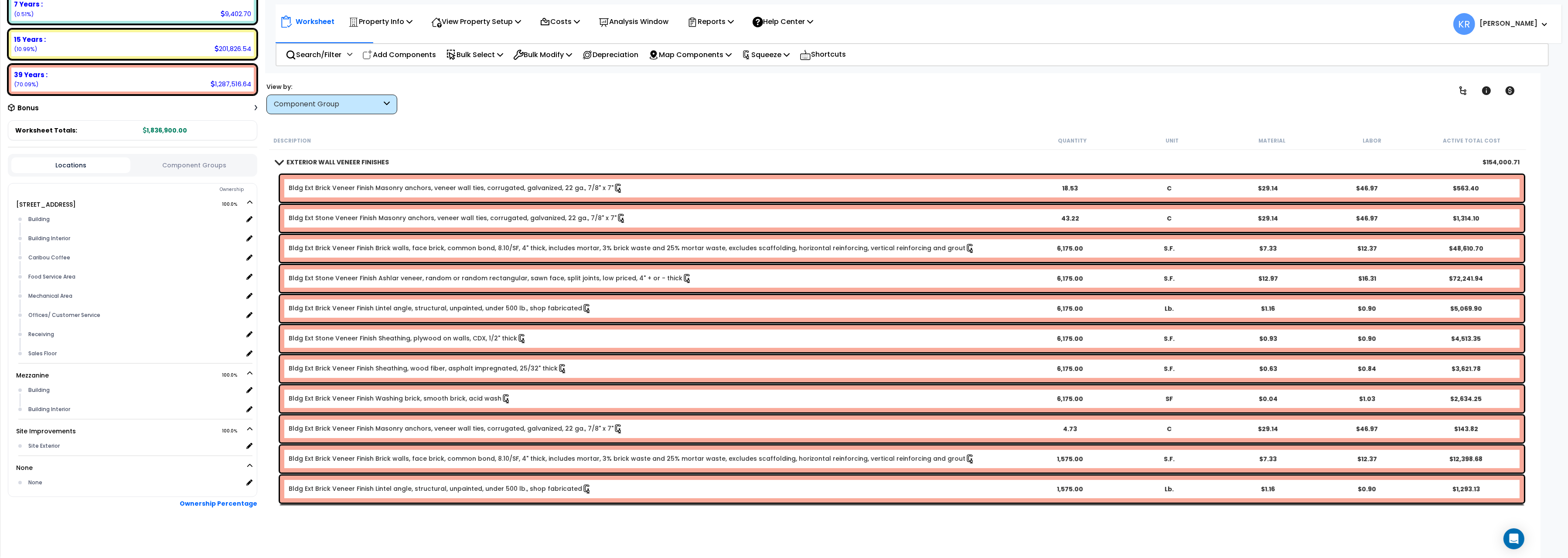
click at [299, 161] on b "EXTERIOR WALL VENEER FINISHES" at bounding box center [338, 162] width 102 height 9
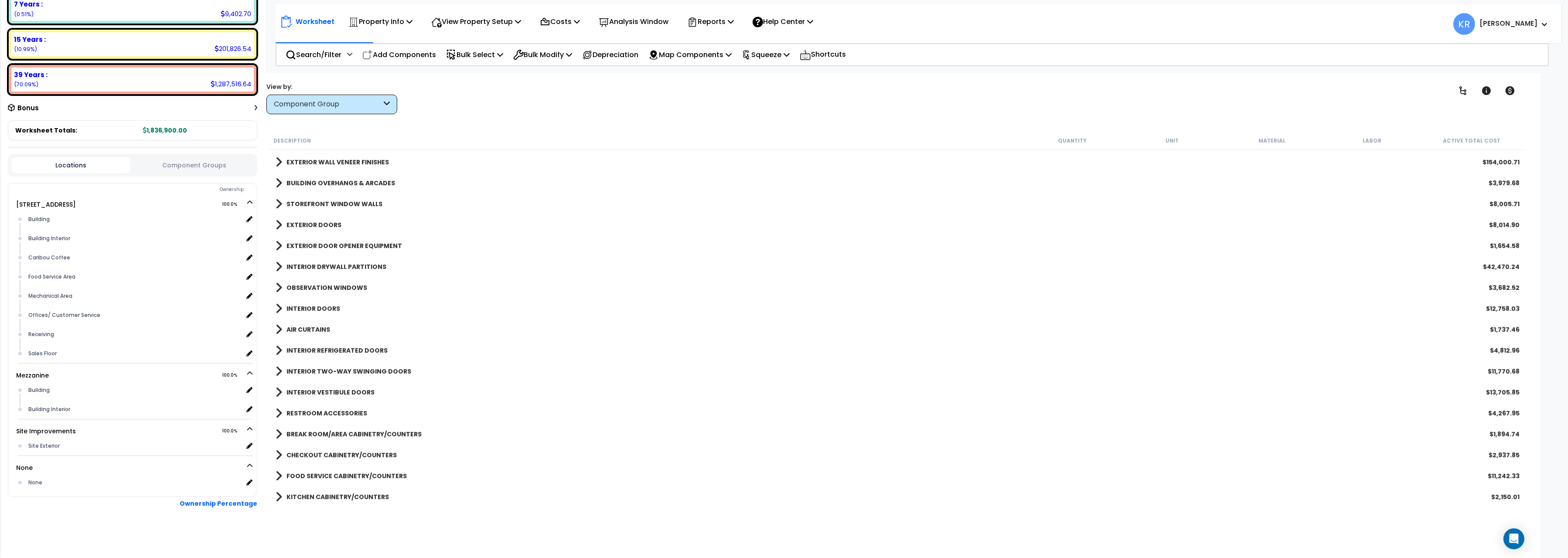
click at [303, 180] on b "BUILDING OVERHANGS & ARCADES" at bounding box center [341, 183] width 108 height 9
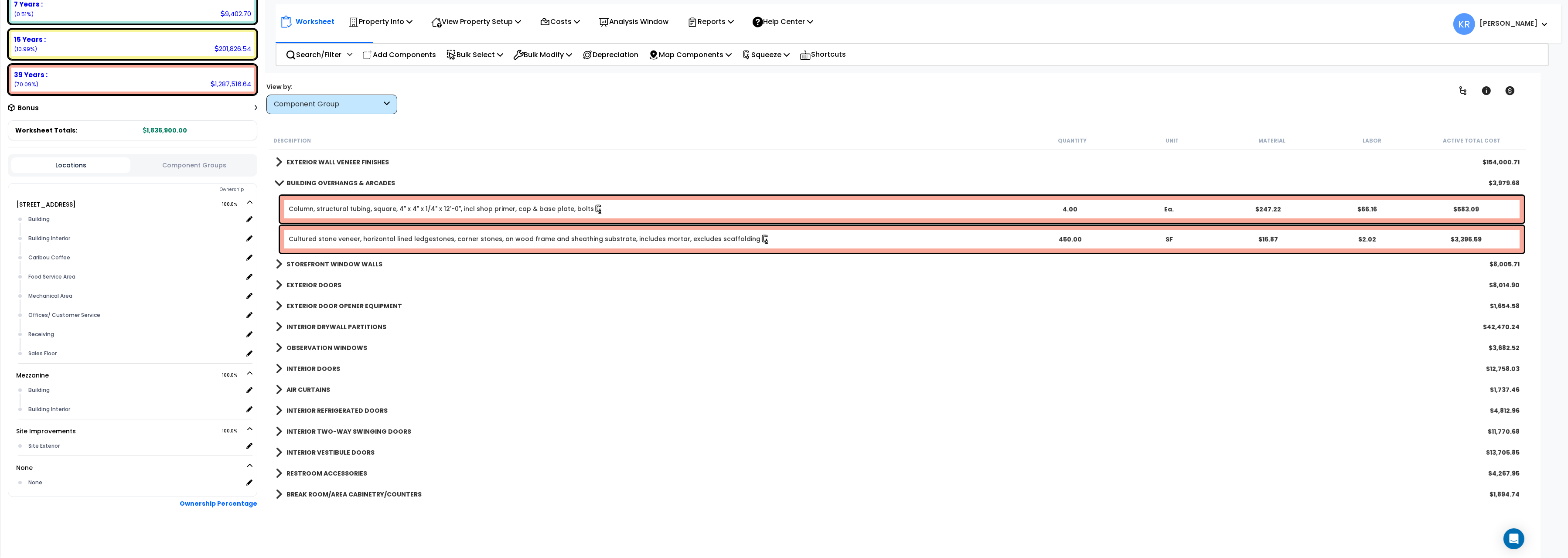
click at [418, 239] on link "Cultured stone veneer, horizontal lined ledgestones, corner stones, on wood fra…" at bounding box center [529, 239] width 481 height 9
click at [396, 241] on link "Cultured stone veneer, horizontal lined ledgestones, corner stones, on wood fra…" at bounding box center [529, 239] width 481 height 9
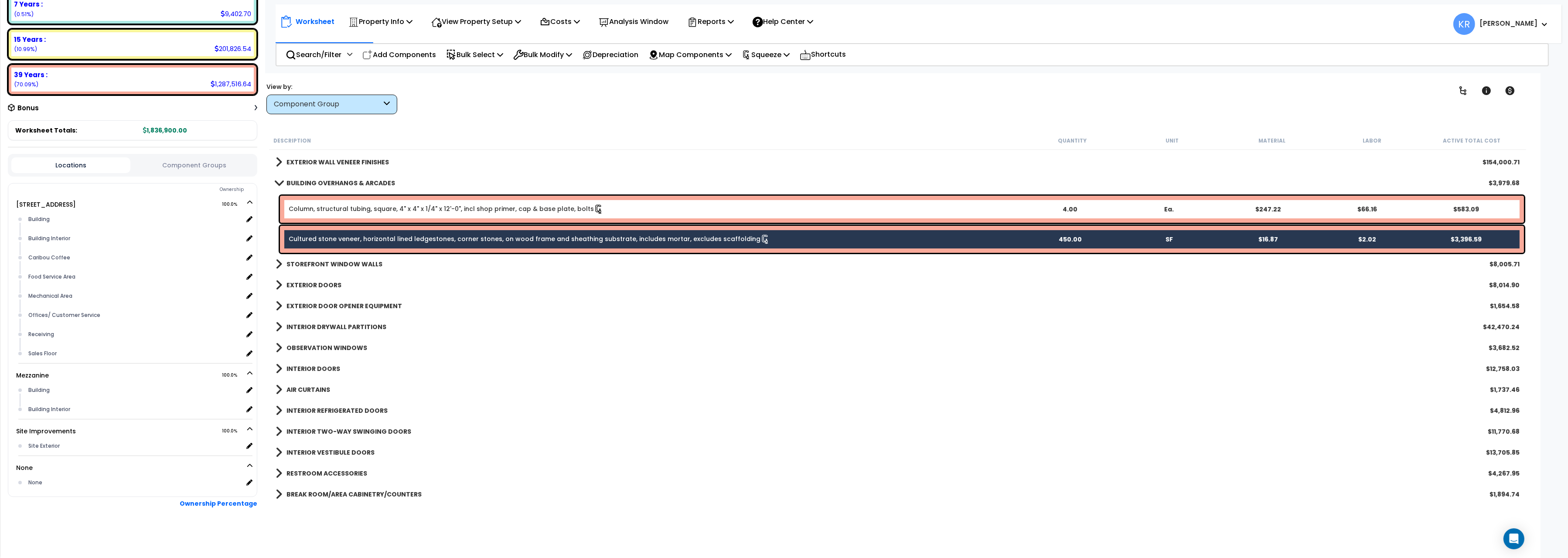
click at [394, 211] on link "Column, structural tubing, square, 4" x 4" x 1/4" x 12'-0", incl shop primer, c…" at bounding box center [446, 209] width 315 height 9
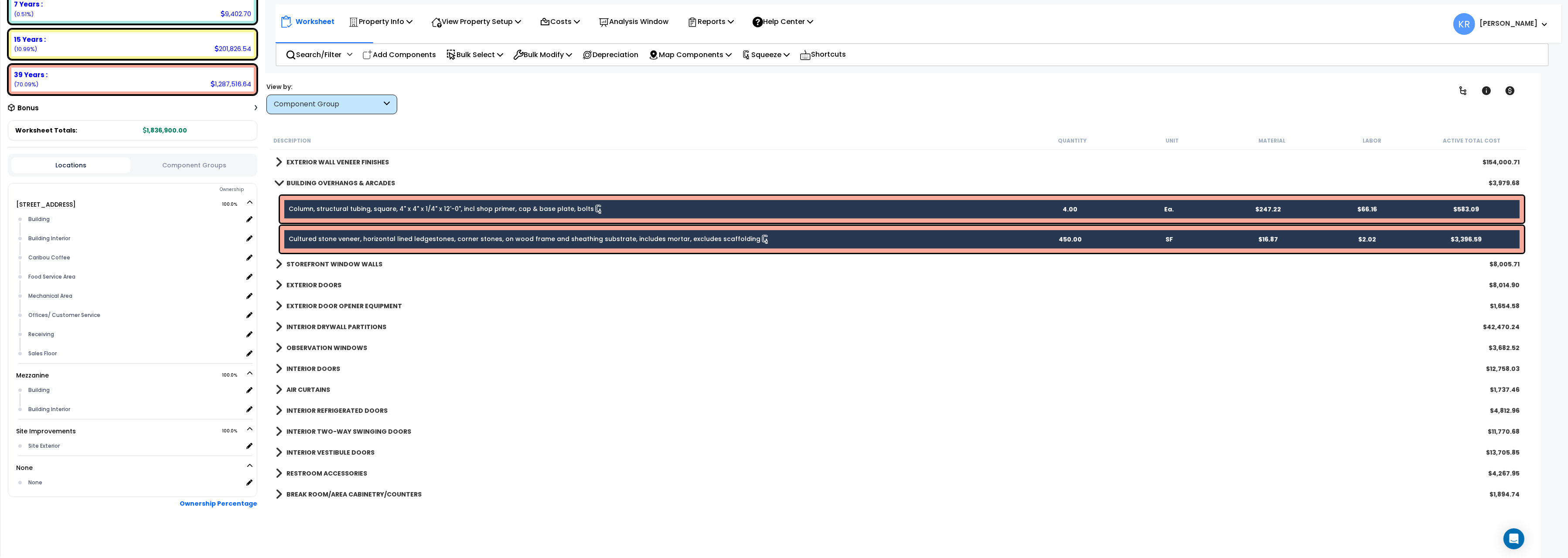
click at [340, 210] on link "Column, structural tubing, square, 4" x 4" x 1/4" x 12'-0", incl shop primer, c…" at bounding box center [446, 209] width 315 height 9
click at [527, 339] on div "OBSERVATION WINDOWS $3,682.52" at bounding box center [898, 347] width 1253 height 21
click at [493, 155] on div "EXTERIOR WALL VENEER FINISHES $154,000.71" at bounding box center [898, 162] width 1253 height 21
click at [333, 241] on link "Cultured stone veneer, horizontal lined ledgestones, corner stones, on wood fra…" at bounding box center [529, 239] width 481 height 9
click at [693, 419] on div "INTERIOR REFRIGERATED DOORS $4,812.96" at bounding box center [898, 411] width 1253 height 21
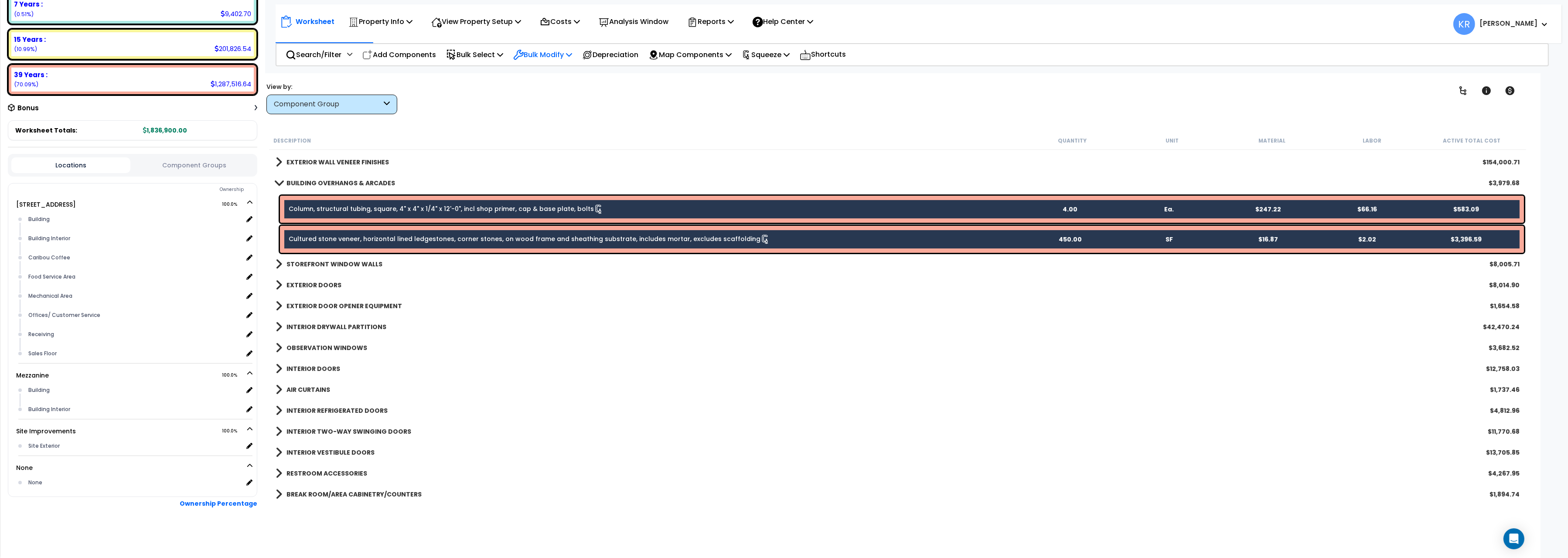
click at [550, 54] on p "Bulk Modify" at bounding box center [542, 54] width 59 height 12
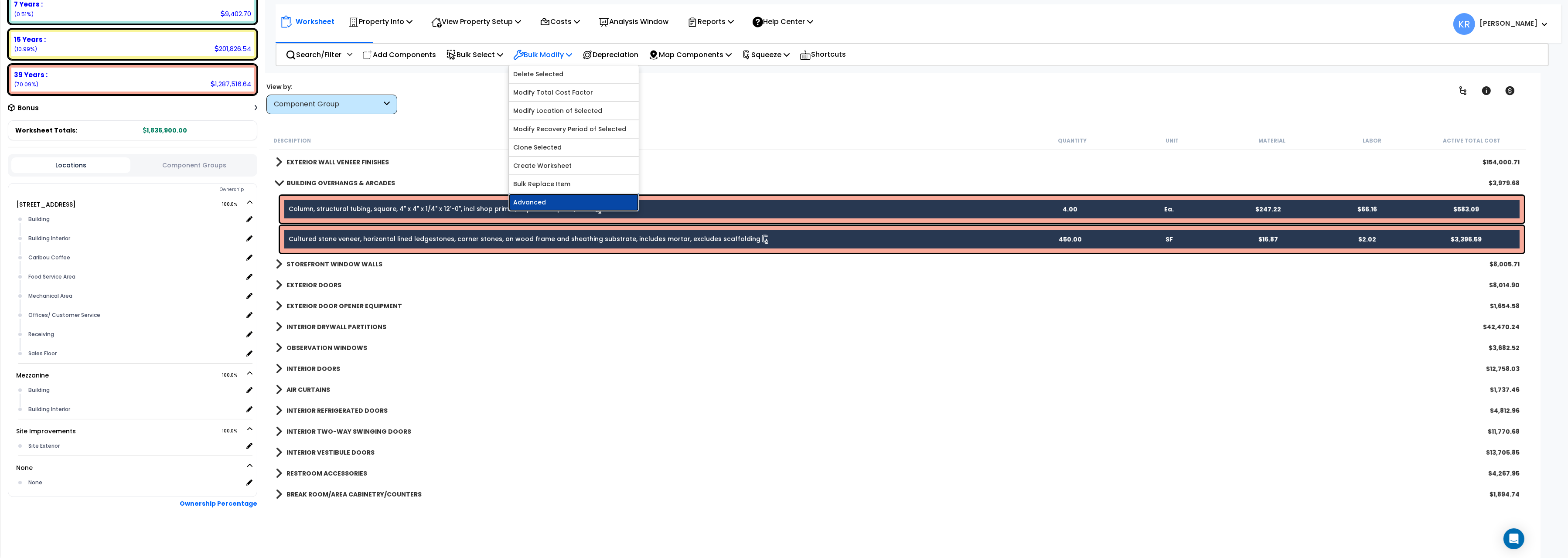
click at [539, 209] on link "Advanced" at bounding box center [573, 202] width 130 height 18
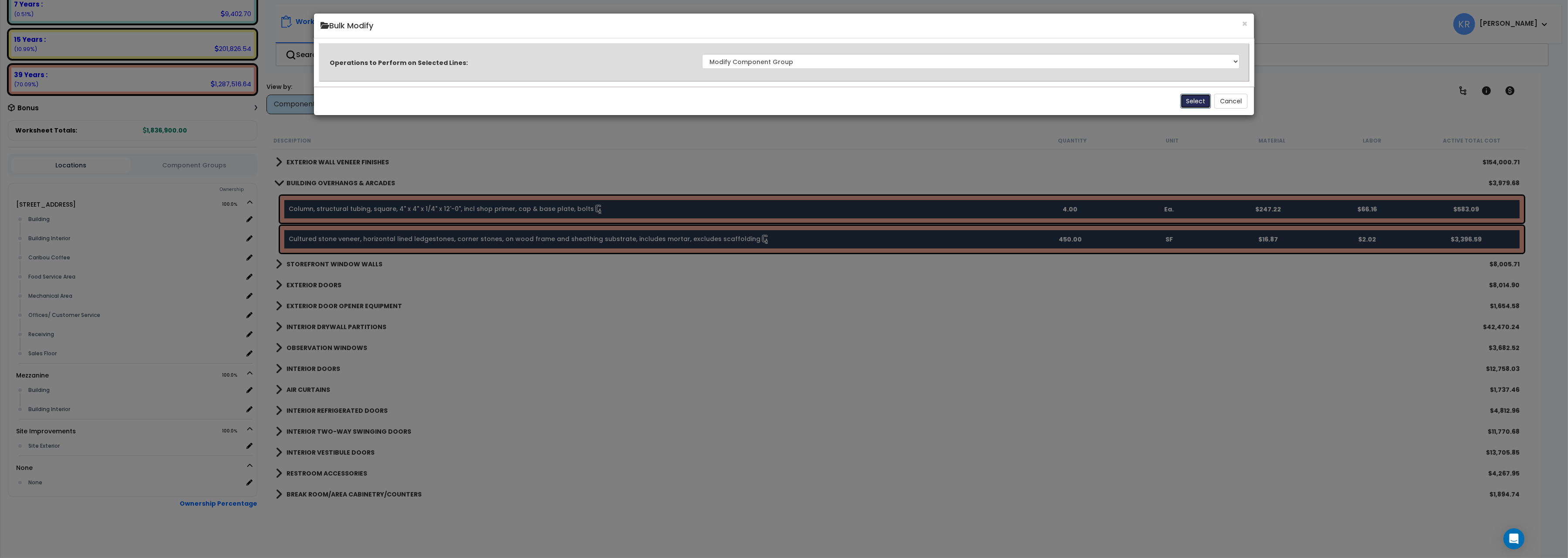
click at [1195, 105] on button "Select" at bounding box center [1195, 101] width 30 height 15
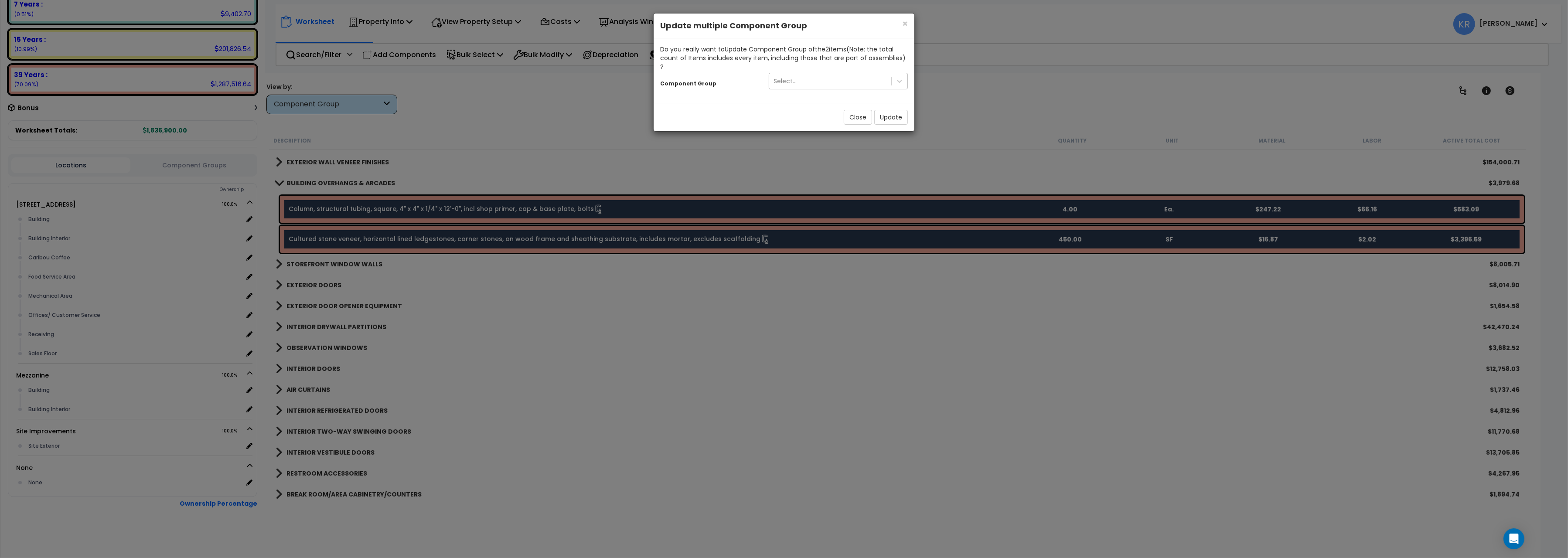
click at [777, 77] on div "Select..." at bounding box center [785, 81] width 23 height 9
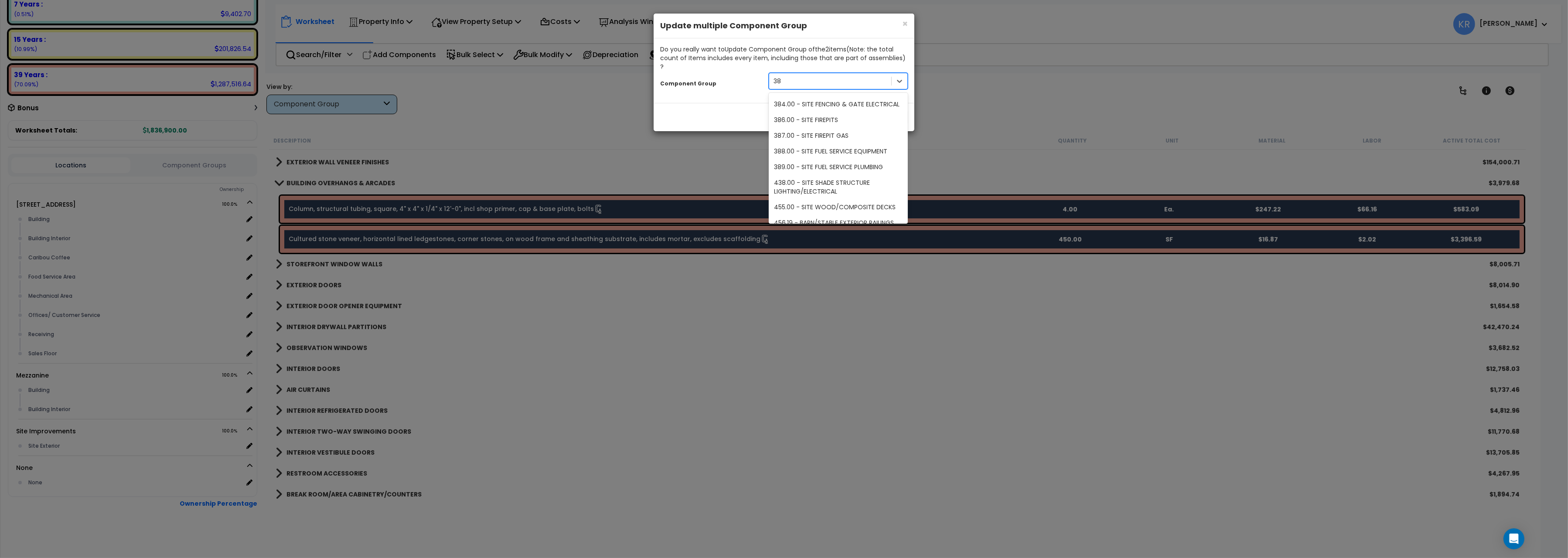
scroll to position [260, 0]
type input "3"
click at [834, 178] on div "38.00 - DEMOUNTABLE AWNINGS & CANOPIES" at bounding box center [838, 190] width 139 height 24
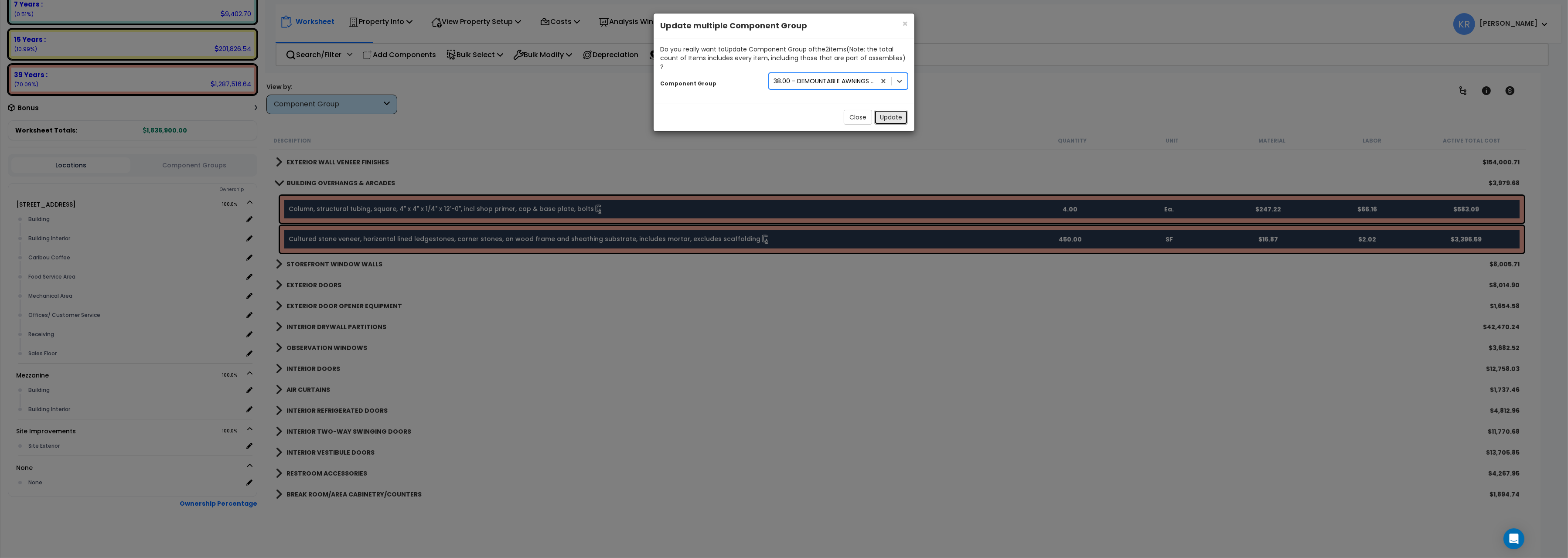
click at [889, 111] on button "Update" at bounding box center [891, 117] width 33 height 15
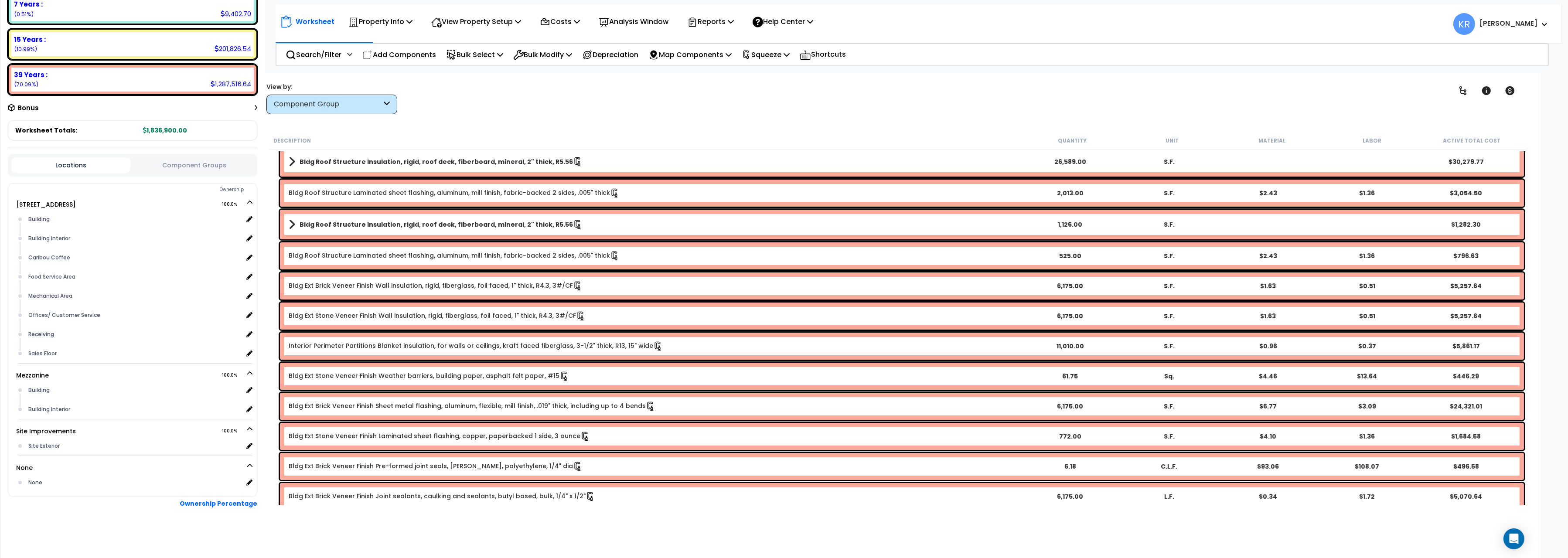
scroll to position [0, 0]
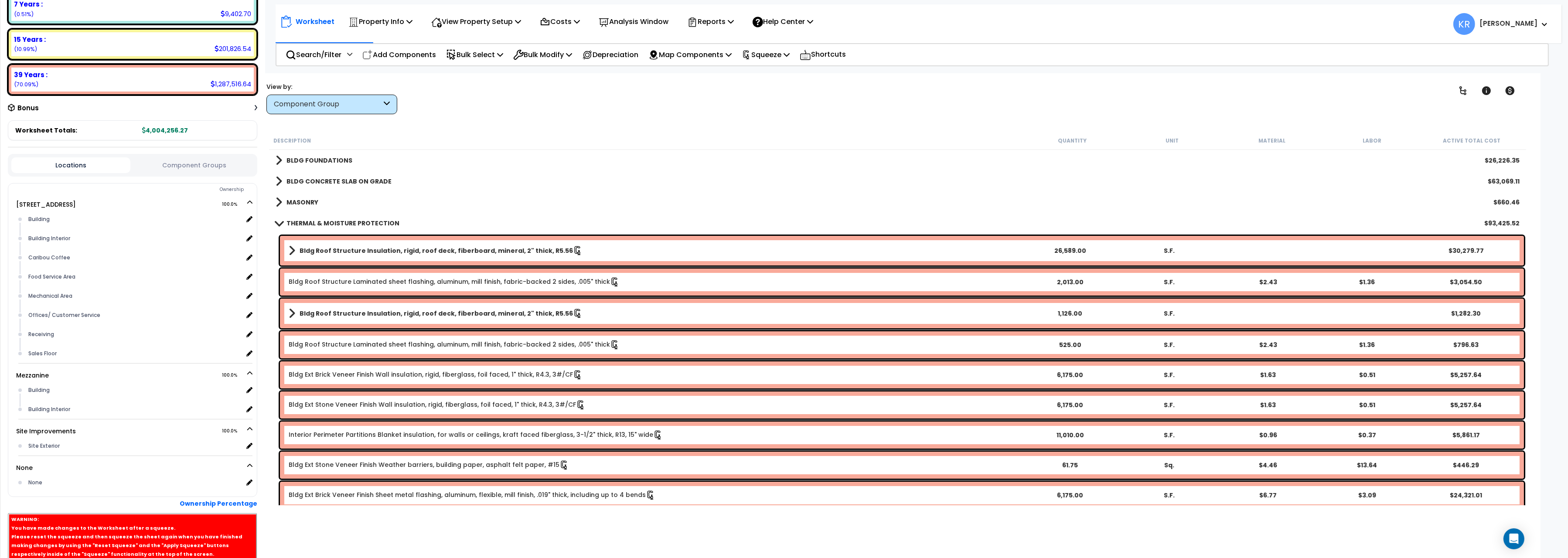
click at [292, 228] on link "THERMAL & MOISTURE PROTECTION" at bounding box center [337, 223] width 124 height 12
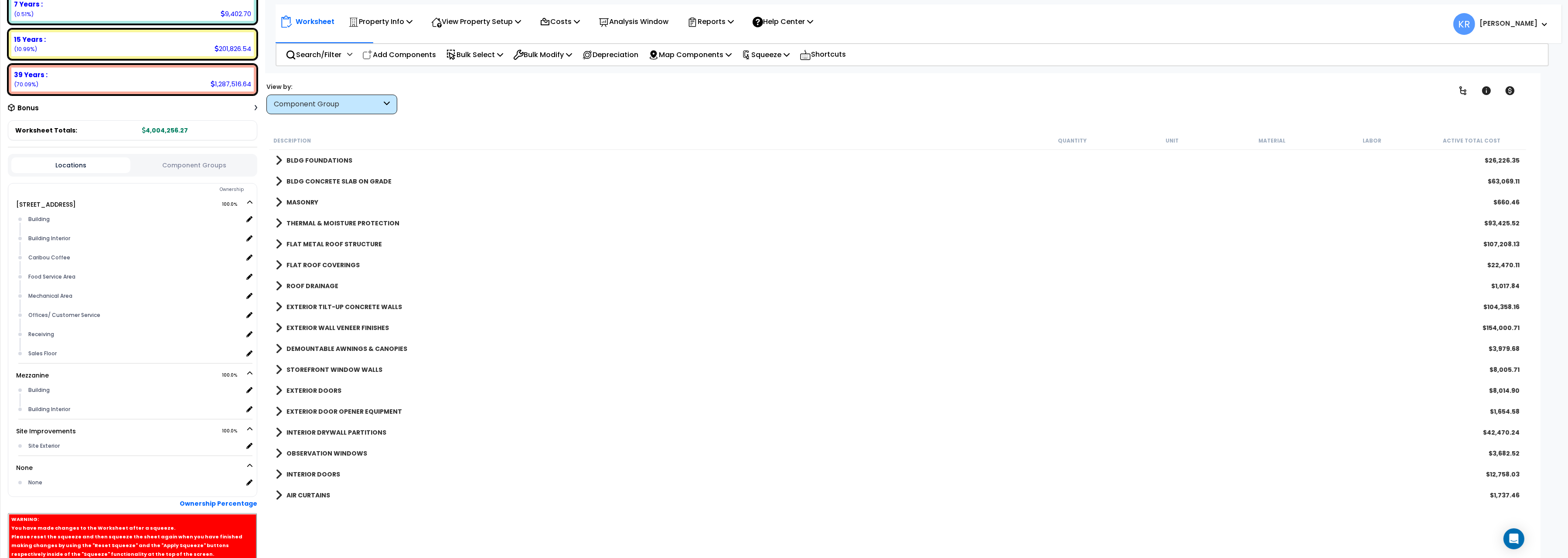
click at [292, 203] on b "MASONRY" at bounding box center [303, 202] width 32 height 9
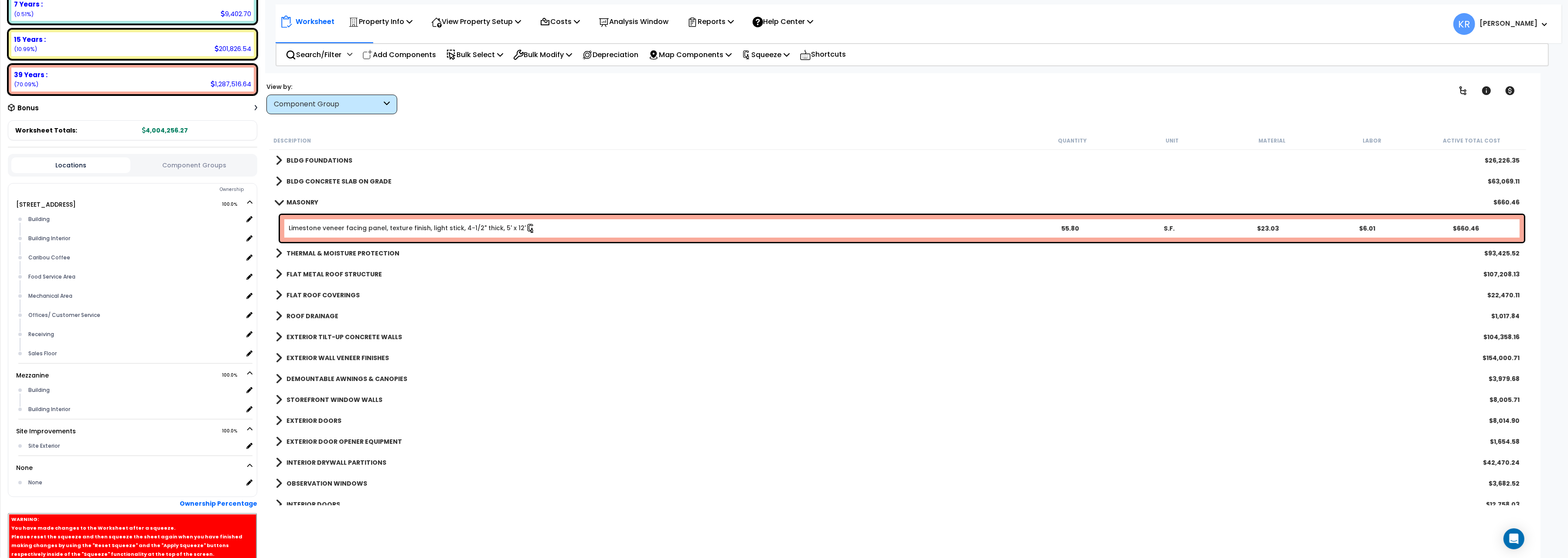
click at [299, 229] on link "Limestone veneer facing panel, texture finish, light stick, 4-1/2" thick, 5' x …" at bounding box center [411, 228] width 247 height 9
click at [326, 228] on link "Limestone veneer facing panel, texture finish, light stick, 4-1/2" thick, 5' x …" at bounding box center [411, 228] width 247 height 9
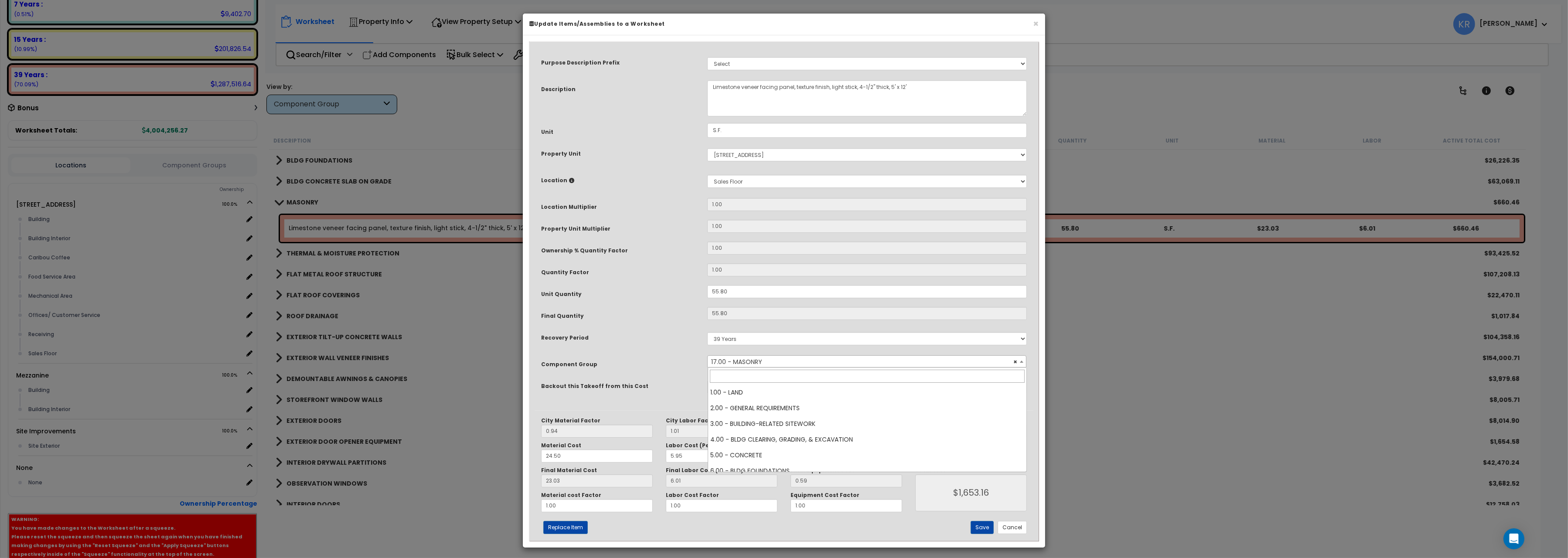
click at [779, 365] on span "× 17.00 - MASONRY" at bounding box center [867, 362] width 318 height 12
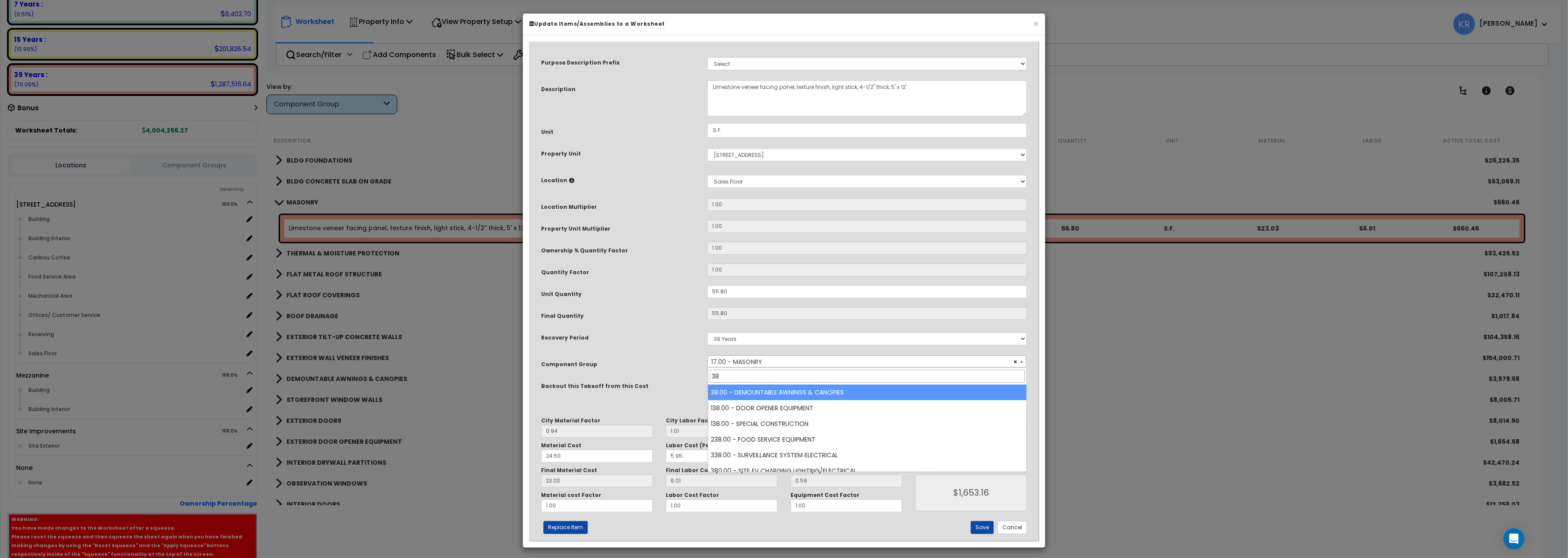
type input "38"
select select "56864"
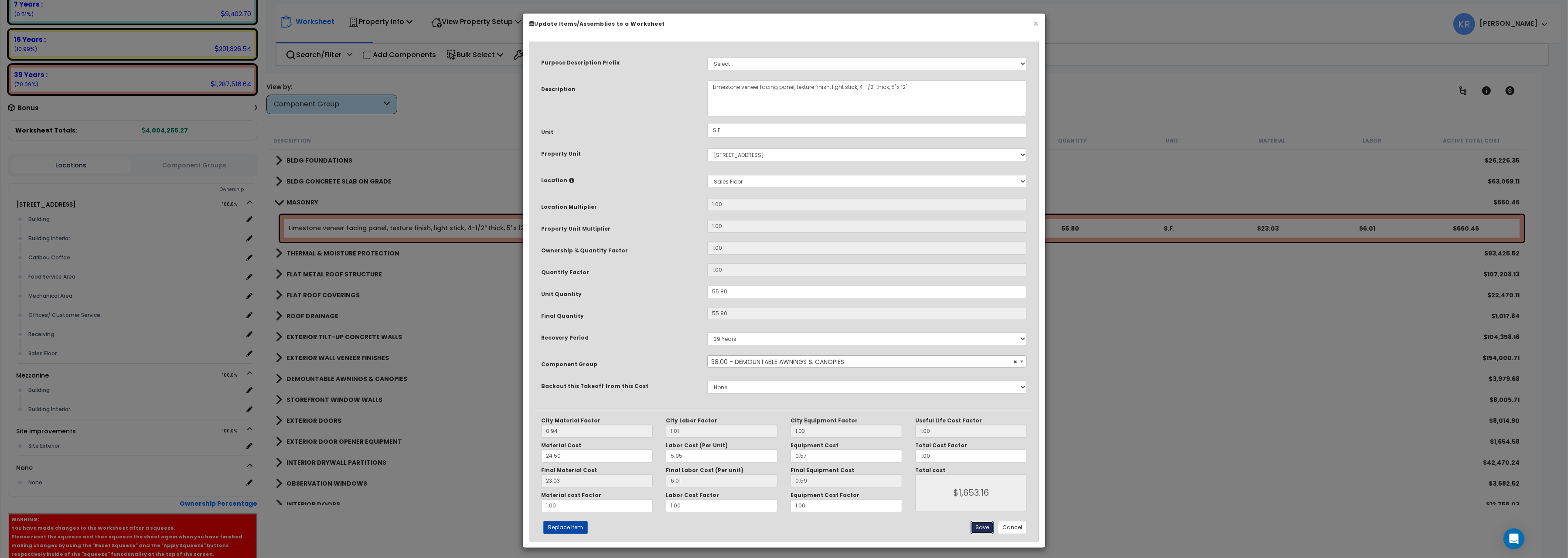
click at [983, 531] on button "Save" at bounding box center [982, 527] width 23 height 13
type input "1653.16"
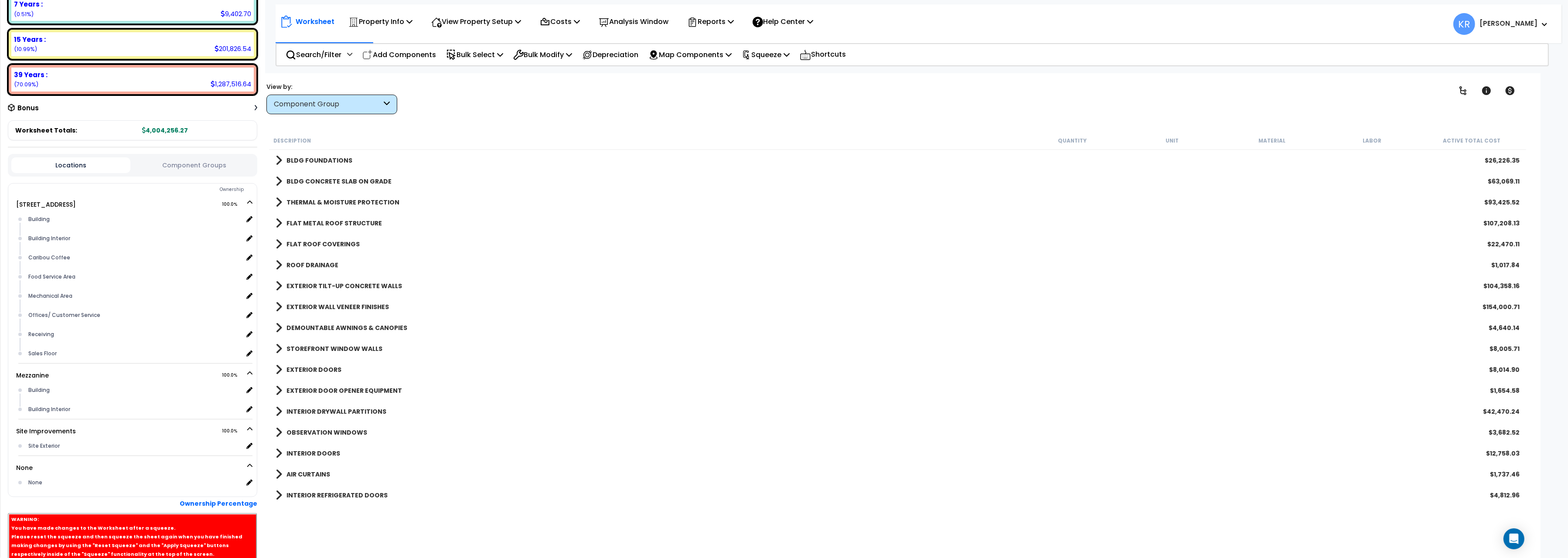
click at [332, 329] on b "DEMOUNTABLE AWNINGS & CANOPIES" at bounding box center [347, 328] width 121 height 9
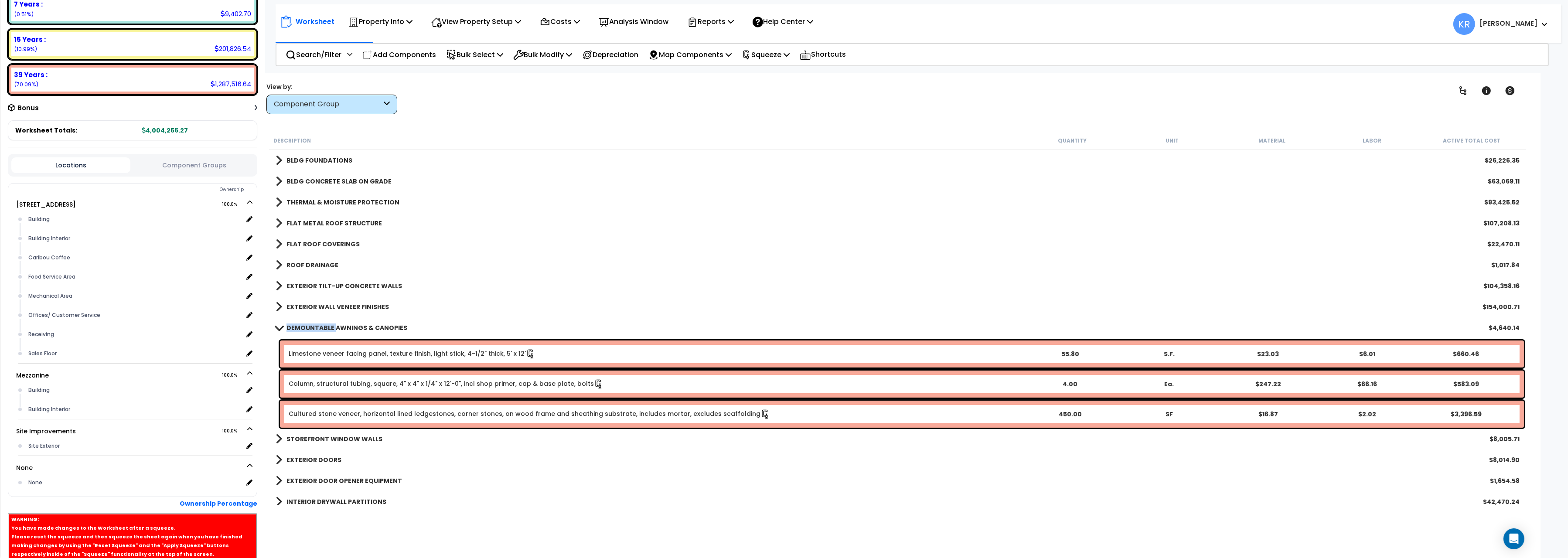
click at [332, 329] on b "DEMOUNTABLE AWNINGS & CANOPIES" at bounding box center [347, 328] width 121 height 9
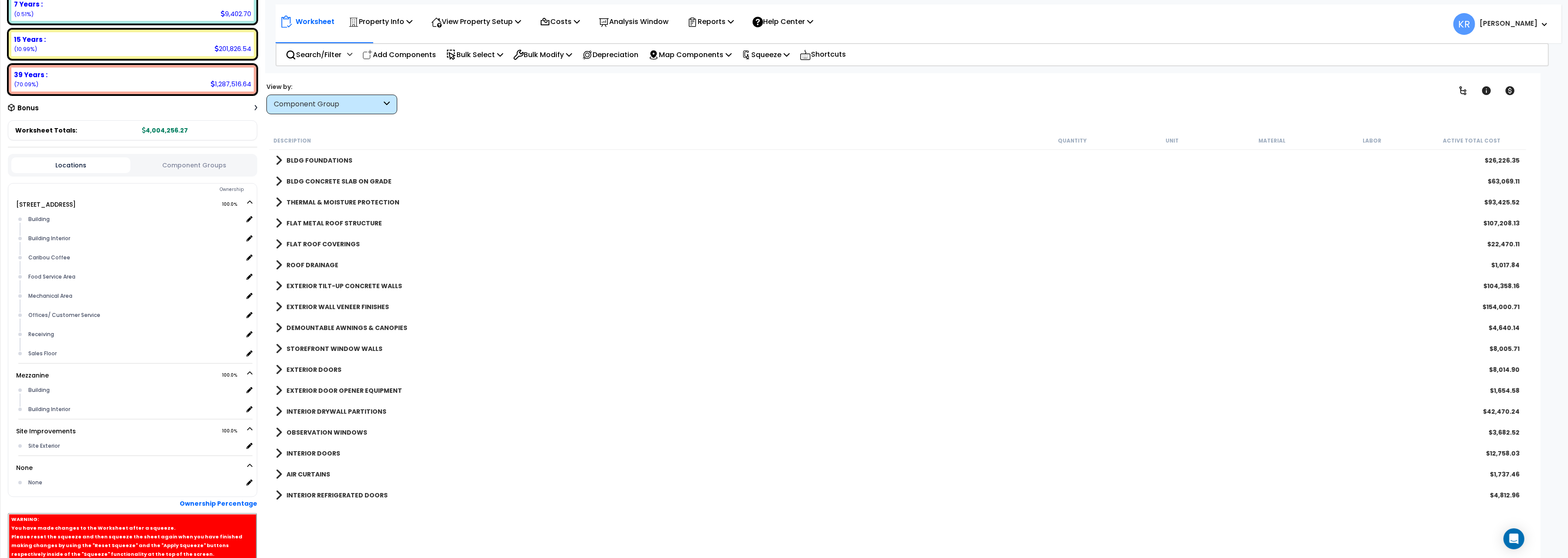
click at [332, 329] on b "DEMOUNTABLE AWNINGS & CANOPIES" at bounding box center [347, 328] width 121 height 9
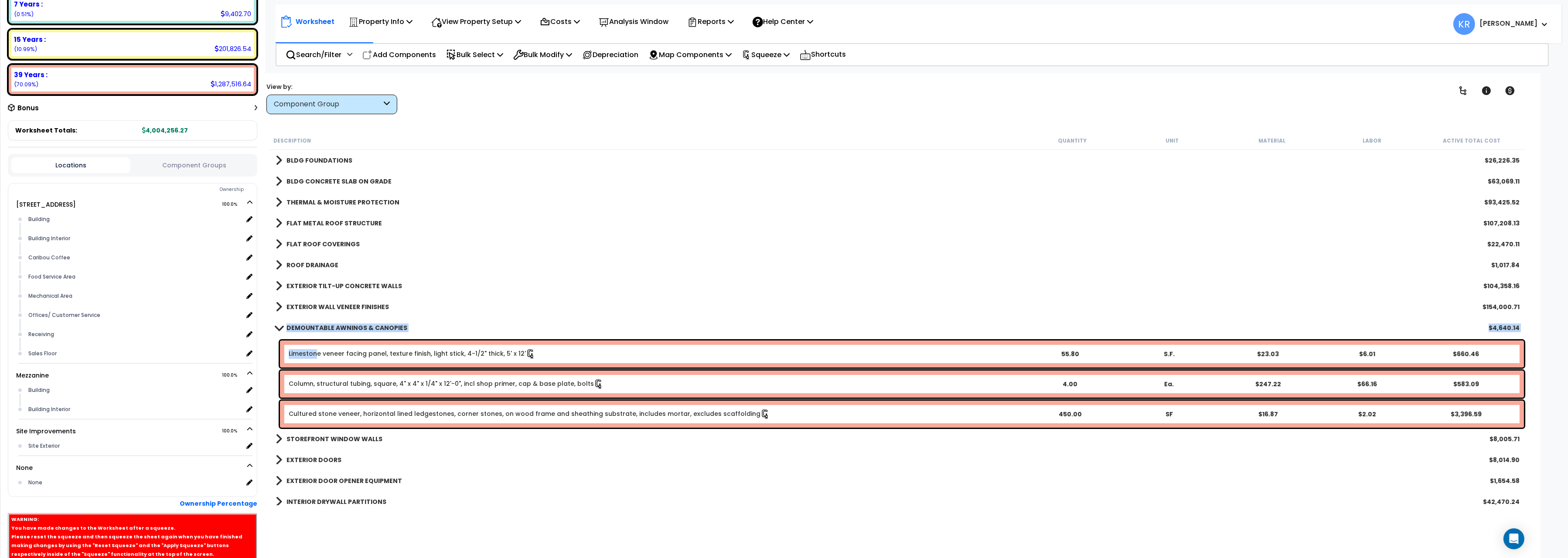
click at [316, 356] on link "Limestone veneer facing panel, texture finish, light stick, 4-1/2" thick, 5' x …" at bounding box center [411, 354] width 247 height 9
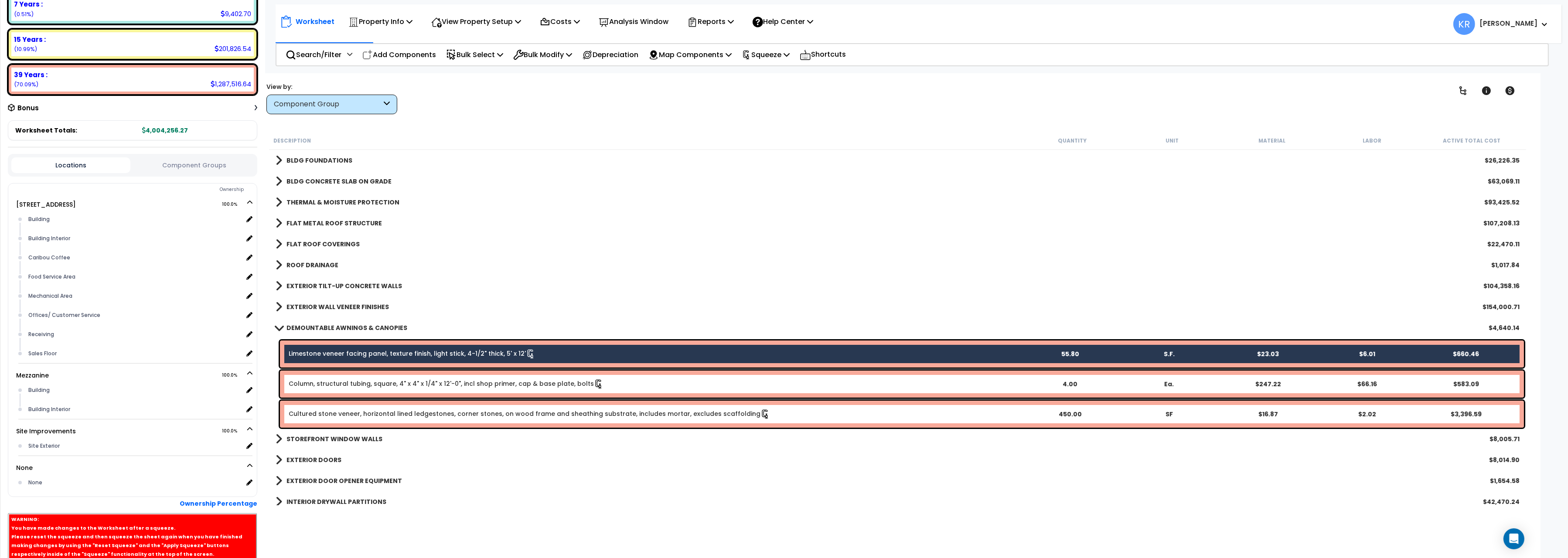
click at [314, 379] on link "Column, structural tubing, square, 4" x 4" x 1/4" x 12'-0", incl shop primer, c…" at bounding box center [446, 383] width 315 height 9
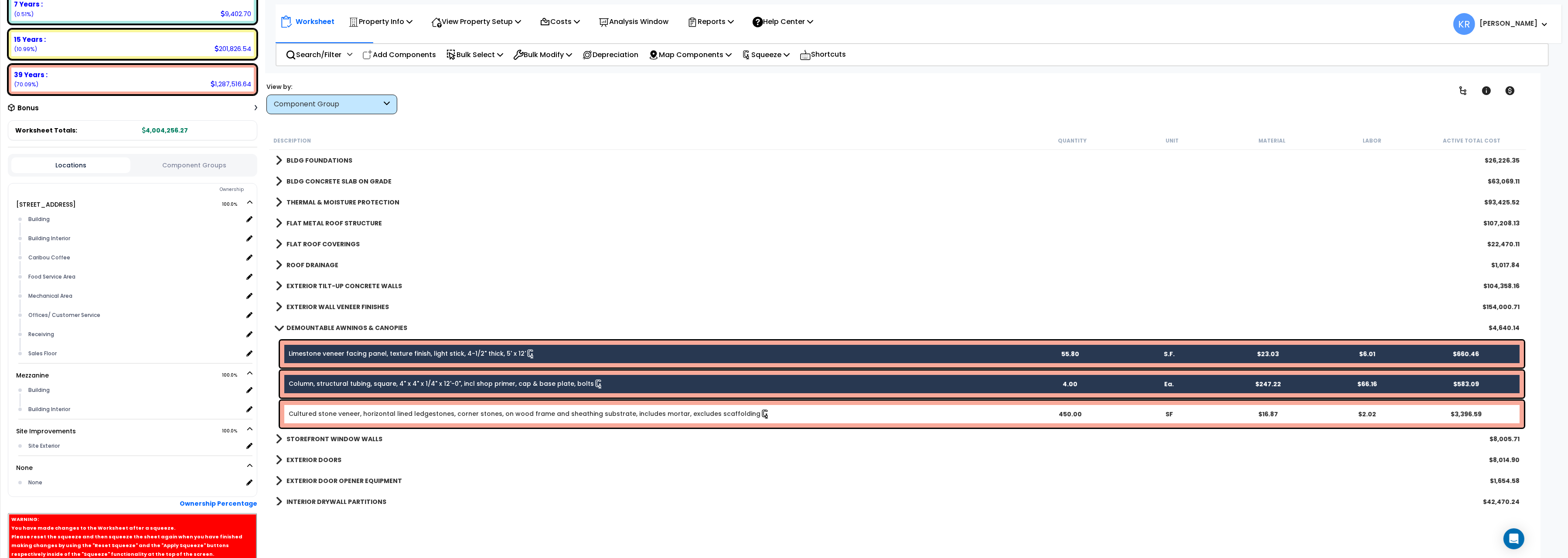
click at [315, 410] on link "Cultured stone veneer, horizontal lined ledgestones, corner stones, on wood fra…" at bounding box center [529, 414] width 481 height 9
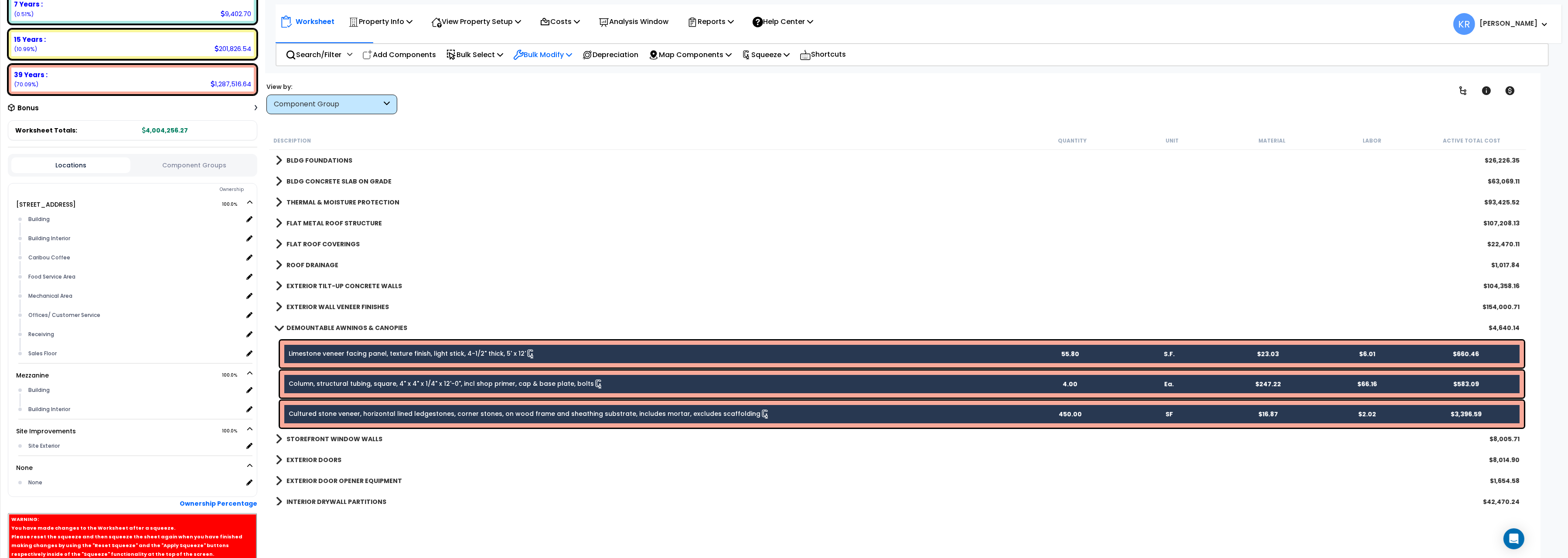
click at [556, 53] on p "Bulk Modify" at bounding box center [542, 54] width 59 height 12
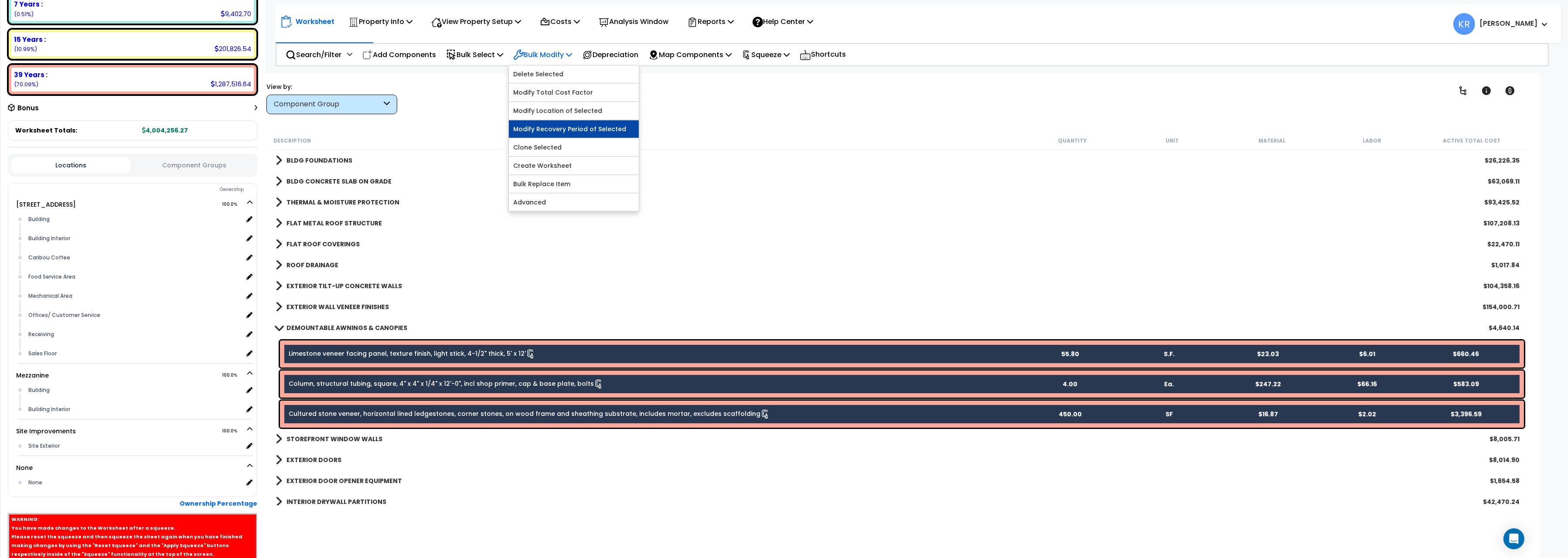
click at [564, 128] on link "Modify Recovery Period of Selected" at bounding box center [573, 129] width 130 height 18
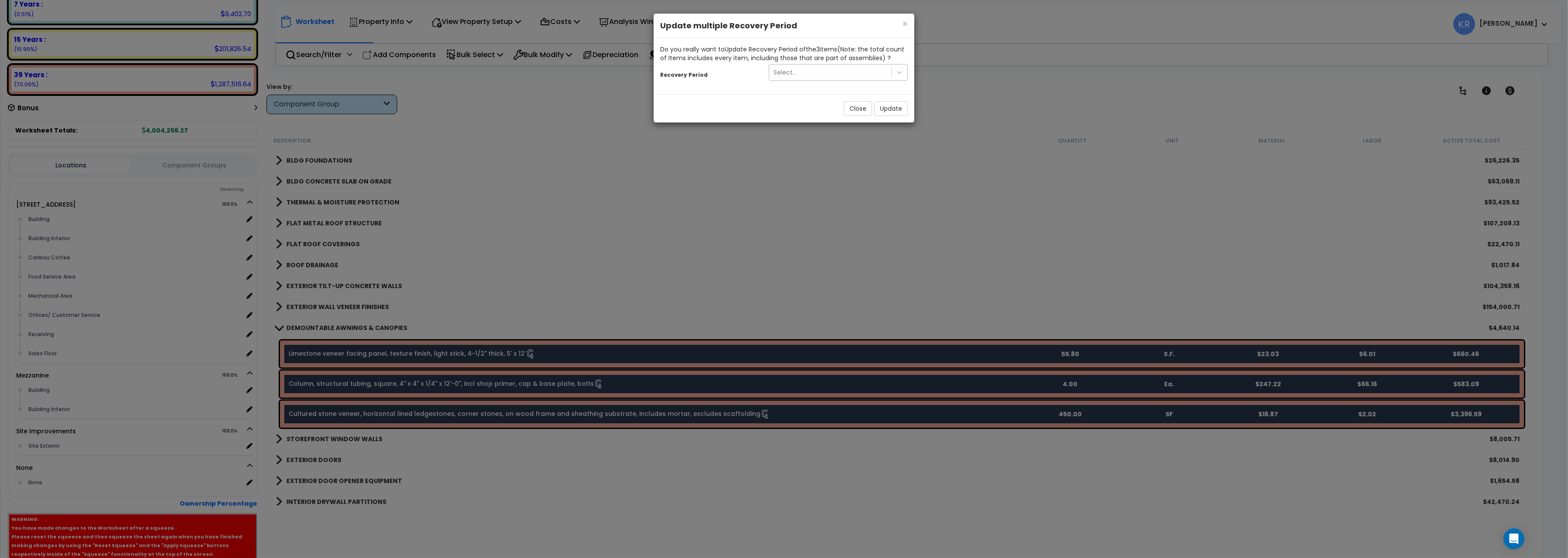
click at [782, 74] on div "Select..." at bounding box center [785, 72] width 23 height 9
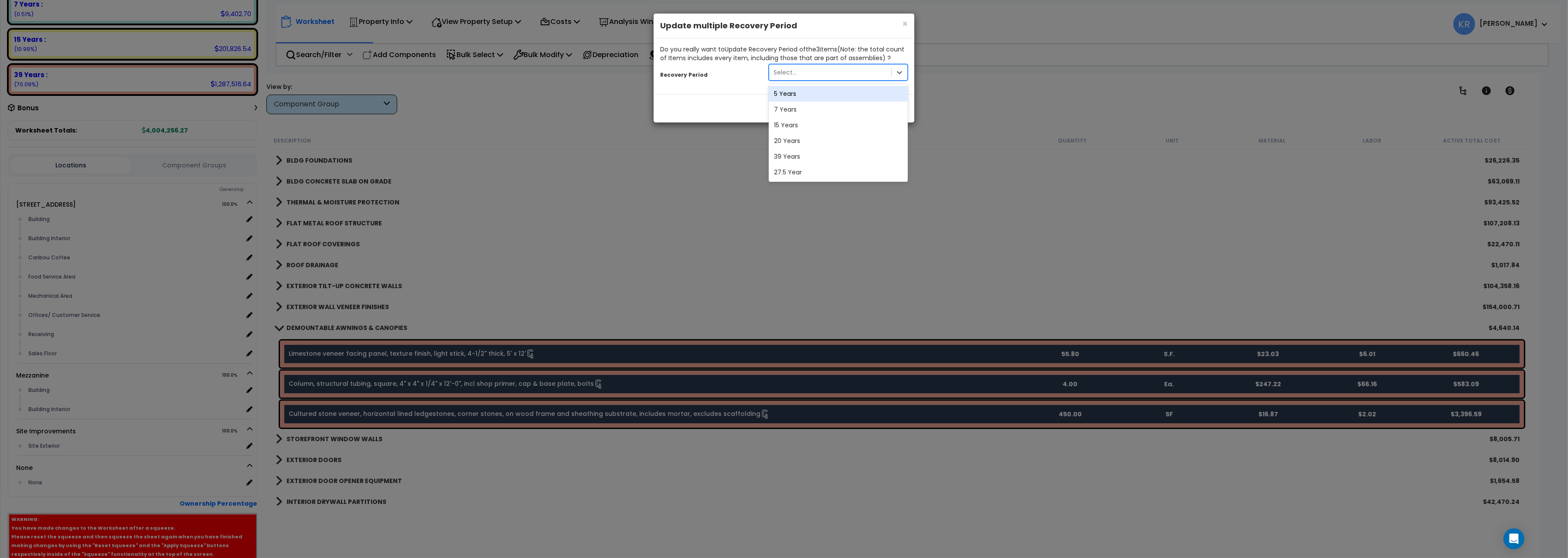
click at [793, 96] on div "5 Years" at bounding box center [838, 94] width 139 height 16
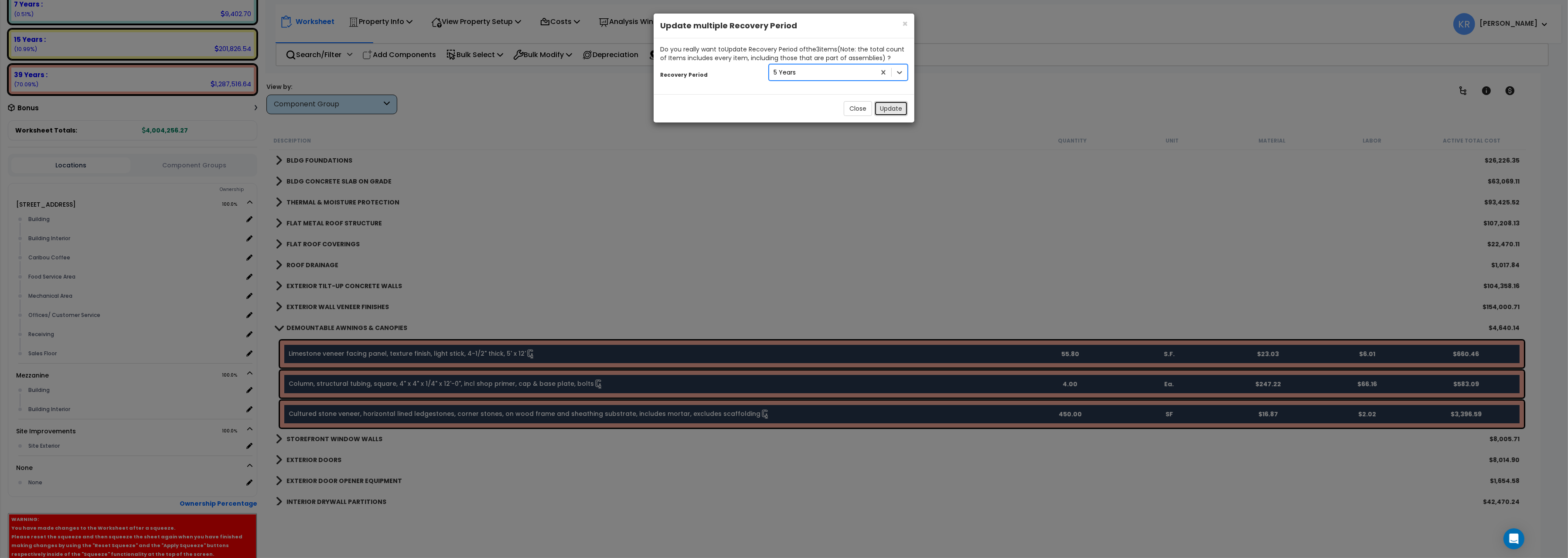
click at [886, 108] on button "Update" at bounding box center [891, 108] width 33 height 15
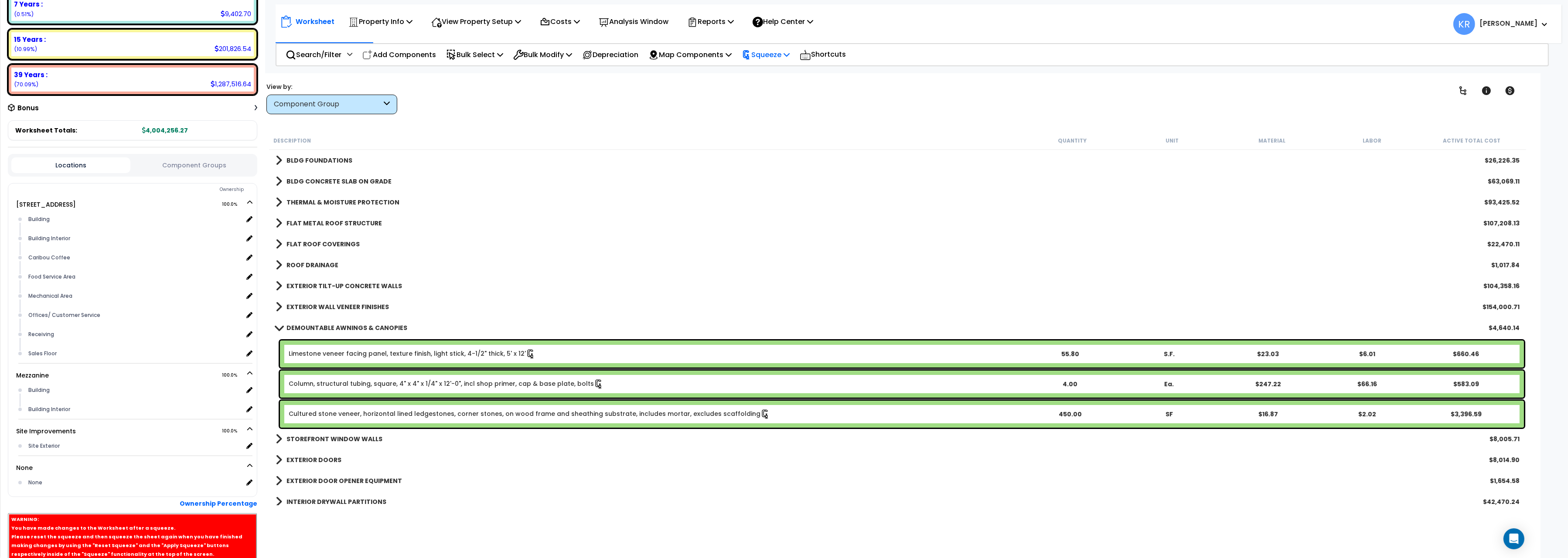
click at [772, 56] on p "Squeeze" at bounding box center [766, 54] width 48 height 12
click at [772, 94] on link "Reset Squeeze" at bounding box center [780, 95] width 86 height 18
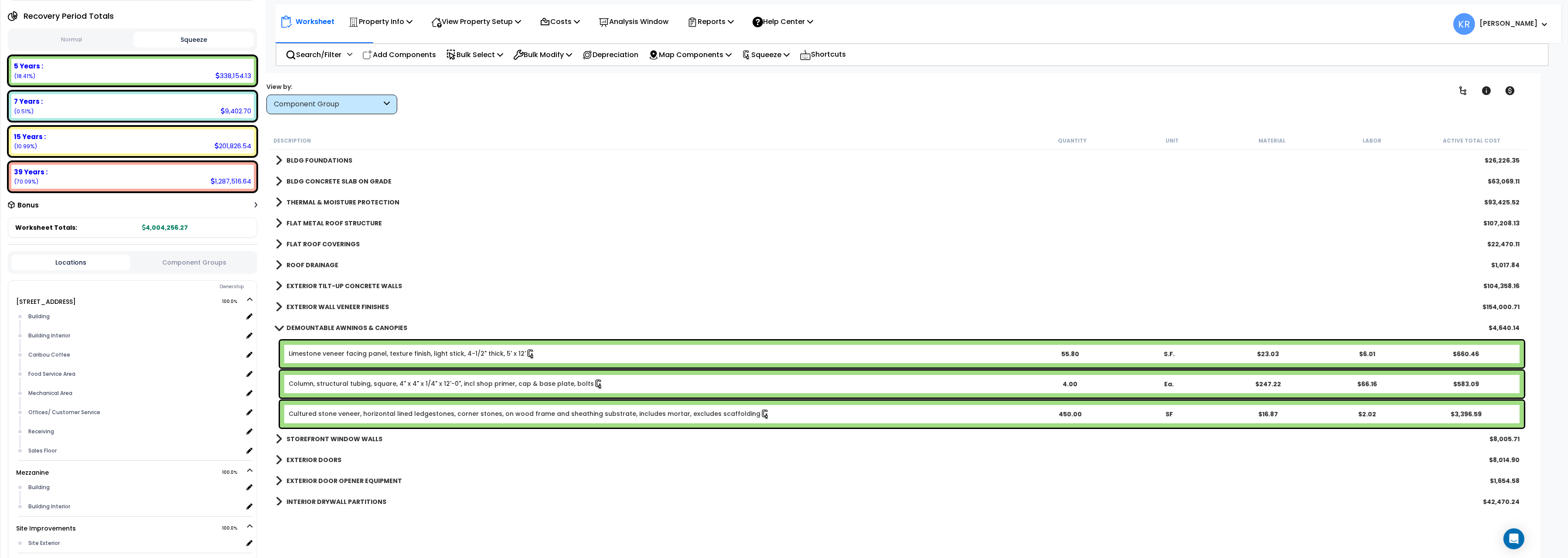
scroll to position [49, 0]
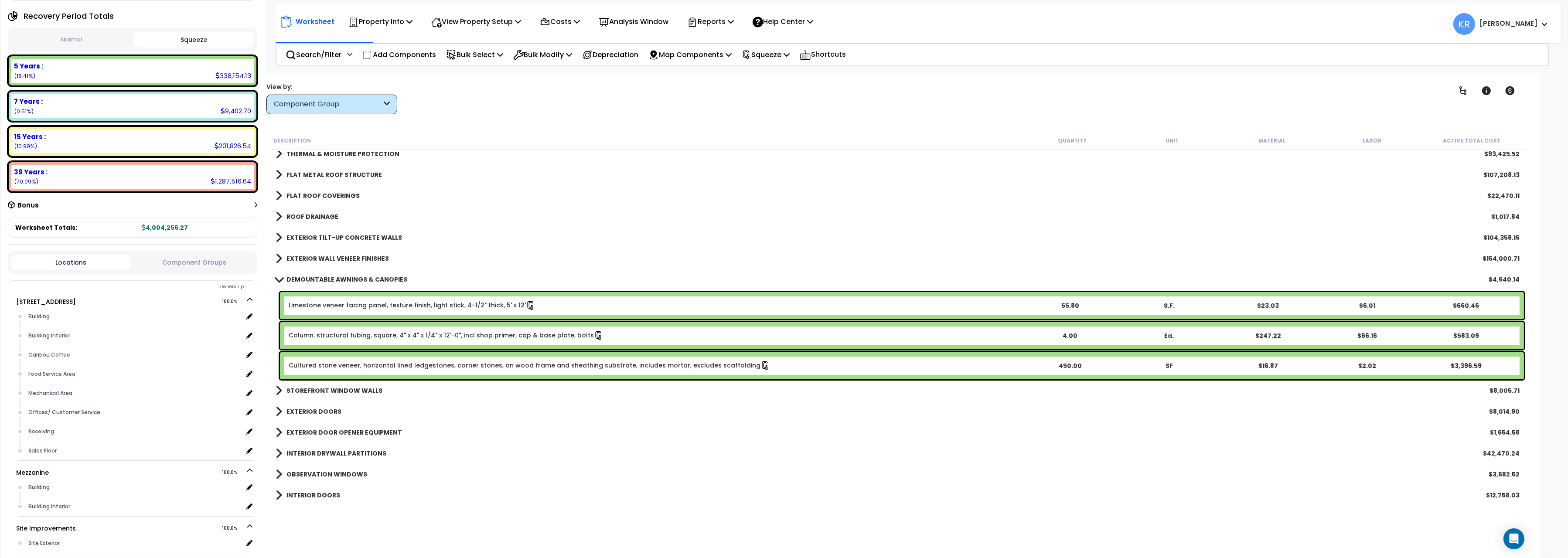
click at [303, 273] on div "DEMOUNTABLE AWNINGS & CANOPIES $4,640.14" at bounding box center [898, 279] width 1253 height 21
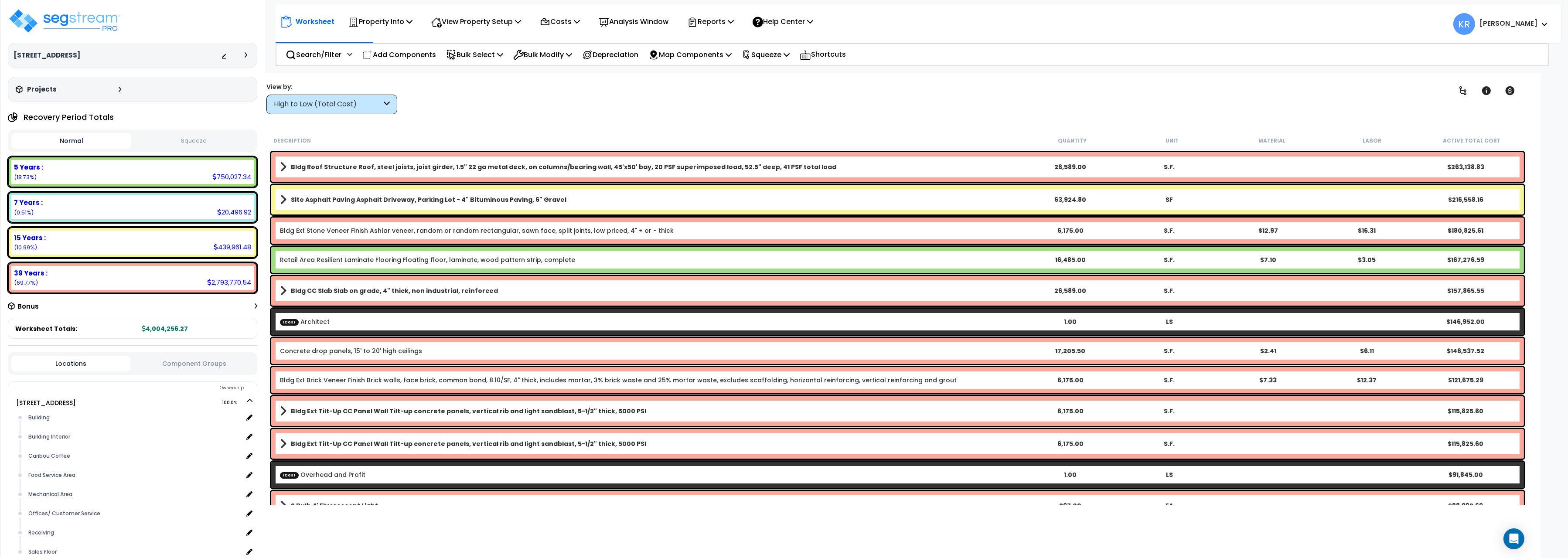
click at [282, 103] on div "High to Low (Total Cost)" at bounding box center [327, 104] width 108 height 10
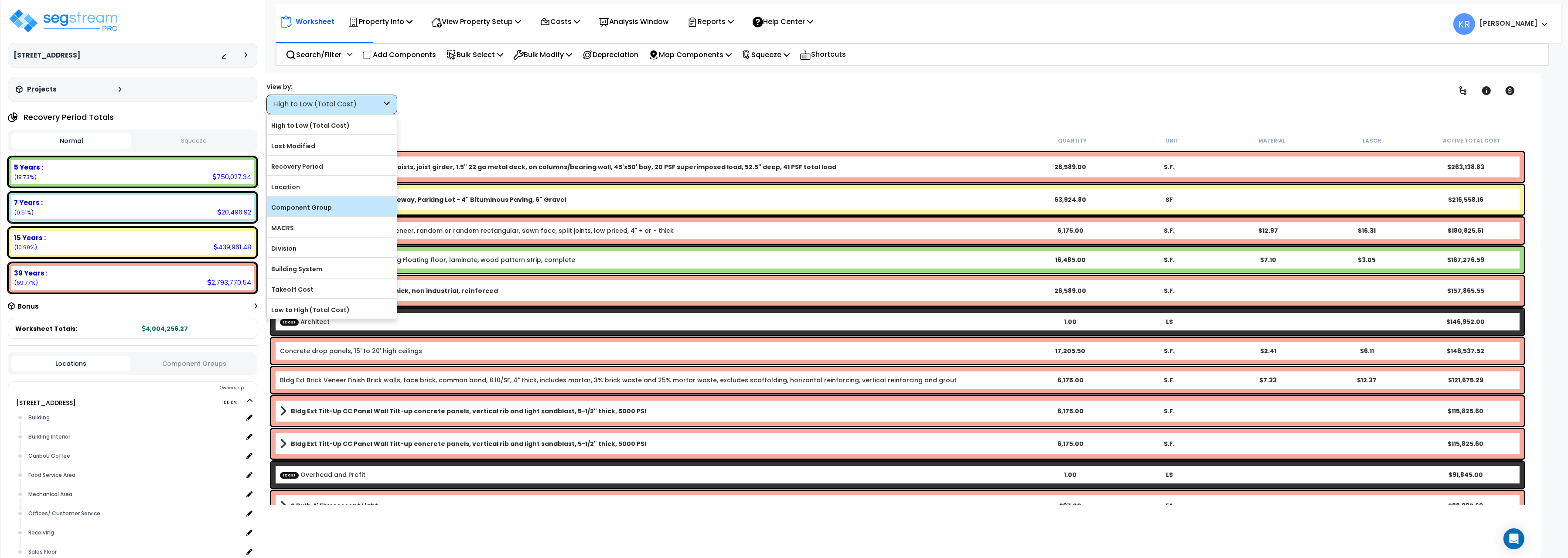
click at [310, 211] on label "Component Group" at bounding box center [331, 207] width 130 height 13
click at [0, 0] on input "Component Group" at bounding box center [0, 0] width 0 height 0
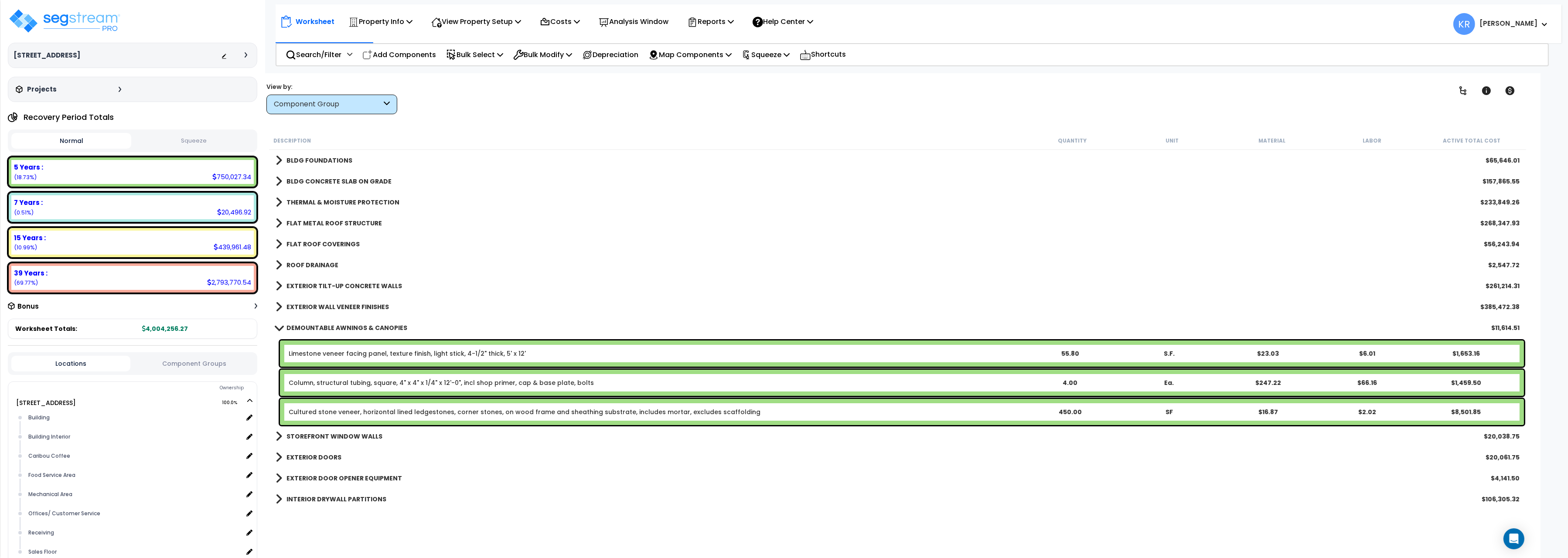
click at [304, 330] on b "DEMOUNTABLE AWNINGS & CANOPIES" at bounding box center [347, 328] width 121 height 9
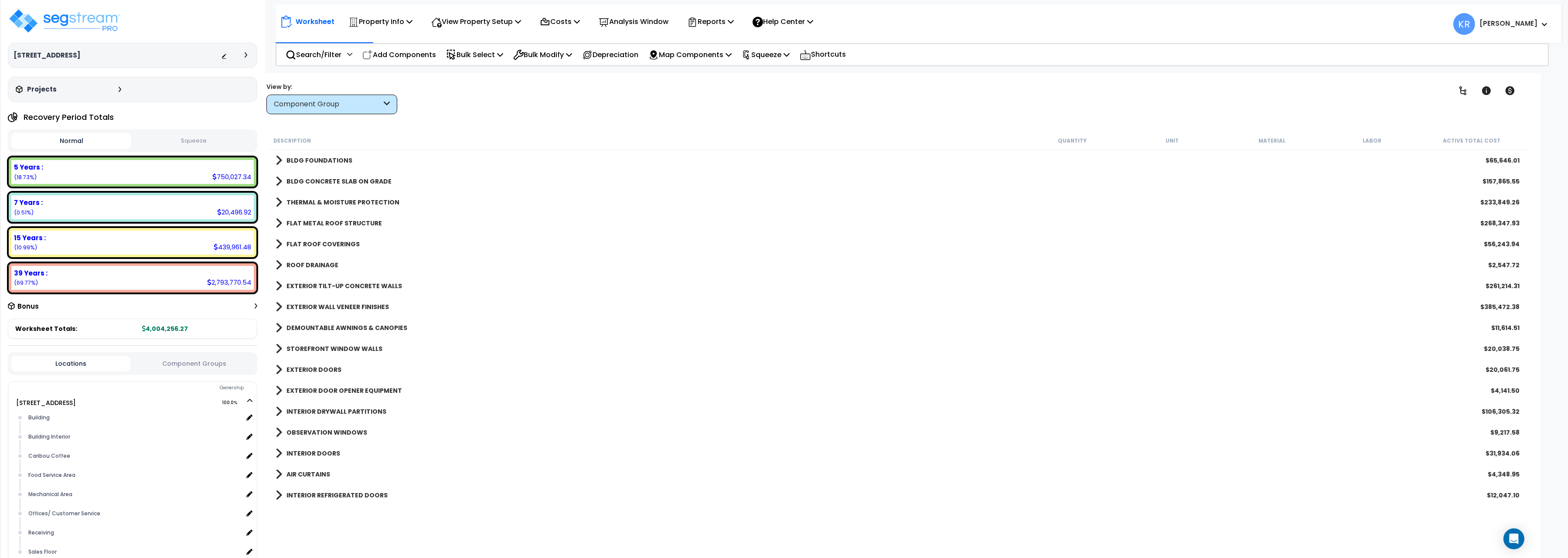
click at [337, 225] on b "FLAT METAL ROOF STRUCTURE" at bounding box center [334, 223] width 96 height 9
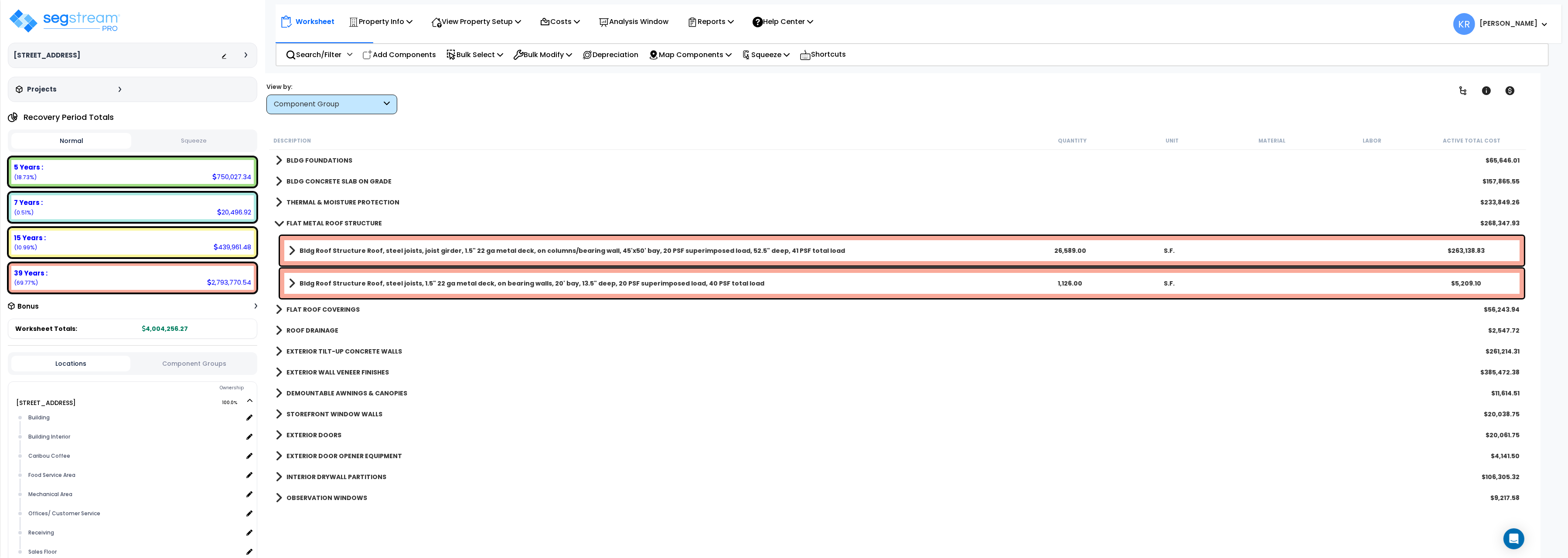
click at [343, 311] on b "FLAT ROOF COVERINGS" at bounding box center [323, 309] width 73 height 9
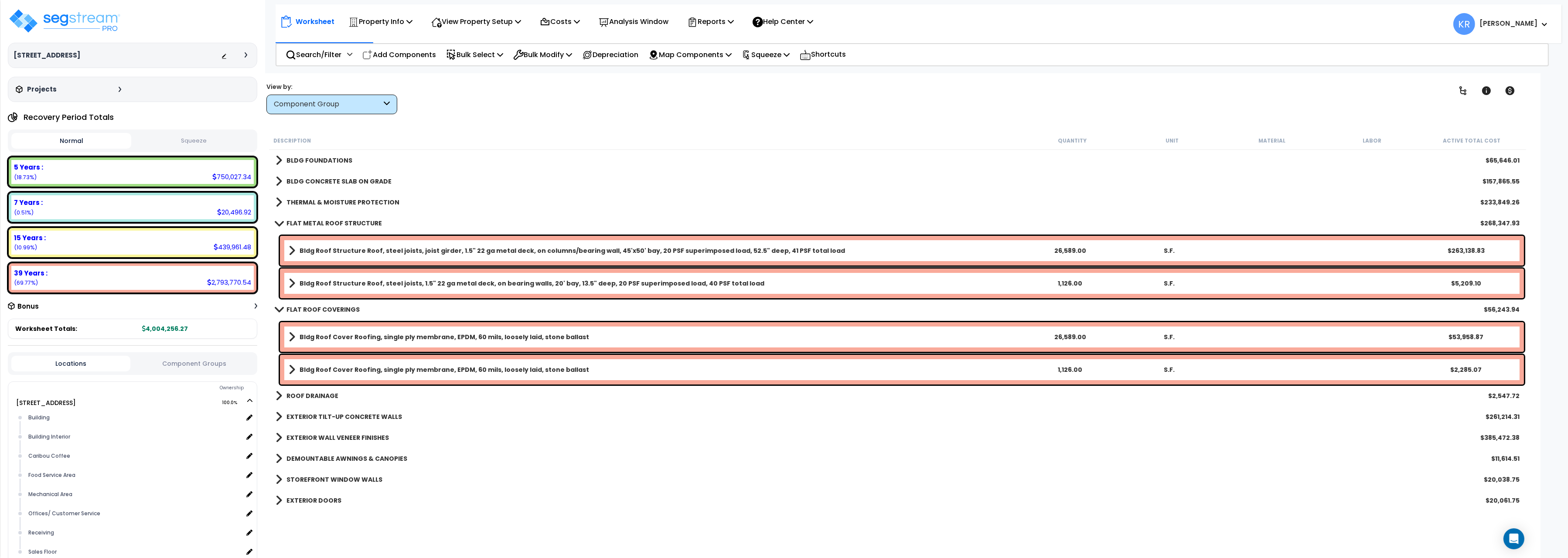
click at [343, 310] on b "FLAT ROOF COVERINGS" at bounding box center [323, 309] width 73 height 9
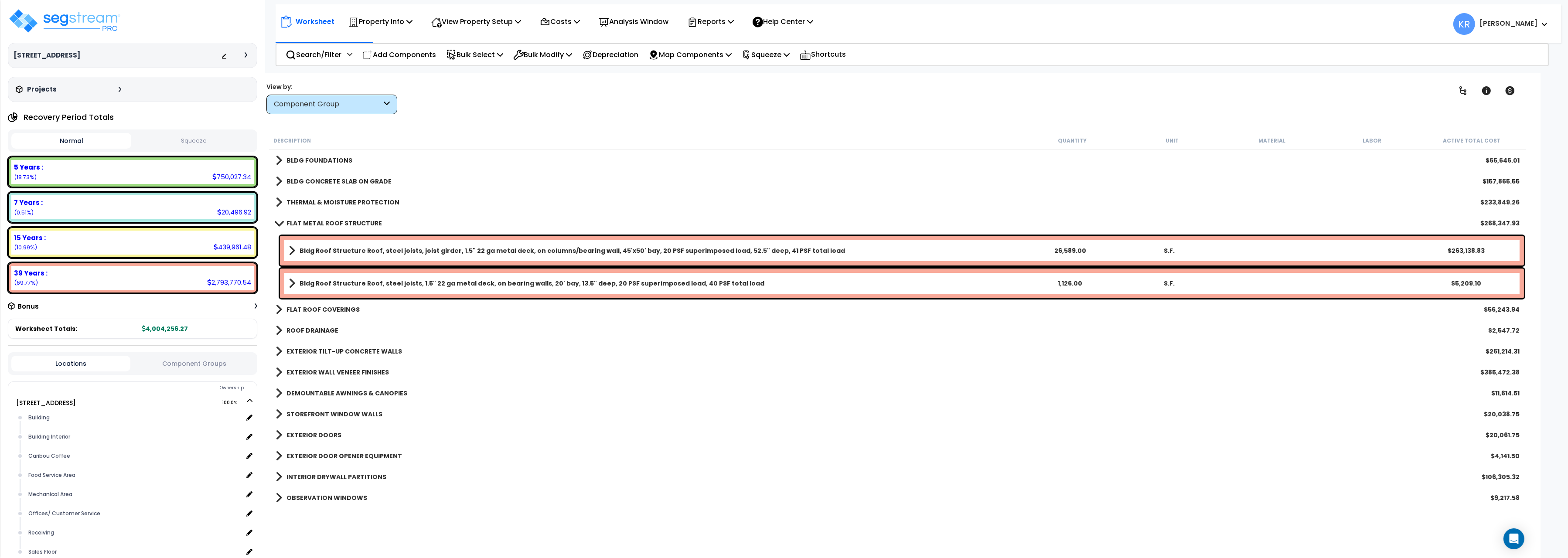
click at [285, 225] on link "FLAT METAL ROOF STRUCTURE" at bounding box center [329, 223] width 107 height 12
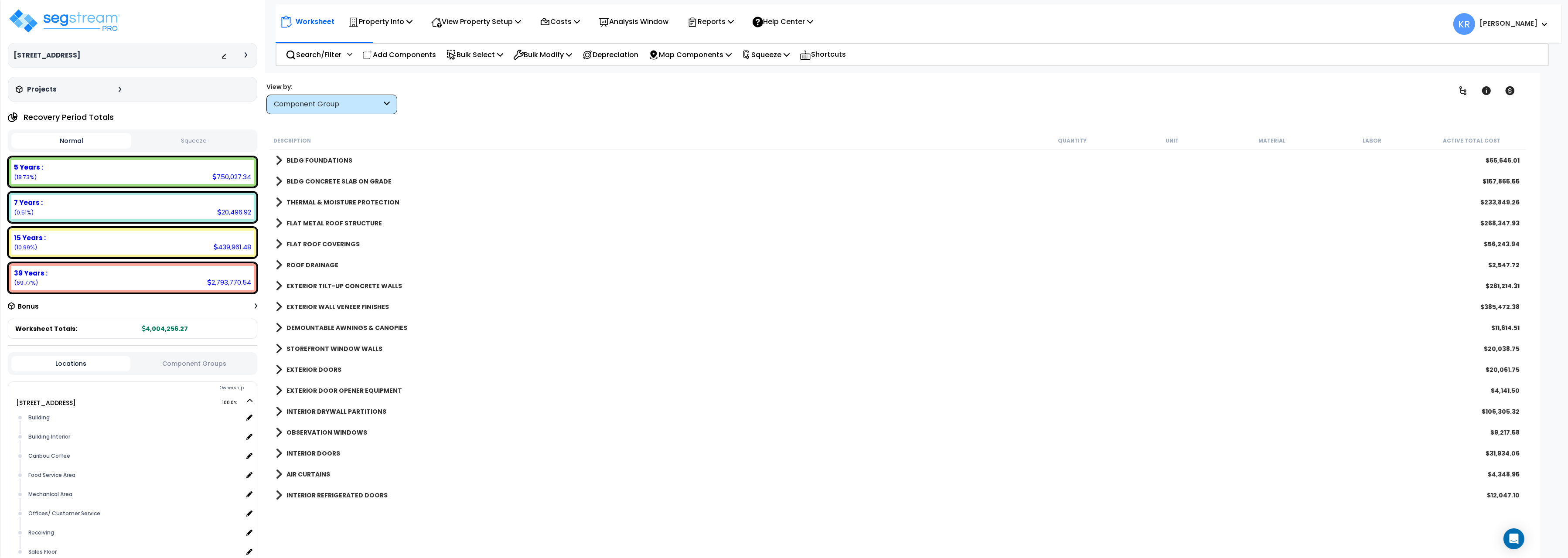
scroll to position [49, 0]
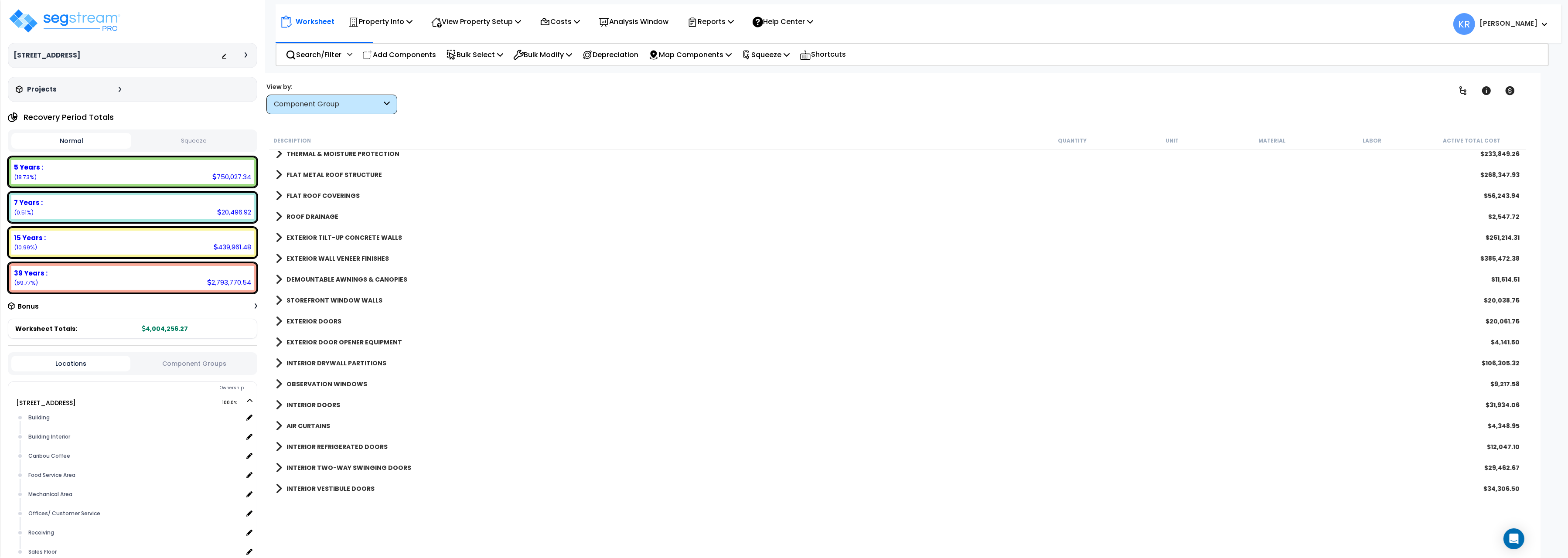
click at [308, 255] on b "EXTERIOR WALL VENEER FINISHES" at bounding box center [338, 259] width 102 height 9
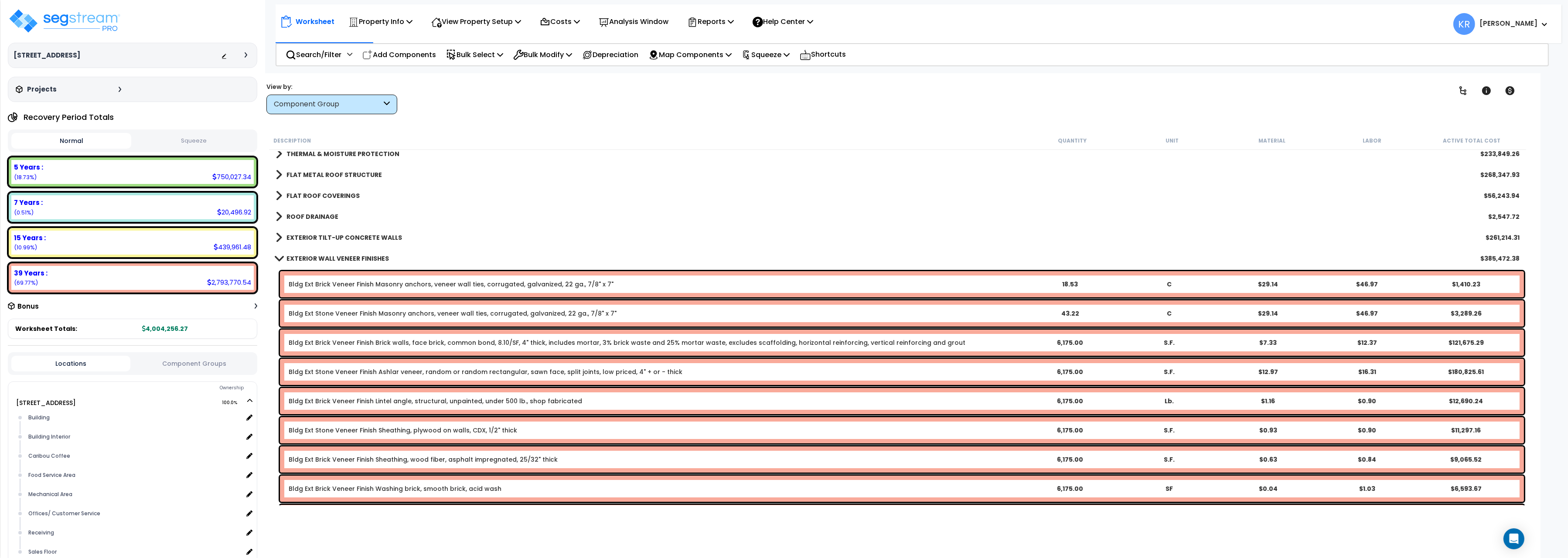
click at [308, 255] on b "EXTERIOR WALL VENEER FINISHES" at bounding box center [338, 259] width 102 height 9
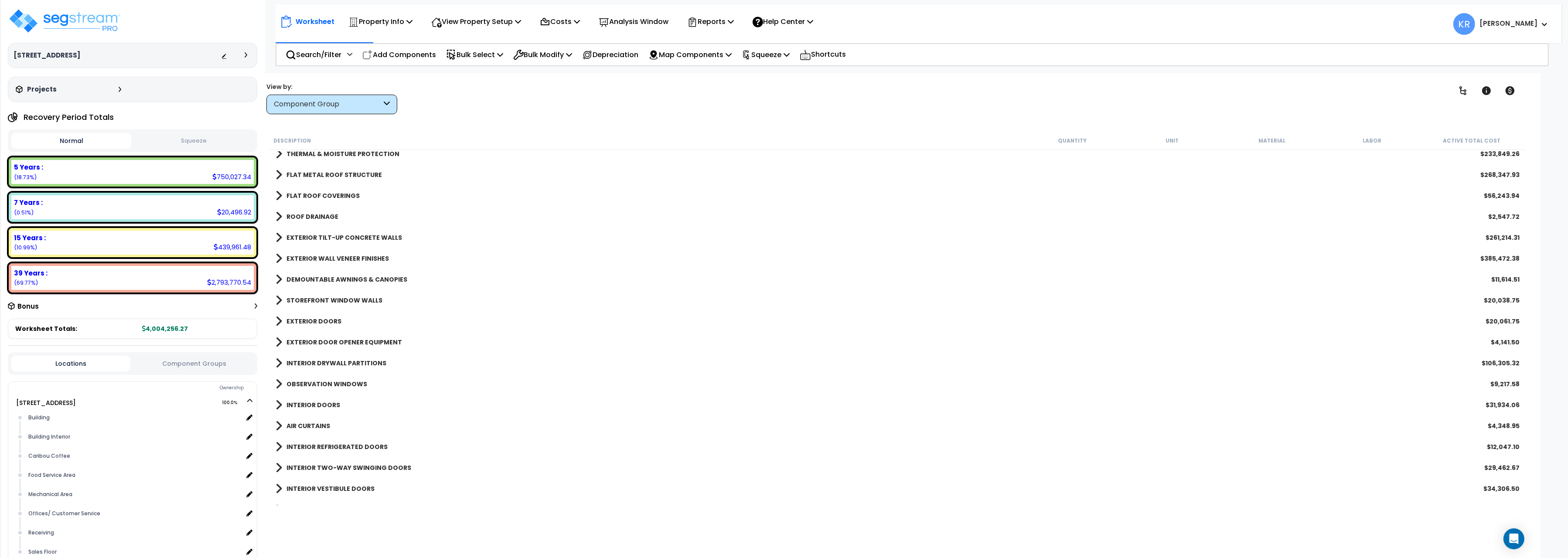
click at [331, 299] on b "STOREFRONT WINDOW WALLS" at bounding box center [335, 300] width 96 height 9
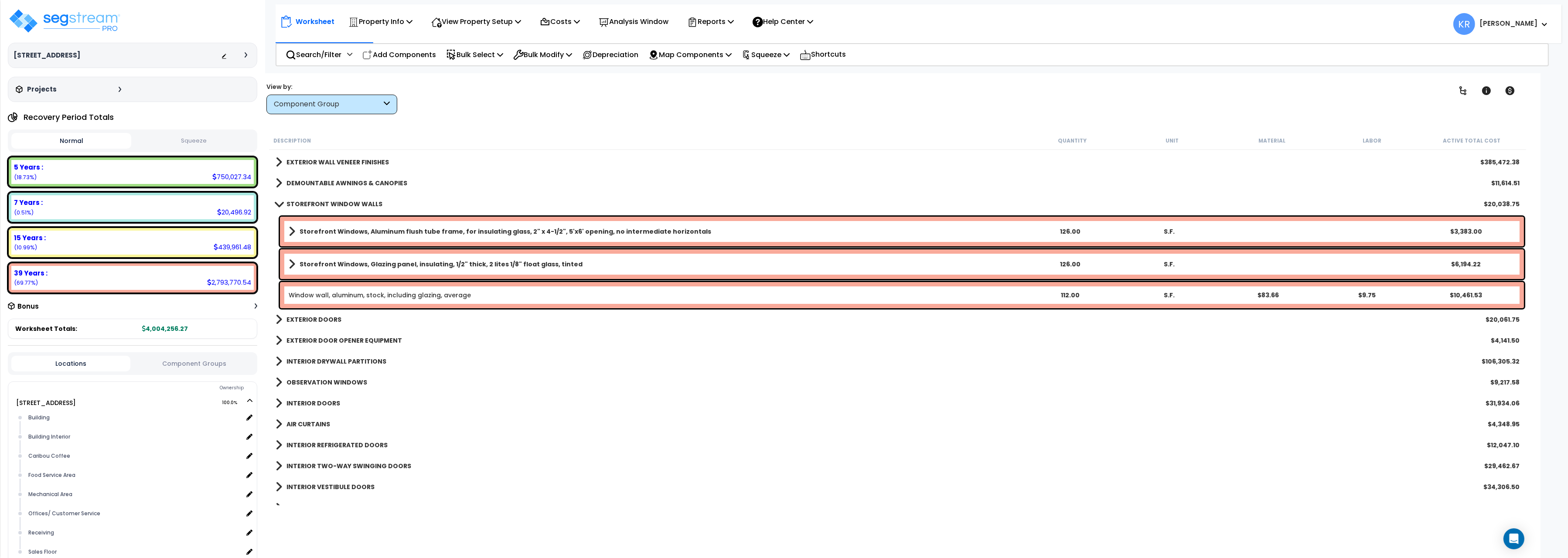
scroll to position [146, 0]
click at [289, 198] on link "STOREFRONT WINDOW WALLS" at bounding box center [329, 203] width 107 height 12
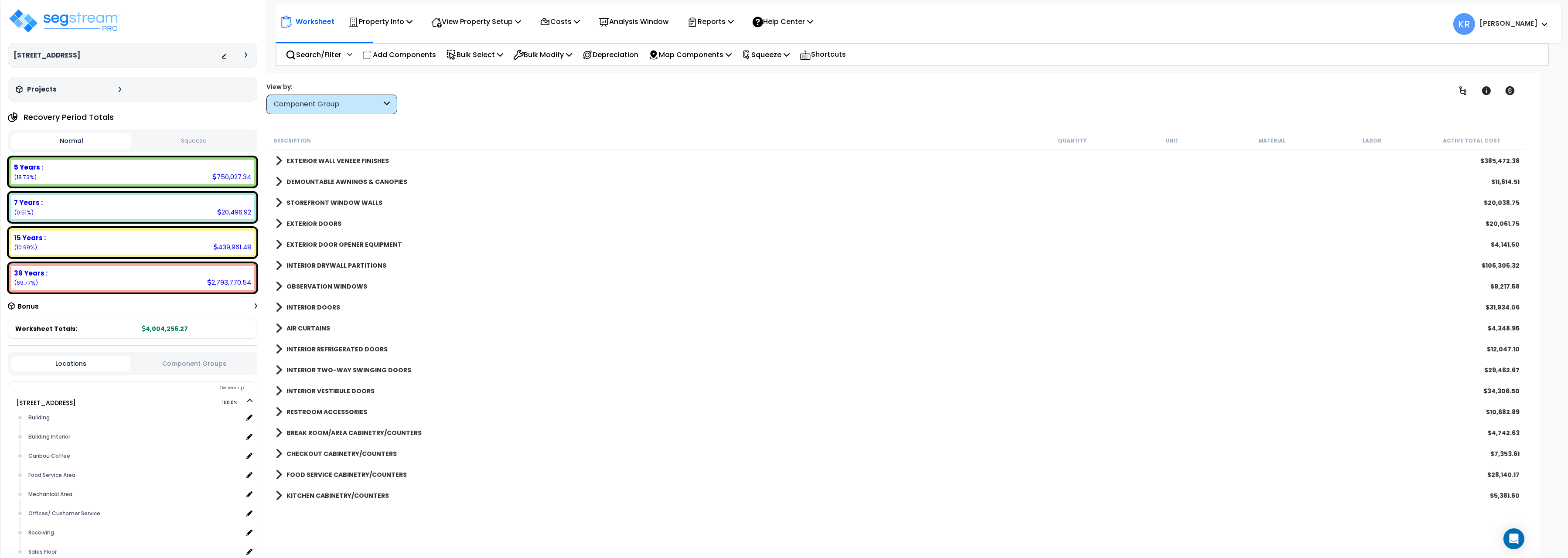
click at [290, 220] on b "EXTERIOR DOORS" at bounding box center [314, 223] width 55 height 9
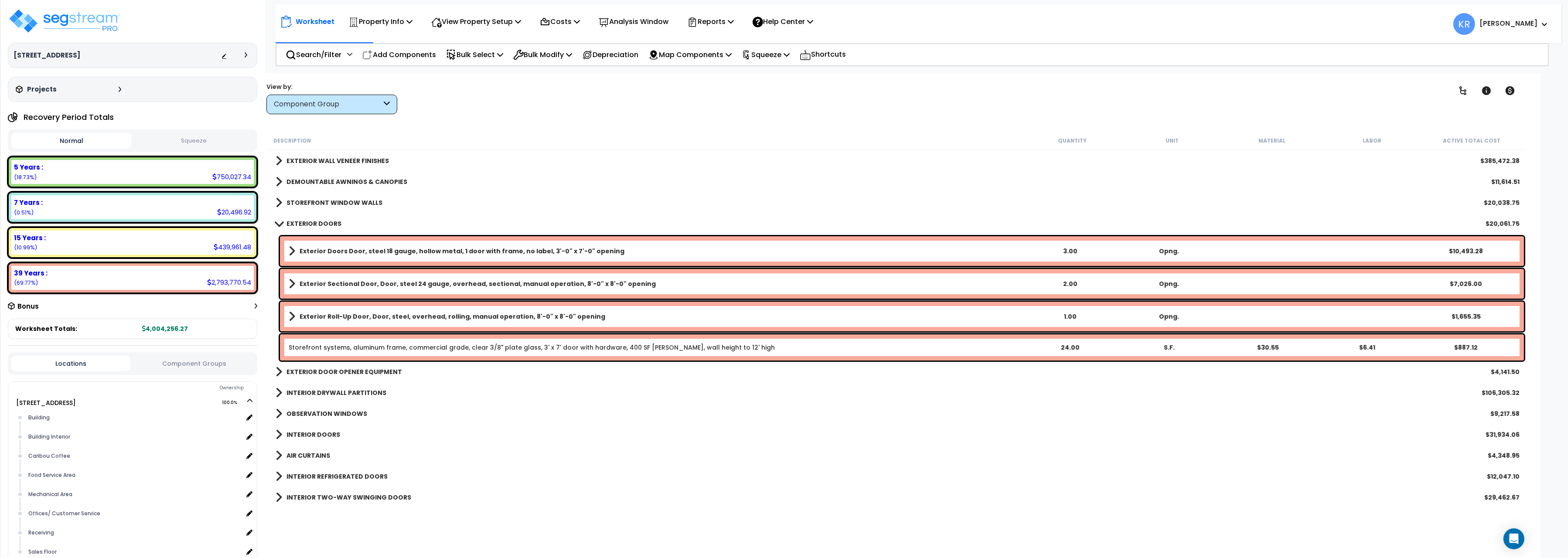
click at [290, 220] on b "EXTERIOR DOORS" at bounding box center [314, 223] width 55 height 9
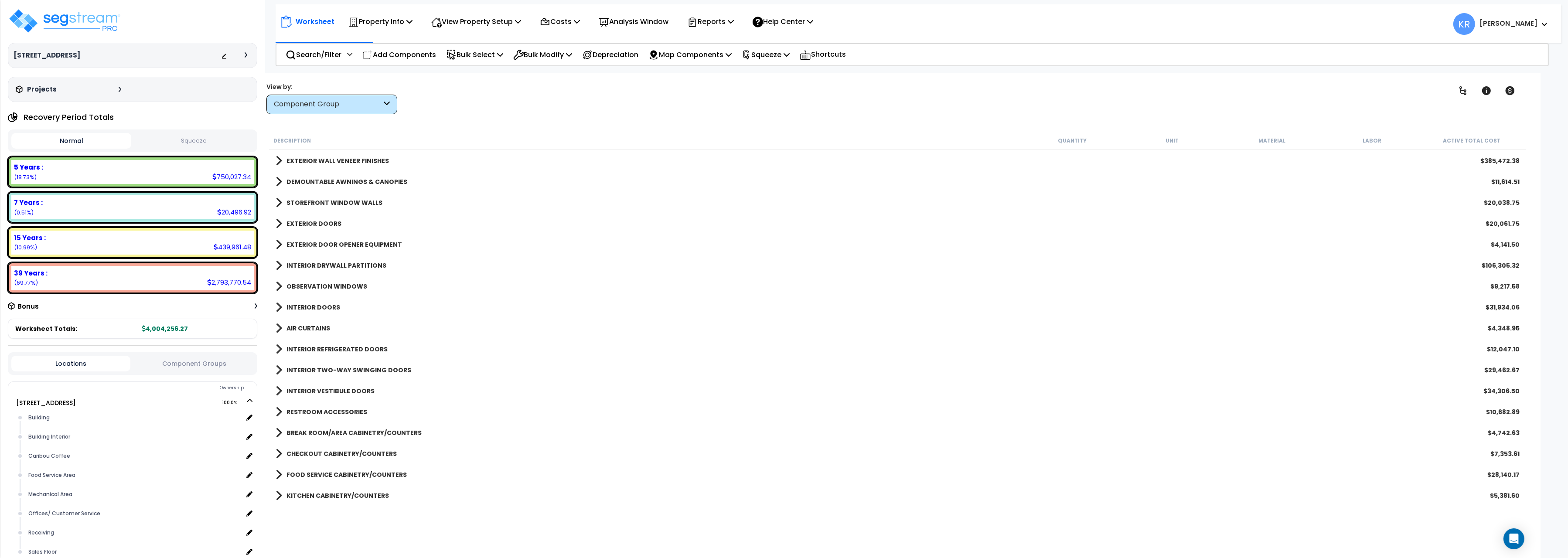
click at [295, 265] on b "INTERIOR DRYWALL PARTITIONS" at bounding box center [337, 265] width 100 height 9
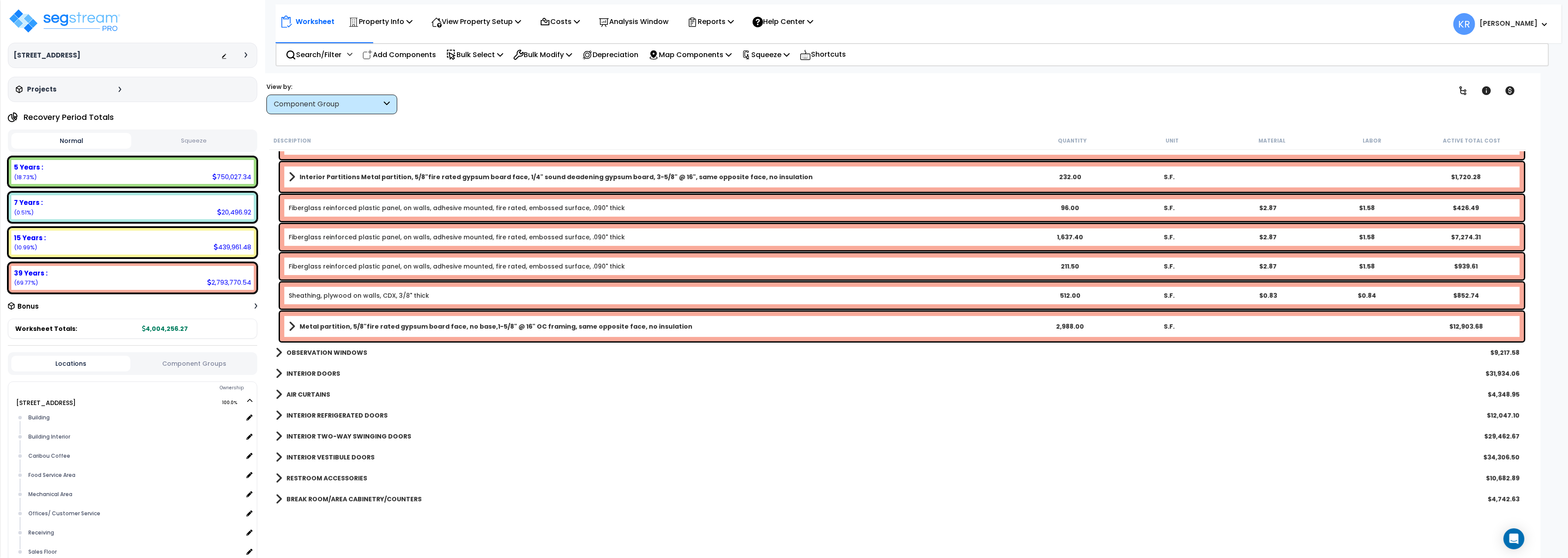
scroll to position [731, 0]
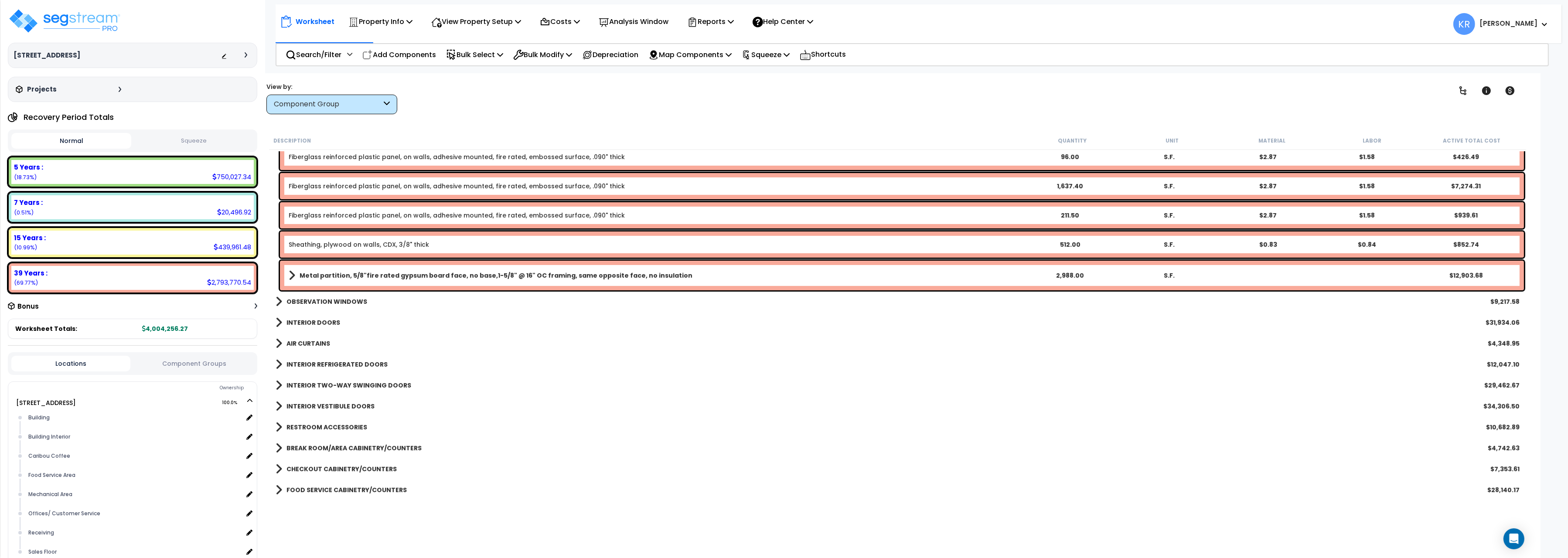
click at [318, 299] on b "OBSERVATION WINDOWS" at bounding box center [327, 302] width 81 height 9
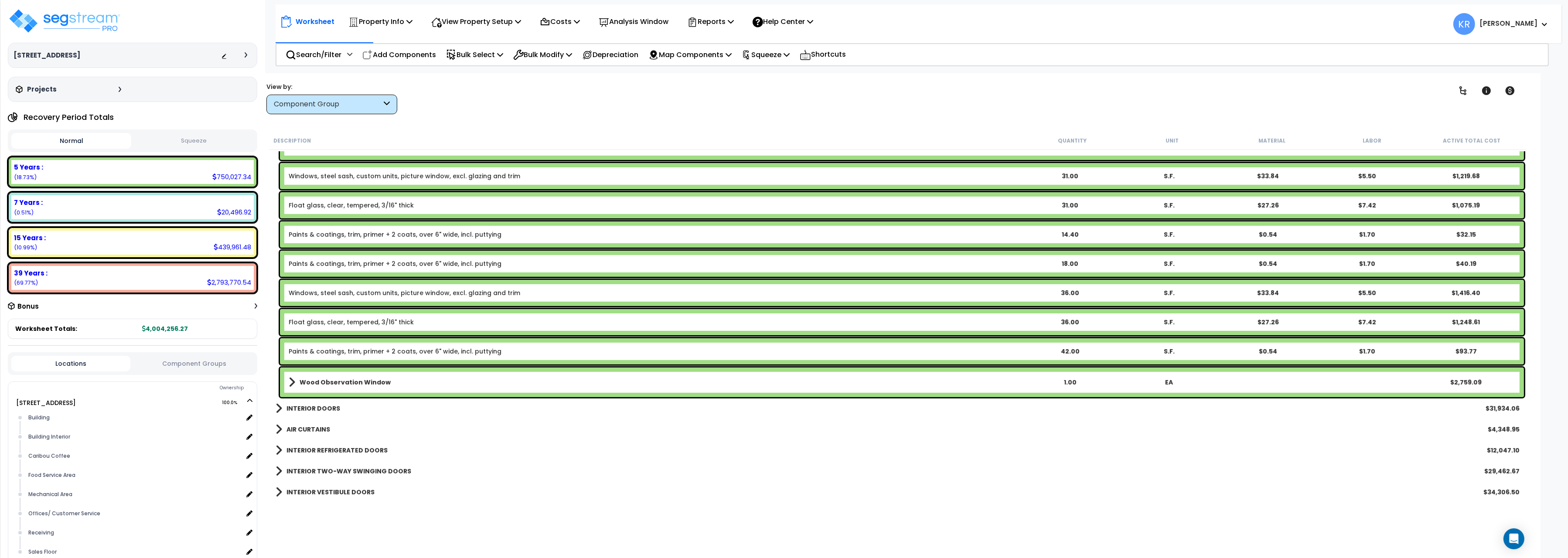
scroll to position [975, 0]
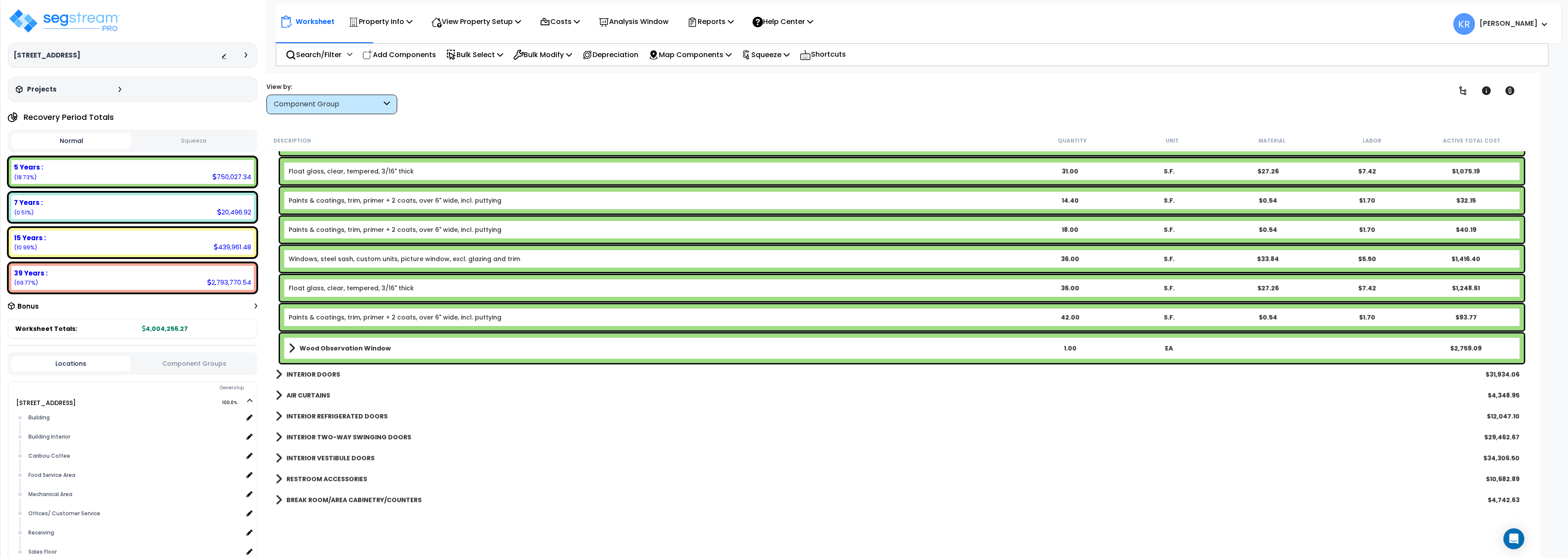
click at [309, 373] on b "INTERIOR DOORS" at bounding box center [313, 374] width 54 height 9
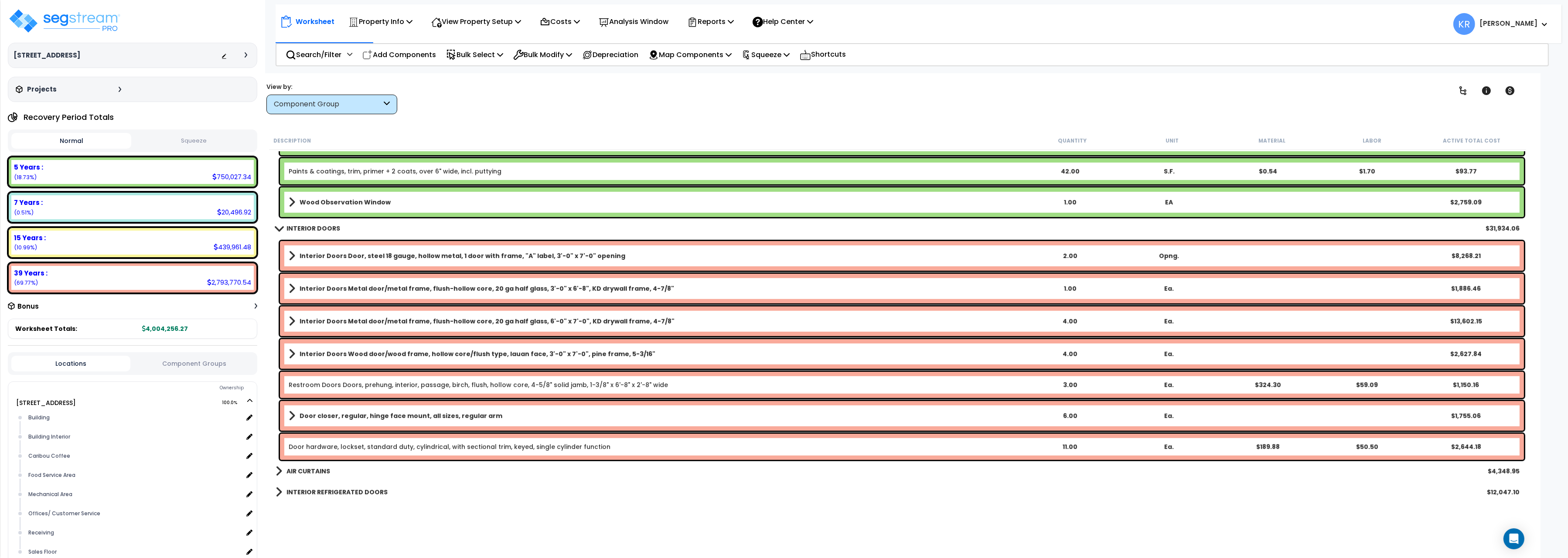
scroll to position [1218, 0]
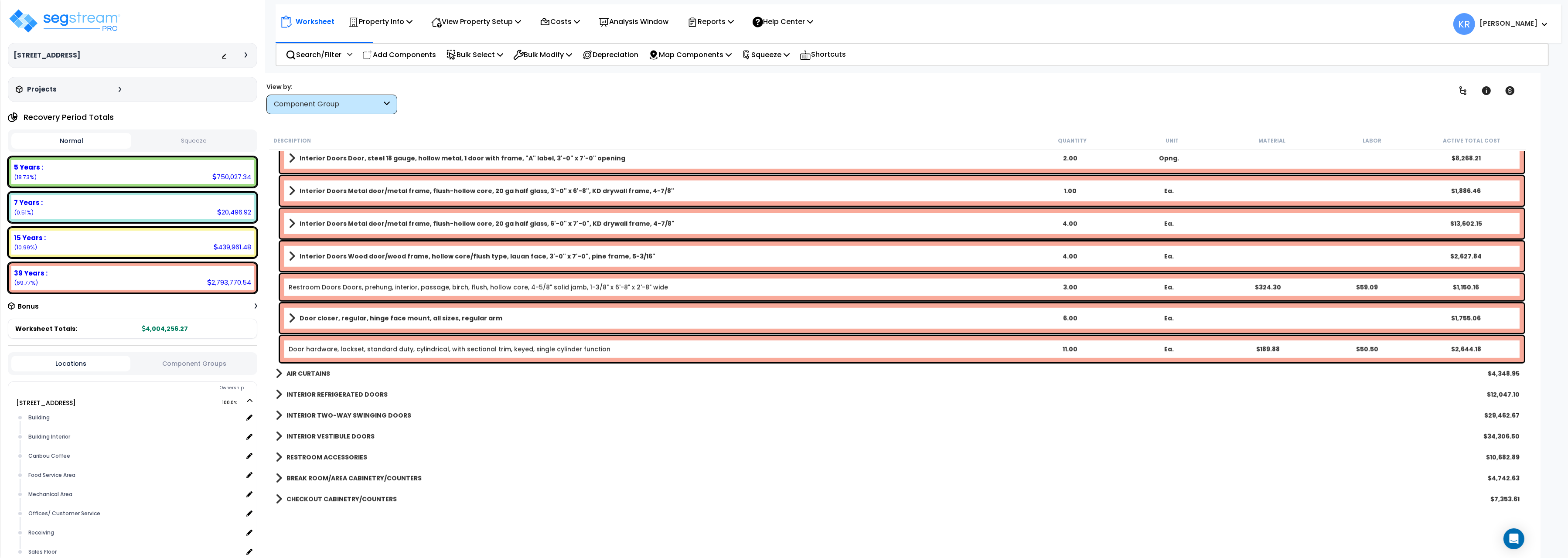
click at [304, 372] on b "AIR CURTAINS" at bounding box center [309, 374] width 44 height 9
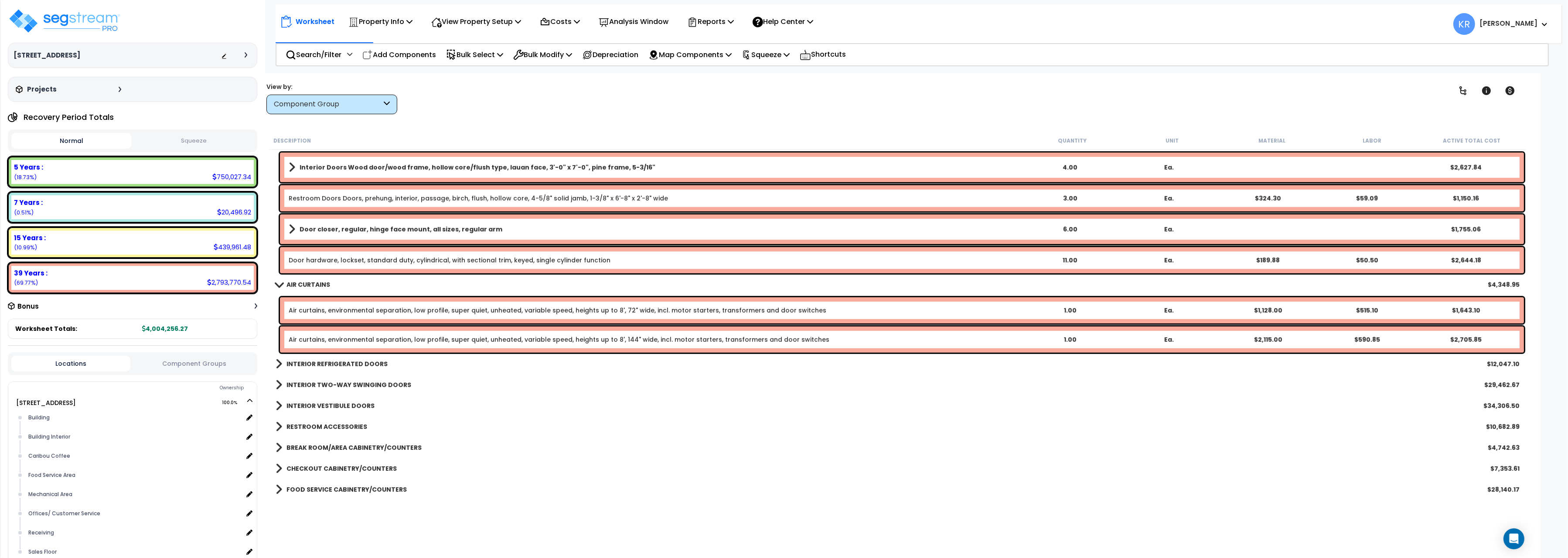
scroll to position [1364, 0]
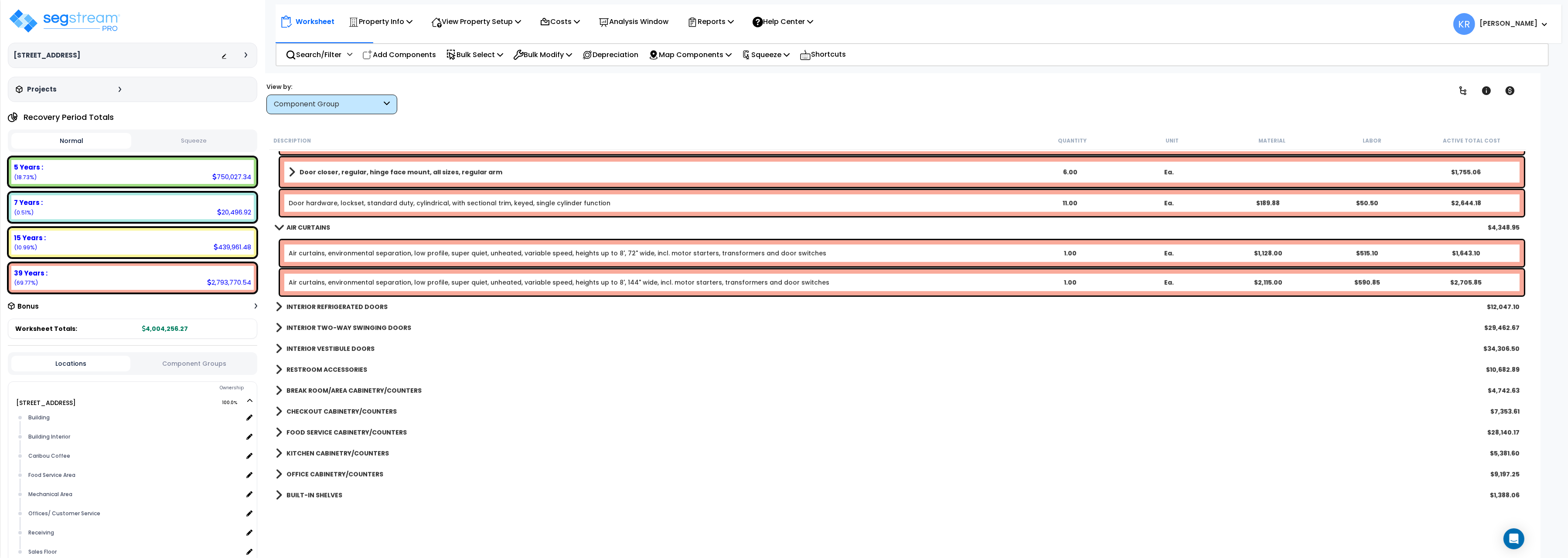
click at [325, 304] on b "INTERIOR REFRIGERATED DOORS" at bounding box center [337, 307] width 101 height 9
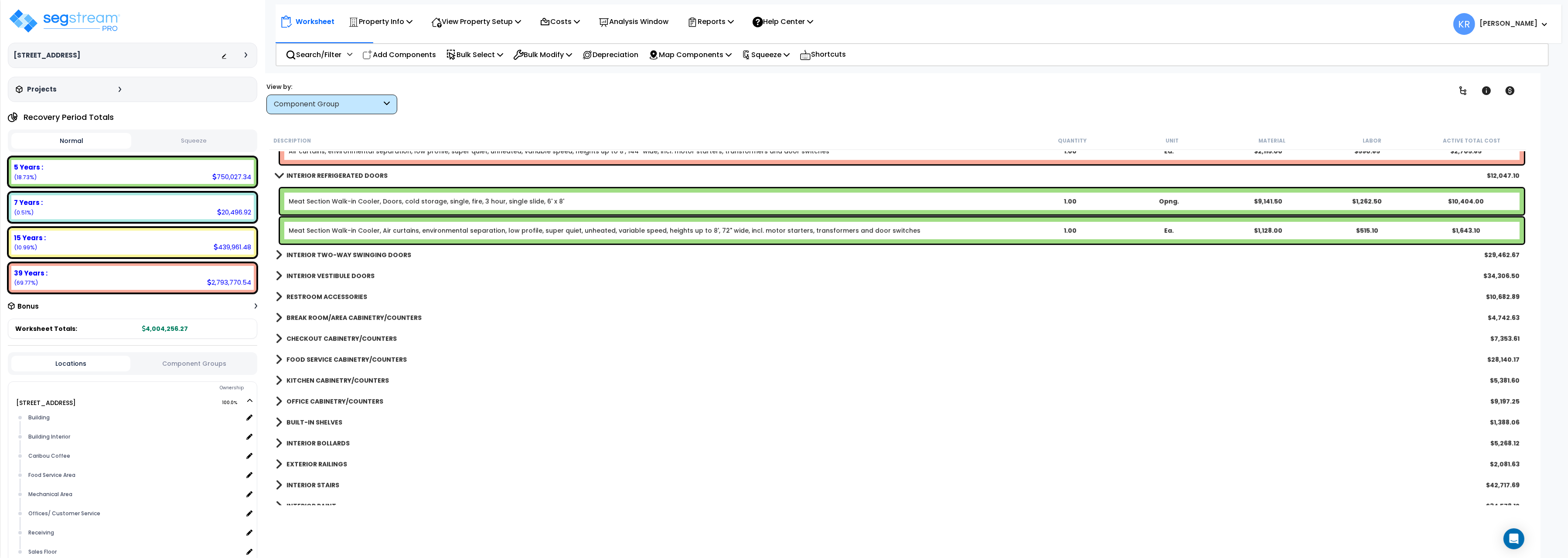
scroll to position [1510, 0]
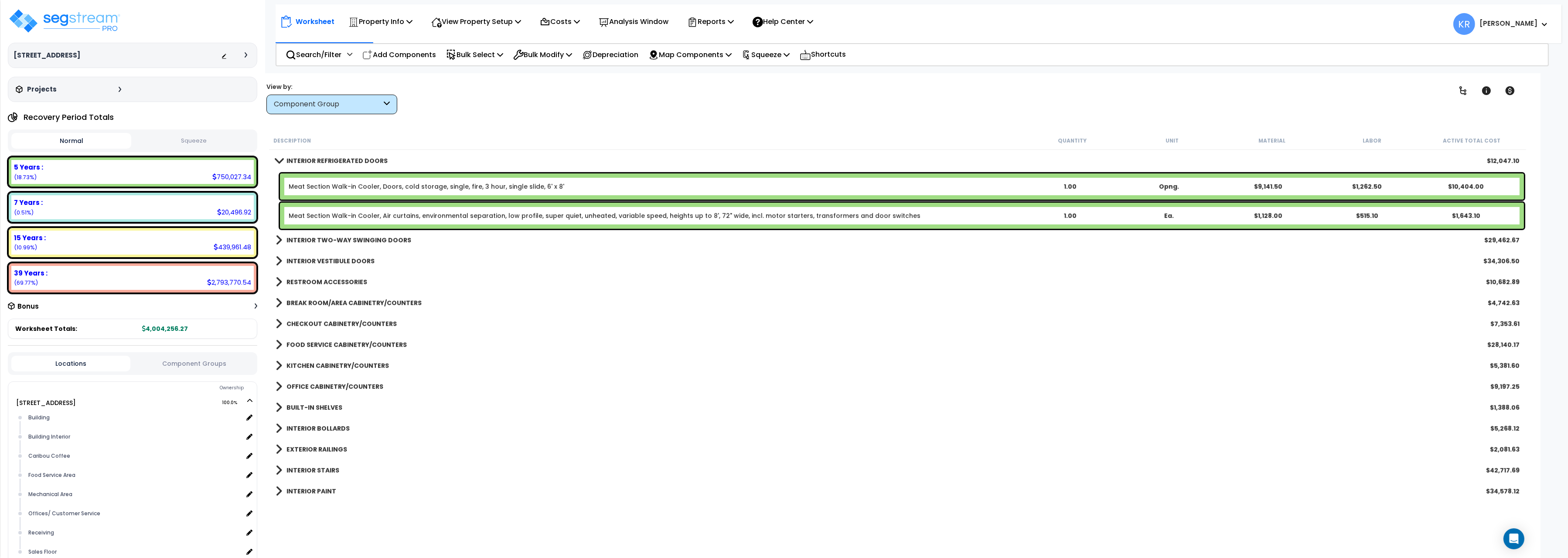
click at [345, 240] on b "INTERIOR TWO-WAY SWINGING DOORS" at bounding box center [349, 240] width 125 height 9
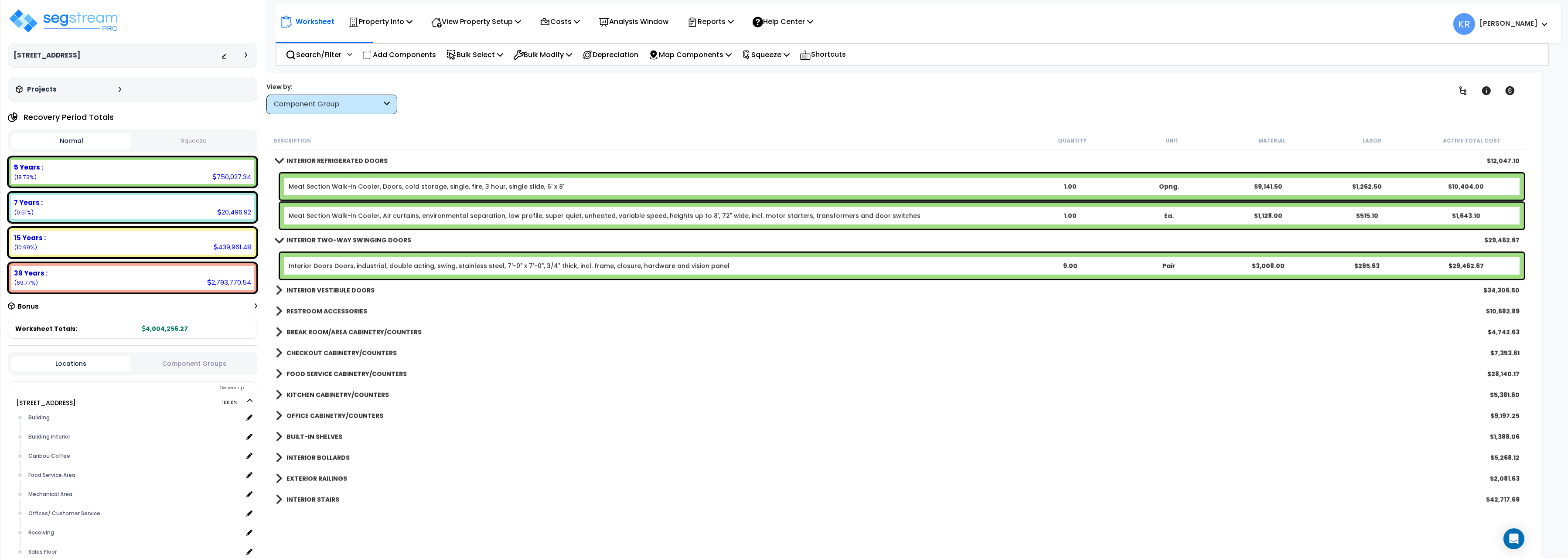
click at [341, 285] on link "INTERIOR VESTIBULE DOORS" at bounding box center [325, 290] width 99 height 12
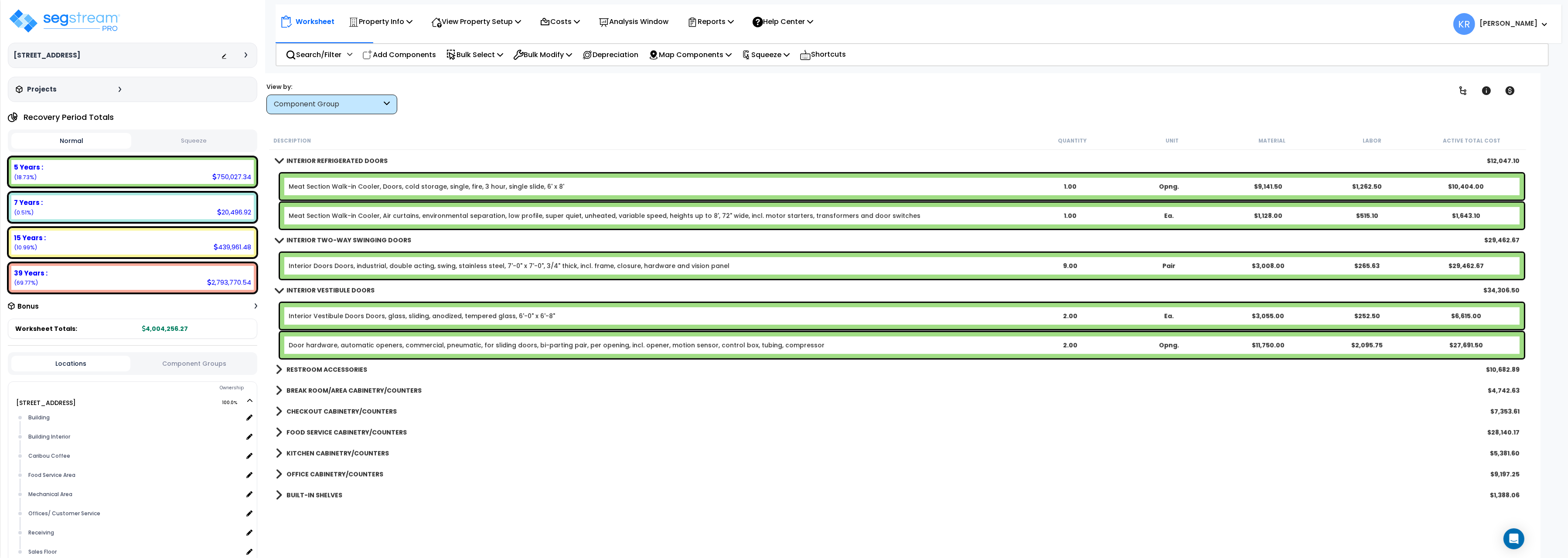
click at [369, 318] on link "Interior Vestibule Doors Doors, glass, sliding, anodized, tempered glass, 6'-0"…" at bounding box center [422, 316] width 267 height 9
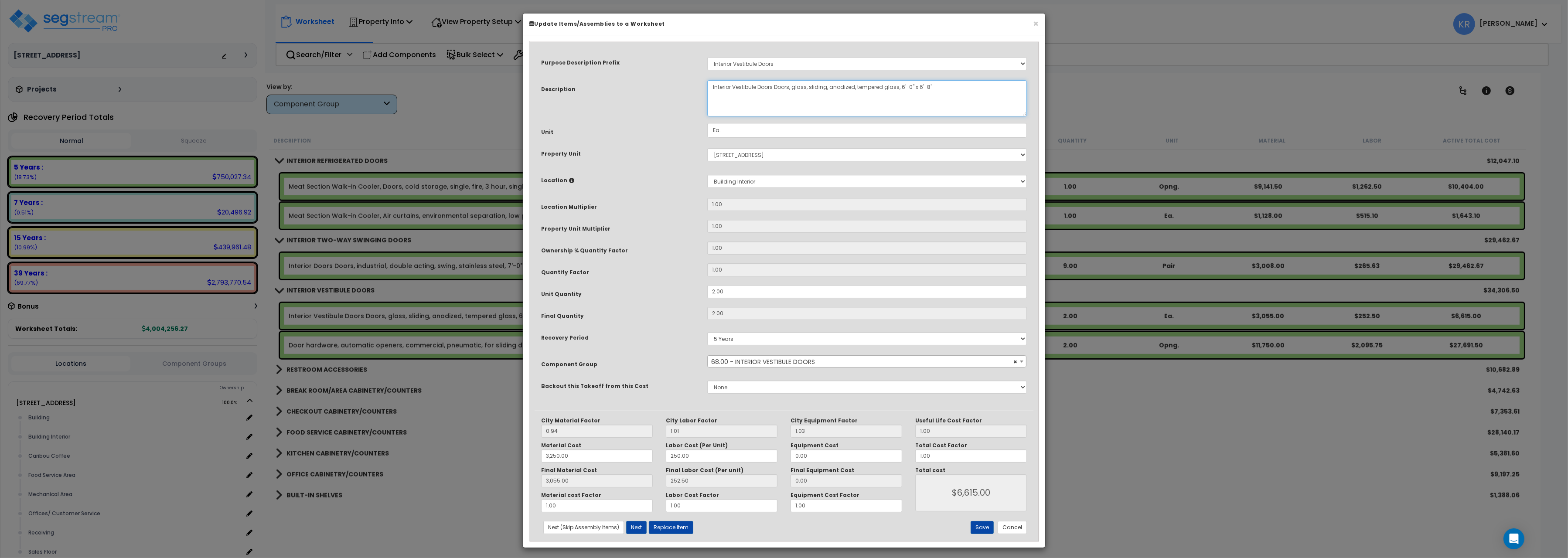
click at [758, 85] on textarea "Interior Vestibule Doors Doors, glass, sliding, anodized, tempered glass, 6'-0"…" at bounding box center [867, 98] width 320 height 36
drag, startPoint x: 775, startPoint y: 87, endPoint x: 791, endPoint y: 88, distance: 16.0
click at [791, 88] on textarea "Interior Vestibule Doors Doors, glass, sliding, anodized, tempered glass, 6'-0"…" at bounding box center [867, 98] width 320 height 36
type textarea "Interior Vestibule Doors, glass, sliding, anodized, tempered glass, 6'-0" x 6'-…"
click at [983, 529] on button "Save" at bounding box center [982, 527] width 23 height 13
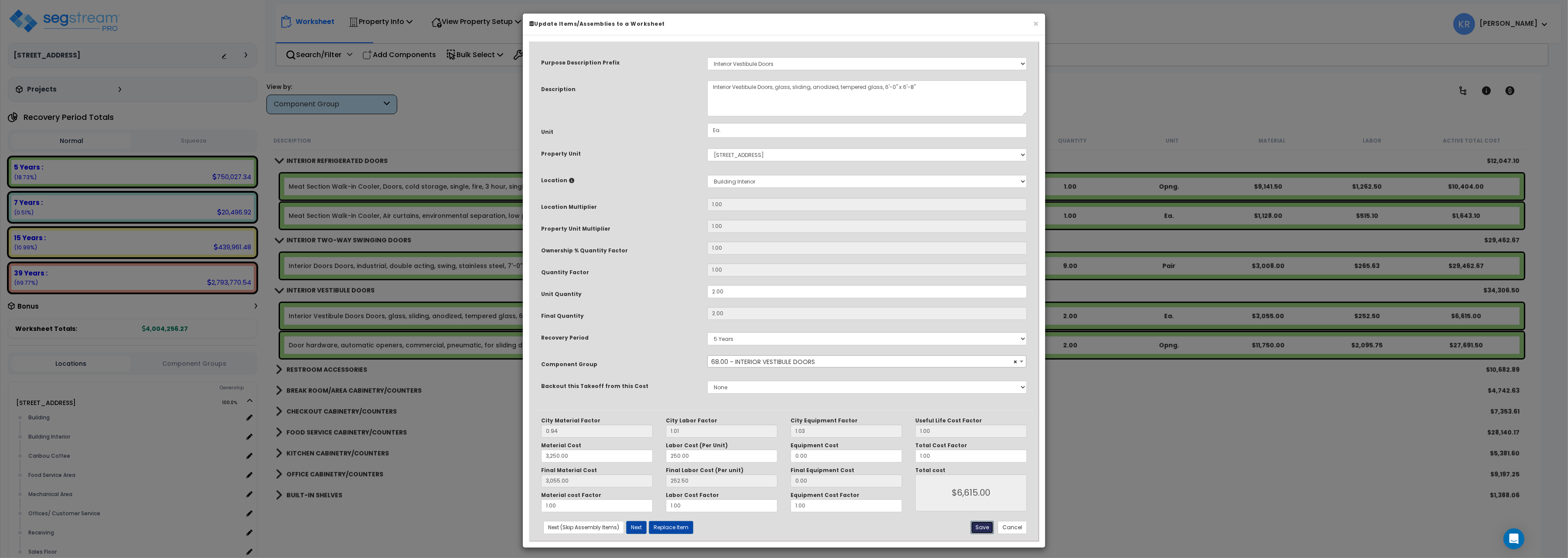
type input "3250.00"
type input "3055.00"
type input "6615.00"
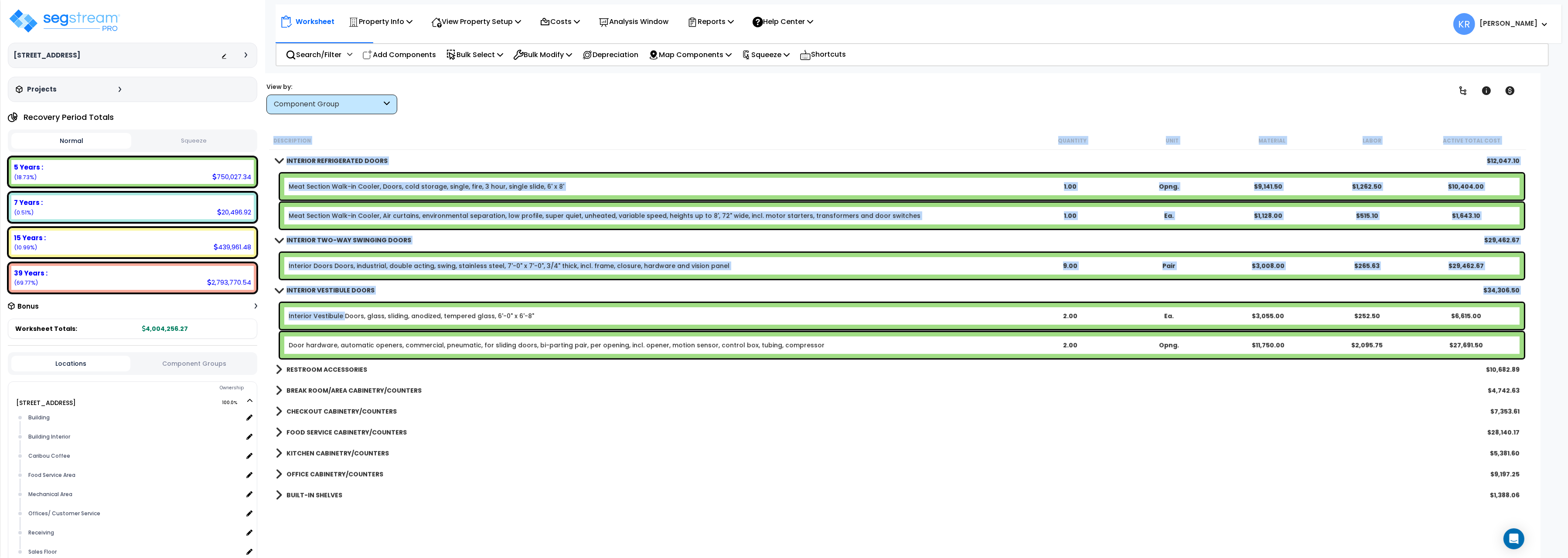
click at [342, 313] on link "Interior Vestibule Doors, glass, sliding, anodized, tempered glass, 6'-0" x 6'-…" at bounding box center [411, 316] width 245 height 9
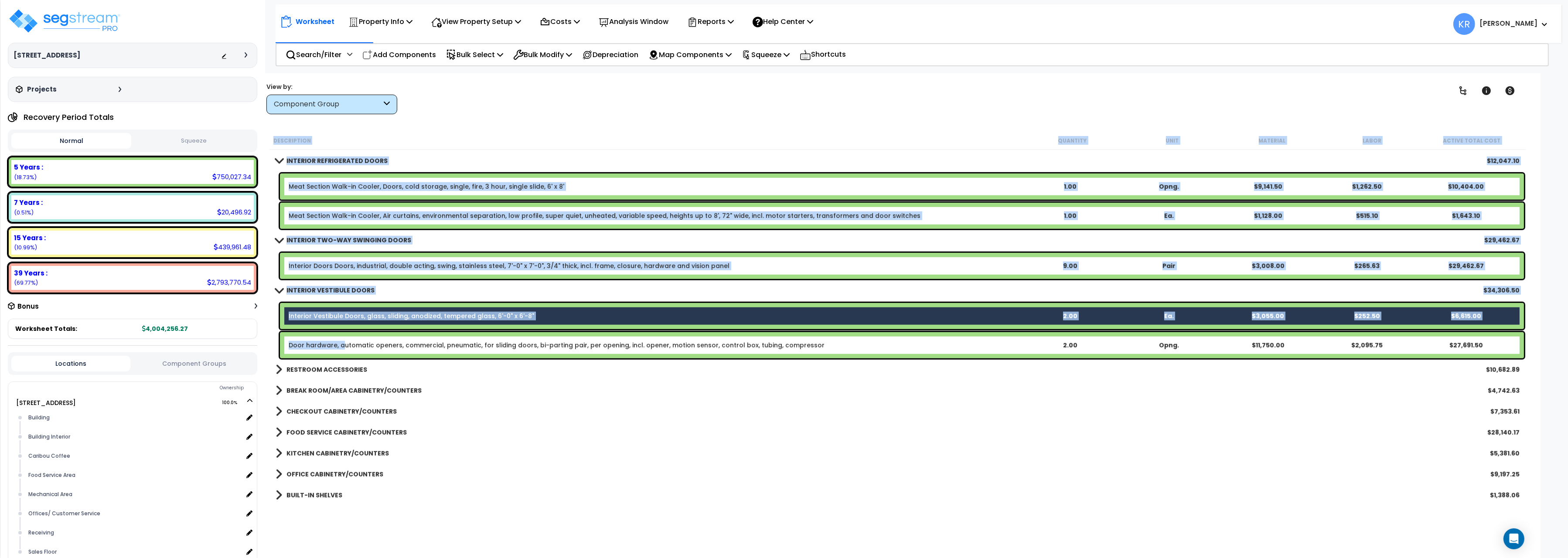
click at [342, 342] on link "Door hardware, automatic openers, commercial, pneumatic, for sliding doors, bi-…" at bounding box center [556, 345] width 536 height 9
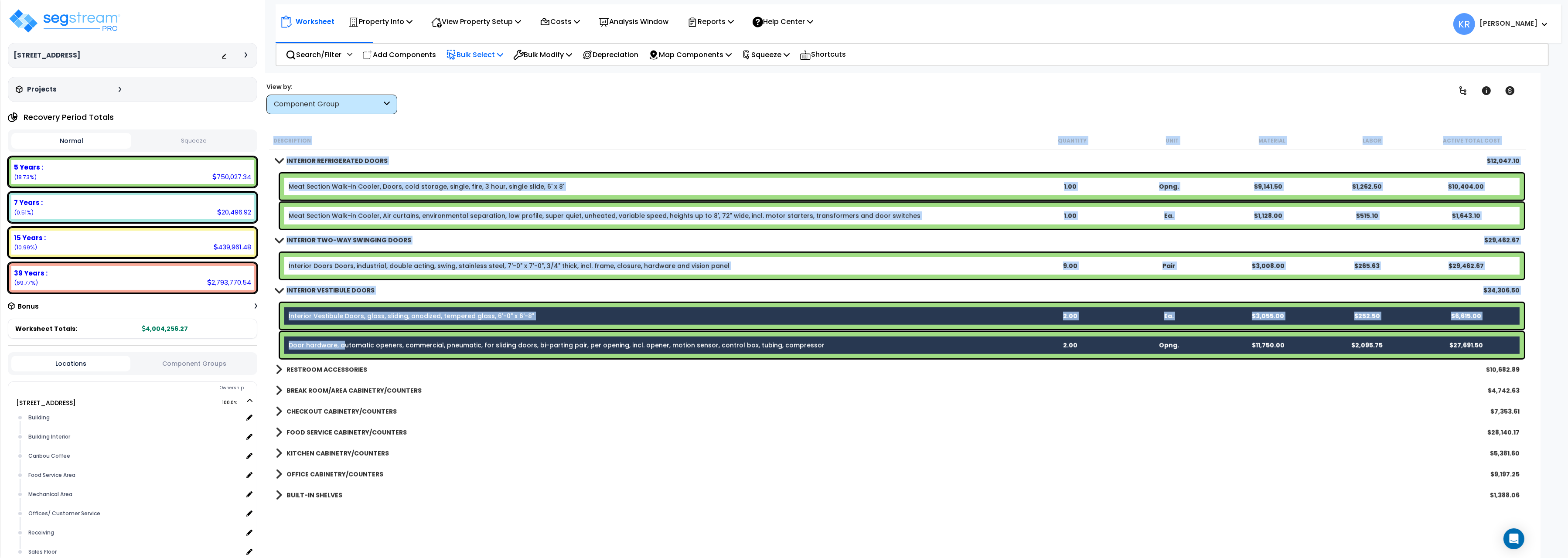
click at [474, 56] on p "Bulk Select" at bounding box center [475, 54] width 57 height 12
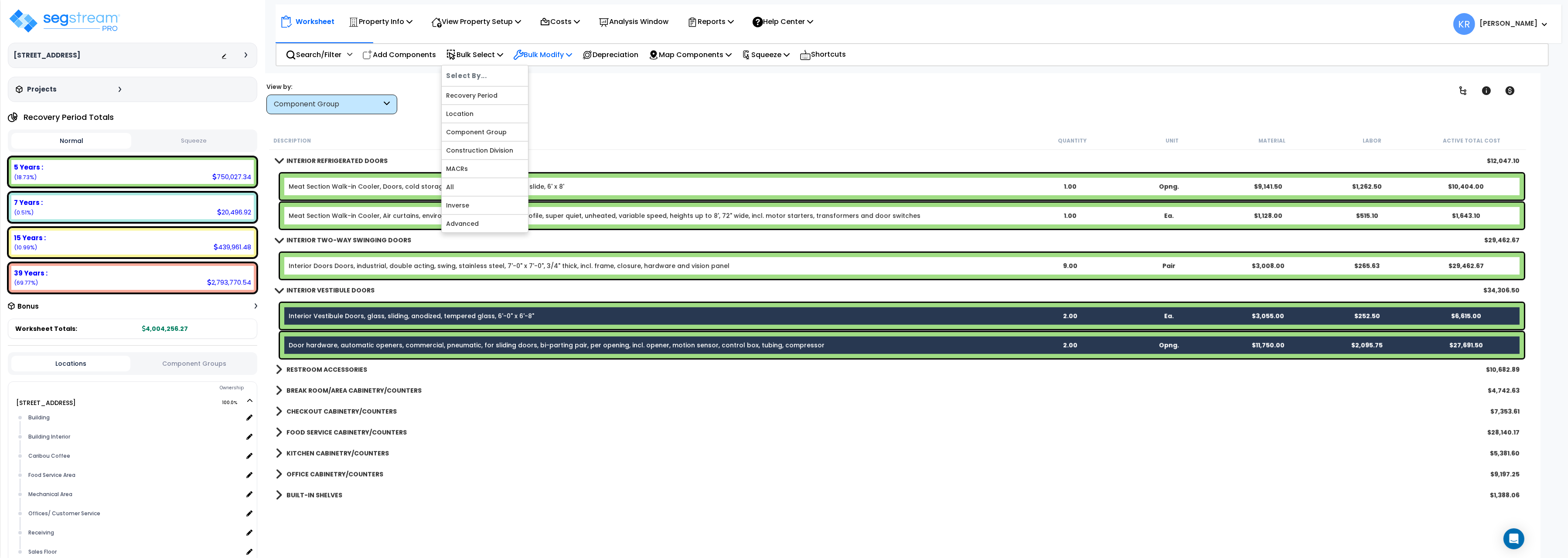
click at [539, 54] on p "Bulk Modify" at bounding box center [542, 54] width 59 height 12
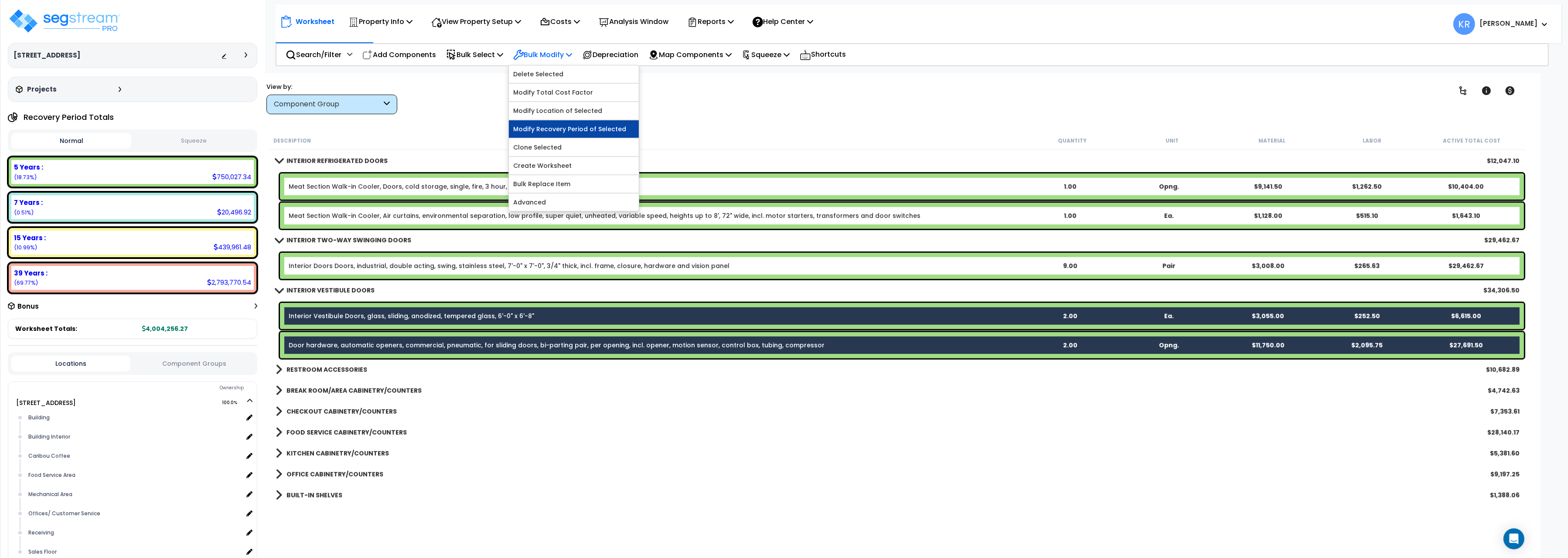
click at [556, 131] on link "Modify Recovery Period of Selected" at bounding box center [573, 129] width 130 height 18
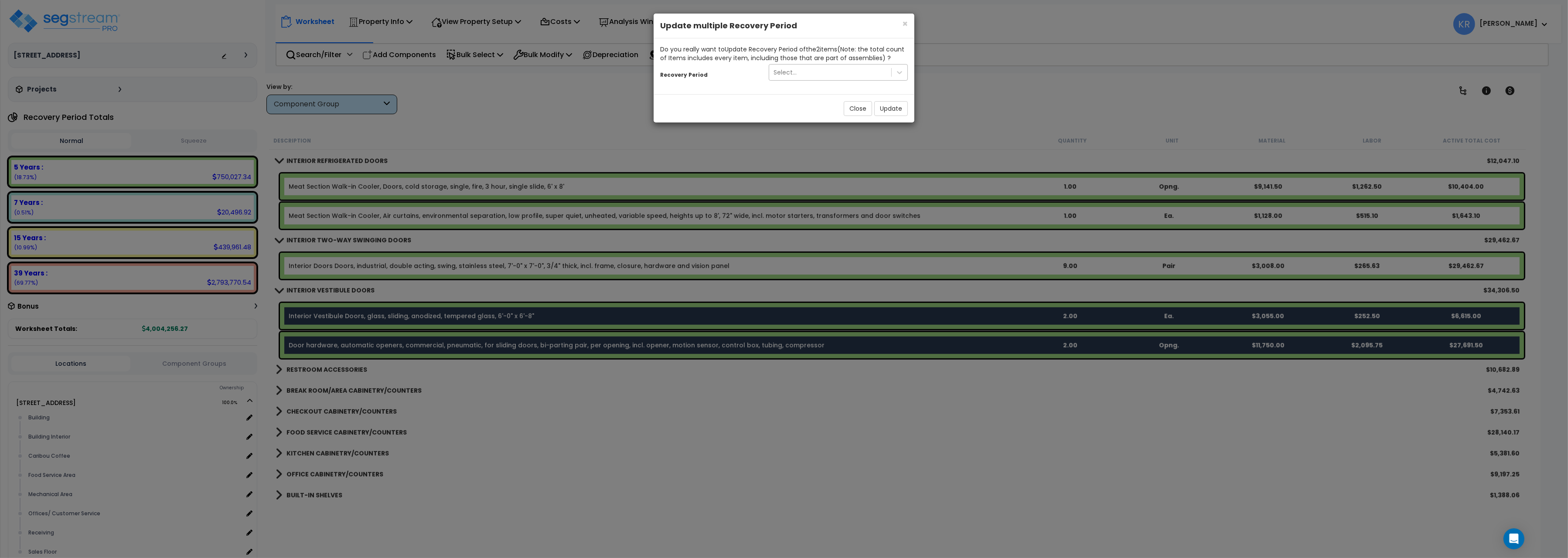
click at [794, 74] on div "Select..." at bounding box center [785, 72] width 23 height 9
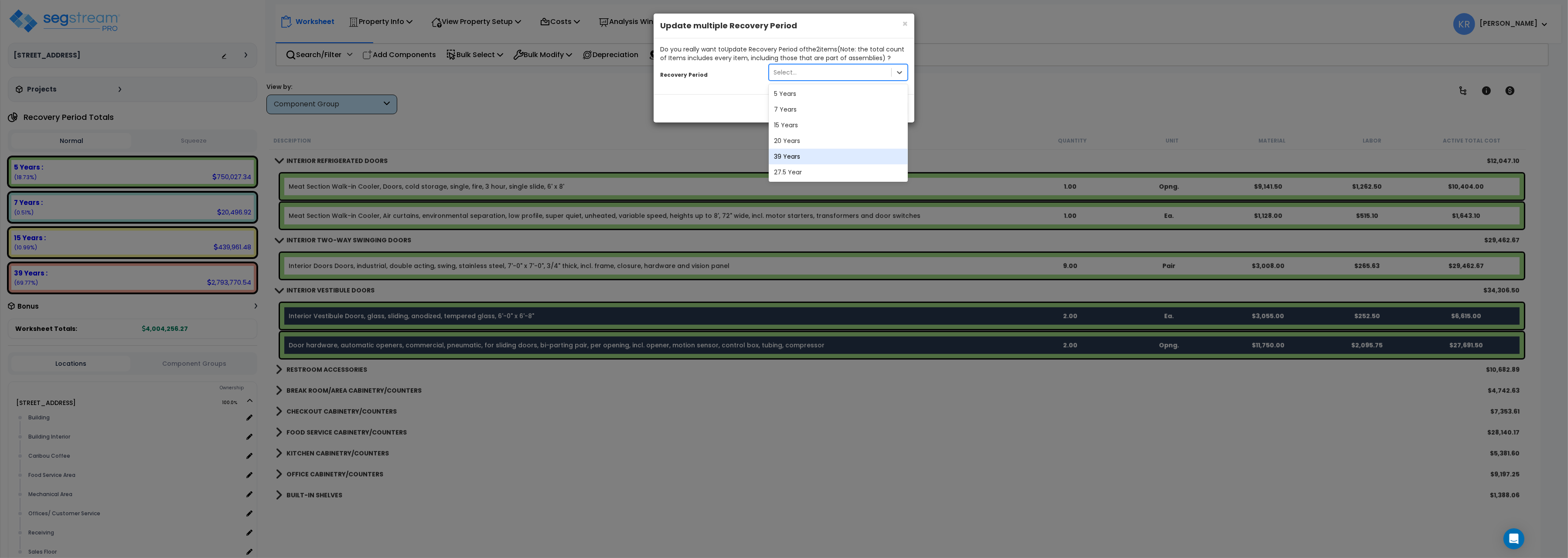
click at [797, 157] on div "39 Years" at bounding box center [838, 156] width 139 height 16
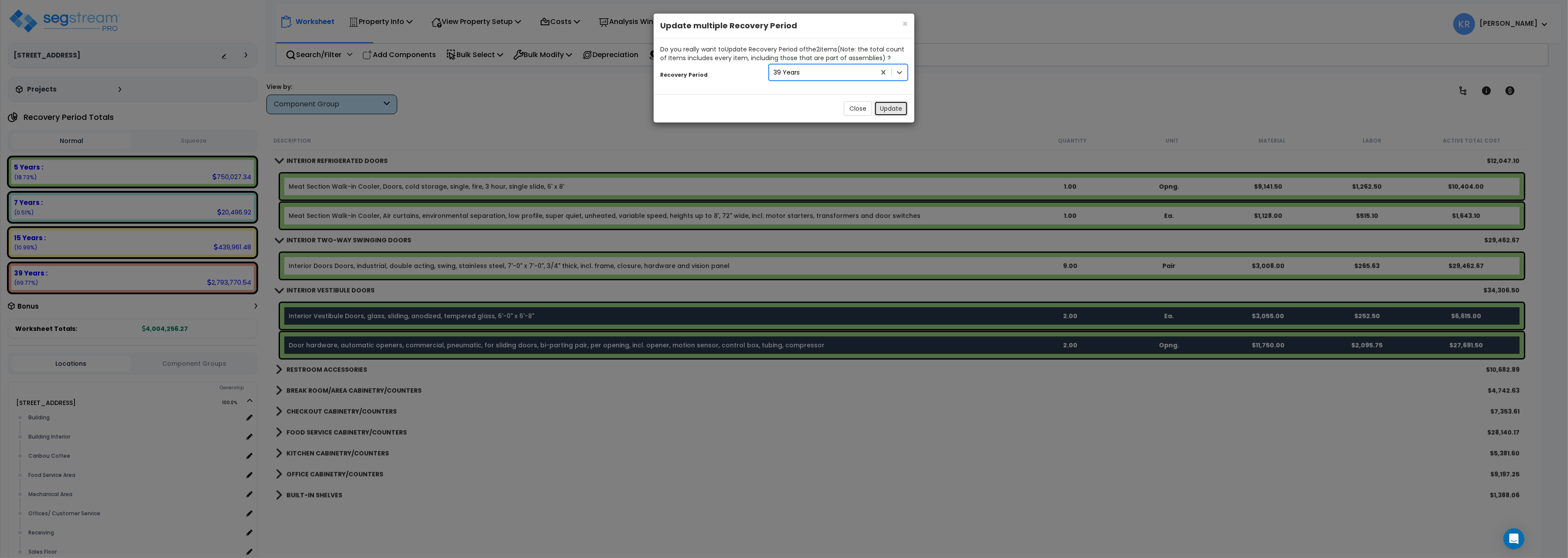
click at [896, 108] on button "Update" at bounding box center [891, 108] width 33 height 15
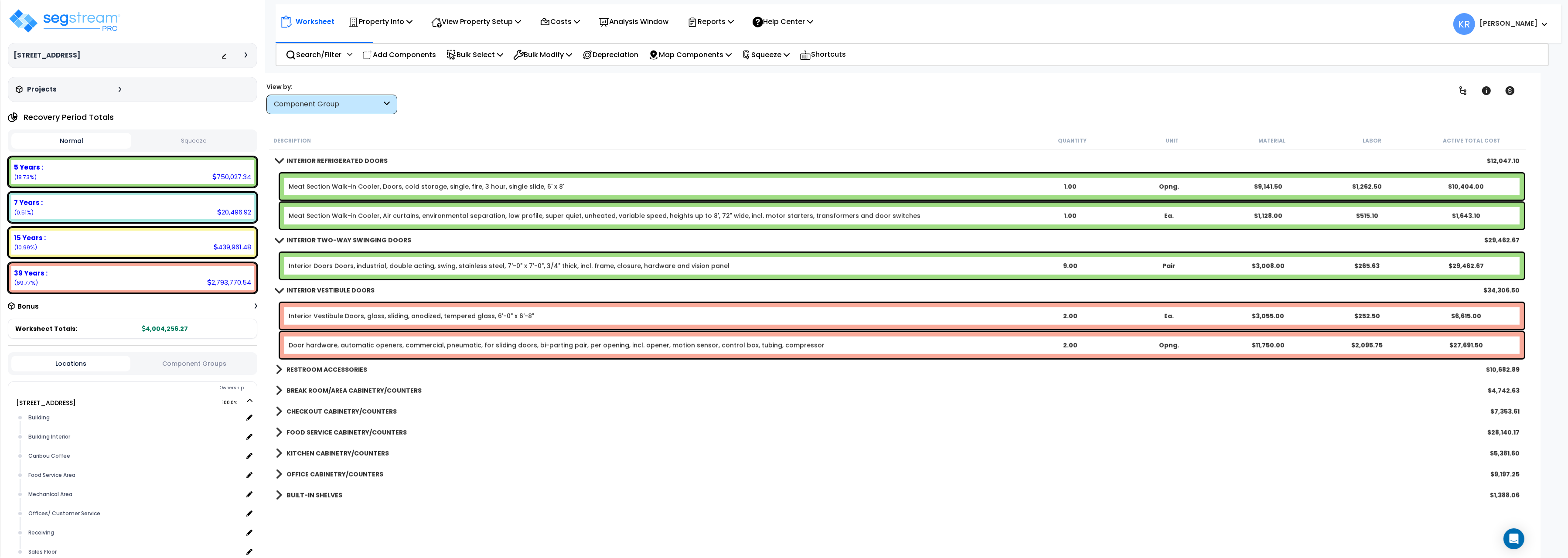
click at [441, 444] on div "KITCHEN CABINETRY/COUNTERS $5,381.60" at bounding box center [898, 453] width 1253 height 21
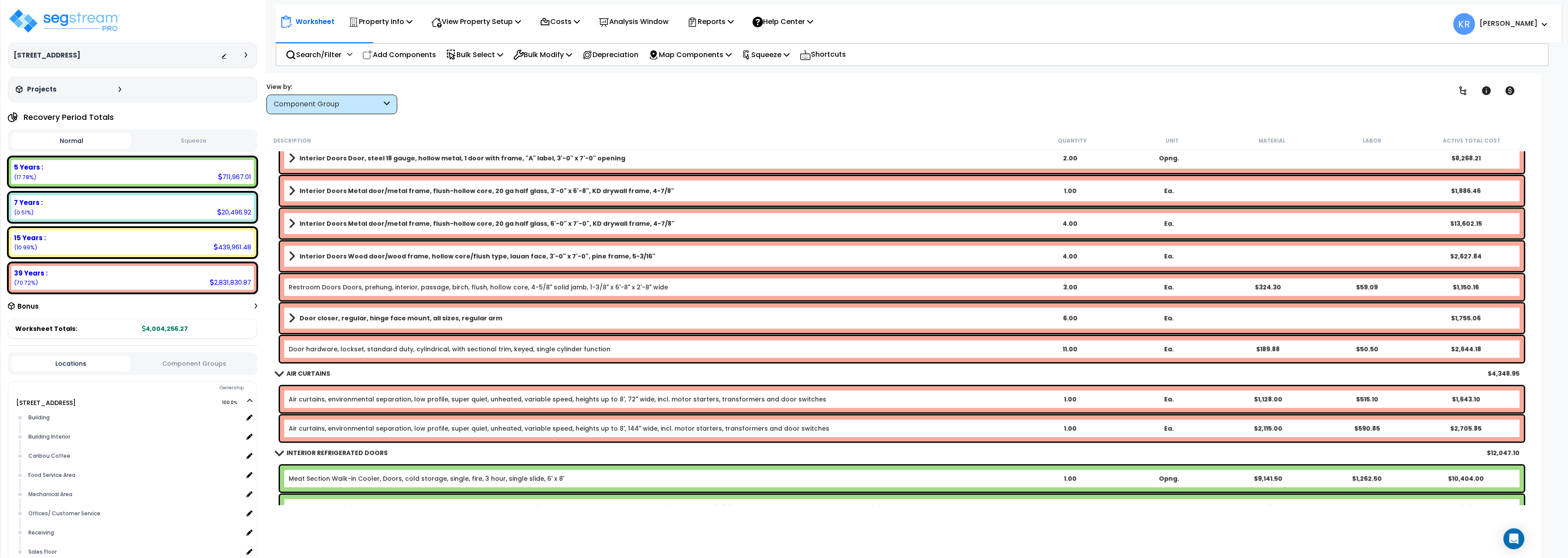
scroll to position [1072, 0]
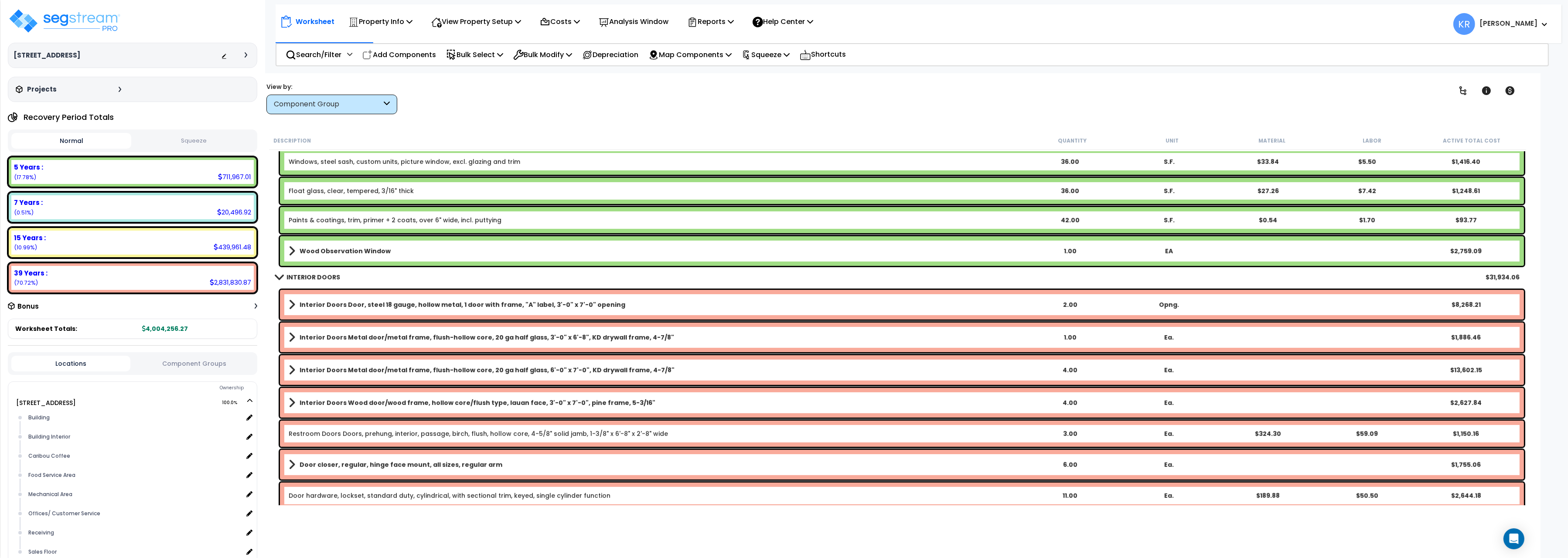
click at [299, 281] on b "INTERIOR DOORS" at bounding box center [313, 277] width 54 height 9
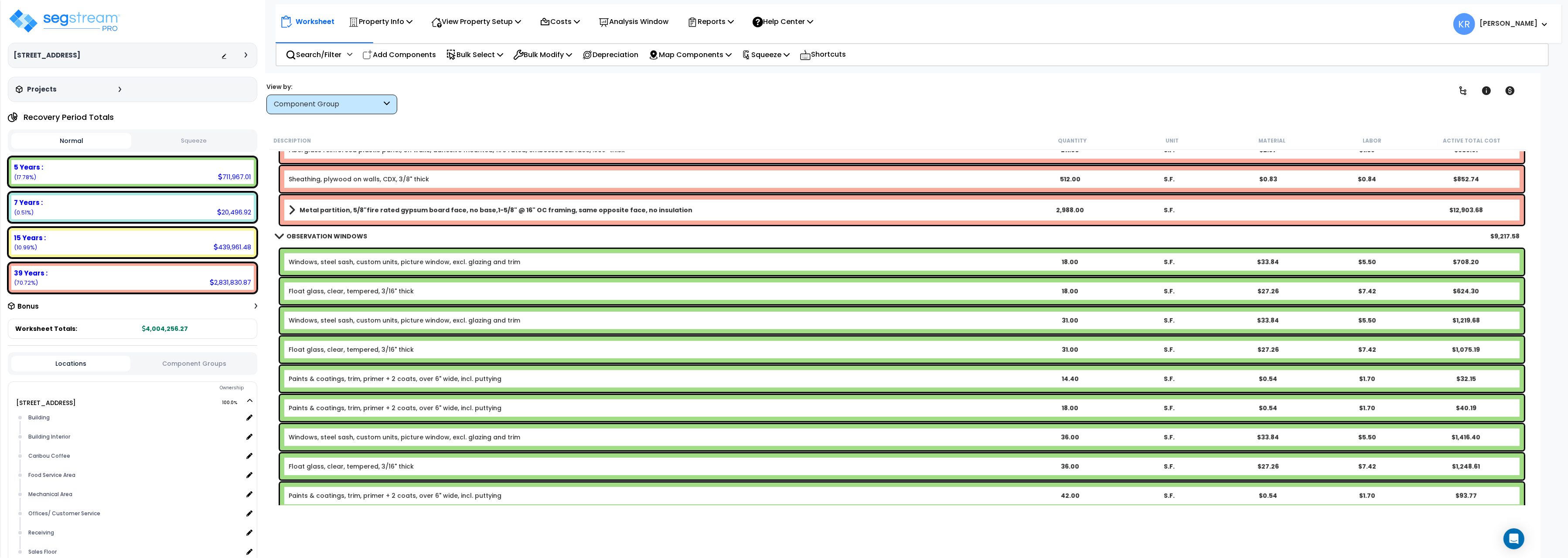
scroll to position [779, 0]
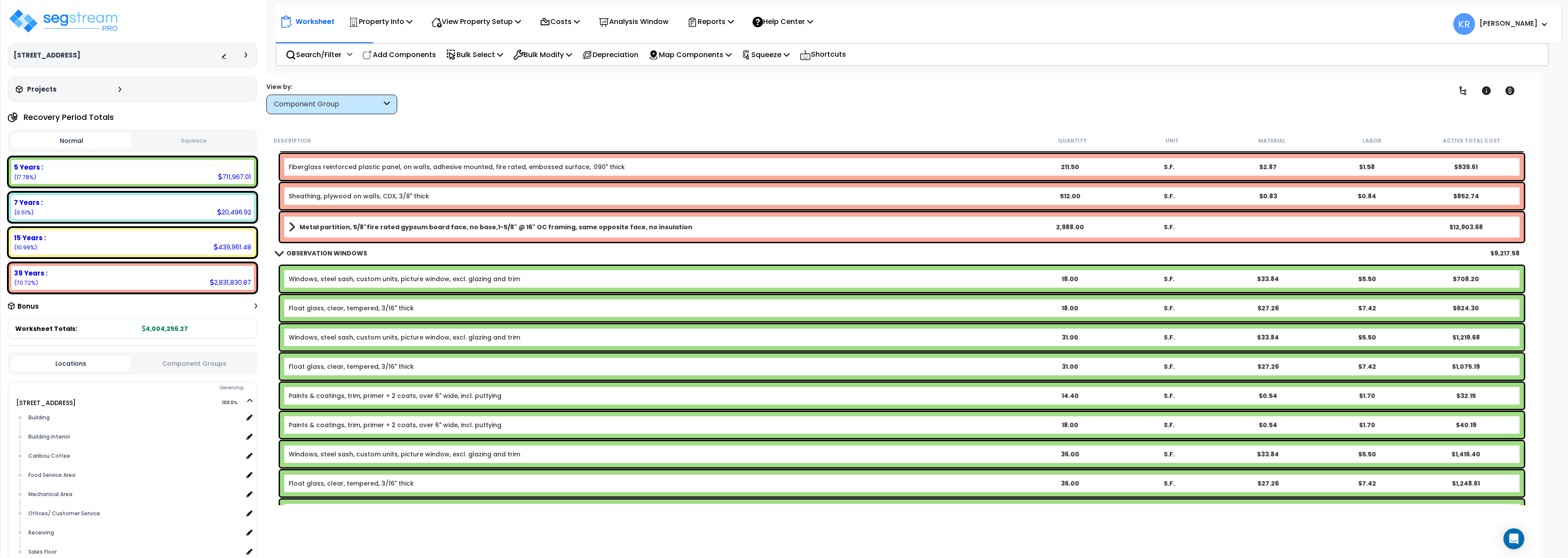
click at [305, 249] on b "OBSERVATION WINDOWS" at bounding box center [327, 253] width 81 height 9
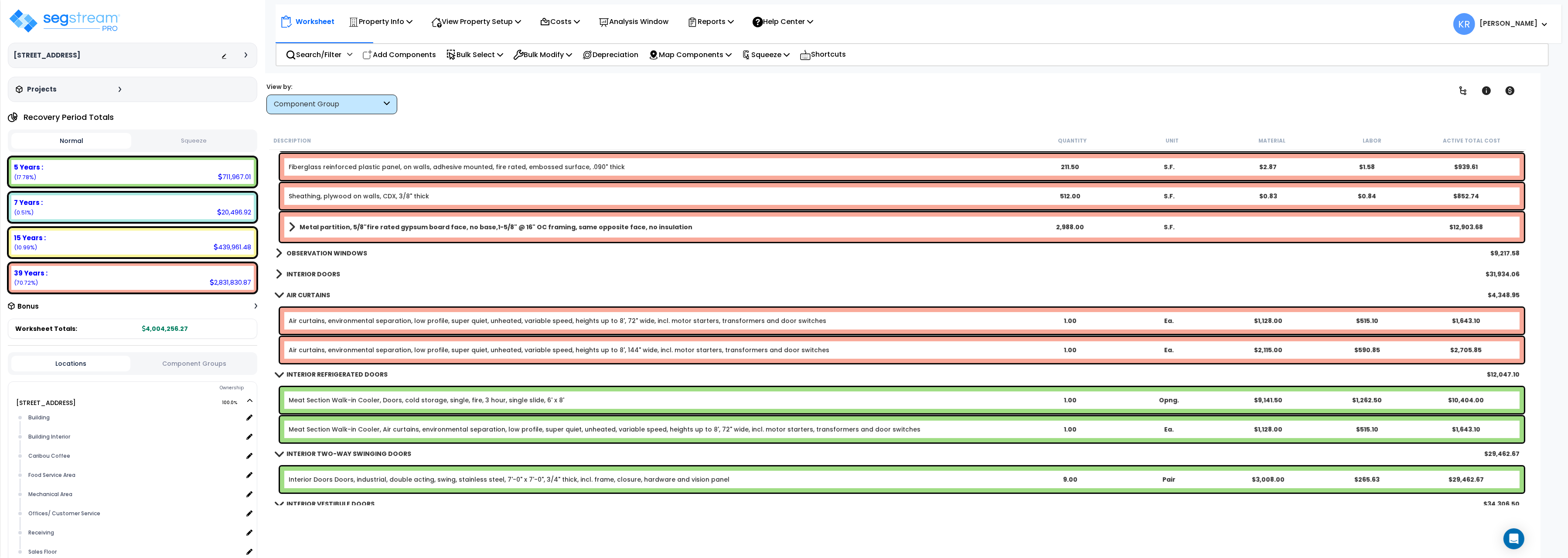
click at [283, 300] on link "AIR CURTAINS" at bounding box center [303, 295] width 55 height 12
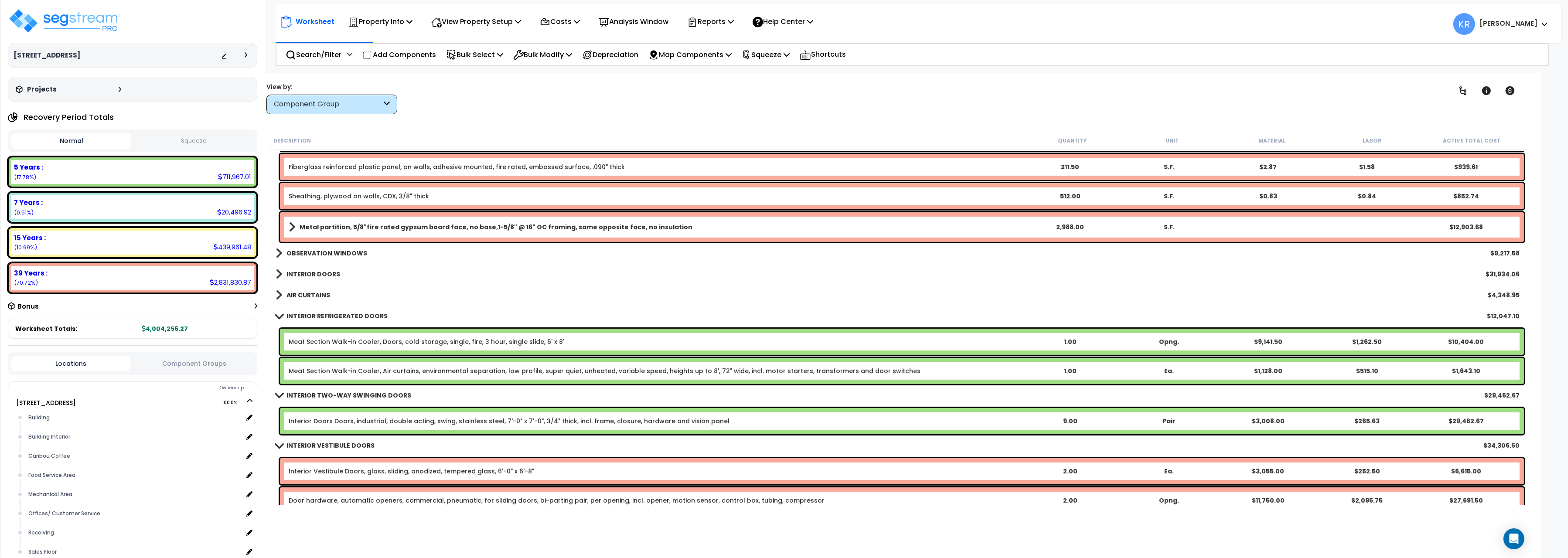
click at [289, 317] on b "INTERIOR REFRIGERATED DOORS" at bounding box center [337, 316] width 101 height 9
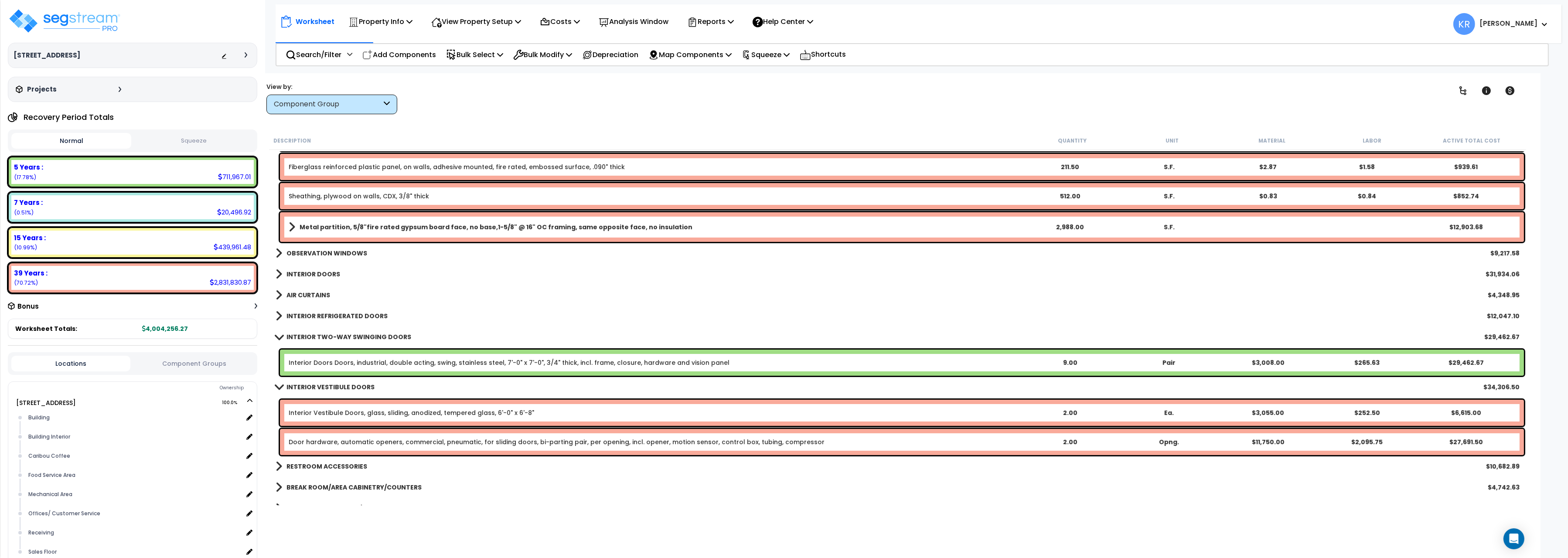
click at [290, 340] on b "INTERIOR TWO-WAY SWINGING DOORS" at bounding box center [349, 337] width 125 height 9
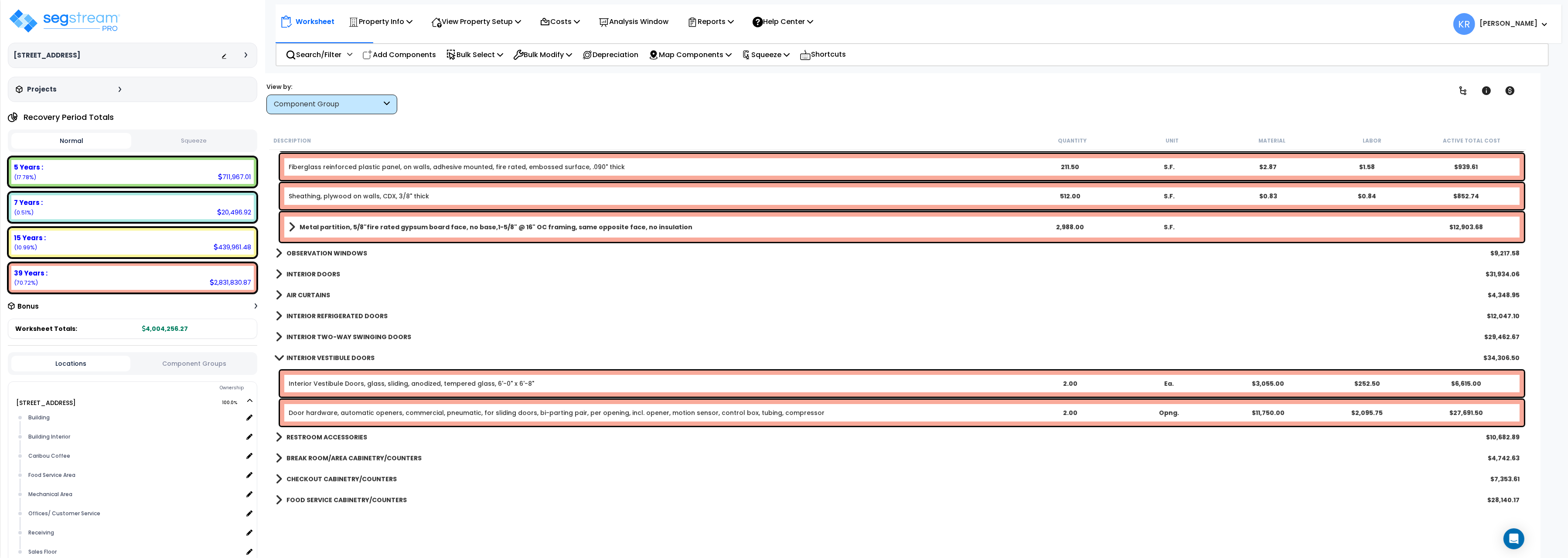
click at [290, 357] on b "INTERIOR VESTIBULE DOORS" at bounding box center [331, 358] width 88 height 9
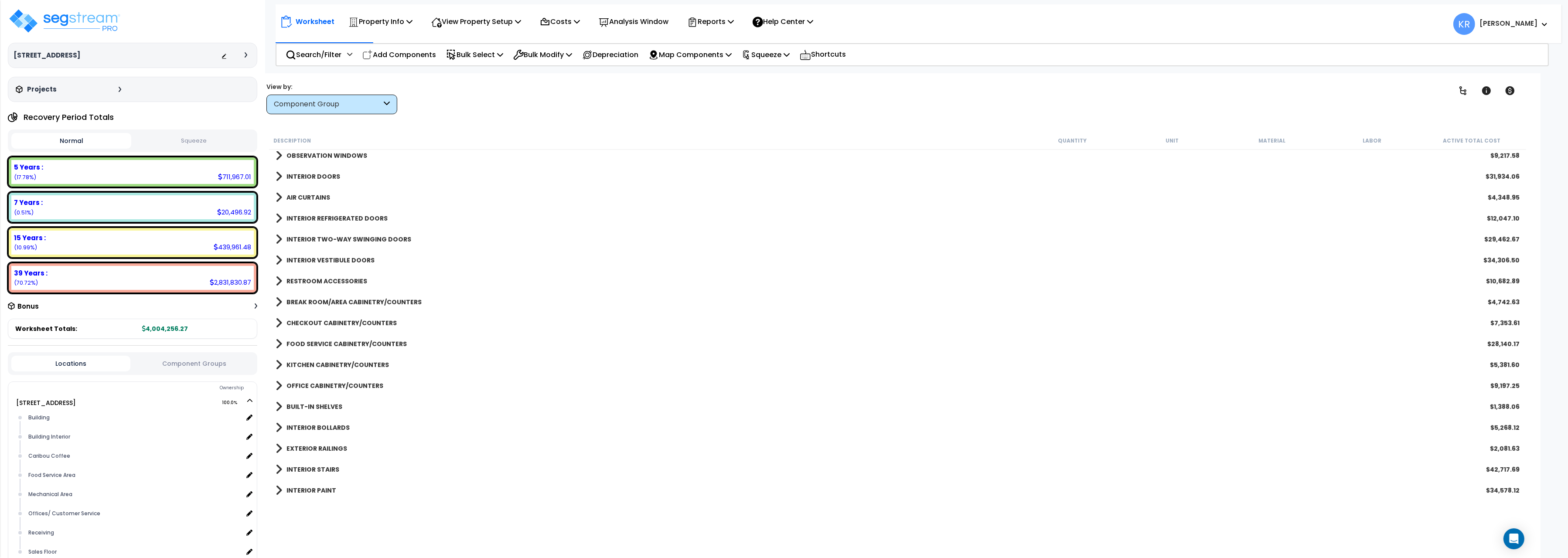
scroll to position [926, 0]
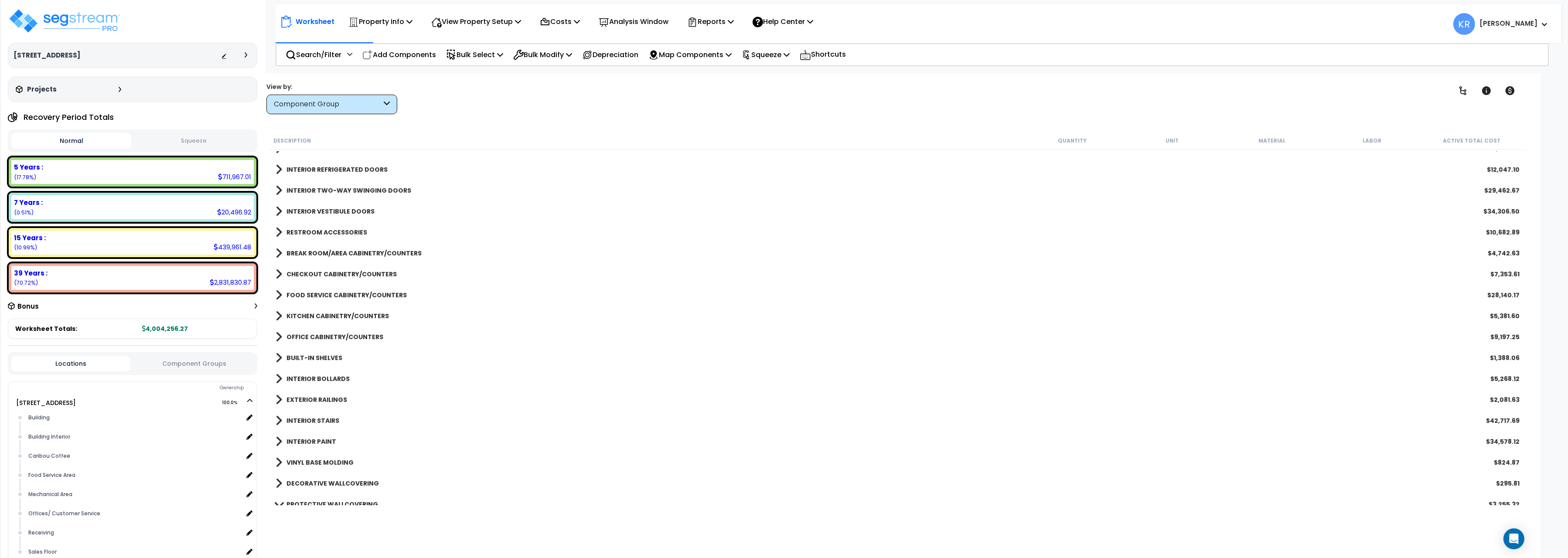
click at [298, 228] on b "RESTROOM ACCESSORIES" at bounding box center [327, 232] width 81 height 9
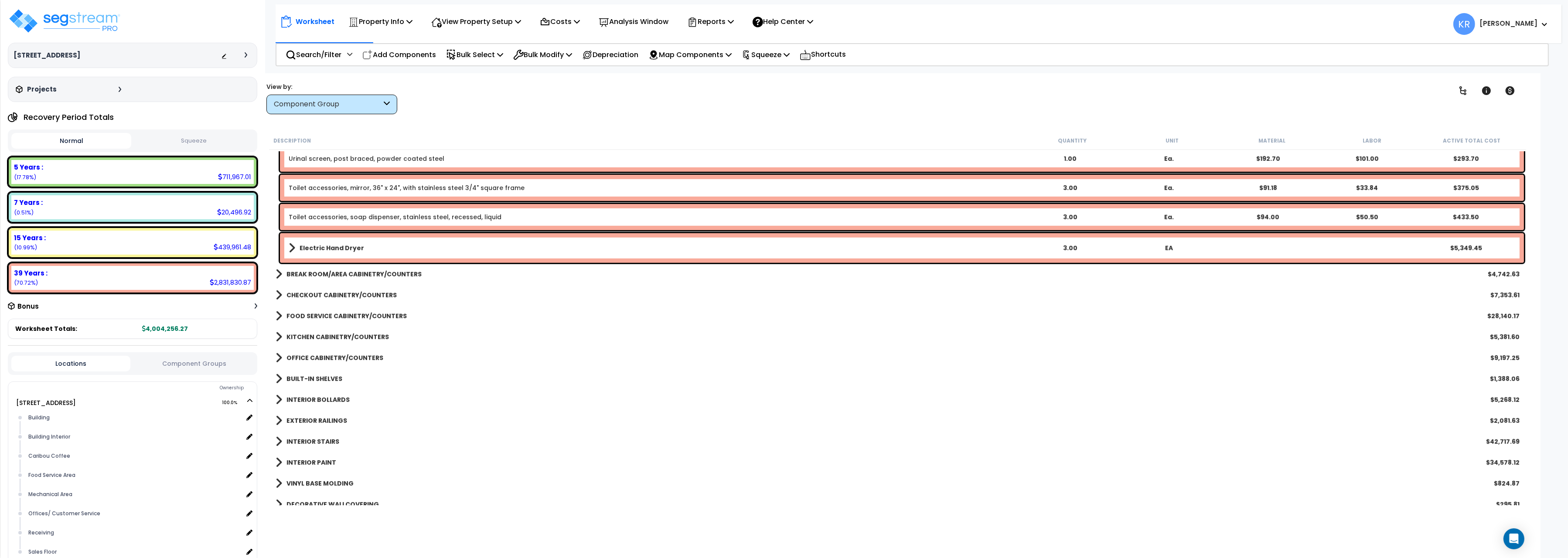
scroll to position [1218, 0]
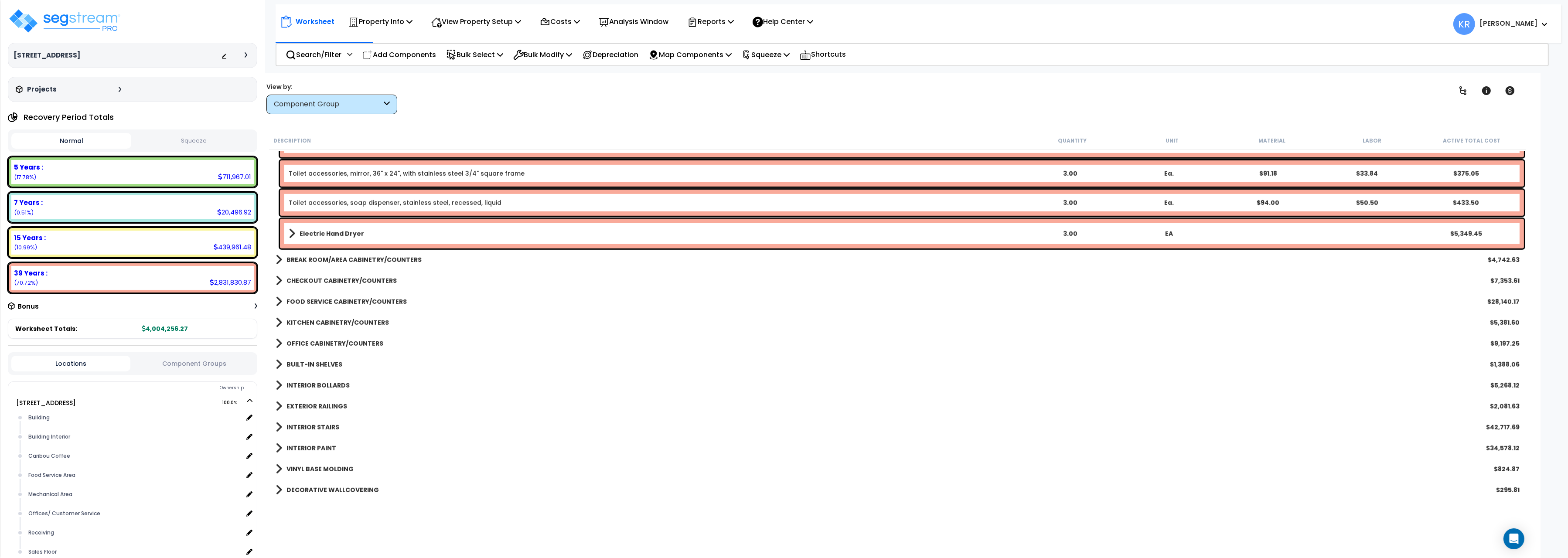
click at [327, 257] on b "BREAK ROOM/AREA CABINETRY/COUNTERS" at bounding box center [354, 260] width 135 height 9
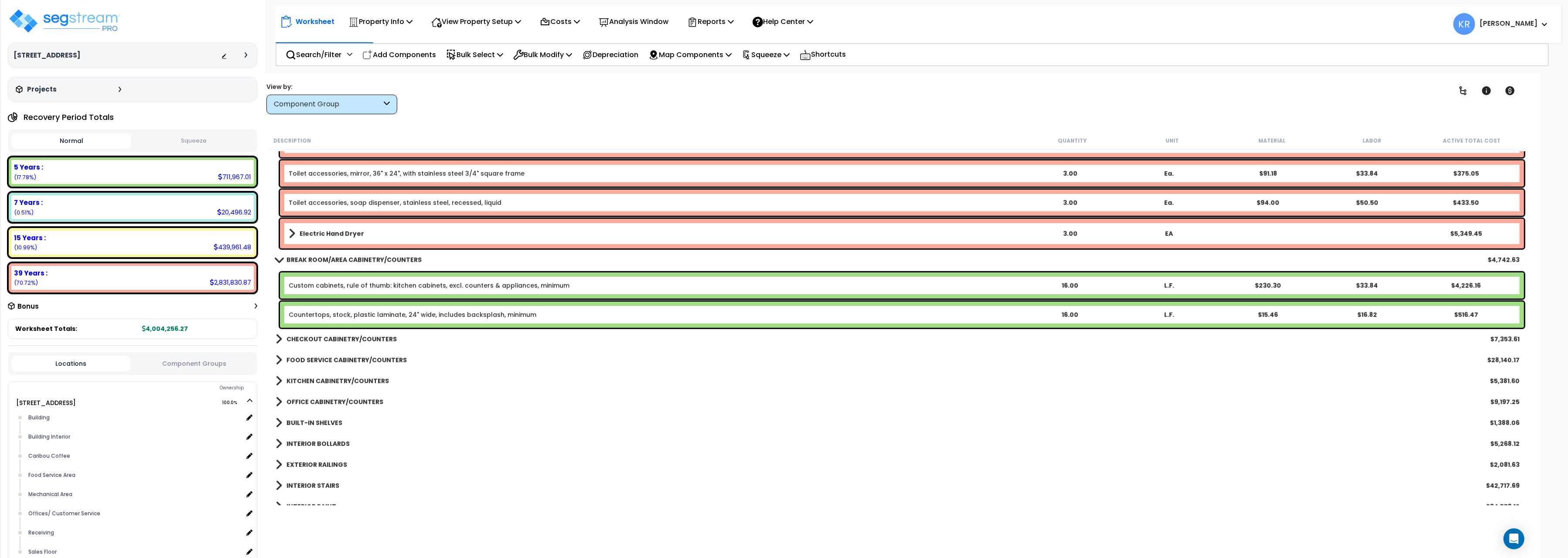
click at [328, 256] on b "BREAK ROOM/AREA CABINETRY/COUNTERS" at bounding box center [354, 260] width 135 height 9
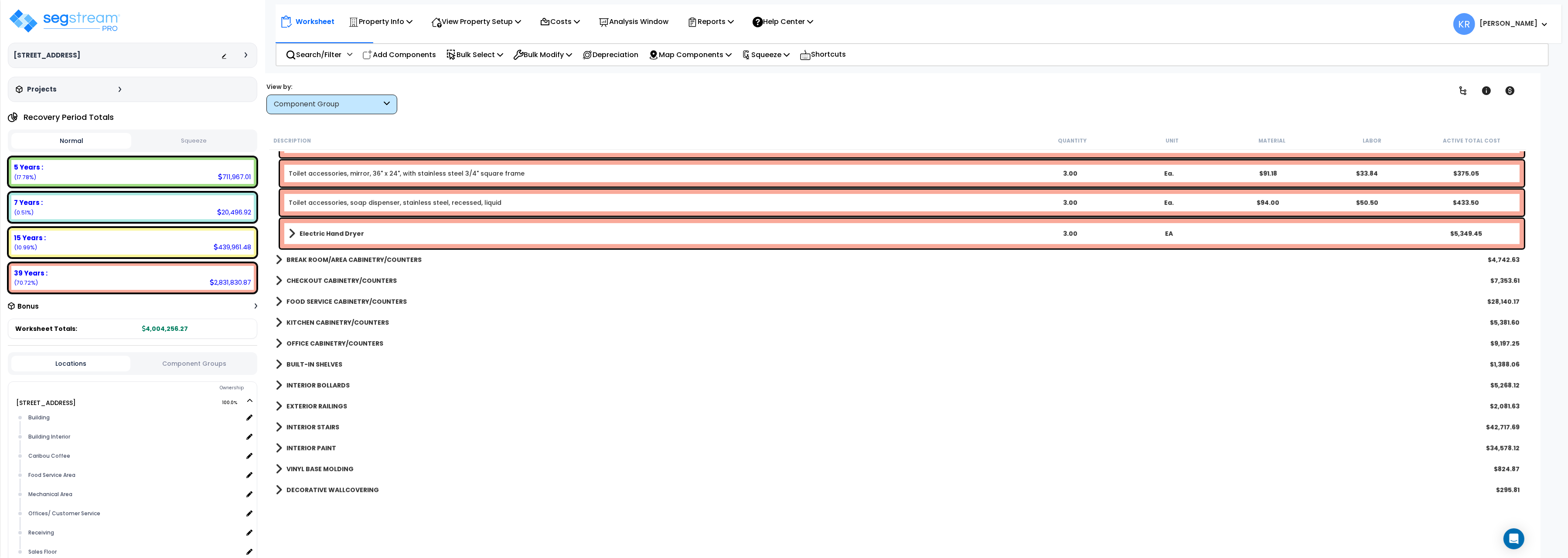
click at [329, 277] on b "CHECKOUT CABINETRY/COUNTERS" at bounding box center [341, 281] width 110 height 9
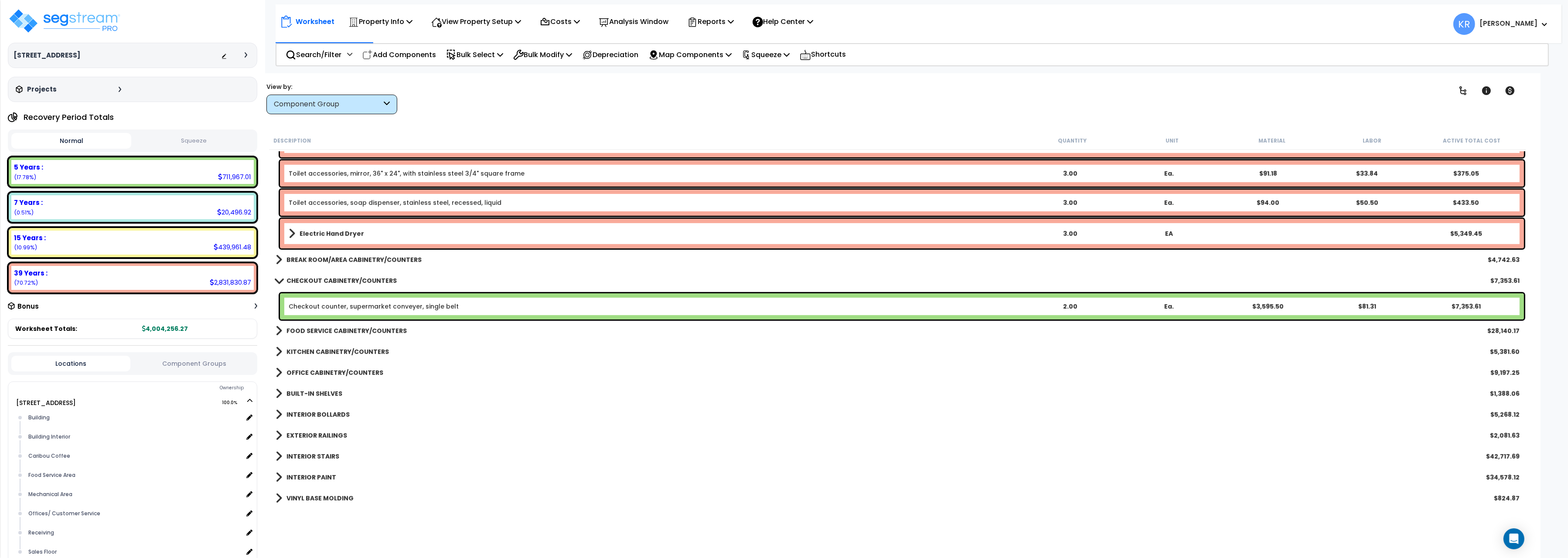
click at [329, 277] on b "CHECKOUT CABINETRY/COUNTERS" at bounding box center [341, 281] width 110 height 9
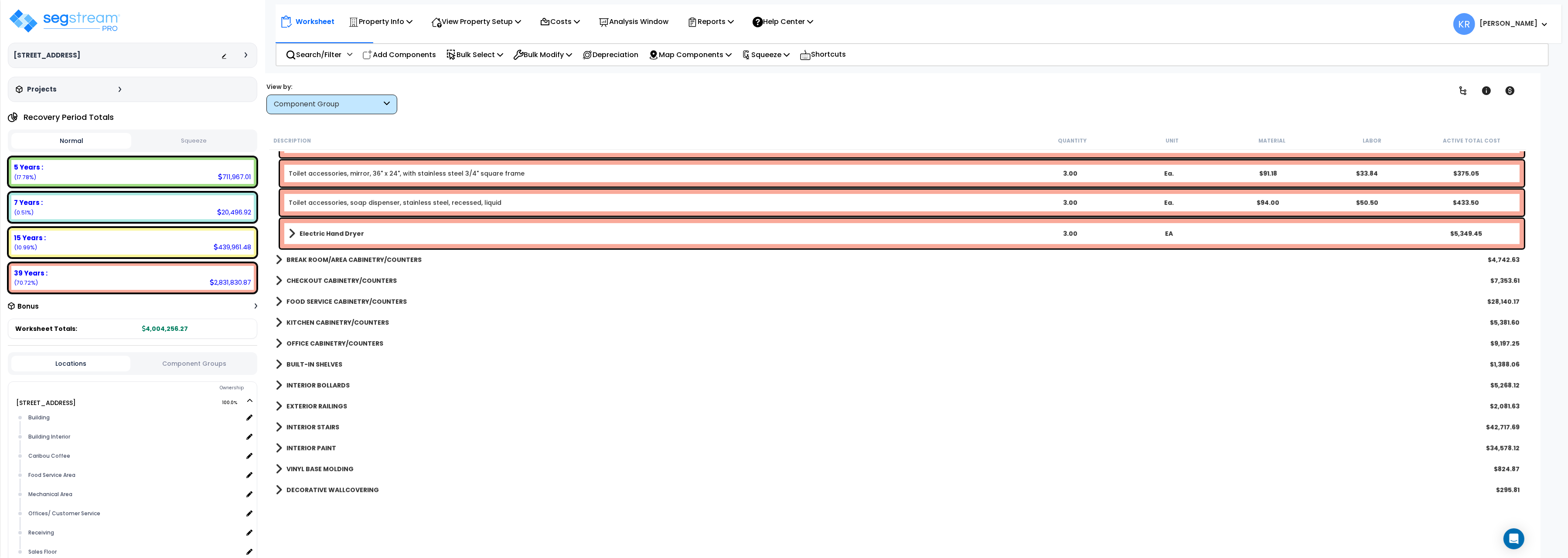
click at [329, 277] on b "CHECKOUT CABINETRY/COUNTERS" at bounding box center [341, 281] width 110 height 9
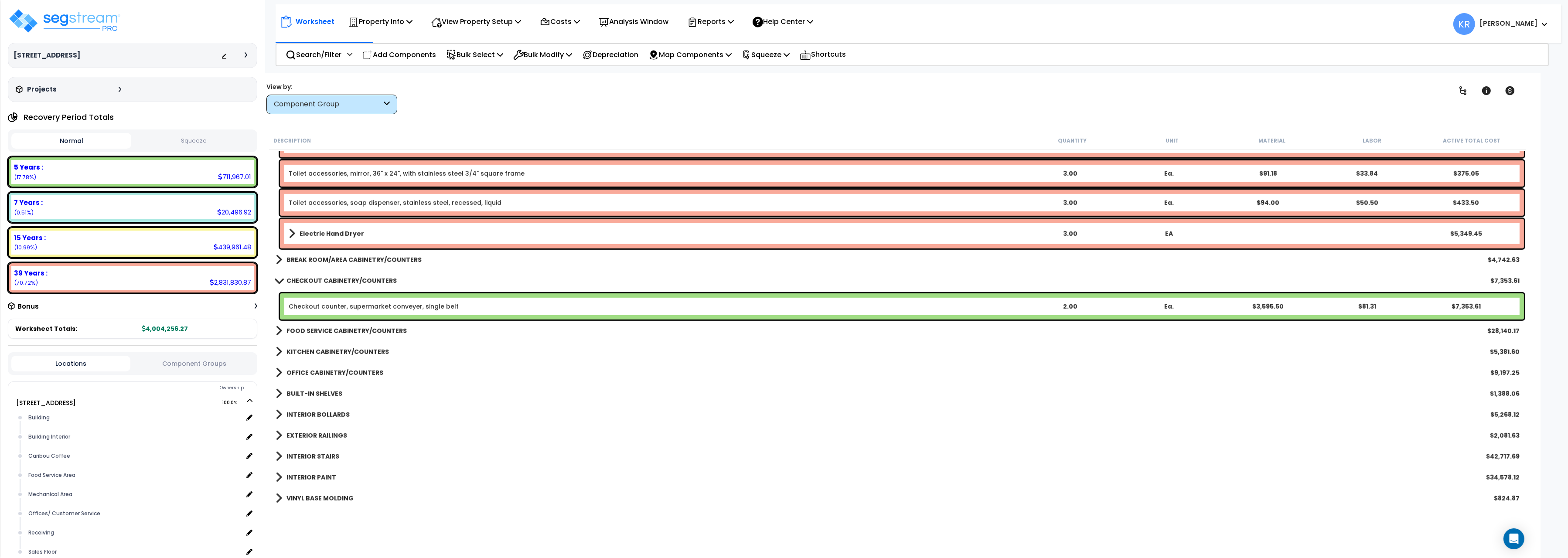
click at [316, 276] on link "CHECKOUT CABINETRY/COUNTERS" at bounding box center [336, 281] width 121 height 12
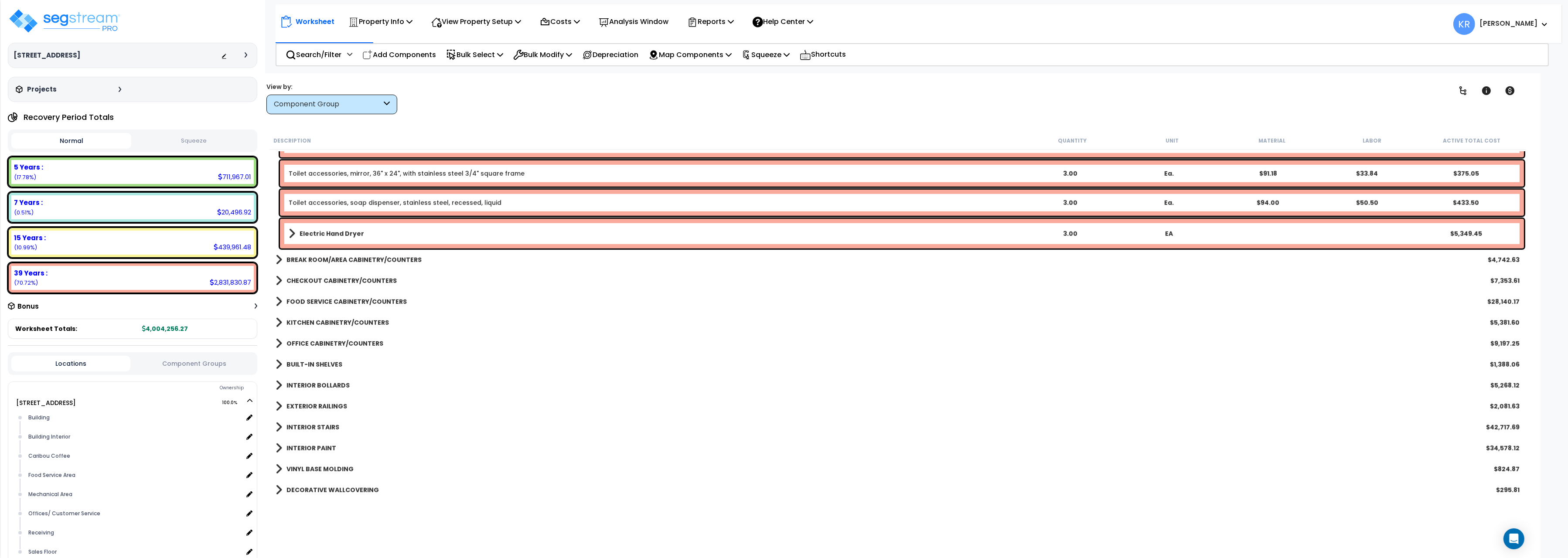
click at [316, 276] on link "CHECKOUT CABINETRY/COUNTERS" at bounding box center [336, 281] width 121 height 12
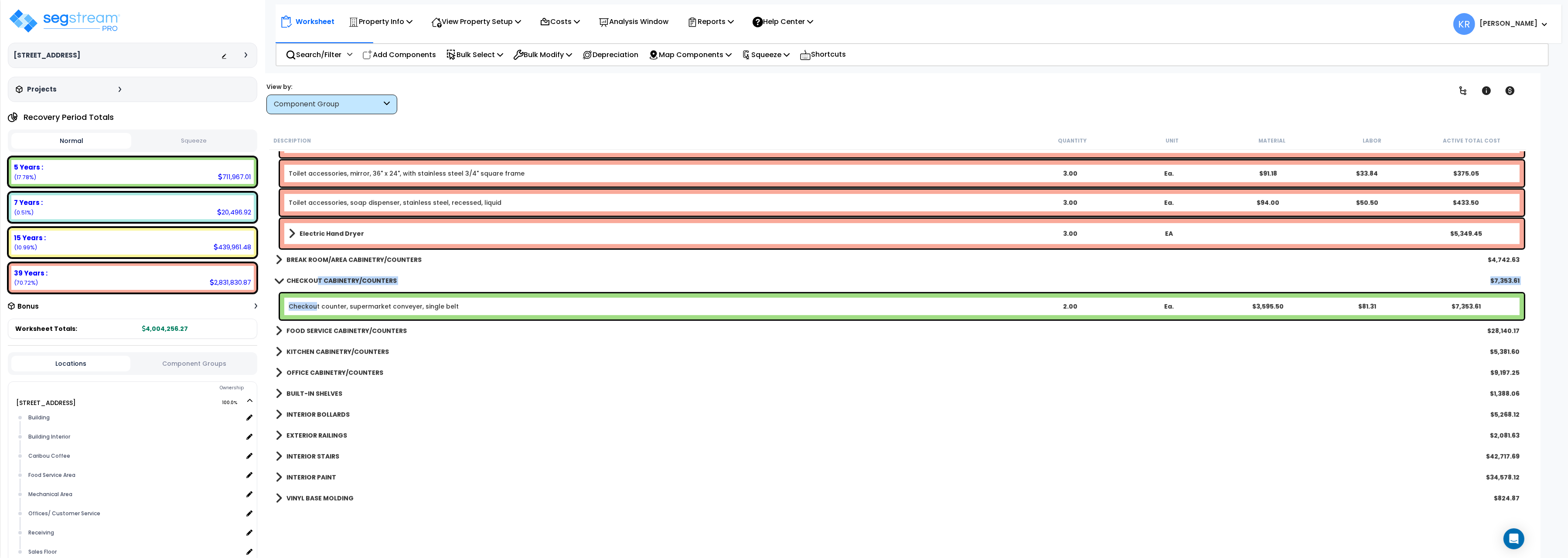
click at [314, 298] on div "Checkout counter, supermarket conveyer, single belt 2.00 Ea. $3,595.50 $81.31 $…" at bounding box center [902, 306] width 1244 height 26
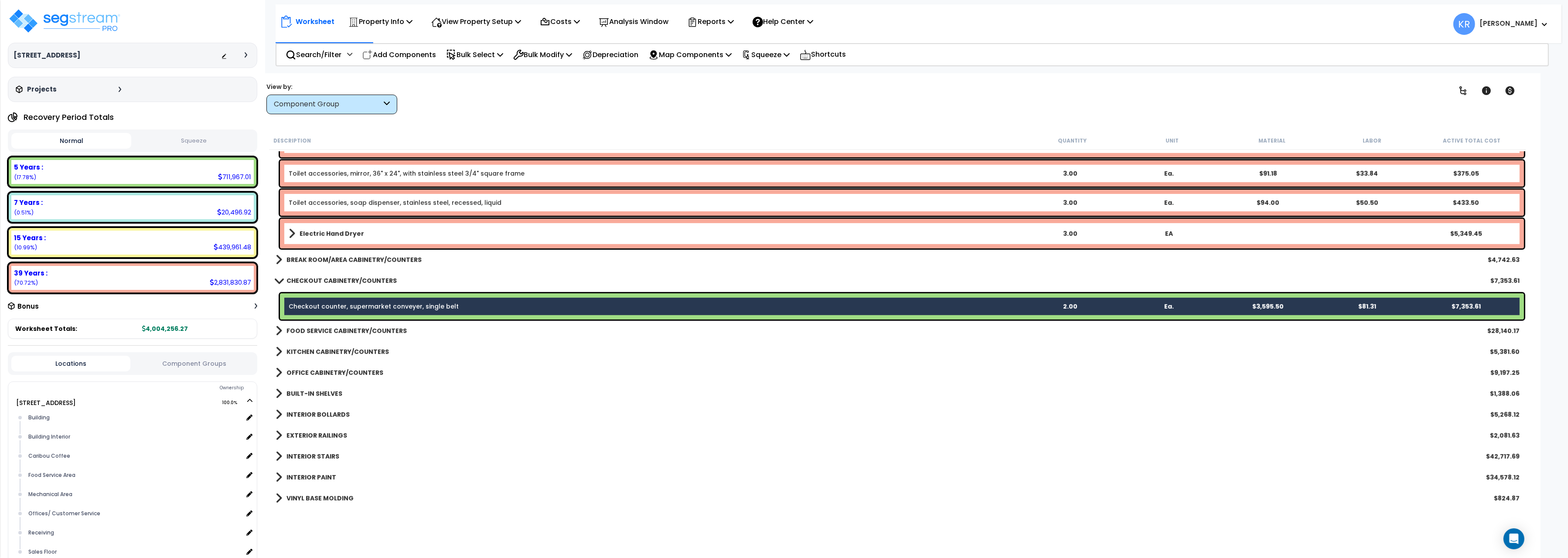
click at [752, 447] on div "INTERIOR STAIRS $42,717.69" at bounding box center [898, 456] width 1253 height 21
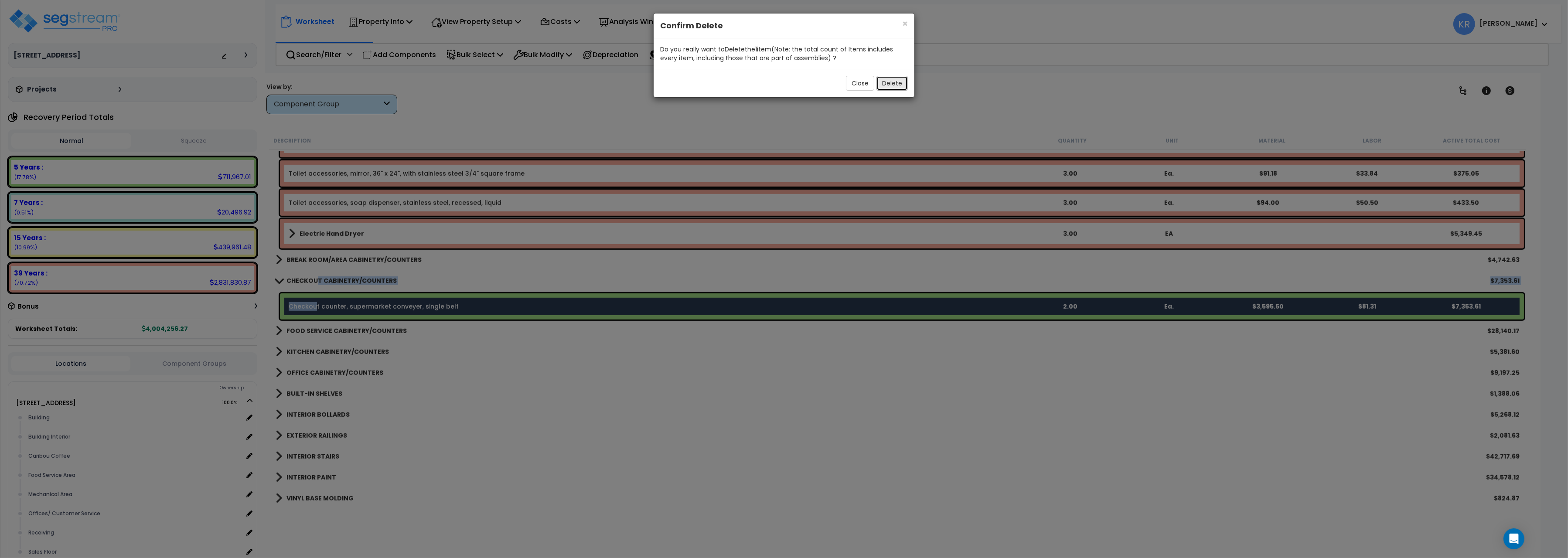
click at [883, 83] on button "Delete" at bounding box center [892, 83] width 32 height 15
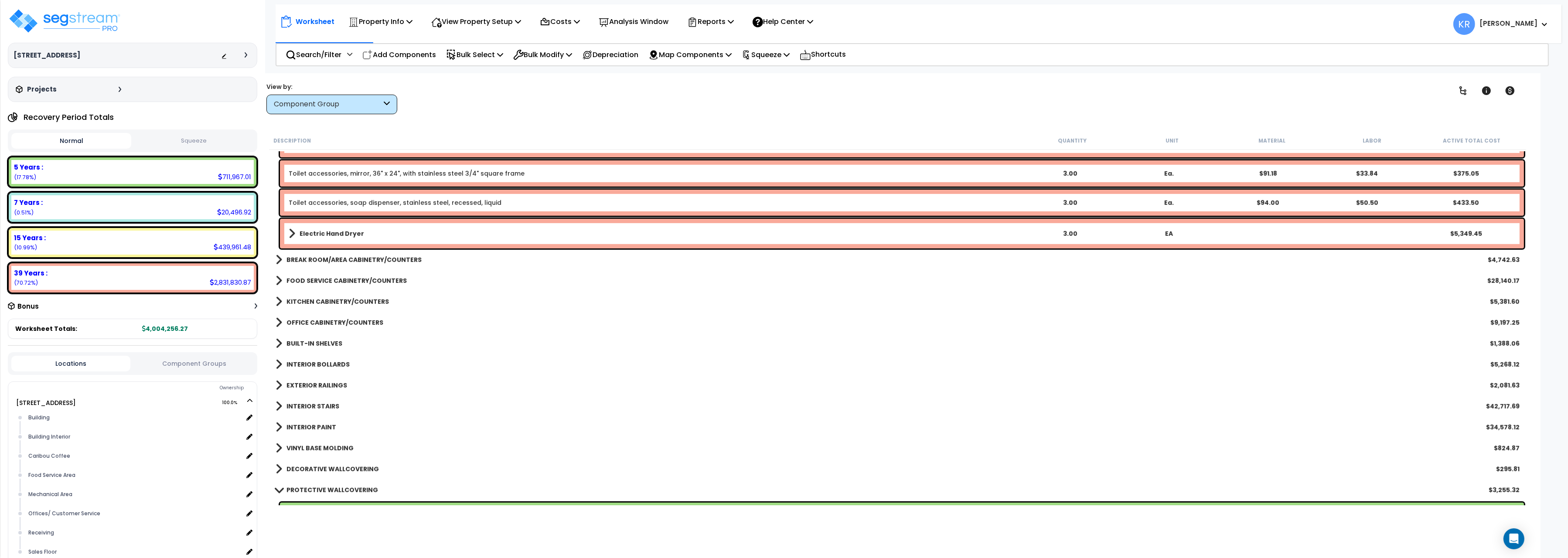
click at [300, 282] on b "FOOD SERVICE CABINETRY/COUNTERS" at bounding box center [347, 281] width 121 height 9
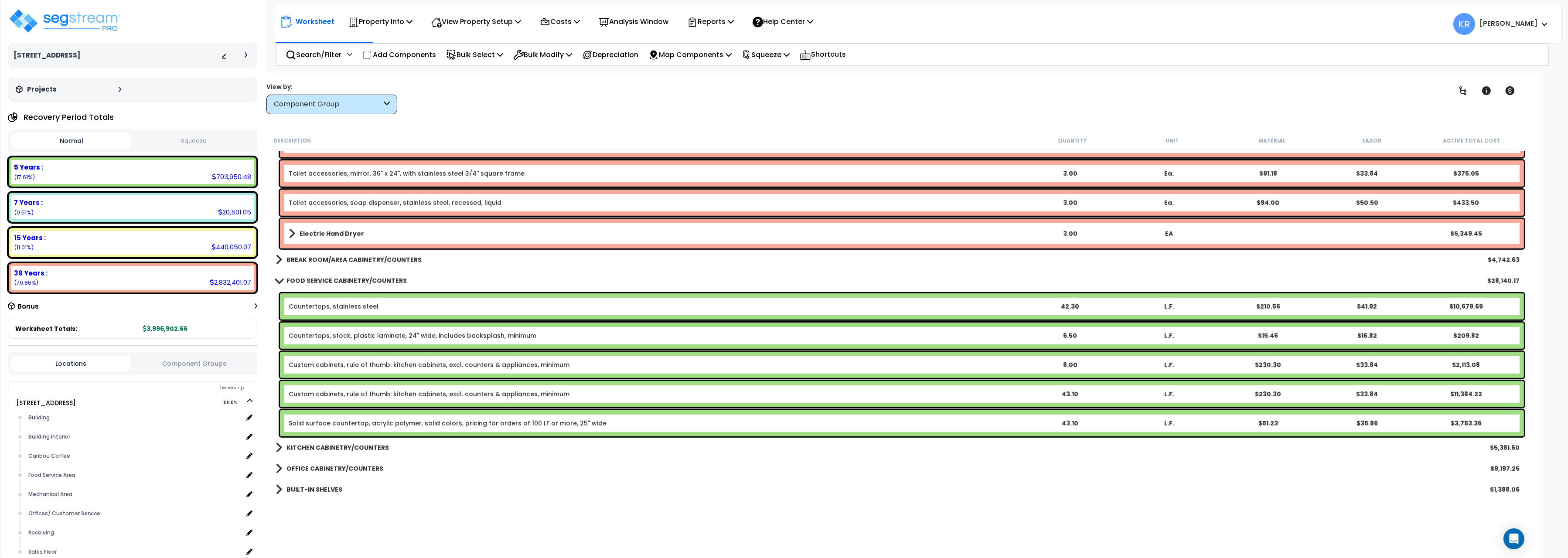
click at [300, 279] on b "FOOD SERVICE CABINETRY/COUNTERS" at bounding box center [347, 281] width 121 height 9
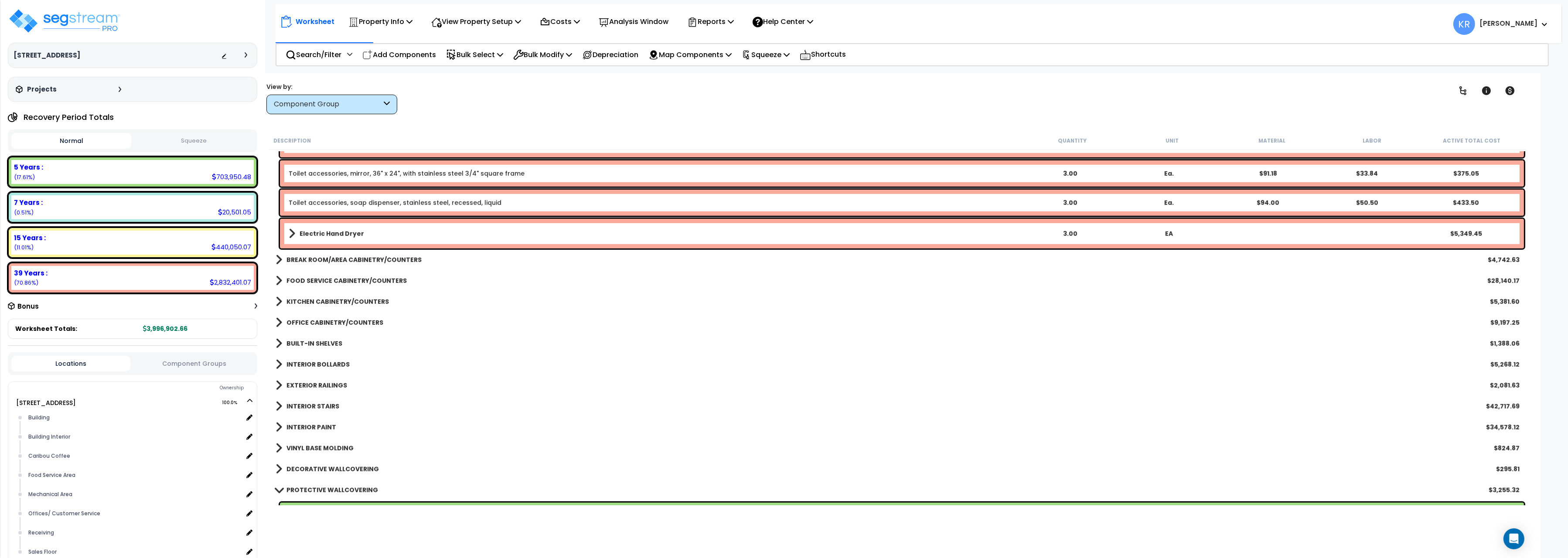
click at [300, 301] on b "KITCHEN CABINETRY/COUNTERS" at bounding box center [338, 302] width 102 height 9
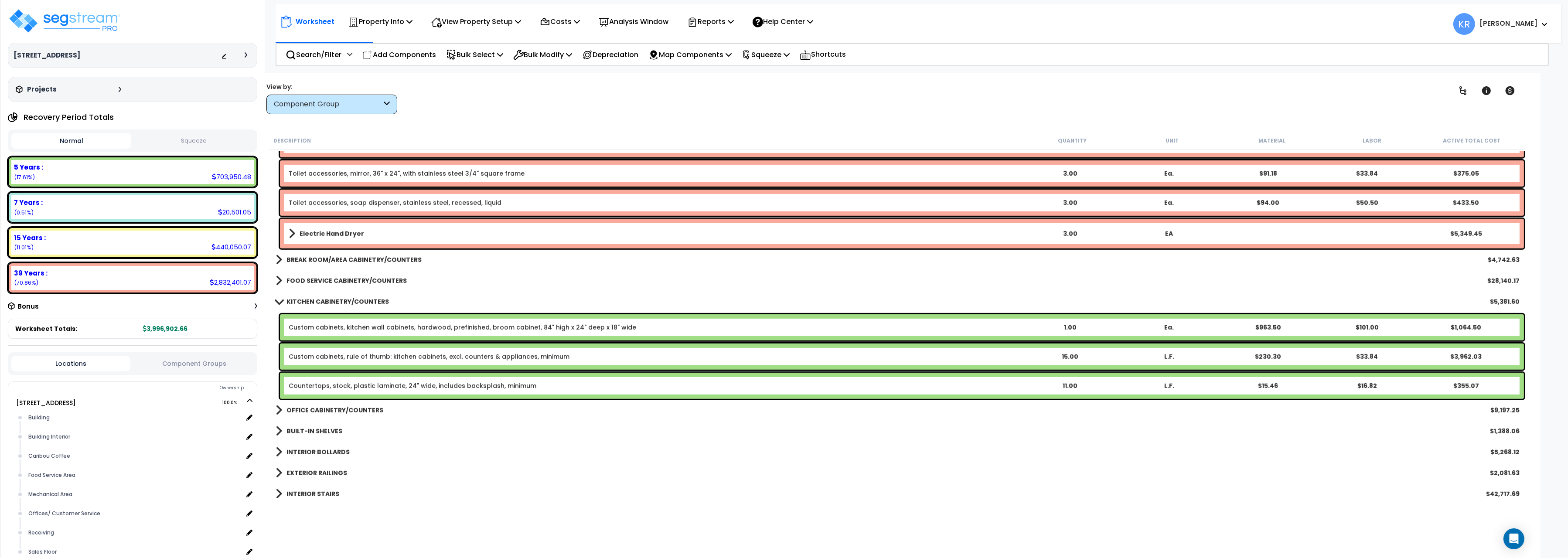
click at [300, 301] on b "KITCHEN CABINETRY/COUNTERS" at bounding box center [338, 302] width 102 height 9
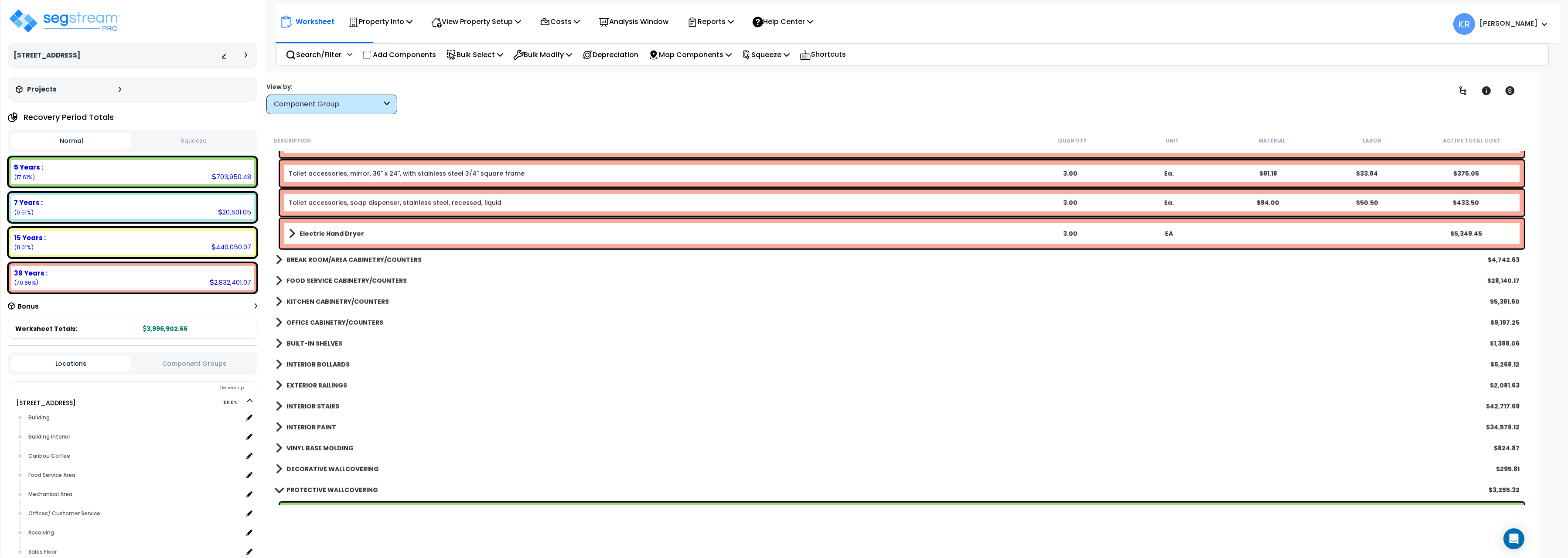
click at [300, 319] on b "OFFICE CABINETRY/COUNTERS" at bounding box center [335, 323] width 97 height 9
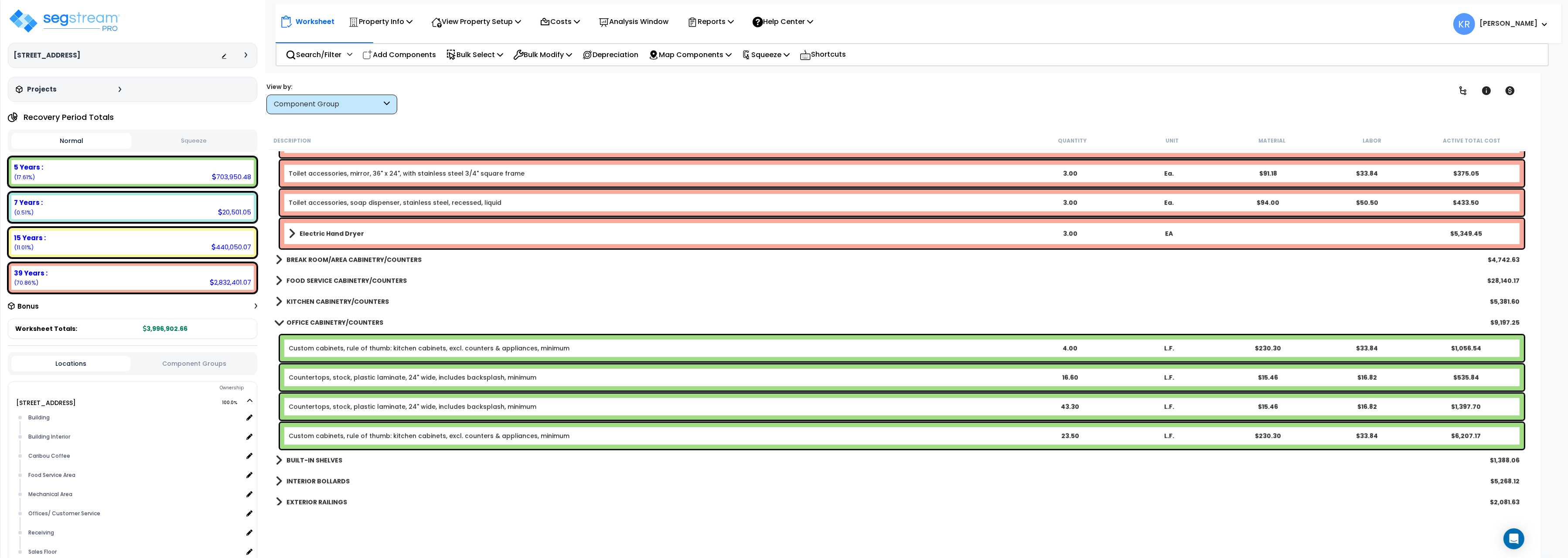
click at [300, 319] on b "OFFICE CABINETRY/COUNTERS" at bounding box center [335, 323] width 97 height 9
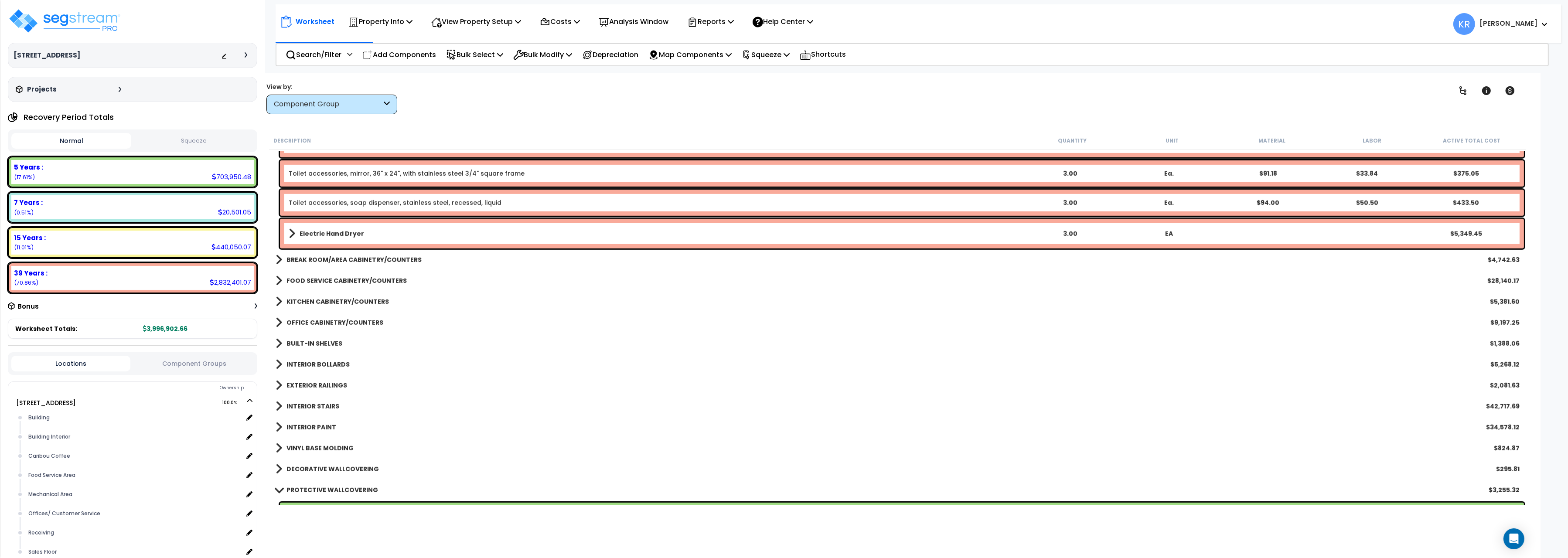
click at [303, 346] on b "BUILT-IN SHELVES" at bounding box center [315, 343] width 56 height 9
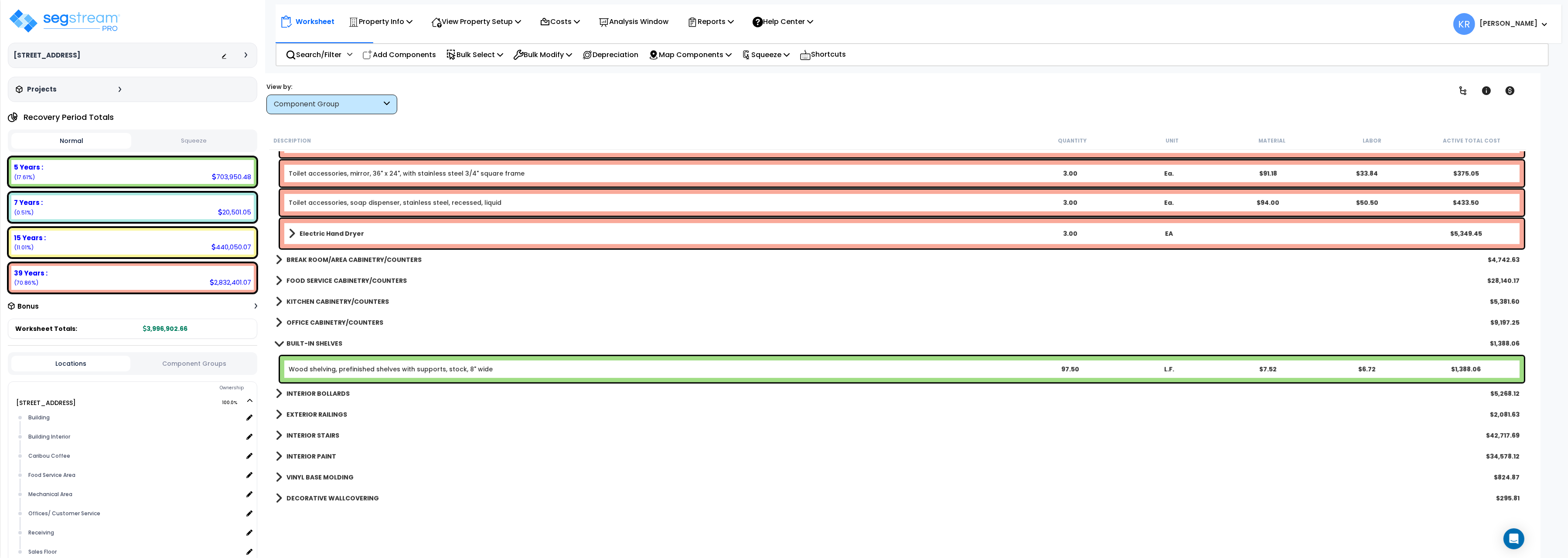
click at [303, 346] on b "BUILT-IN SHELVES" at bounding box center [315, 343] width 56 height 9
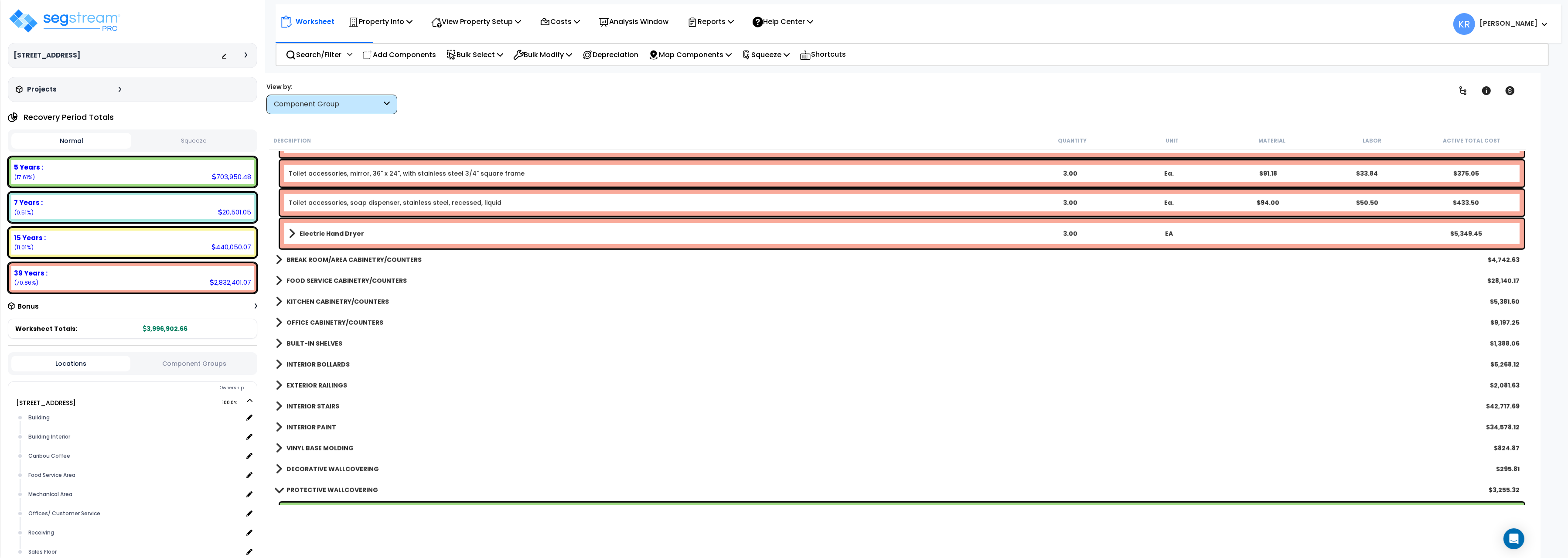
click at [303, 359] on link "INTERIOR BOLLARDS" at bounding box center [313, 364] width 74 height 12
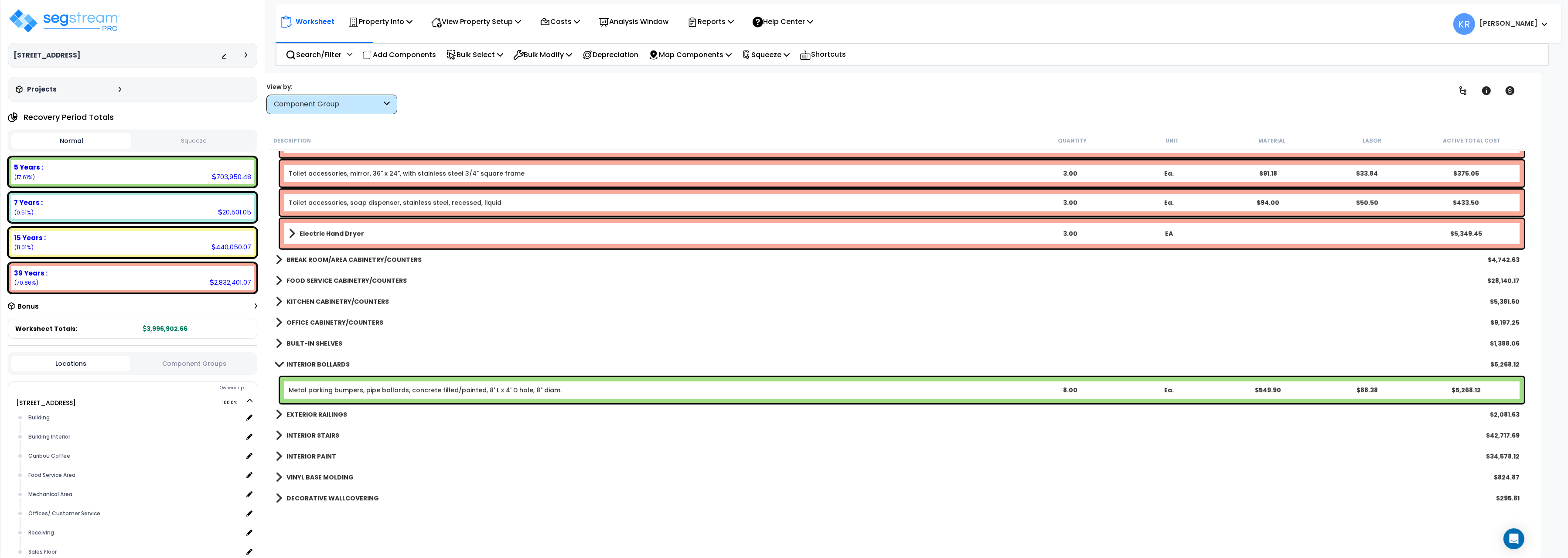
click at [303, 359] on link "INTERIOR BOLLARDS" at bounding box center [313, 364] width 74 height 12
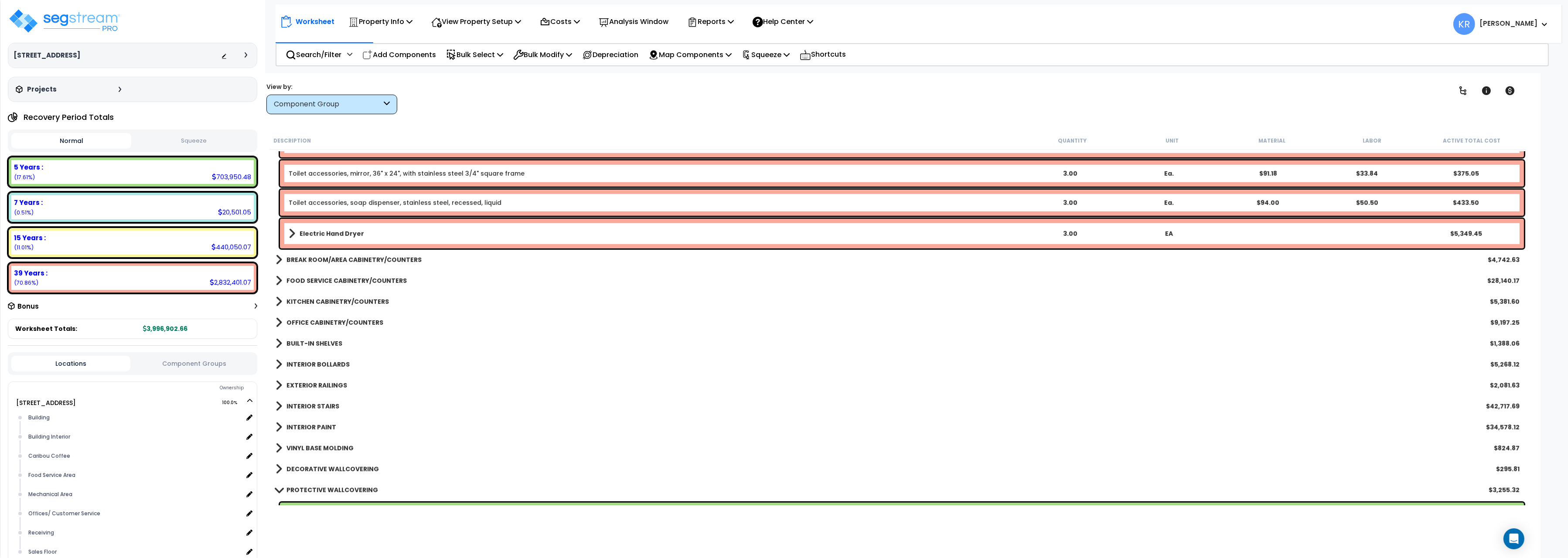
click at [299, 383] on b "EXTERIOR RAILINGS" at bounding box center [317, 385] width 61 height 9
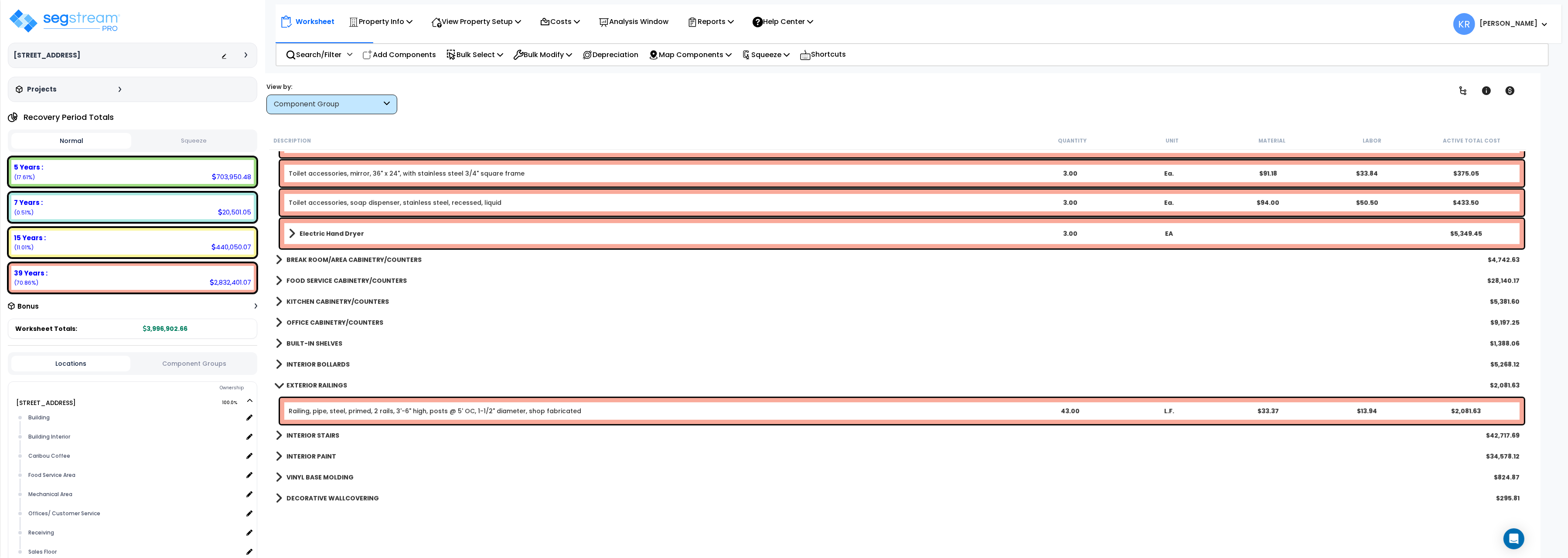
click at [299, 382] on b "EXTERIOR RAILINGS" at bounding box center [317, 385] width 61 height 9
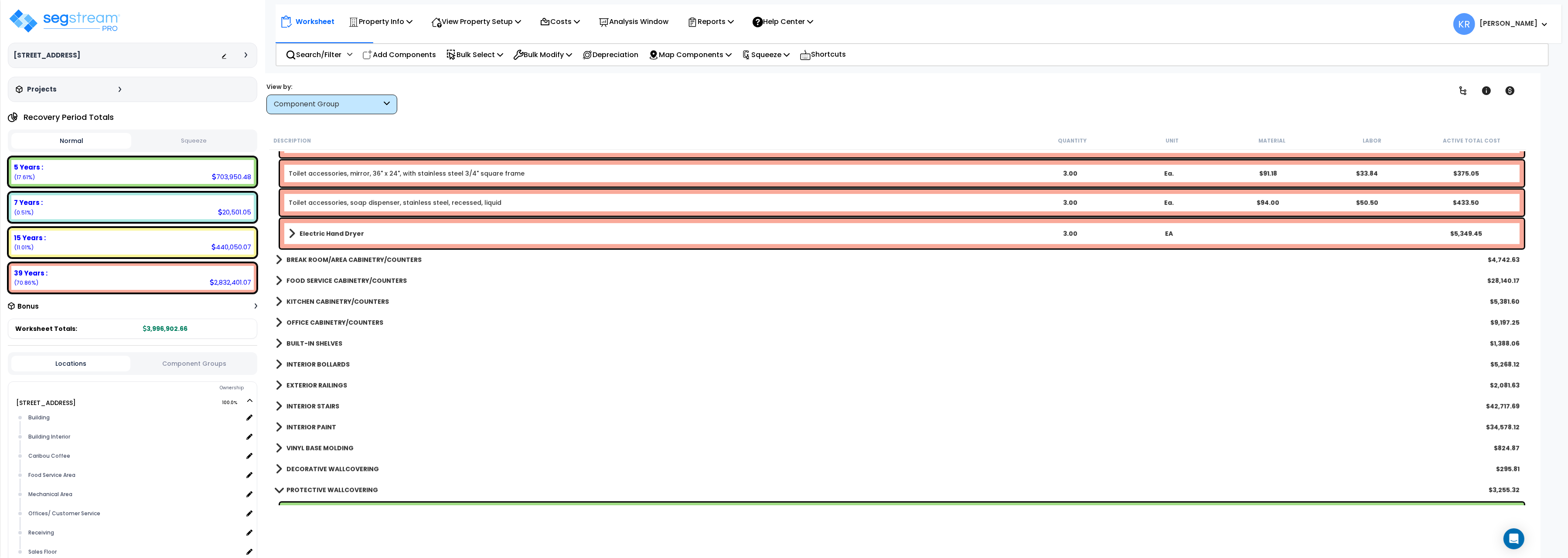
click at [303, 402] on b "INTERIOR STAIRS" at bounding box center [313, 406] width 53 height 9
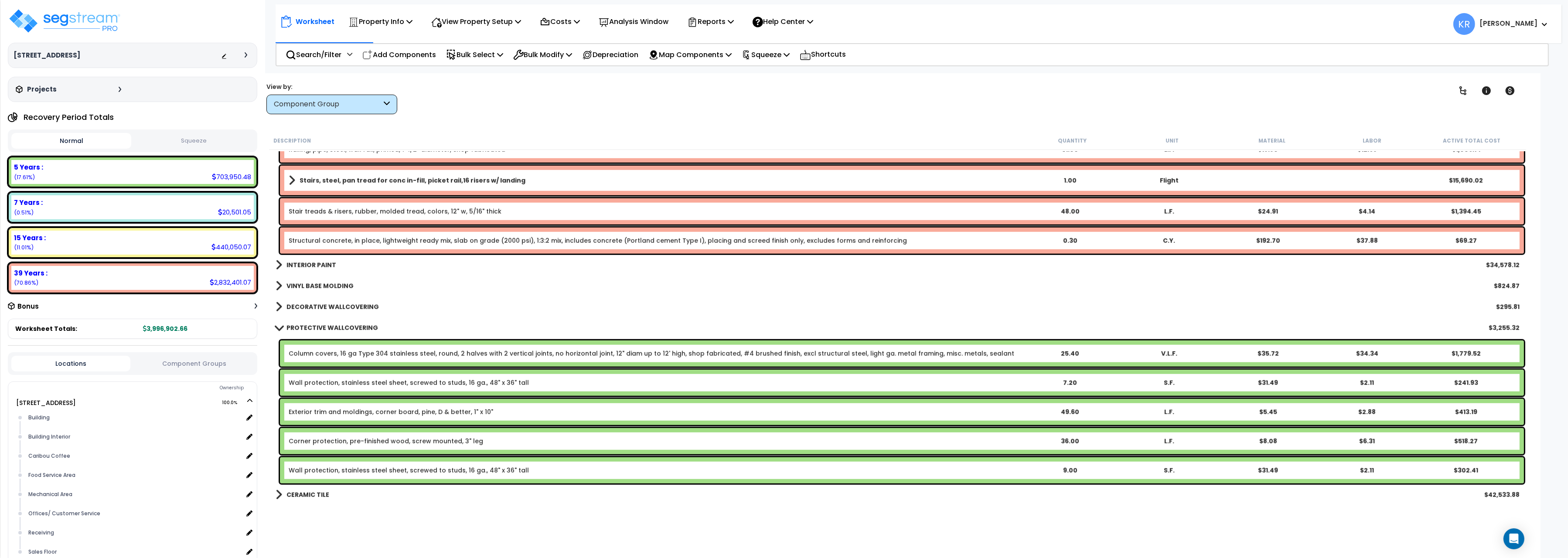
scroll to position [1657, 0]
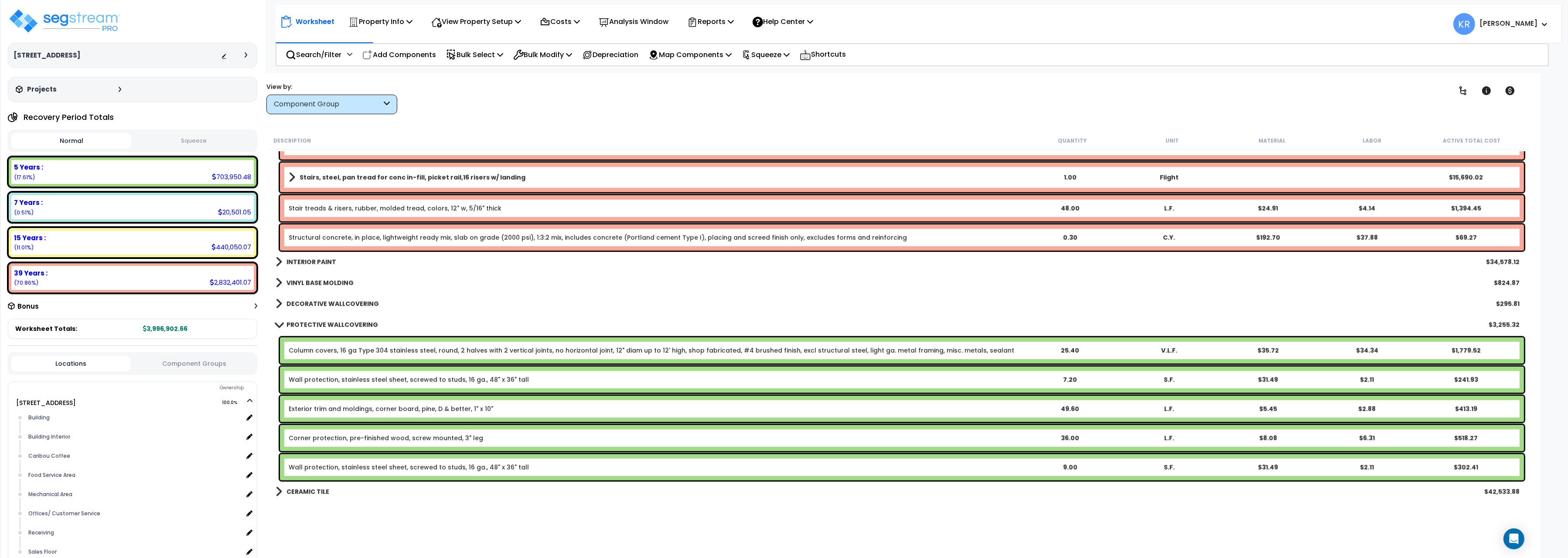
click at [312, 282] on b "VINYL BASE MOLDING" at bounding box center [320, 283] width 67 height 9
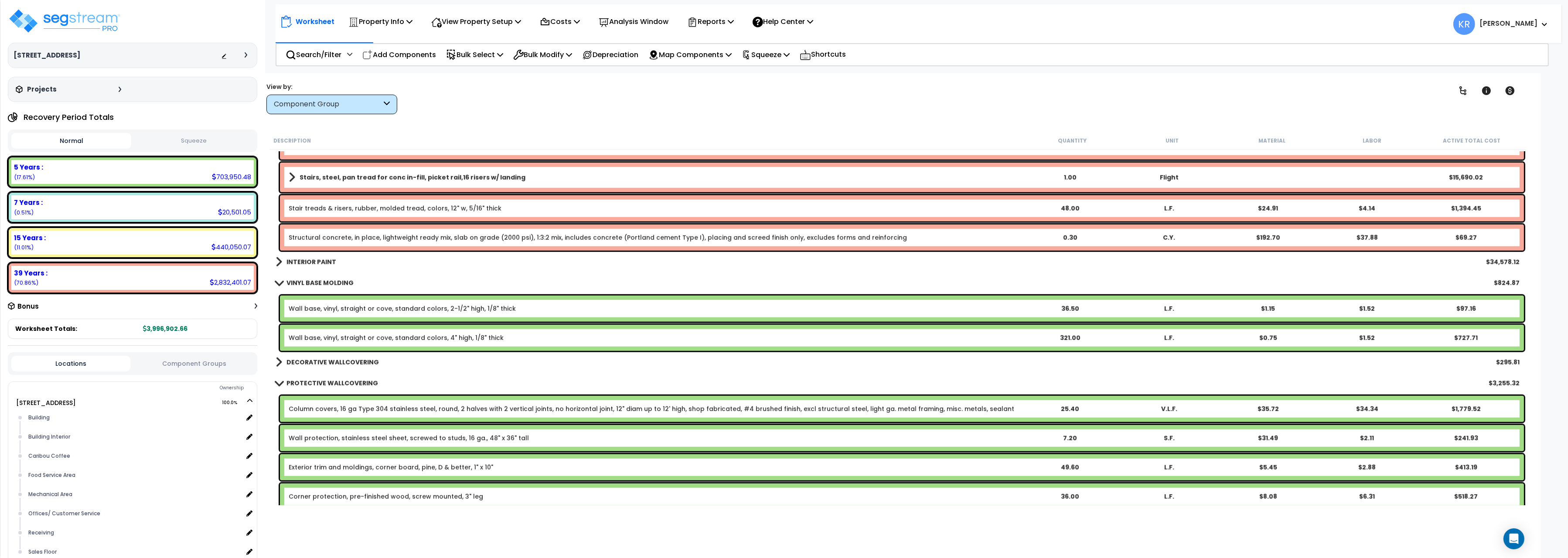
click at [312, 282] on b "VINYL BASE MOLDING" at bounding box center [320, 283] width 67 height 9
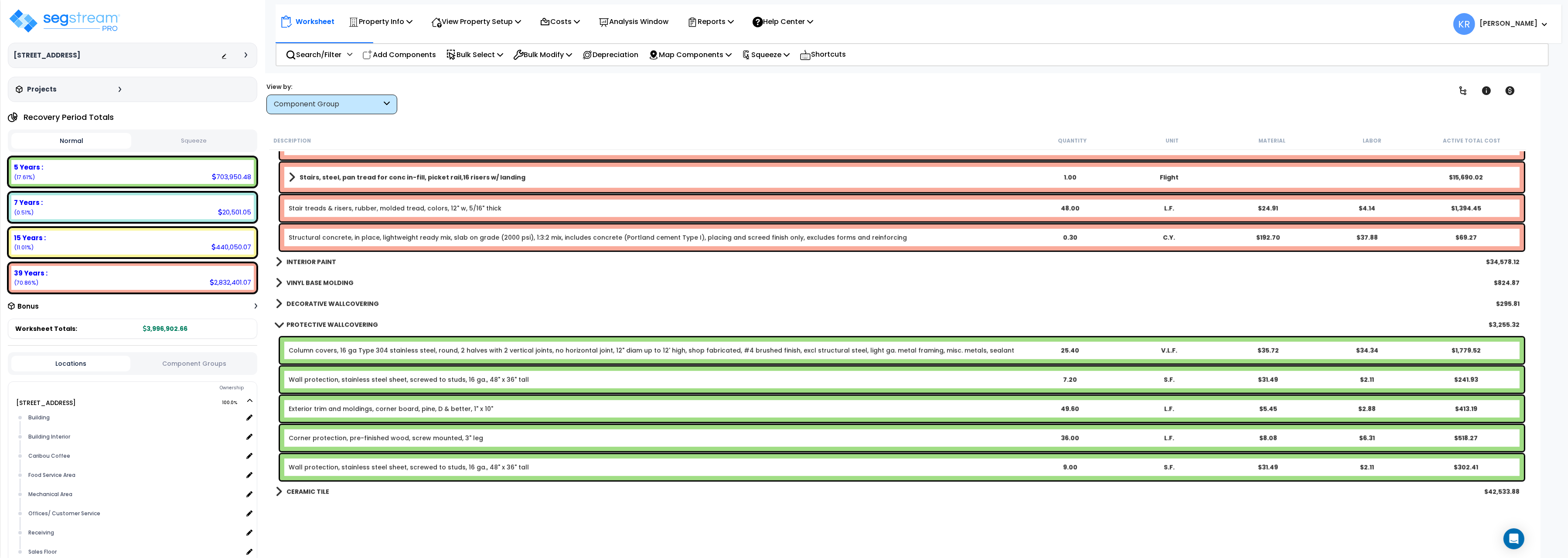
click at [314, 299] on link "DECORATIVE WALLCOVERING" at bounding box center [327, 304] width 103 height 12
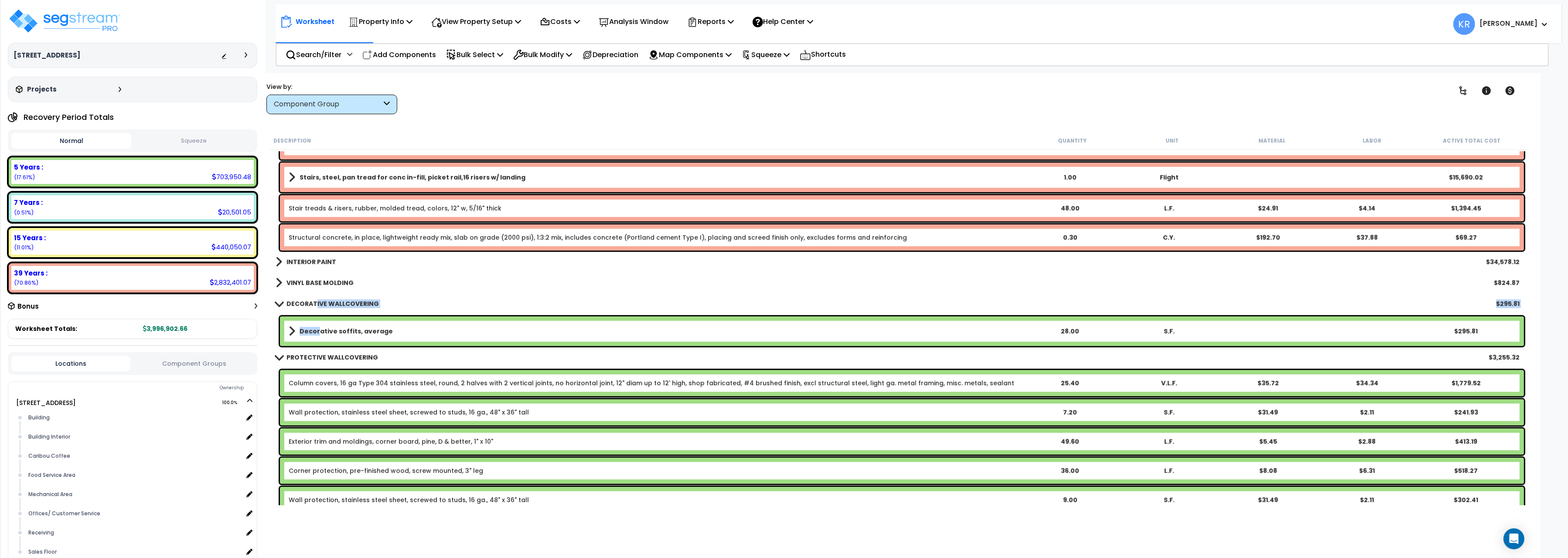
click at [318, 329] on b "Decorative soffits, average" at bounding box center [346, 331] width 93 height 9
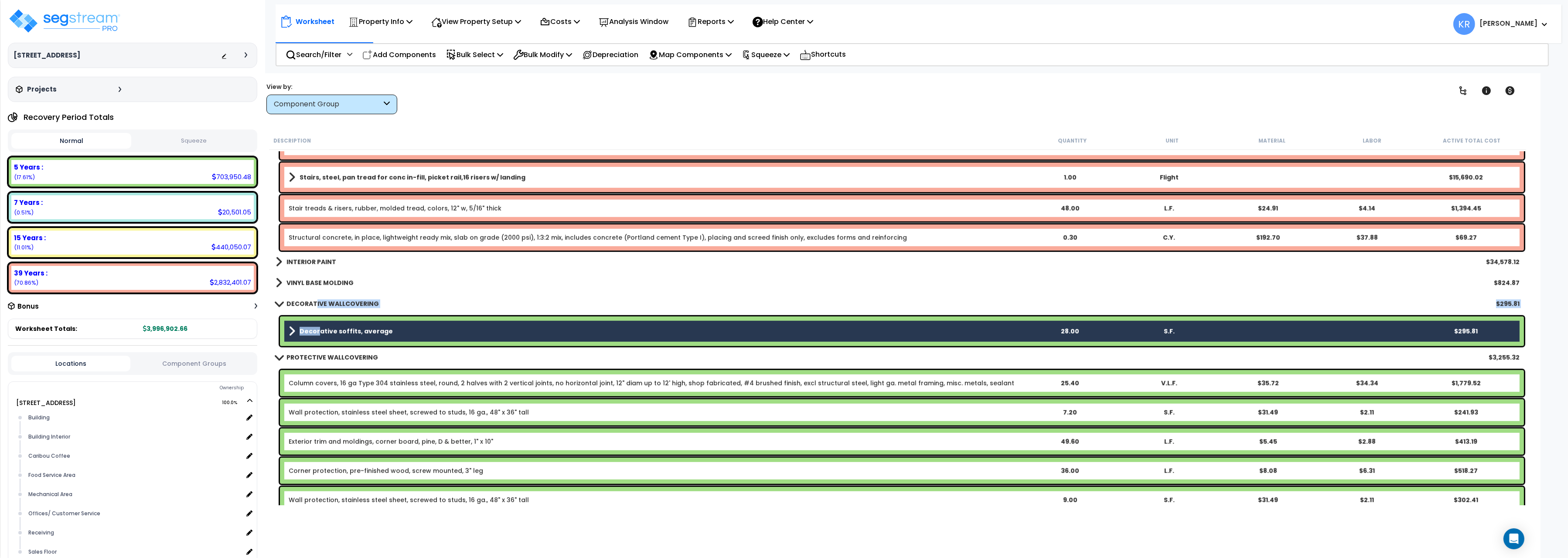
click at [318, 329] on b "Decorative soffits, average" at bounding box center [346, 331] width 93 height 9
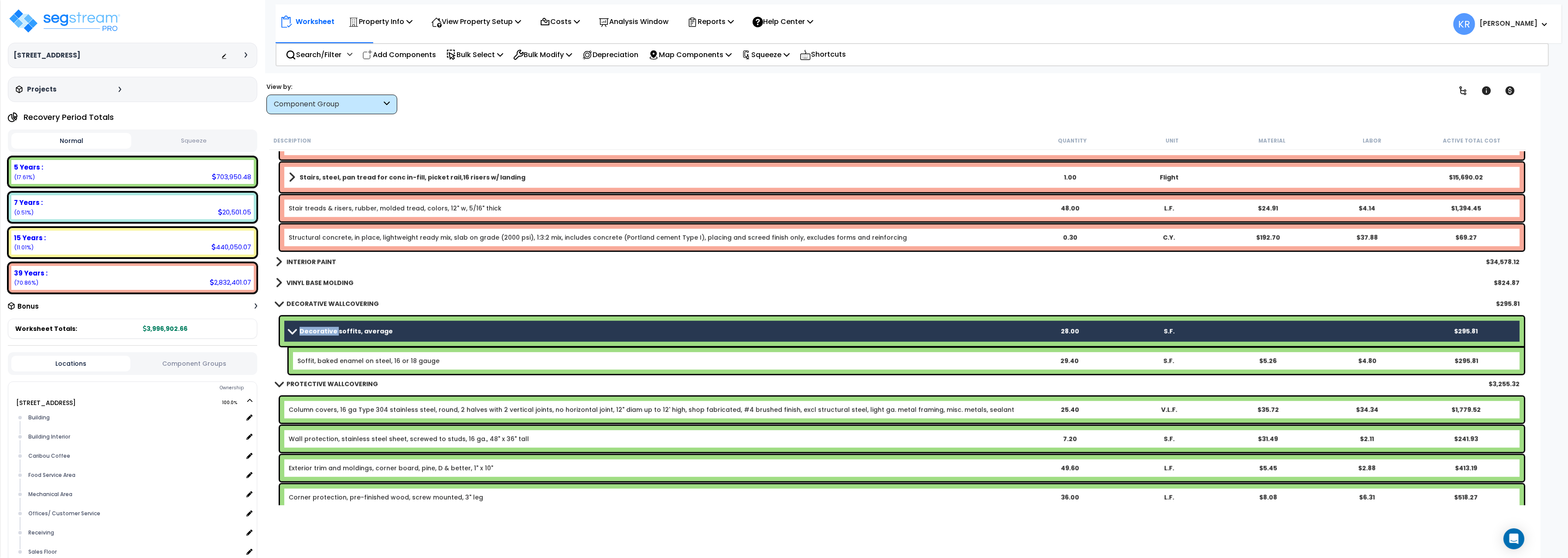
click at [318, 329] on b "Decorative soffits, average" at bounding box center [346, 331] width 93 height 9
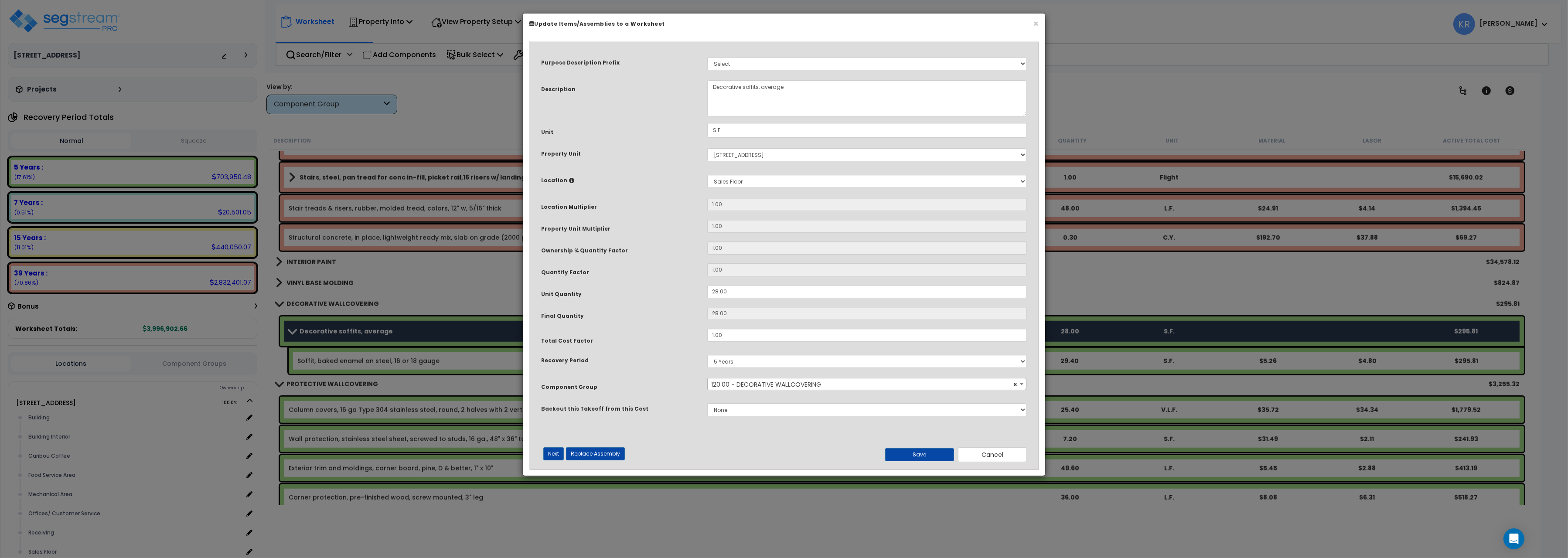
click at [735, 383] on span "× 120.00 - DECORATIVE WALLCOVERING" at bounding box center [867, 385] width 318 height 12
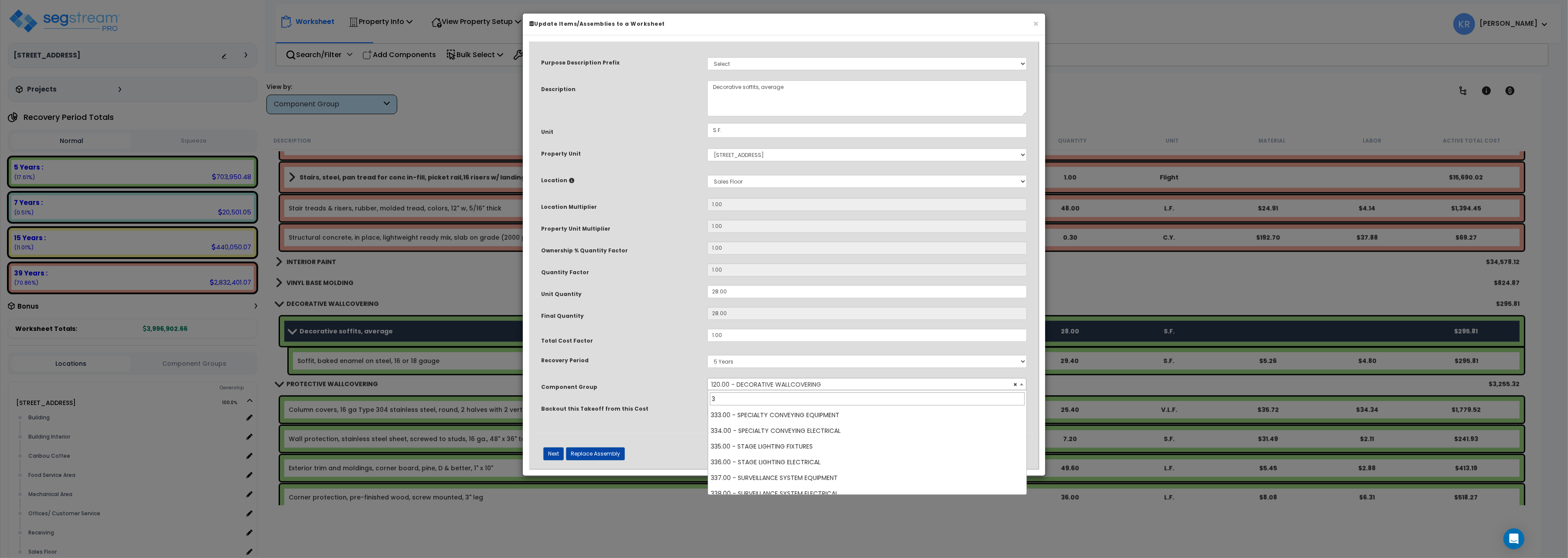
scroll to position [0, 0]
type input "38"
select select "56864"
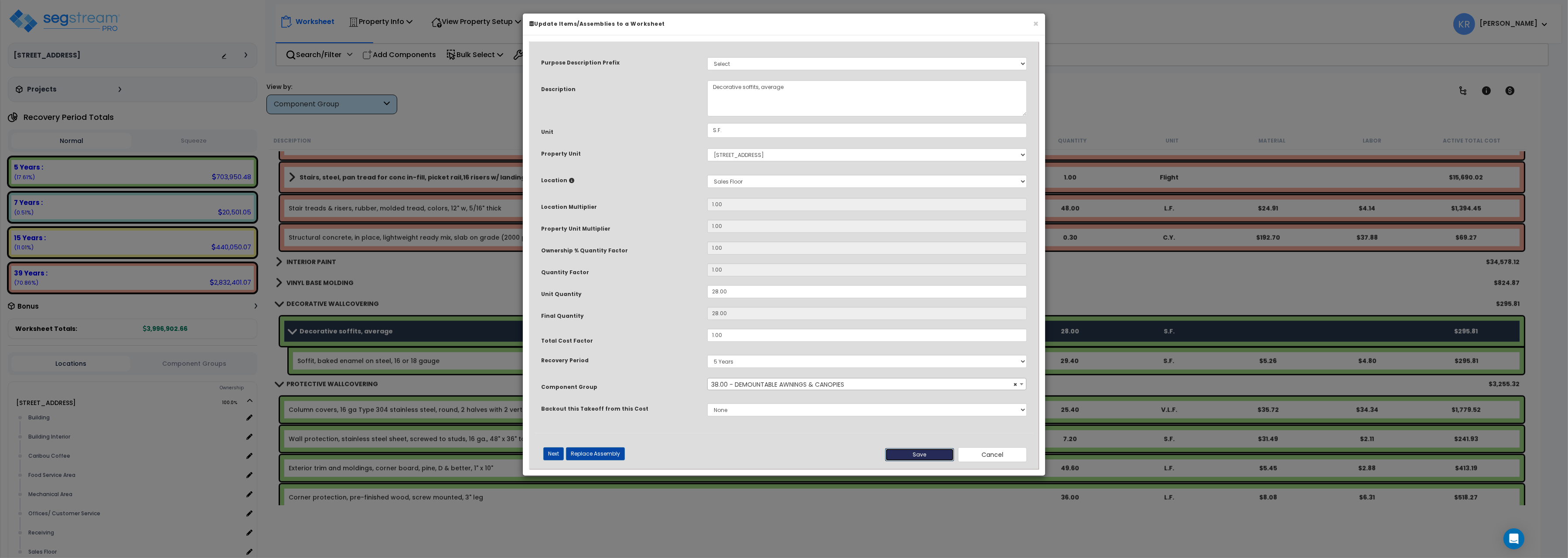
click at [920, 457] on button "Save" at bounding box center [919, 454] width 69 height 13
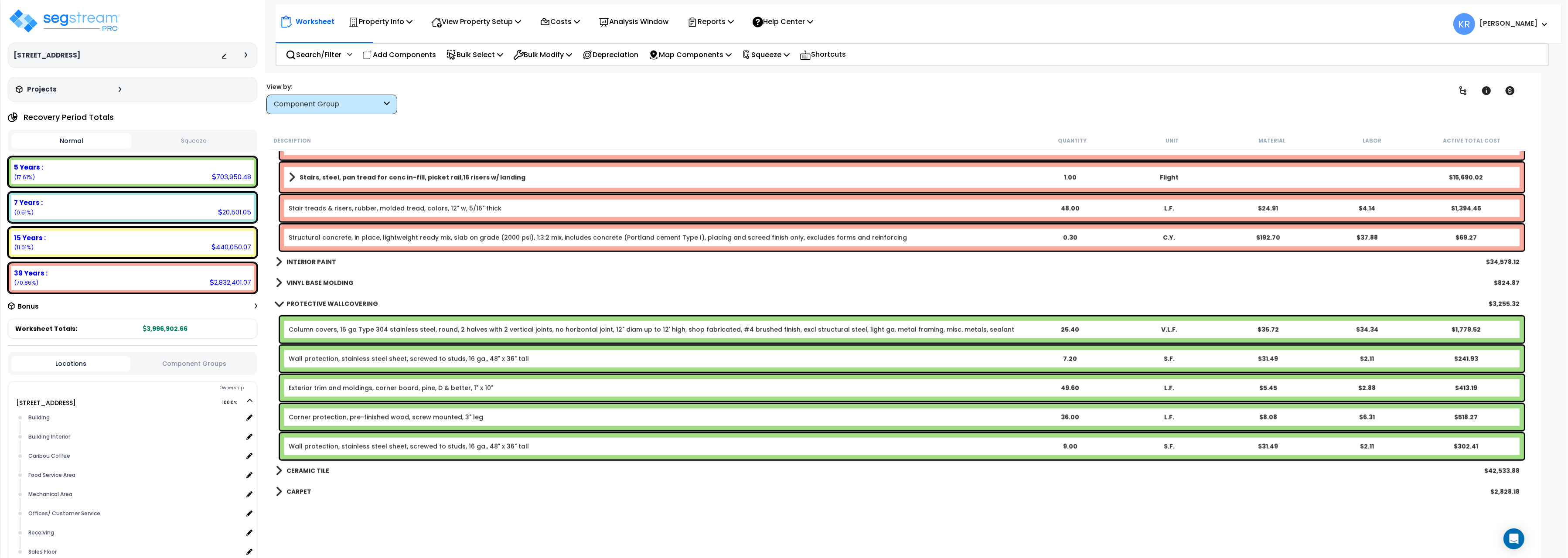
click at [306, 307] on b "PROTECTIVE WALLCOVERING" at bounding box center [332, 304] width 91 height 9
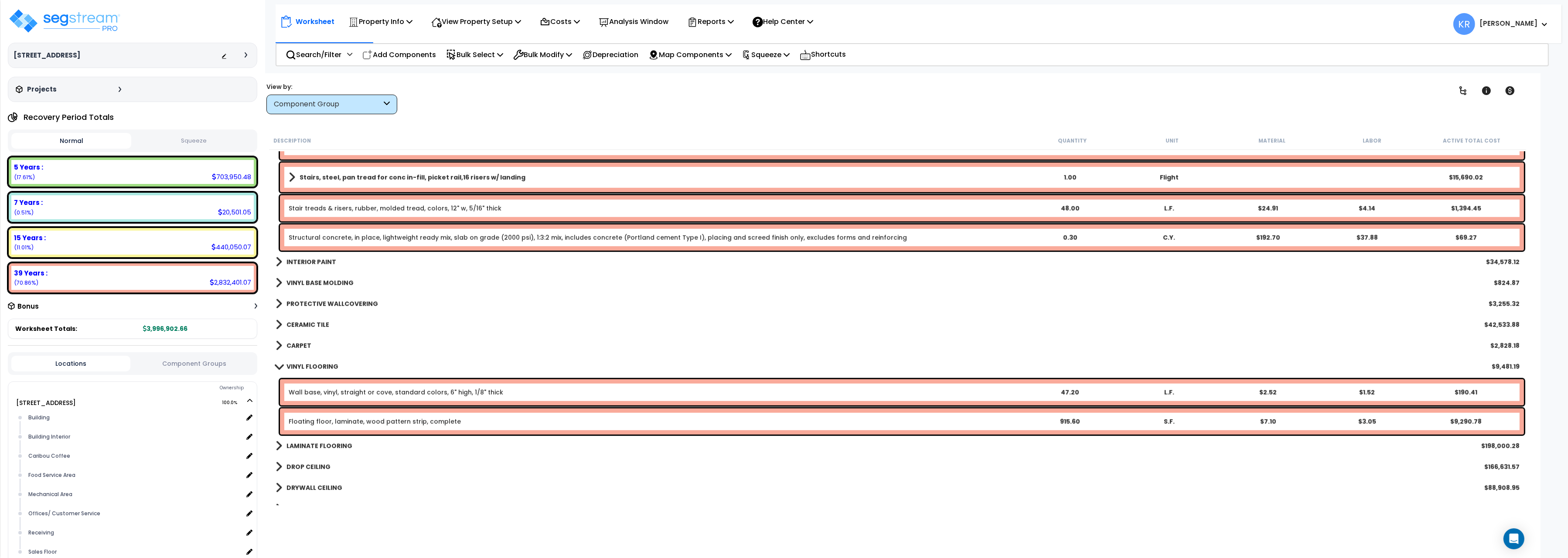
click at [299, 327] on link "CERAMIC TILE" at bounding box center [303, 325] width 54 height 12
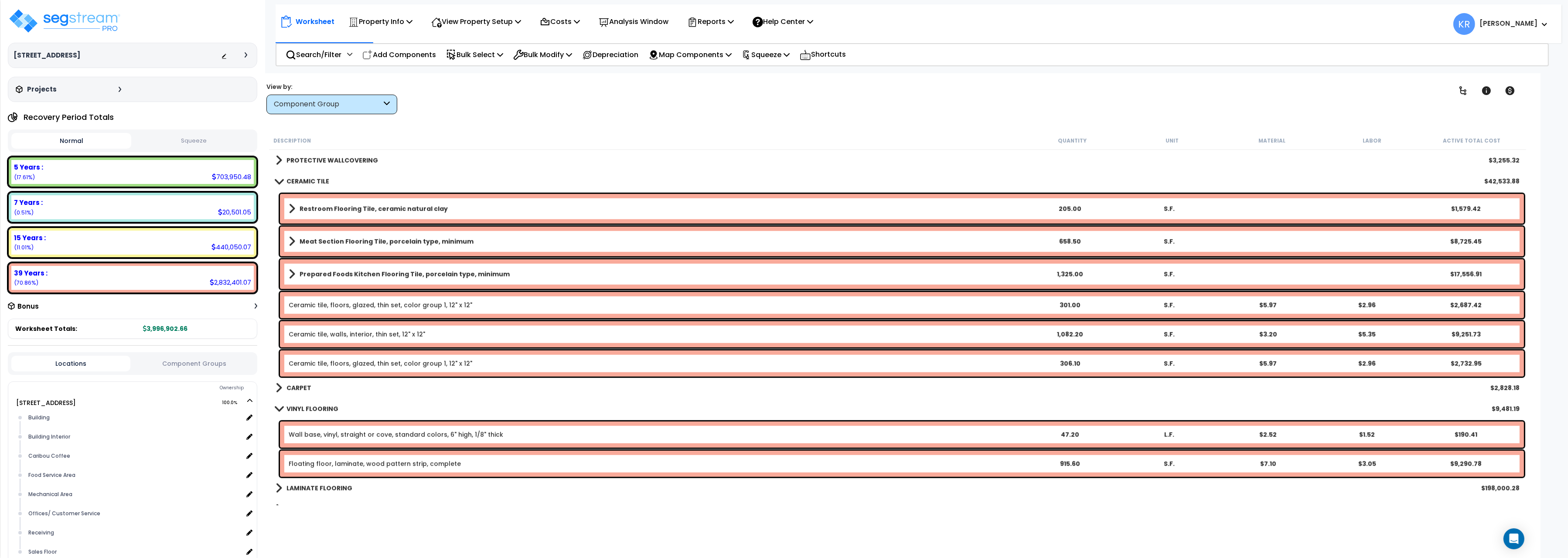
scroll to position [1900, 0]
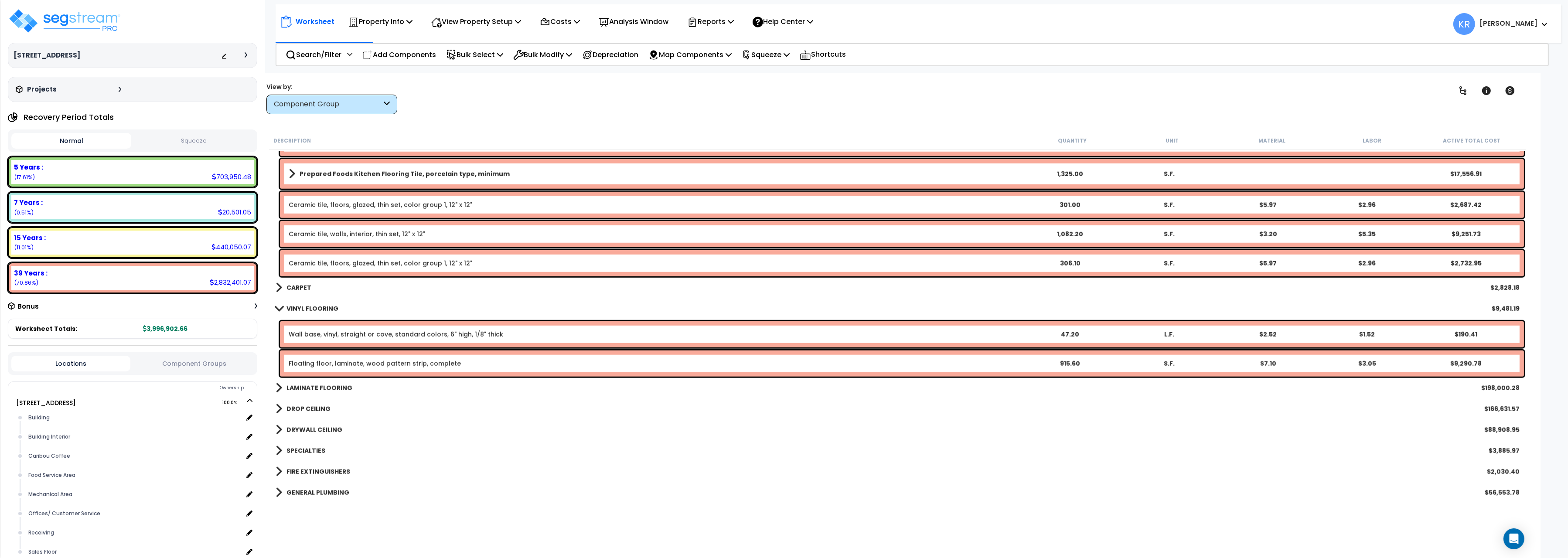
click at [282, 281] on div "CARPET $2,828.18" at bounding box center [898, 288] width 1253 height 21
click at [285, 288] on link "CARPET" at bounding box center [293, 288] width 36 height 12
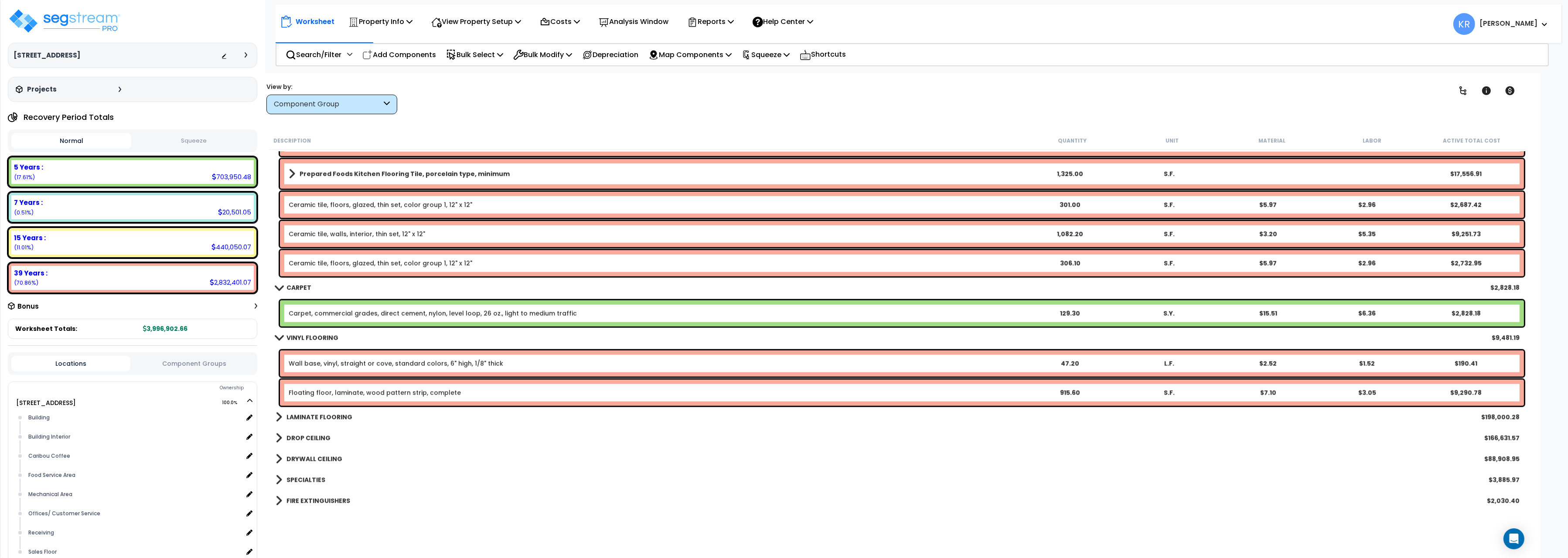
click at [285, 288] on link "CARPET" at bounding box center [293, 288] width 36 height 12
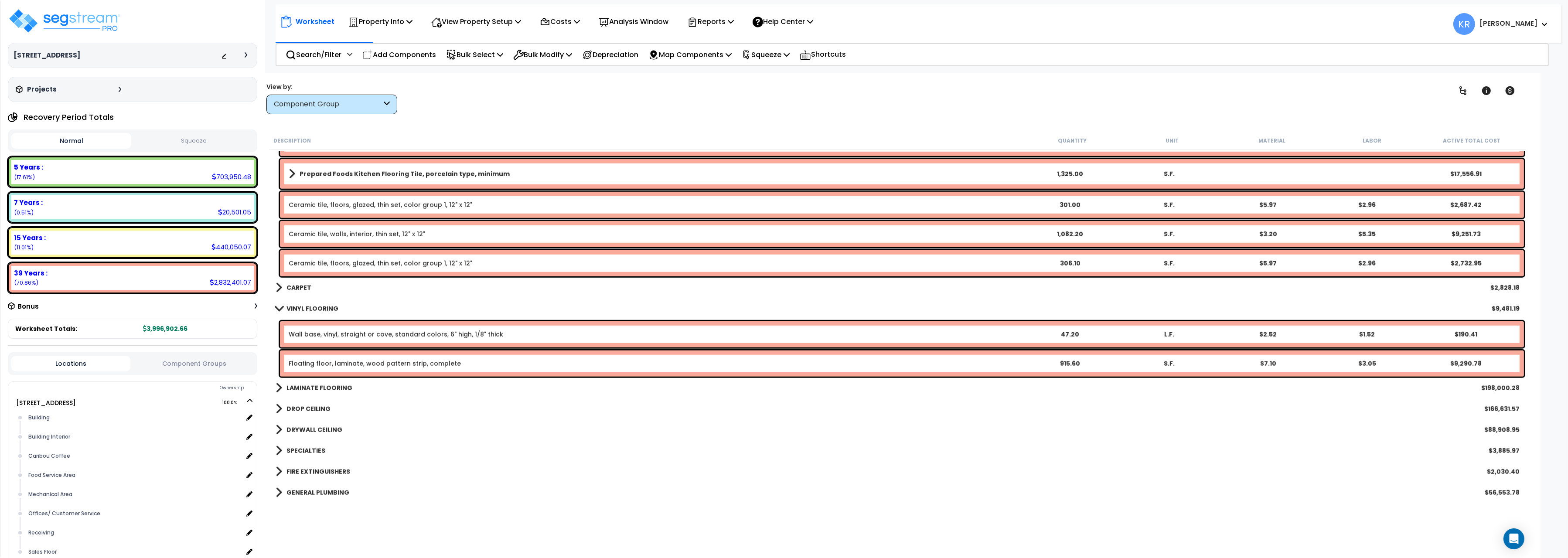
click at [337, 335] on link "Wall base, vinyl, straight or cove, standard colors, 6" high, 1/8" thick" at bounding box center [396, 334] width 214 height 9
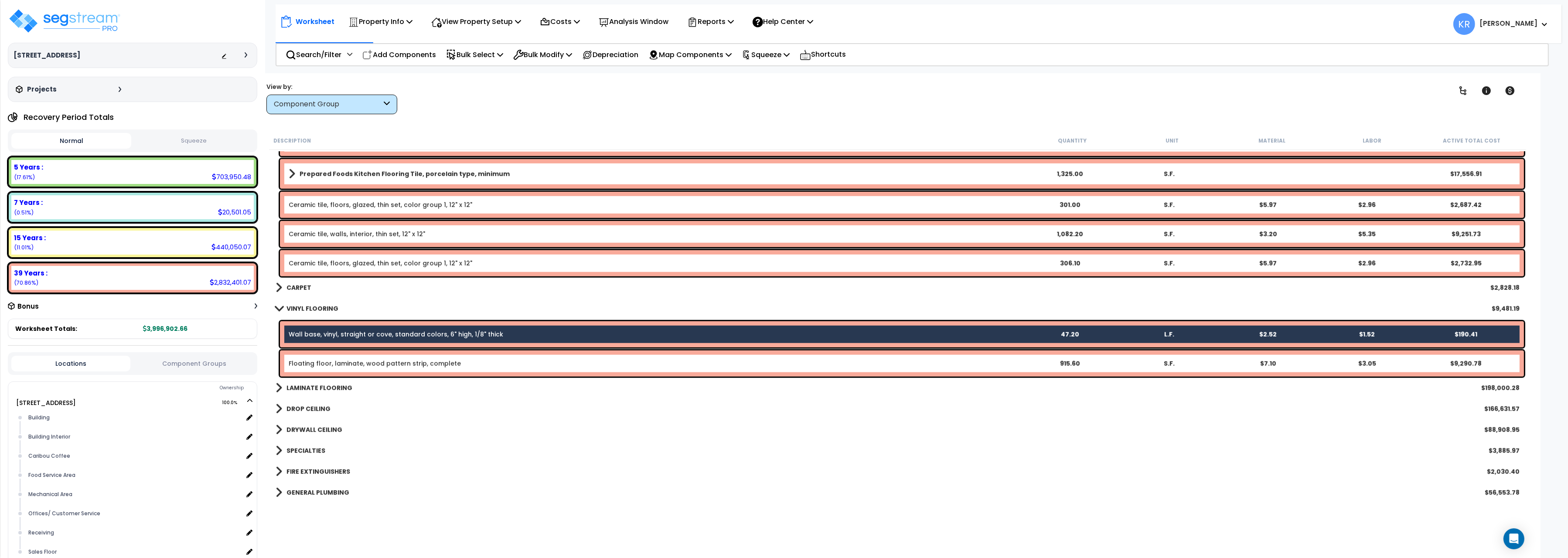
click at [349, 366] on link "Floating floor, laminate, wood pattern strip, complete" at bounding box center [374, 363] width 172 height 9
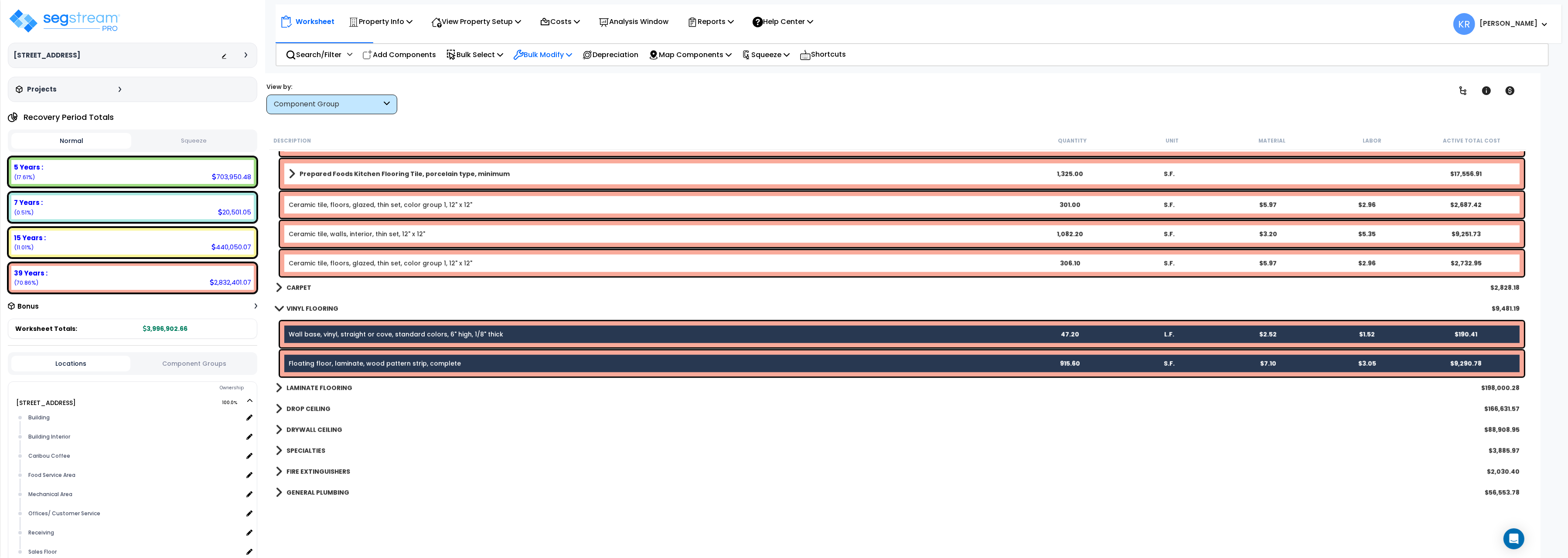
click at [544, 55] on p "Bulk Modify" at bounding box center [542, 54] width 59 height 12
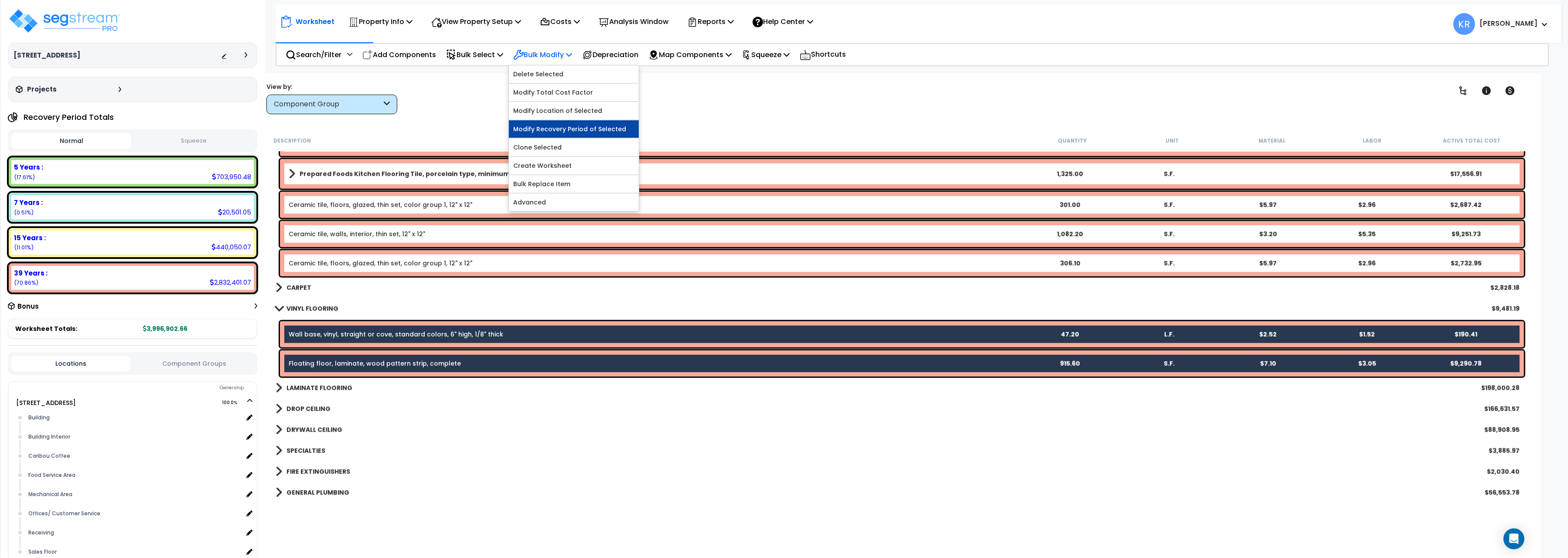
click at [559, 131] on link "Modify Recovery Period of Selected" at bounding box center [573, 129] width 130 height 18
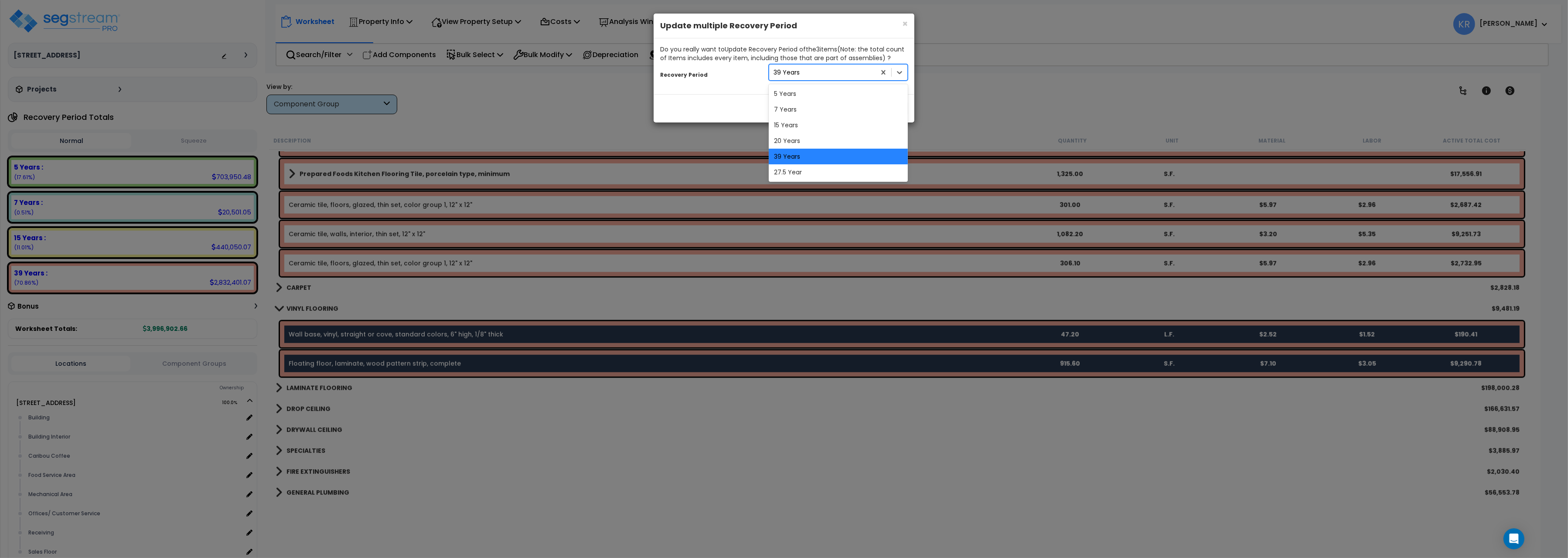
click at [775, 73] on div "39 Years" at bounding box center [786, 72] width 26 height 9
click at [794, 92] on div "5 Years" at bounding box center [838, 94] width 139 height 16
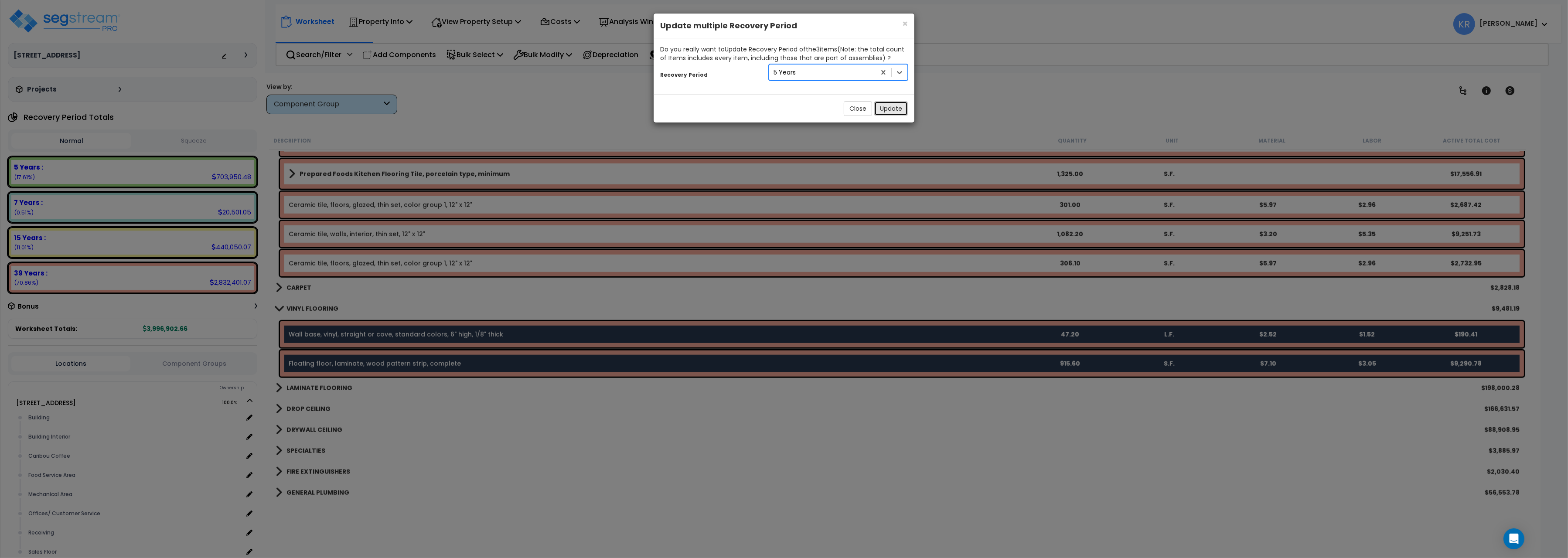
click at [886, 110] on button "Update" at bounding box center [891, 108] width 33 height 15
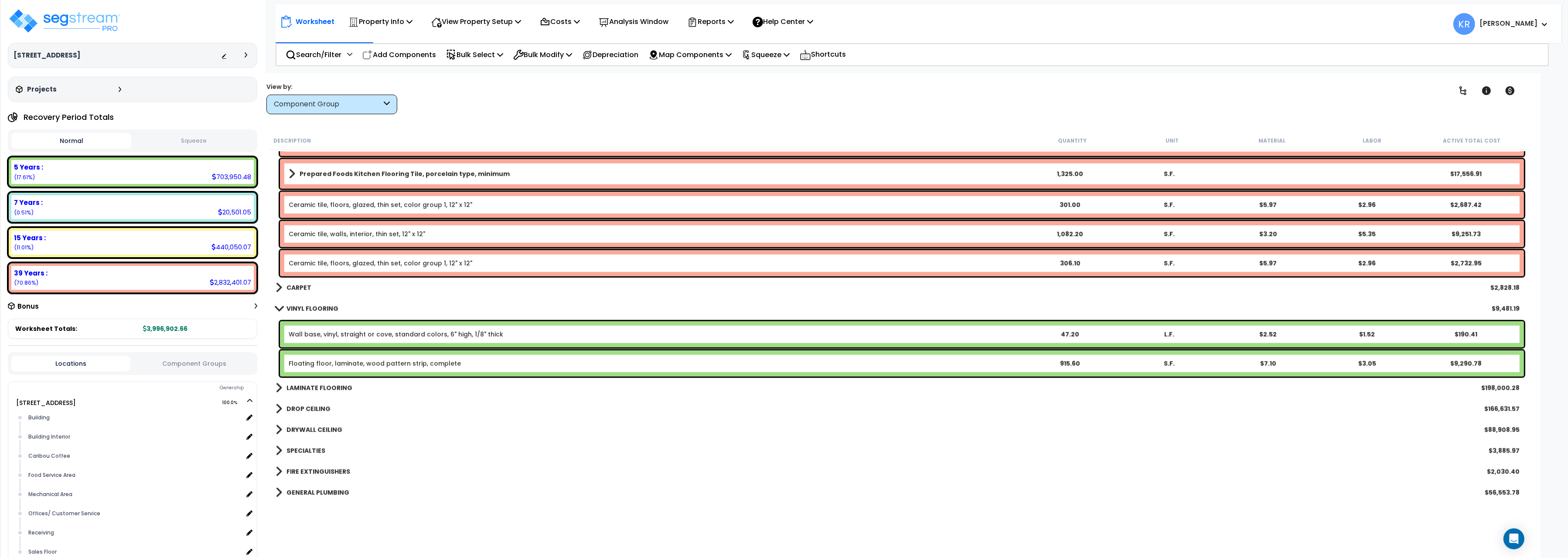
click at [307, 381] on div "LAMINATE FLOORING $198,000.28" at bounding box center [898, 388] width 1253 height 21
click at [308, 385] on b "LAMINATE FLOORING" at bounding box center [320, 388] width 66 height 9
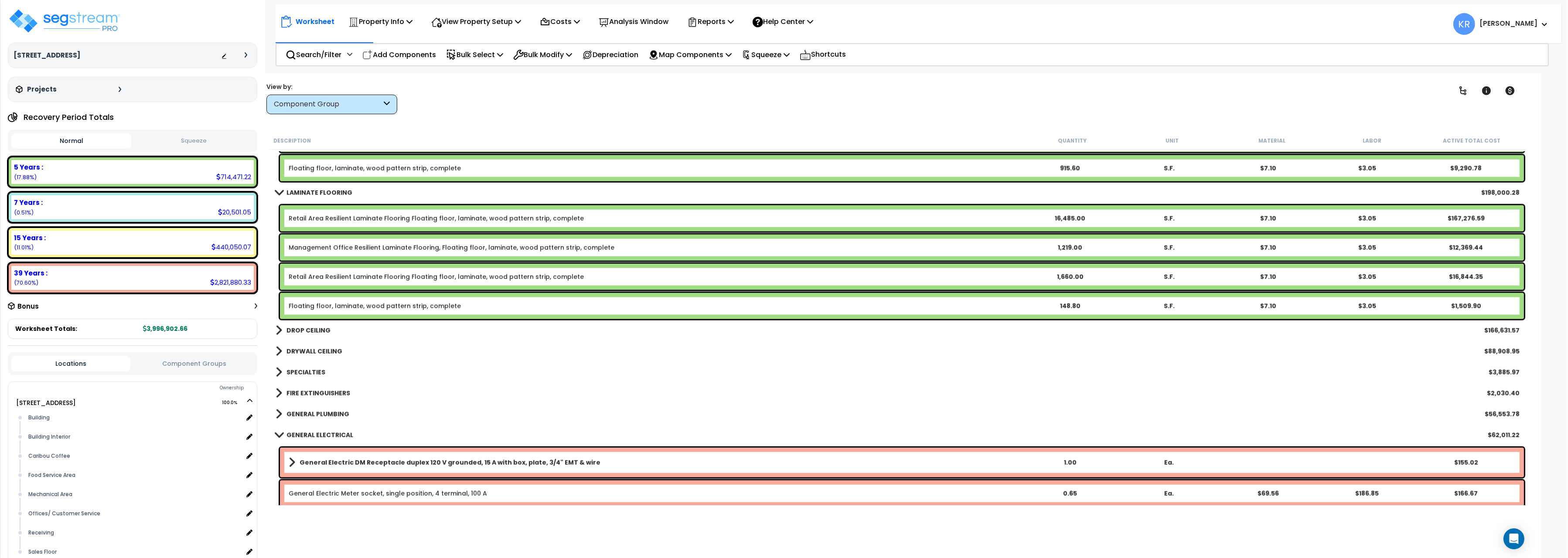
scroll to position [2144, 0]
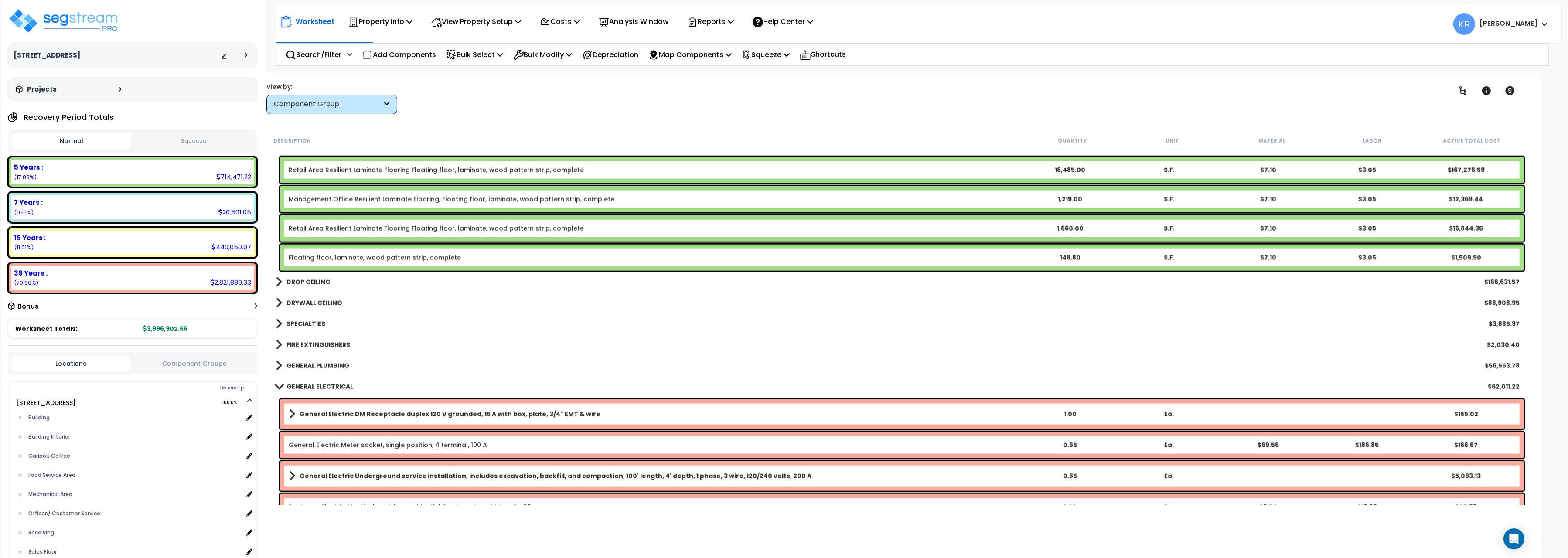
click at [318, 284] on b "DROP CEILING" at bounding box center [309, 282] width 44 height 9
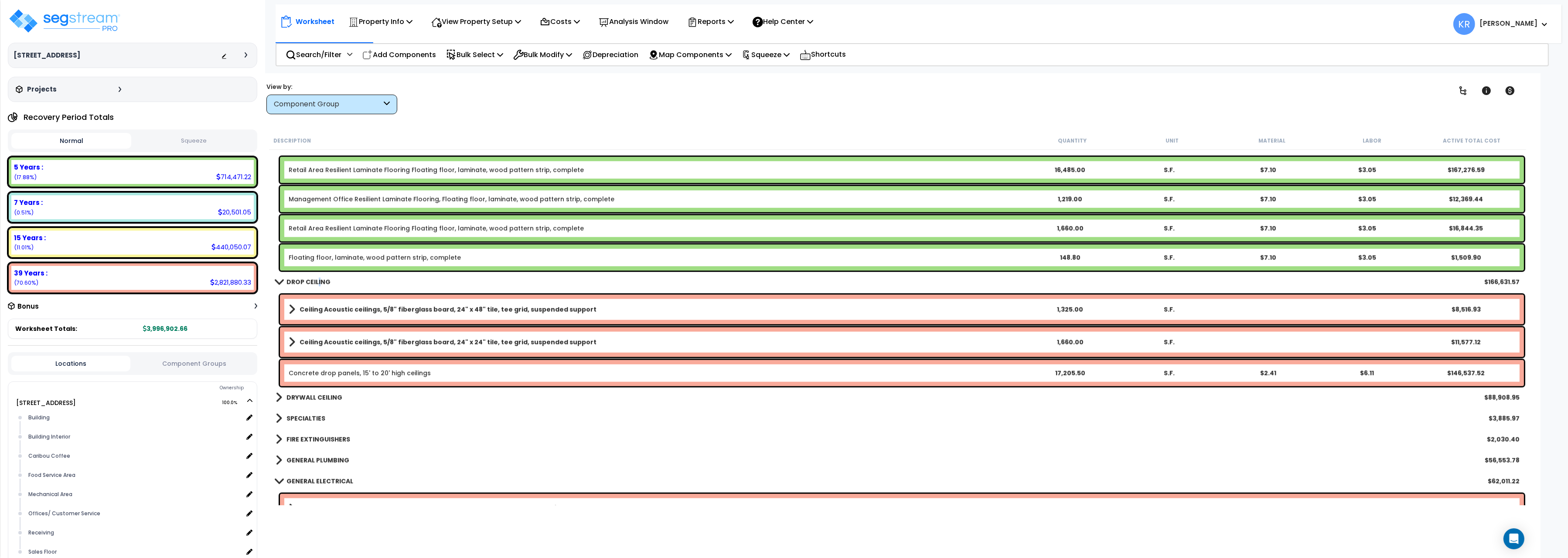
click at [321, 282] on b "DROP CEILING" at bounding box center [309, 282] width 44 height 9
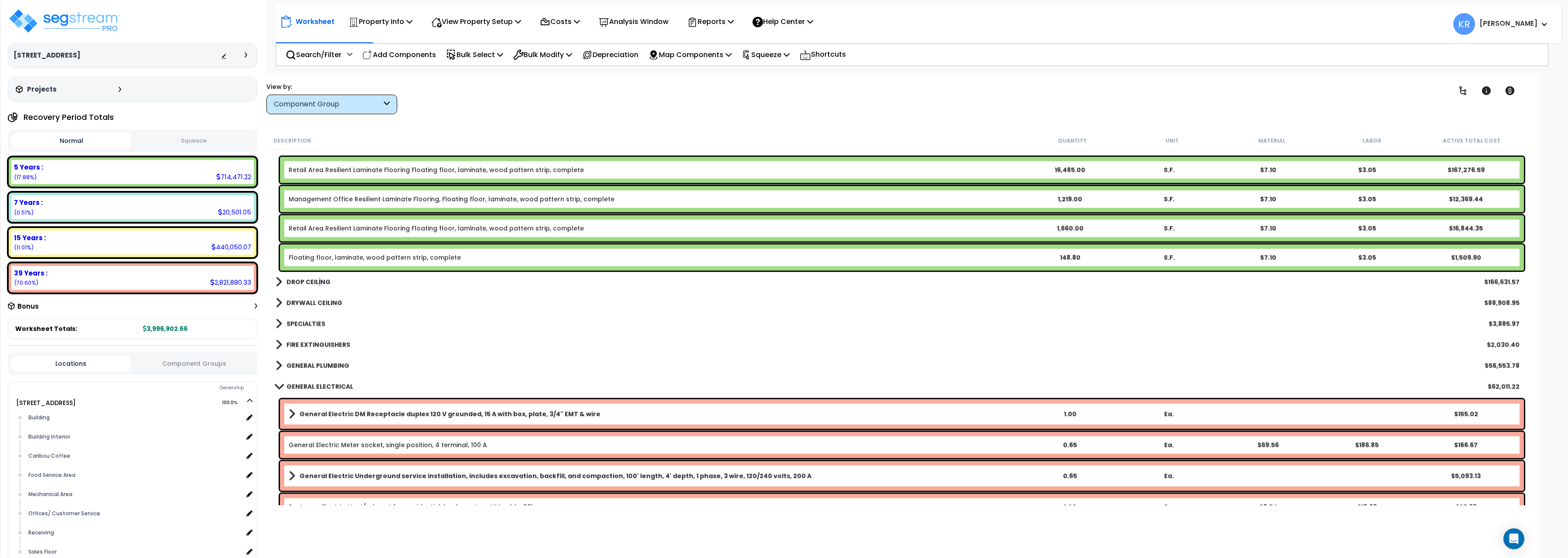
click at [321, 282] on b "DROP CEILING" at bounding box center [309, 282] width 44 height 9
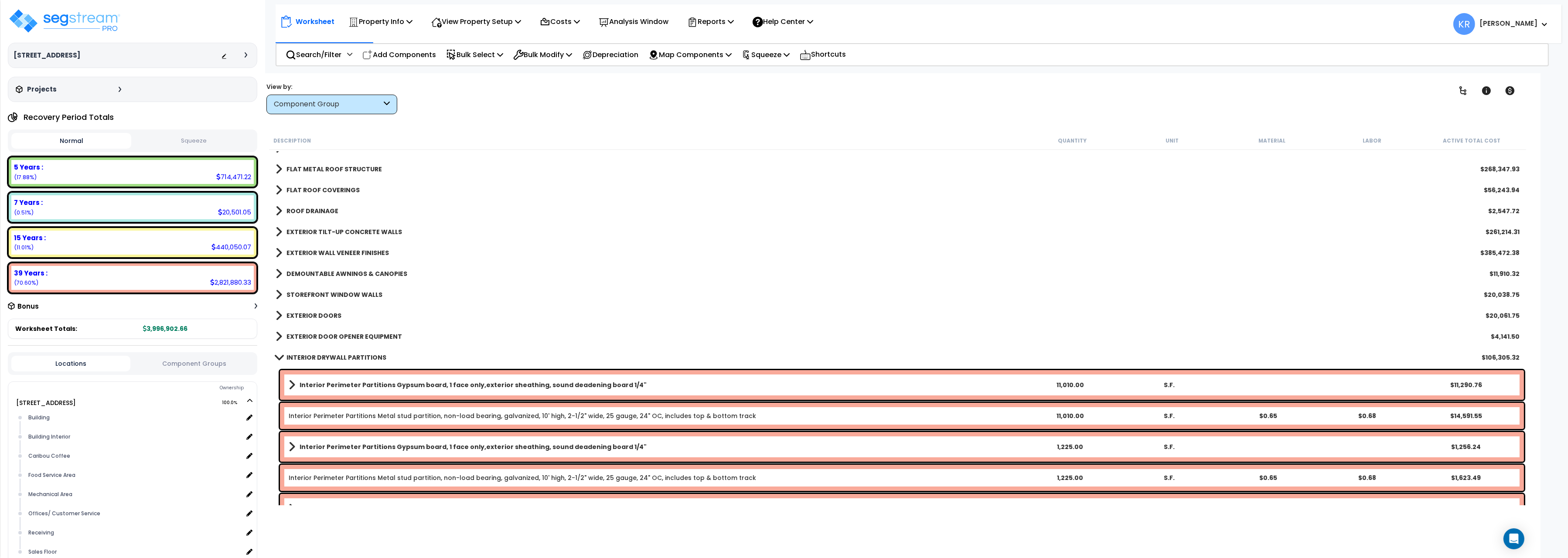
scroll to position [0, 0]
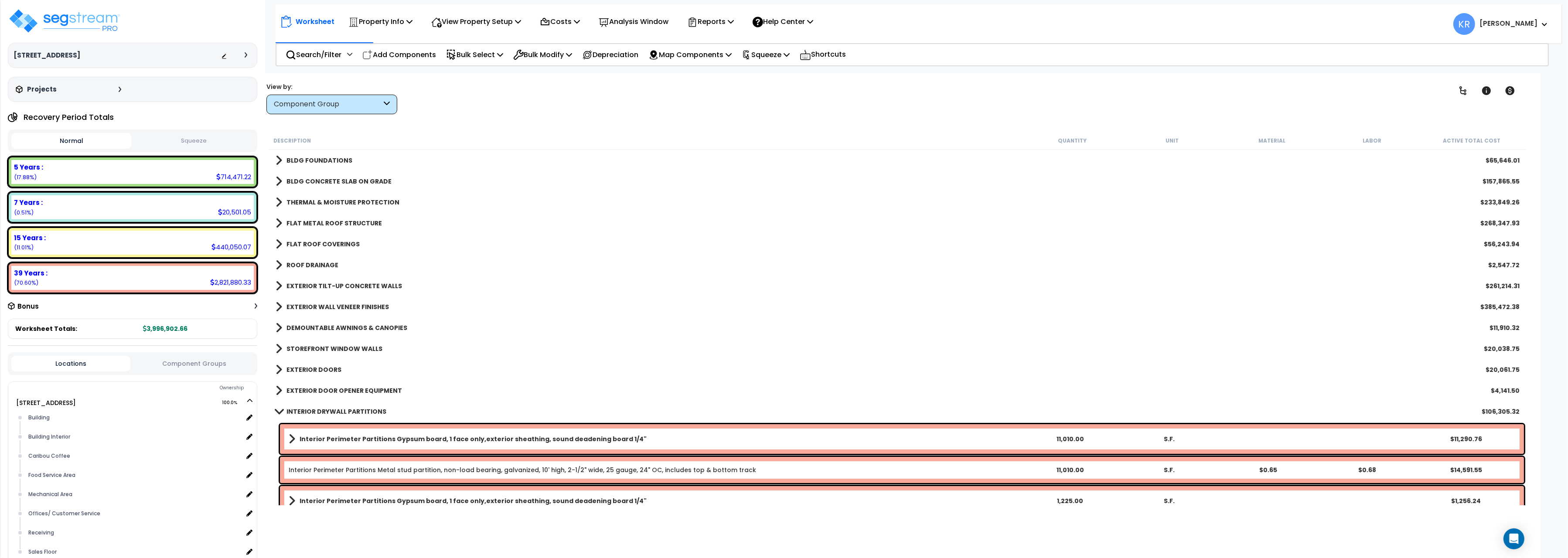
click at [327, 222] on b "FLAT METAL ROOF STRUCTURE" at bounding box center [334, 223] width 96 height 9
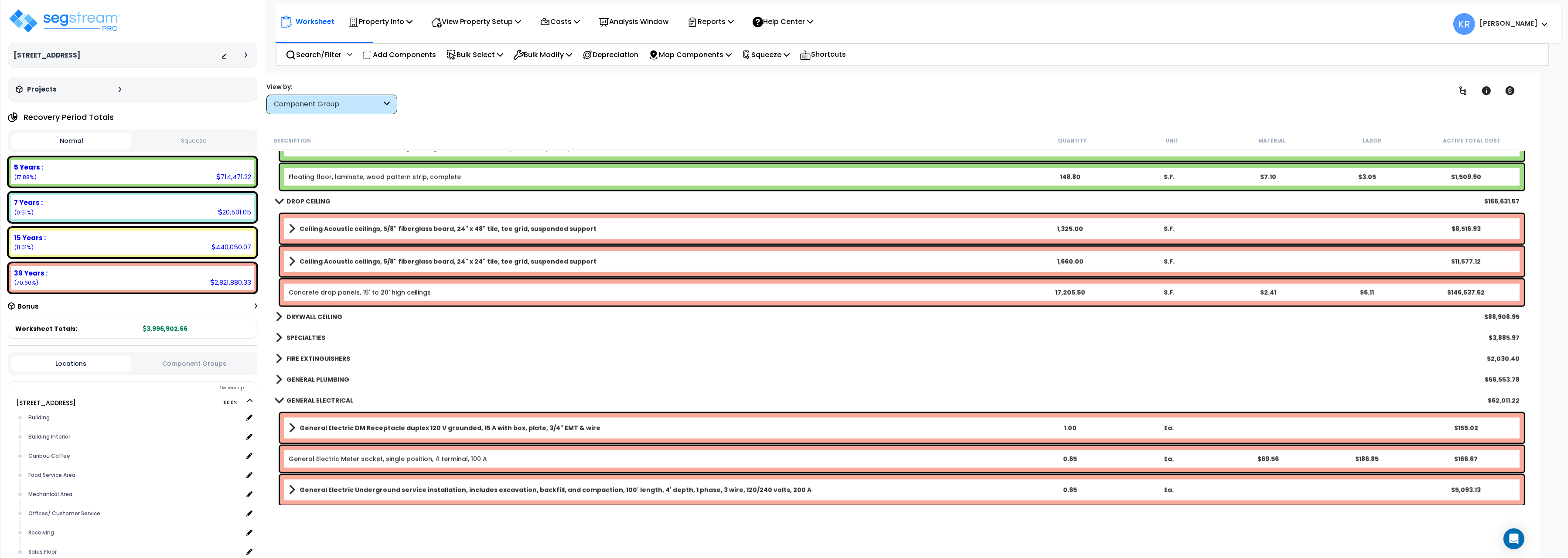
scroll to position [2241, 0]
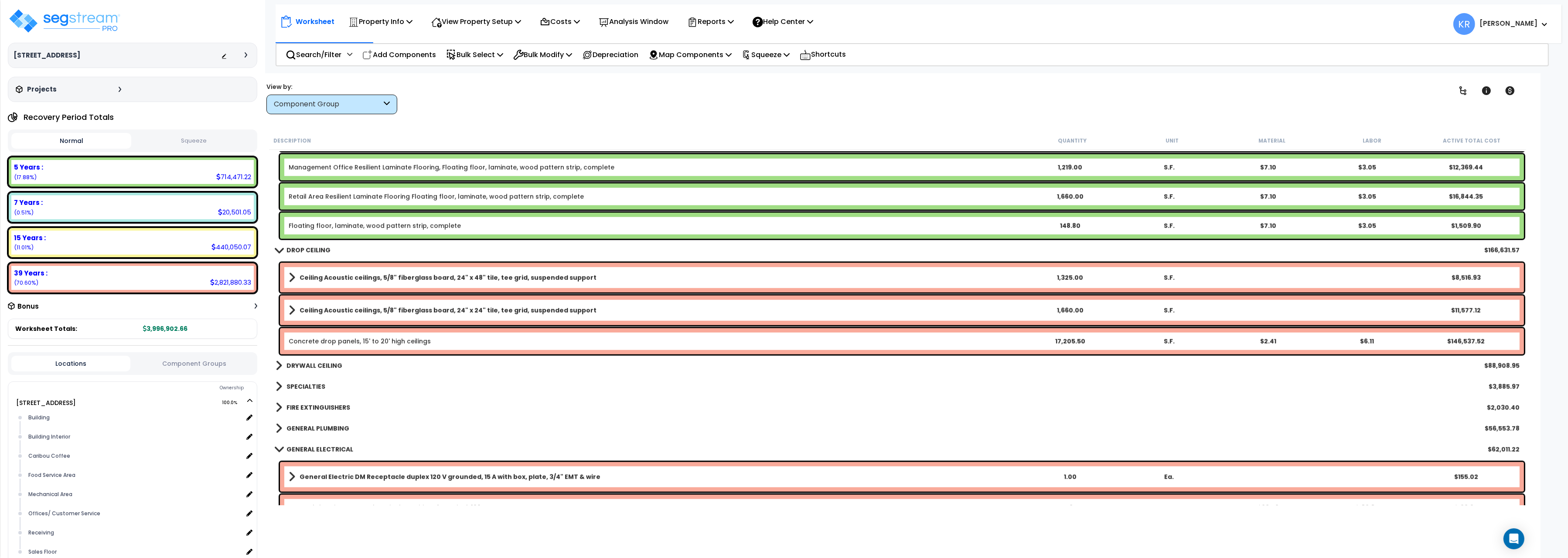
click at [301, 368] on b "DRYWALL CEILING" at bounding box center [315, 366] width 56 height 9
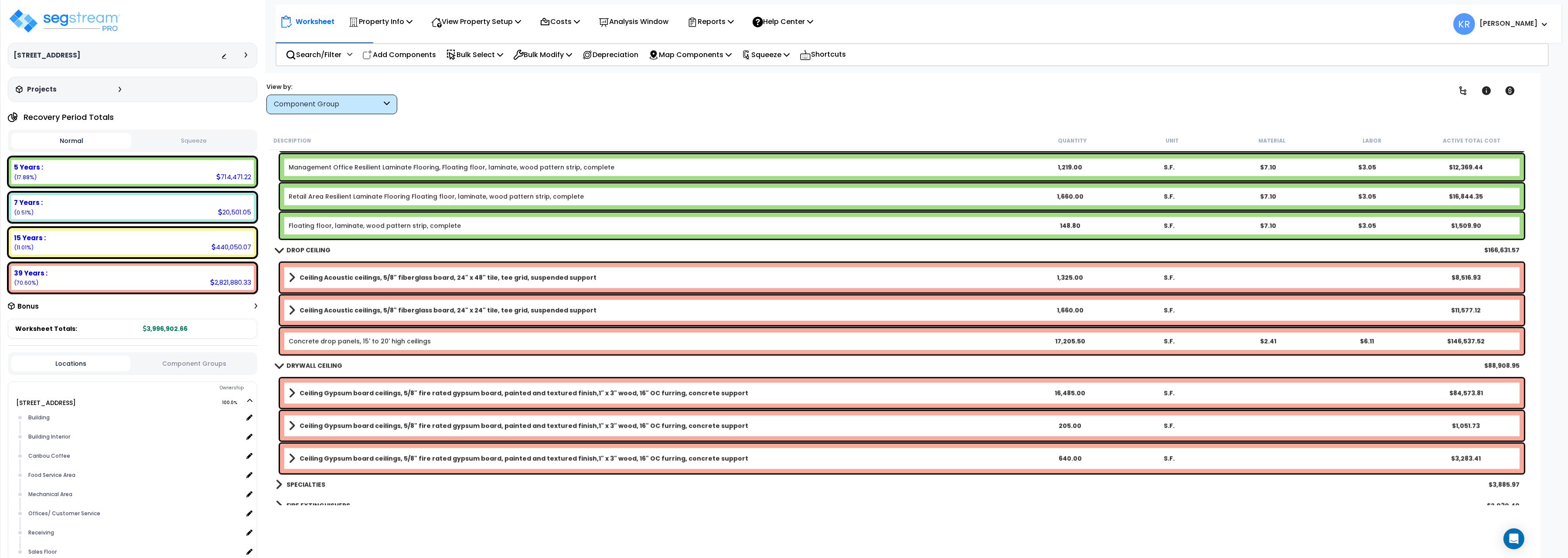
click at [302, 366] on b "DRYWALL CEILING" at bounding box center [315, 366] width 56 height 9
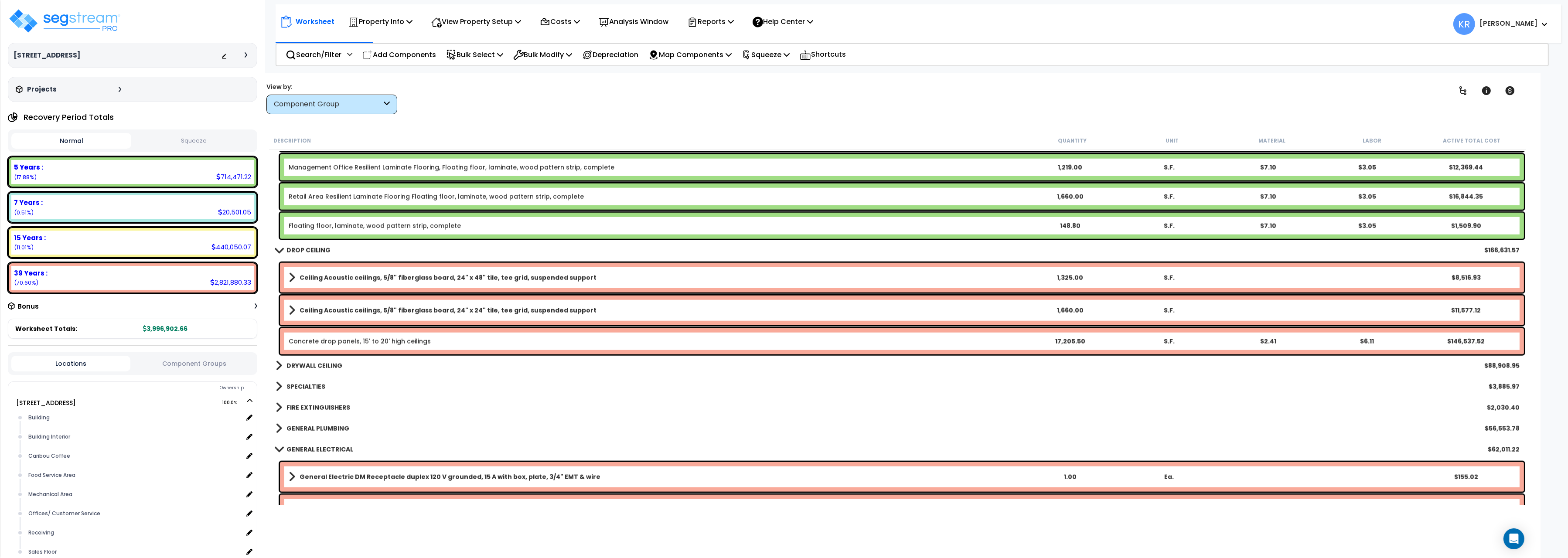
click at [303, 385] on b "SPECIALTIES" at bounding box center [306, 386] width 39 height 9
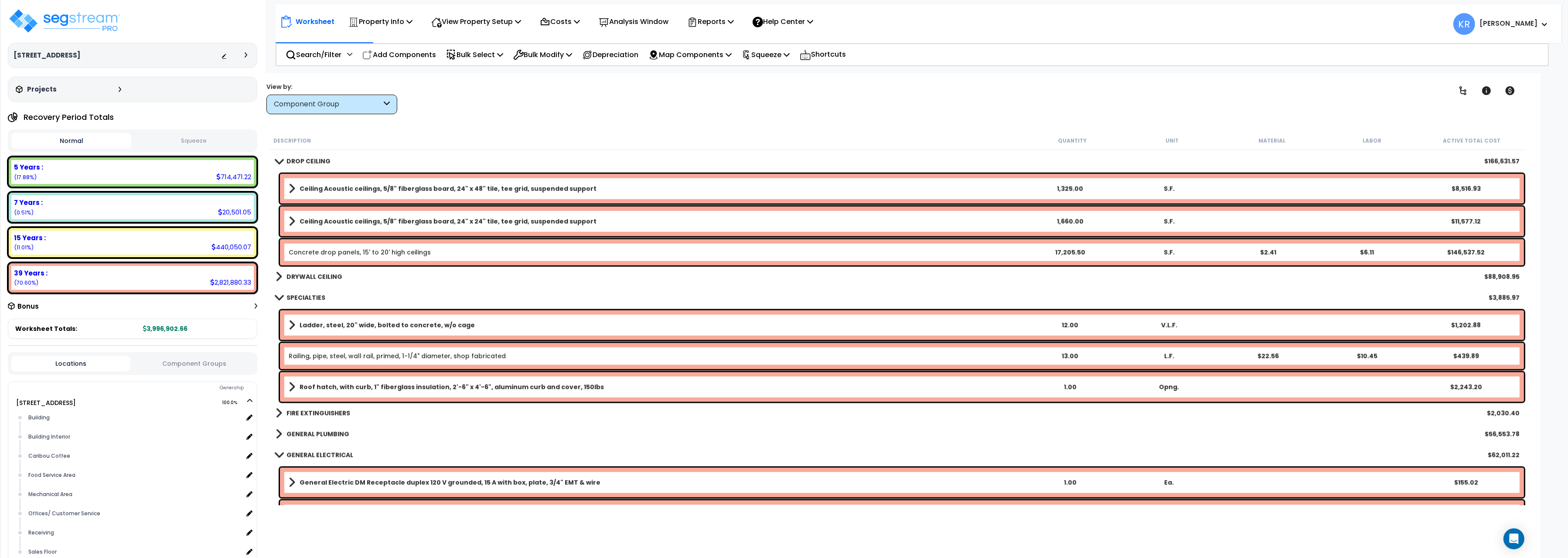
scroll to position [2339, 0]
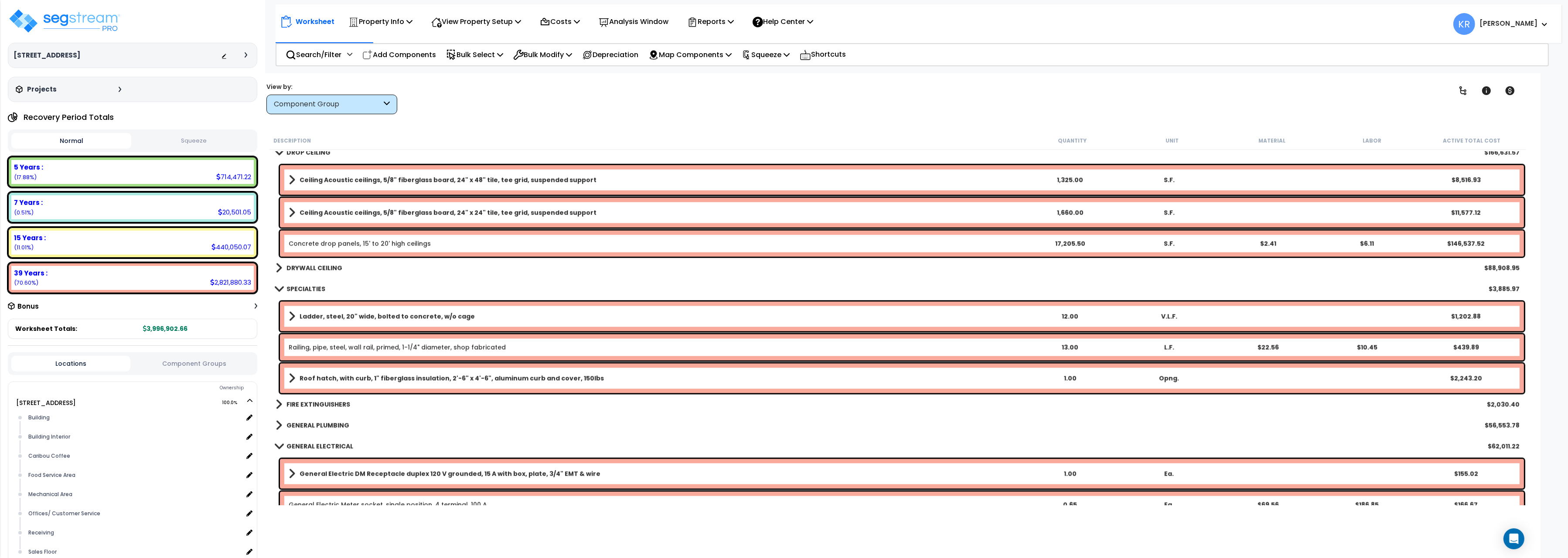
click at [313, 288] on b "SPECIALTIES" at bounding box center [306, 289] width 39 height 9
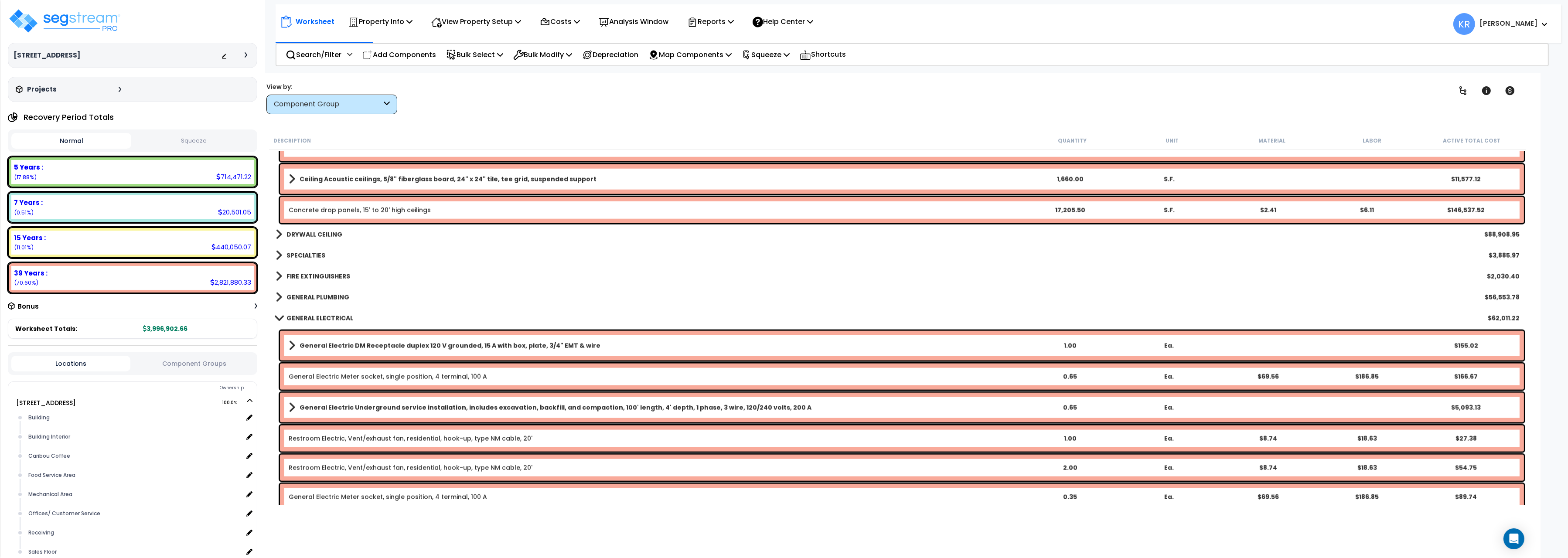
scroll to position [2388, 0]
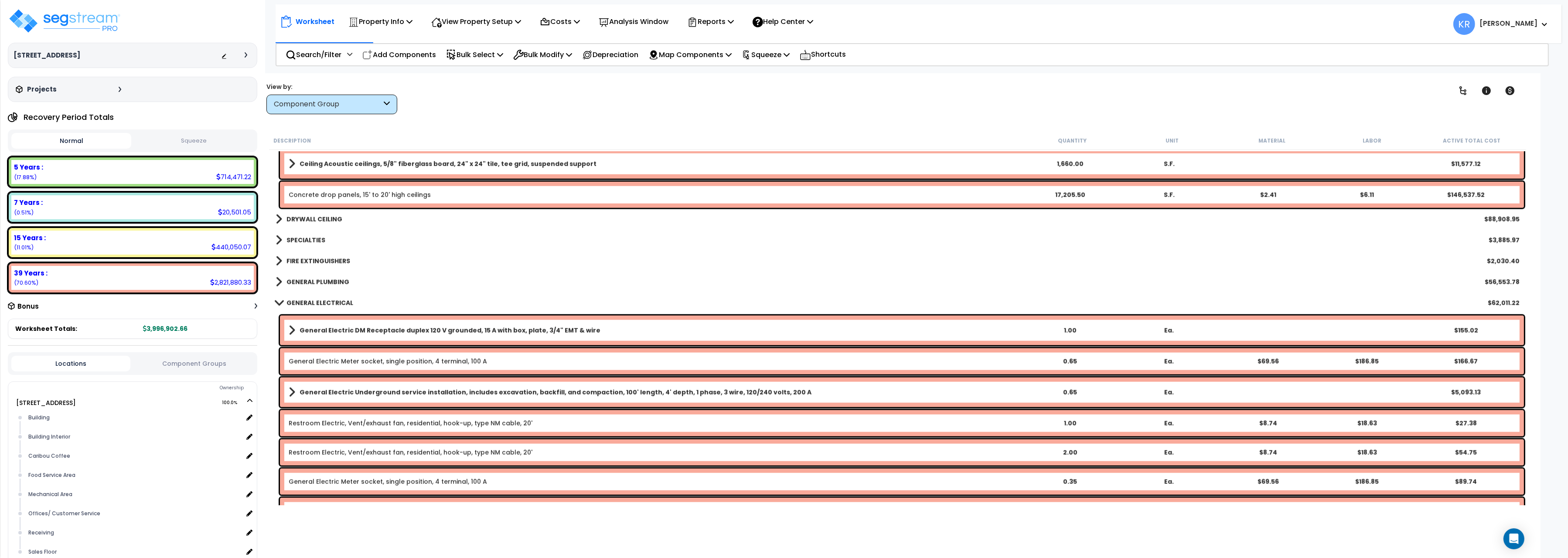
click at [307, 260] on b "FIRE EXTINGUISHERS" at bounding box center [318, 261] width 64 height 9
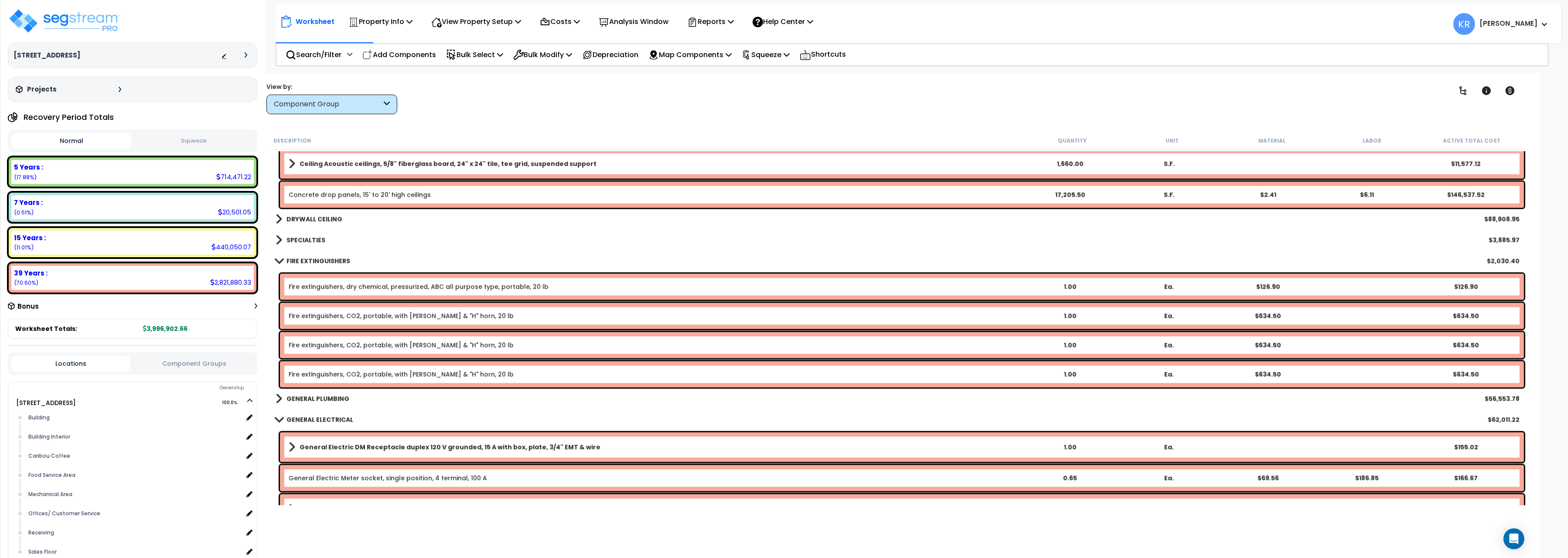
click at [308, 260] on b "FIRE EXTINGUISHERS" at bounding box center [318, 261] width 64 height 9
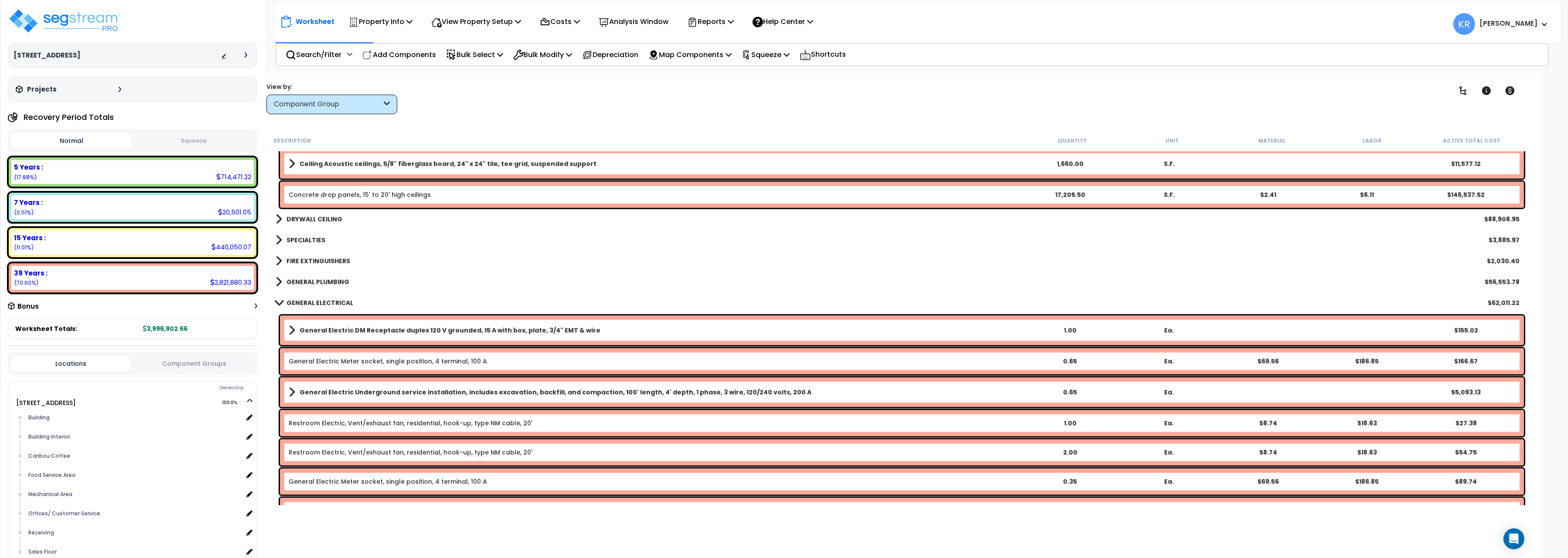
click at [310, 260] on b "FIRE EXTINGUISHERS" at bounding box center [318, 261] width 64 height 9
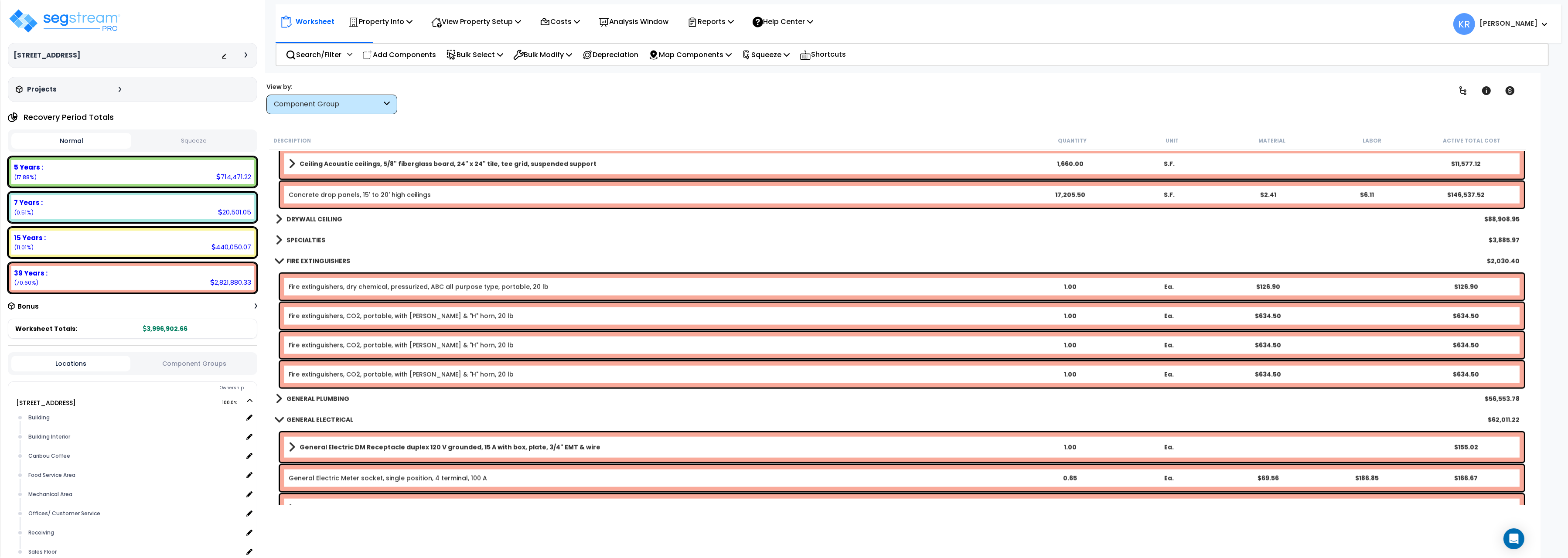
click at [310, 260] on b "FIRE EXTINGUISHERS" at bounding box center [318, 261] width 64 height 9
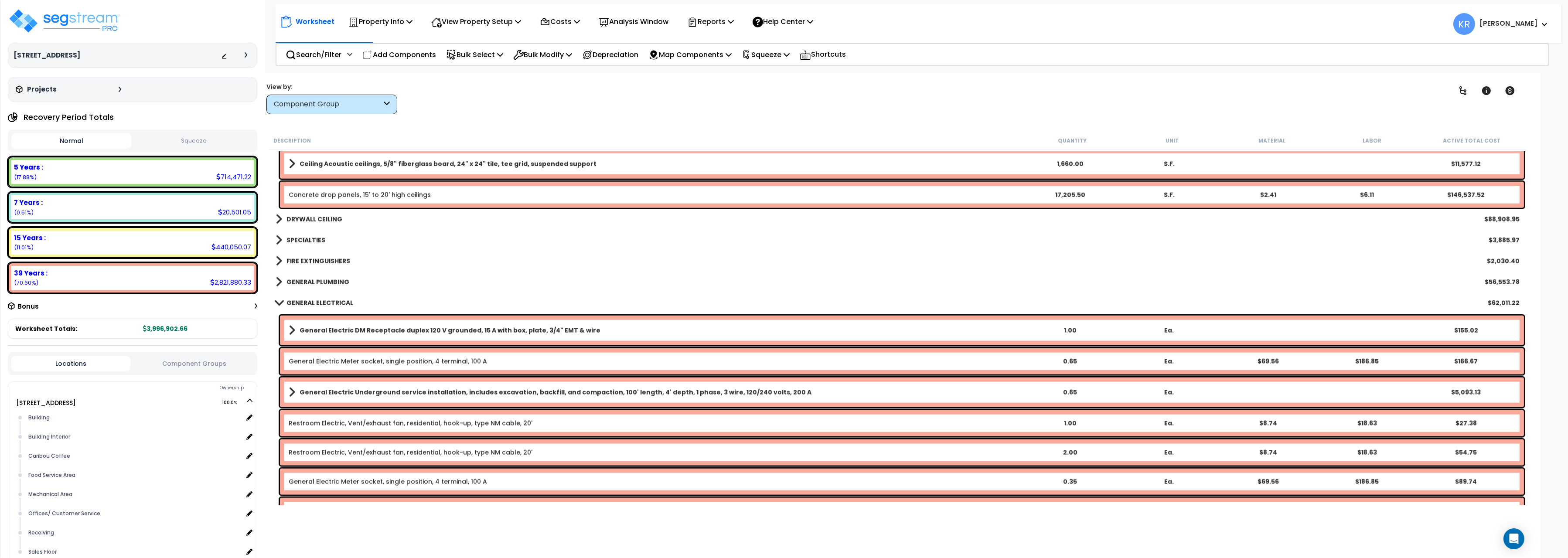
click at [310, 282] on b "GENERAL PLUMBING" at bounding box center [318, 282] width 63 height 9
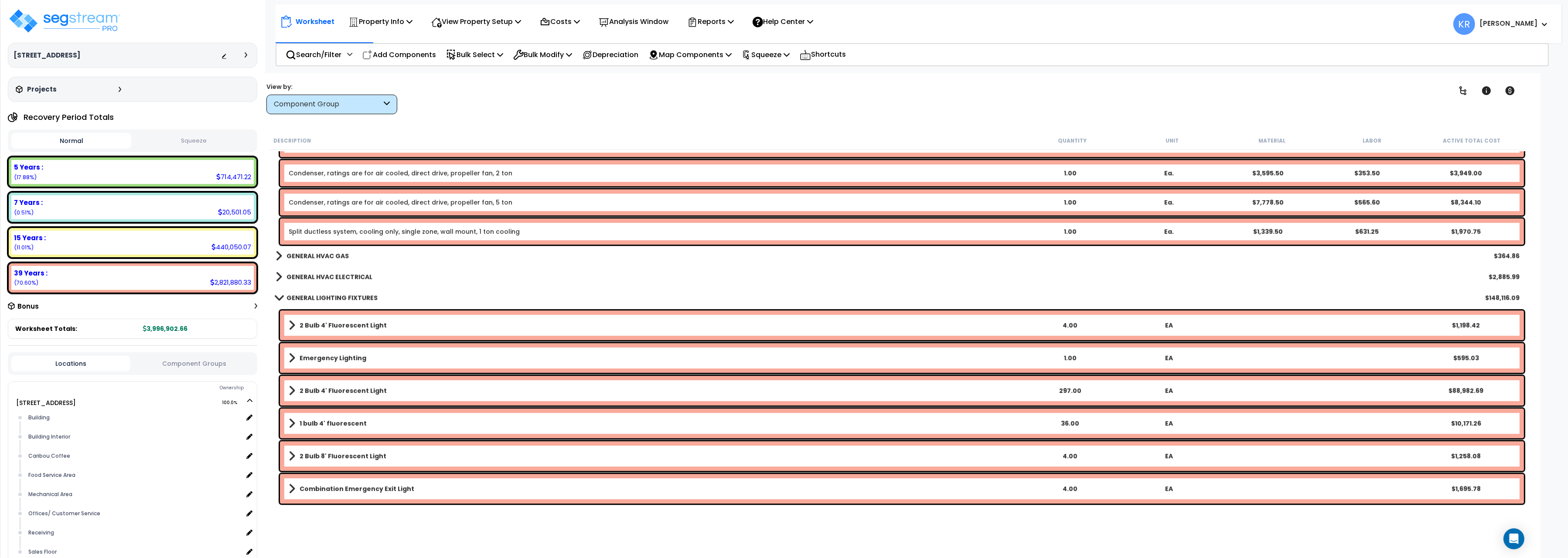
scroll to position [5020, 0]
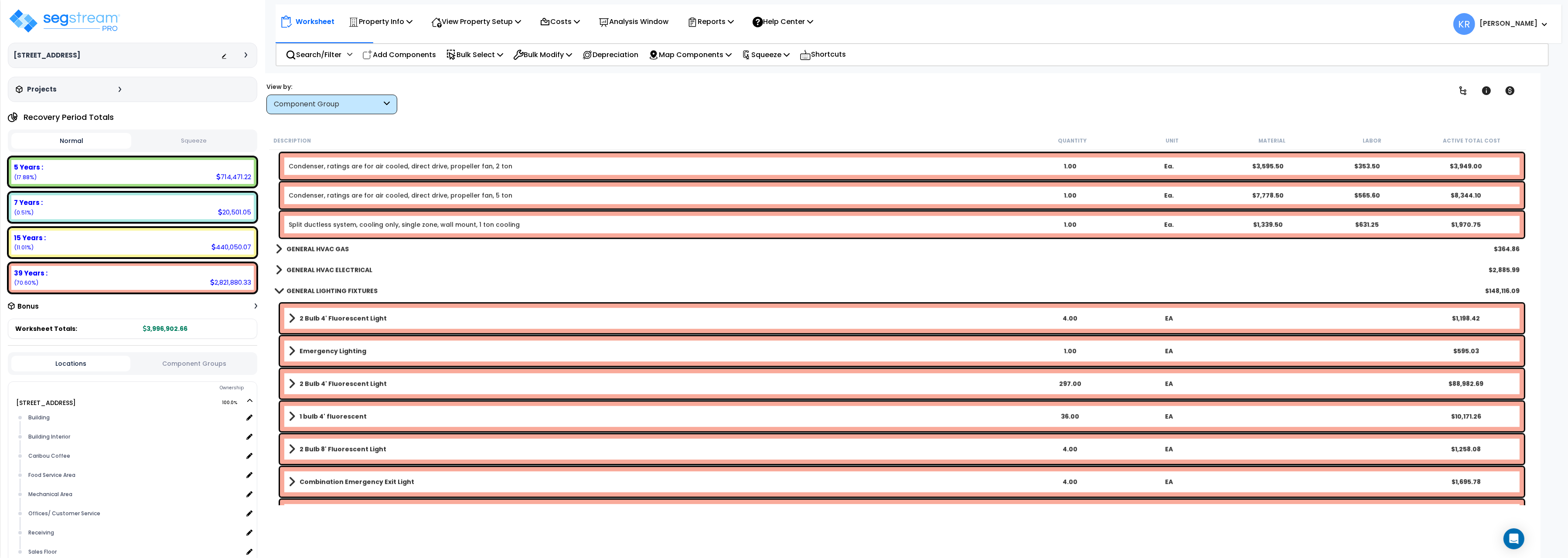
click at [339, 248] on b "GENERAL HVAC GAS" at bounding box center [318, 249] width 62 height 9
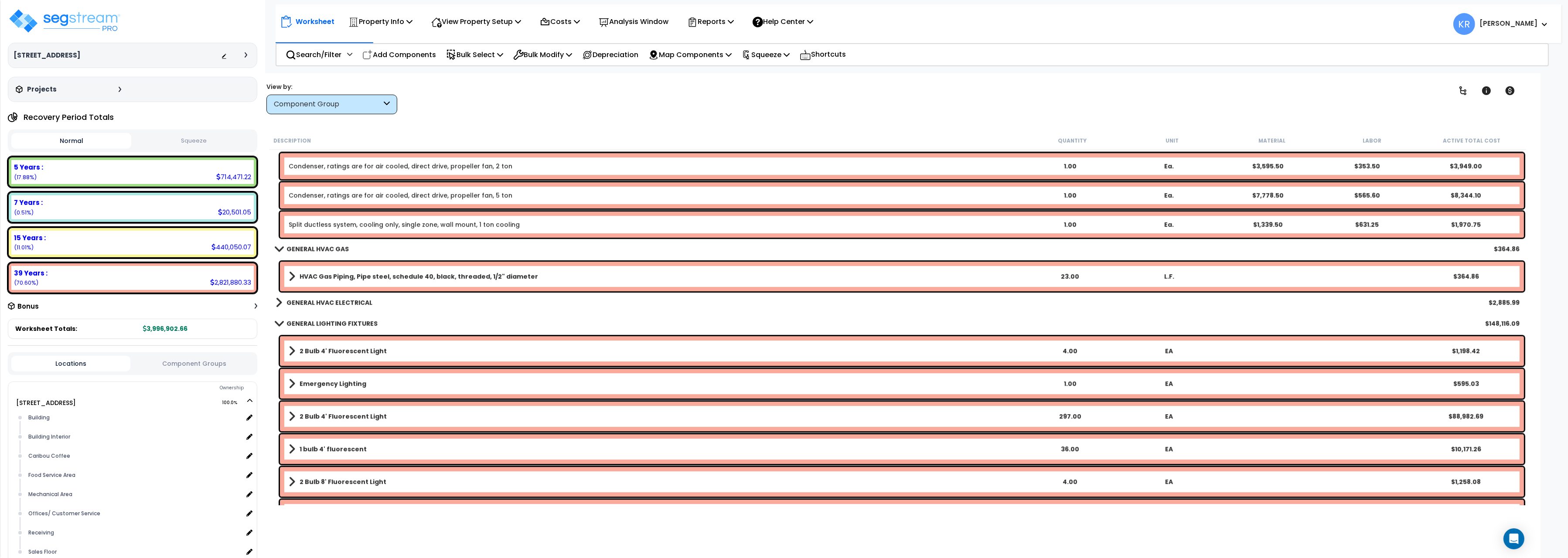
click at [339, 248] on b "GENERAL HVAC GAS" at bounding box center [318, 249] width 62 height 9
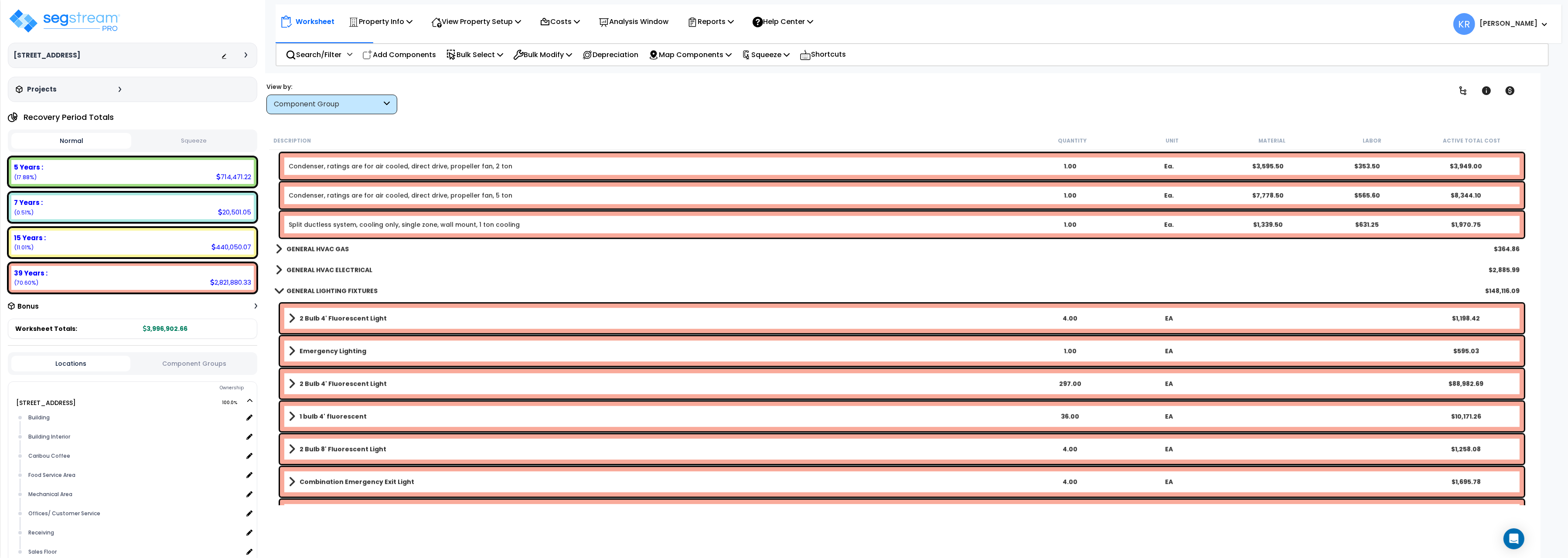
click at [339, 265] on link "GENERAL HVAC ELECTRICAL" at bounding box center [324, 270] width 97 height 12
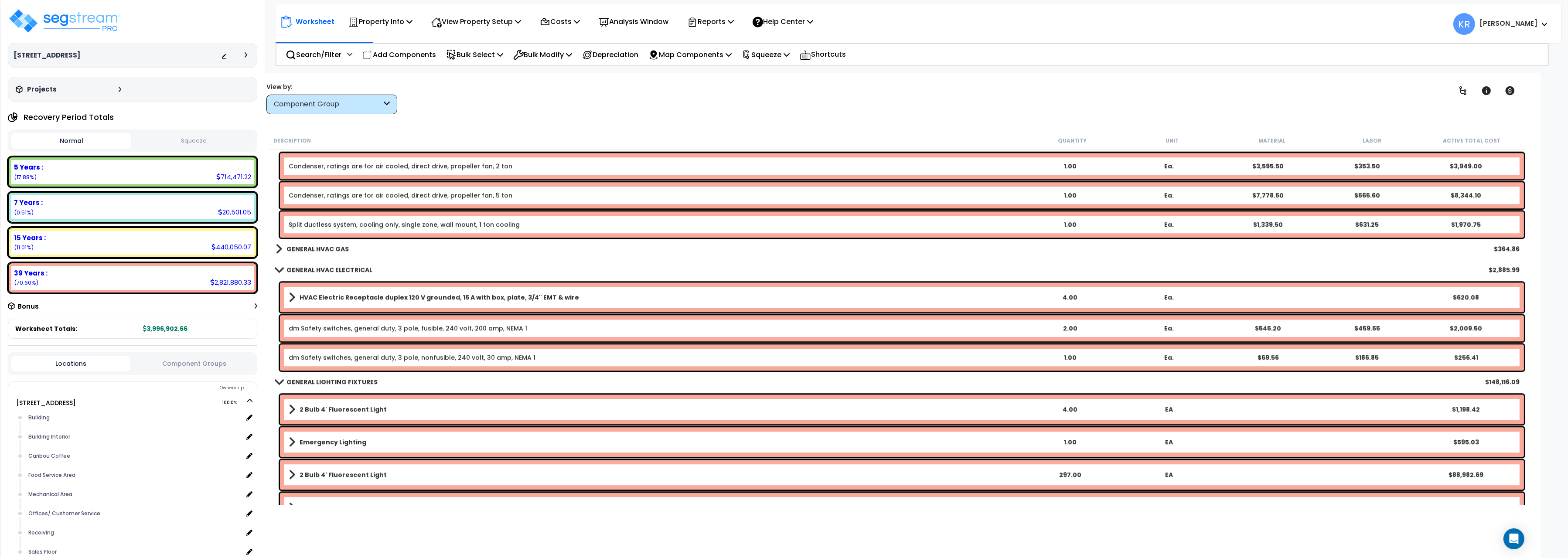
click at [339, 265] on link "GENERAL HVAC ELECTRICAL" at bounding box center [324, 270] width 97 height 12
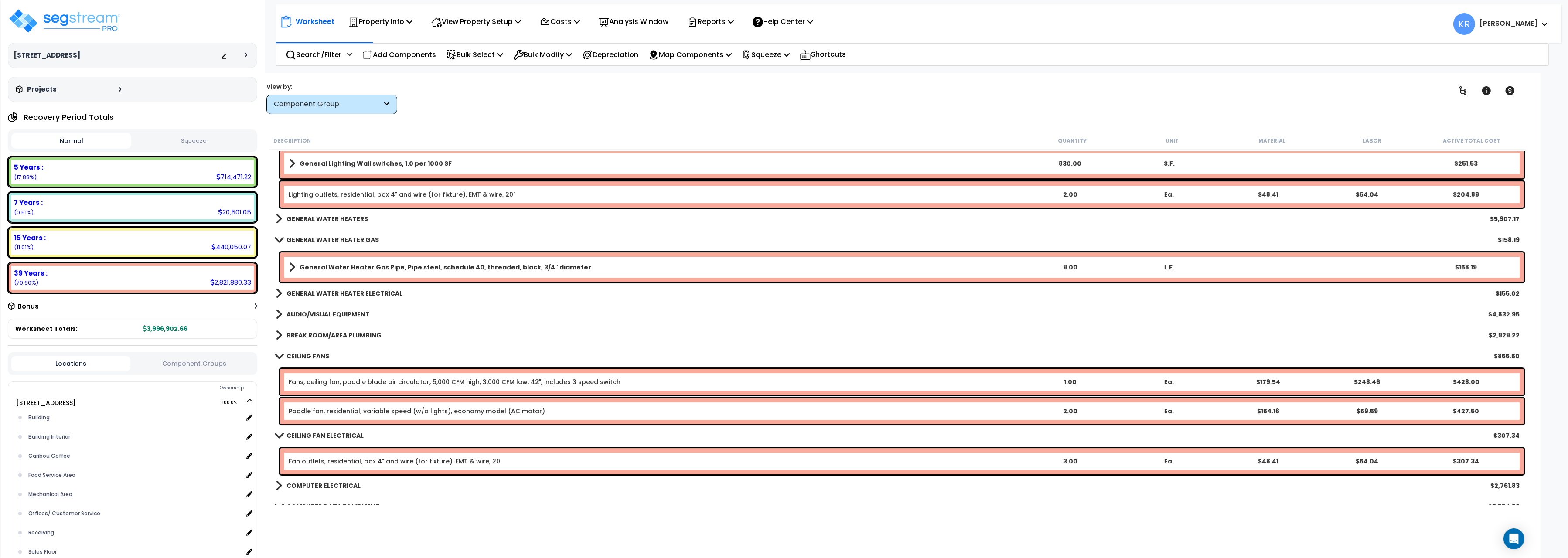
scroll to position [6189, 0]
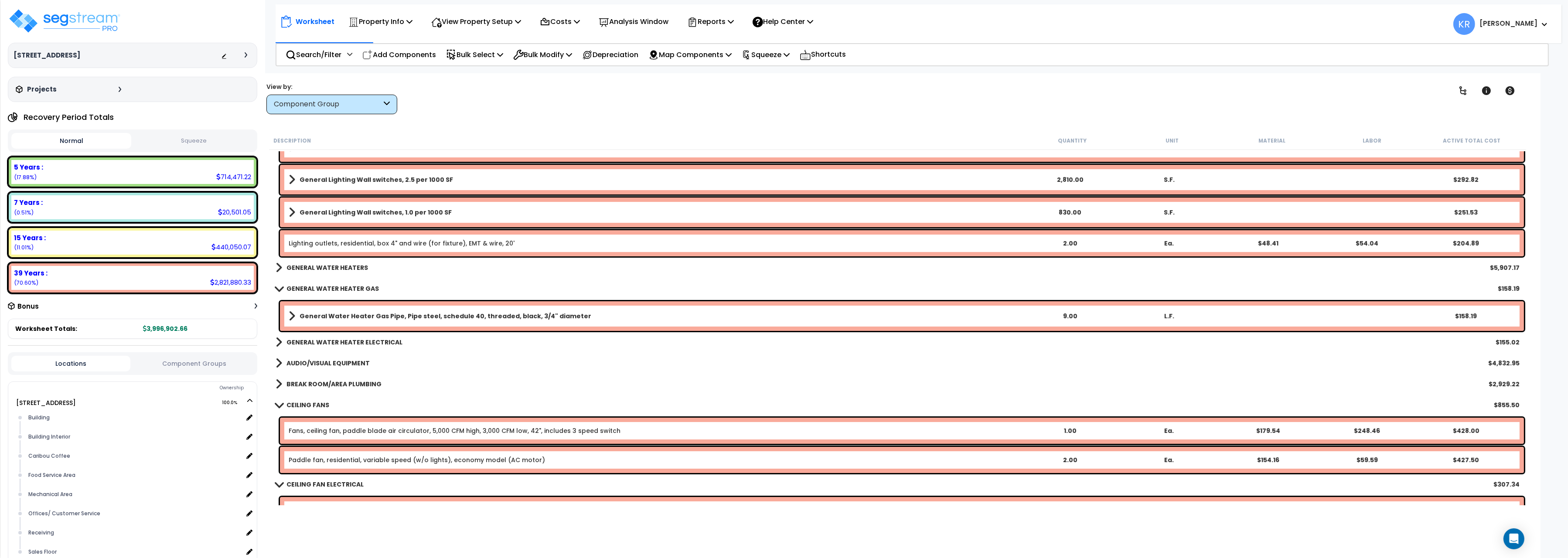
click at [351, 270] on b "GENERAL WATER HEATERS" at bounding box center [327, 268] width 82 height 9
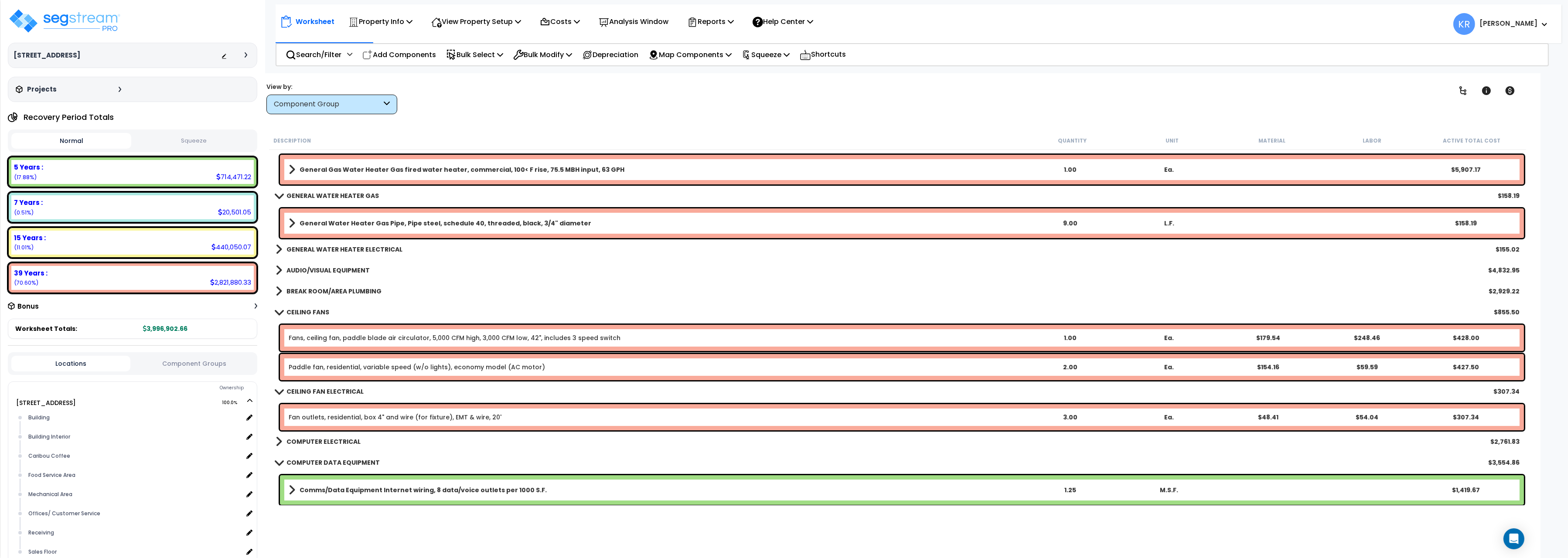
scroll to position [6335, 0]
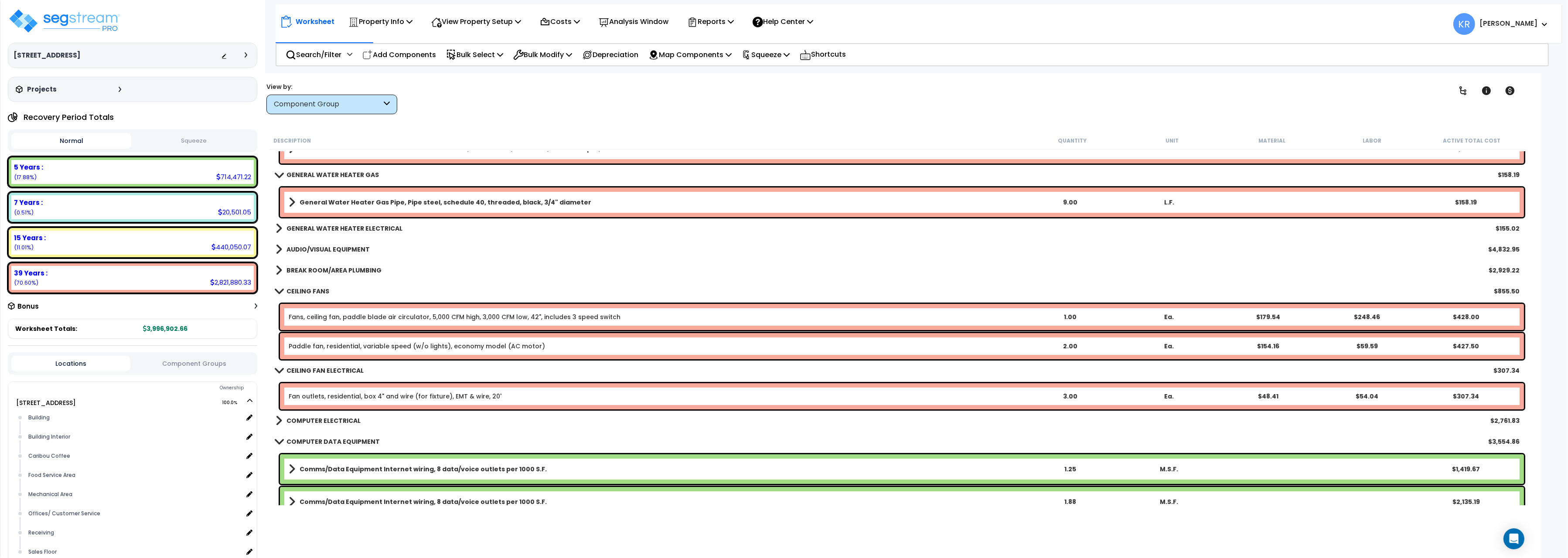
click at [348, 248] on b "AUDIO/VISUAL EQUIPMENT" at bounding box center [328, 249] width 83 height 9
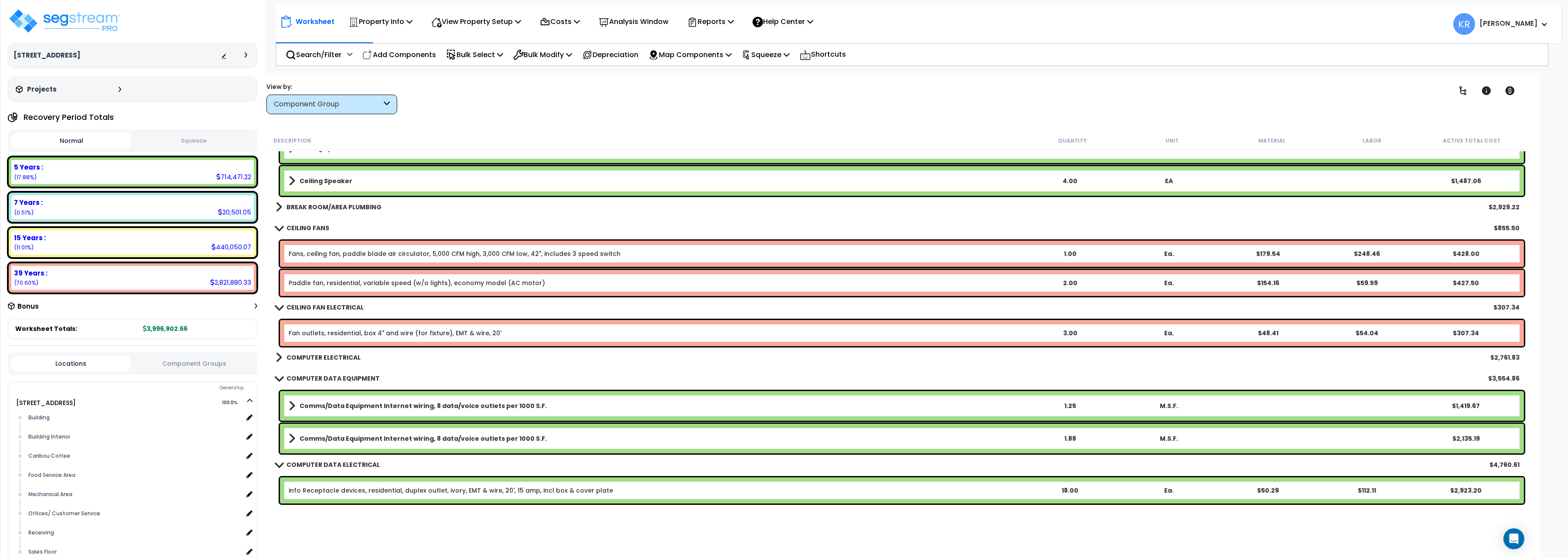
scroll to position [6481, 0]
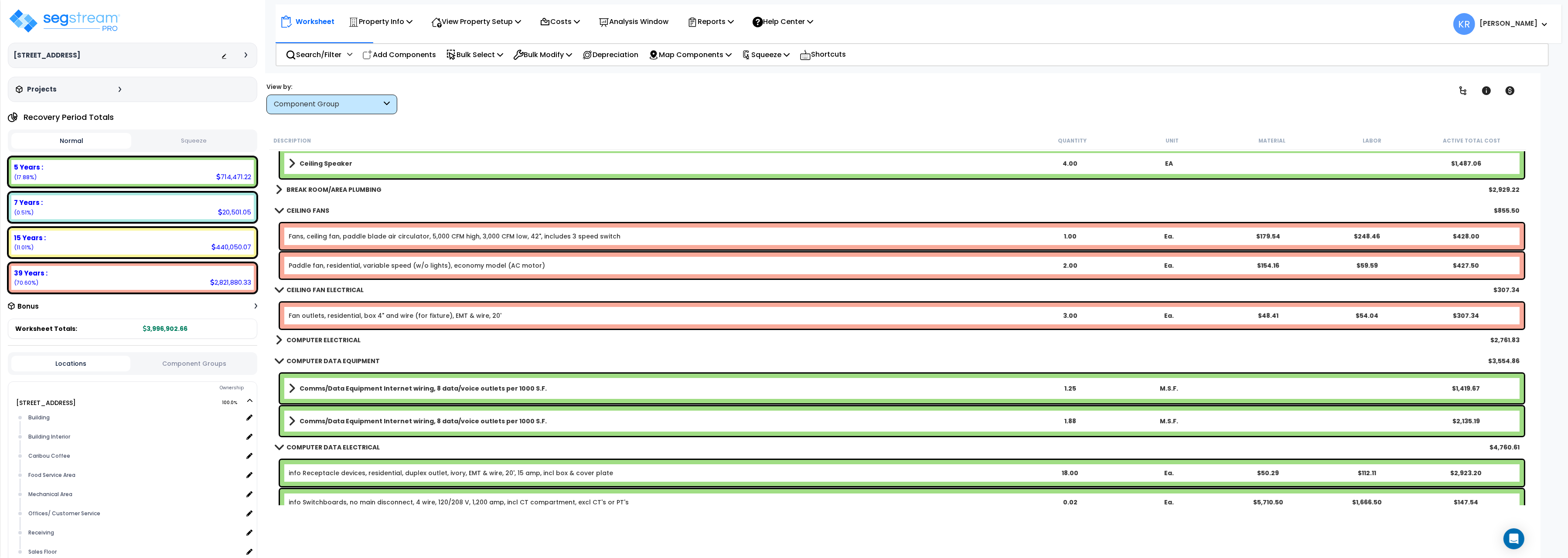
click at [325, 187] on b "BREAK ROOM/AREA PLUMBING" at bounding box center [334, 189] width 95 height 9
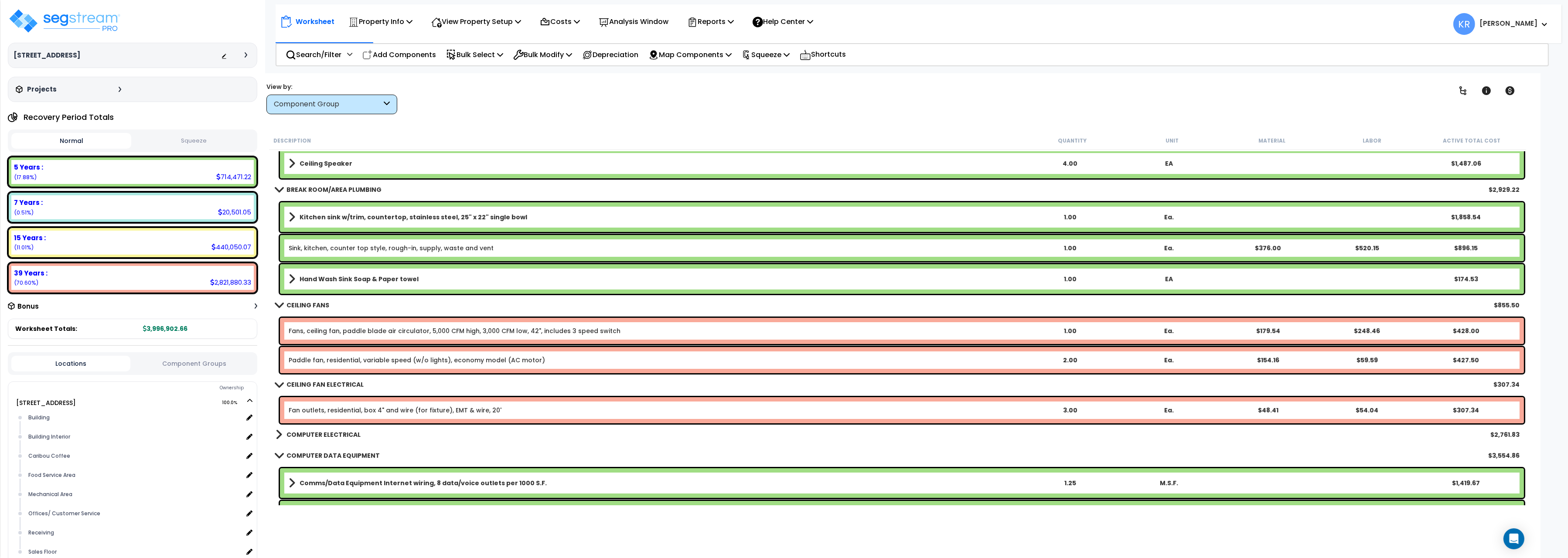
click at [325, 187] on b "BREAK ROOM/AREA PLUMBING" at bounding box center [334, 189] width 95 height 9
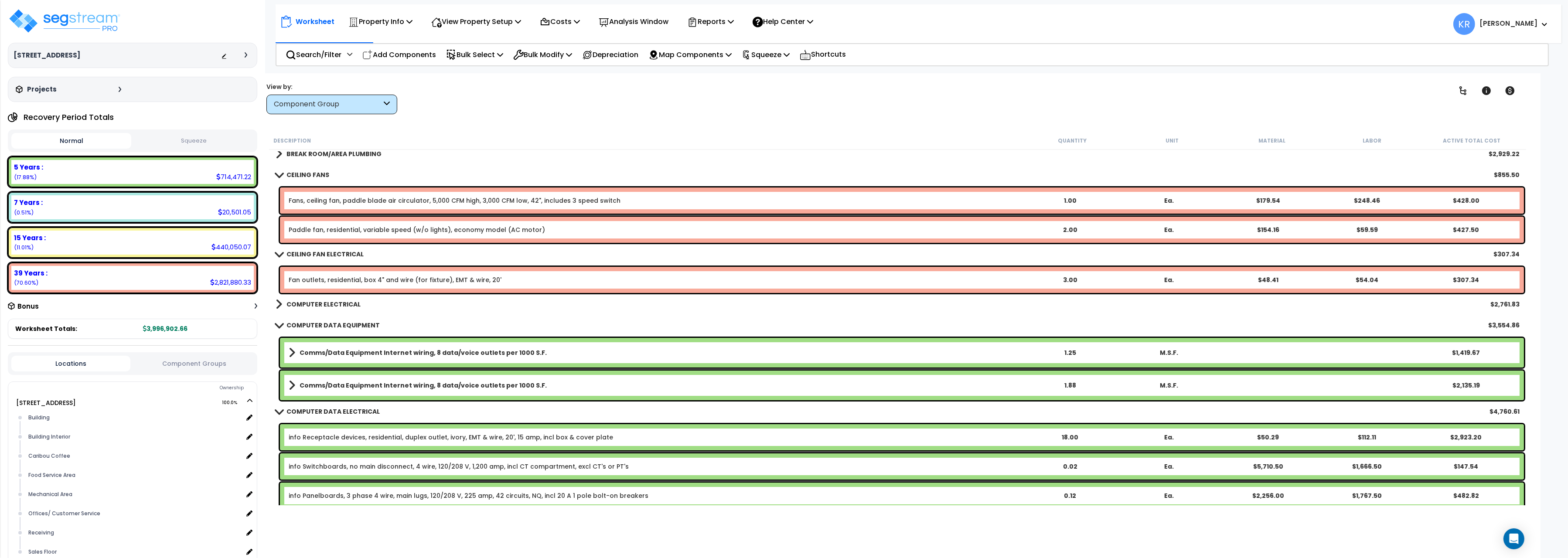
scroll to position [6530, 0]
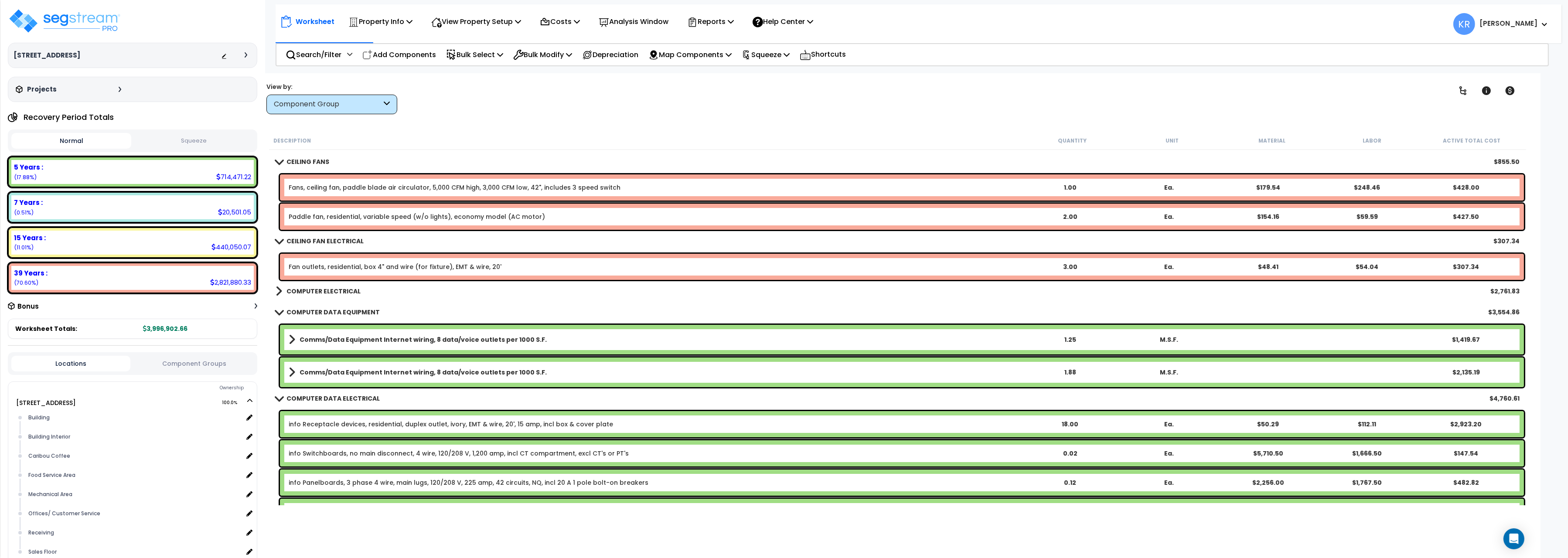
click at [331, 291] on b "COMPUTER ELECTRICAL" at bounding box center [324, 291] width 74 height 9
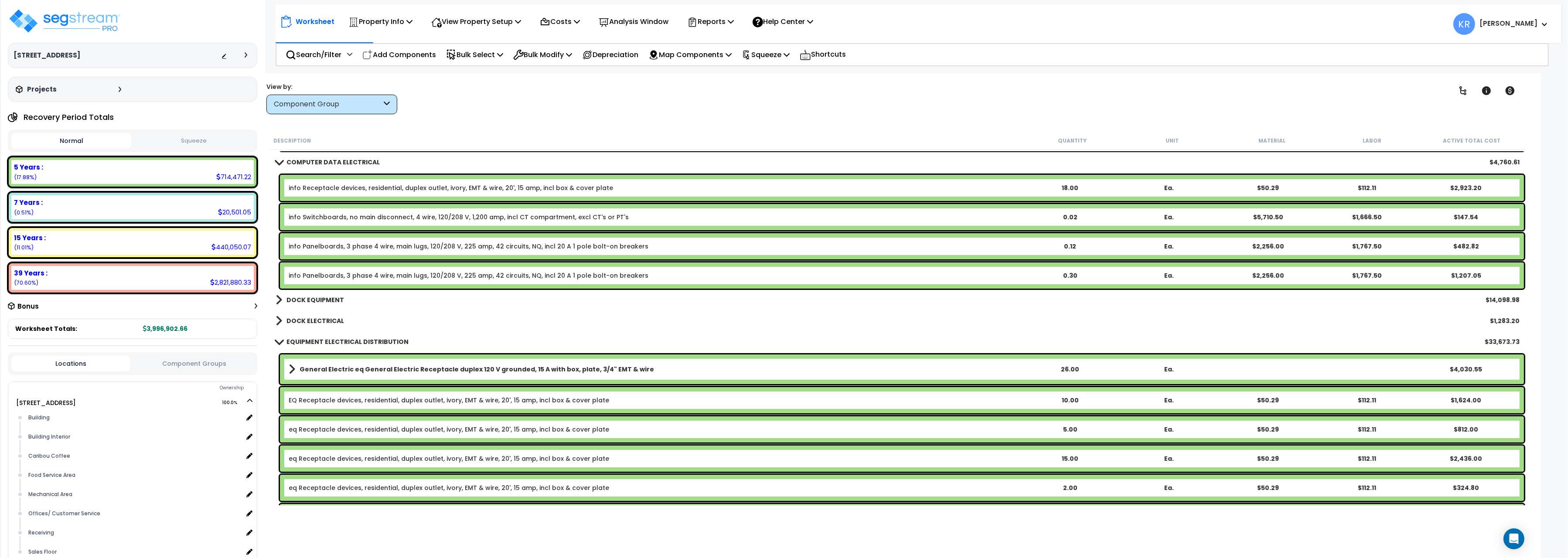
scroll to position [6871, 0]
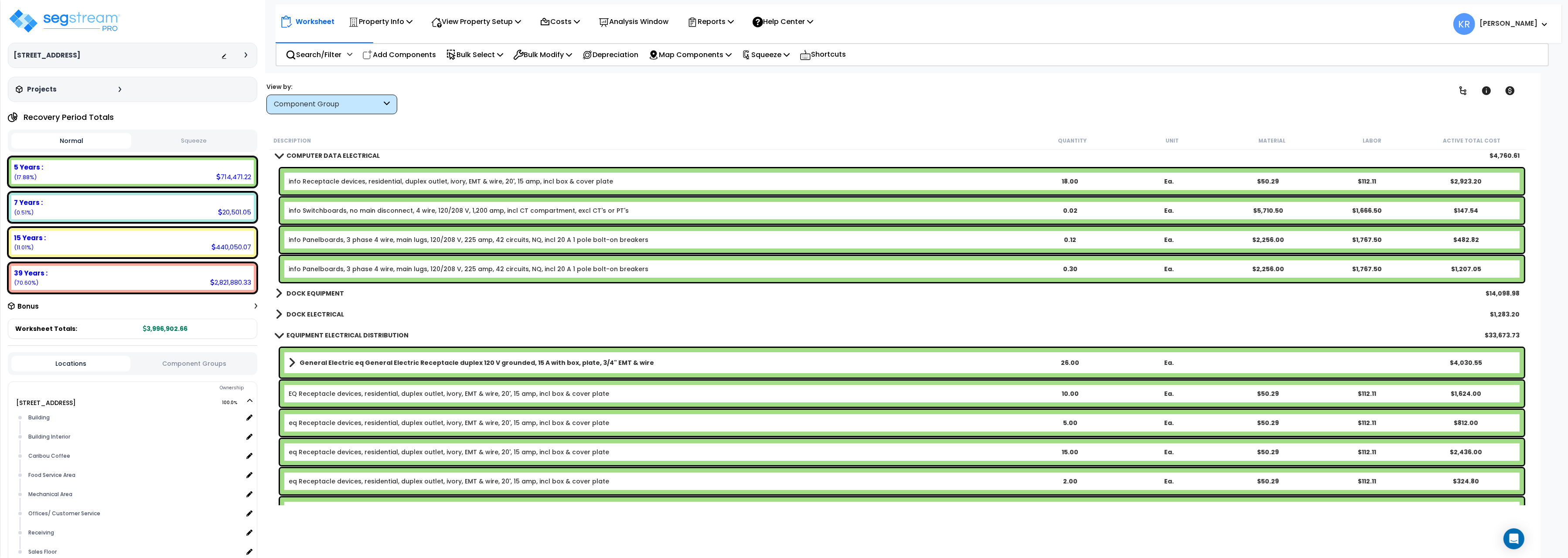
click at [340, 291] on b "DOCK EQUIPMENT" at bounding box center [315, 293] width 58 height 9
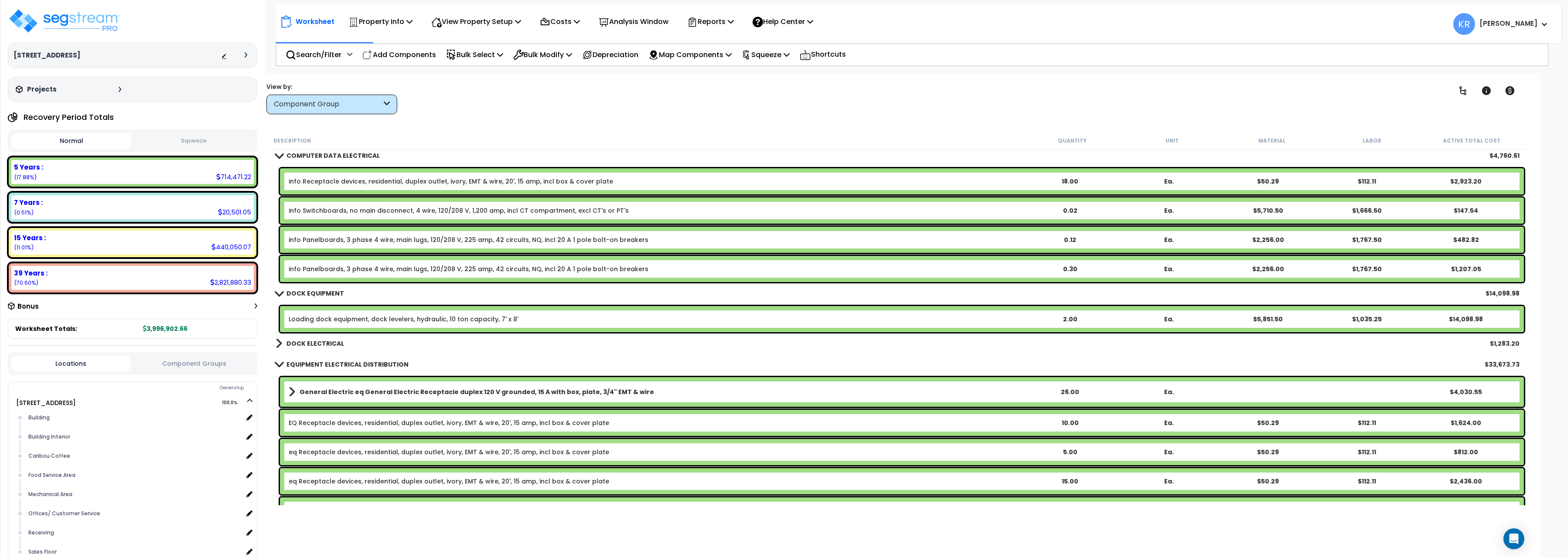
click at [340, 291] on b "DOCK EQUIPMENT" at bounding box center [315, 293] width 58 height 9
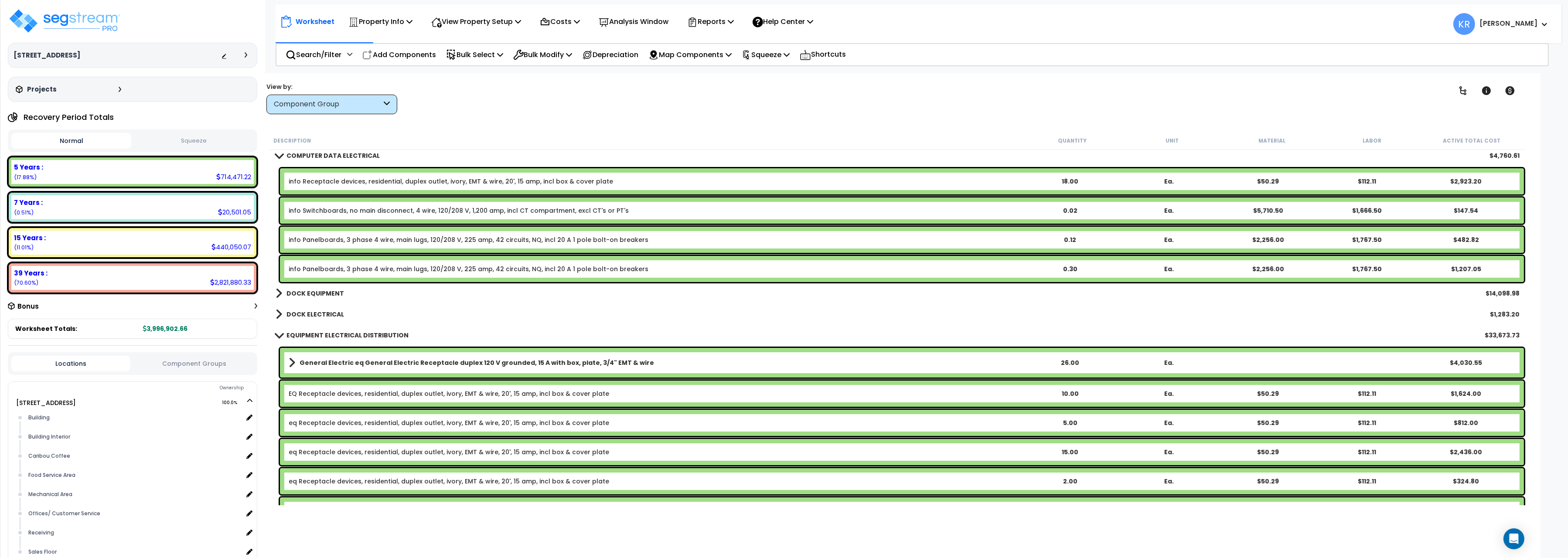
click at [340, 310] on b "DOCK ELECTRICAL" at bounding box center [315, 314] width 58 height 9
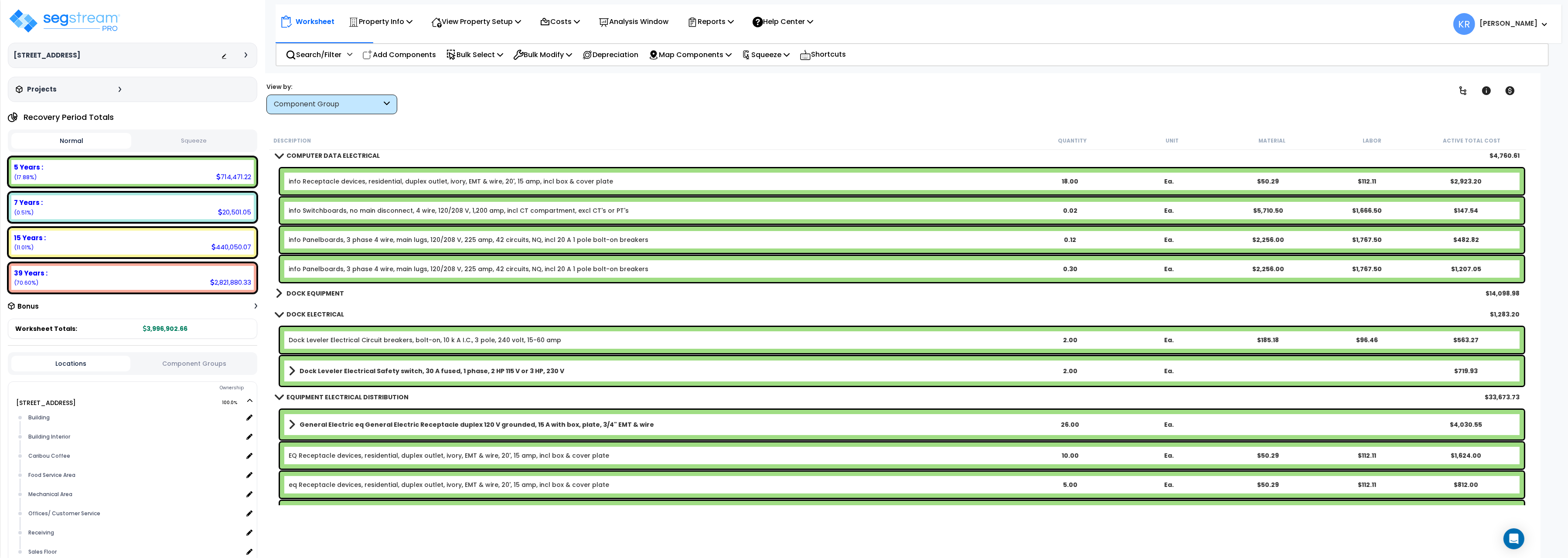
click at [314, 316] on b "DOCK ELECTRICAL" at bounding box center [315, 314] width 58 height 9
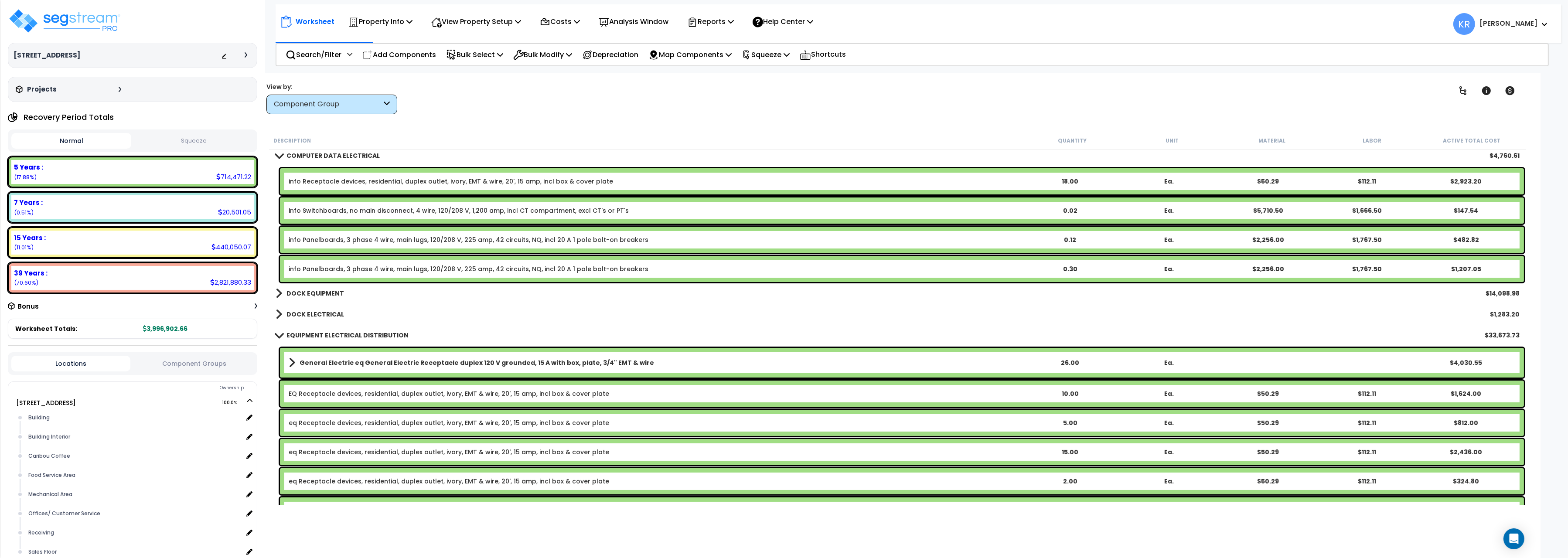
click at [314, 315] on b "DOCK ELECTRICAL" at bounding box center [315, 314] width 58 height 9
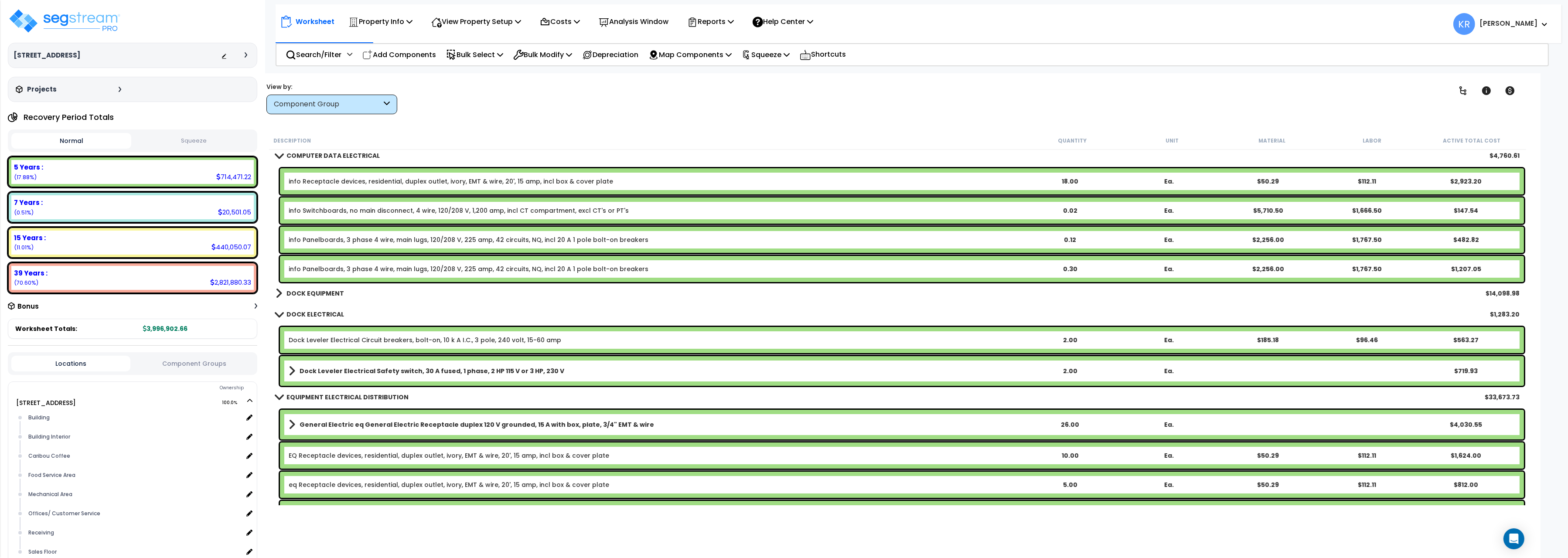
click at [318, 341] on link "Dock Leveler Electrical Circuit breakers, bolt-on, 10 k A I.C., 3 pole, 240 vol…" at bounding box center [425, 340] width 273 height 9
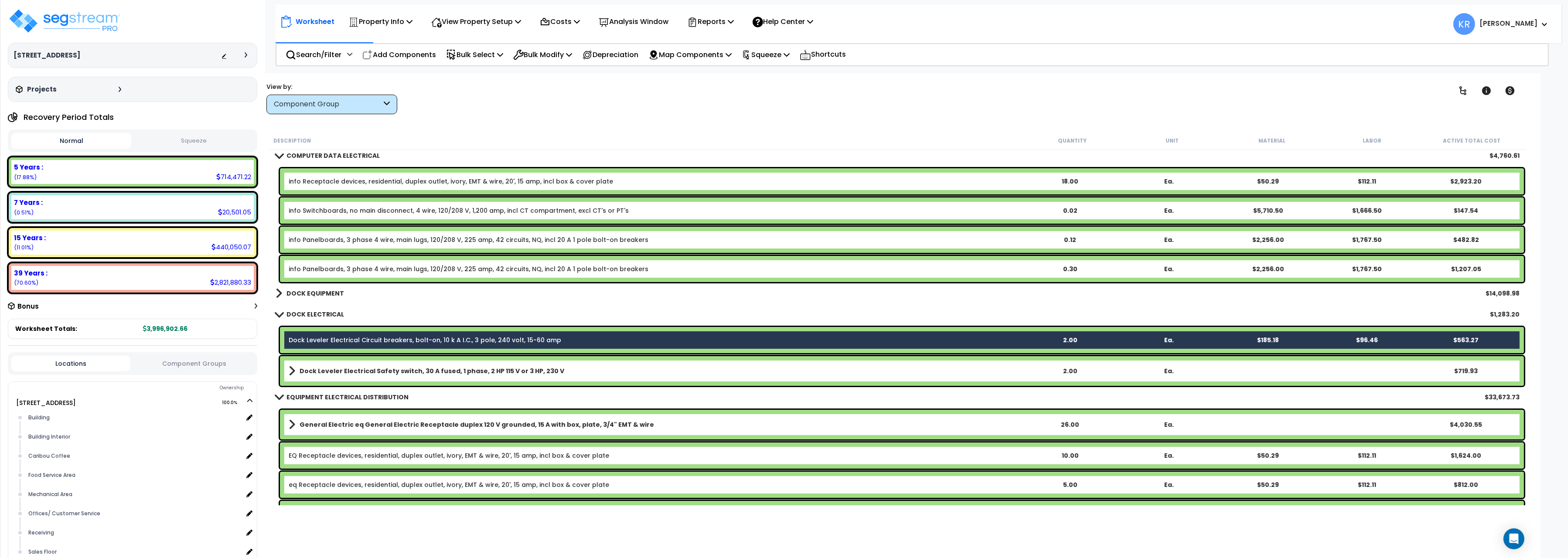
click at [320, 361] on div "Dock Leveler Electrical Safety switch, 30 A fused, 1 phase, 2 HP 115 V or 3 HP,…" at bounding box center [902, 371] width 1244 height 30
click at [320, 366] on b "Dock Leveler Electrical Safety switch, 30 A fused, 1 phase, 2 HP 115 V or 3 HP,…" at bounding box center [432, 371] width 265 height 9
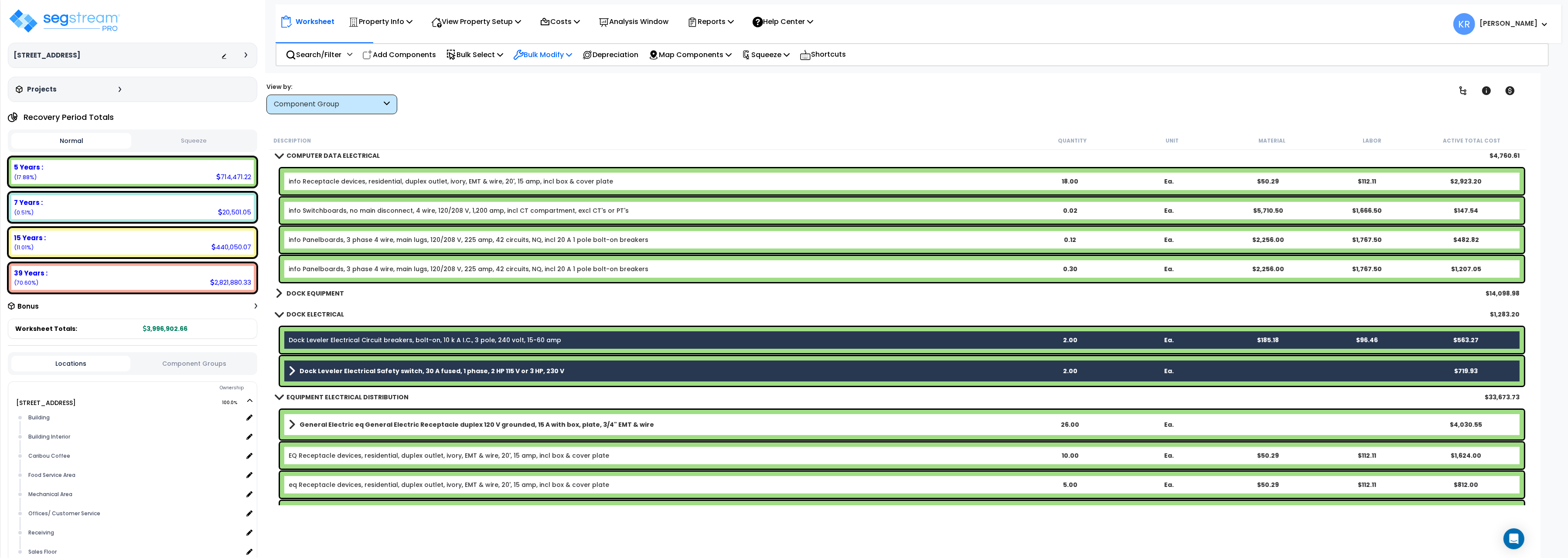
click at [536, 58] on p "Bulk Modify" at bounding box center [542, 54] width 59 height 12
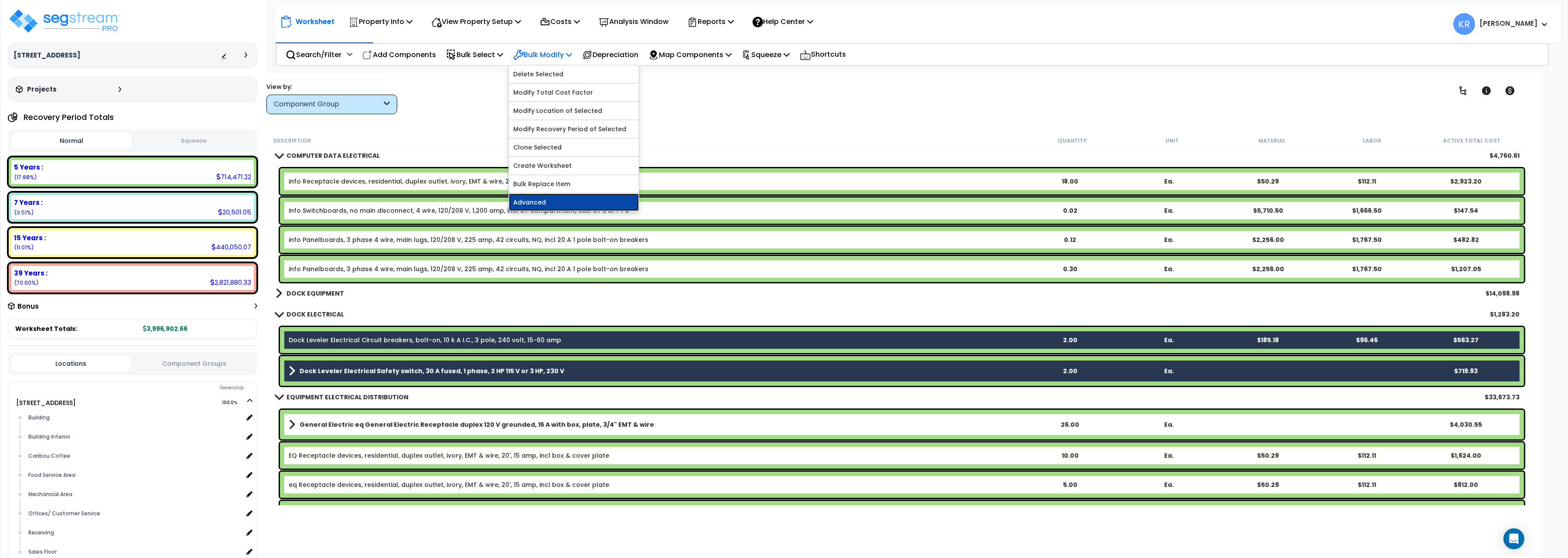
click at [528, 201] on link "Advanced" at bounding box center [573, 202] width 130 height 18
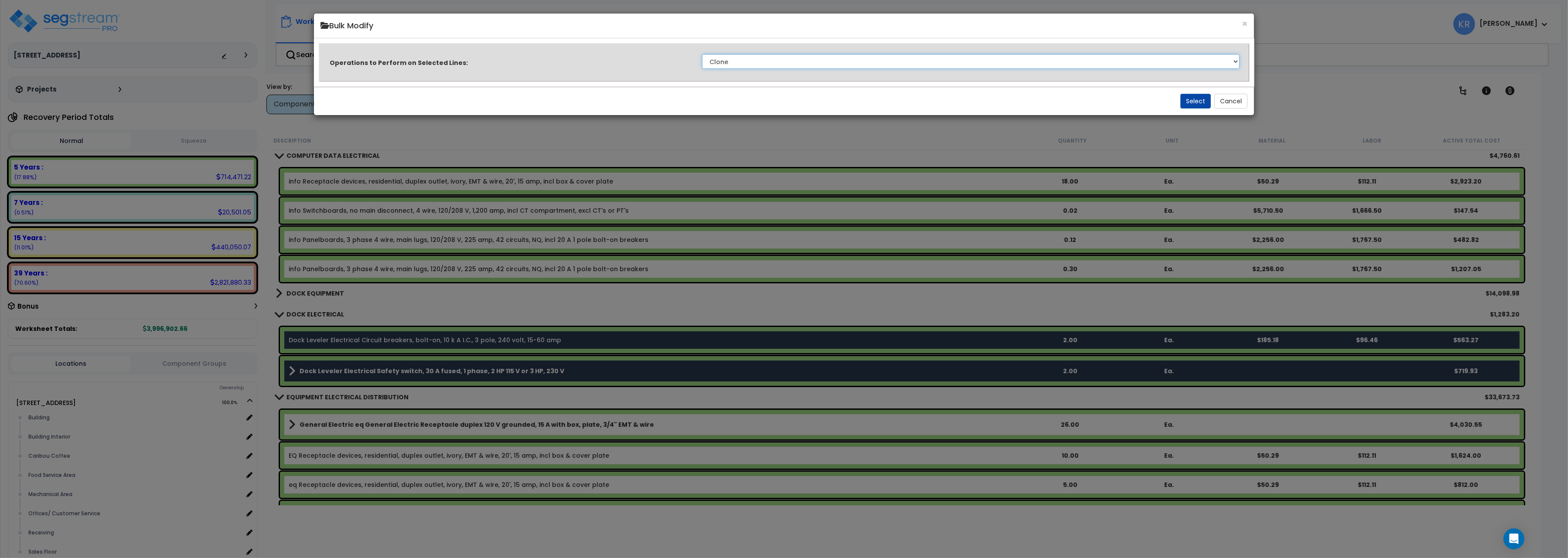
click at [702, 54] on select "Clone Delete Delete Zero Quantities Modify Component Group Modify Cost Sources …" at bounding box center [970, 61] width 537 height 15
select select "modifyAssetClass"
click option "Modify Component Group" at bounding box center [0, 0] width 0 height 0
click at [1192, 105] on button "Select" at bounding box center [1195, 101] width 30 height 15
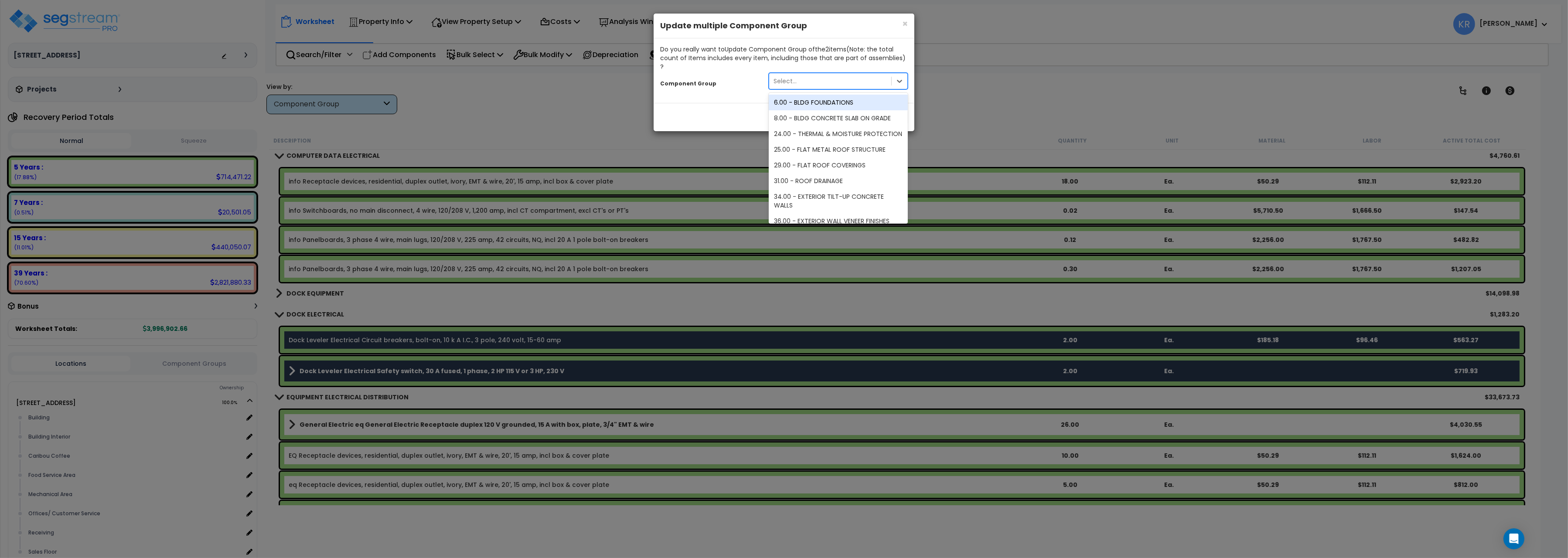
click at [819, 74] on div "Select..." at bounding box center [830, 81] width 122 height 14
type input "dock"
click at [828, 94] on div "215.00 - DOCK EQUIPMENT" at bounding box center [838, 102] width 139 height 16
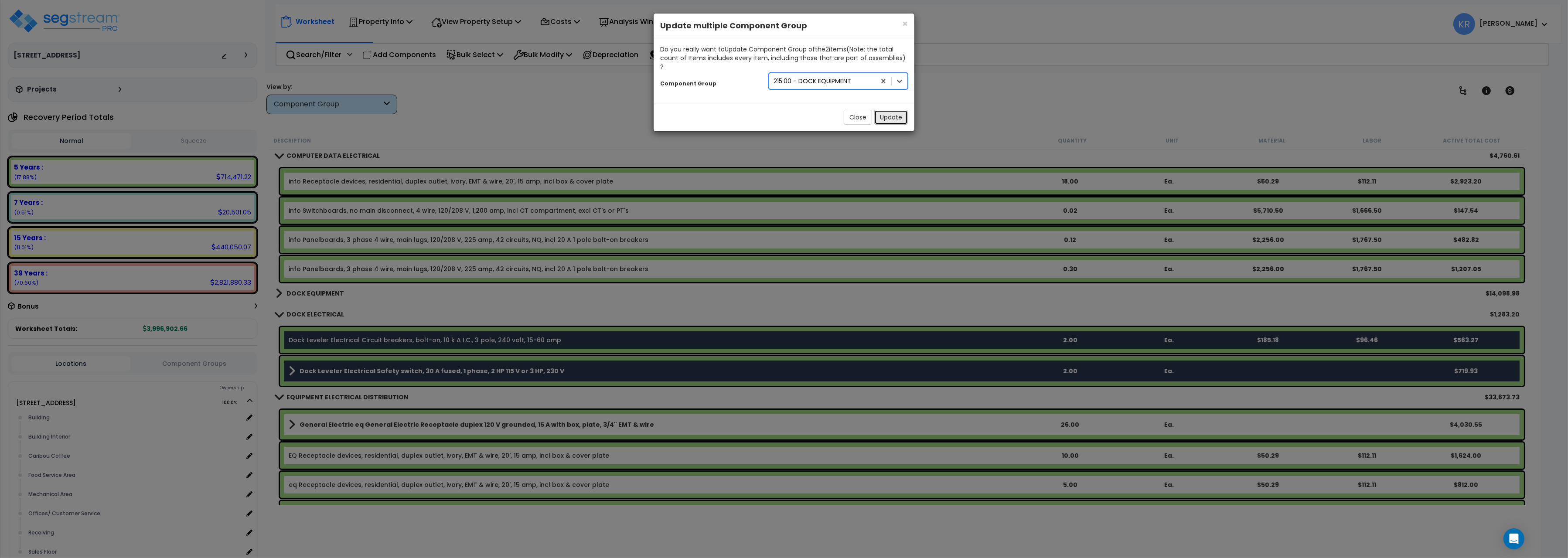
click at [883, 110] on button "Update" at bounding box center [891, 117] width 33 height 15
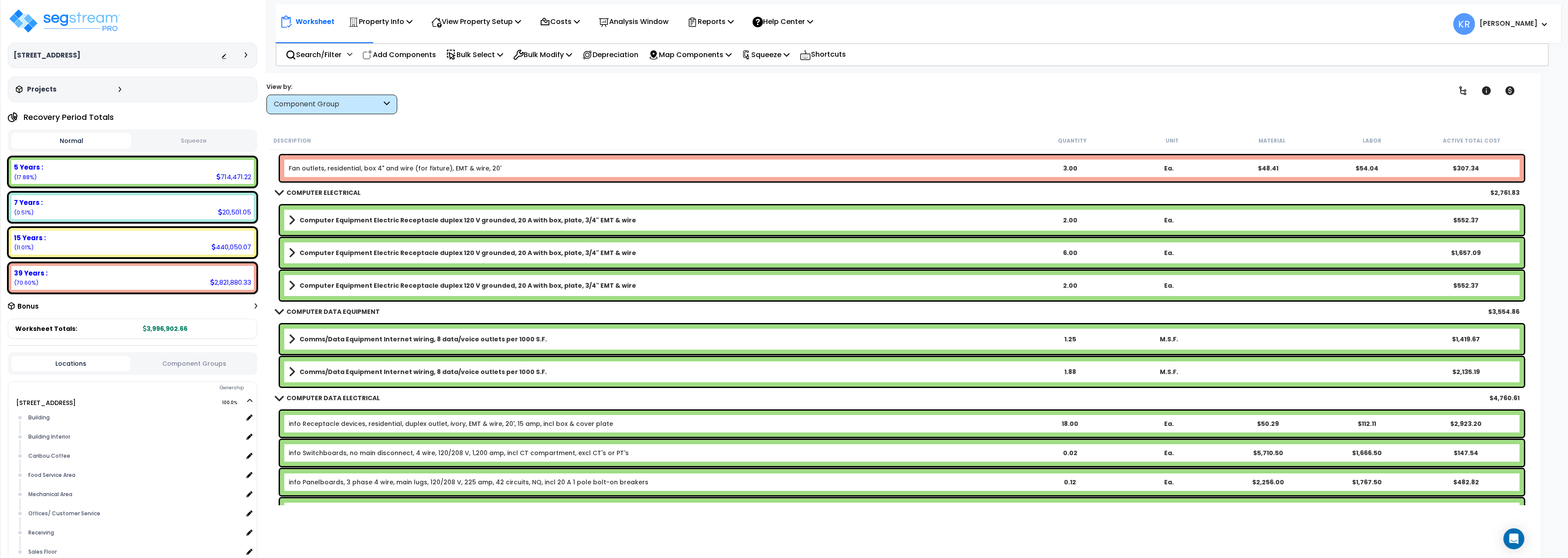
scroll to position [6627, 0]
click at [332, 341] on b "Comms/Data Equipment Internet wiring, 8 data/voice outlets per 1000 S.F." at bounding box center [423, 340] width 247 height 9
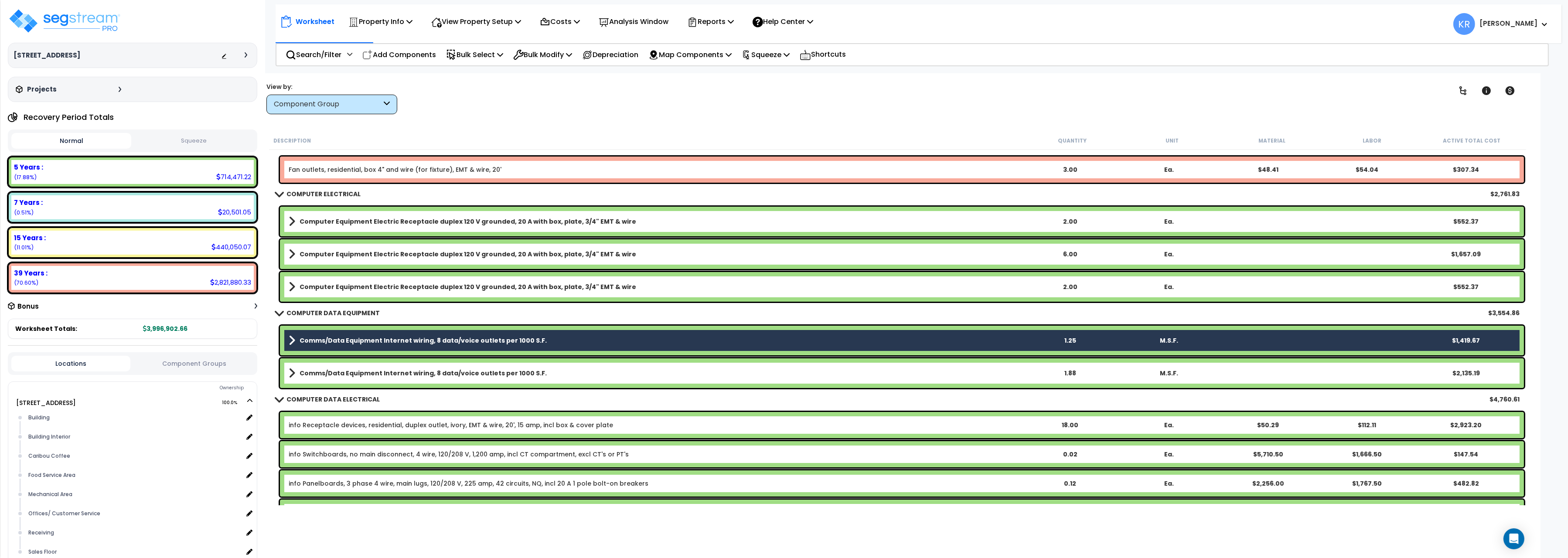
click at [331, 371] on b "Comms/Data Equipment Internet wiring, 8 data/voice outlets per 1000 S.F." at bounding box center [423, 373] width 247 height 9
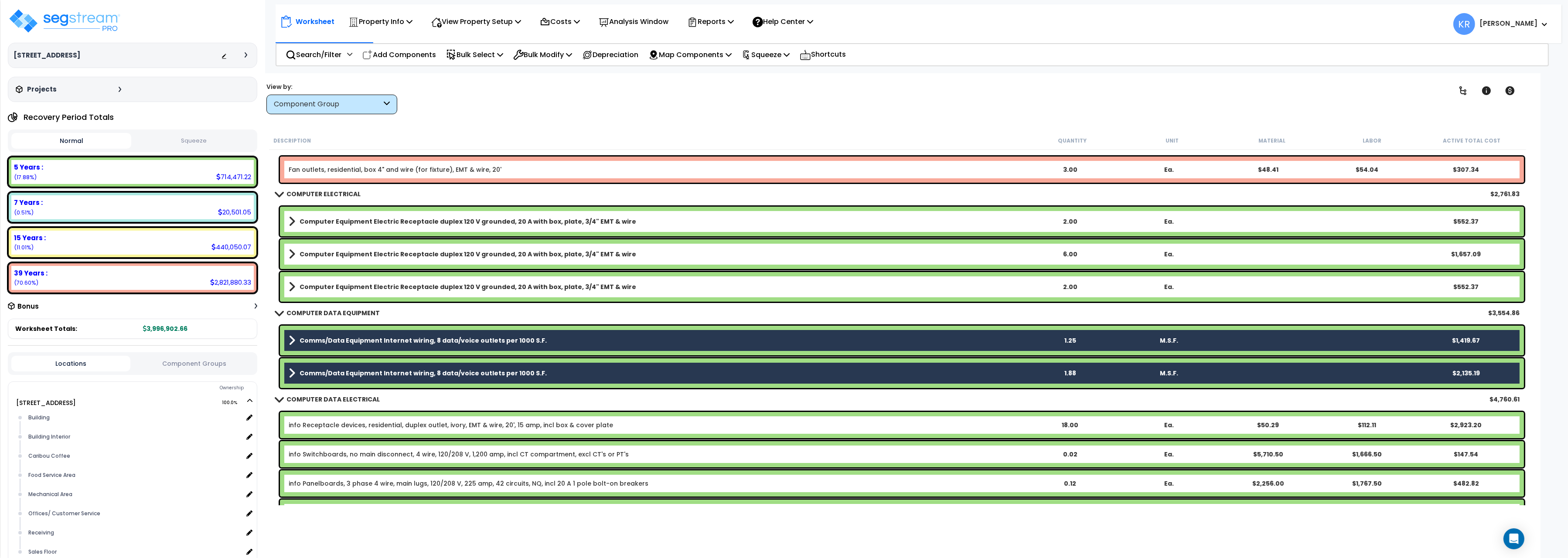
click at [321, 427] on link "info Receptacle devices, residential, duplex outlet, ivory, EMT & wire, 20', 15…" at bounding box center [450, 425] width 324 height 9
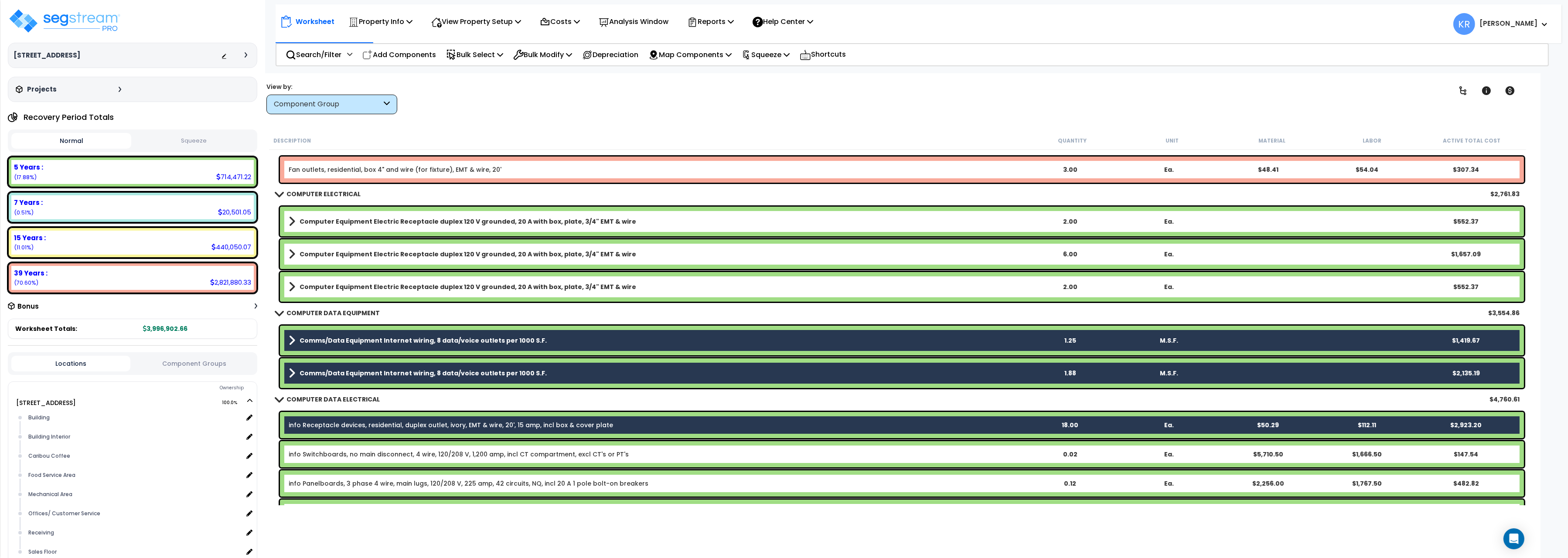
click at [316, 448] on div "info Switchboards, no main disconnect, 4 wire, 120/208 V, 1,200 amp, incl CT co…" at bounding box center [902, 454] width 1244 height 26
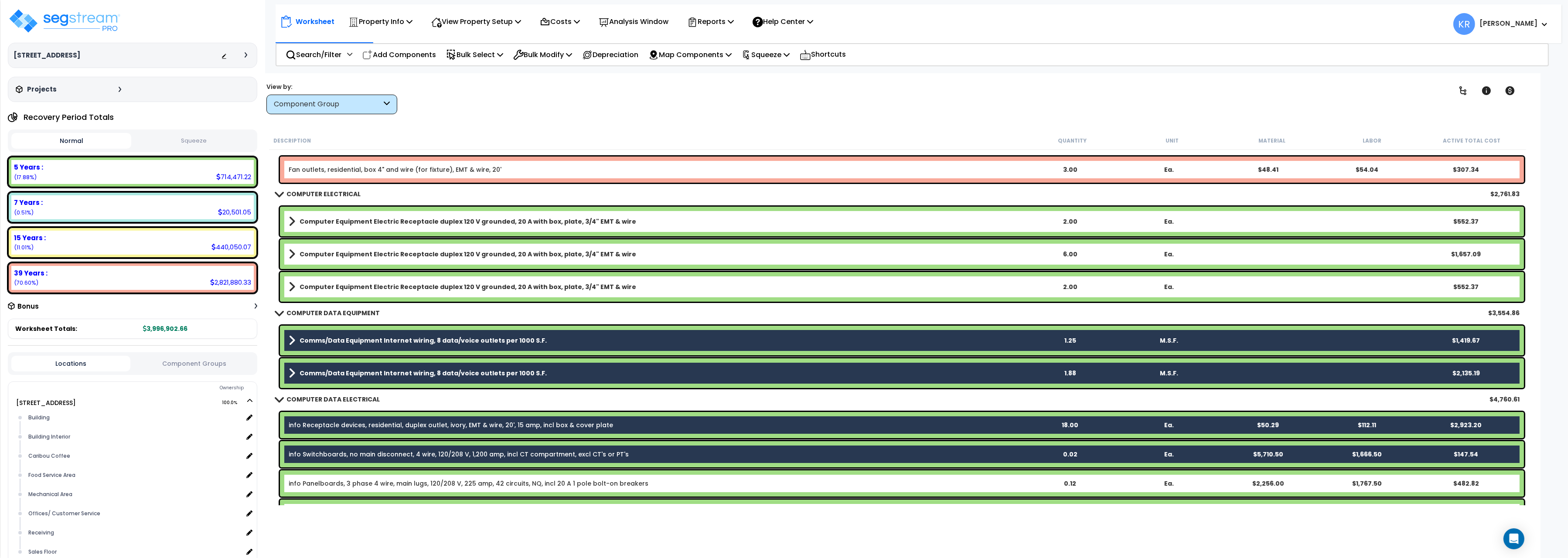
click at [306, 490] on div "info Panelboards, 3 phase 4 wire, main lugs, 120/208 V, 225 amp, 42 circuits, N…" at bounding box center [902, 483] width 1244 height 26
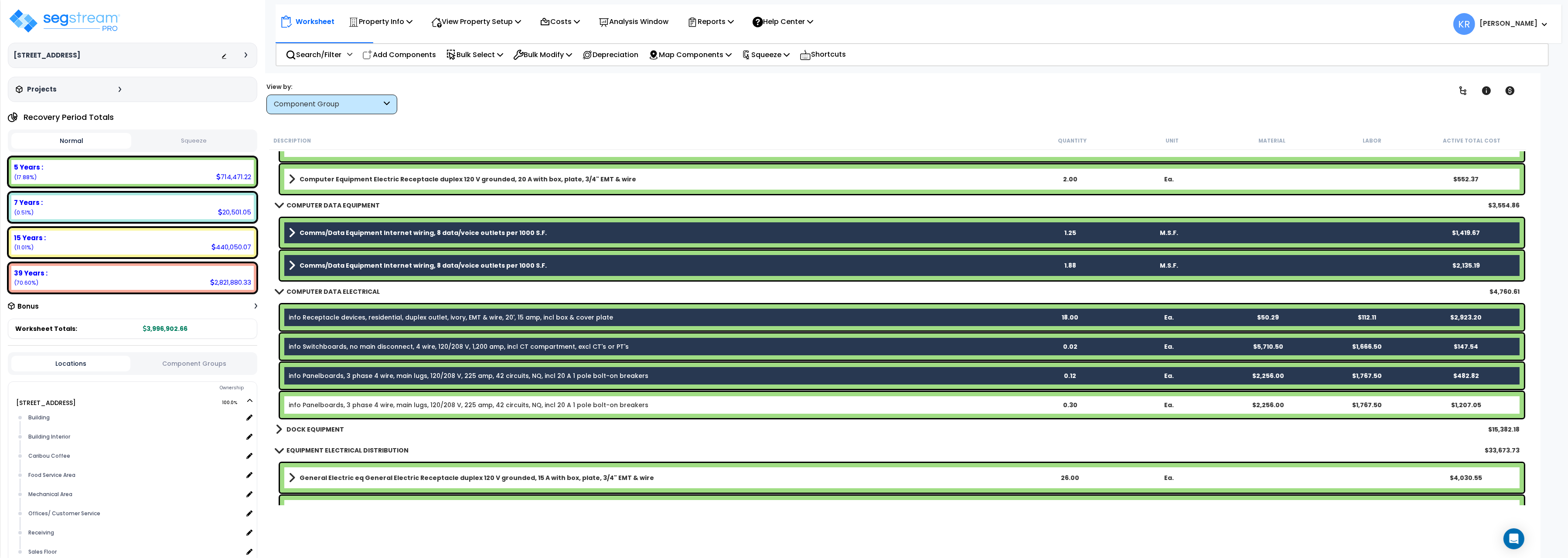
scroll to position [6774, 0]
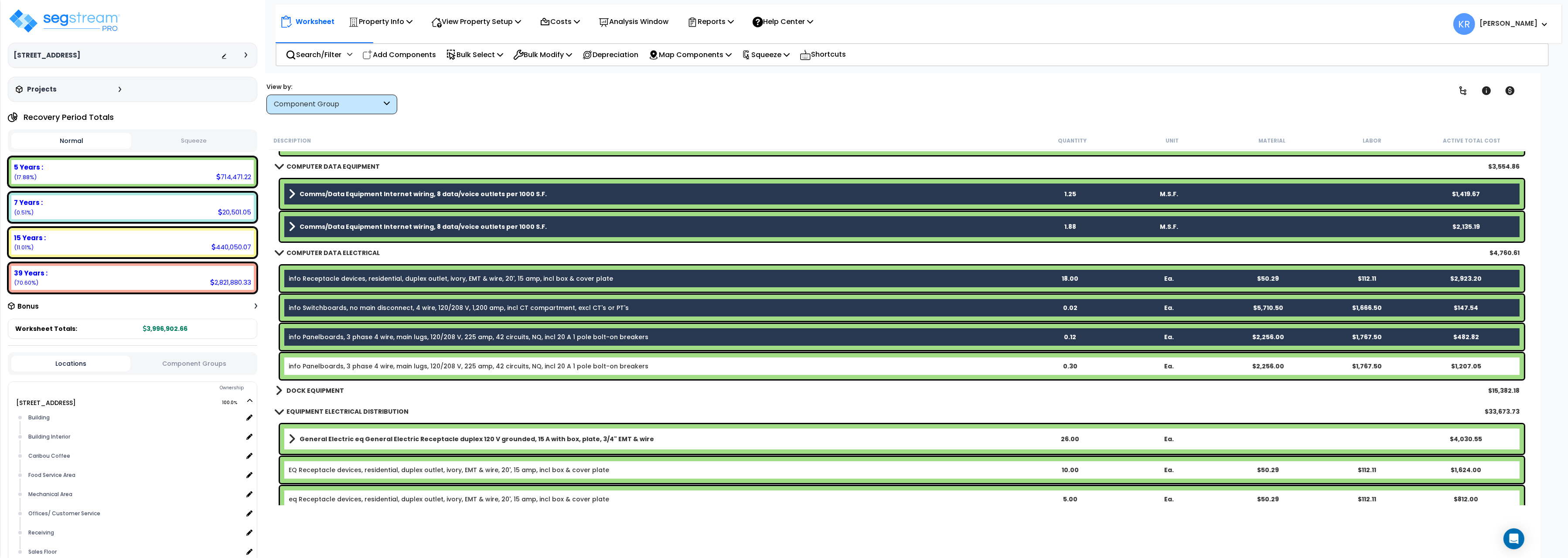
click at [335, 363] on link "info Panelboards, 3 phase 4 wire, main lugs, 120/208 V, 225 amp, 42 circuits, N…" at bounding box center [468, 366] width 360 height 9
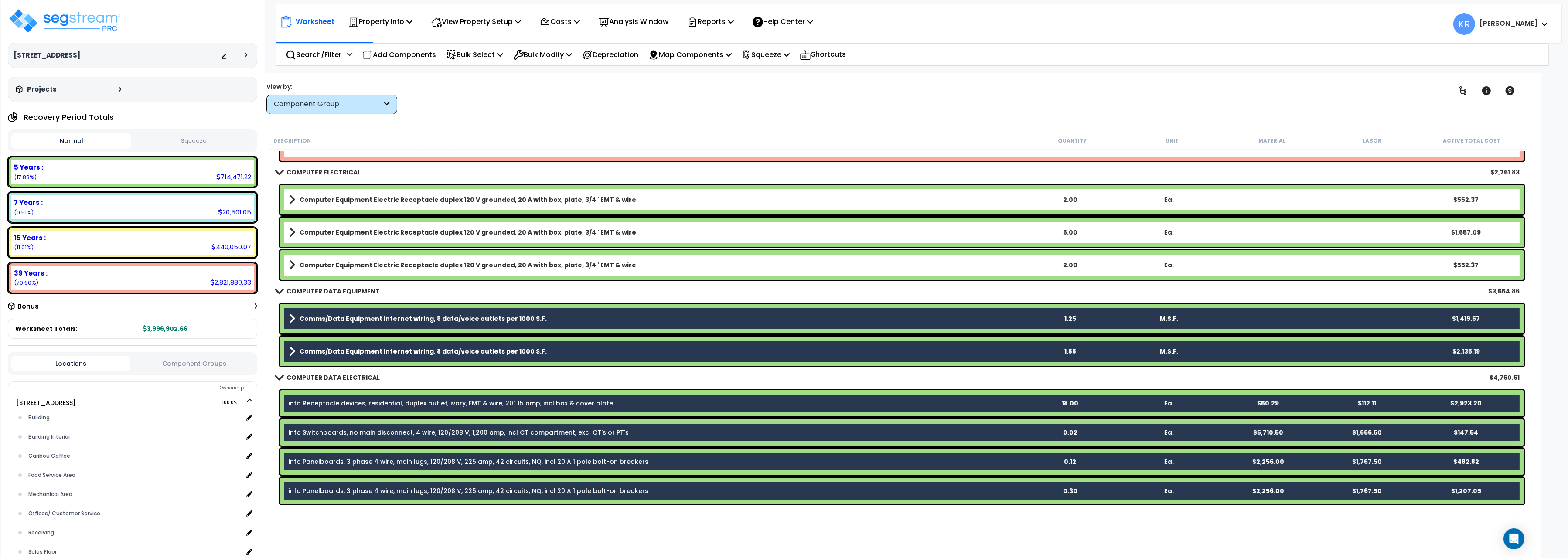
scroll to position [6677, 0]
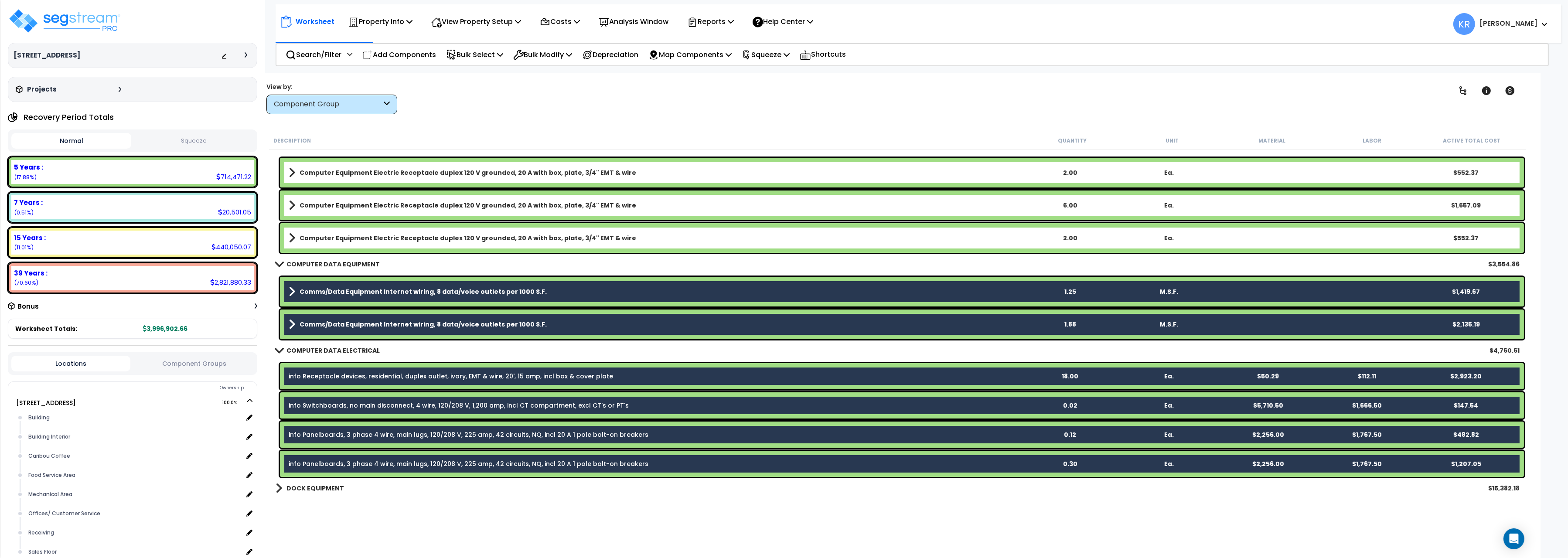
click at [331, 377] on link "info Receptacle devices, residential, duplex outlet, ivory, EMT & wire, 20', 15…" at bounding box center [450, 376] width 324 height 9
click at [320, 375] on link "info Receptacle devices, residential, duplex outlet, ivory, EMT & wire, 20', 15…" at bounding box center [450, 376] width 324 height 9
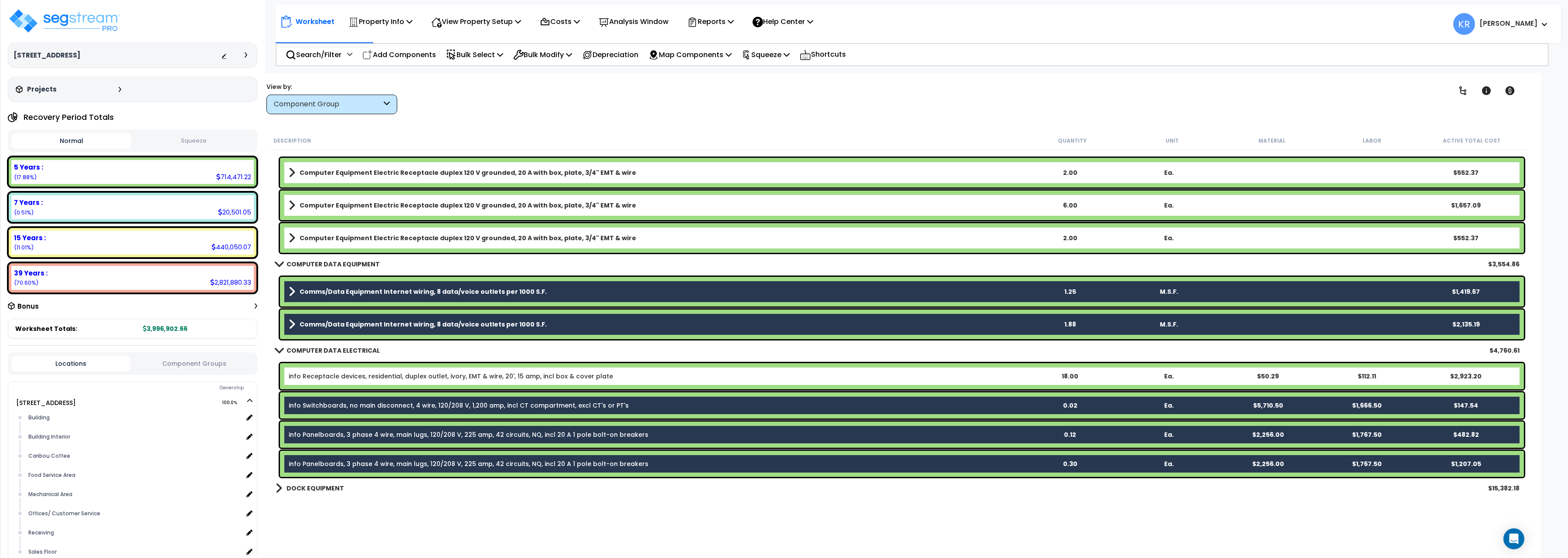
click at [311, 404] on link "info Switchboards, no main disconnect, 4 wire, 120/208 V, 1,200 amp, incl CT co…" at bounding box center [458, 405] width 340 height 9
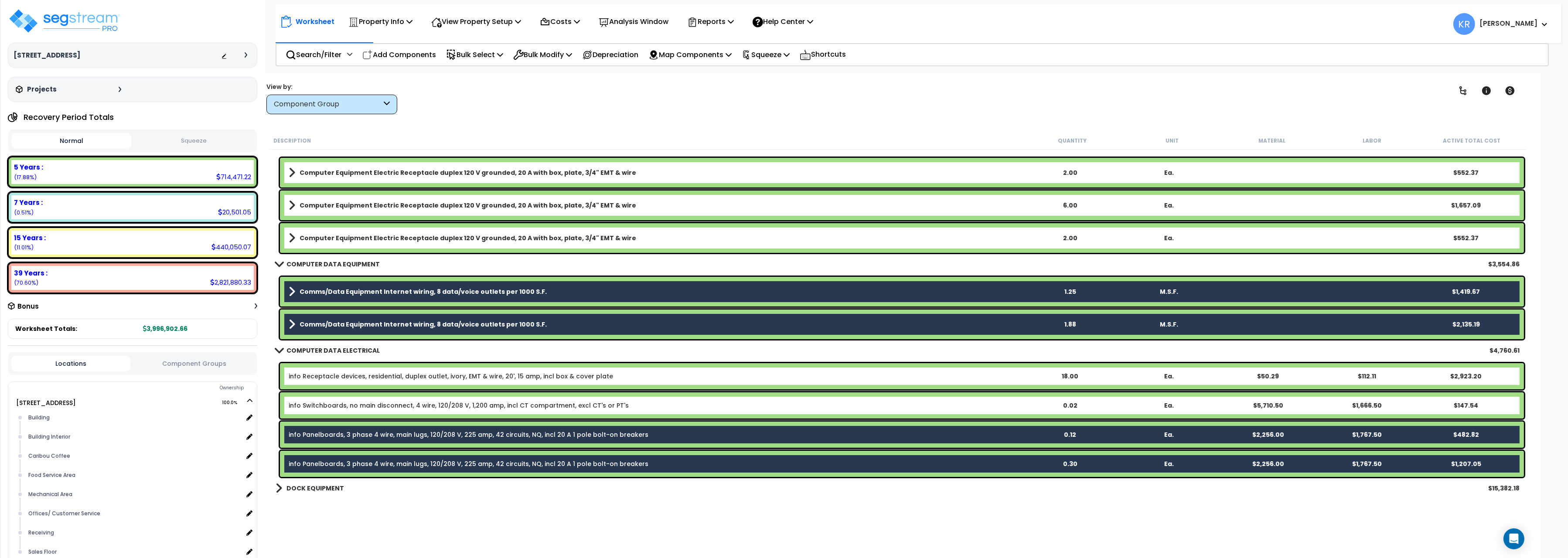
click at [310, 438] on div "info Panelboards, 3 phase 4 wire, main lugs, 120/208 V, 225 amp, 42 circuits, N…" at bounding box center [654, 434] width 732 height 9
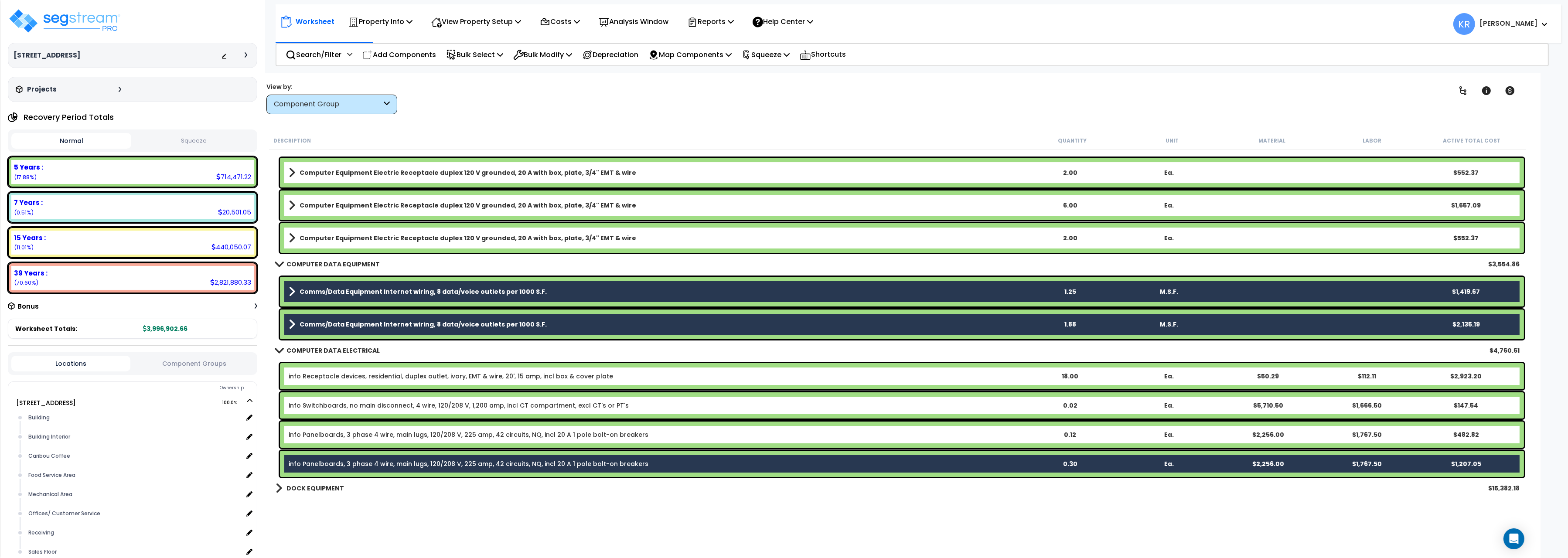
click at [306, 464] on link "info Panelboards, 3 phase 4 wire, main lugs, 120/208 V, 225 amp, 42 circuits, N…" at bounding box center [468, 464] width 360 height 9
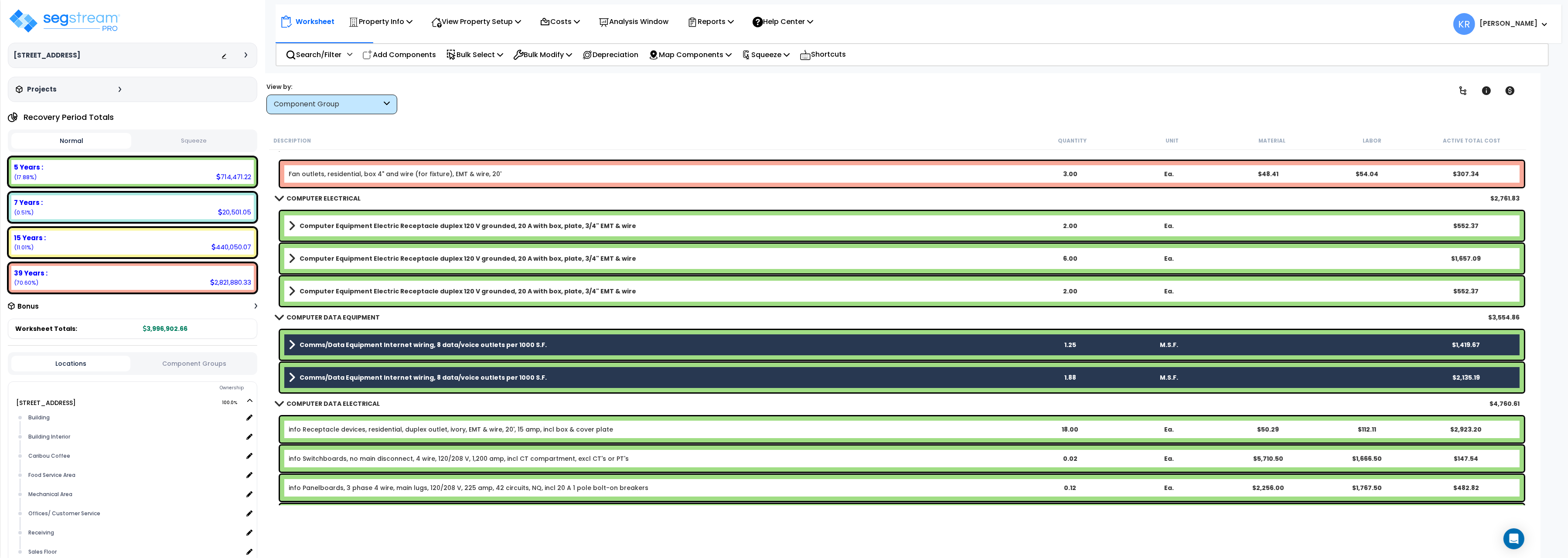
scroll to position [6530, 0]
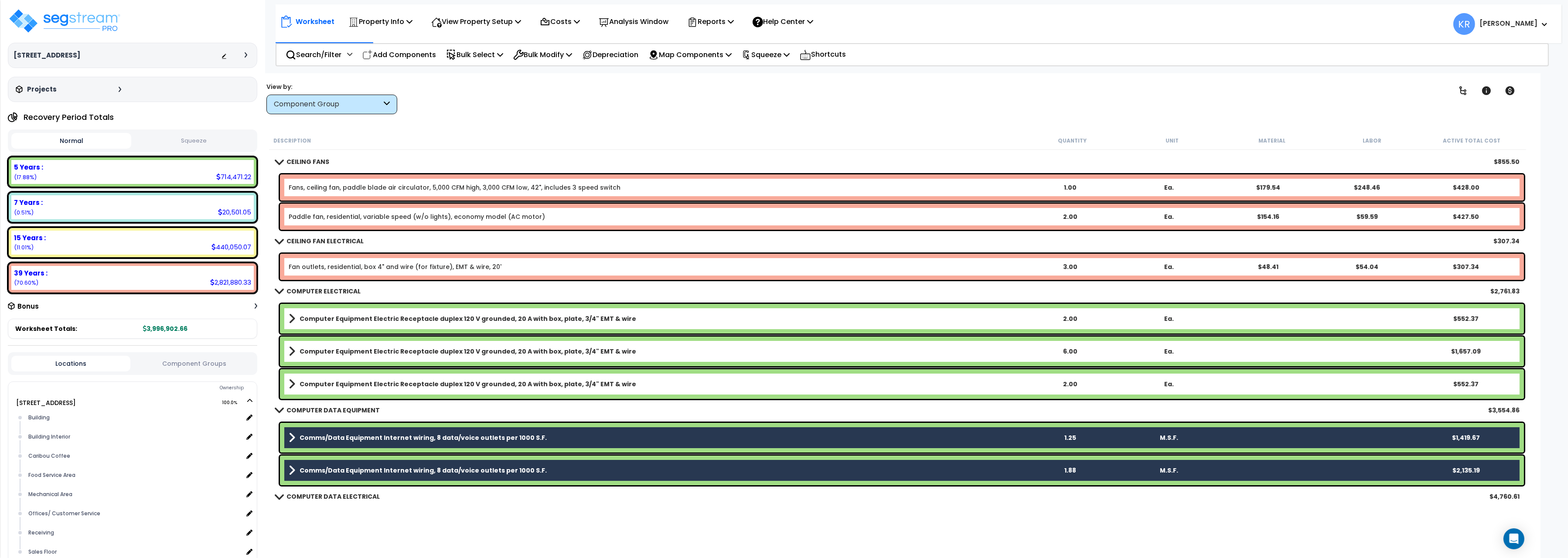
click at [327, 388] on link "Computer Equipment Electric Receptacle duplex 120 V grounded, 20 A with box, pl…" at bounding box center [654, 384] width 732 height 12
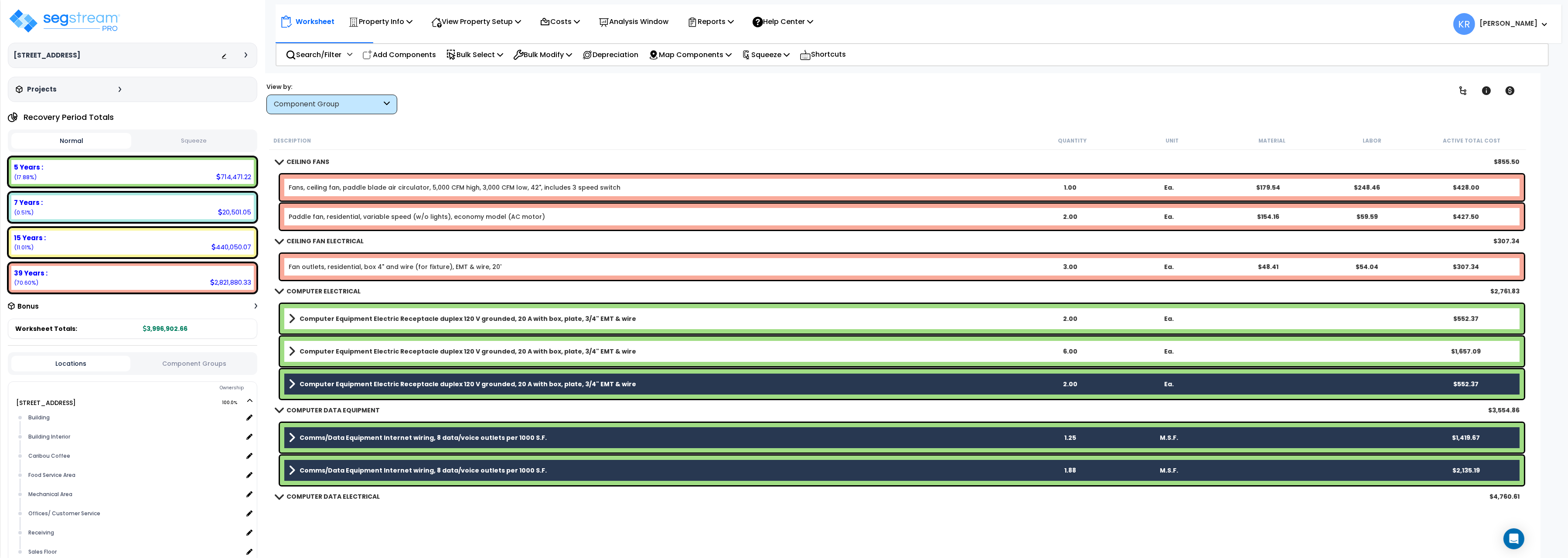
click at [329, 356] on link "Computer Equipment Electric Receptacle duplex 120 V grounded, 20 A with box, pl…" at bounding box center [654, 351] width 732 height 12
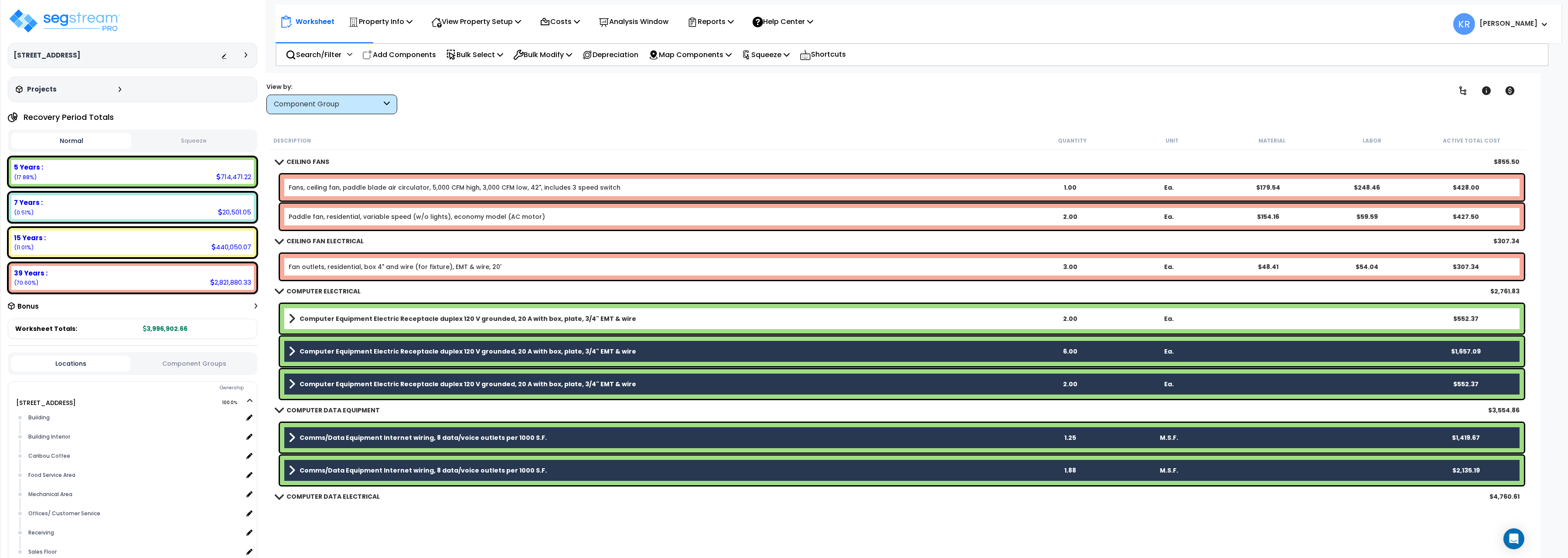
click at [339, 321] on b "Computer Equipment Electric Receptacle duplex 120 V grounded, 20 A with box, pl…" at bounding box center [467, 318] width 337 height 9
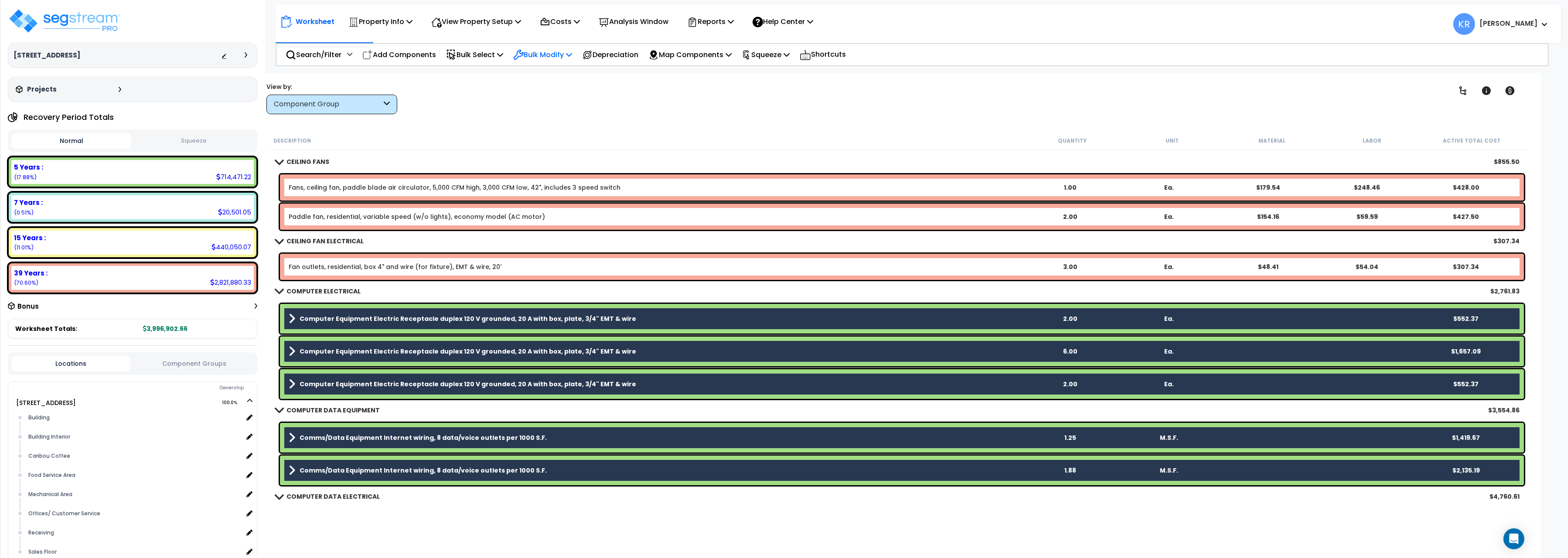
click at [547, 58] on p "Bulk Modify" at bounding box center [542, 54] width 59 height 12
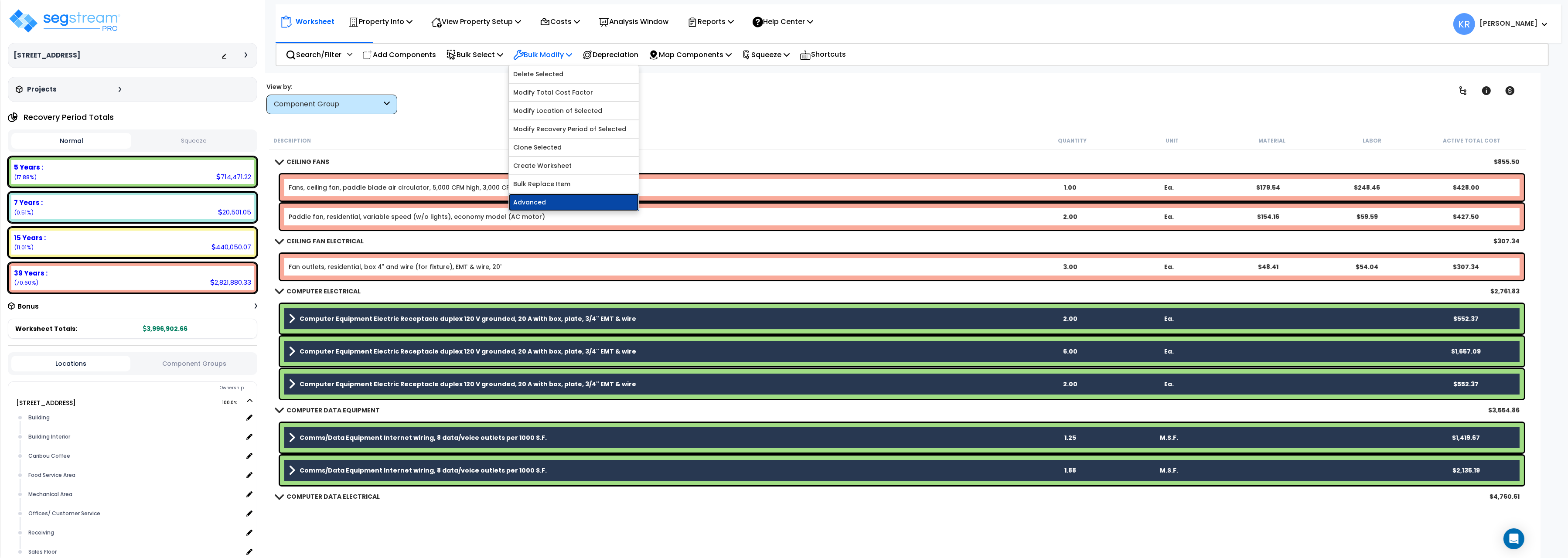
click at [530, 206] on link "Advanced" at bounding box center [573, 202] width 130 height 18
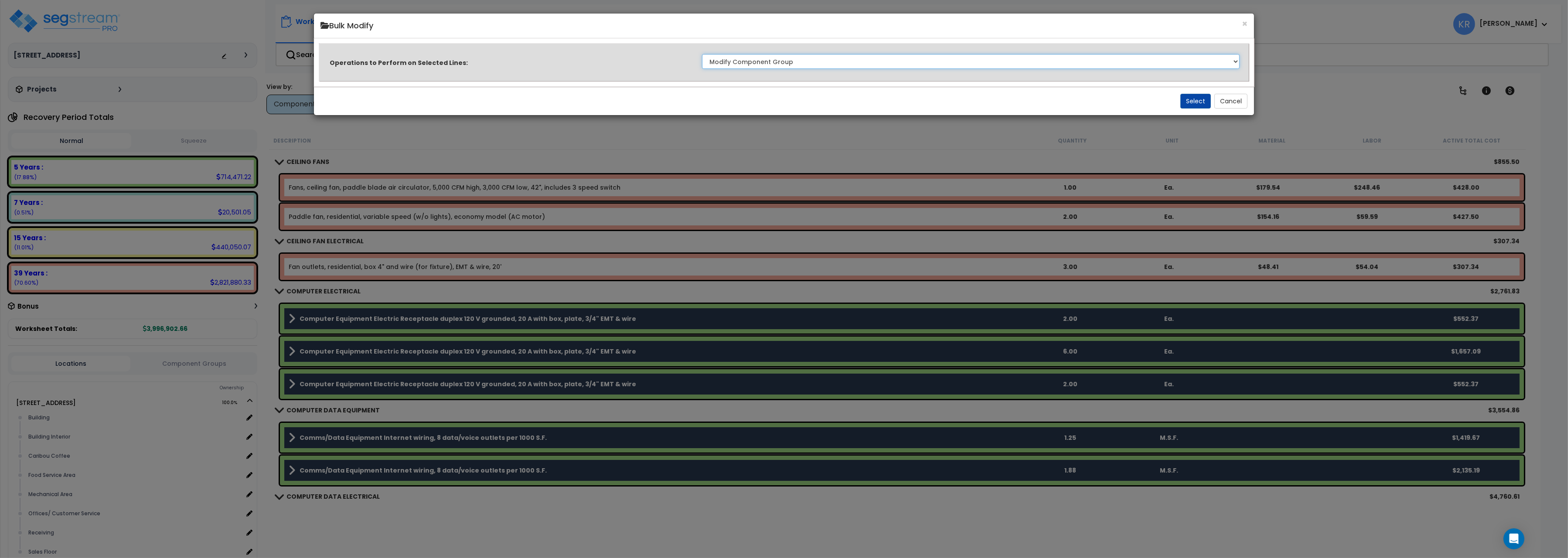
click at [702, 54] on select "Clone Delete Delete Zero Quantities Modify Component Group Modify Cost Sources …" at bounding box center [970, 61] width 537 height 15
click option "Modify Component Group" at bounding box center [0, 0] width 0 height 0
click at [1196, 100] on button "Select" at bounding box center [1195, 101] width 30 height 15
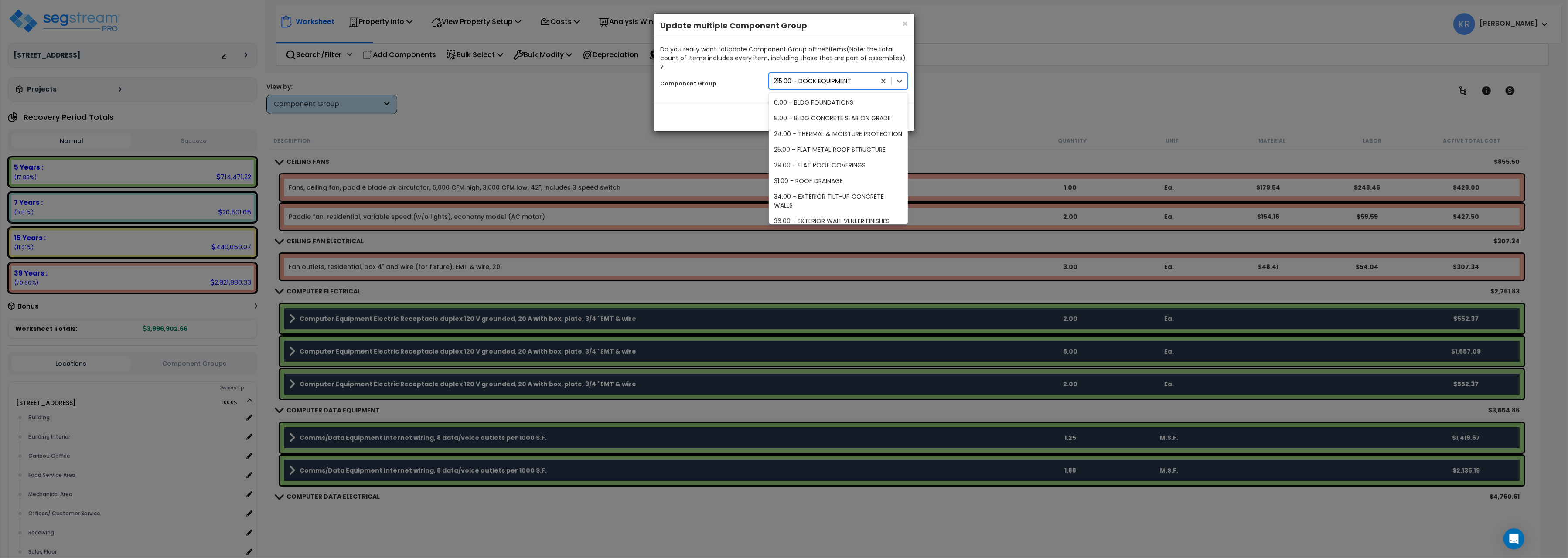
click at [792, 77] on div "215.00 - DOCK EQUIPMENT" at bounding box center [813, 81] width 78 height 9
type input "computer"
click at [839, 127] on div "203.00 - COMPUTER DATA ELECTRICAL" at bounding box center [838, 134] width 139 height 16
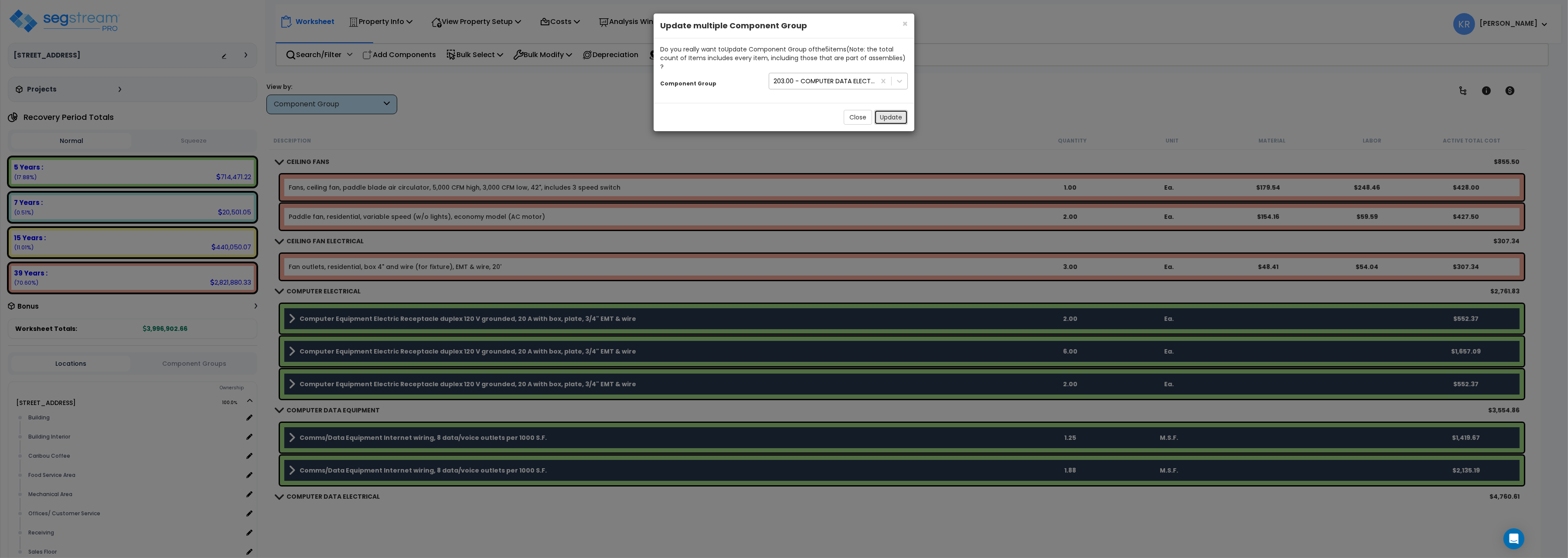
click at [892, 110] on button "Update" at bounding box center [891, 117] width 33 height 15
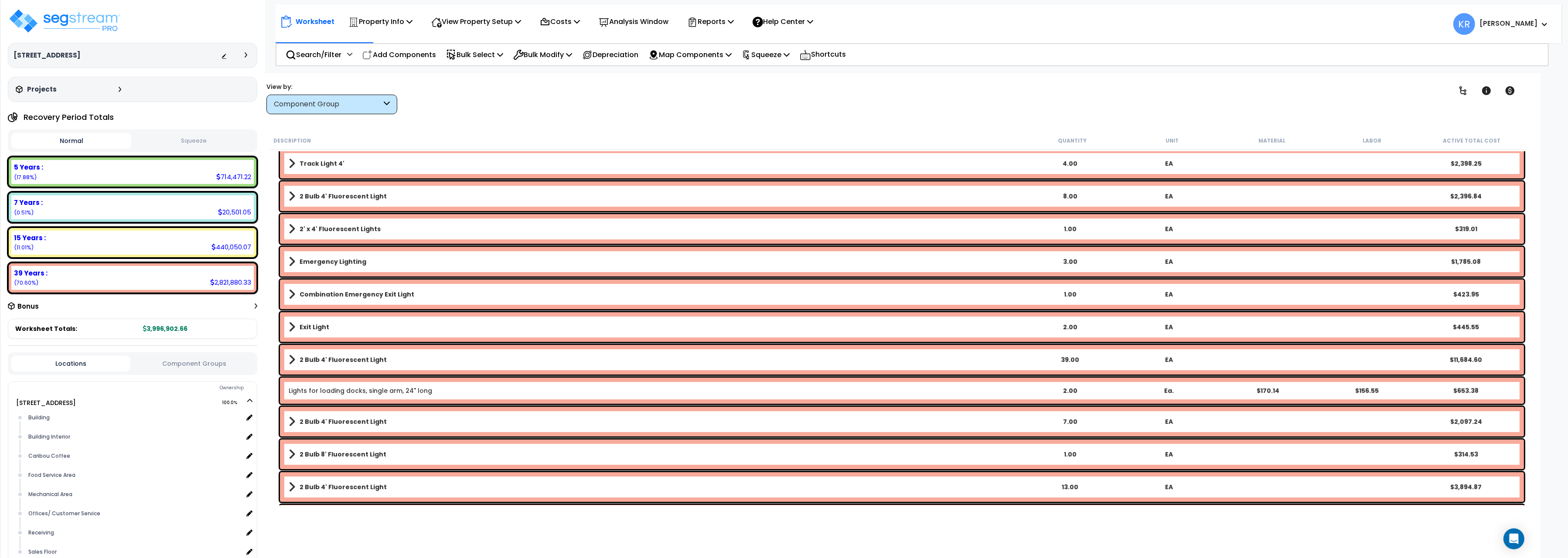
scroll to position [5604, 0]
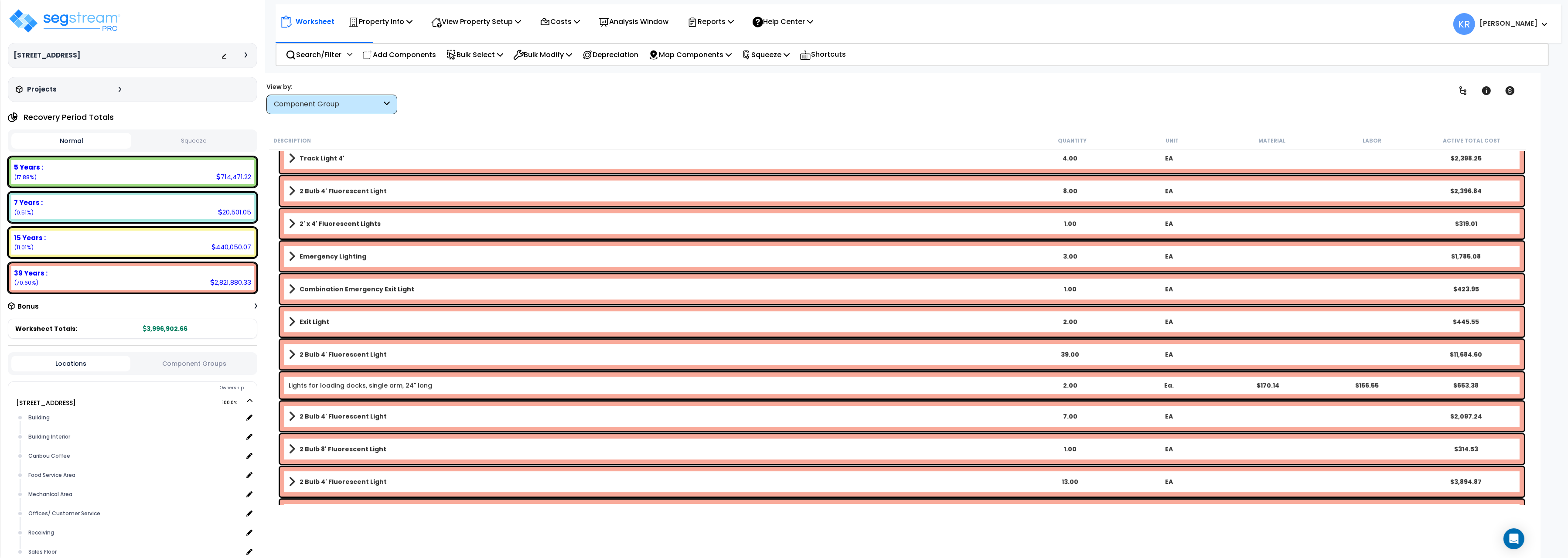
click at [345, 386] on link "Lights for loading docks, single arm, 24" long" at bounding box center [360, 385] width 144 height 9
click at [334, 386] on link "Lights for loading docks, single arm, 24" long" at bounding box center [360, 385] width 144 height 9
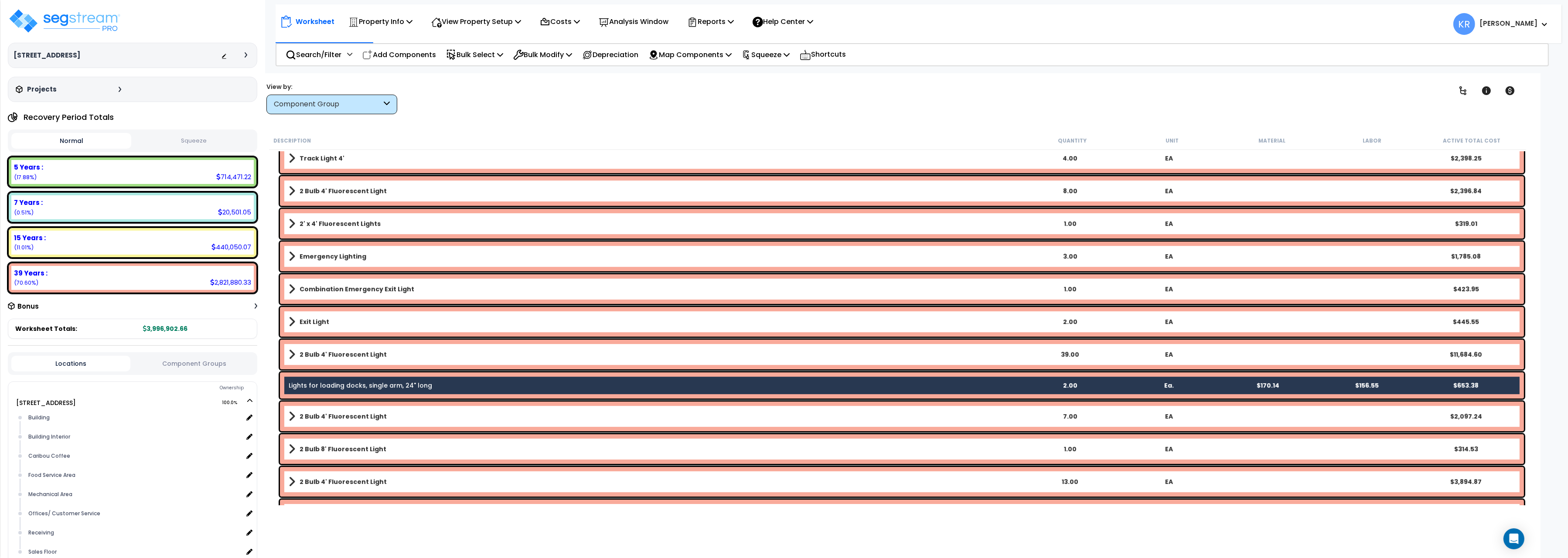
click at [408, 385] on link "Lights for loading docks, single arm, 24" long" at bounding box center [360, 385] width 144 height 9
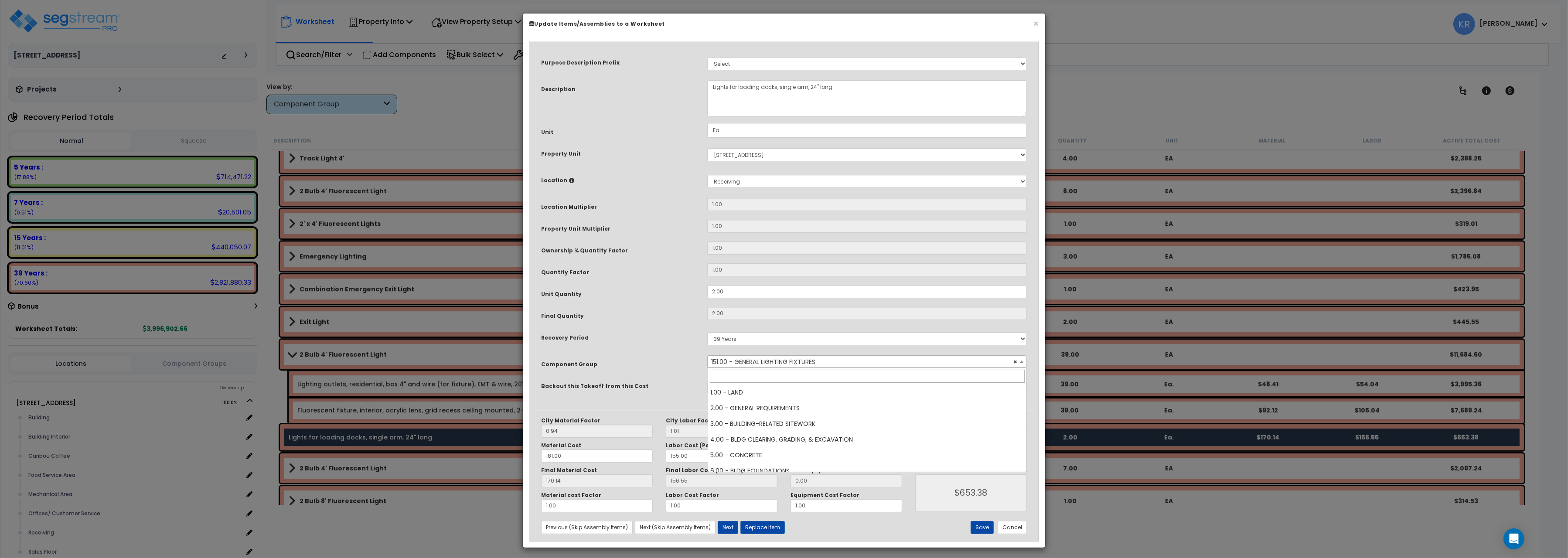
click at [748, 364] on span "× 151.00 - GENERAL LIGHTING FIXTURES" at bounding box center [867, 362] width 318 height 12
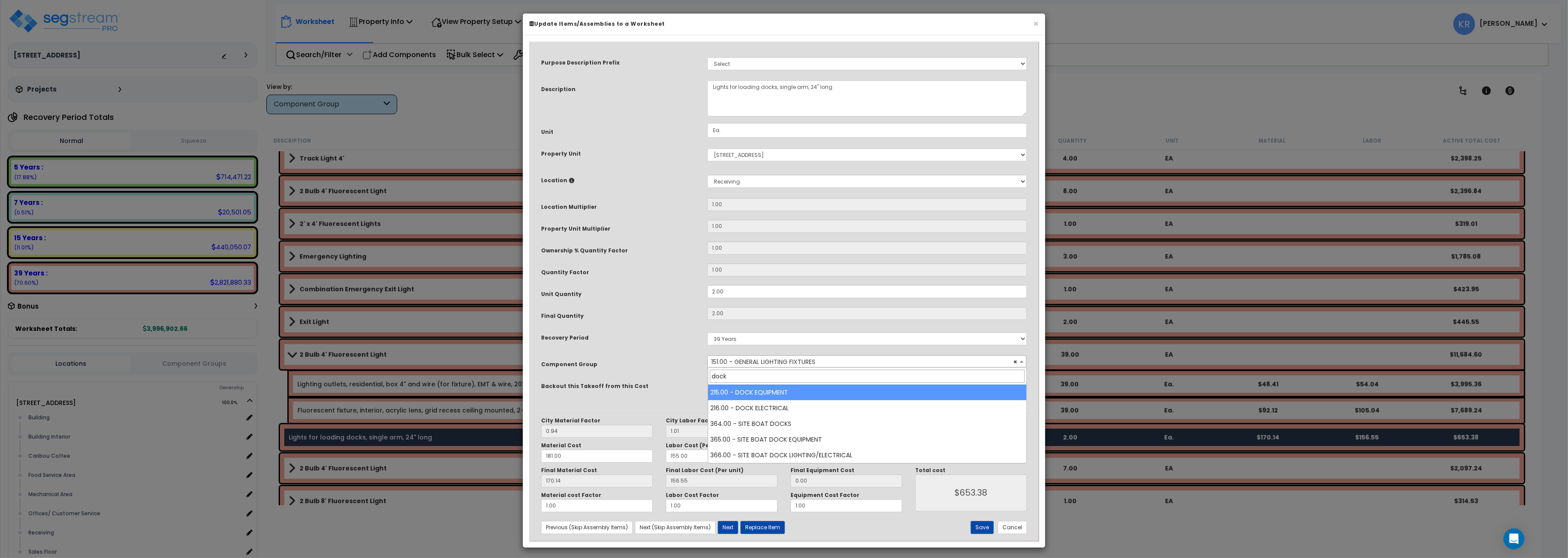
type input "dock"
select select "56815"
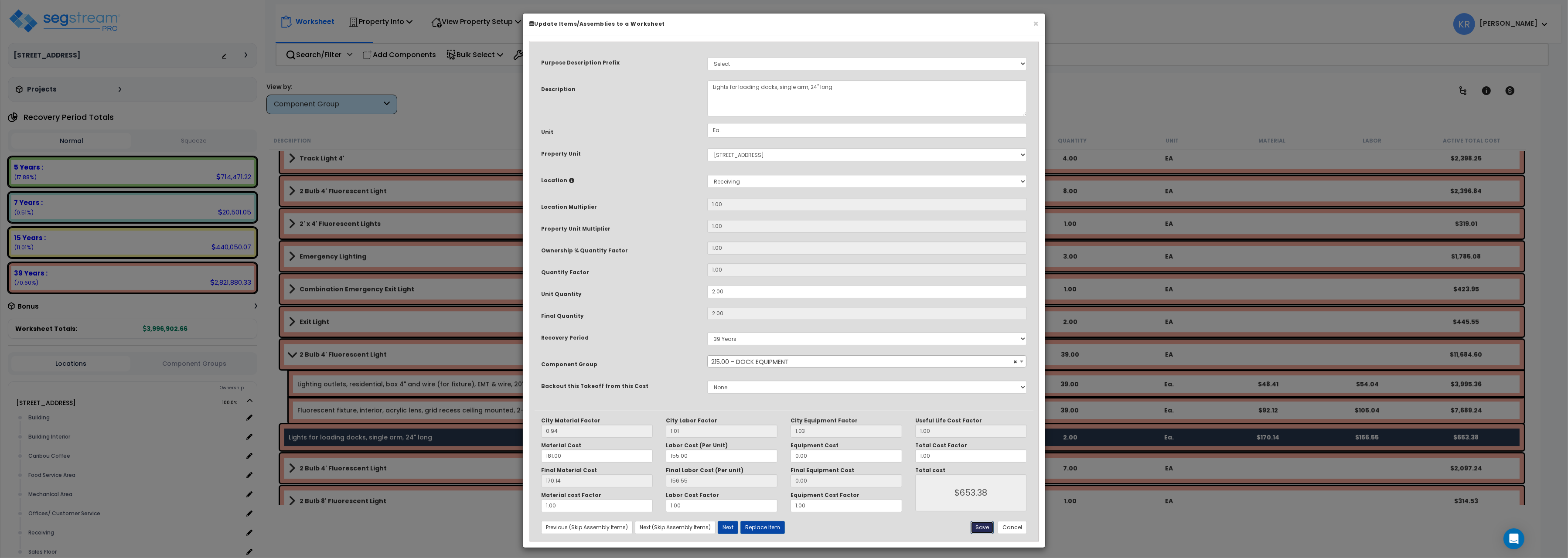
click at [985, 529] on button "Save" at bounding box center [982, 527] width 23 height 13
type input "653.38"
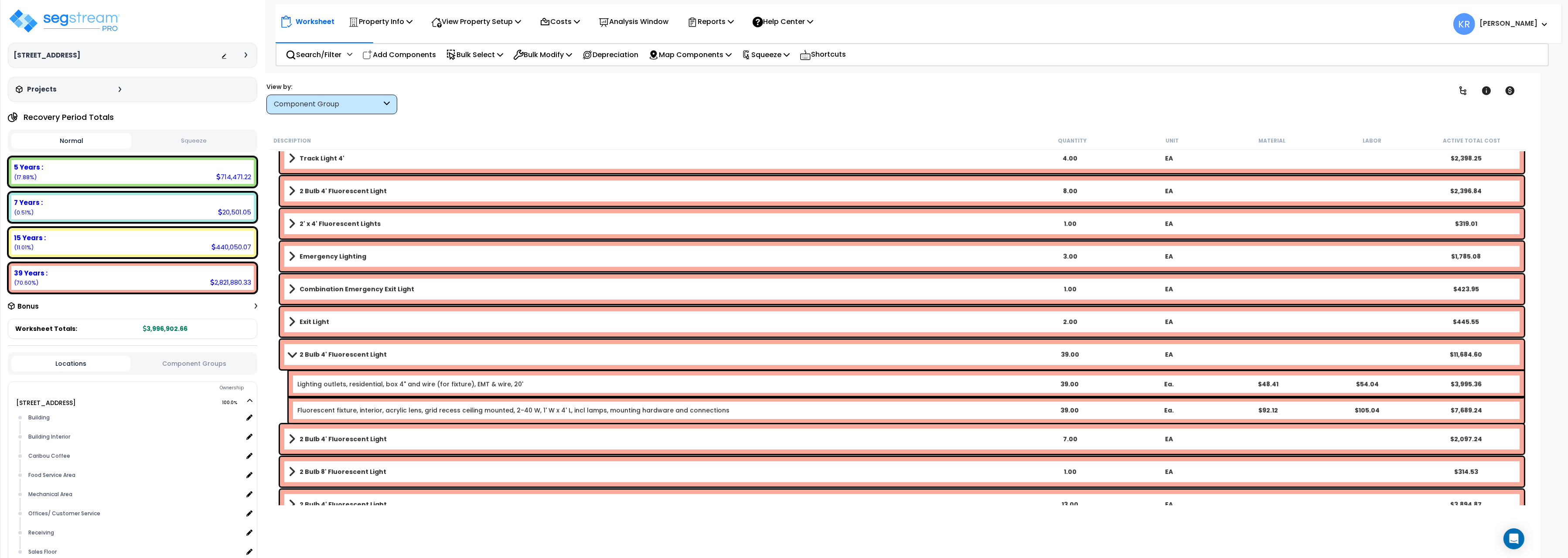
click at [302, 358] on b "2 Bulb 4' Fluorescent Light" at bounding box center [343, 354] width 87 height 9
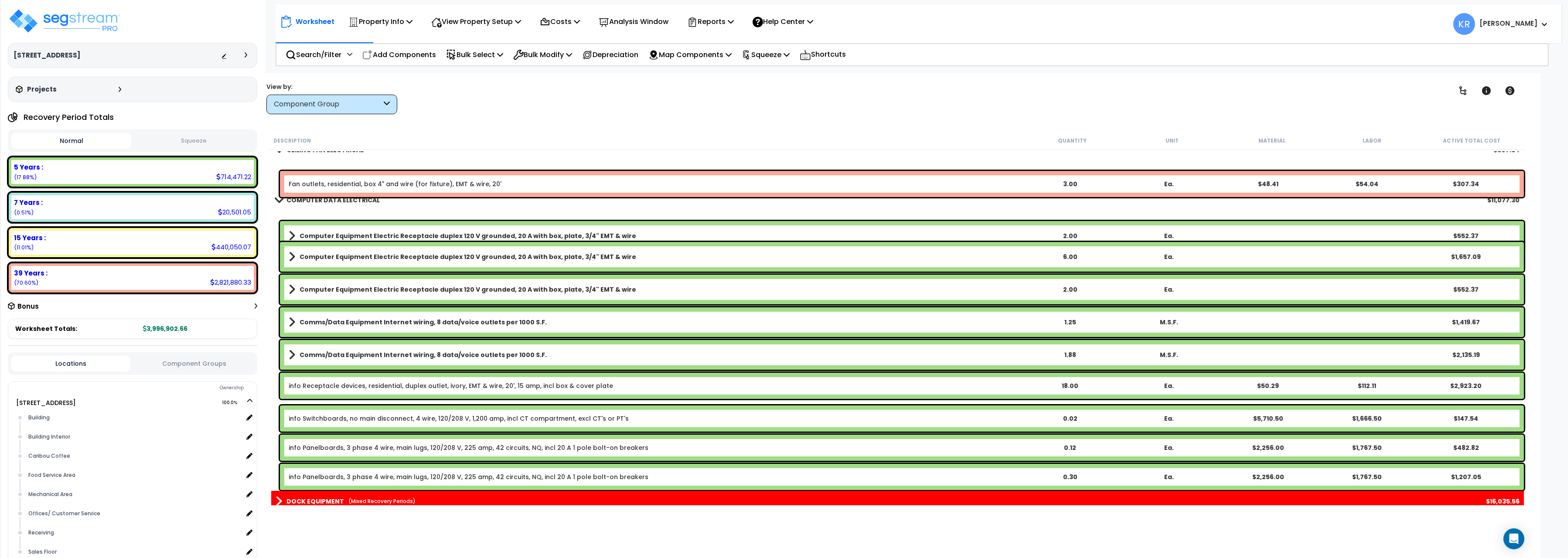
scroll to position [6677, 0]
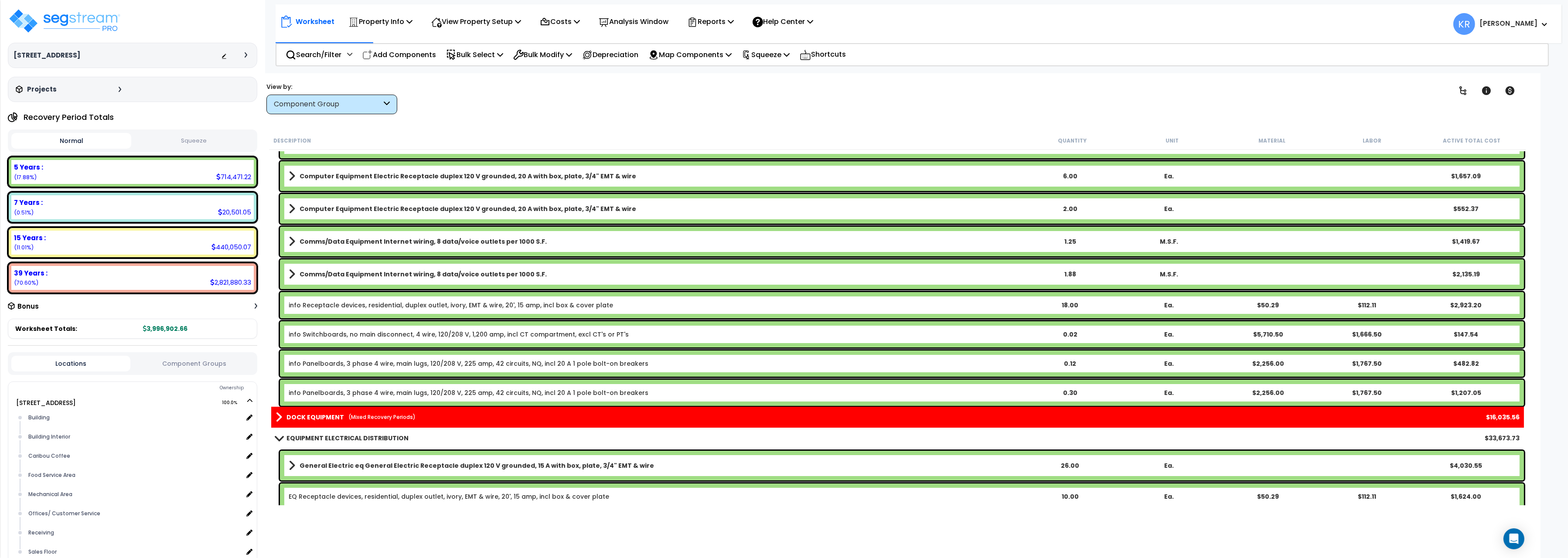
click at [316, 422] on link "DOCK EQUIPMENT (Mixed Recovery Periods)" at bounding box center [346, 417] width 140 height 12
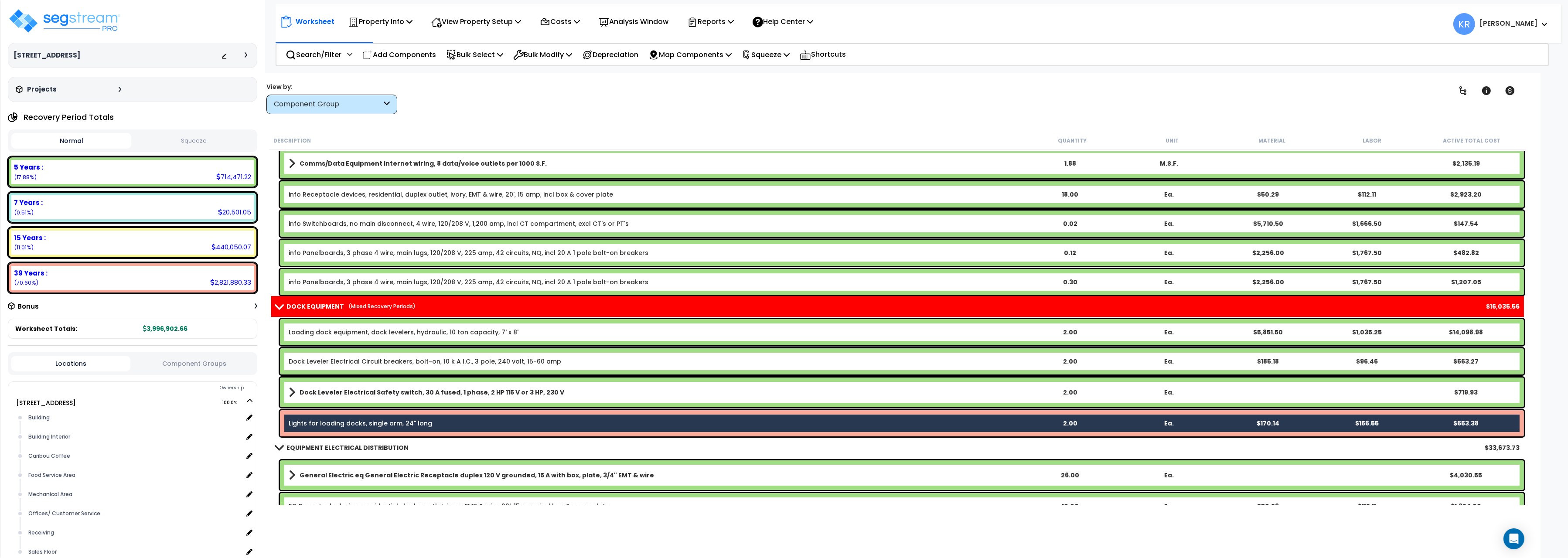
scroll to position [6823, 0]
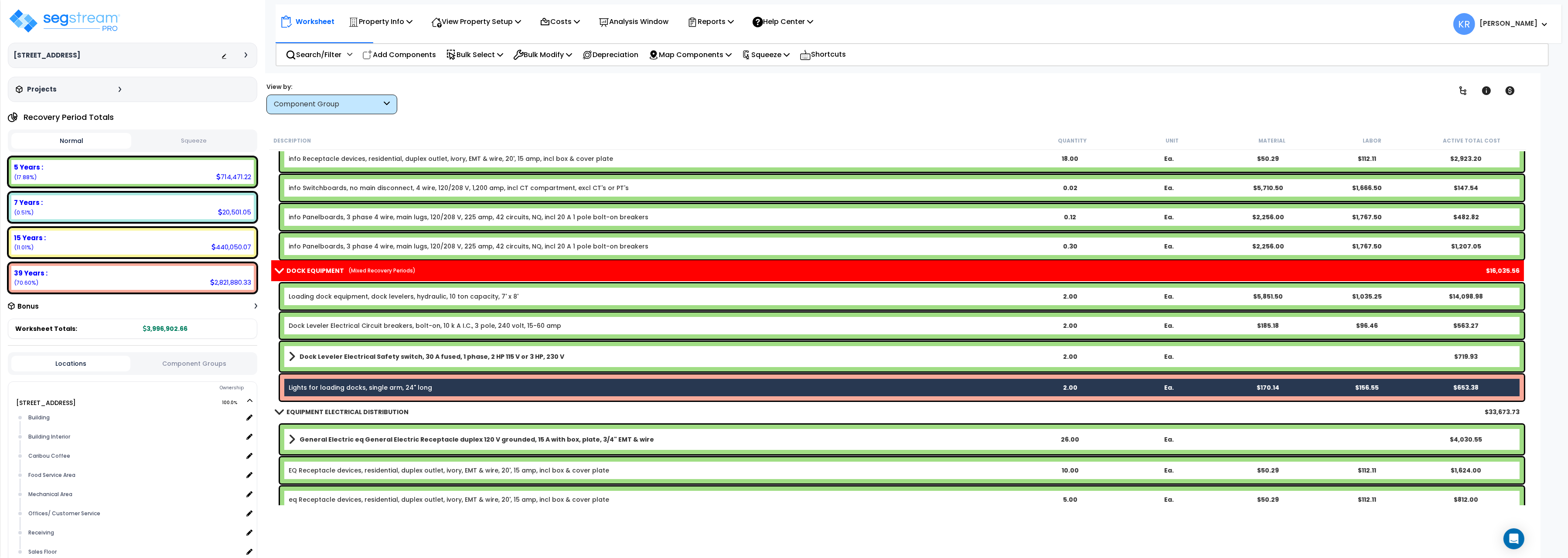
click at [336, 299] on link "Loading dock equipment, dock levelers, hydraulic, 10 ton capacity, 7' x 8'" at bounding box center [404, 296] width 230 height 9
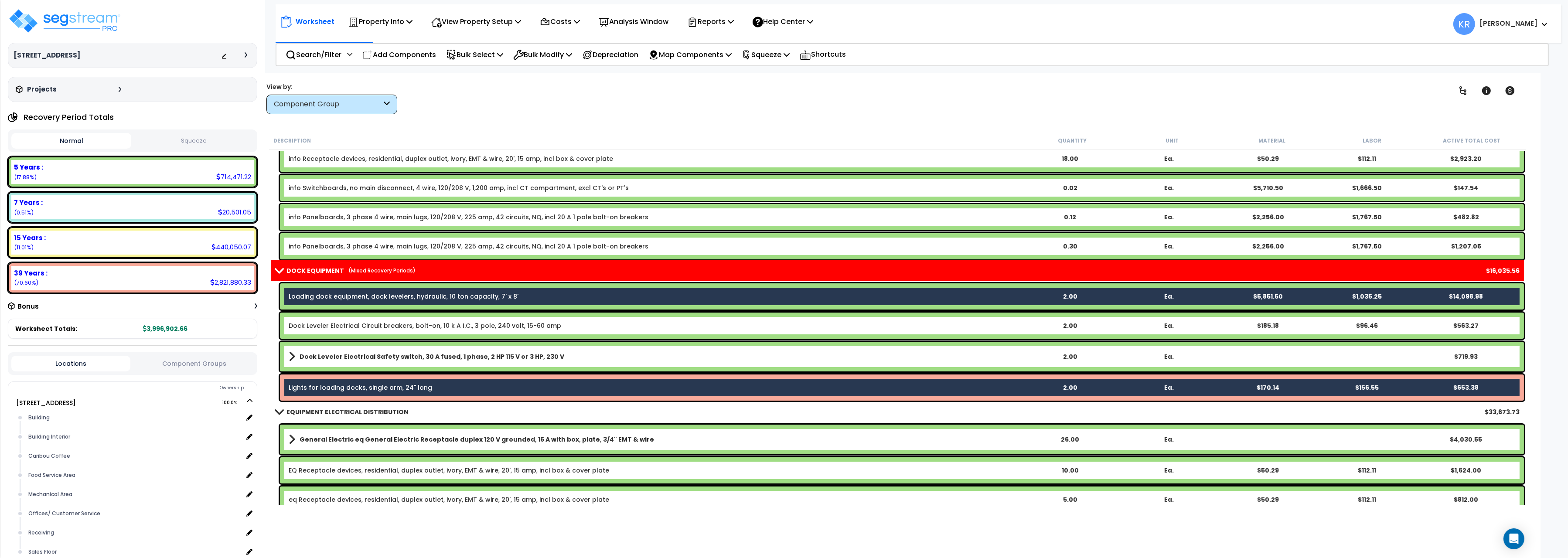
click at [337, 324] on link "Dock Leveler Electrical Circuit breakers, bolt-on, 10 k A I.C., 3 pole, 240 vol…" at bounding box center [425, 326] width 273 height 9
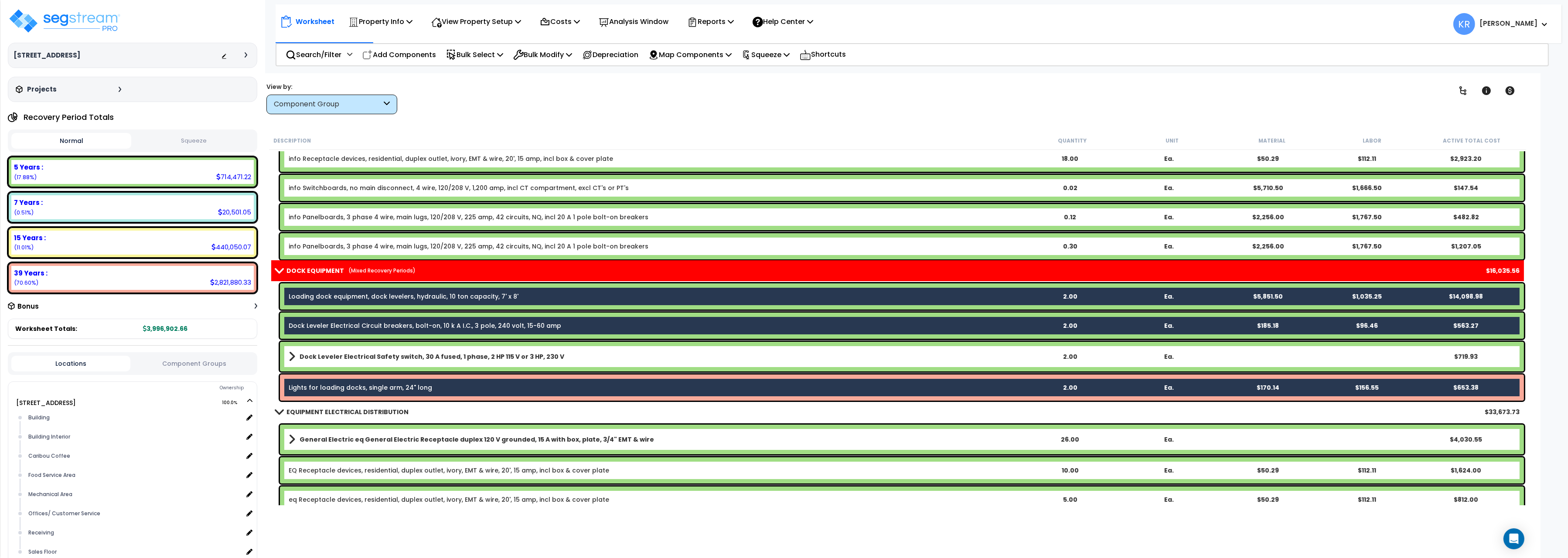
click at [341, 365] on div "Dock Leveler Electrical Safety switch, 30 A fused, 1 phase, 2 HP 115 V or 3 HP,…" at bounding box center [902, 357] width 1244 height 30
click at [343, 356] on b "Dock Leveler Electrical Safety switch, 30 A fused, 1 phase, 2 HP 115 V or 3 HP,…" at bounding box center [432, 357] width 265 height 9
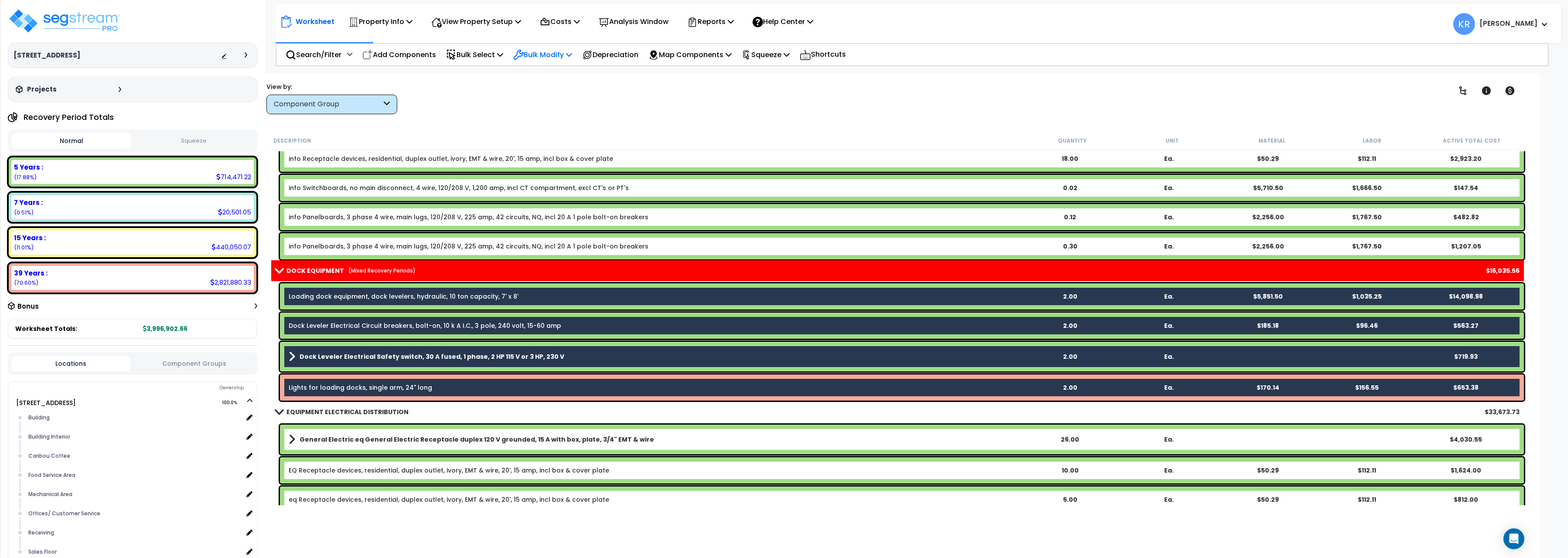
click at [535, 51] on p "Bulk Modify" at bounding box center [542, 54] width 59 height 12
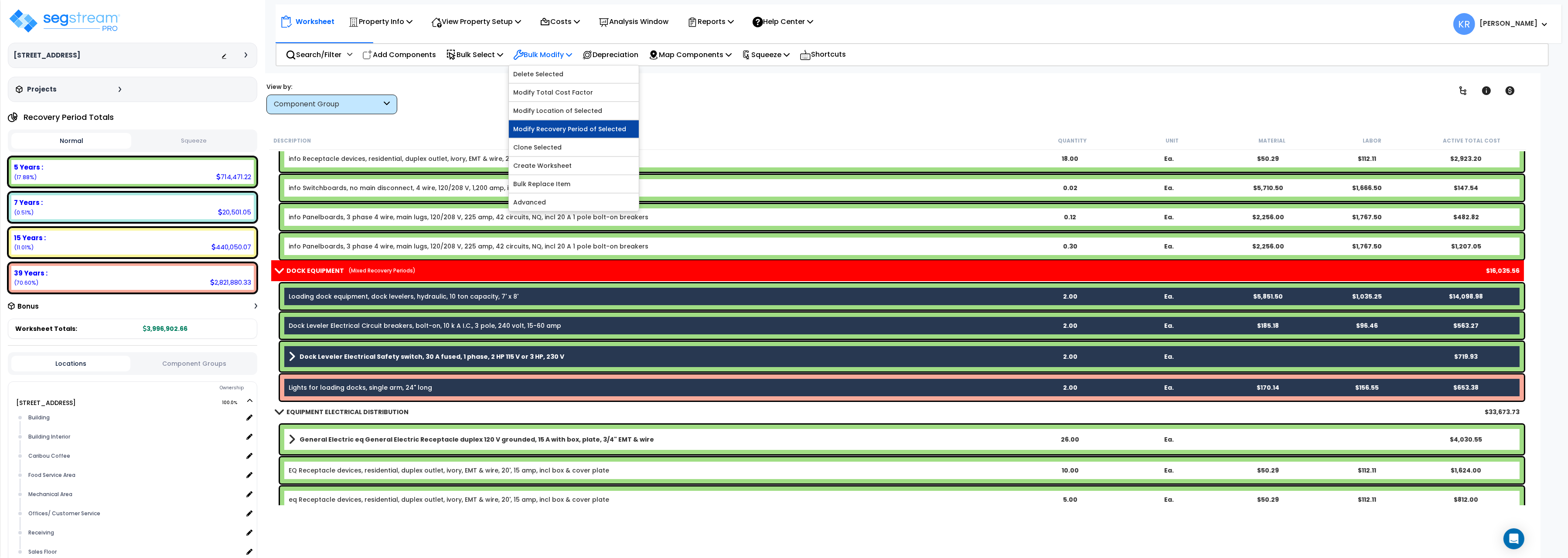
click at [577, 128] on link "Modify Recovery Period of Selected" at bounding box center [573, 129] width 130 height 18
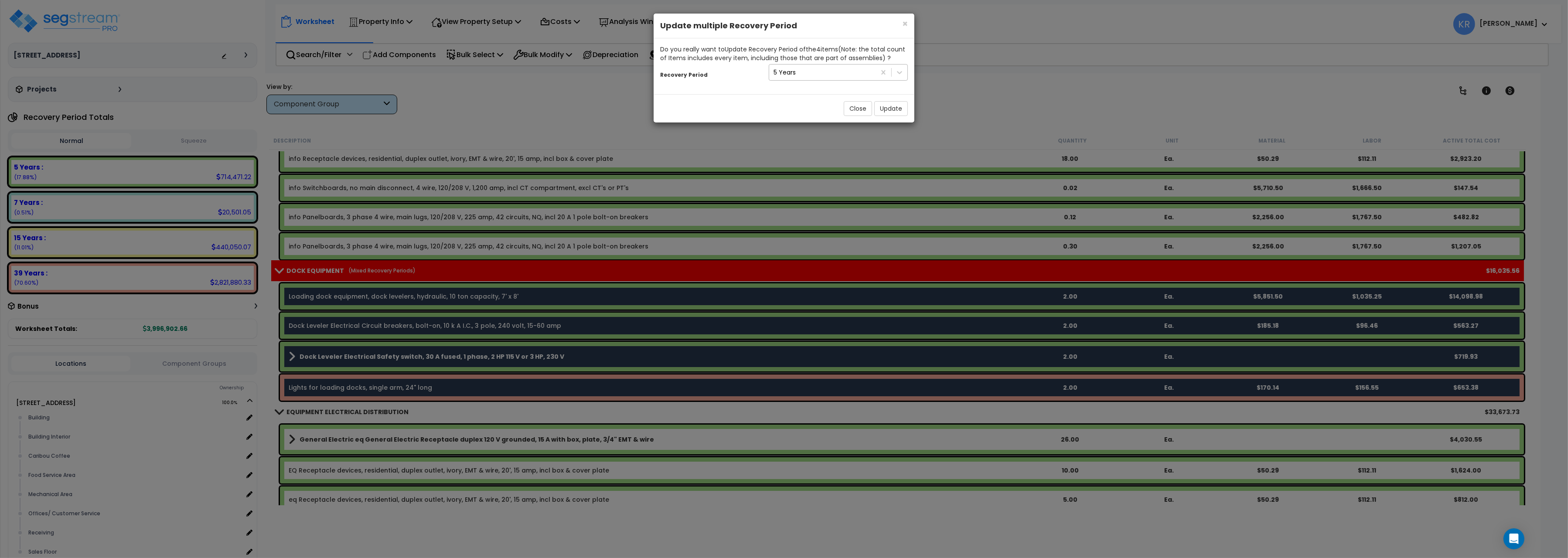
click at [797, 77] on div "5 Years" at bounding box center [822, 72] width 107 height 14
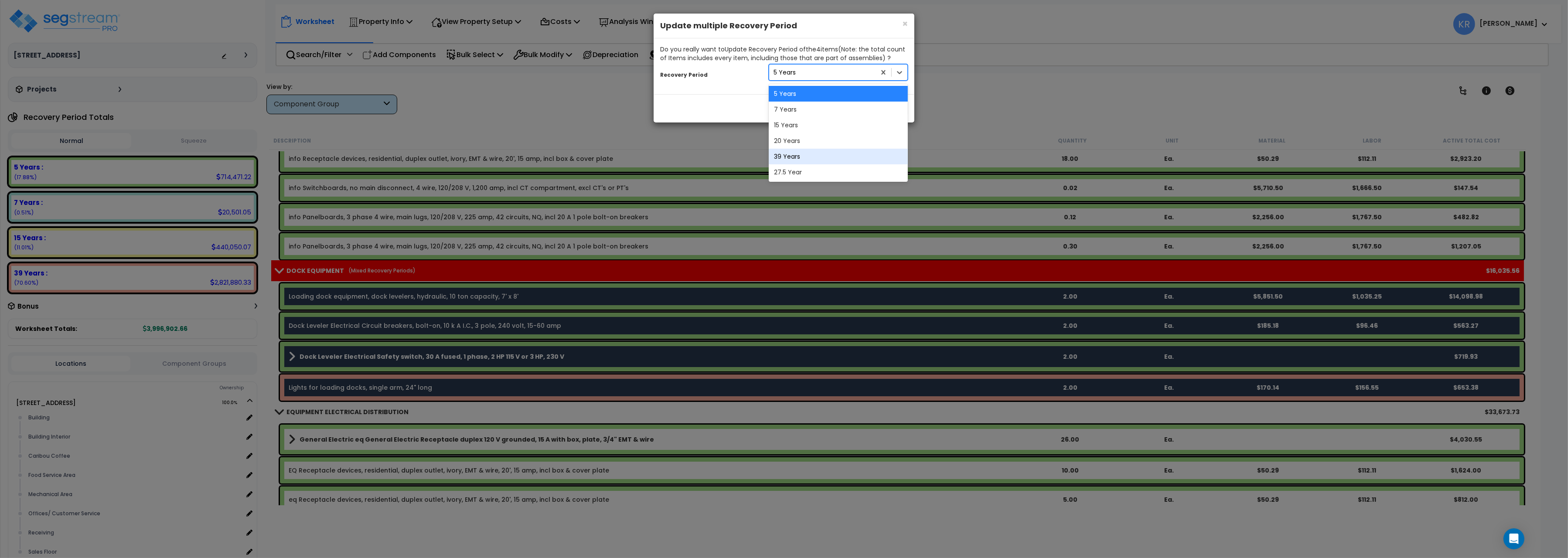
click at [797, 156] on div "39 Years" at bounding box center [838, 156] width 139 height 16
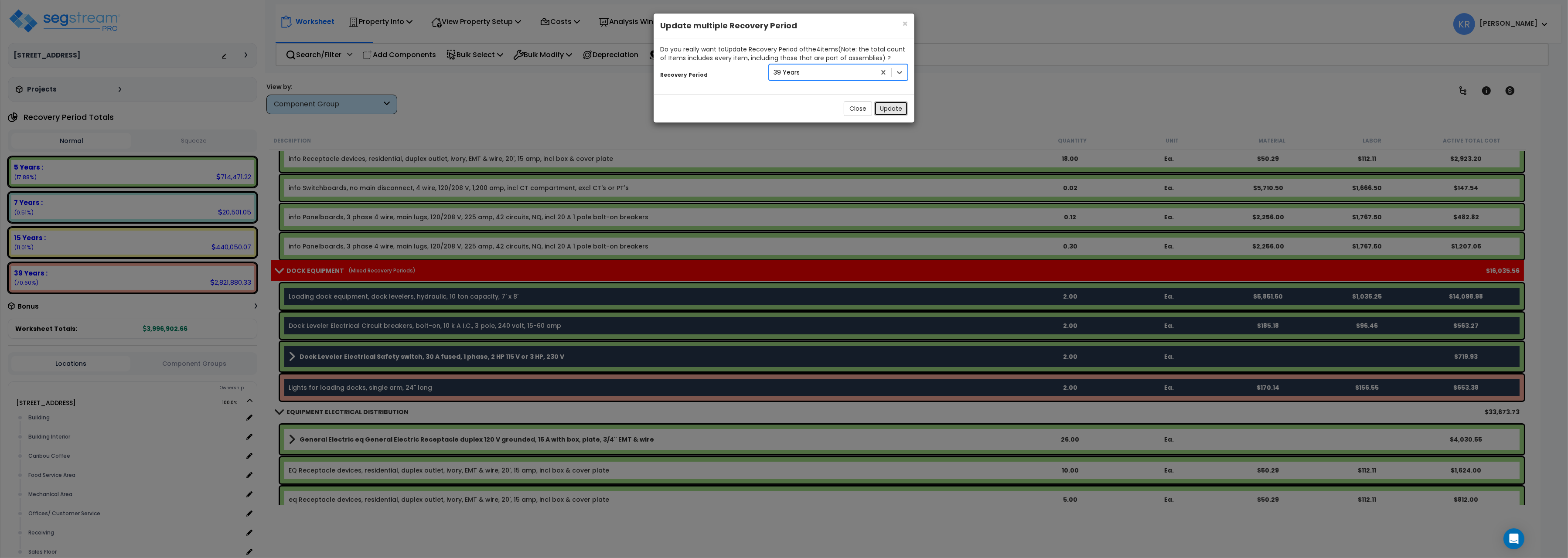
click at [896, 110] on button "Update" at bounding box center [891, 108] width 33 height 15
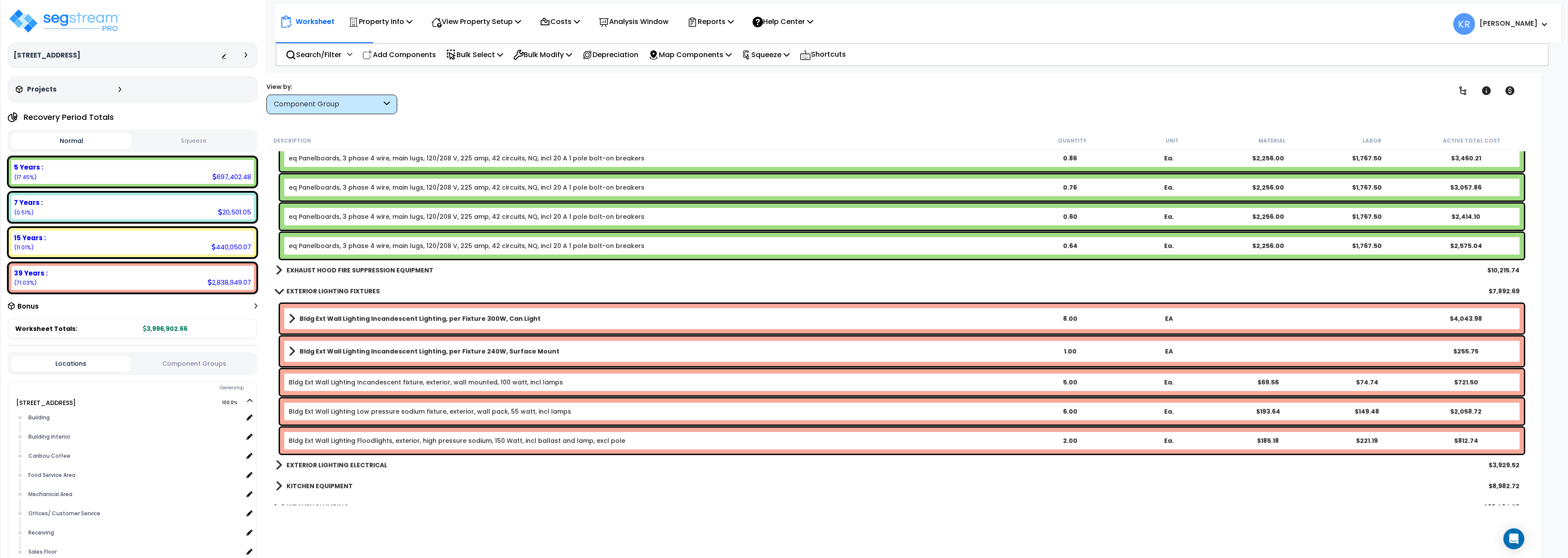
scroll to position [7505, 0]
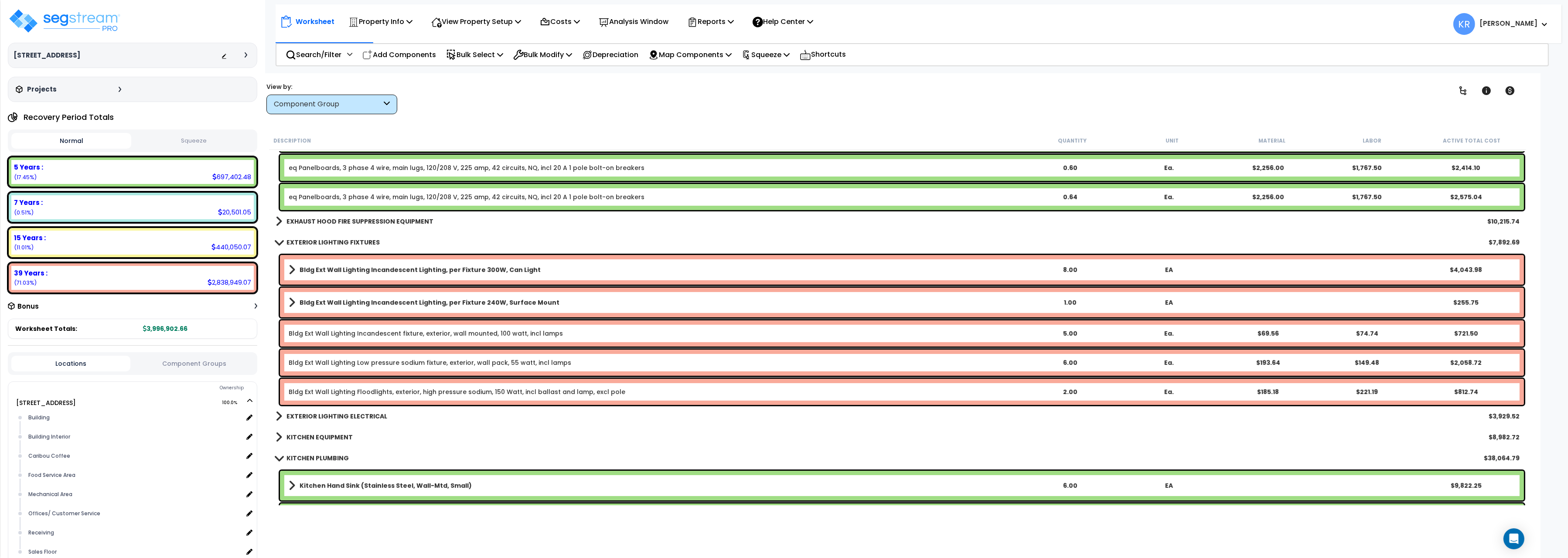
click at [313, 219] on b "EXHAUST HOOD FIRE SUPPRESSION EQUIPMENT" at bounding box center [360, 221] width 147 height 9
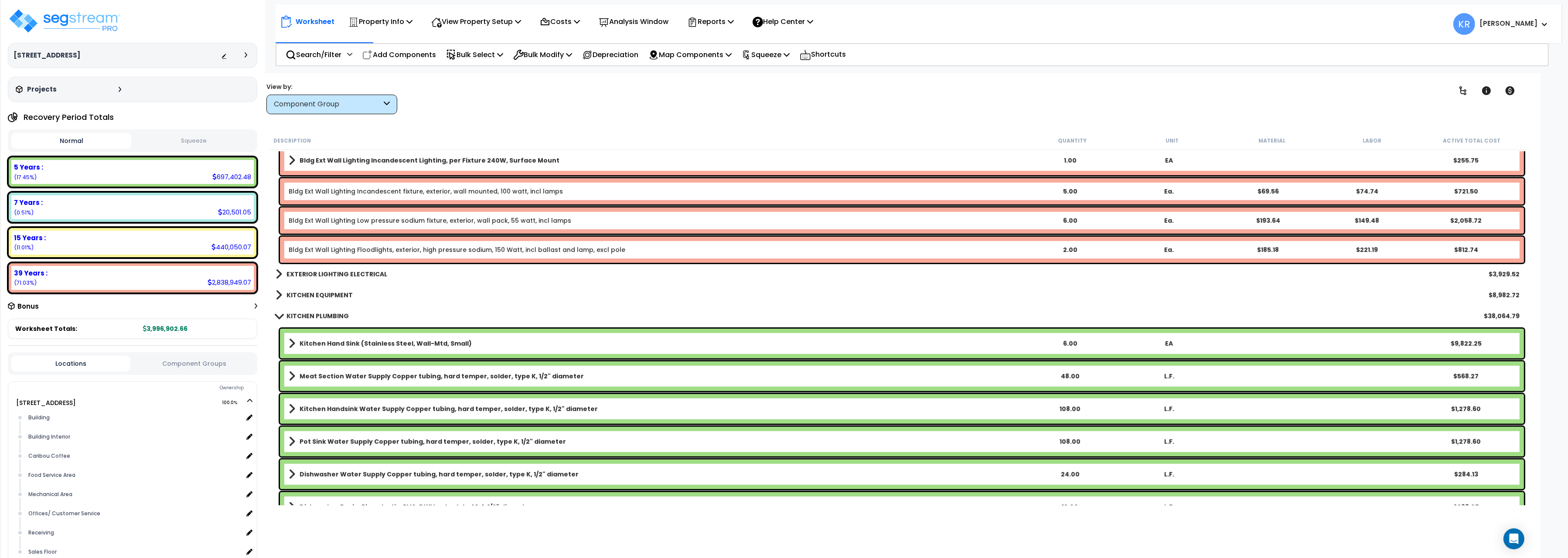
scroll to position [7749, 0]
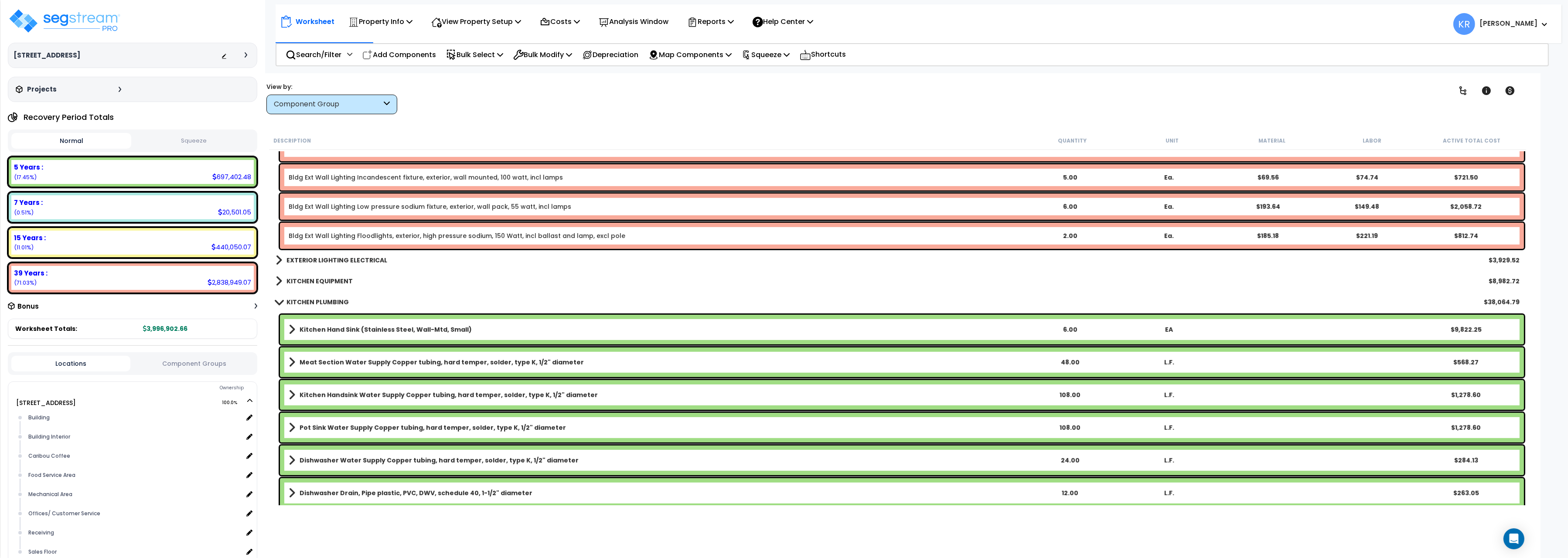
click at [339, 251] on div "EXTERIOR LIGHTING ELECTRICAL $3,929.52" at bounding box center [898, 260] width 1253 height 21
click at [337, 259] on b "EXTERIOR LIGHTING ELECTRICAL" at bounding box center [337, 260] width 100 height 9
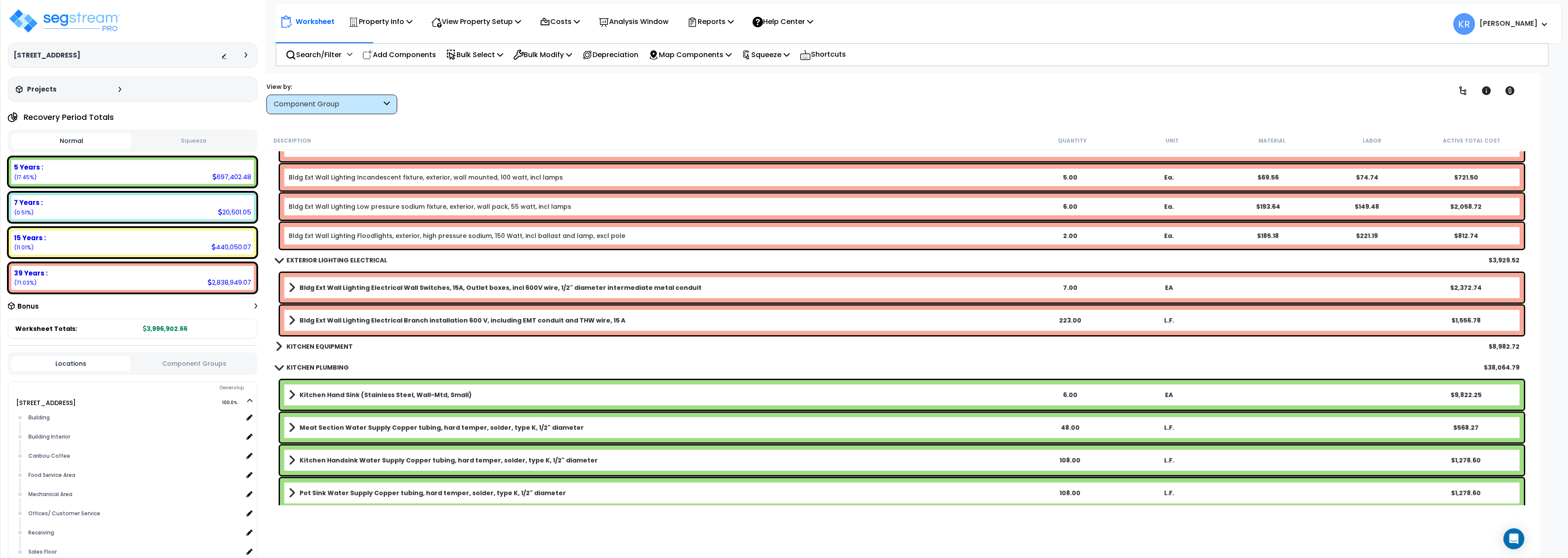
click at [312, 352] on link "KITCHEN EQUIPMENT" at bounding box center [314, 346] width 77 height 12
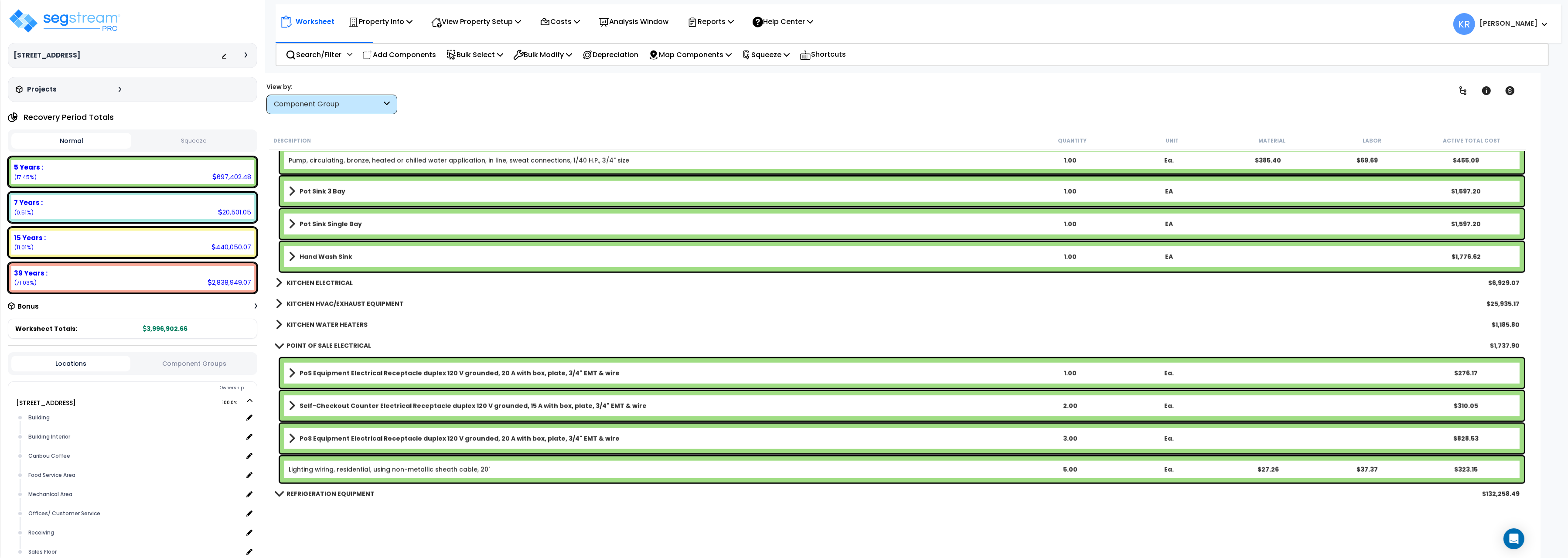
scroll to position [8528, 0]
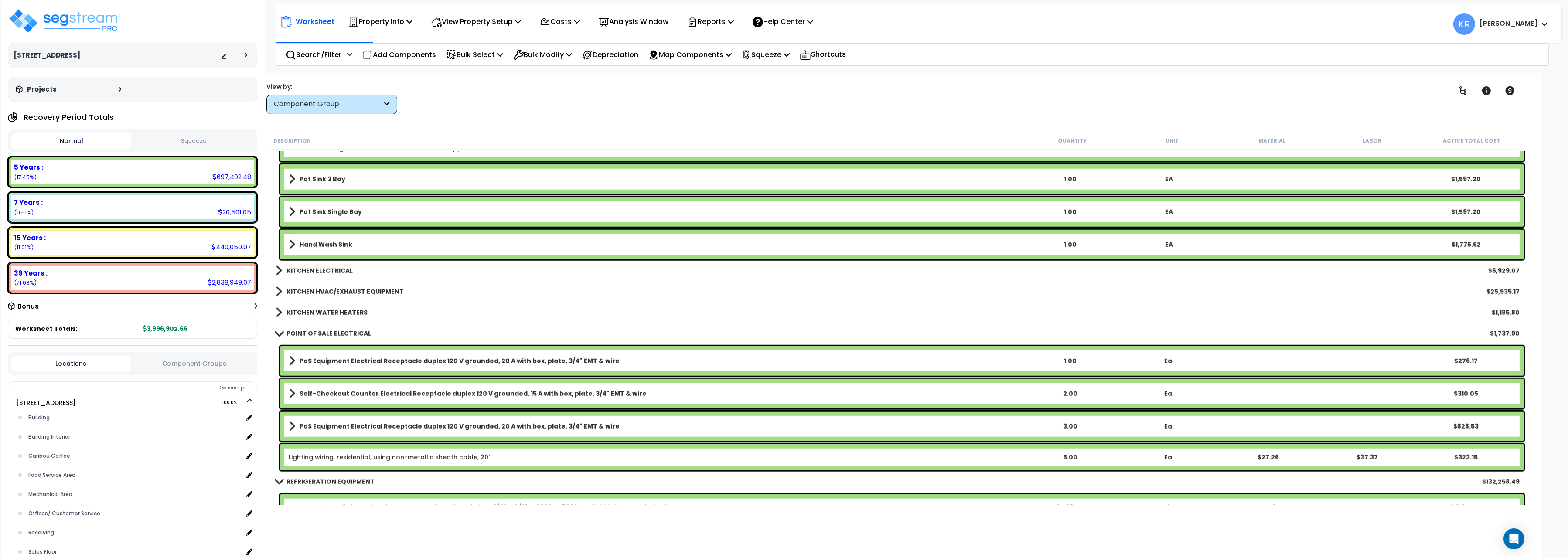
click at [322, 277] on link "KITCHEN ELECTRICAL" at bounding box center [314, 271] width 77 height 12
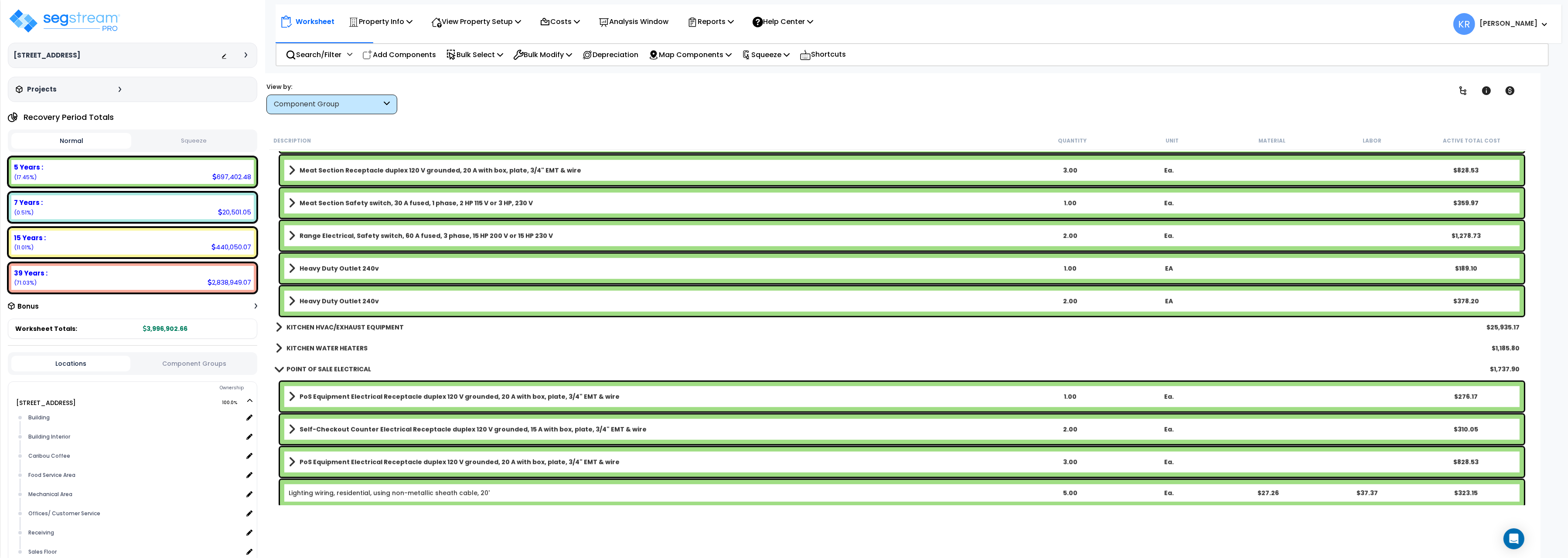
scroll to position [8820, 0]
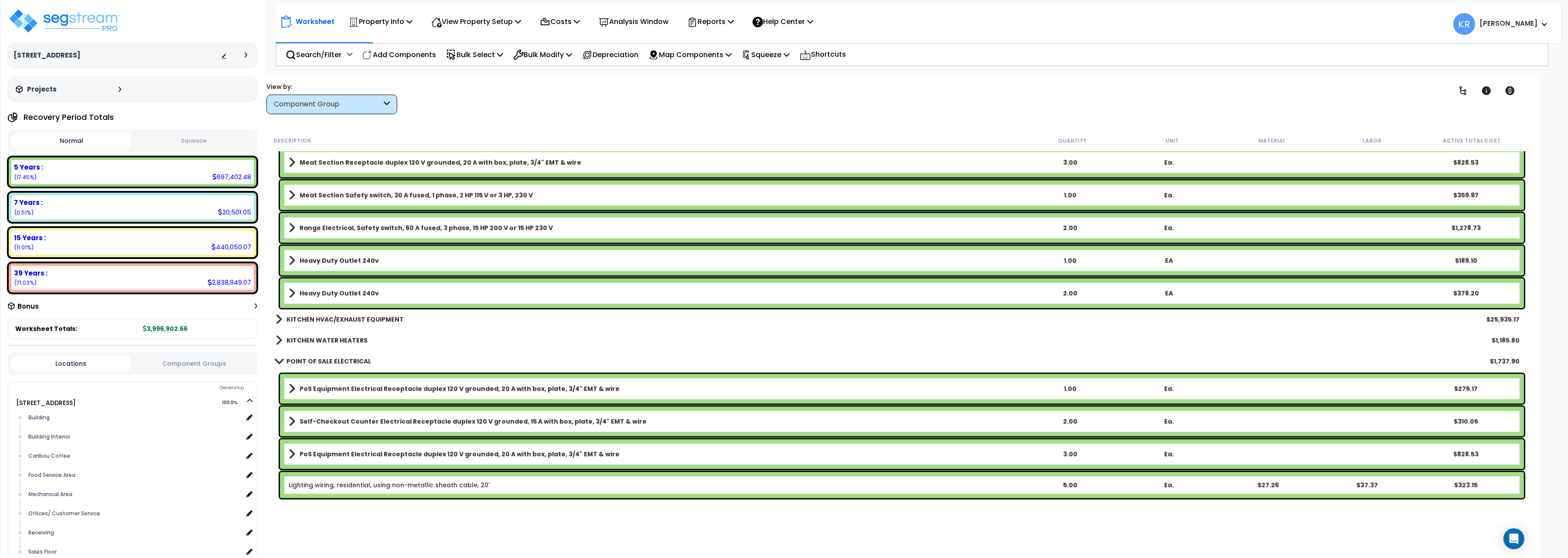
click at [331, 316] on b "KITCHEN HVAC/EXHAUST EQUIPMENT" at bounding box center [345, 319] width 117 height 9
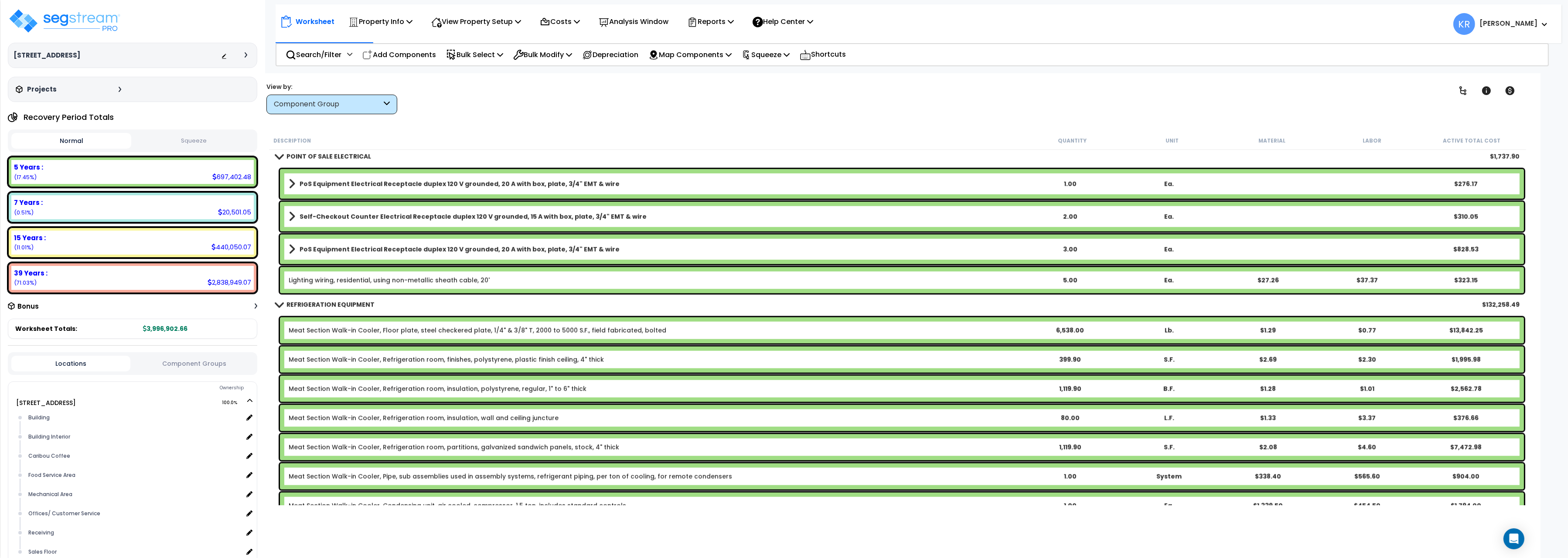
scroll to position [9064, 0]
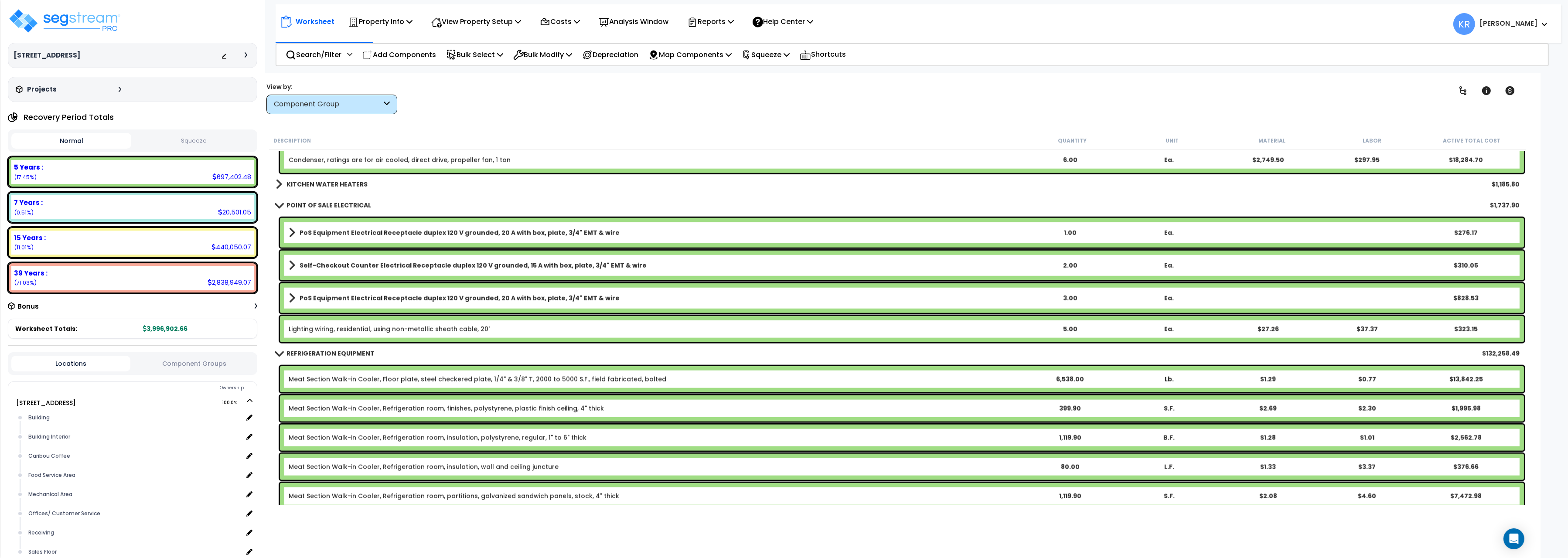
click at [303, 230] on b "PoS Equipment Electrical Receptacle duplex 120 V grounded, 20 A with box, plate…" at bounding box center [460, 232] width 320 height 9
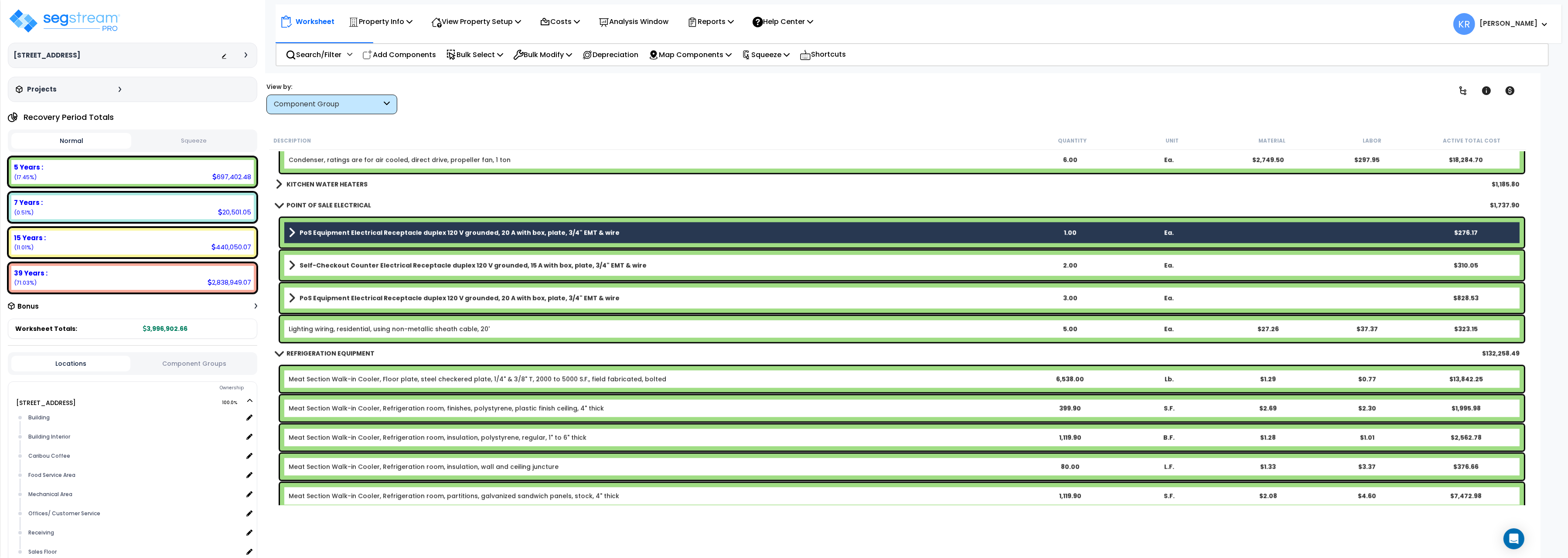
click at [309, 268] on b "Self-Checkout Counter Electrical Receptacle duplex 120 V grounded, 15 A with bo…" at bounding box center [473, 265] width 347 height 9
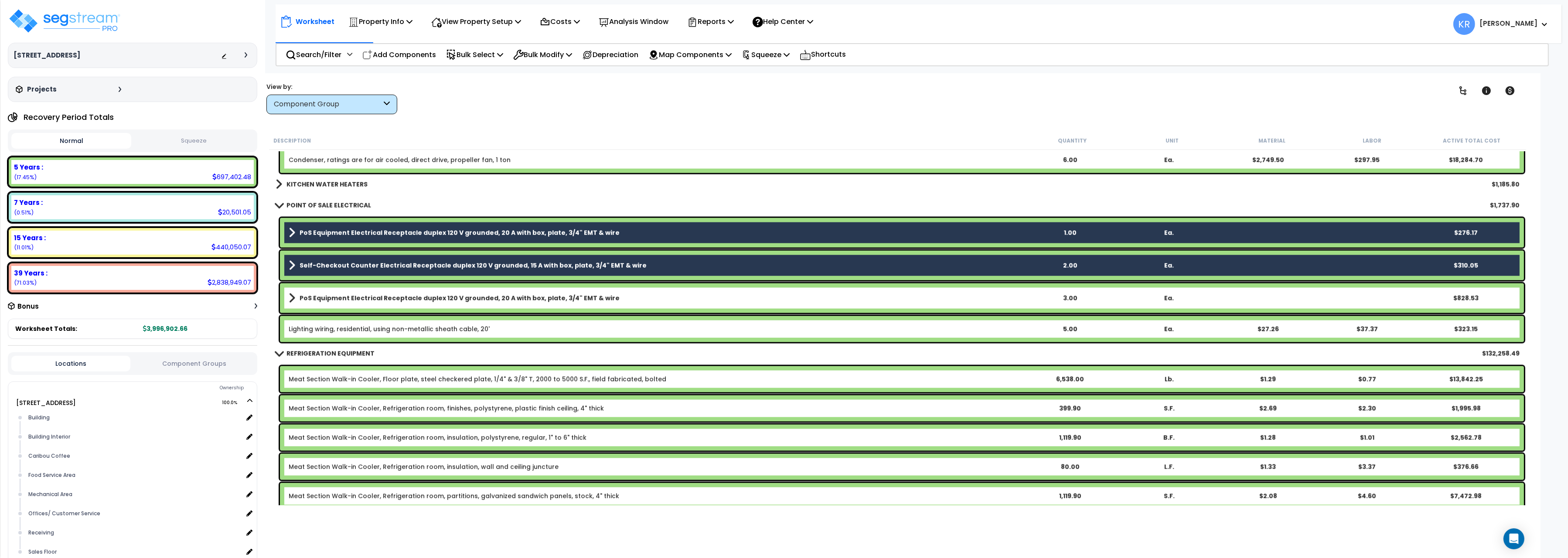
click at [310, 302] on link "PoS Equipment Electrical Receptacle duplex 120 V grounded, 20 A with box, plate…" at bounding box center [654, 298] width 732 height 12
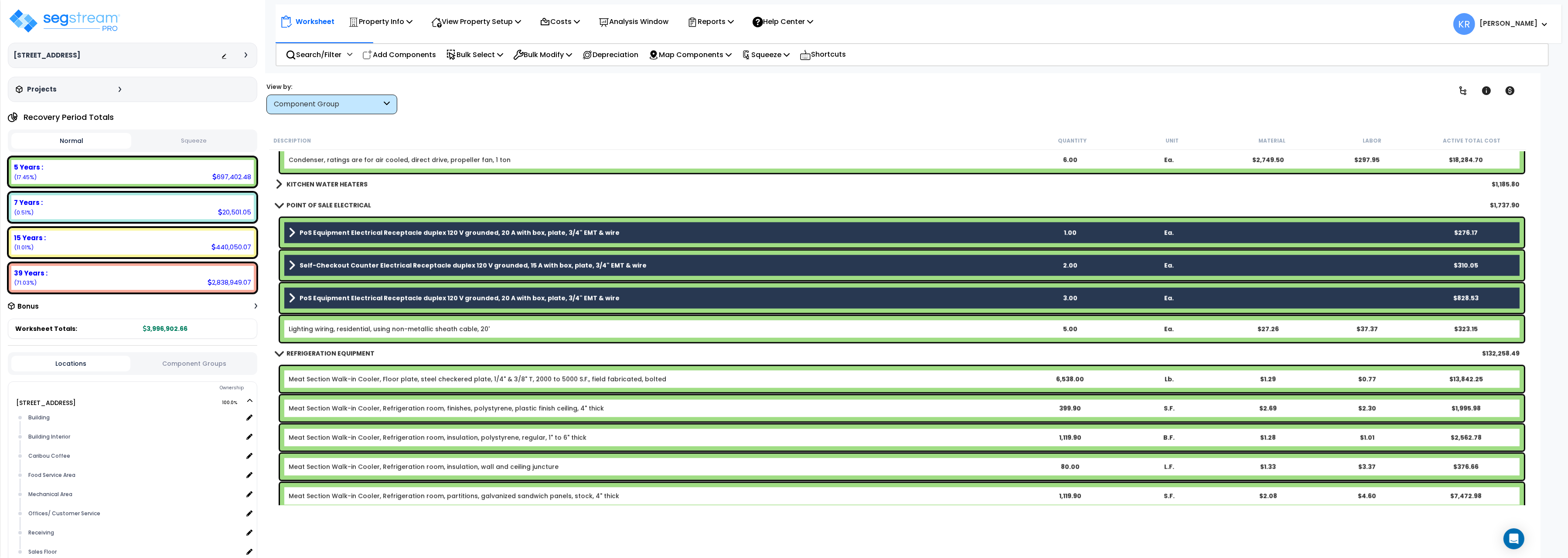
click at [311, 330] on link "Lighting wiring, residential, using non-metallic sheath cable, 20'" at bounding box center [389, 329] width 201 height 9
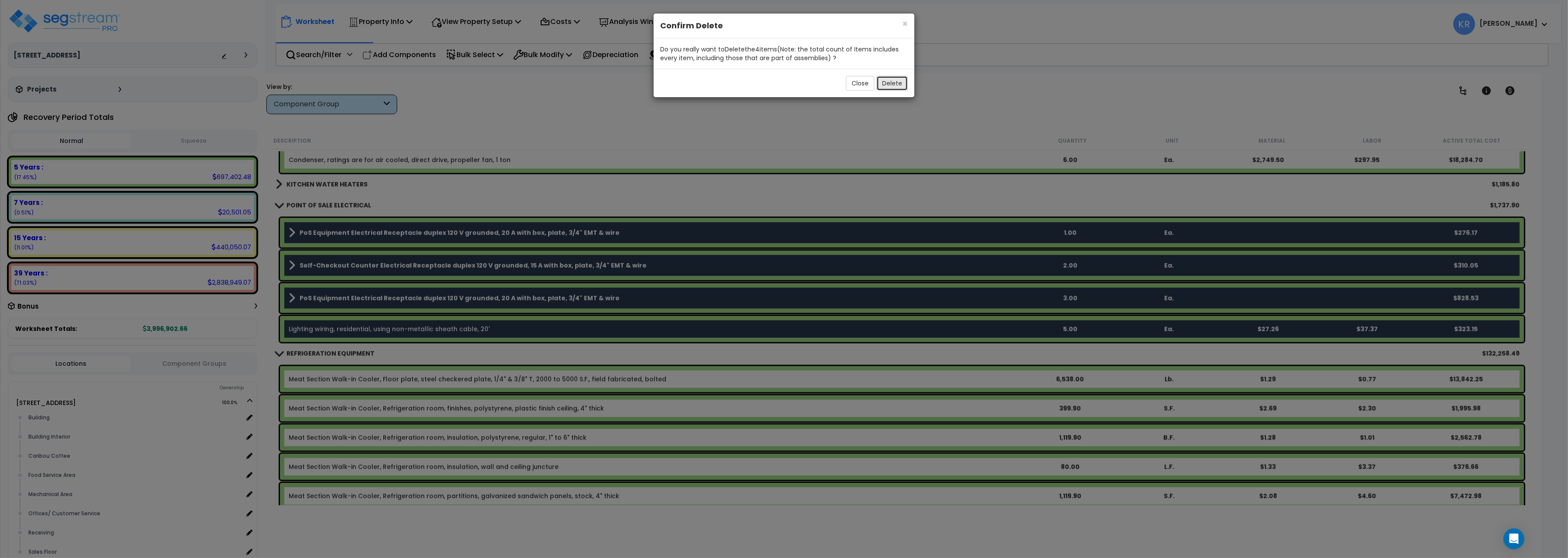
click at [898, 85] on button "Delete" at bounding box center [892, 83] width 32 height 15
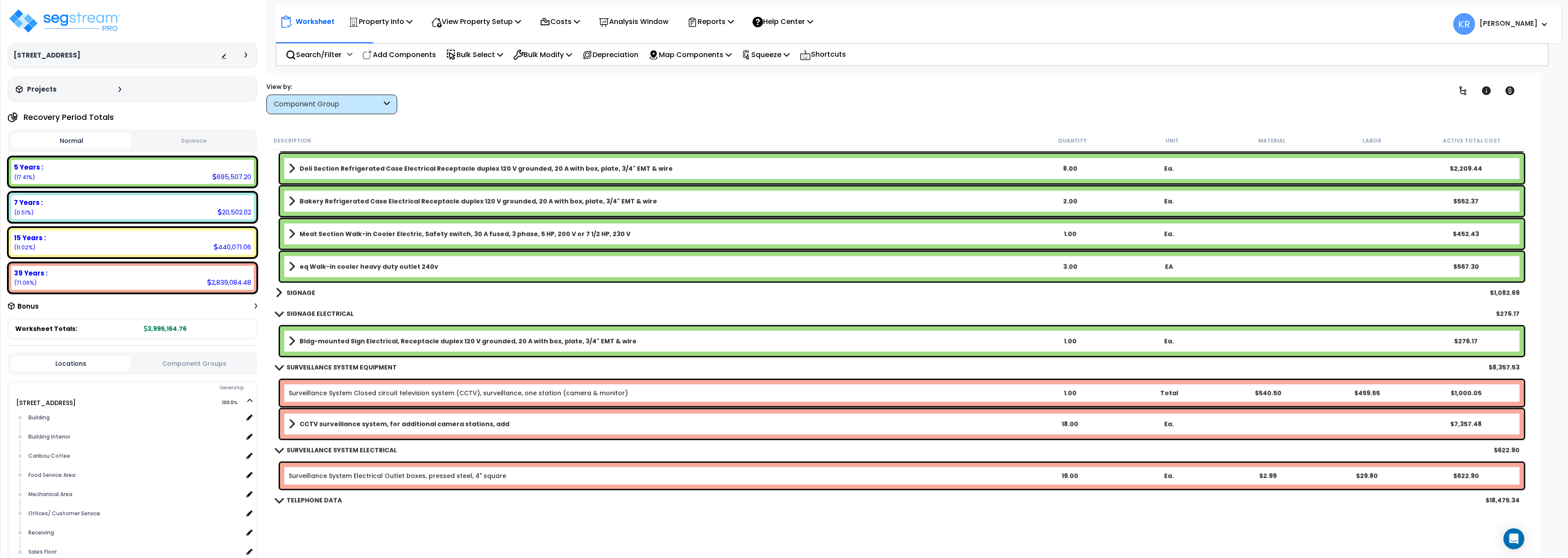
scroll to position [9844, 0]
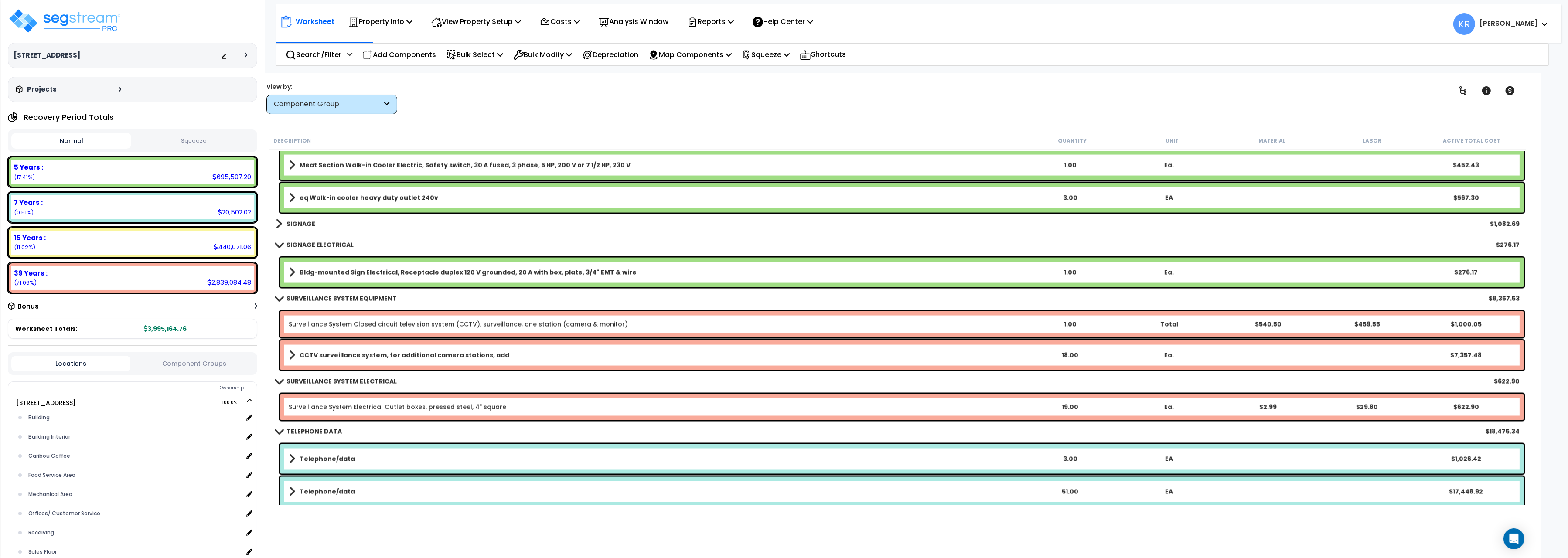
click at [308, 223] on b "SIGNAGE" at bounding box center [301, 224] width 29 height 9
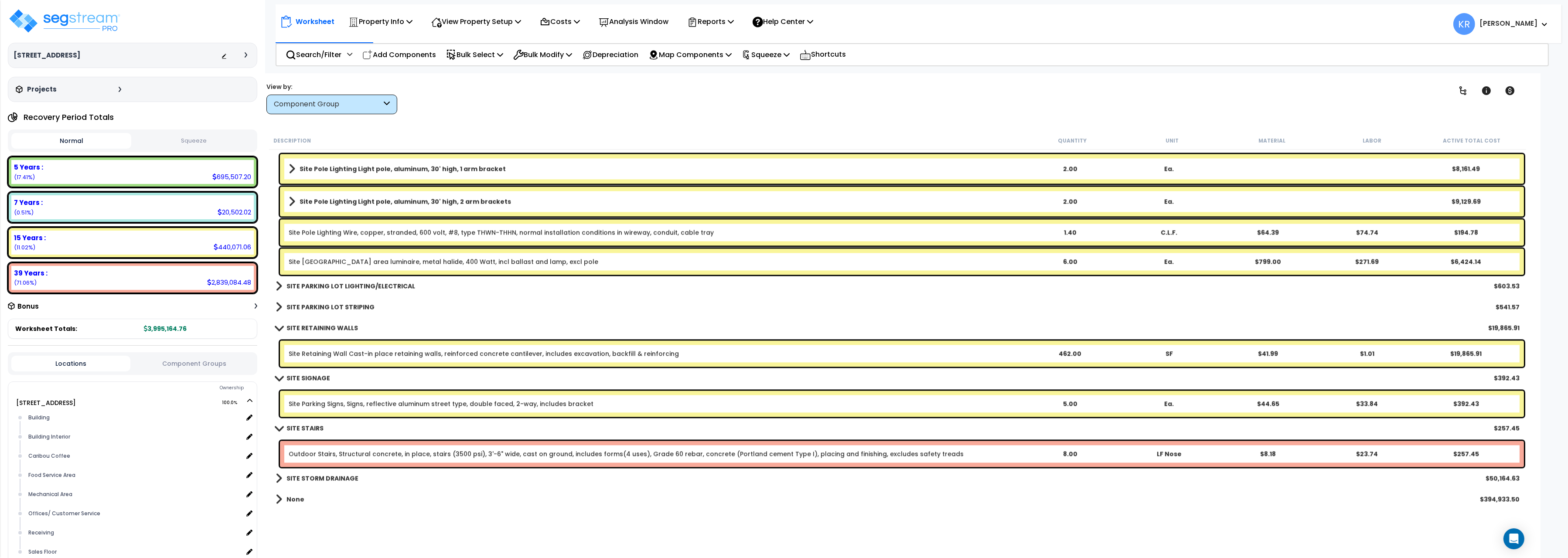
scroll to position [10760, 0]
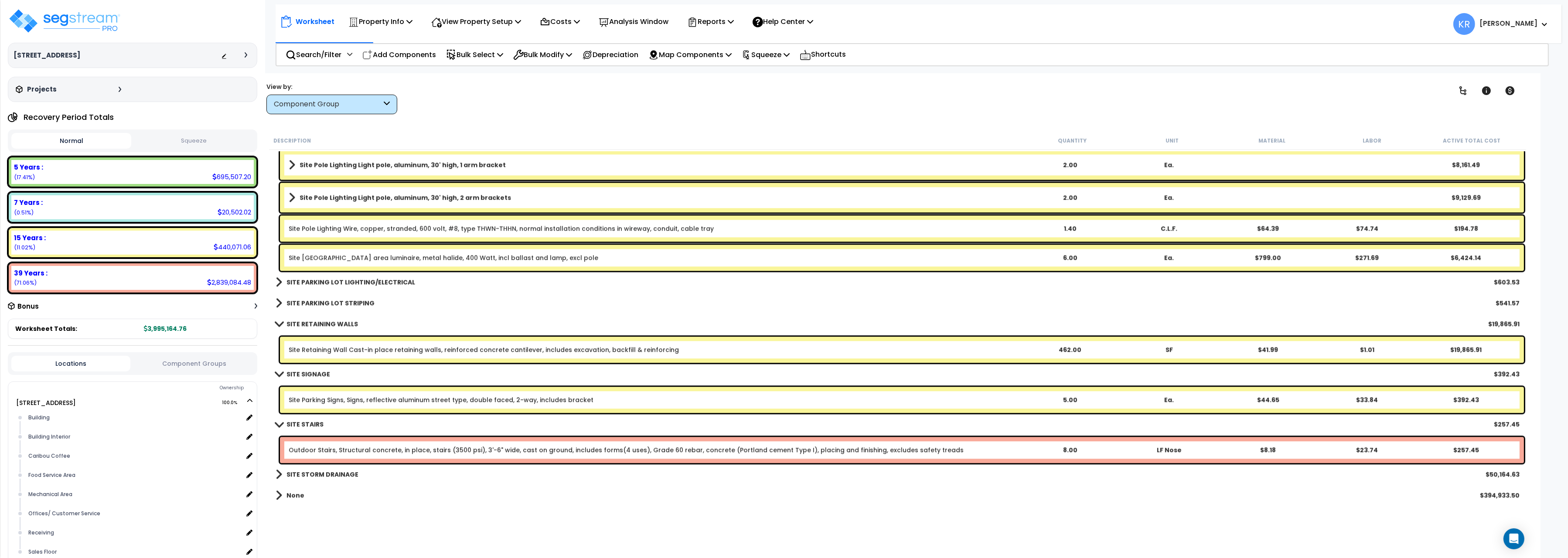
click at [307, 402] on link "Site Parking Signs, Signs, reflective aluminum street type, double faced, 2-way…" at bounding box center [441, 400] width 305 height 9
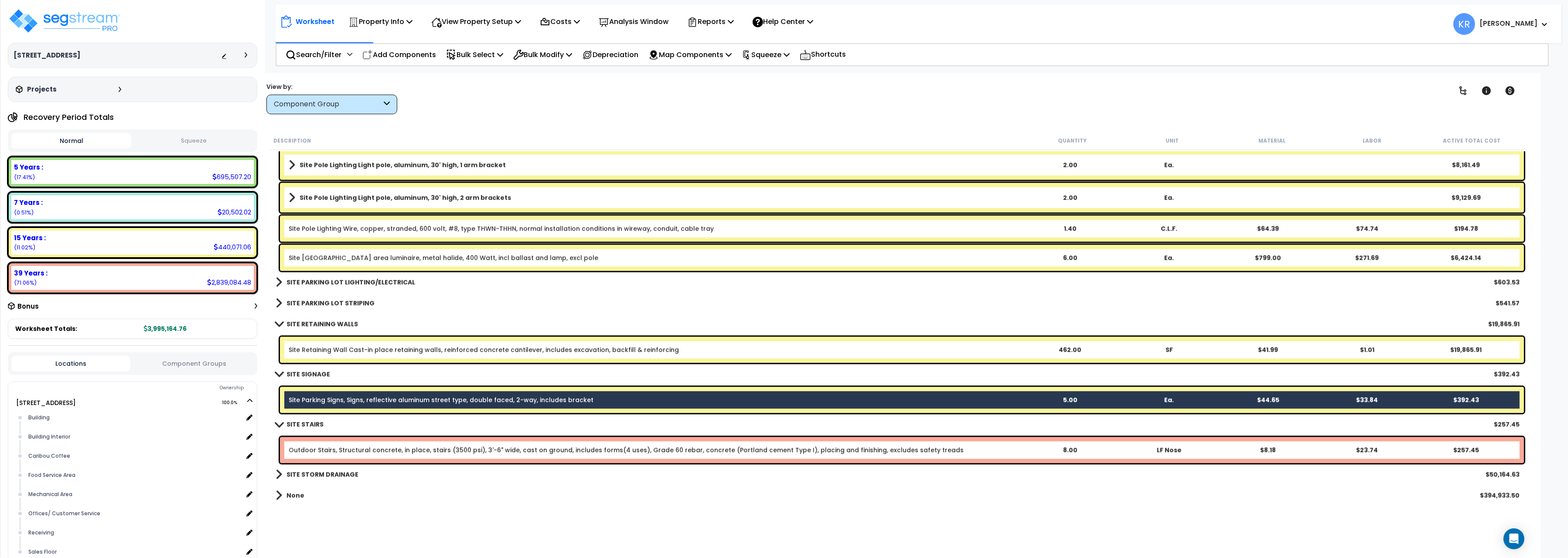
click at [307, 402] on link "Site Parking Signs, Signs, reflective aluminum street type, double faced, 2-way…" at bounding box center [441, 400] width 305 height 9
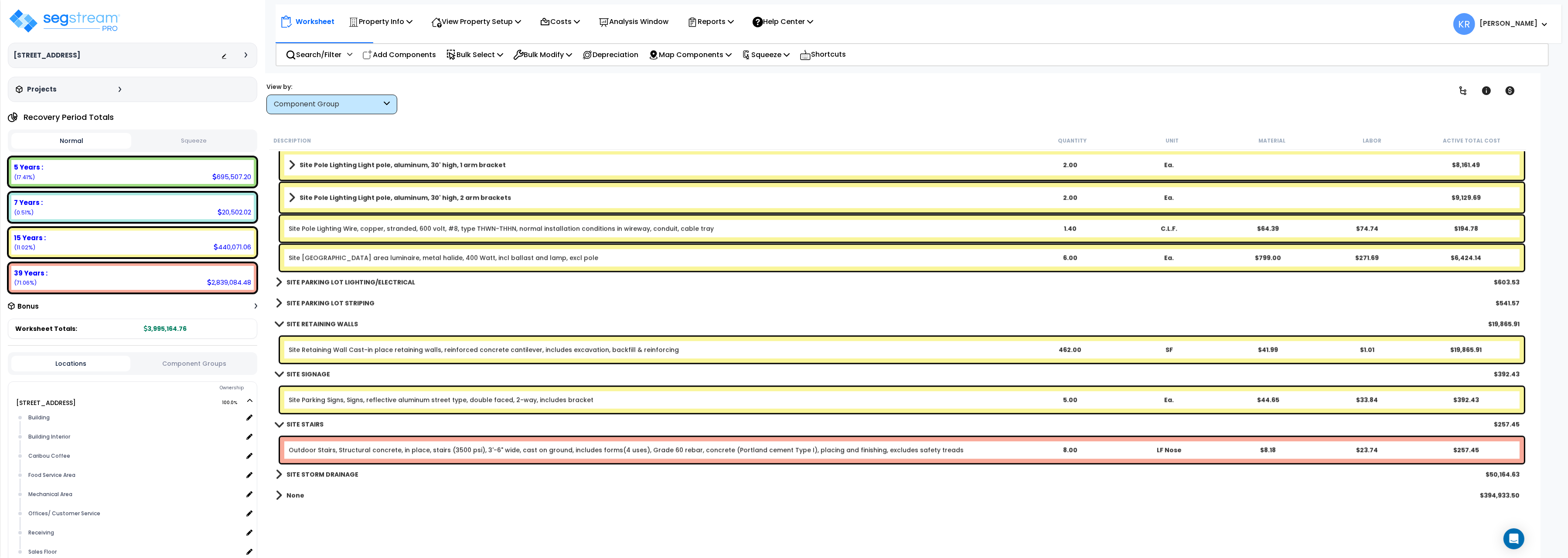
click at [307, 402] on link "Site Parking Signs, Signs, reflective aluminum street type, double faced, 2-way…" at bounding box center [441, 400] width 305 height 9
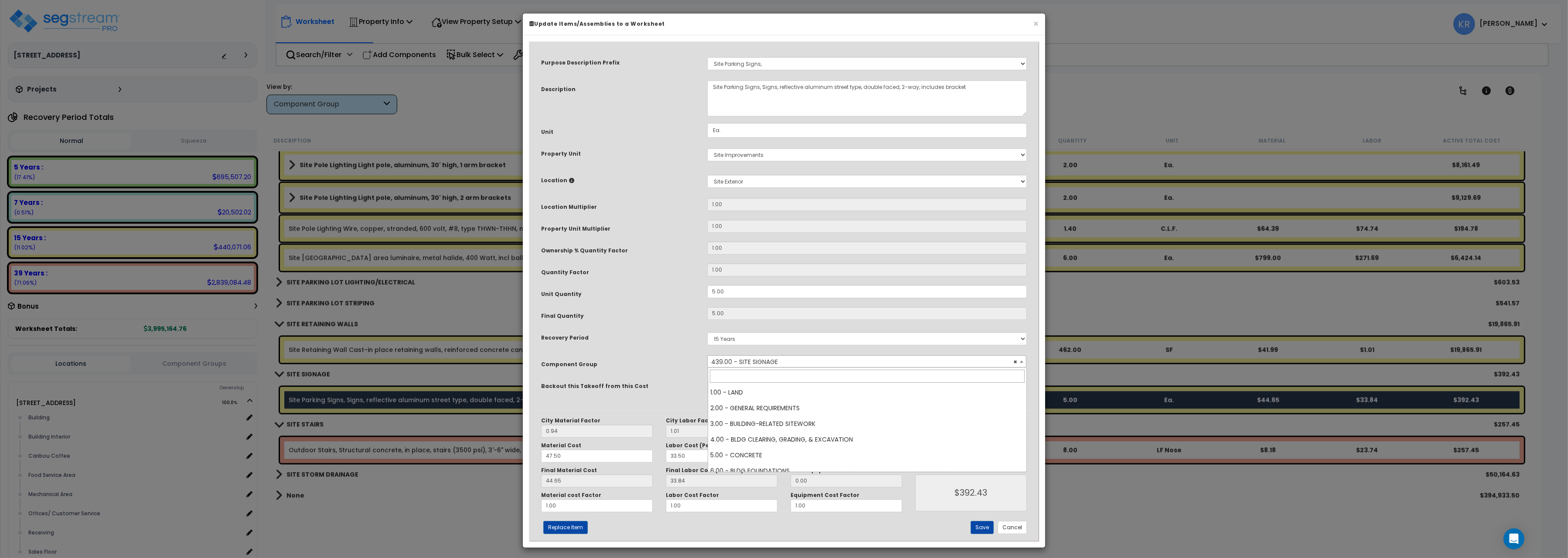
click at [743, 359] on span "× 439.00 - SITE SIGNAGE" at bounding box center [867, 362] width 318 height 12
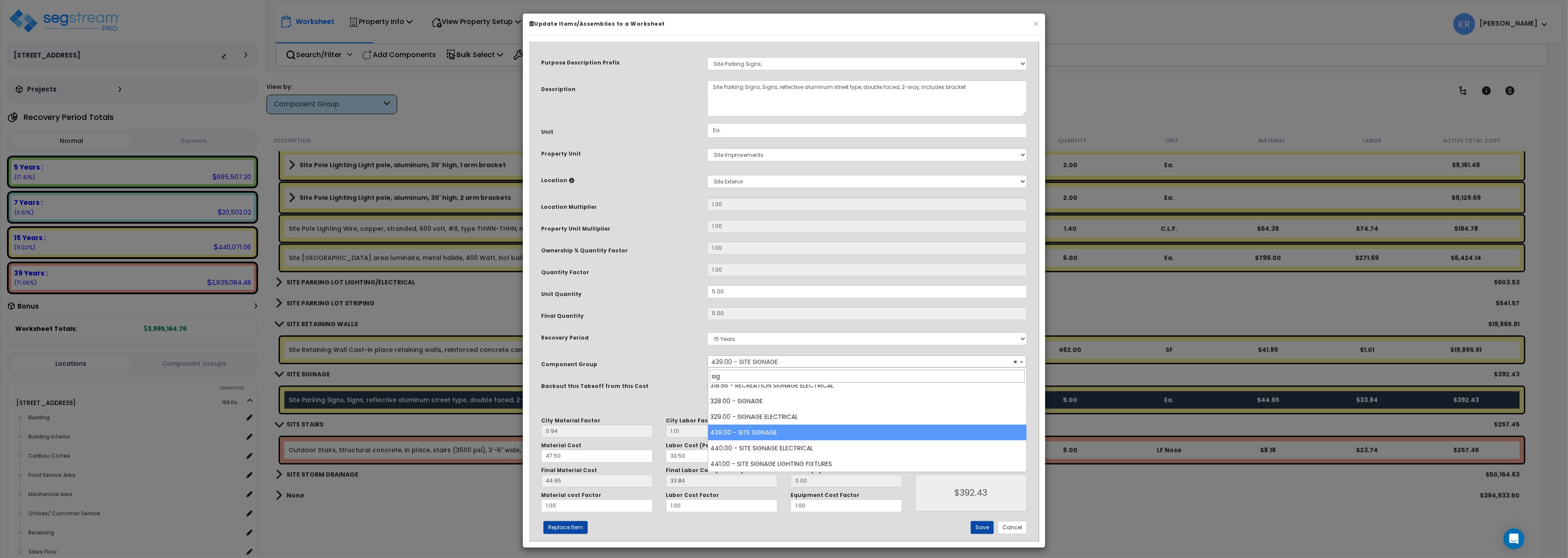
scroll to position [38, 0]
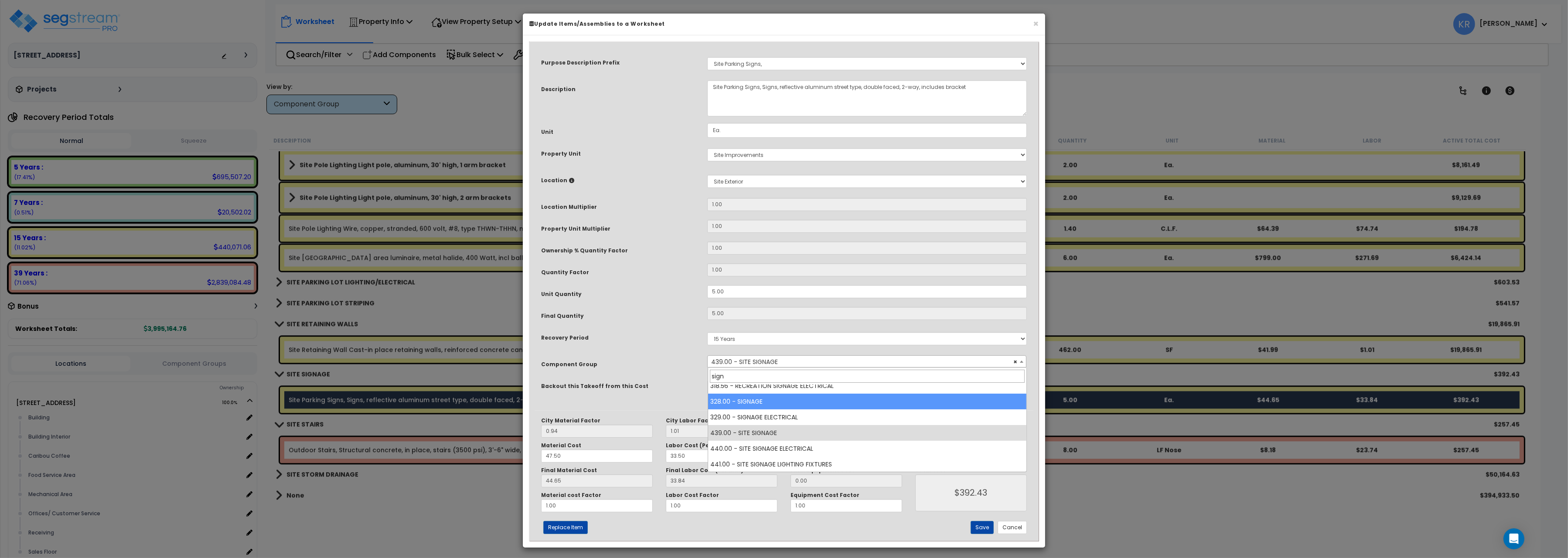
type input "sign"
select select "57119"
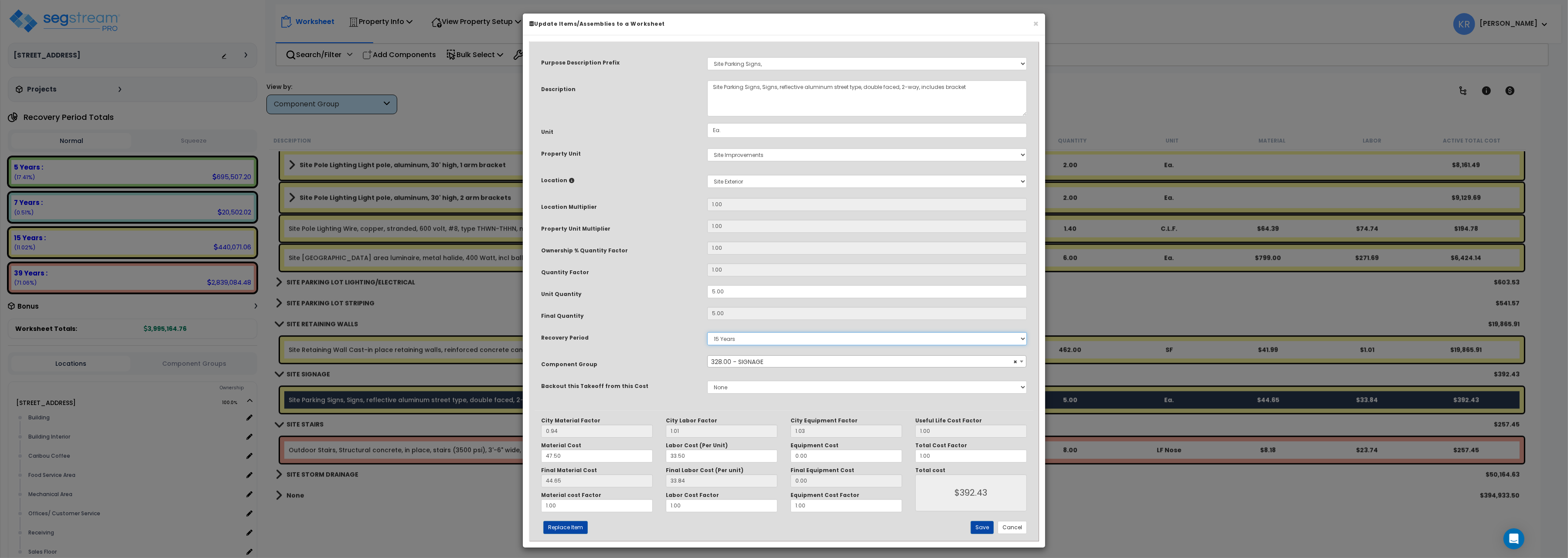
click at [707, 332] on select "5 Years 7 Years 15 Years 20 Years 39 Years 27.5 Year" at bounding box center [867, 338] width 320 height 13
select select "5Y"
click option "5 Years" at bounding box center [0, 0] width 0 height 0
click at [979, 523] on button "Save" at bounding box center [982, 527] width 23 height 13
type input "392.43"
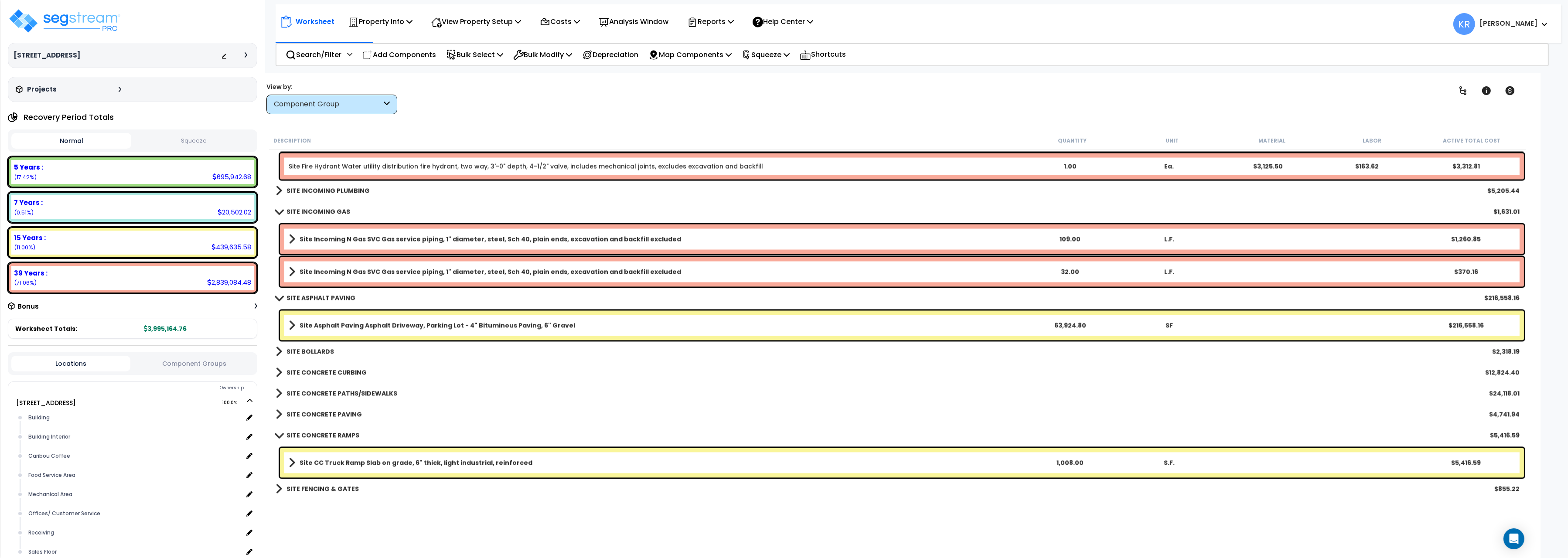
scroll to position [10438, 0]
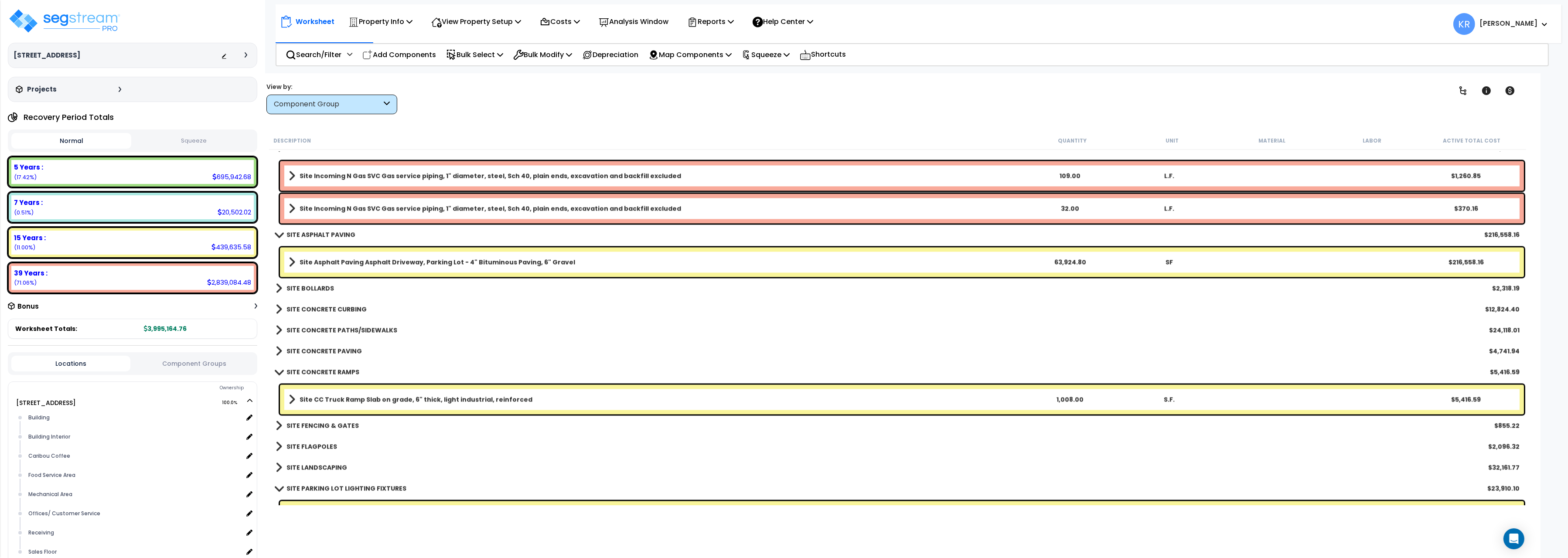
click at [300, 285] on b "SITE BOLLARDS" at bounding box center [310, 288] width 47 height 9
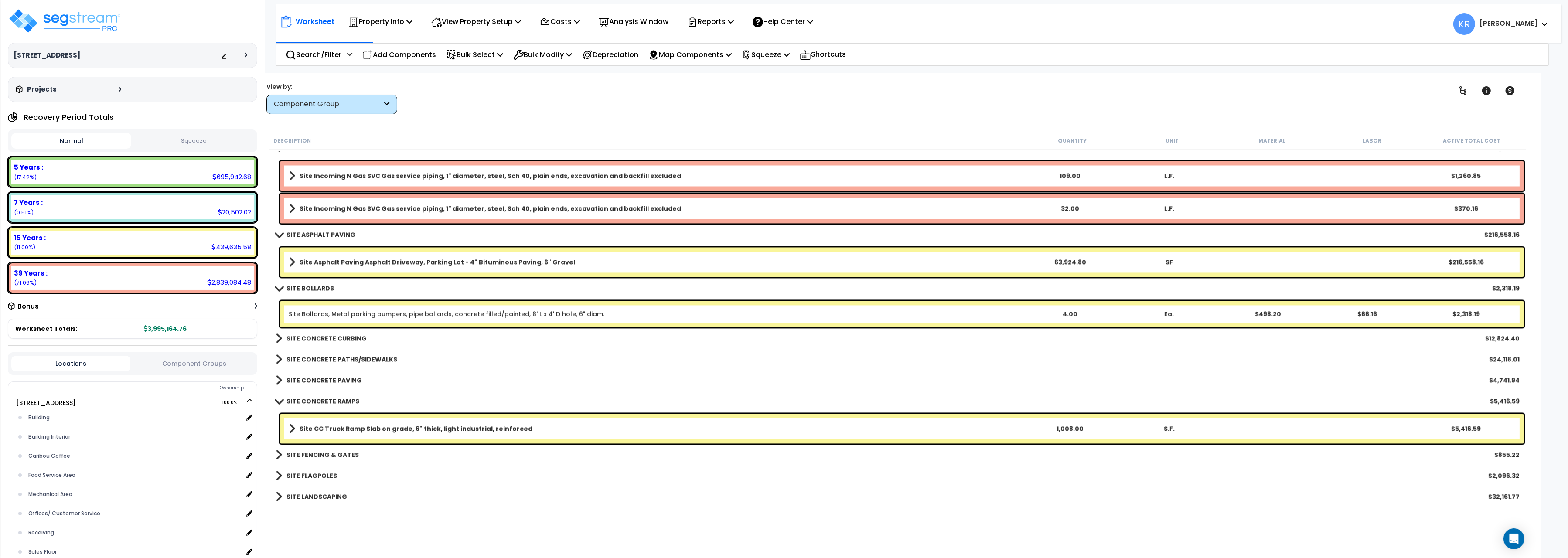
click at [299, 334] on b "SITE CONCRETE CURBING" at bounding box center [327, 338] width 80 height 9
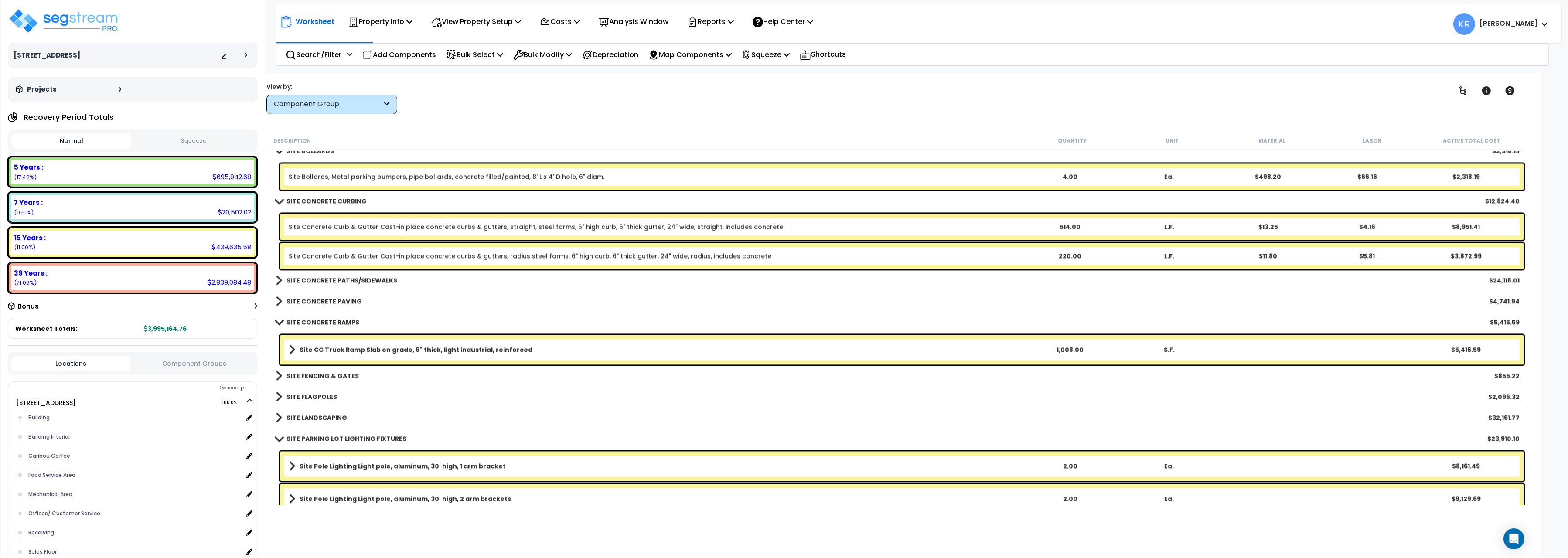
scroll to position [10584, 0]
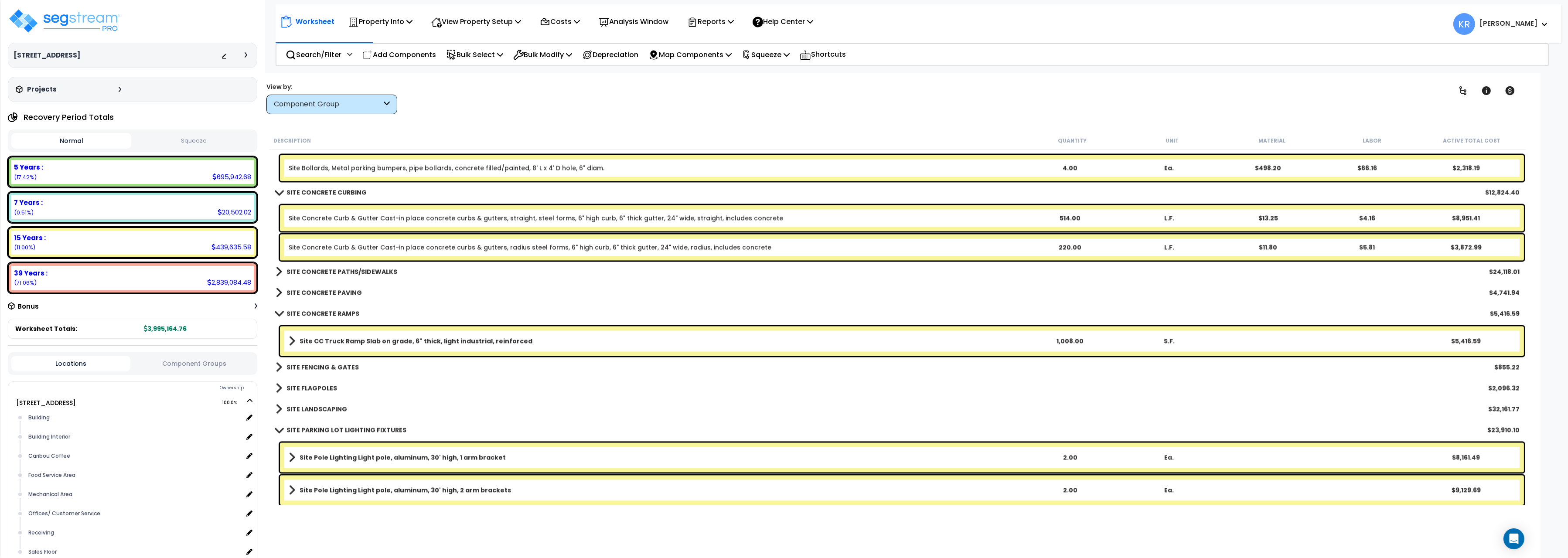
click at [324, 265] on div "SITE CONCRETE PATHS/SIDEWALKS $24,118.01" at bounding box center [898, 271] width 1253 height 21
click at [331, 274] on b "SITE CONCRETE PATHS/SIDEWALKS" at bounding box center [342, 271] width 111 height 9
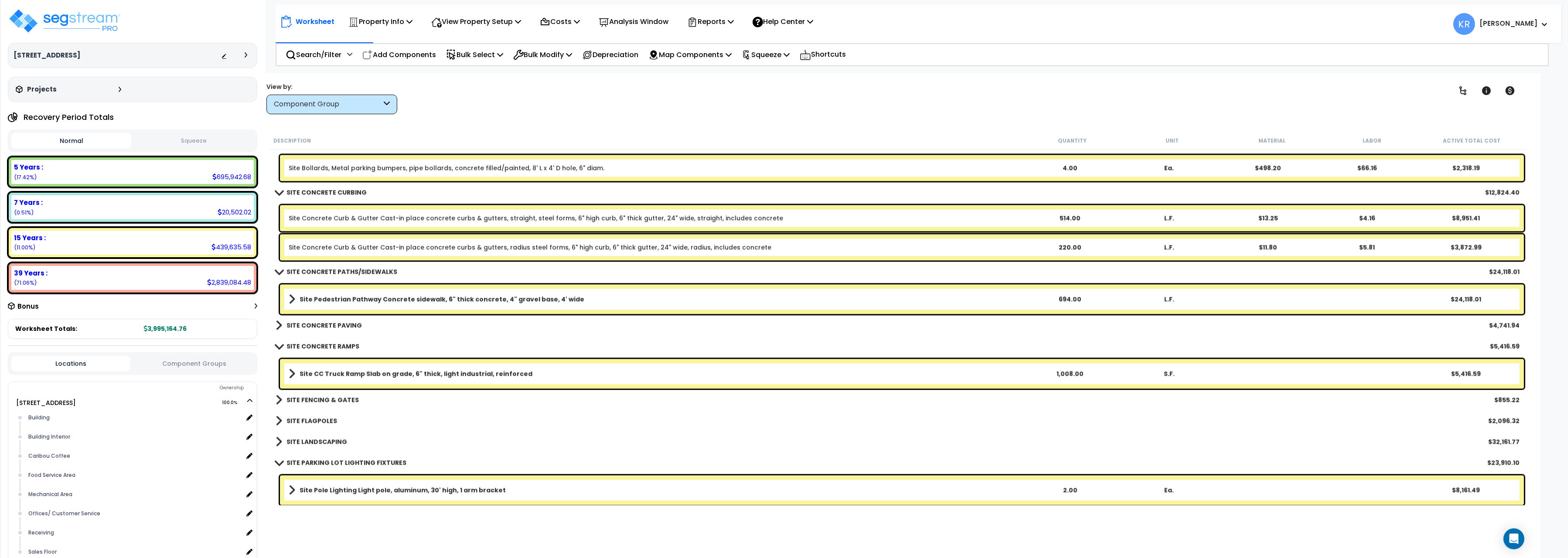
click at [316, 325] on b "SITE CONCRETE PAVING" at bounding box center [324, 325] width 75 height 9
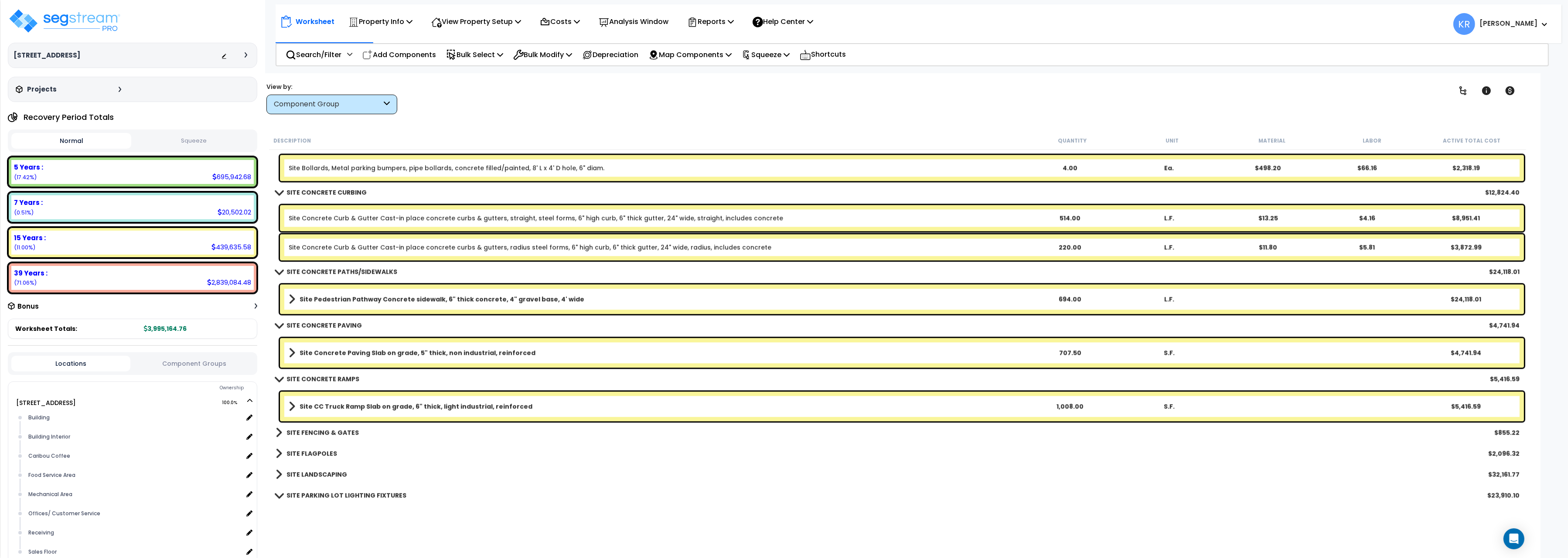
click at [315, 425] on div "SITE FENCING & GATES $855.22" at bounding box center [898, 432] width 1253 height 21
click at [321, 430] on b "SITE FENCING & GATES" at bounding box center [323, 432] width 72 height 9
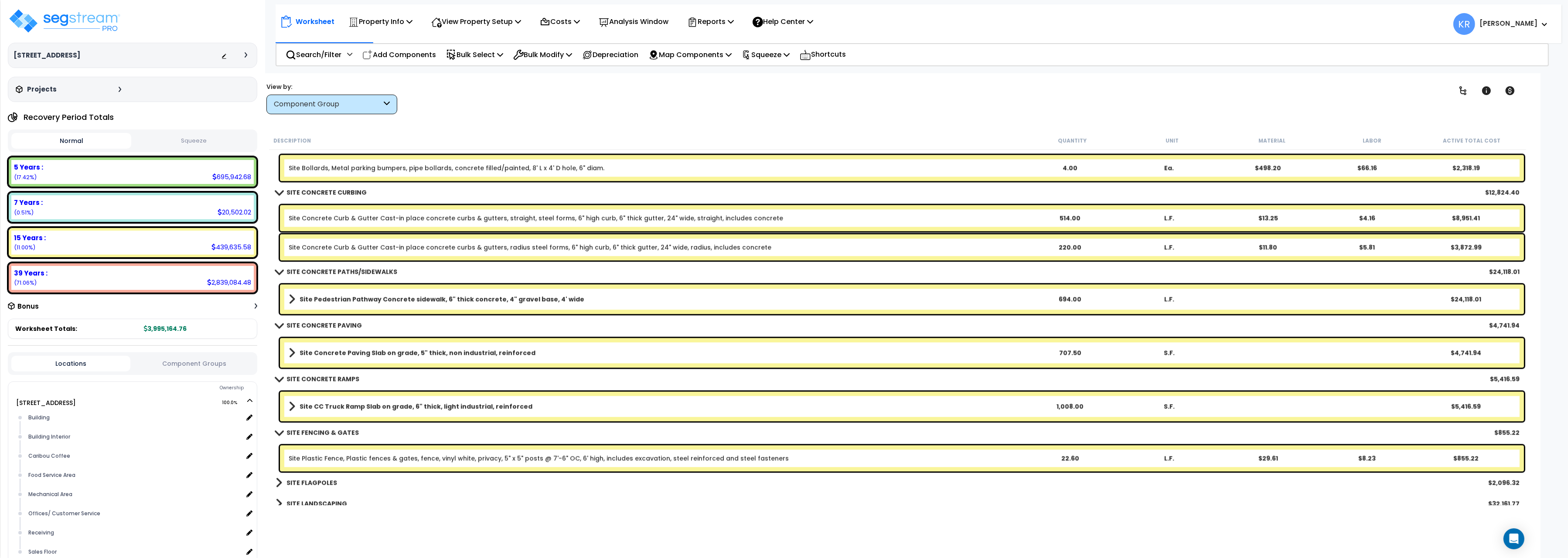
scroll to position [10778, 0]
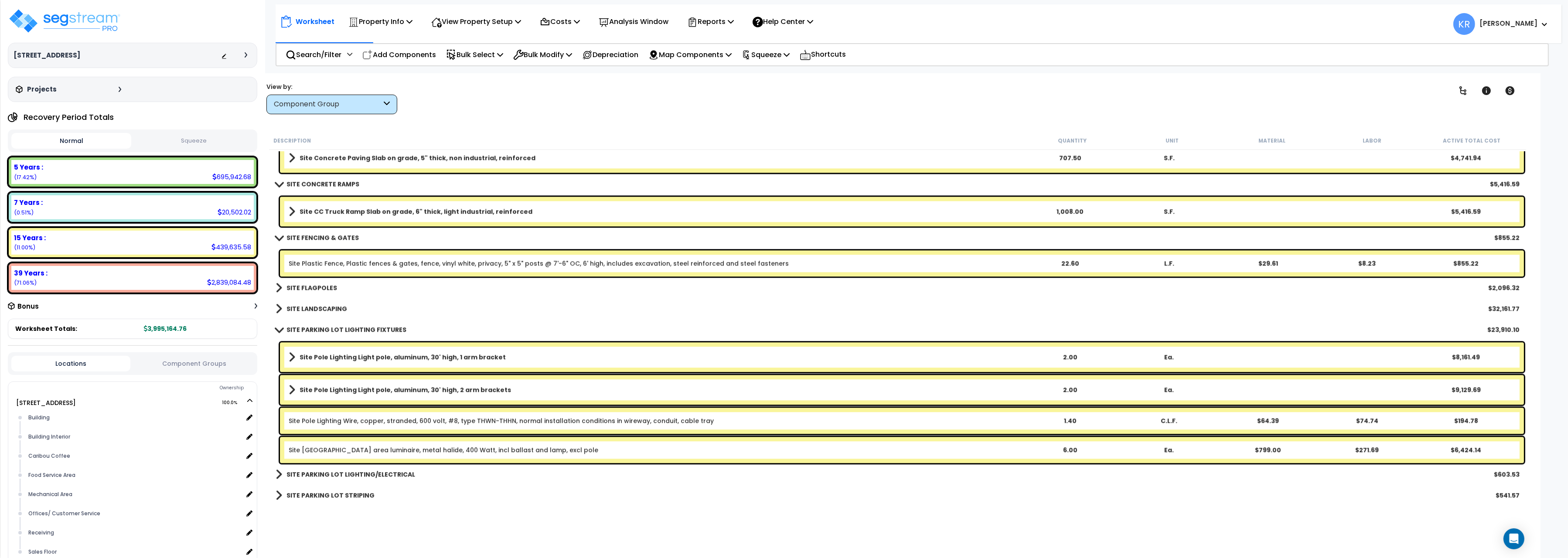
click at [317, 284] on b "SITE FLAGPOLES" at bounding box center [312, 288] width 51 height 9
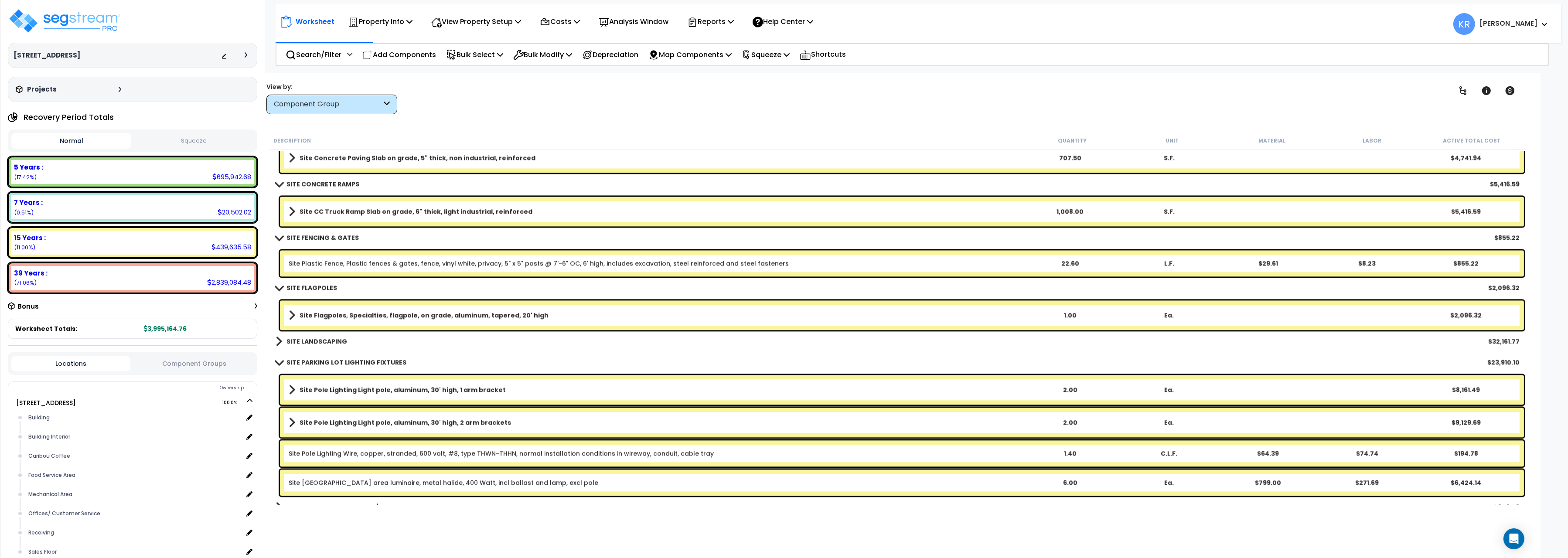
click at [310, 340] on b "SITE LANDSCAPING" at bounding box center [317, 341] width 61 height 9
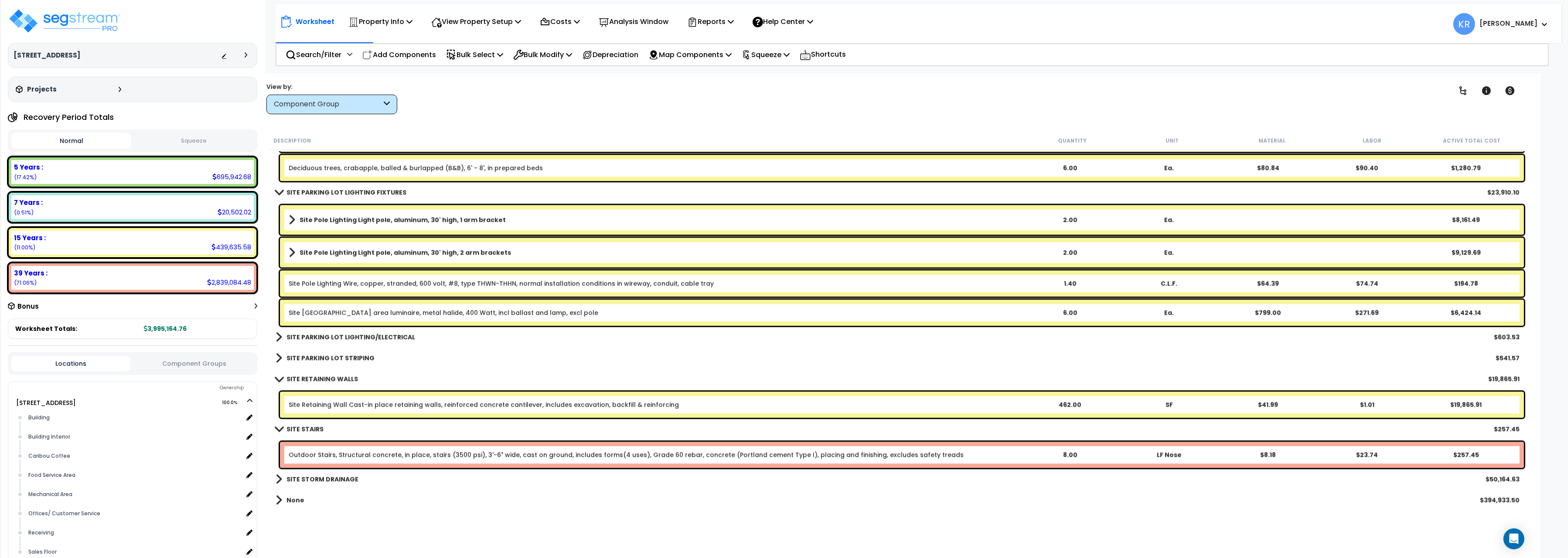
scroll to position [11012, 0]
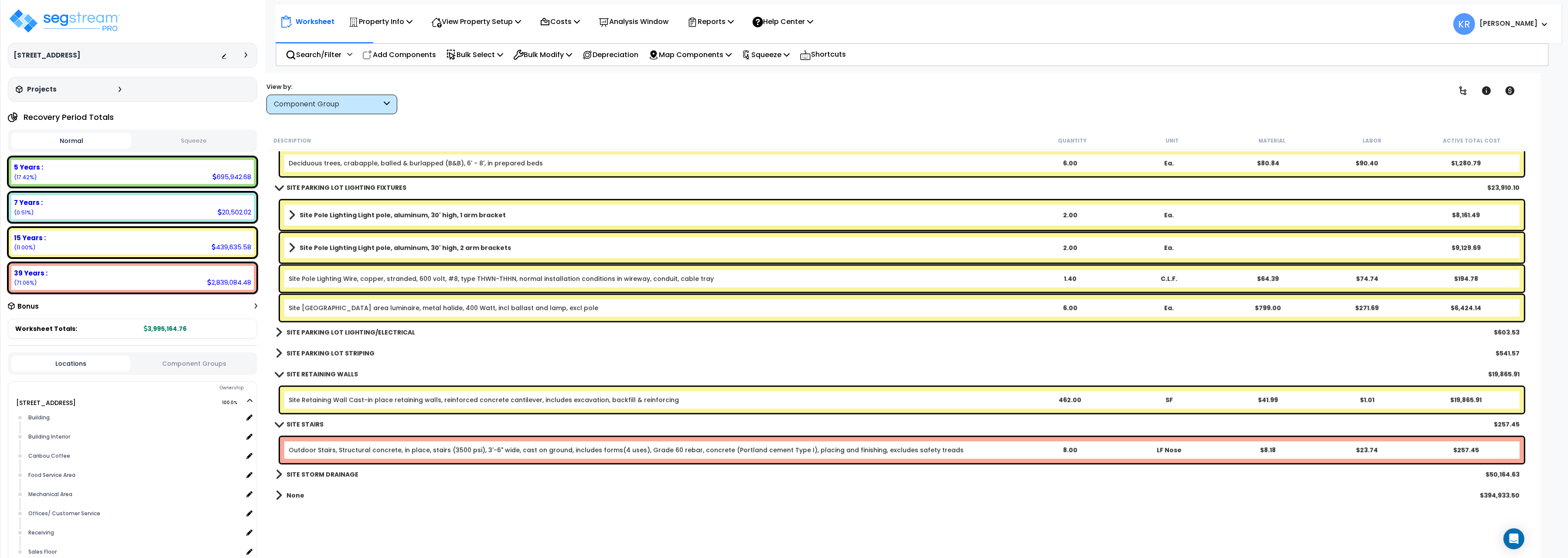
click at [369, 330] on b "SITE PARKING LOT LIGHTING/ELECTRICAL" at bounding box center [351, 332] width 128 height 9
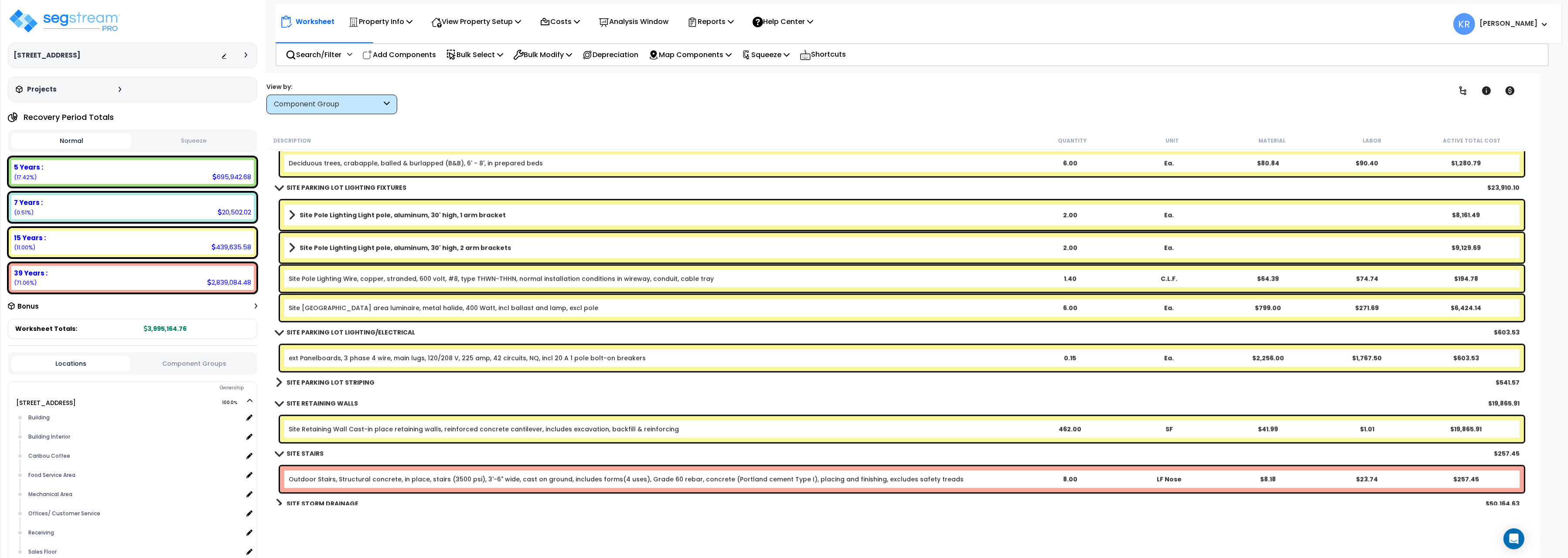
click at [349, 383] on b "SITE PARKING LOT STRIPING" at bounding box center [331, 382] width 88 height 9
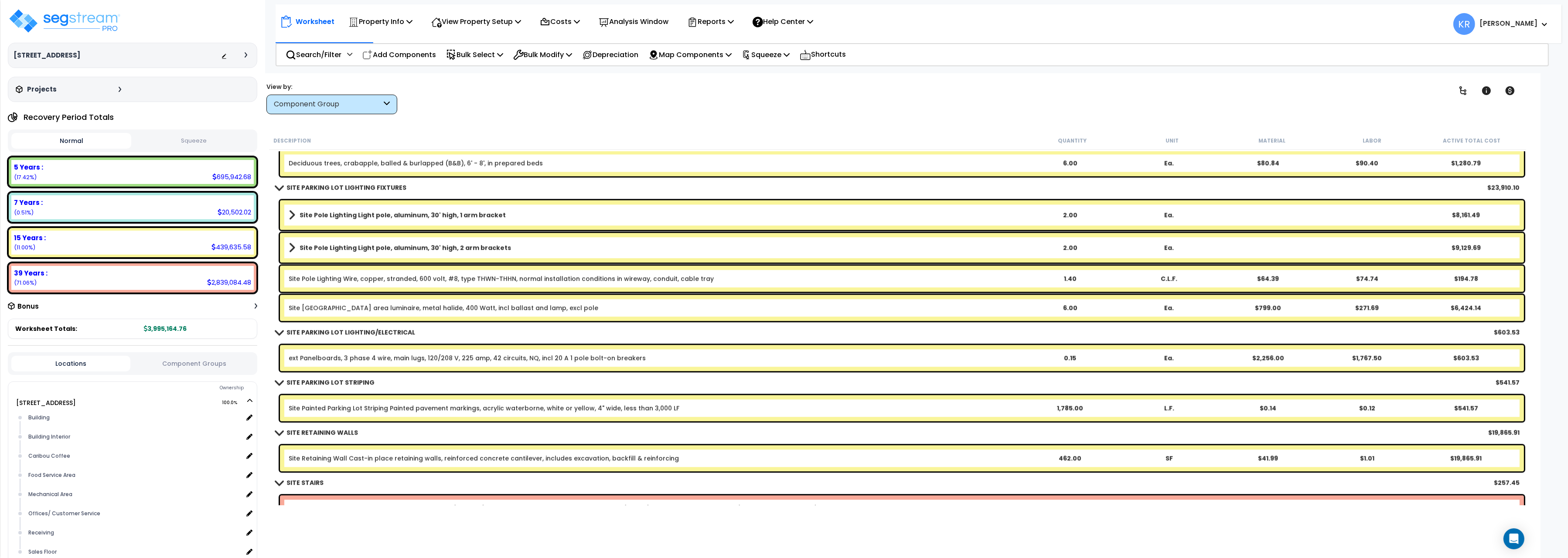
click at [464, 415] on div "Site Painted Parking Lot Striping Painted pavement markings, acrylic waterborne…" at bounding box center [902, 408] width 1244 height 26
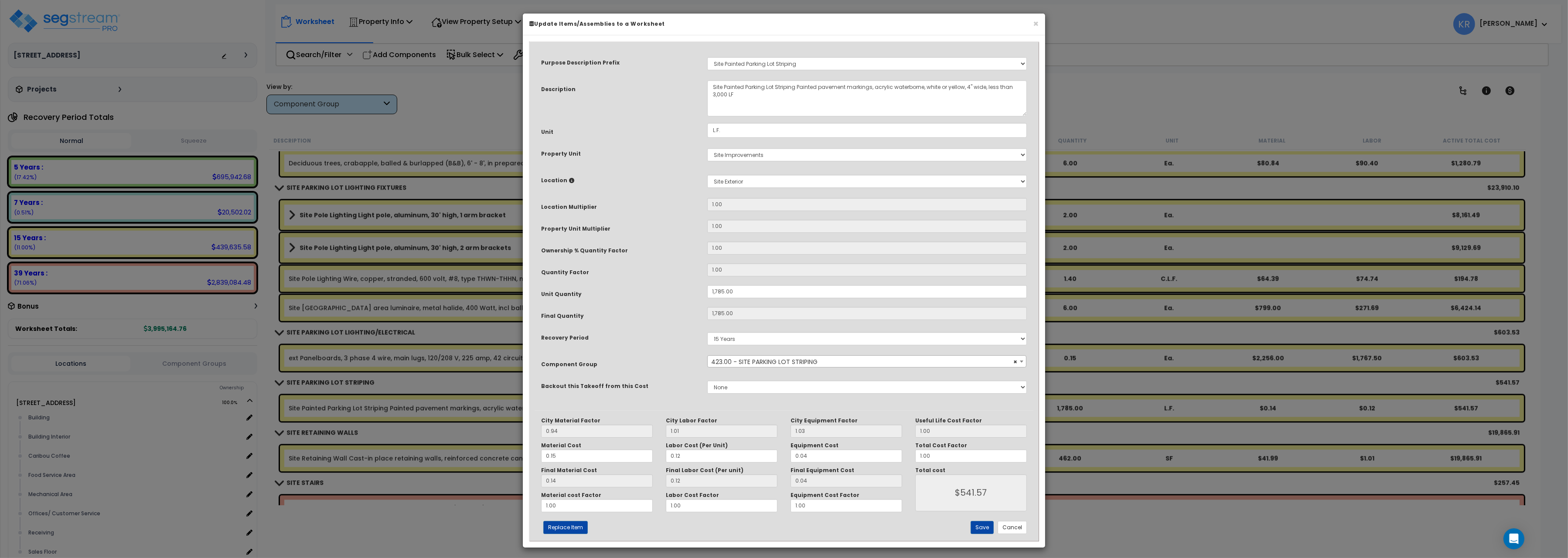
click at [808, 362] on span "× 423.00 - SITE PARKING LOT STRIPING" at bounding box center [867, 362] width 318 height 12
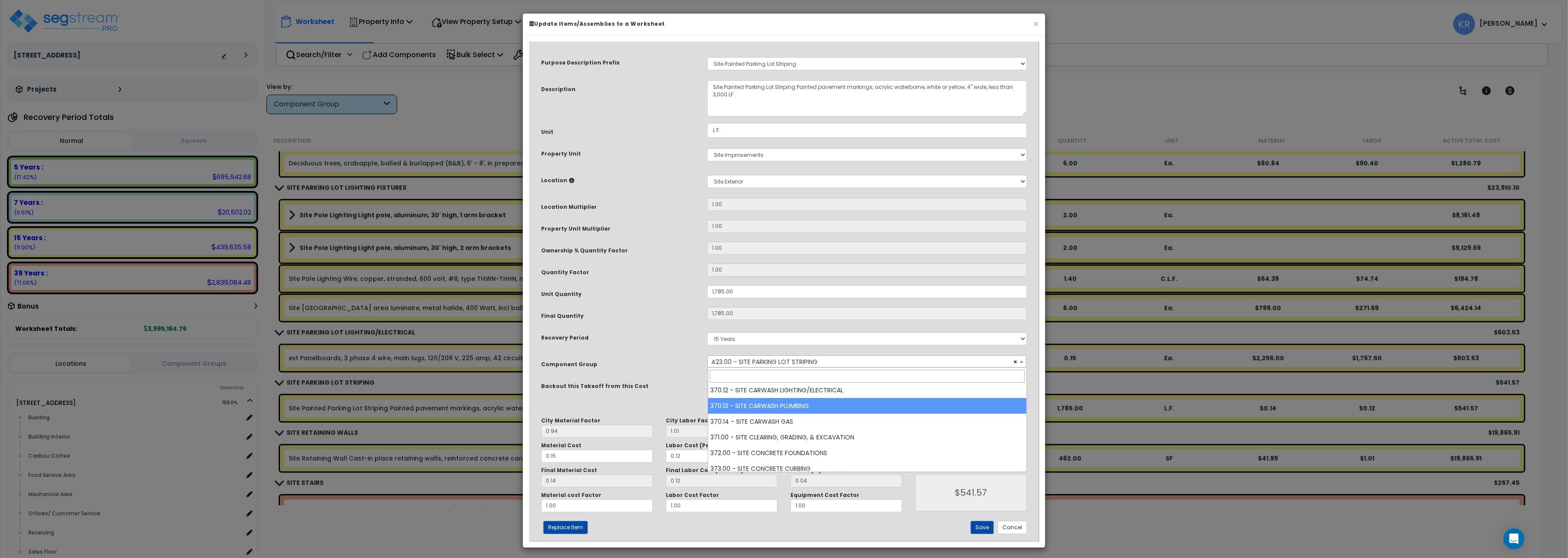
scroll to position [6641, 0]
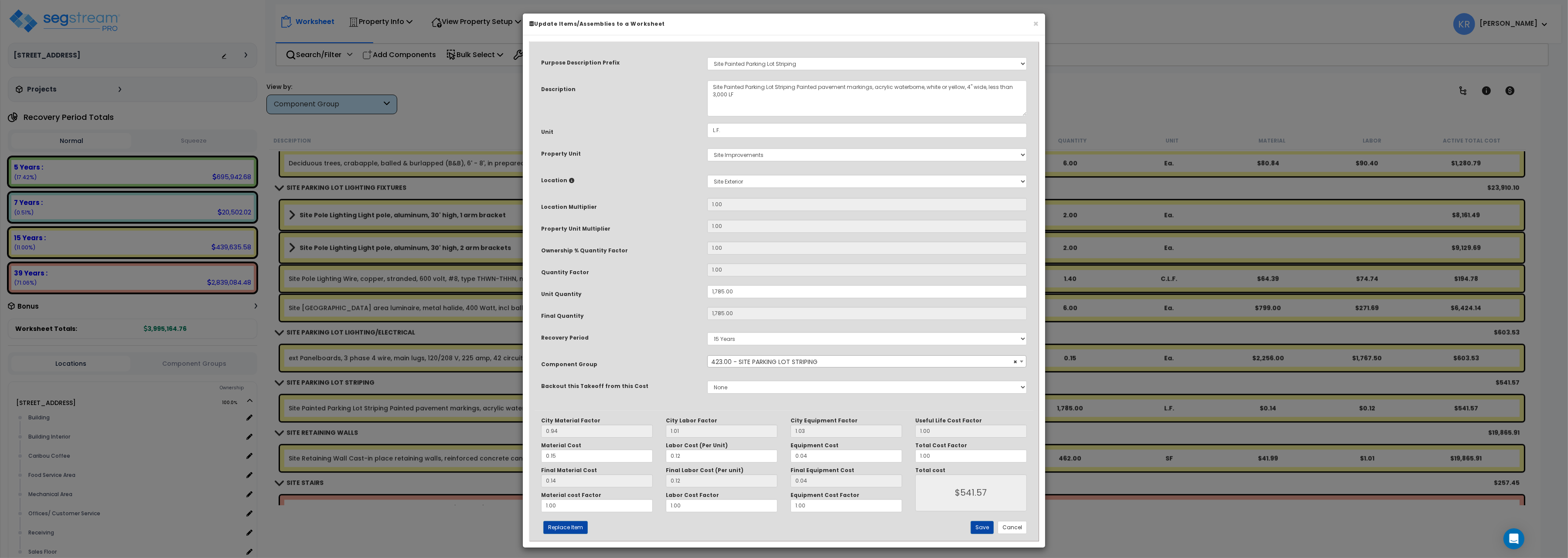
click at [1151, 191] on div "× Update Items/Assemblies to a Worksheet Purpose Description Prefix Select A/V …" at bounding box center [784, 279] width 1568 height 558
click at [1015, 529] on button "Cancel" at bounding box center [1012, 527] width 29 height 13
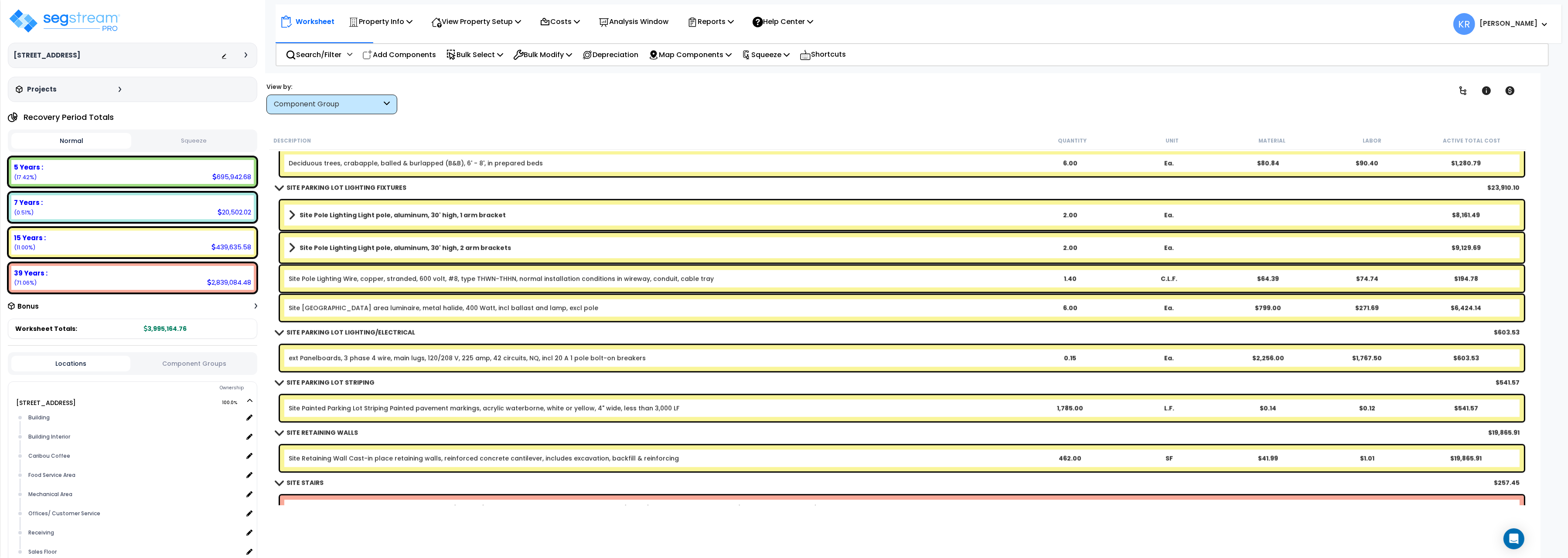
scroll to position [11070, 0]
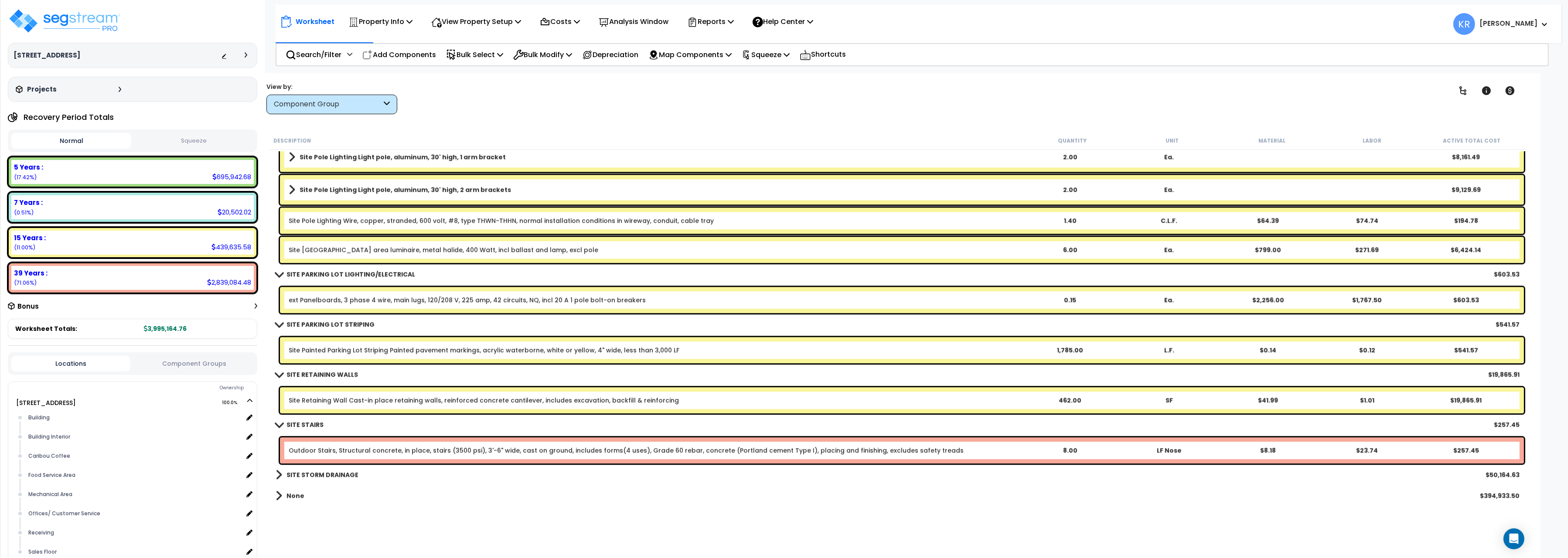
click at [304, 472] on b "SITE STORM DRAINAGE" at bounding box center [323, 475] width 72 height 9
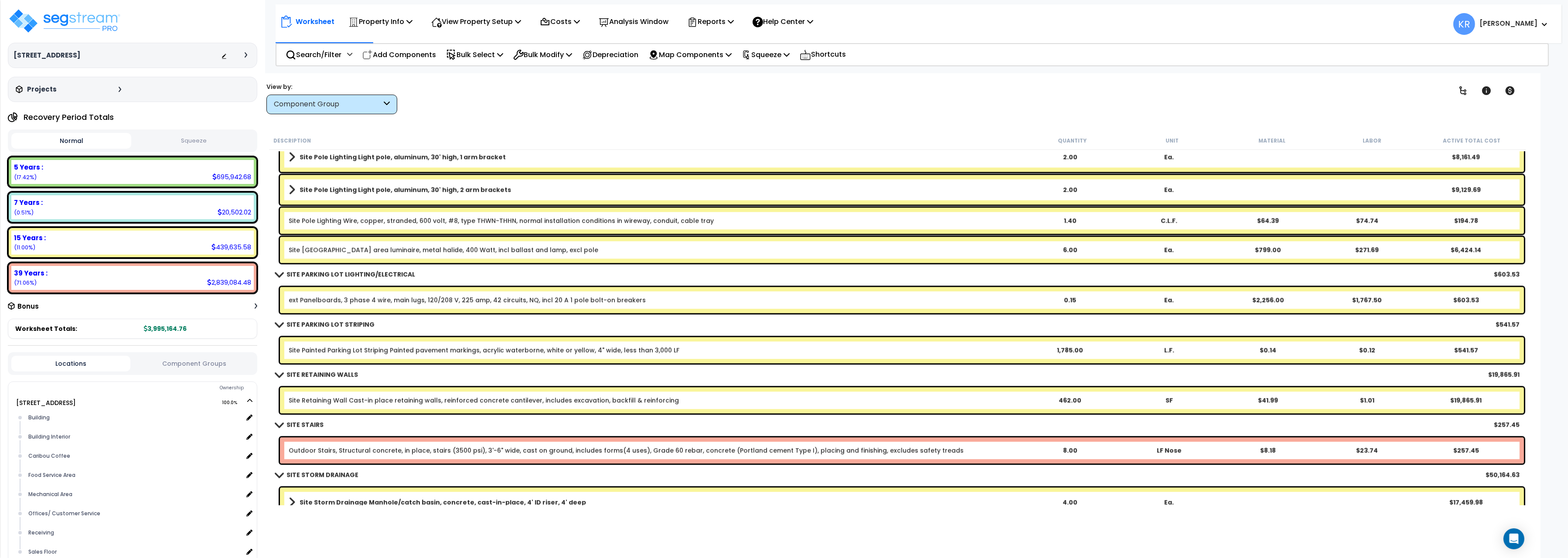
scroll to position [11195, 0]
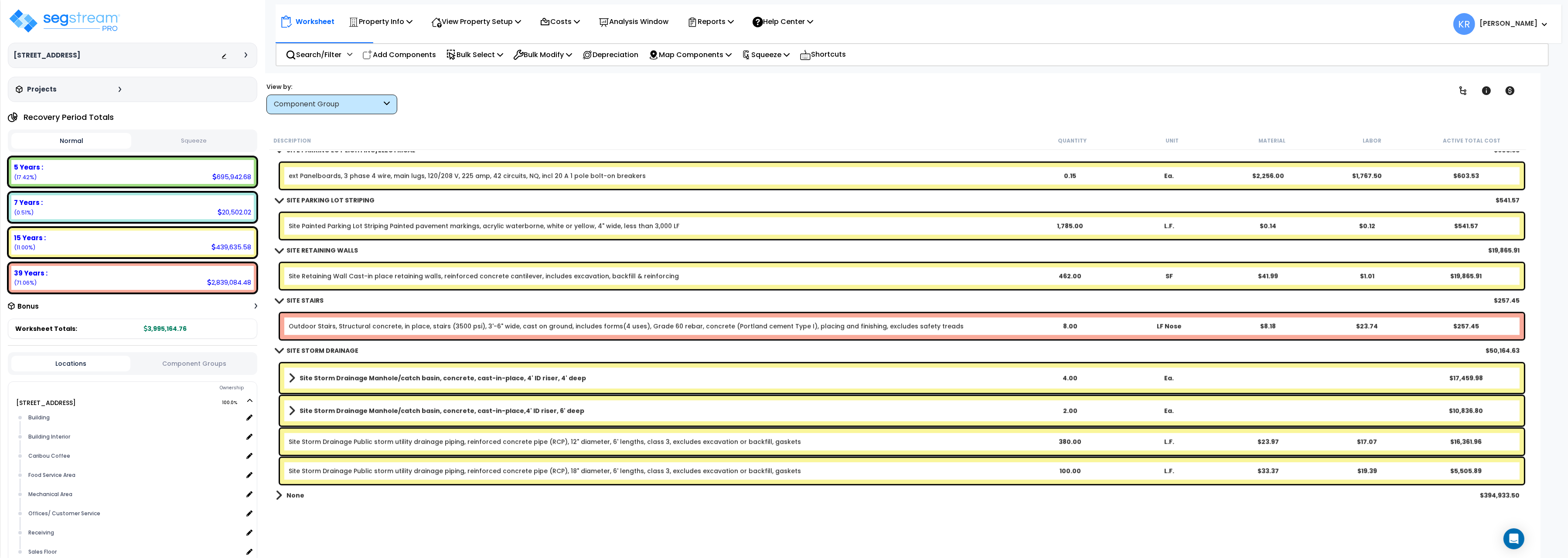
click at [525, 89] on div "Clear Filters" at bounding box center [928, 98] width 1015 height 32
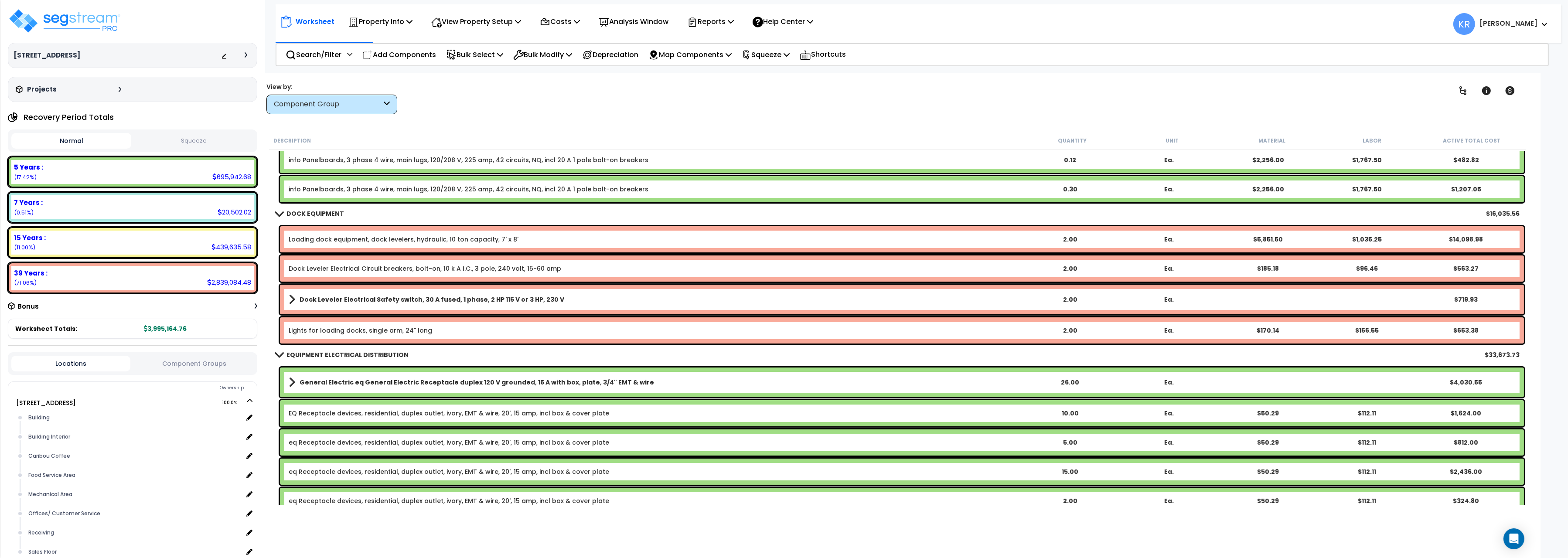
scroll to position [6905, 0]
